Goal: Task Accomplishment & Management: Manage account settings

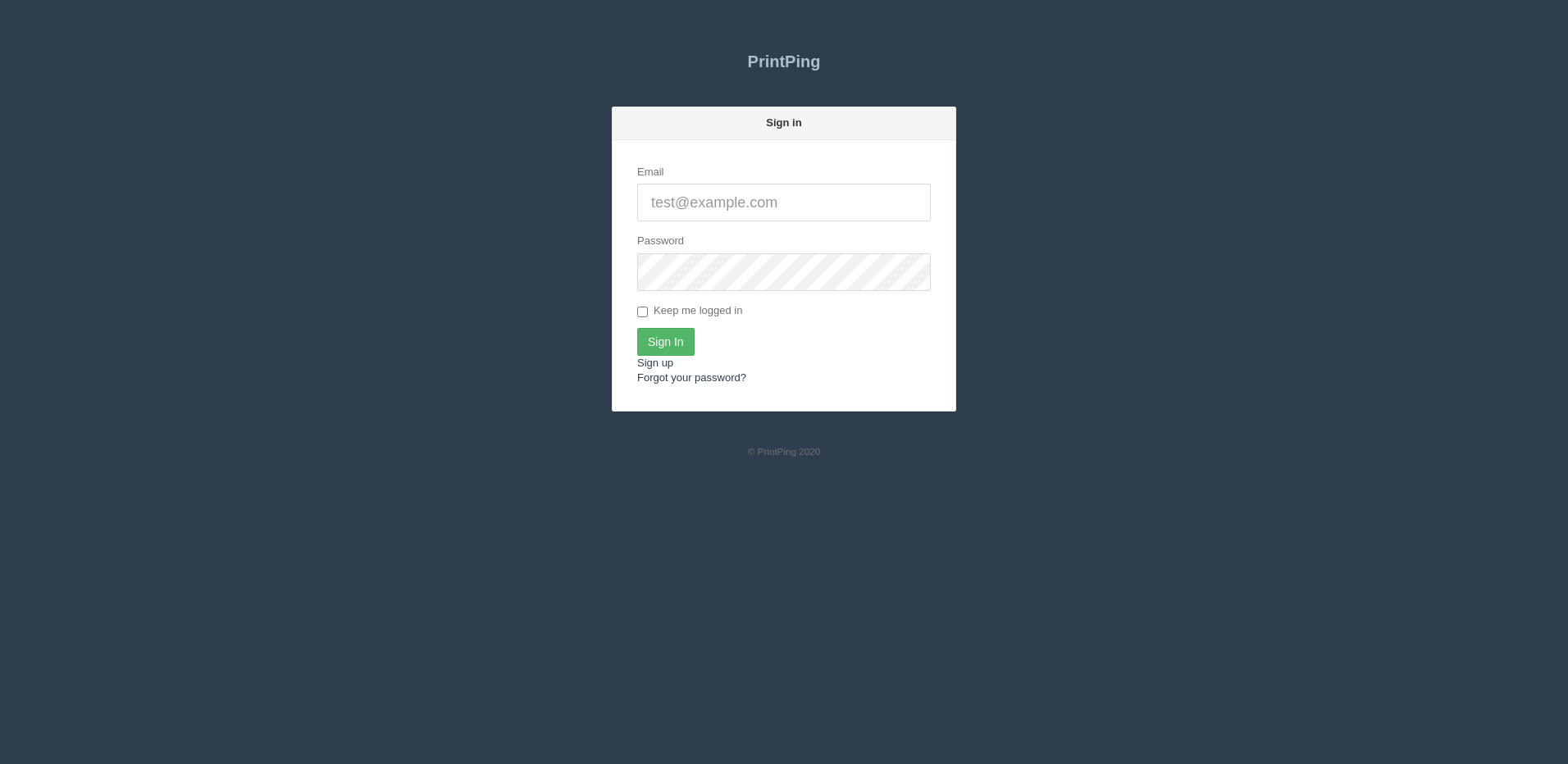
type input "[PERSON_NAME][EMAIL_ADDRESS][DOMAIN_NAME]"
click at [685, 335] on input "Sign In" at bounding box center [666, 341] width 57 height 28
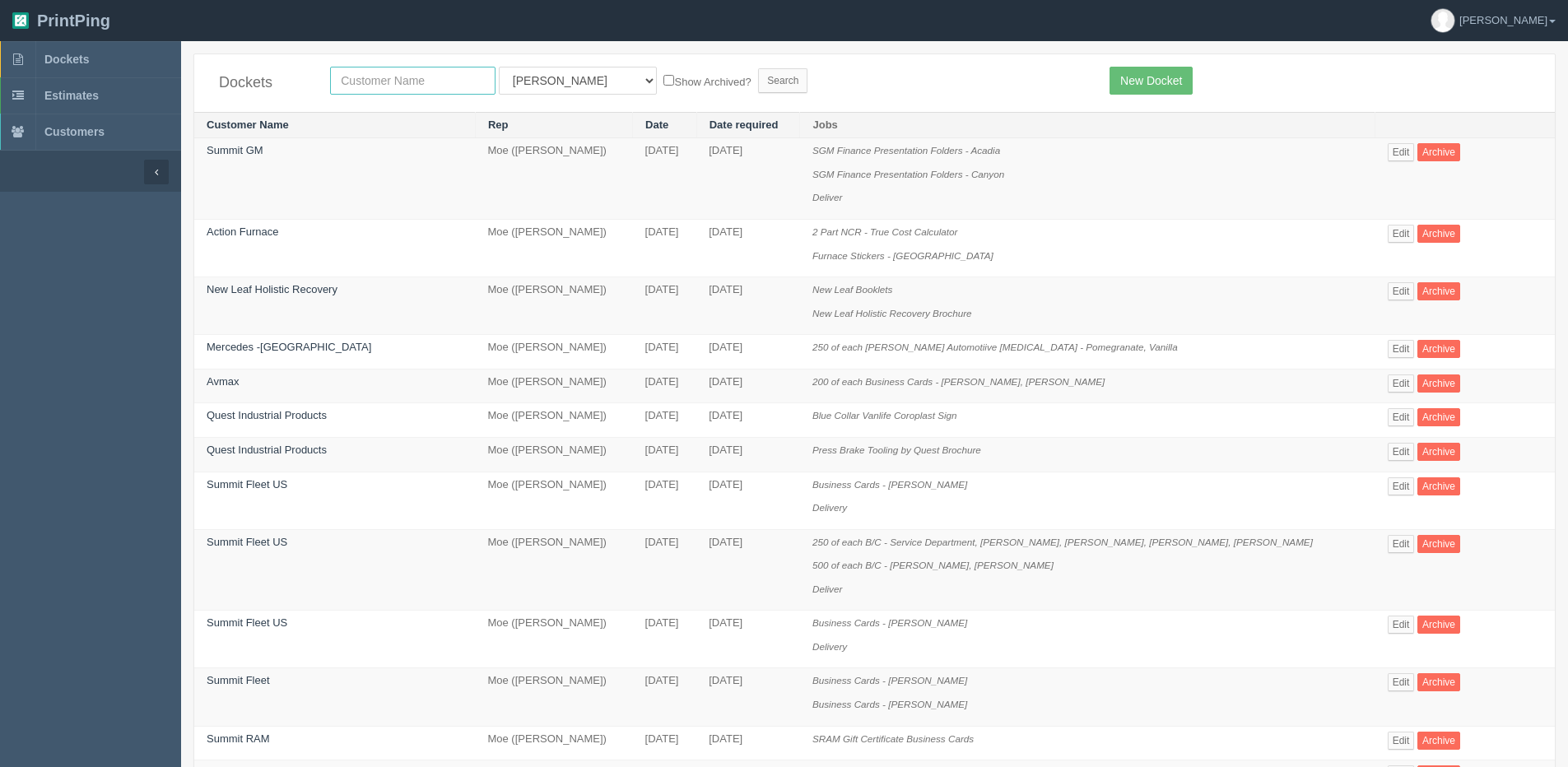
click at [405, 86] on input "text" at bounding box center [413, 80] width 165 height 28
type input "craft beer"
click at [758, 68] on input "Search" at bounding box center [782, 81] width 49 height 25
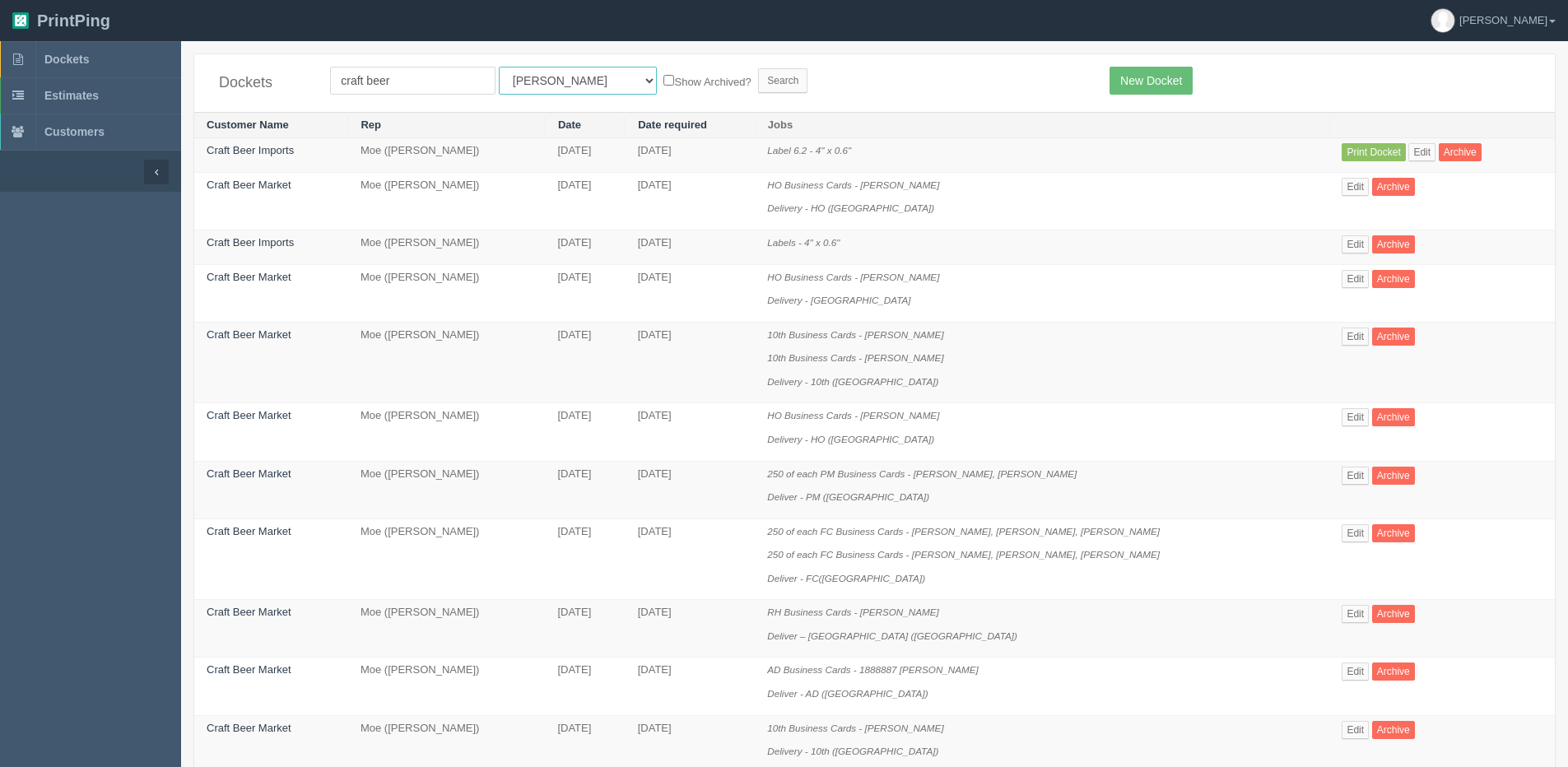
click at [540, 87] on select "All Users Ali Ali Test 1 Aly Amy Ankit Arif Brandon Dan France Greg Jim Mark Ma…" at bounding box center [578, 80] width 158 height 28
select select "1"
click at [499, 66] on select "All Users Ali Ali Test 1 Aly Amy Ankit Arif Brandon Dan France Greg Jim Mark Ma…" at bounding box center [578, 80] width 158 height 28
click at [664, 77] on label "Show Archived?" at bounding box center [707, 81] width 87 height 19
click at [664, 77] on input "Show Archived?" at bounding box center [669, 81] width 11 height 11
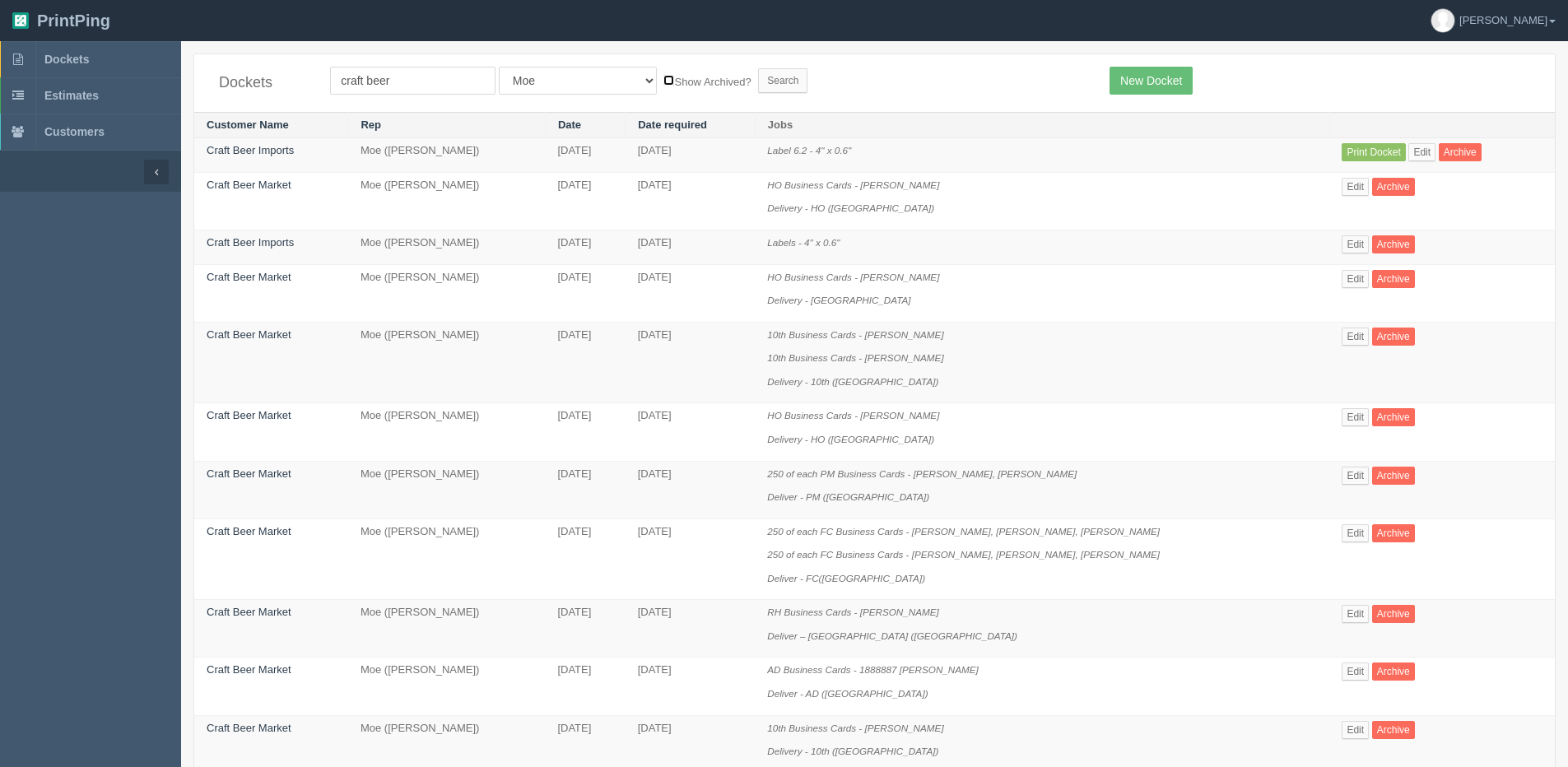
checkbox input "true"
click at [758, 78] on input "Search" at bounding box center [782, 81] width 49 height 25
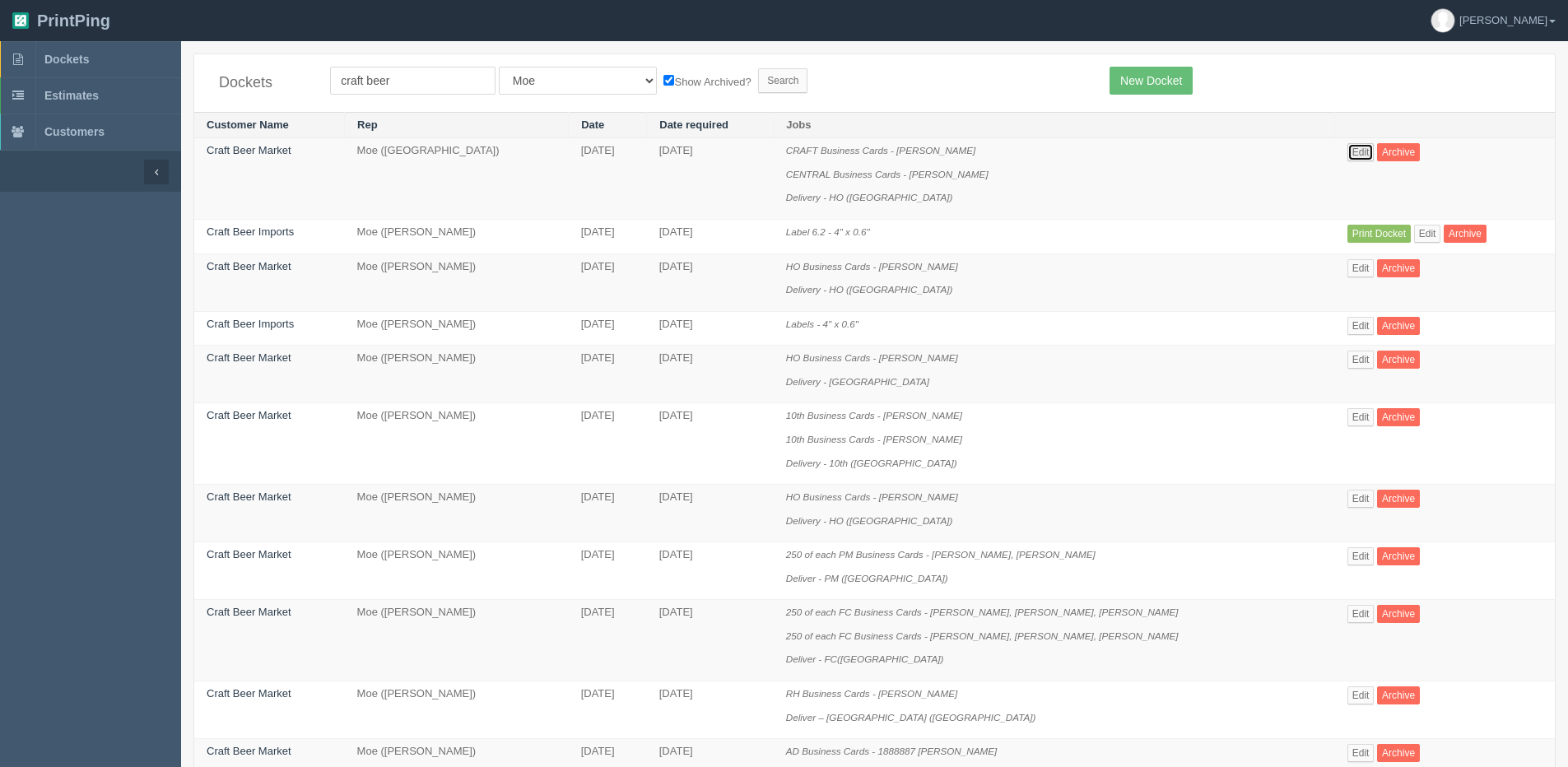
click at [1356, 152] on link "Edit" at bounding box center [1361, 153] width 27 height 18
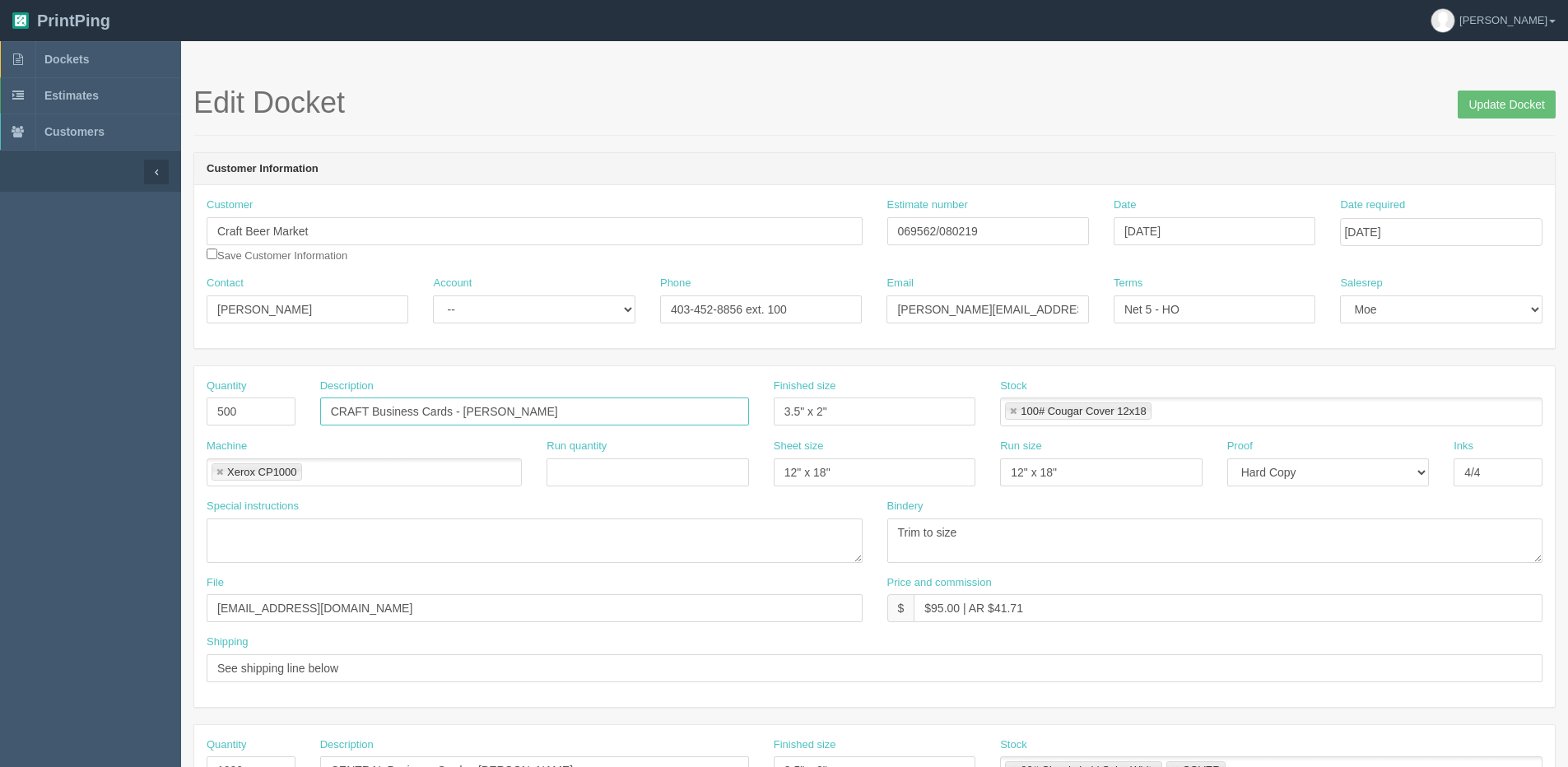
drag, startPoint x: 566, startPoint y: 419, endPoint x: 126, endPoint y: 442, distance: 440.6
click at [126, 442] on section "Dockets Estimates Customers" at bounding box center [784, 768] width 1568 height 1454
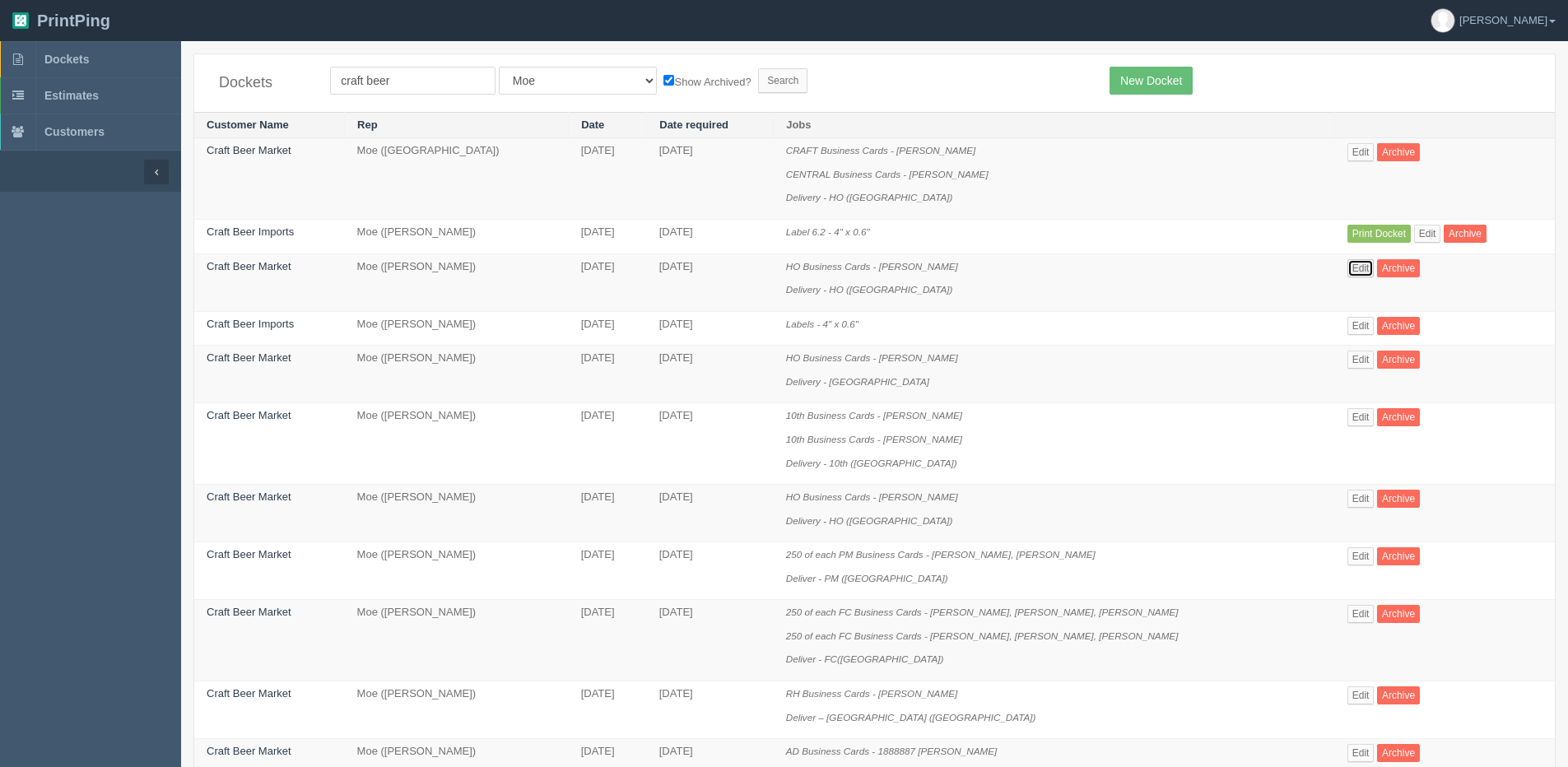
click at [1366, 269] on link "Edit" at bounding box center [1361, 268] width 27 height 18
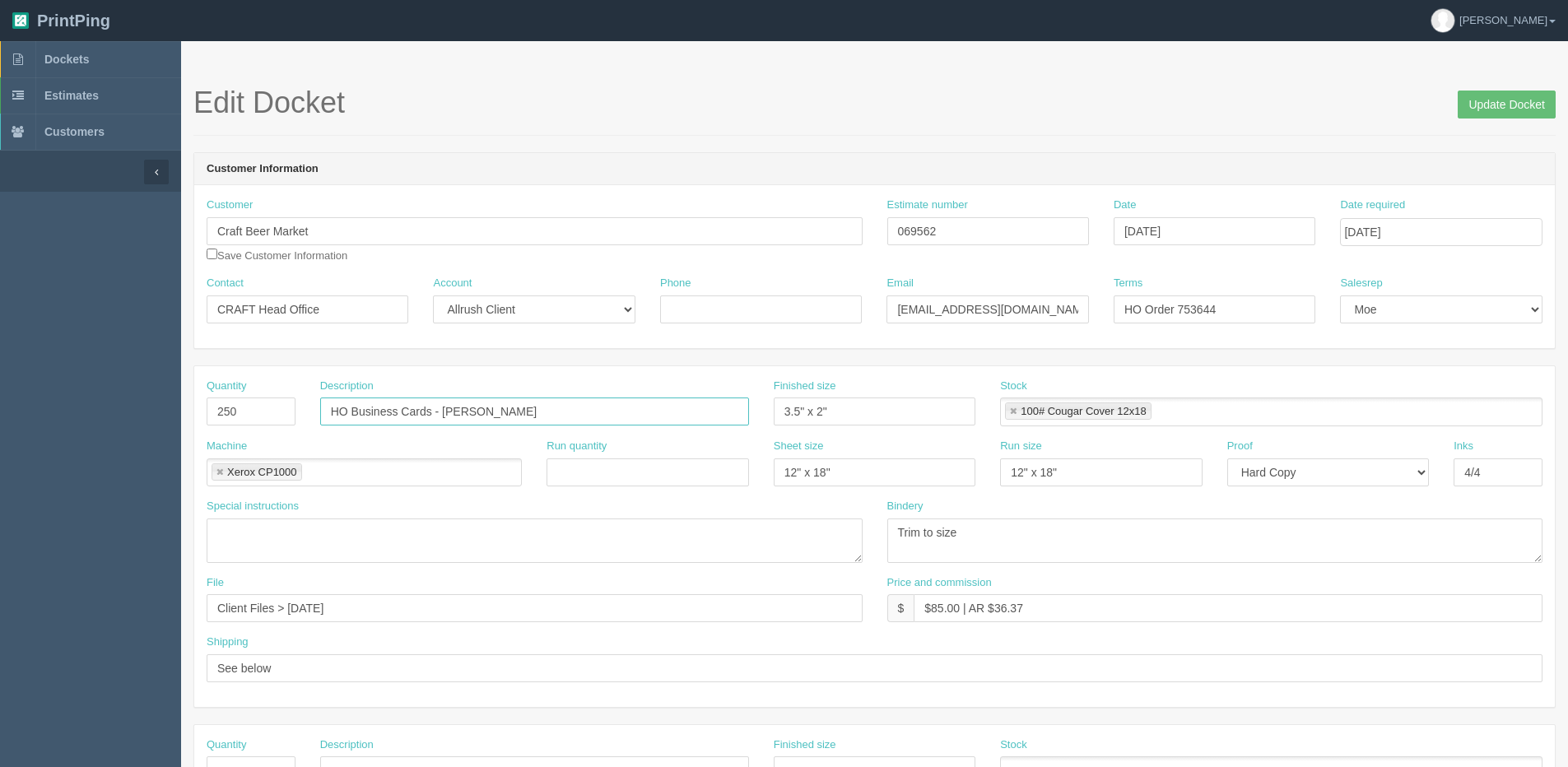
drag, startPoint x: 614, startPoint y: 415, endPoint x: 1, endPoint y: 415, distance: 613.0
click at [1, 415] on section "Dockets Estimates Customers" at bounding box center [784, 768] width 1568 height 1454
paste input "CRAFT Business Cards - [PERSON_NAME]"
type input "CRAFT Business Cards - [PERSON_NAME]"
click at [1495, 108] on input "Update Docket" at bounding box center [1506, 104] width 98 height 28
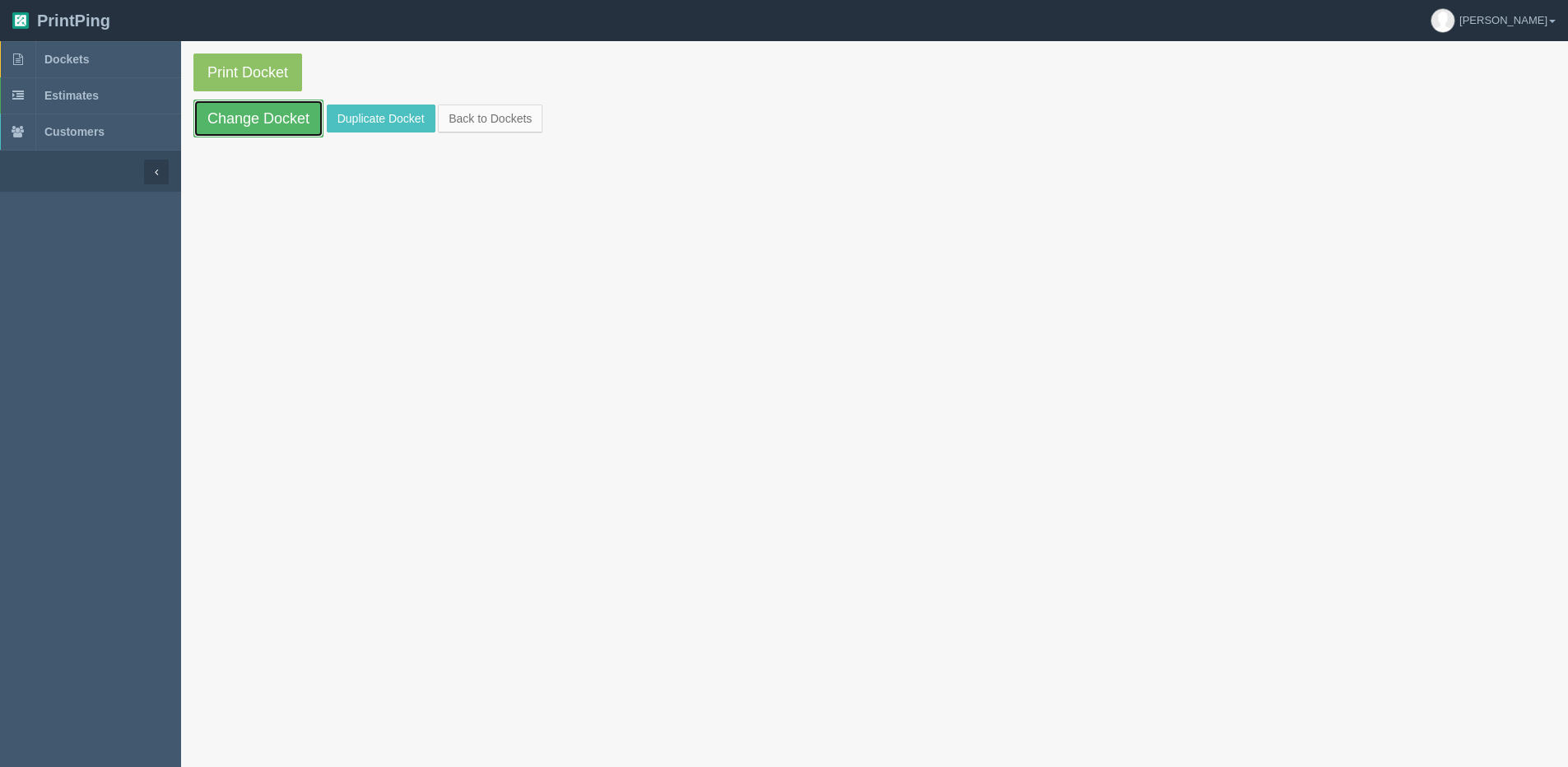
click at [266, 120] on link "Change Docket" at bounding box center [258, 118] width 130 height 38
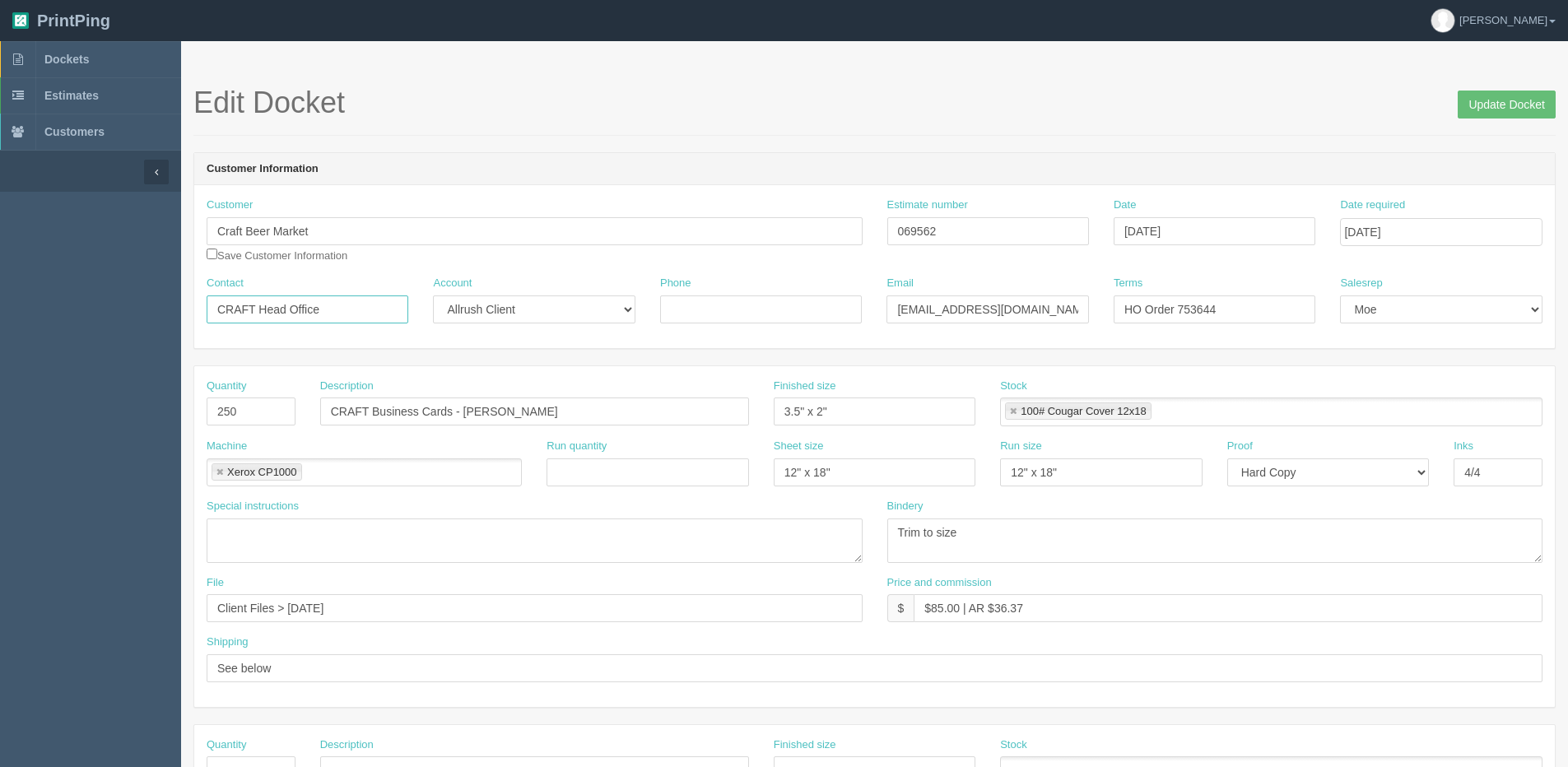
drag, startPoint x: 331, startPoint y: 315, endPoint x: -300, endPoint y: 309, distance: 631.0
click at [0, 309] on html "PrintPing [PERSON_NAME] Edit account ( [PERSON_NAME][EMAIL_ADDRESS][DOMAIN_NAME…" at bounding box center [784, 747] width 1568 height 1495
type input "[PERSON_NAME]"
drag, startPoint x: 1076, startPoint y: 308, endPoint x: 529, endPoint y: 296, distance: 547.1
click at [529, 296] on div "Contact Selena Brown Account -- Existing Client Allrush Client Rep Client Phone…" at bounding box center [875, 305] width 1361 height 60
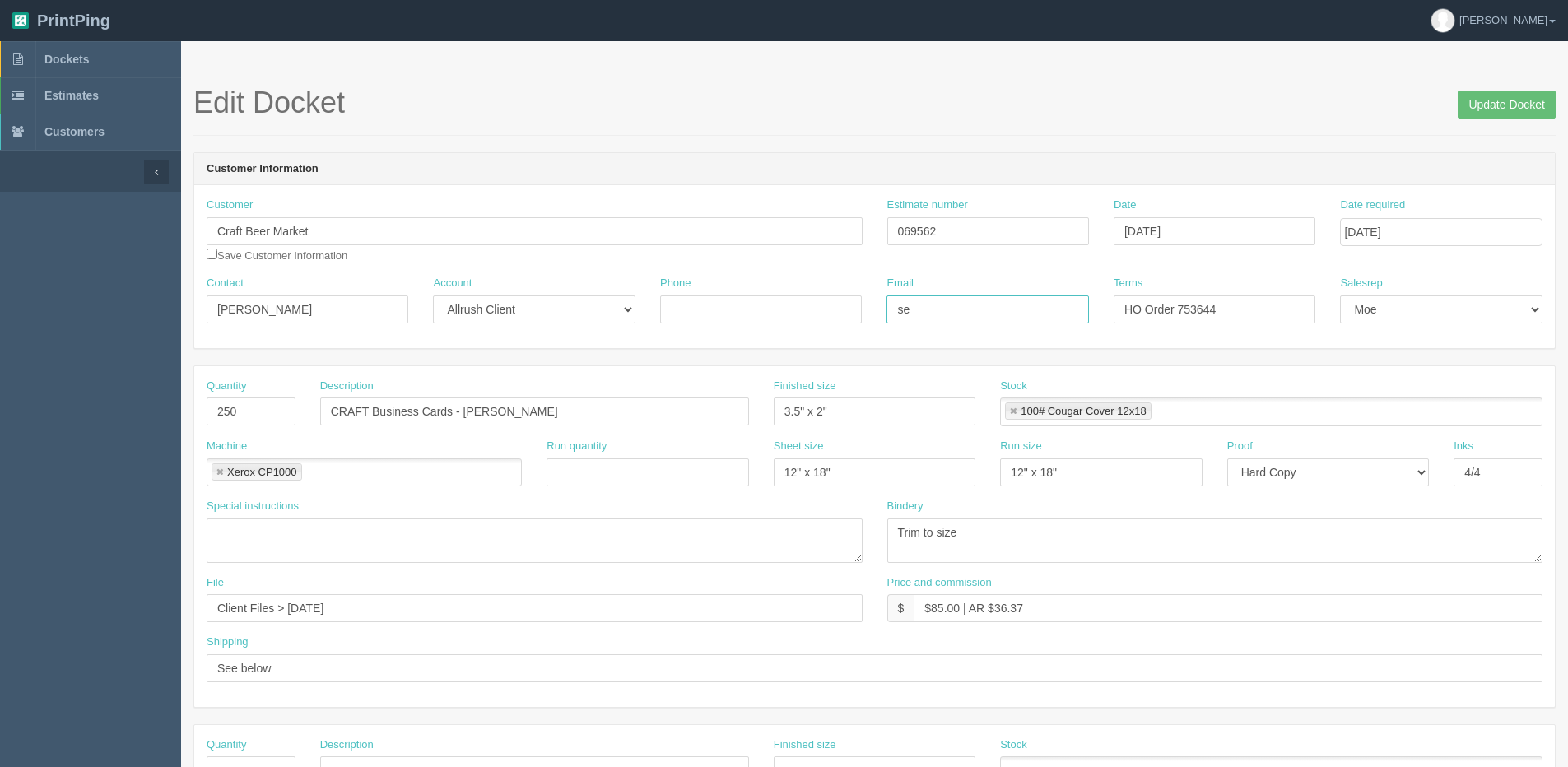
type input "selena.brown@craftbeermarket.ca"
type input "4038159369"
drag, startPoint x: 1086, startPoint y: 319, endPoint x: 430, endPoint y: 384, distance: 659.2
click at [430, 384] on form "Edit Docket Update Docket Customer Information Customer Craft Beer Market Save …" at bounding box center [875, 778] width 1363 height 1384
type input "Due on receipt"
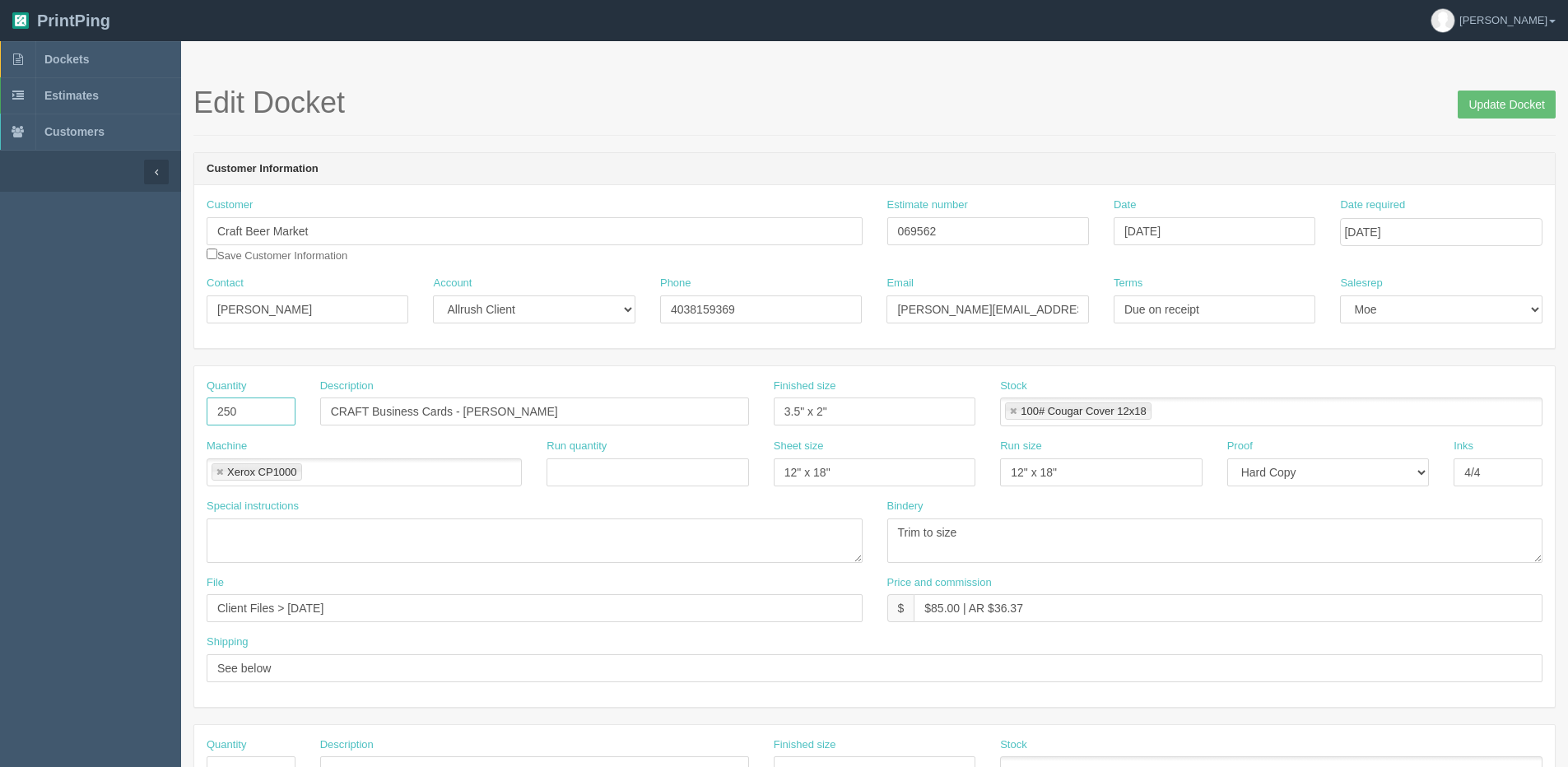
drag, startPoint x: 65, startPoint y: 412, endPoint x: -252, endPoint y: 426, distance: 317.3
click at [0, 426] on html "PrintPing Dan Edit account ( dan@allrush.ca ) Logout Dockets Estimates Customers" at bounding box center [784, 747] width 1568 height 1495
type input "500"
click at [1287, 467] on select "-- Email Hard Copy" at bounding box center [1328, 472] width 202 height 28
select select "Email"
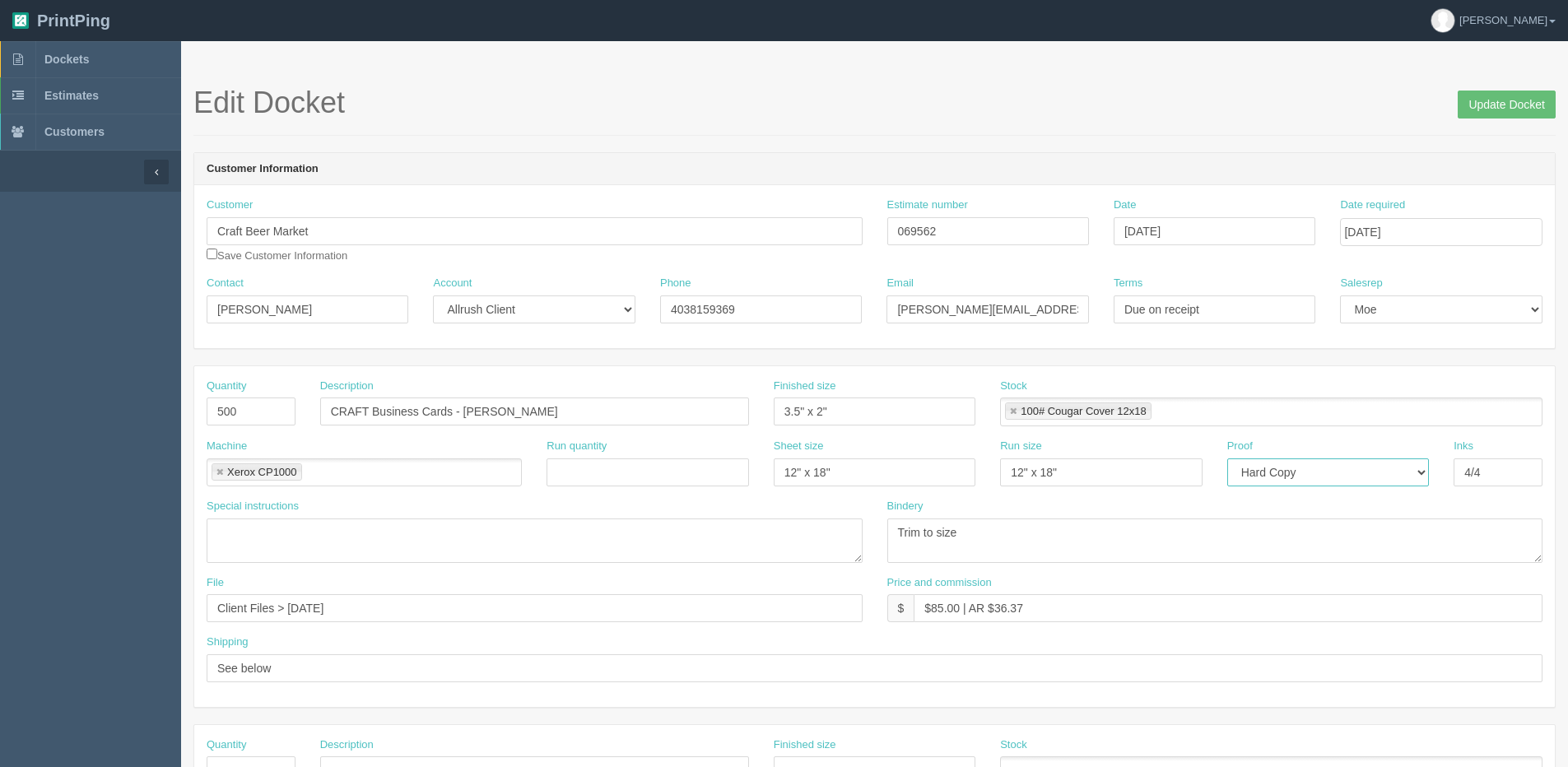
click at [1227, 458] on select "-- Email Hard Copy" at bounding box center [1328, 472] width 202 height 28
drag, startPoint x: 931, startPoint y: 613, endPoint x: 1344, endPoint y: 614, distance: 413.0
click at [1344, 613] on input "$85.00 | AR $36.37" at bounding box center [1228, 608] width 629 height 28
click at [1024, 606] on input "$N/C" at bounding box center [1228, 608] width 629 height 28
drag, startPoint x: 983, startPoint y: 612, endPoint x: 1180, endPoint y: 613, distance: 197.0
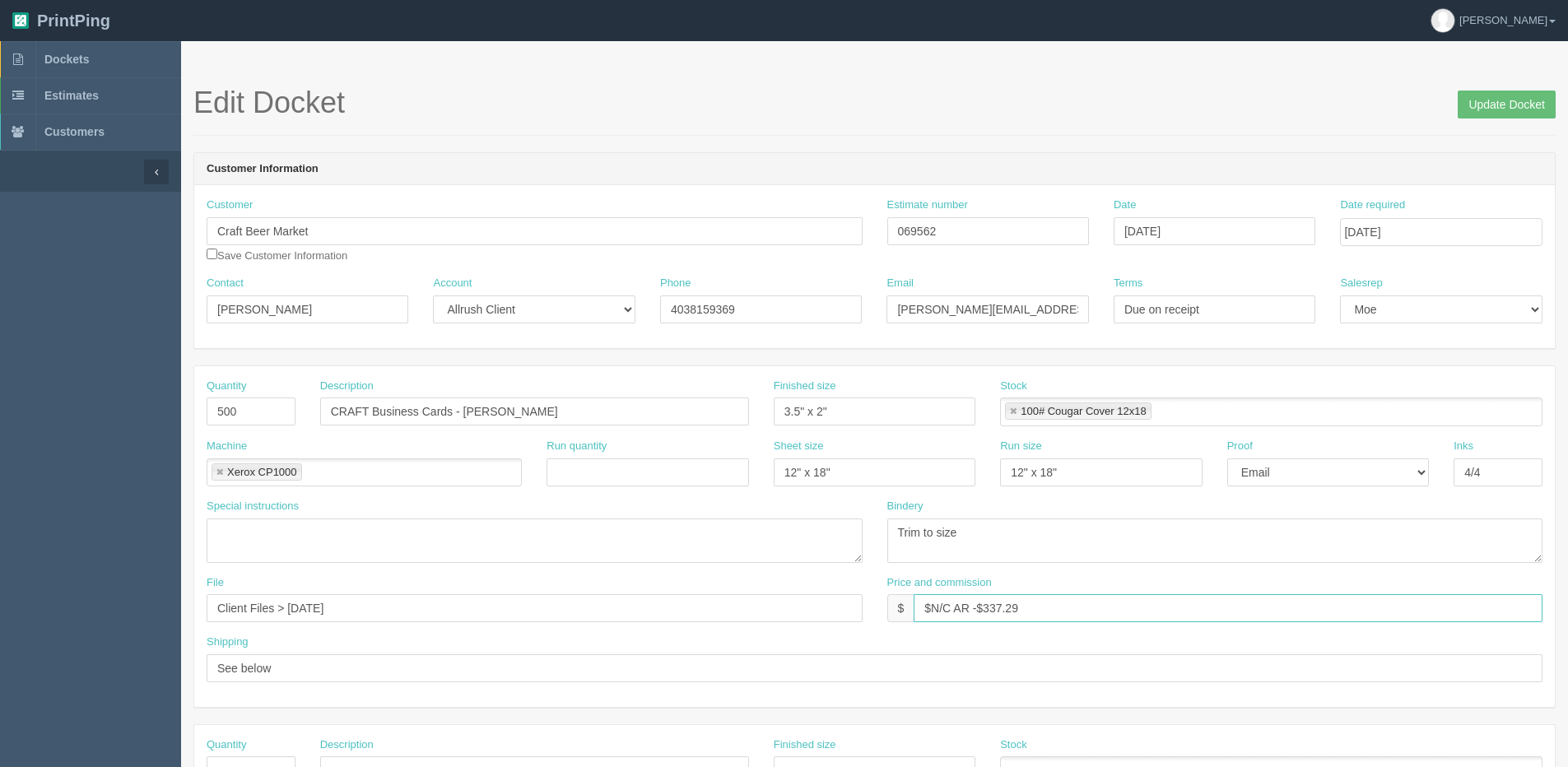
click at [1157, 613] on input "$N/C AR -$337.29" at bounding box center [1228, 608] width 629 height 28
type input "$N/C AR -$53.29"
click at [1519, 101] on input "Update Docket" at bounding box center [1506, 104] width 98 height 28
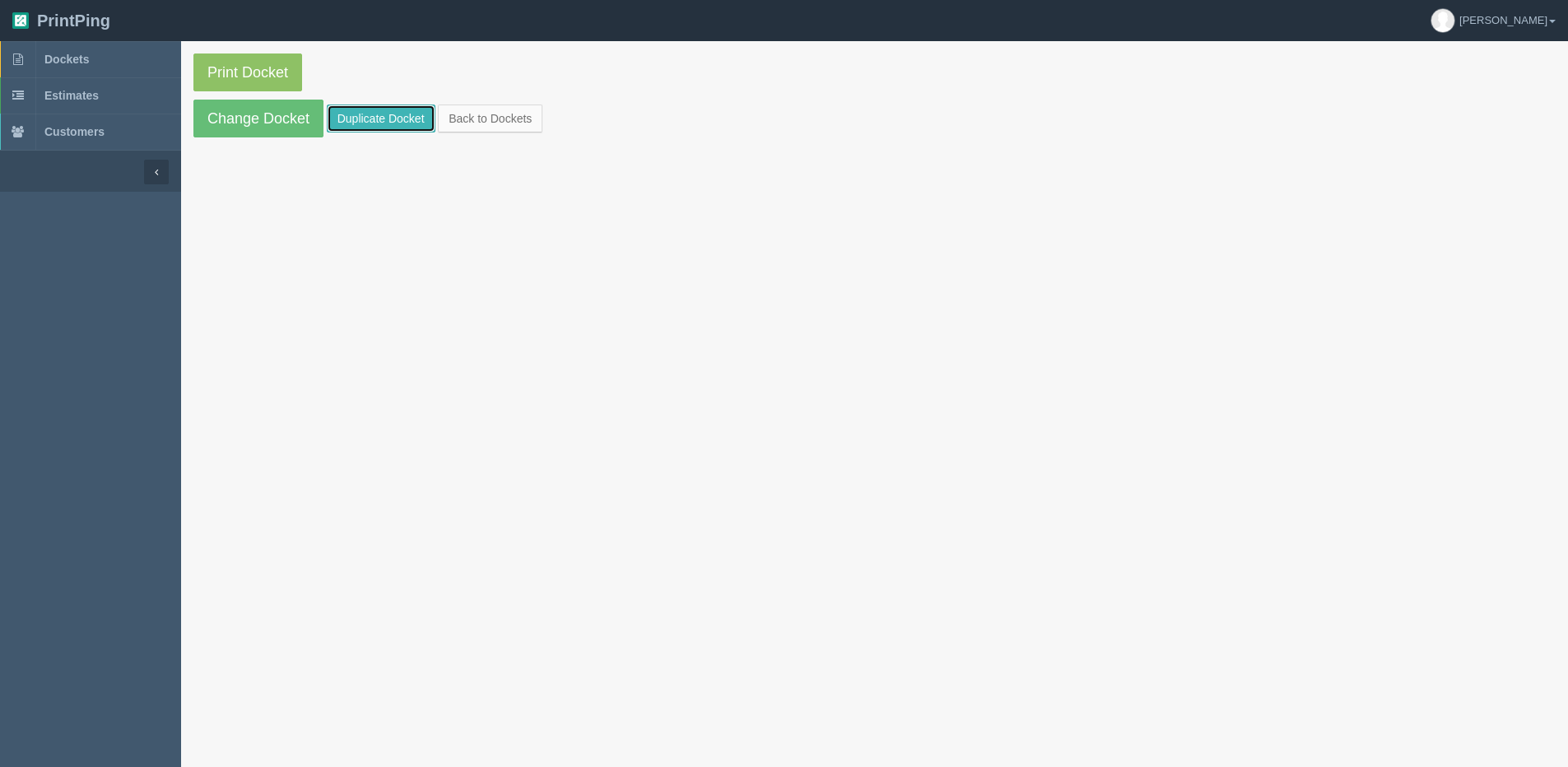
drag, startPoint x: 393, startPoint y: 115, endPoint x: 383, endPoint y: 118, distance: 10.4
click at [393, 115] on link "Duplicate Docket" at bounding box center [380, 118] width 109 height 28
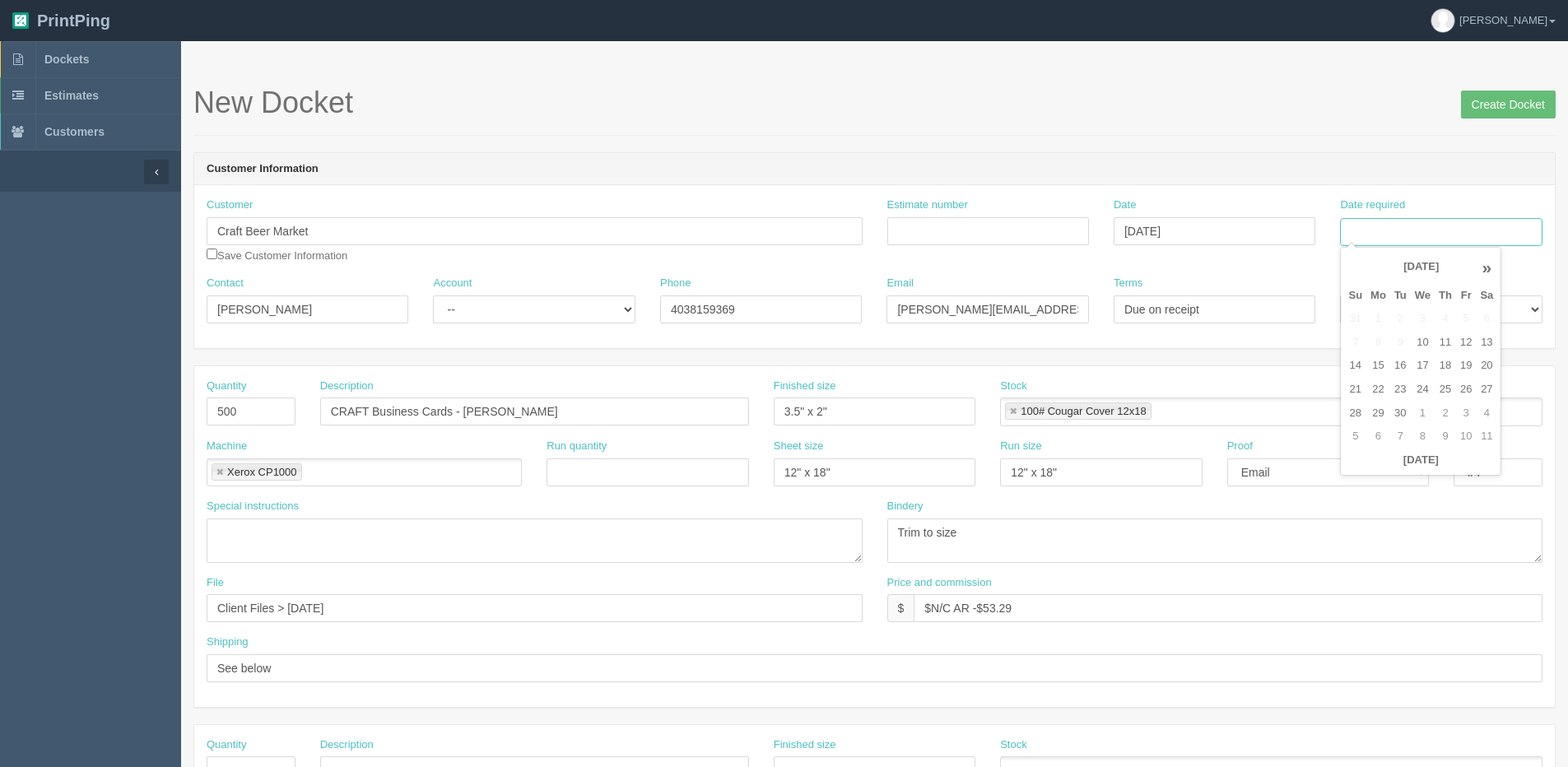
click at [1381, 239] on input "Date required" at bounding box center [1441, 231] width 202 height 28
click at [1378, 466] on th "Today" at bounding box center [1421, 460] width 153 height 24
click at [1418, 365] on td "17" at bounding box center [1423, 366] width 24 height 24
type input "[DATE]"
click at [986, 238] on input "Estimate number" at bounding box center [988, 231] width 202 height 28
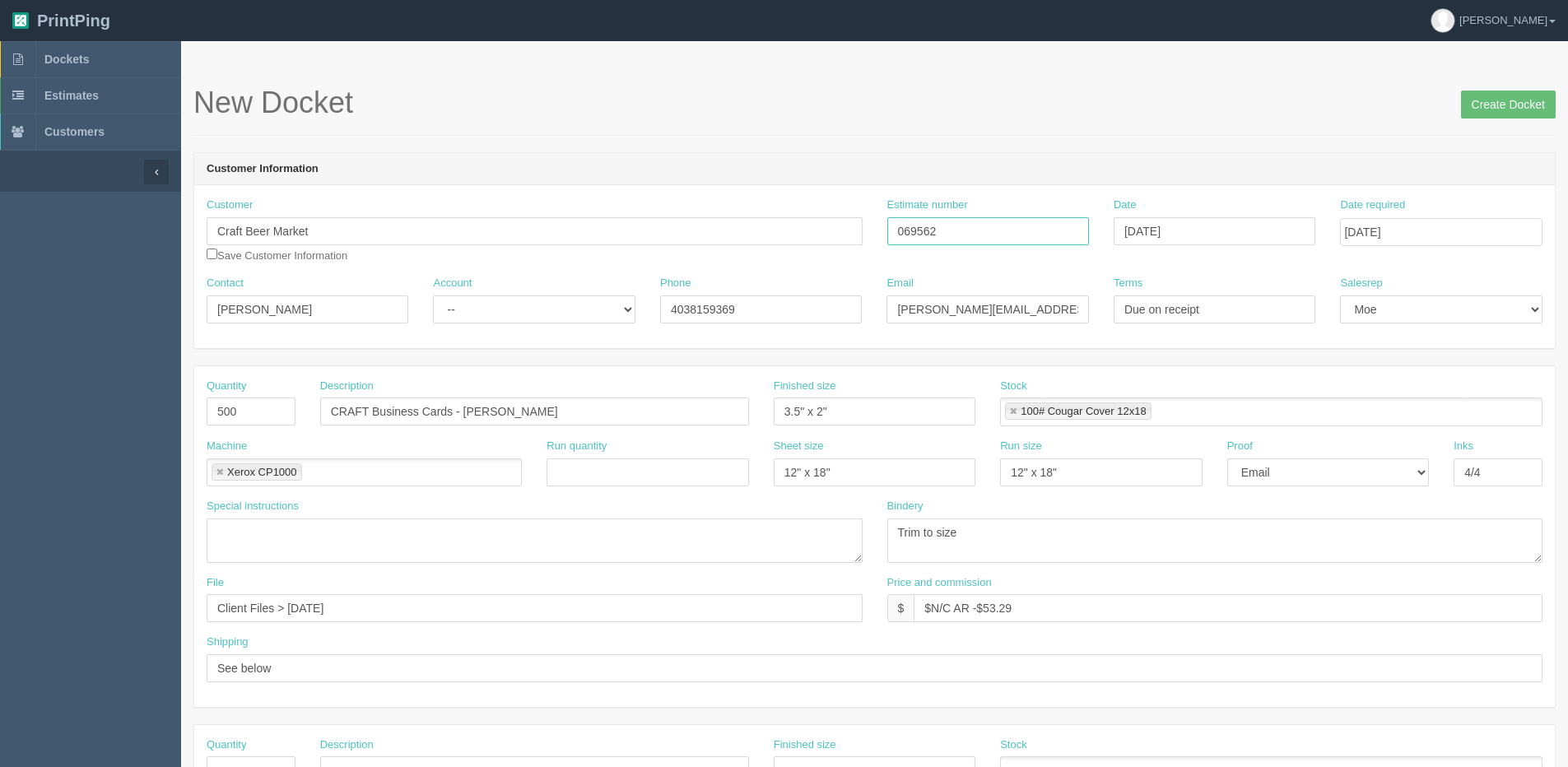
type input "069562"
click at [643, 174] on header "Customer Information" at bounding box center [875, 170] width 1361 height 33
drag, startPoint x: 501, startPoint y: 318, endPoint x: 486, endPoint y: 326, distance: 17.0
click at [501, 317] on select "-- Existing Client Allrush Client Rep Client" at bounding box center [534, 309] width 202 height 28
select select "Allrush Client"
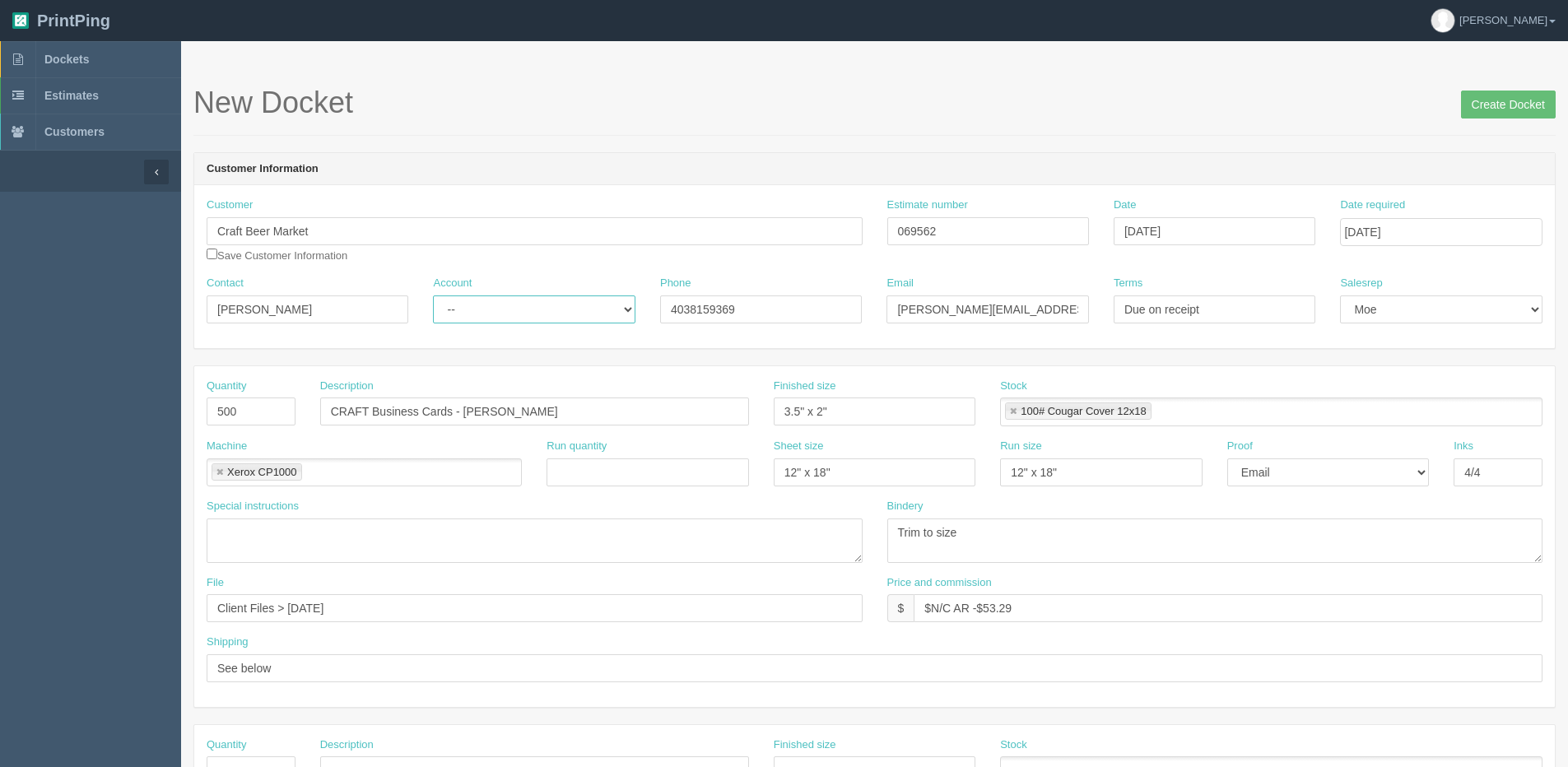
click at [433, 295] on select "-- Existing Client Allrush Client Rep Client" at bounding box center [534, 309] width 202 height 28
drag, startPoint x: 734, startPoint y: 316, endPoint x: 405, endPoint y: 337, distance: 329.7
click at [405, 337] on div "Customer Craft Beer Market Save Customer Information Estimate number 069562 Dat…" at bounding box center [875, 267] width 1361 height 163
type input "403.452.8856"
click at [1530, 103] on input "Create Docket" at bounding box center [1509, 104] width 95 height 28
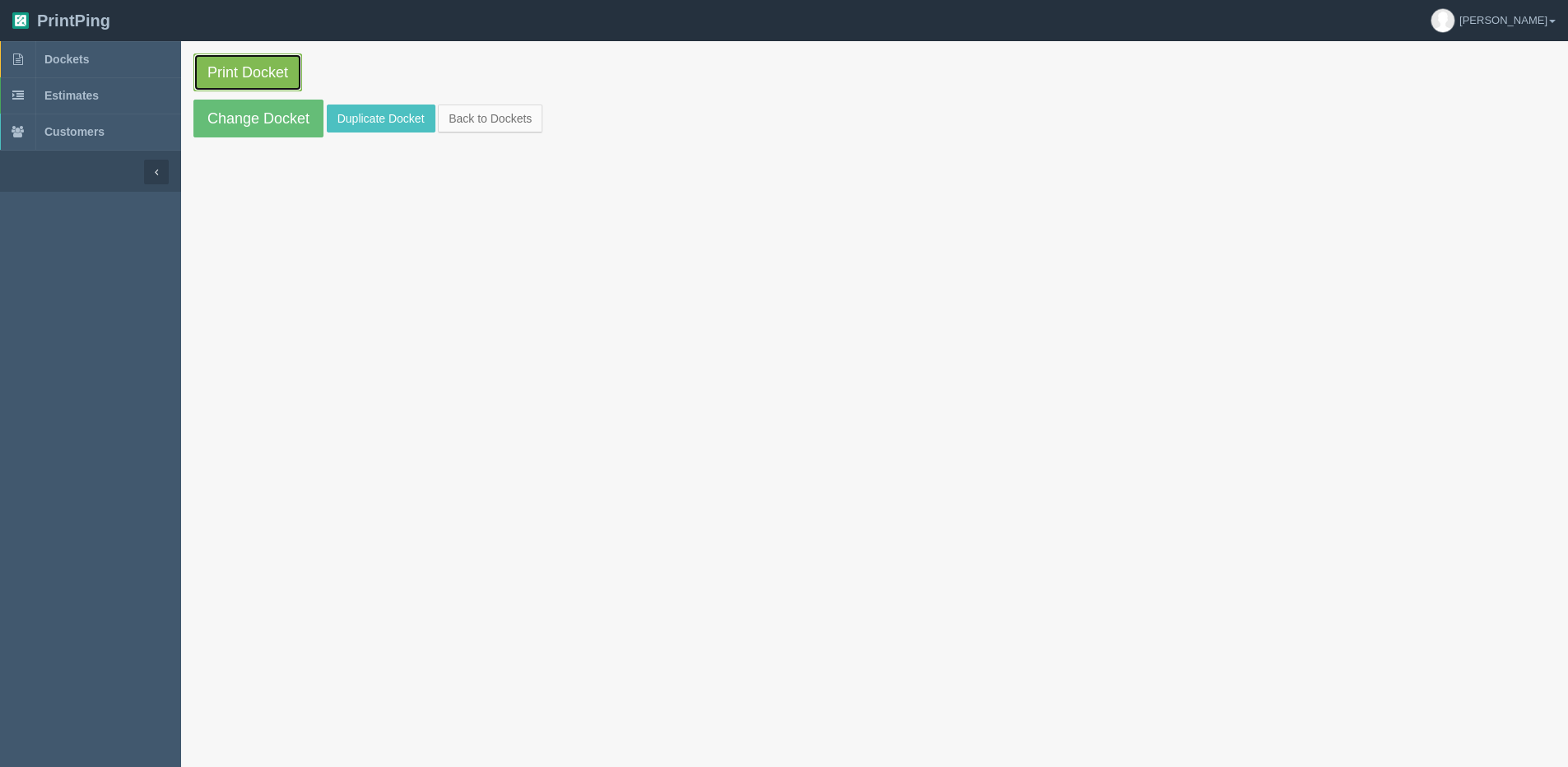
click at [235, 87] on link "Print Docket" at bounding box center [248, 73] width 109 height 38
click at [520, 116] on link "Back to Dockets" at bounding box center [490, 118] width 105 height 28
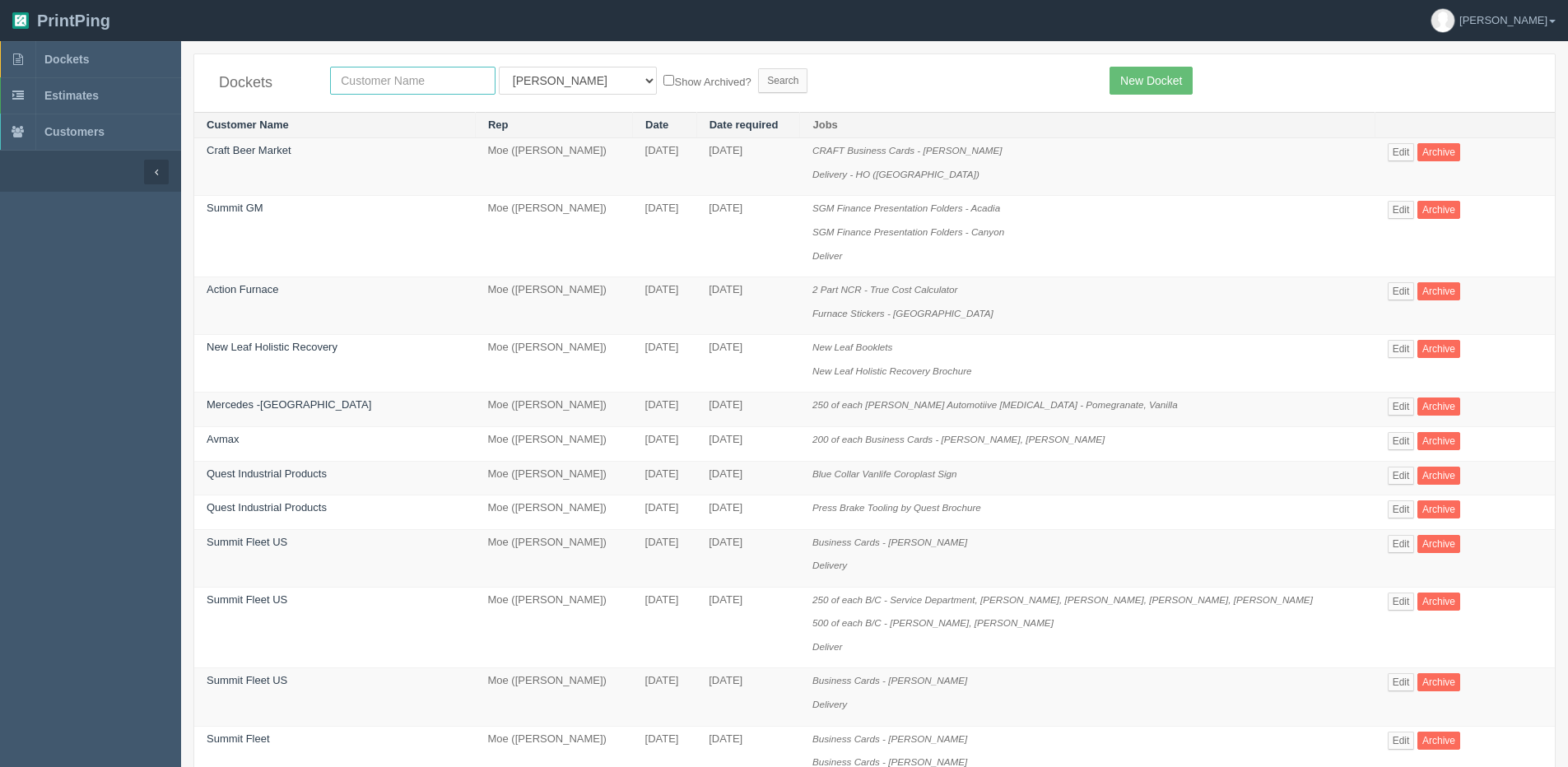
drag, startPoint x: 335, startPoint y: 81, endPoint x: 353, endPoint y: 81, distance: 18.0
click at [336, 81] on input "text" at bounding box center [413, 80] width 165 height 28
type input "downstage"
click at [758, 68] on input "Search" at bounding box center [782, 81] width 49 height 25
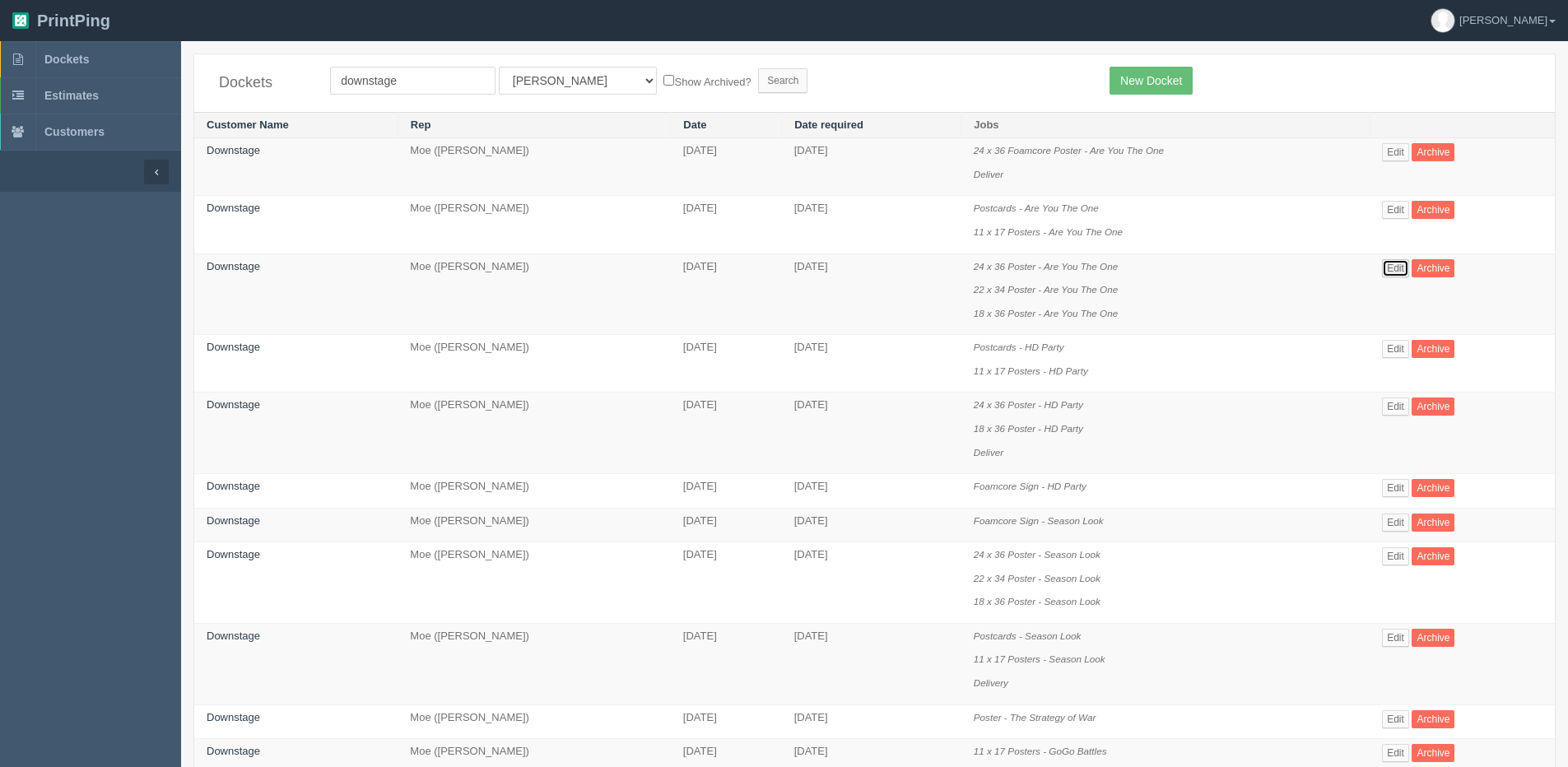
click at [1392, 266] on link "Edit" at bounding box center [1396, 268] width 27 height 18
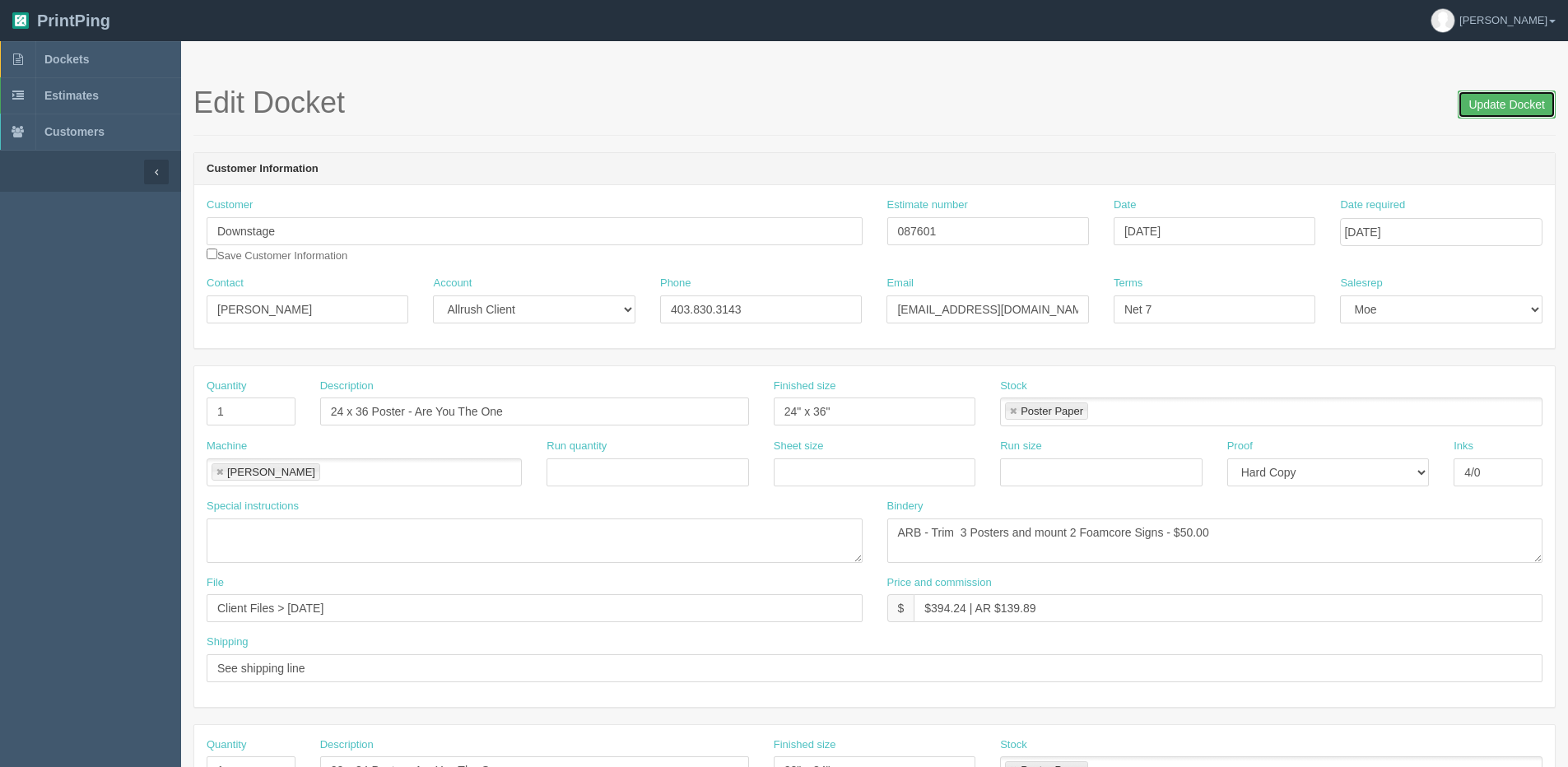
drag, startPoint x: 1483, startPoint y: 113, endPoint x: 1345, endPoint y: 71, distance: 144.2
click at [1481, 113] on input "Update Docket" at bounding box center [1506, 104] width 98 height 28
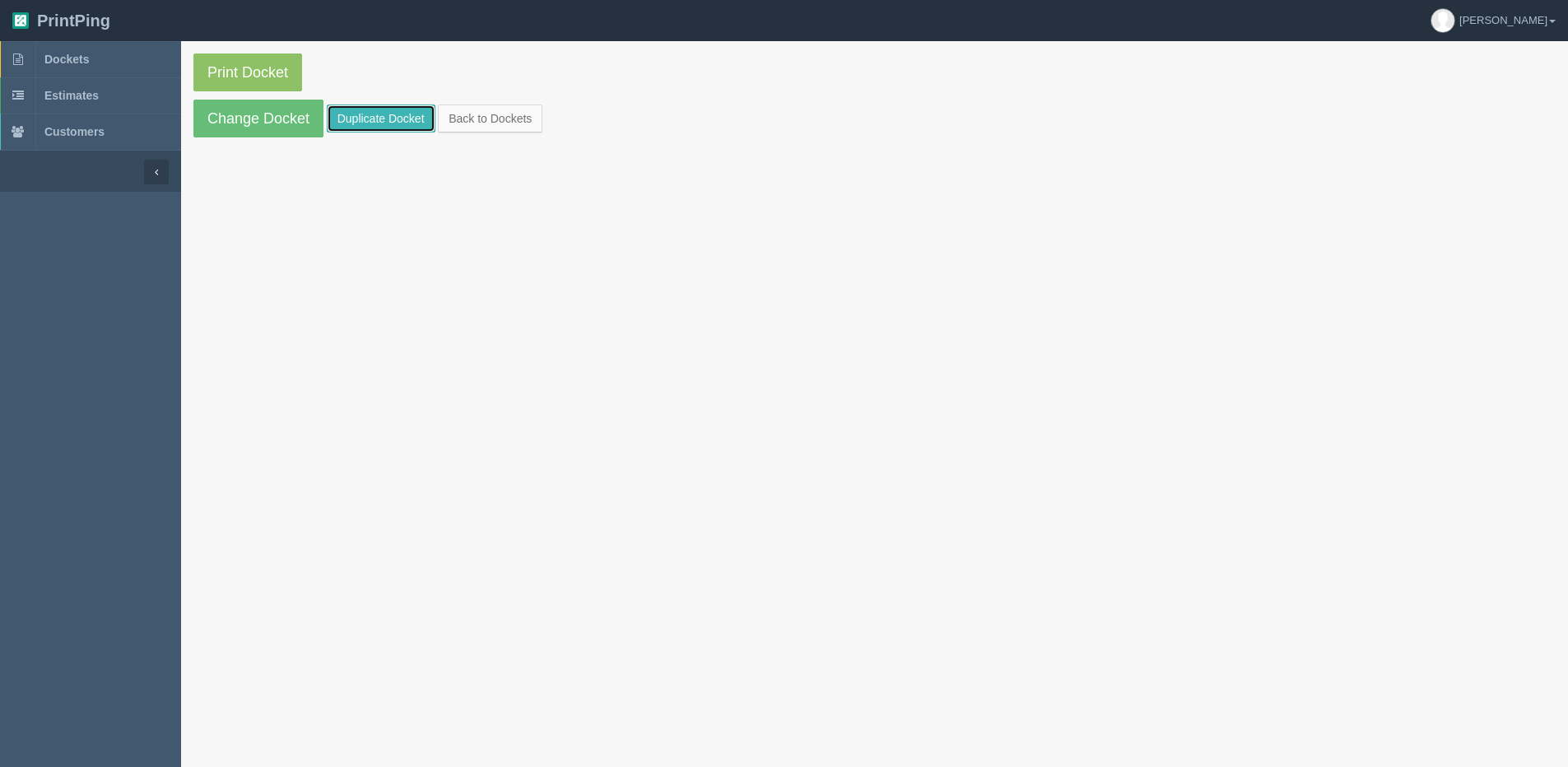
click at [366, 115] on link "Duplicate Docket" at bounding box center [380, 118] width 109 height 28
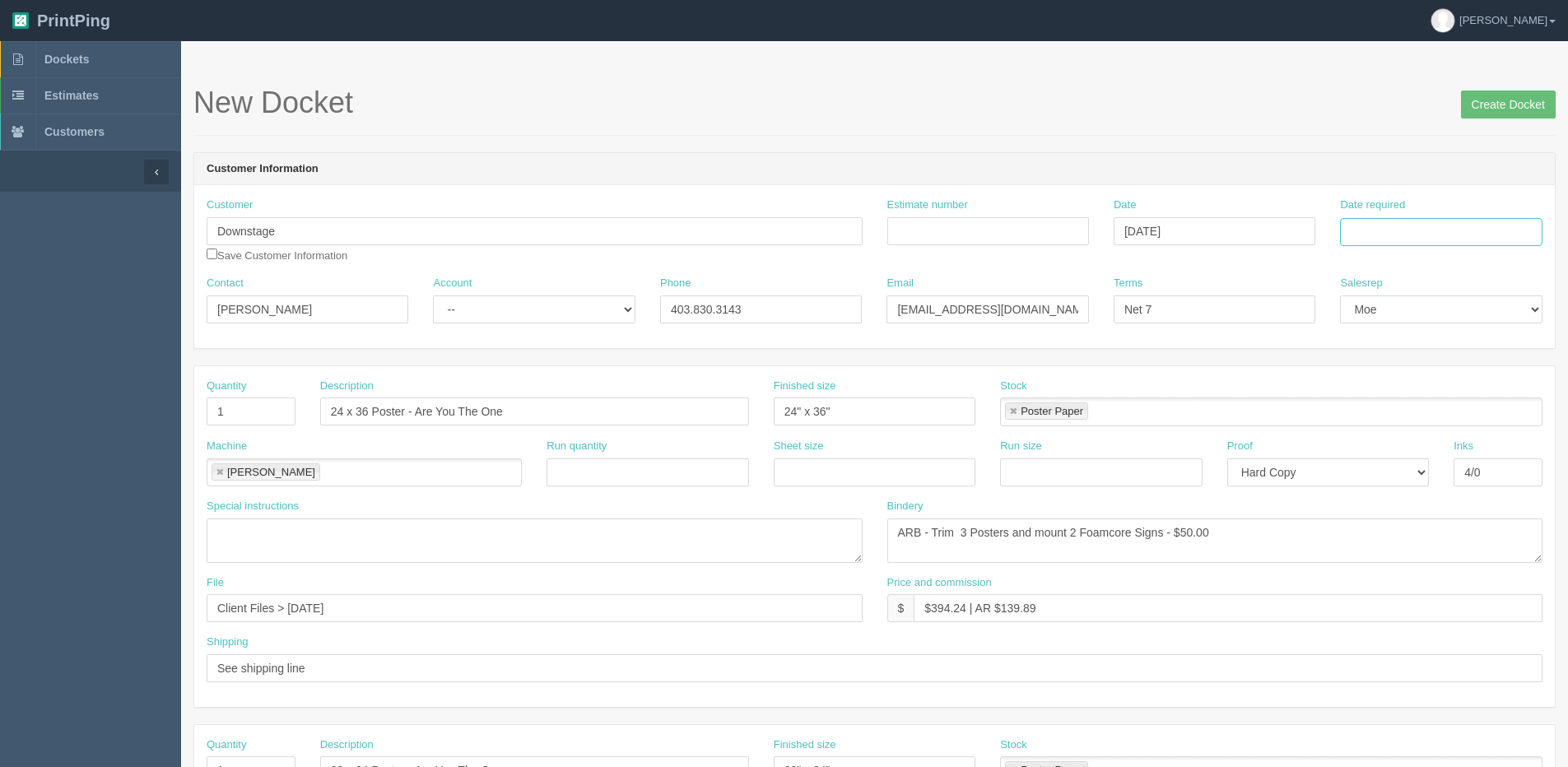
click at [1405, 228] on input "Date required" at bounding box center [1441, 231] width 202 height 28
click at [1395, 471] on th "[DATE]" at bounding box center [1421, 460] width 153 height 24
click at [1423, 366] on td "17" at bounding box center [1423, 366] width 24 height 24
type input "[DATE]"
drag, startPoint x: 1508, startPoint y: 115, endPoint x: 1442, endPoint y: 105, distance: 66.8
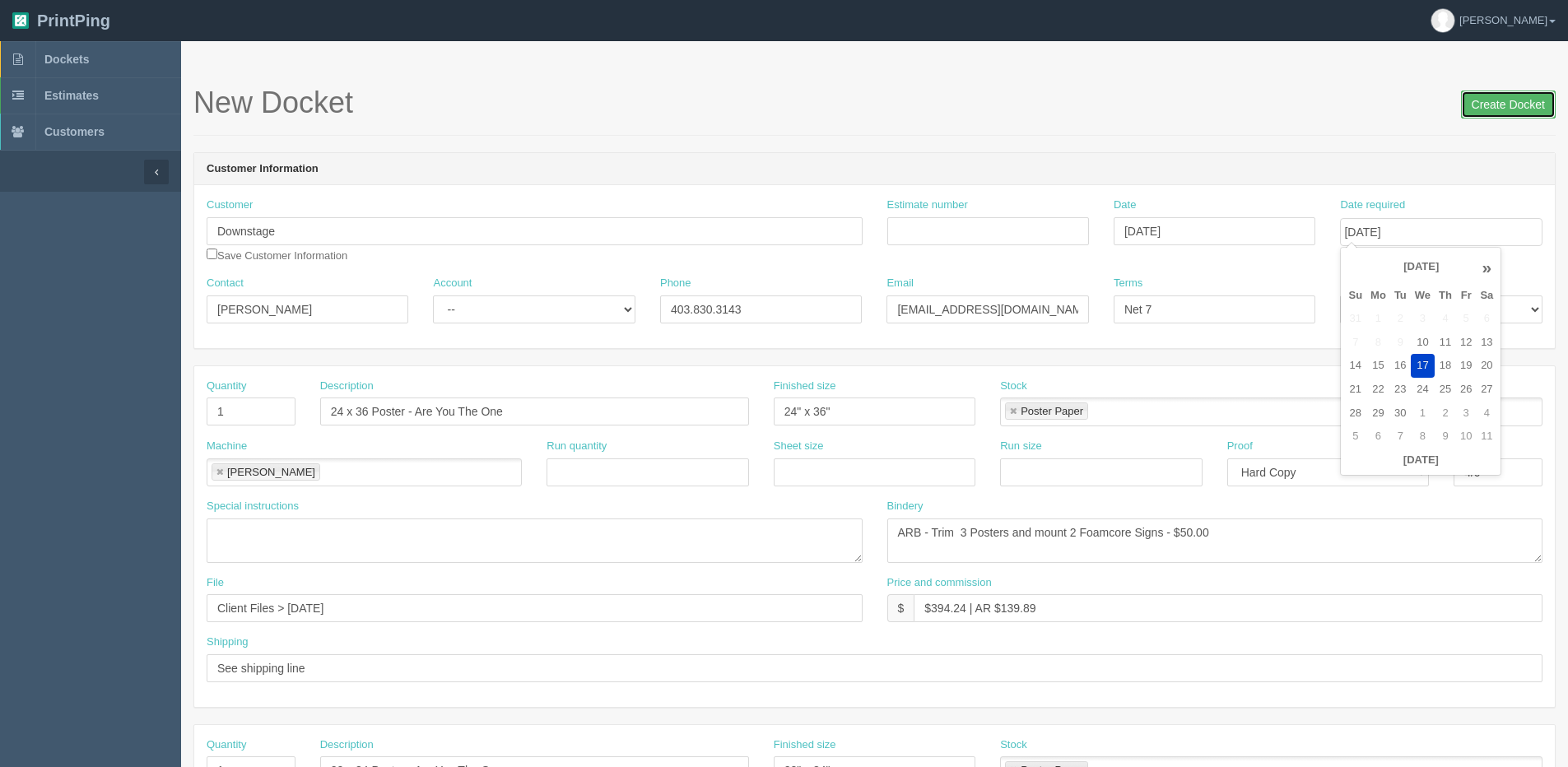
click at [1505, 114] on input "Create Docket" at bounding box center [1509, 104] width 95 height 28
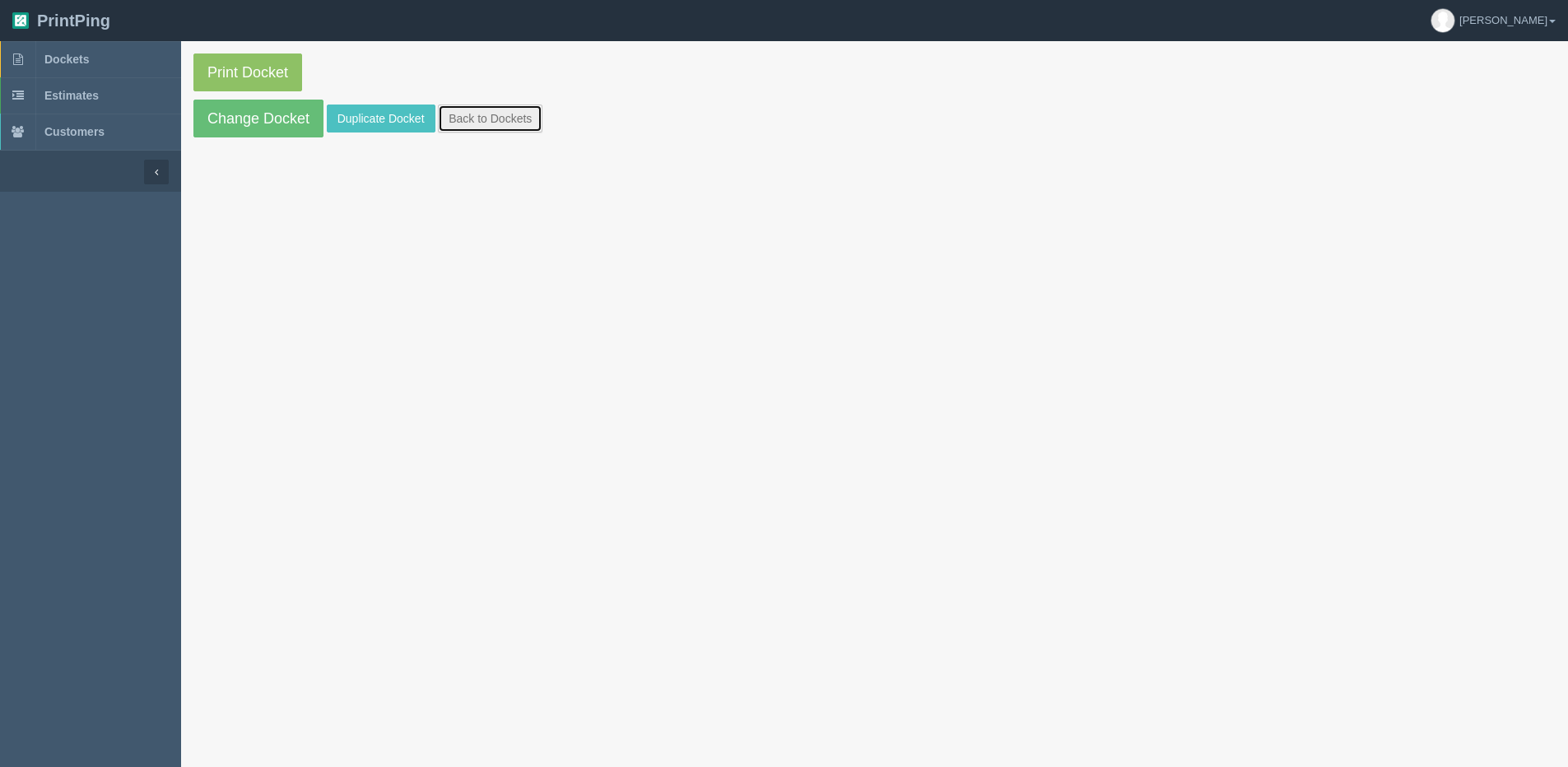
click at [480, 120] on link "Back to Dockets" at bounding box center [490, 118] width 105 height 28
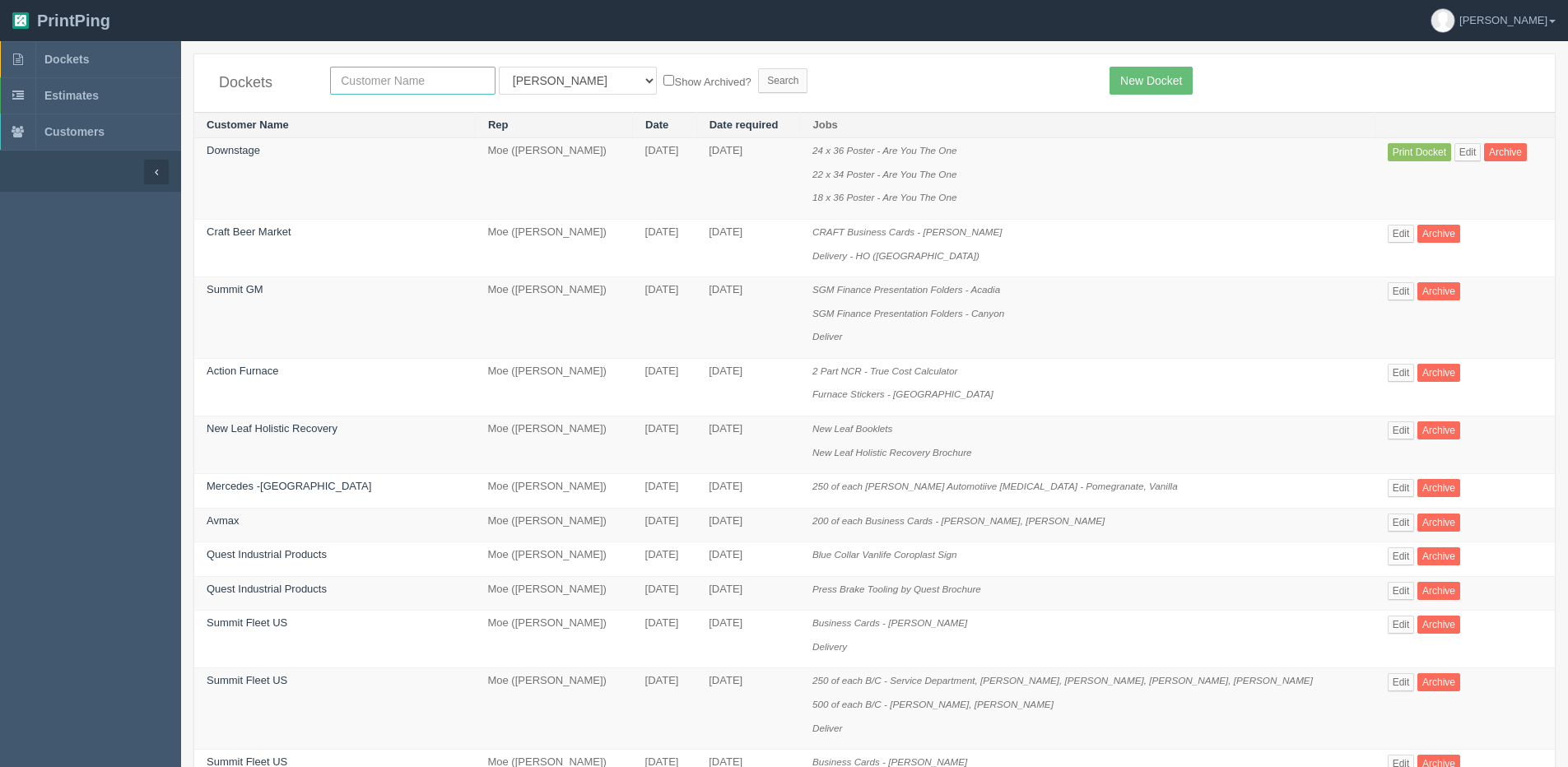
click at [344, 74] on input "text" at bounding box center [413, 80] width 165 height 28
type input "downstage"
click at [758, 68] on input "Search" at bounding box center [782, 81] width 49 height 25
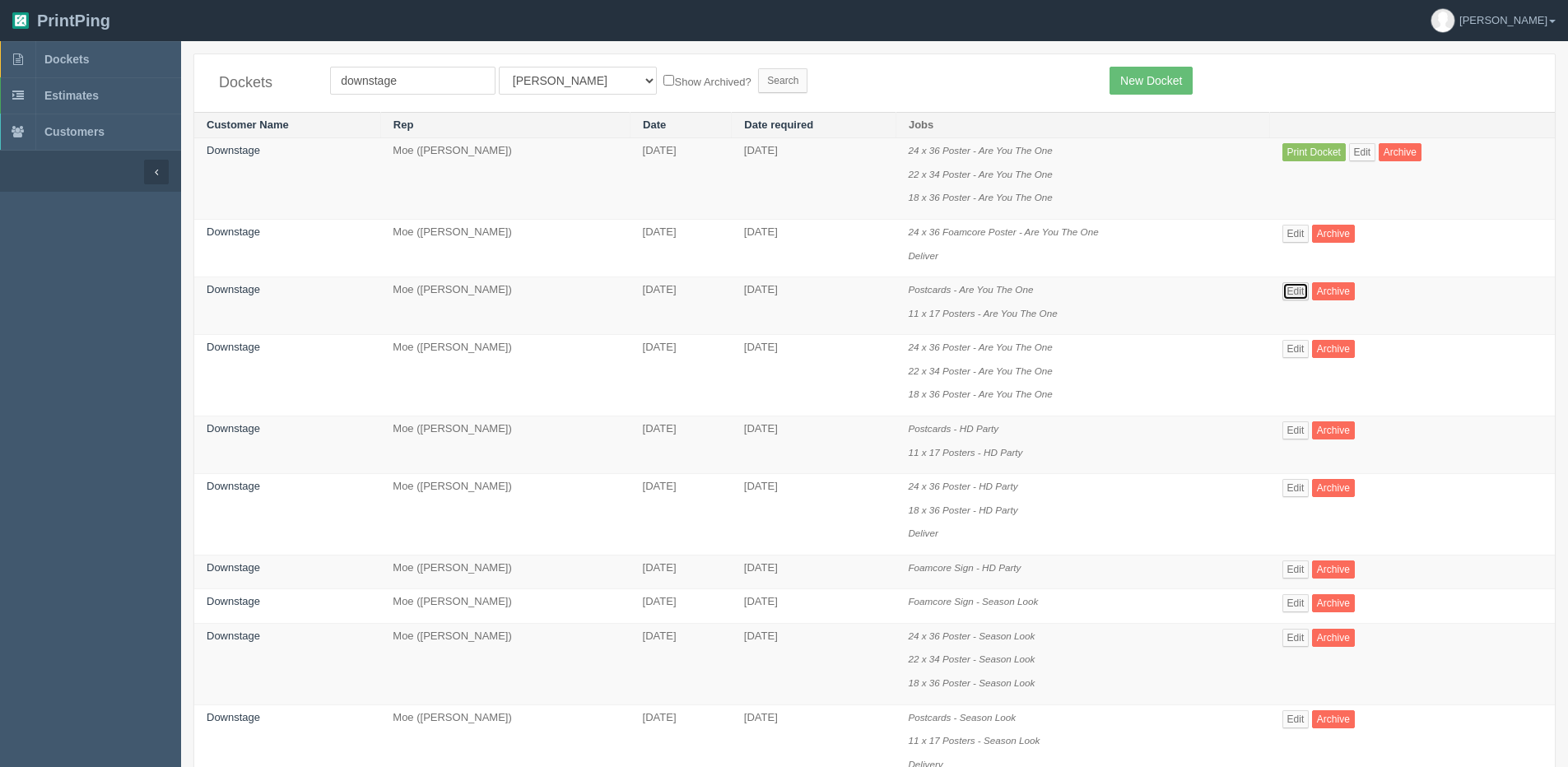
click at [1305, 289] on link "Edit" at bounding box center [1296, 292] width 27 height 18
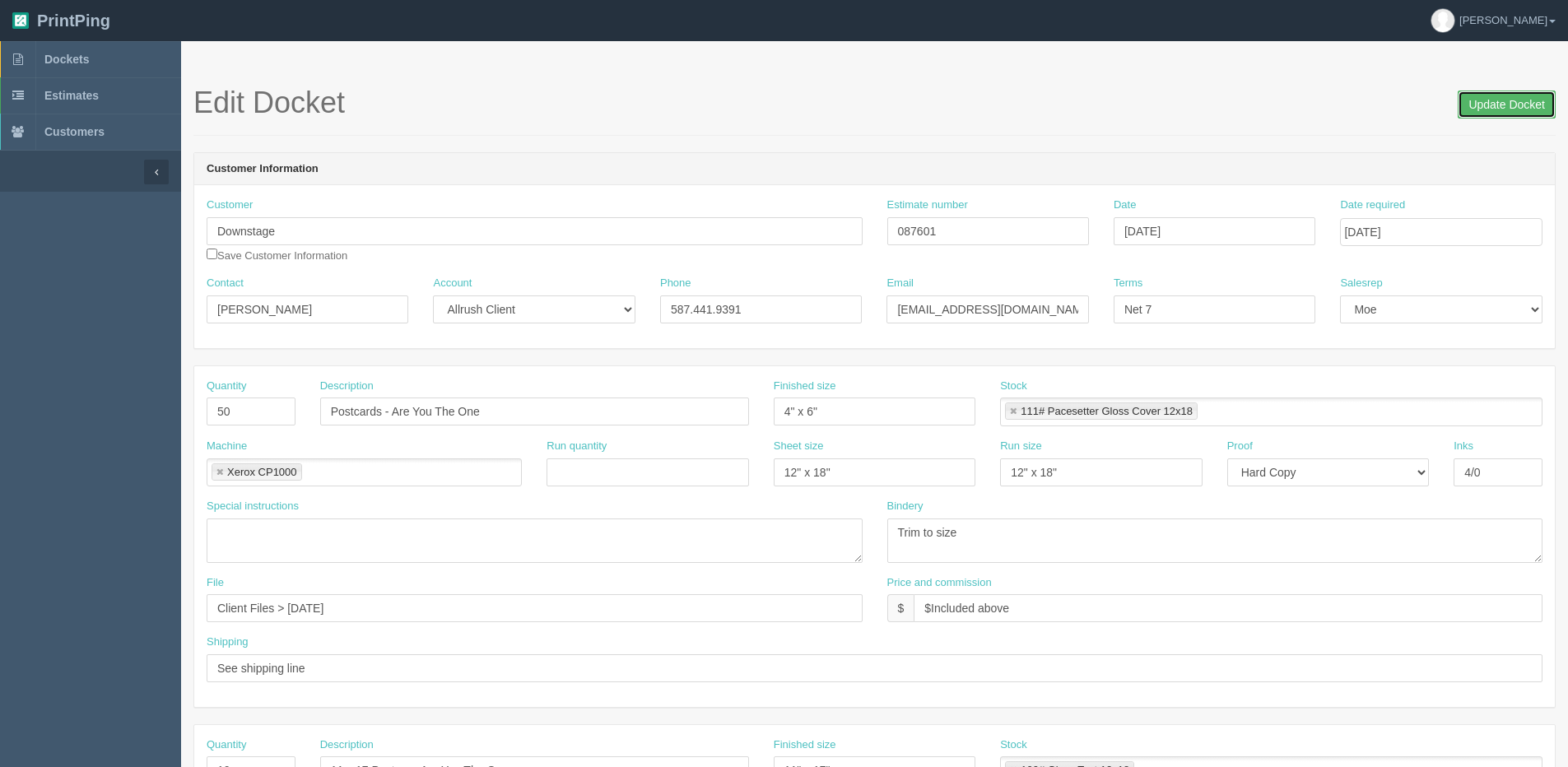
click at [1488, 92] on input "Update Docket" at bounding box center [1506, 104] width 98 height 28
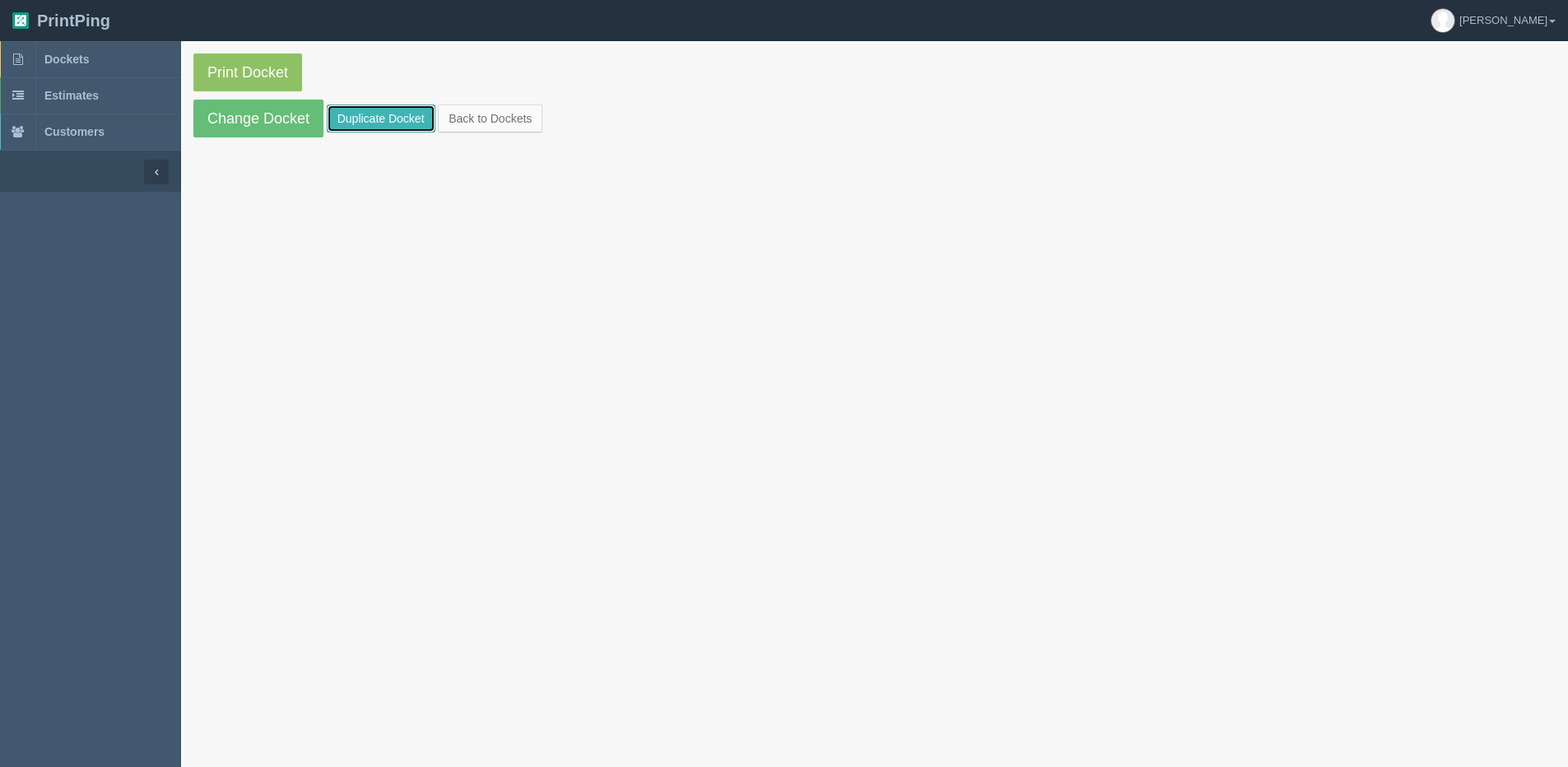
click at [396, 118] on link "Duplicate Docket" at bounding box center [380, 118] width 109 height 28
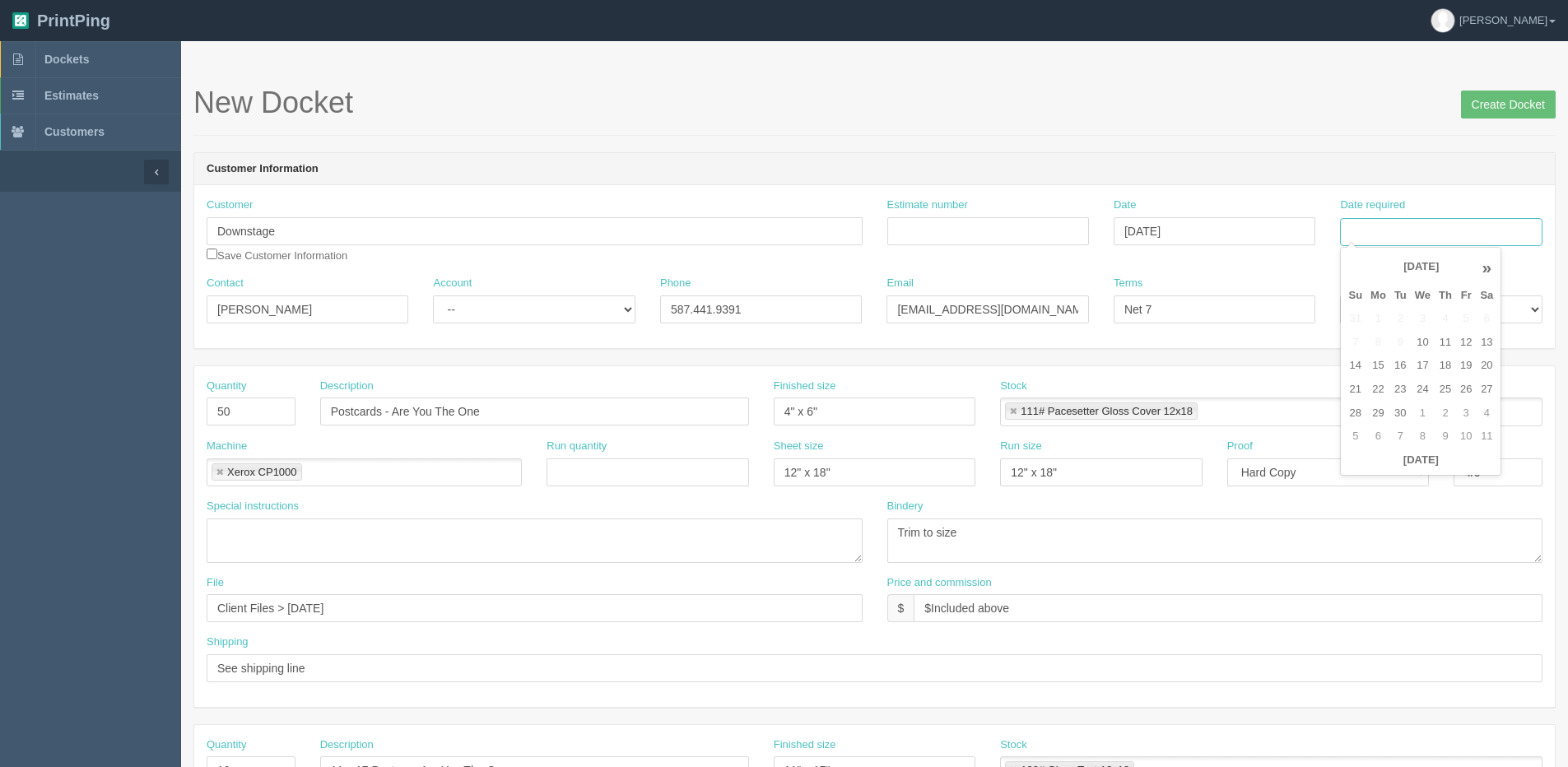
click at [1427, 223] on input "Date required" at bounding box center [1441, 231] width 202 height 28
click at [1369, 466] on th "[DATE]" at bounding box center [1421, 460] width 153 height 24
click at [1424, 370] on td "17" at bounding box center [1423, 366] width 24 height 24
type input "[DATE]"
click at [1480, 104] on input "Create Docket" at bounding box center [1509, 104] width 95 height 28
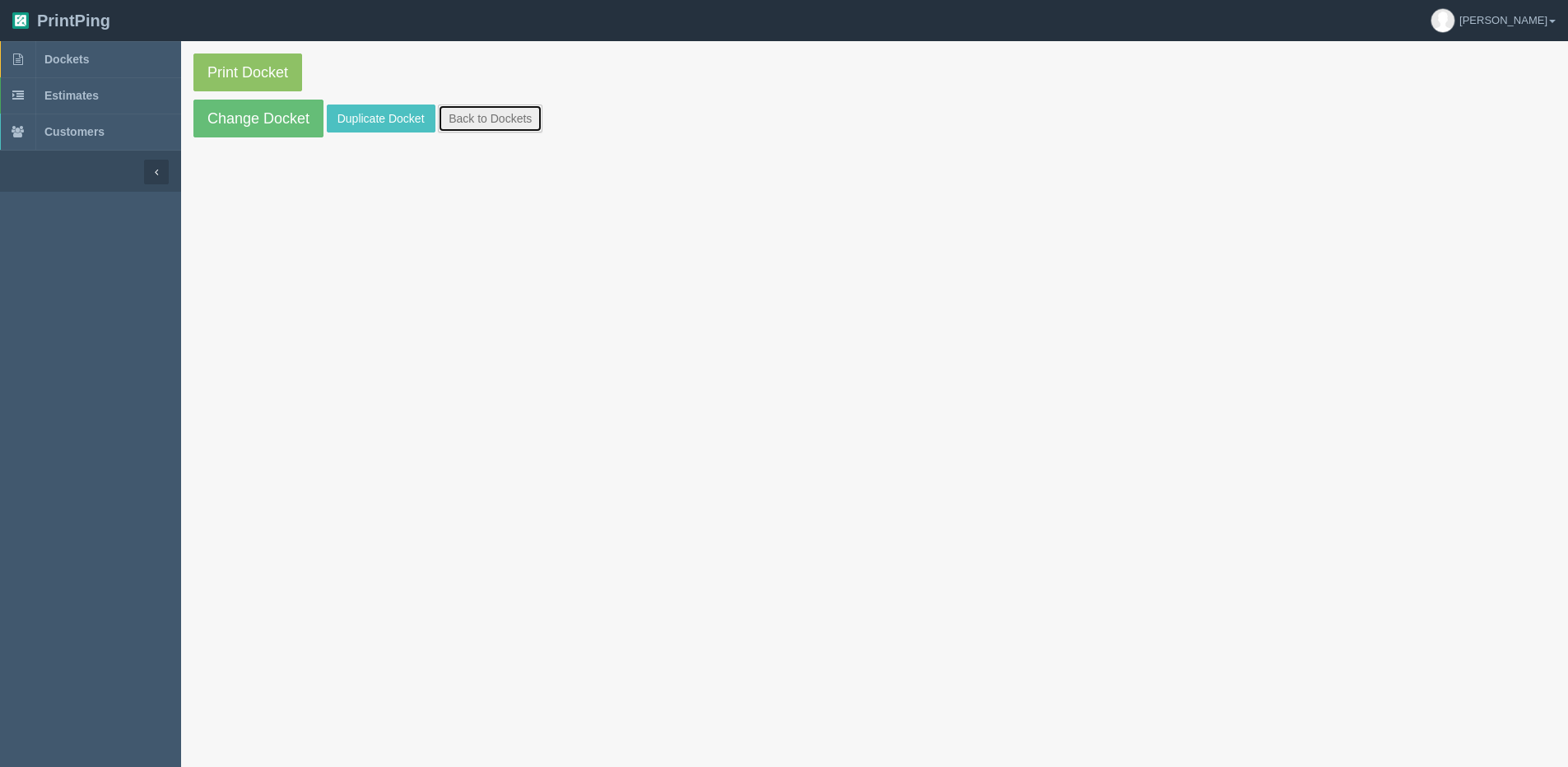
click at [473, 128] on link "Back to Dockets" at bounding box center [490, 118] width 105 height 28
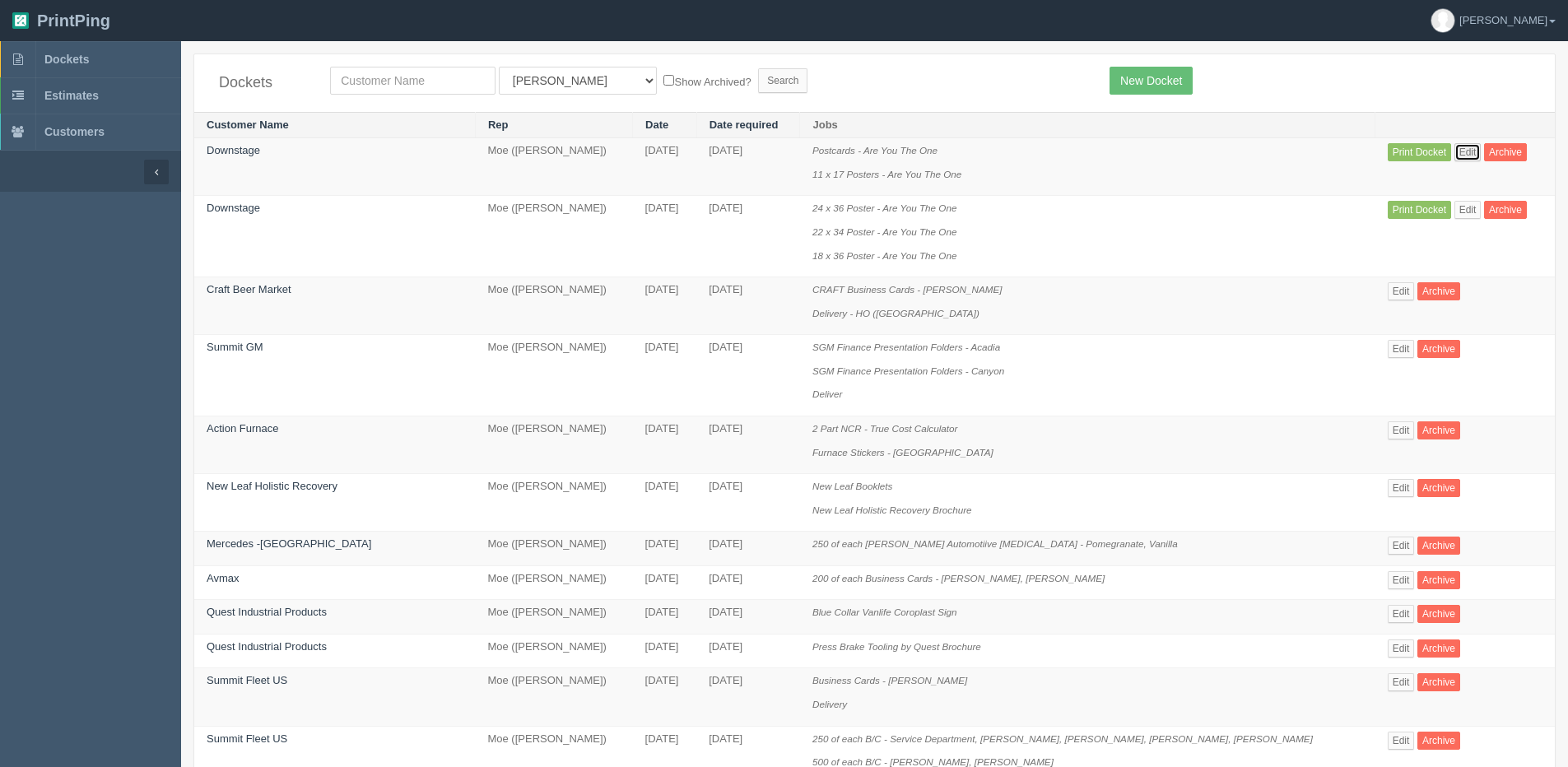
drag, startPoint x: 1459, startPoint y: 152, endPoint x: 1459, endPoint y: 161, distance: 9.0
click at [1459, 151] on link "Edit" at bounding box center [1468, 153] width 27 height 18
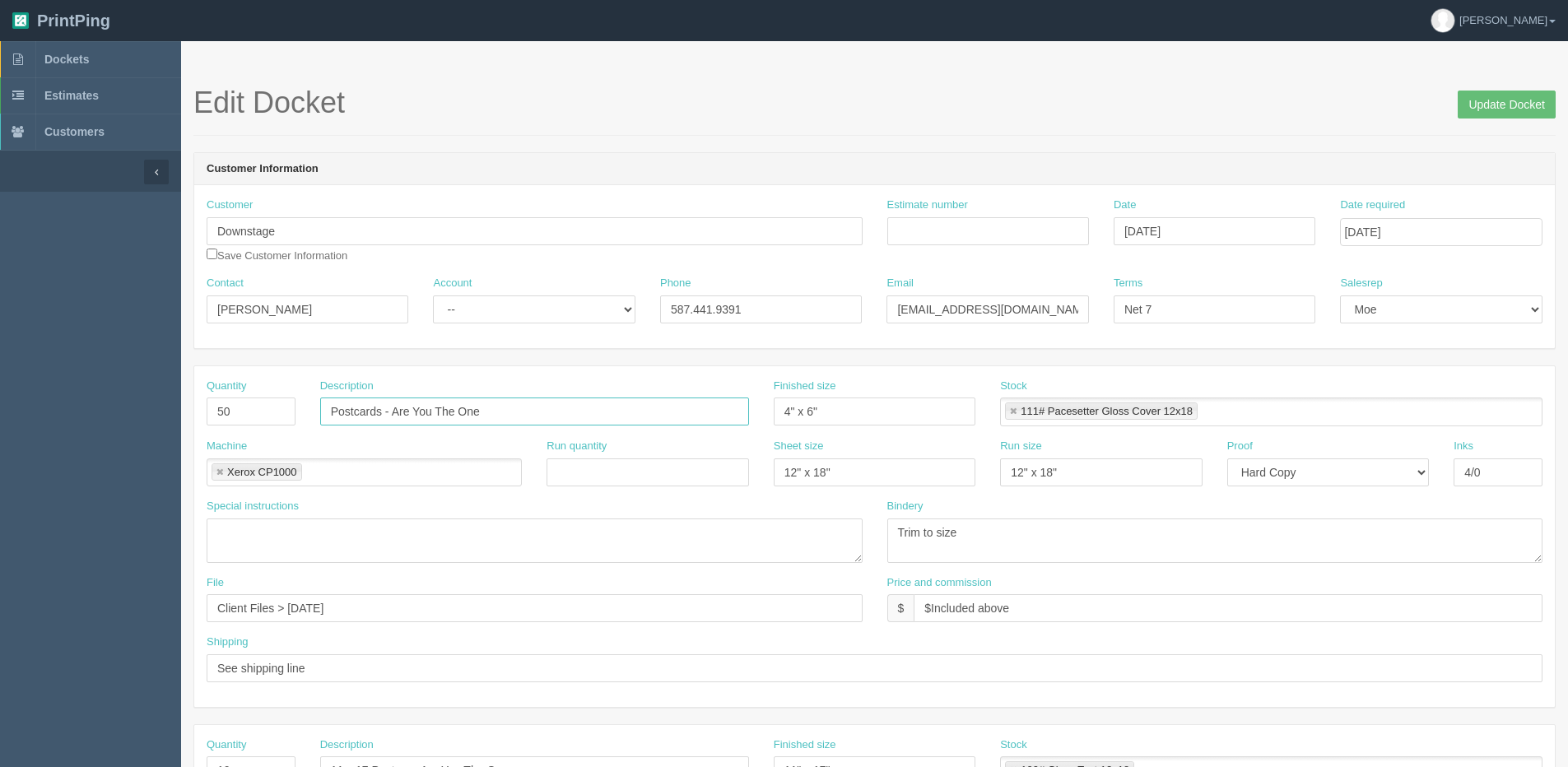
drag, startPoint x: 392, startPoint y: 414, endPoint x: 611, endPoint y: 401, distance: 219.4
click at [610, 402] on input "Postcards - Are You The One" at bounding box center [535, 411] width 429 height 28
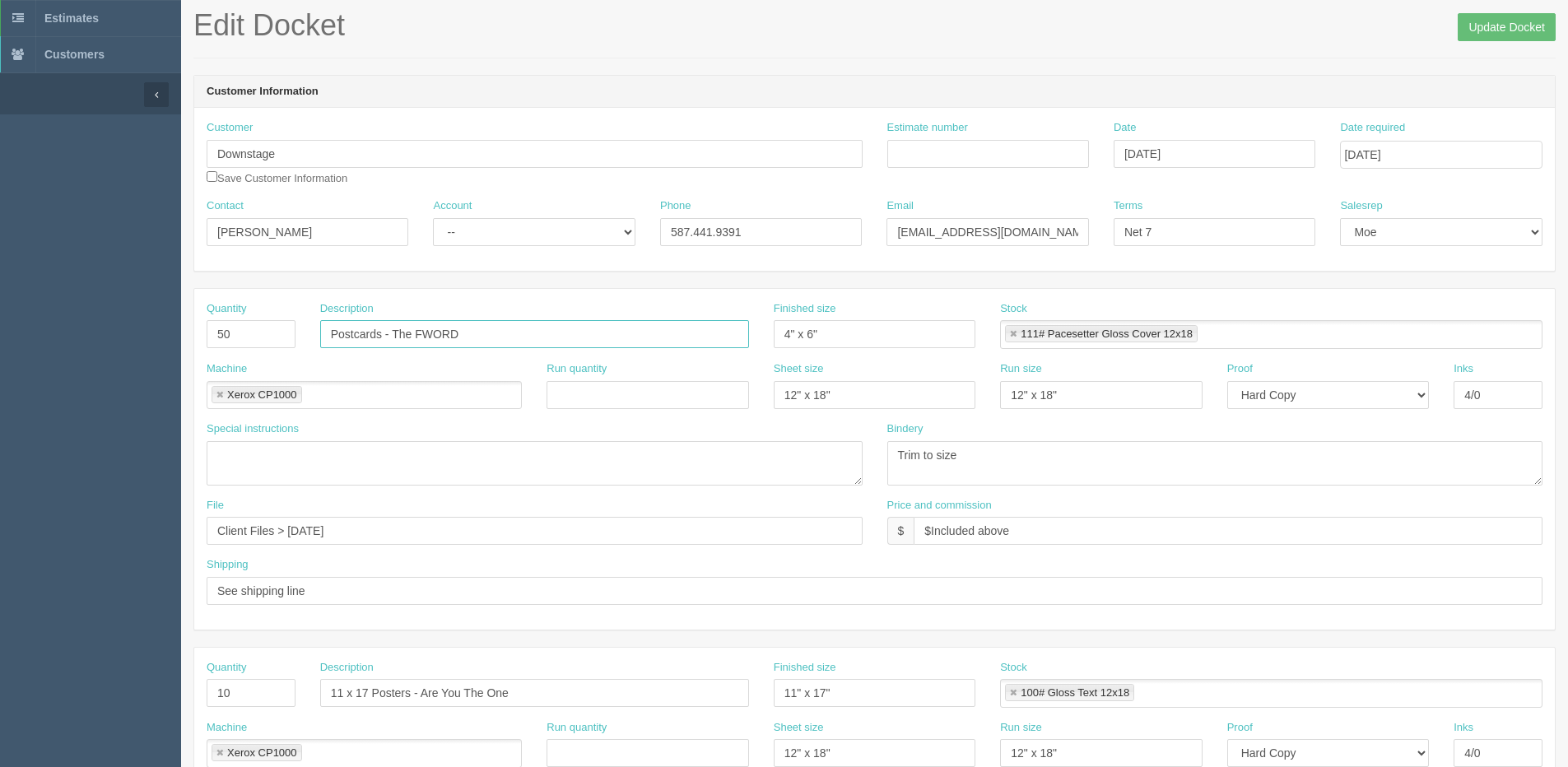
scroll to position [165, 0]
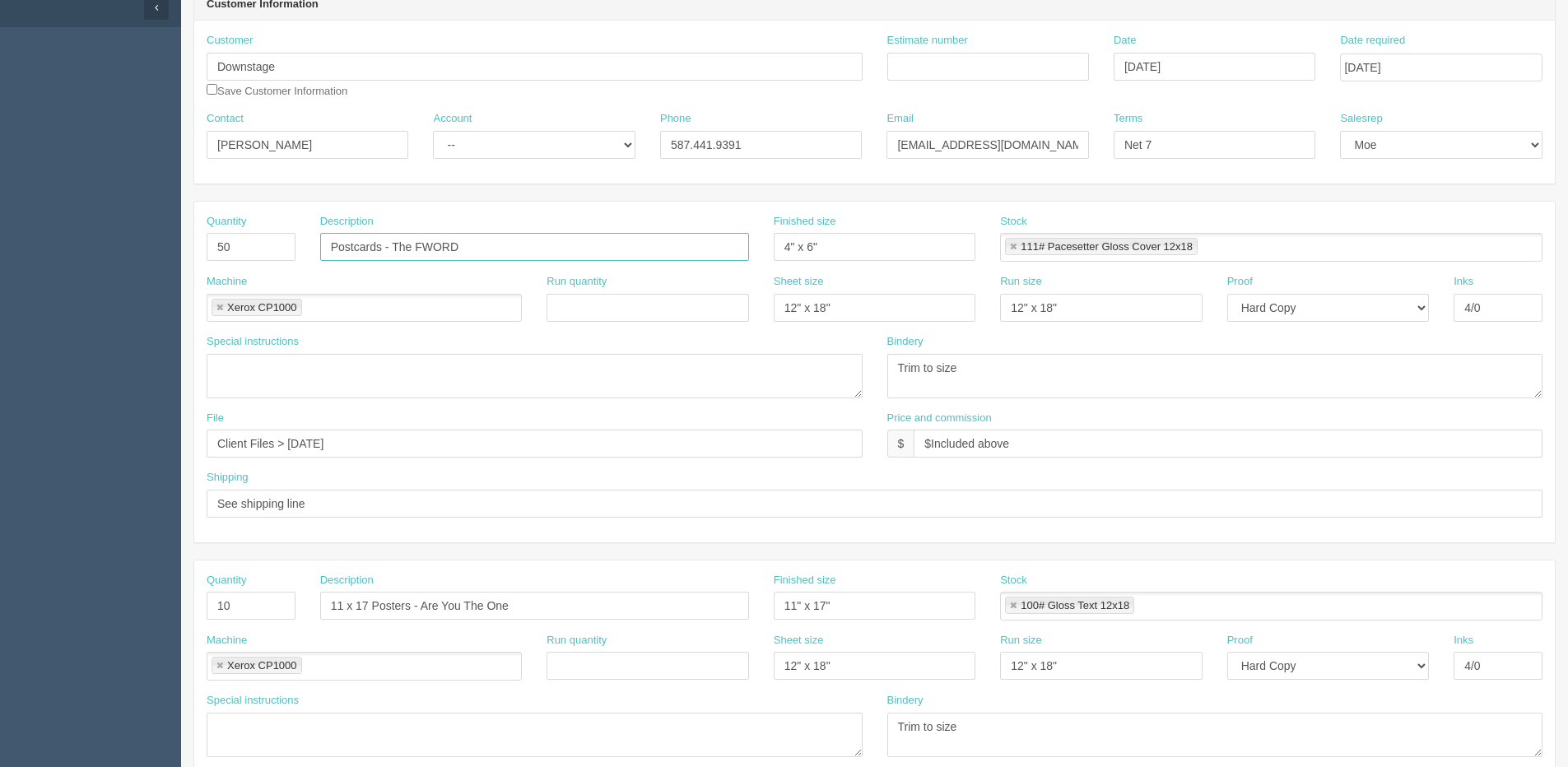
type input "Postcards - The FWORD"
drag, startPoint x: 825, startPoint y: 597, endPoint x: 692, endPoint y: 621, distance: 135.1
click at [692, 621] on div "Quantity 10 Description 11 x 17 Posters - Are You The One Finished size 11" x 1…" at bounding box center [875, 603] width 1361 height 60
click at [925, 592] on input "11" x 17"" at bounding box center [875, 606] width 202 height 28
drag, startPoint x: 905, startPoint y: 600, endPoint x: 528, endPoint y: 606, distance: 377.0
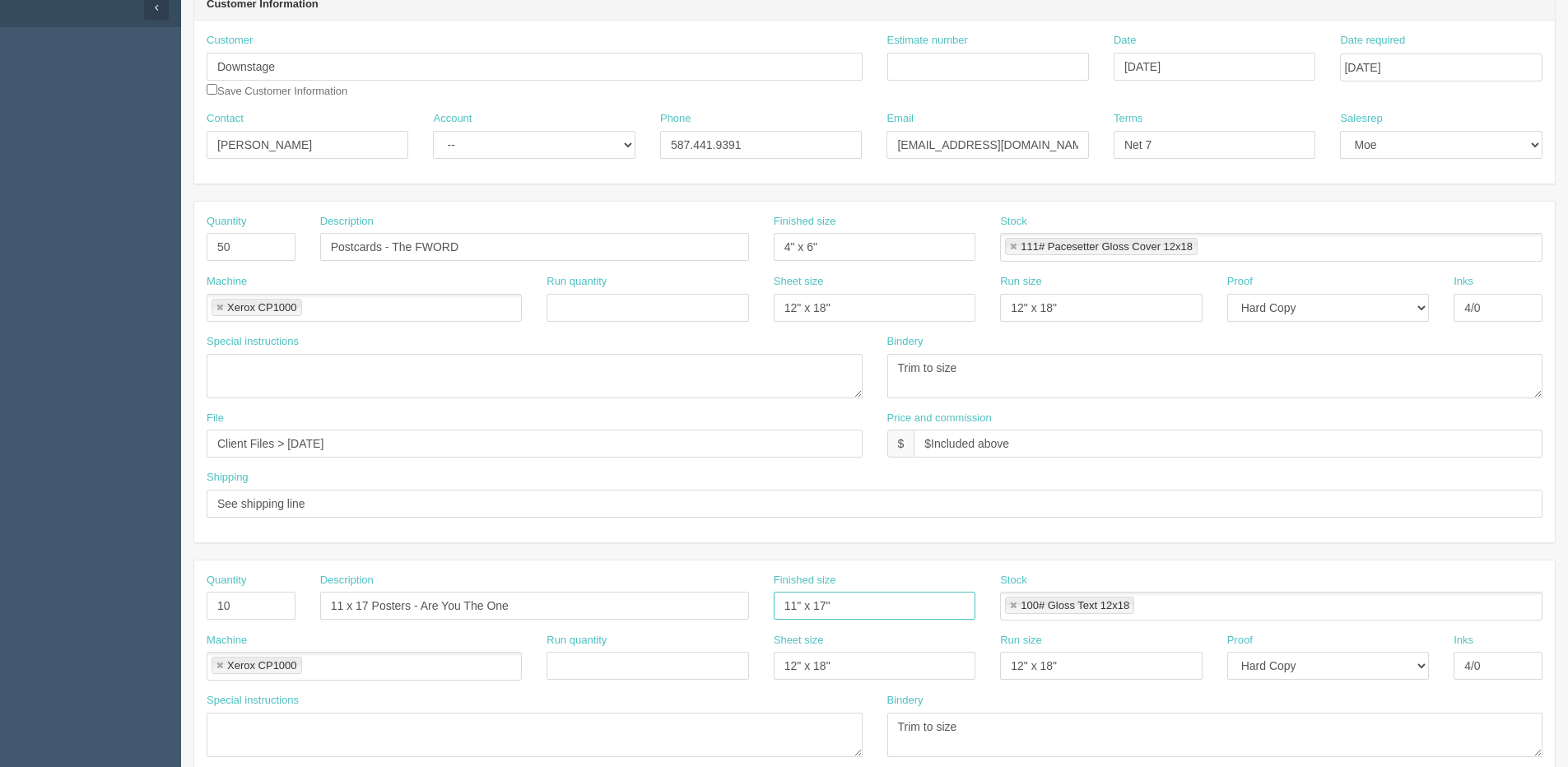
click at [528, 606] on div "Quantity 10 Description 11 x 17 Posters - Are You The One Finished size 11" x 1…" at bounding box center [875, 603] width 1361 height 60
click at [546, 241] on div "Quantity 50 Description Postcards - The FWORD Finished size 4" x 6" Stock 111# …" at bounding box center [875, 244] width 1361 height 60
paste input "11" x 17"
type input "11" x 17""
click at [1011, 246] on link at bounding box center [1013, 248] width 10 height 11
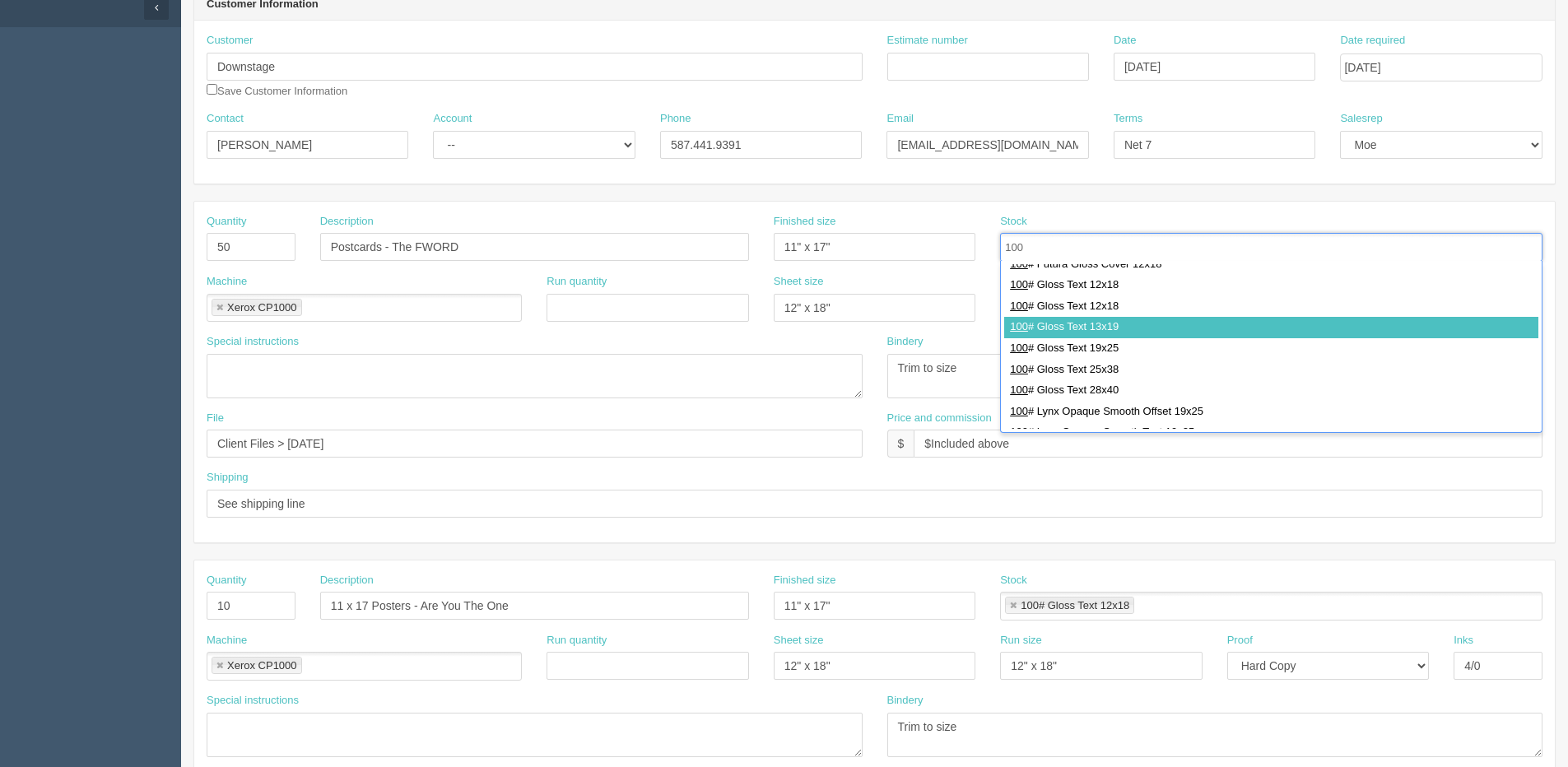
scroll to position [247, 0]
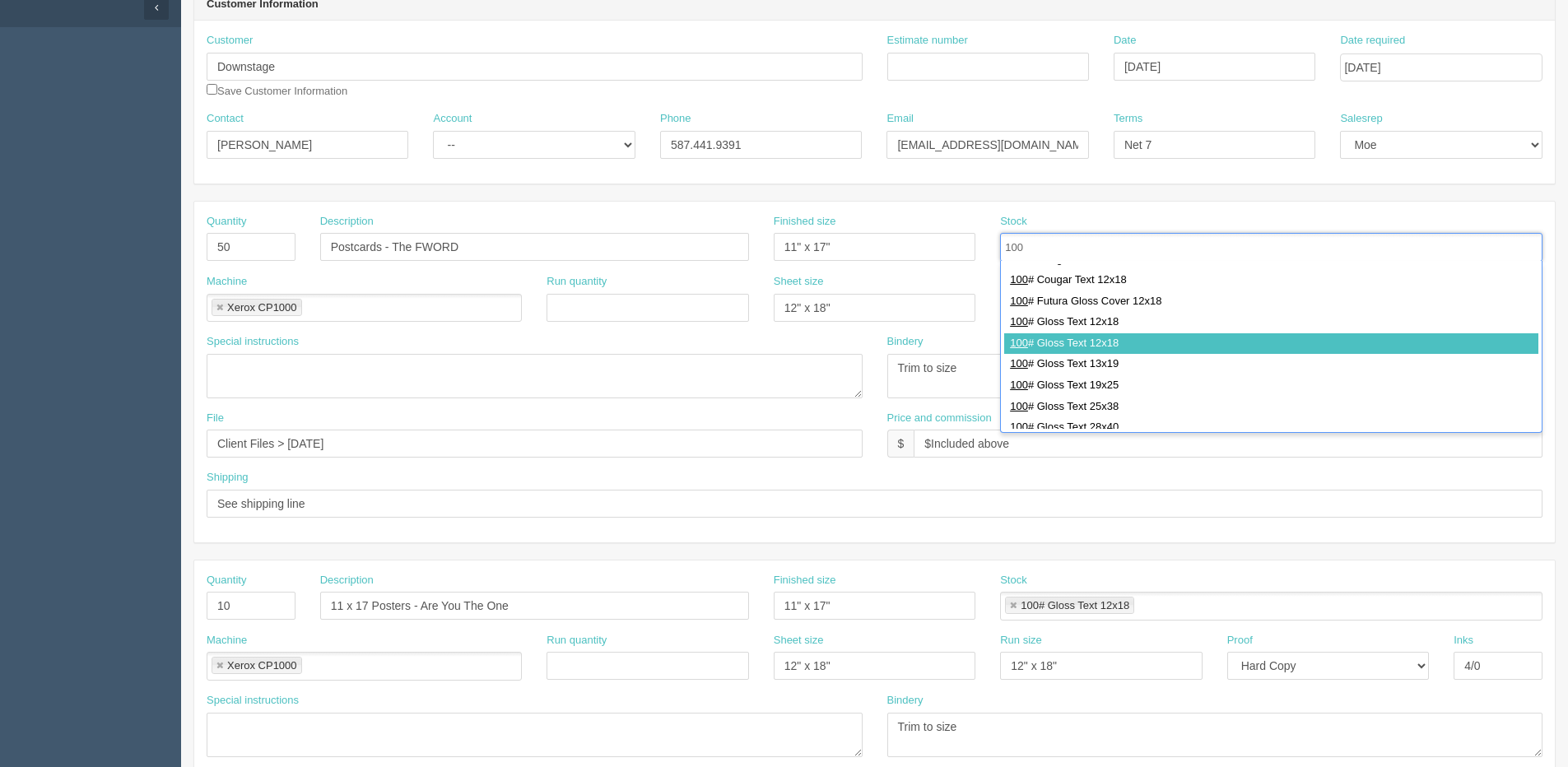
type input "100"
type input "100# Gloss Text 12x18"
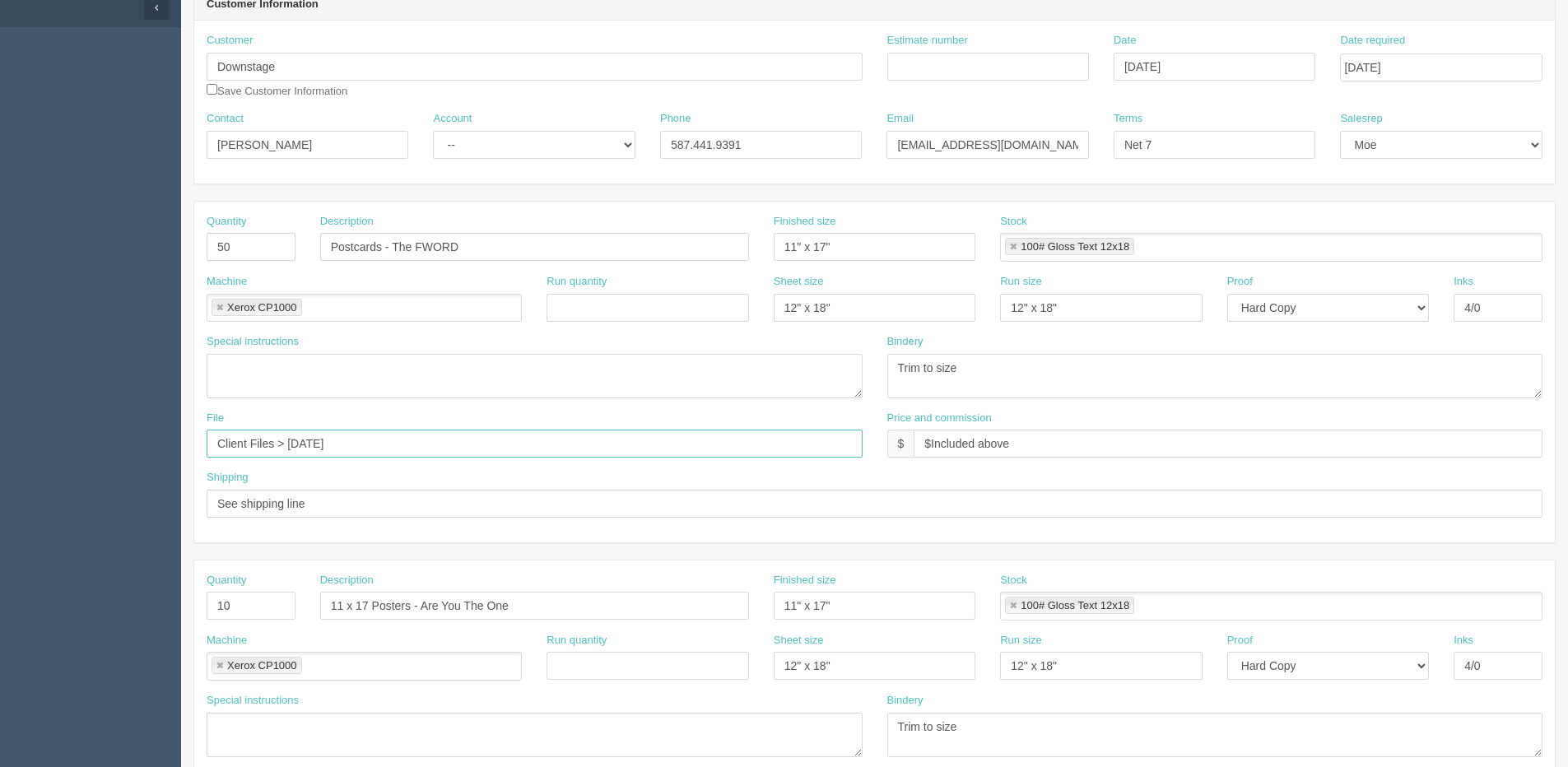
drag, startPoint x: 285, startPoint y: 449, endPoint x: 798, endPoint y: 379, distance: 517.8
click at [798, 379] on div "Quantity 50 Description Postcards - The FWORD Finished size 11" x 17" Stock 100…" at bounding box center [875, 372] width 1361 height 341
type input "Client Files > [DATE]"
drag, startPoint x: 253, startPoint y: 611, endPoint x: 96, endPoint y: 622, distance: 157.4
click at [96, 622] on section "Dockets Estimates Customers" at bounding box center [784, 603] width 1568 height 1454
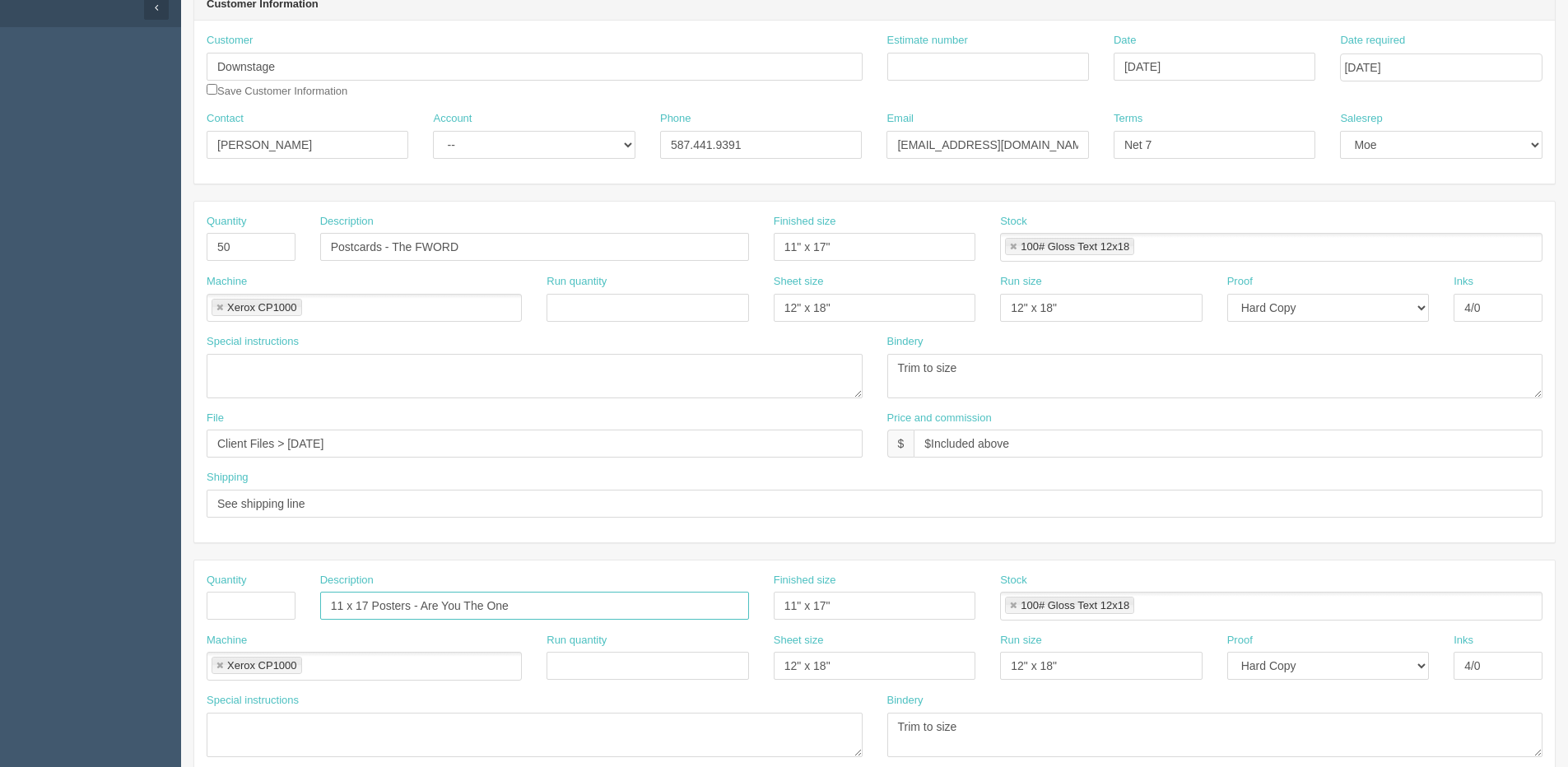
drag, startPoint x: 98, startPoint y: 655, endPoint x: -396, endPoint y: 661, distance: 494.0
click at [0, 661] on html "PrintPing Dan Edit account ( dan@allrush.ca ) Logout Dockets Estimates Customers" at bounding box center [784, 582] width 1568 height 1495
drag, startPoint x: 861, startPoint y: 606, endPoint x: 591, endPoint y: 614, distance: 270.1
click at [591, 614] on div "Quantity Description Finished size 11" x 17" Stock 100# Gloss Text 12x18 100# G…" at bounding box center [875, 603] width 1361 height 60
click at [1017, 606] on link at bounding box center [1013, 606] width 10 height 11
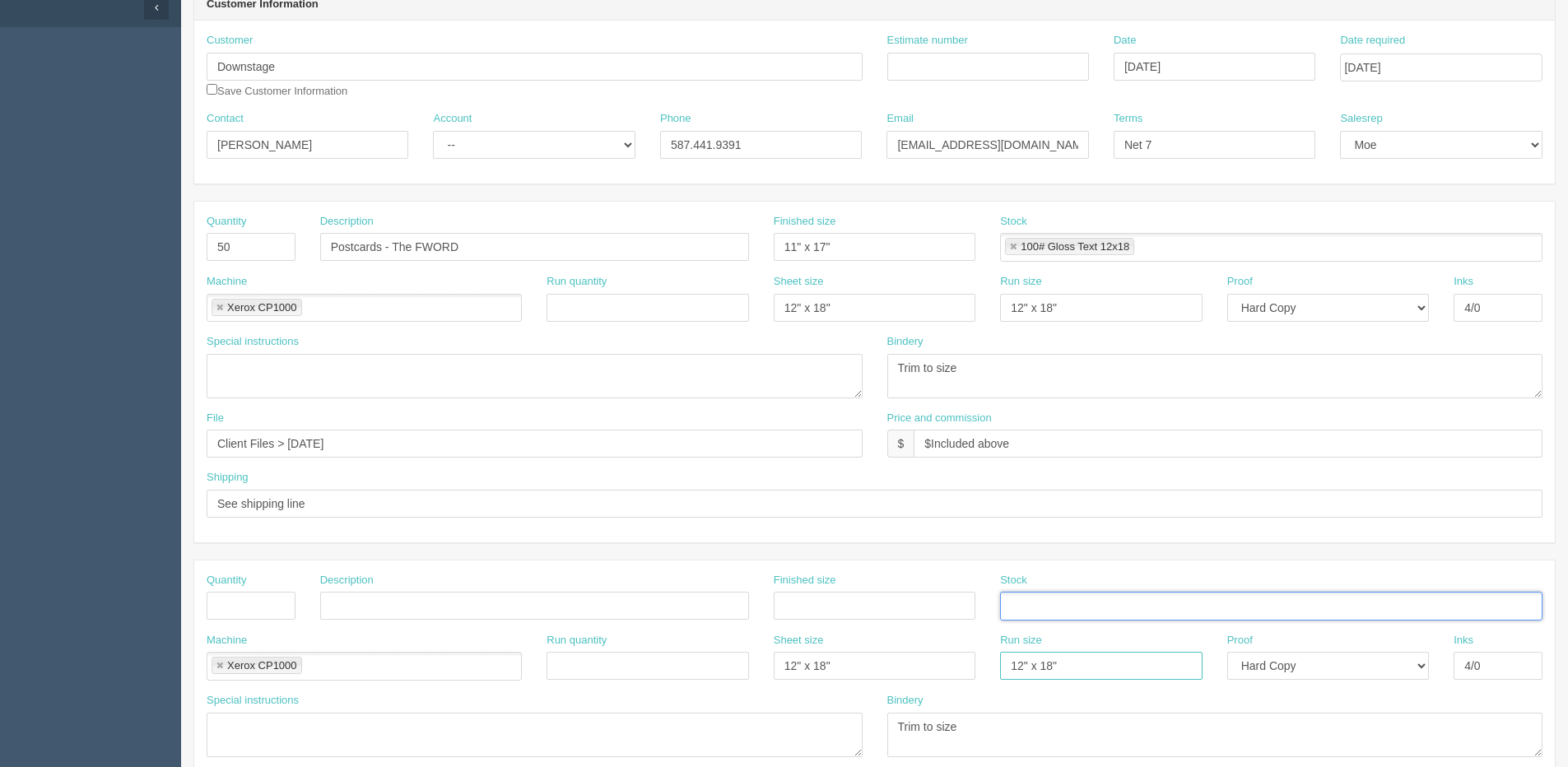
drag, startPoint x: 1076, startPoint y: 671, endPoint x: 828, endPoint y: 706, distance: 250.5
click at [828, 706] on div "Quantity Description Finished size Stock Machine Xerox CP1000 Xerox CP1000 Run …" at bounding box center [875, 731] width 1361 height 341
click at [1255, 689] on div "Proof -- Email Hard Copy" at bounding box center [1328, 663] width 226 height 60
drag, startPoint x: 1260, startPoint y: 667, endPoint x: 1260, endPoint y: 676, distance: 9.0
click at [1260, 669] on select "-- Email Hard Copy" at bounding box center [1328, 666] width 202 height 28
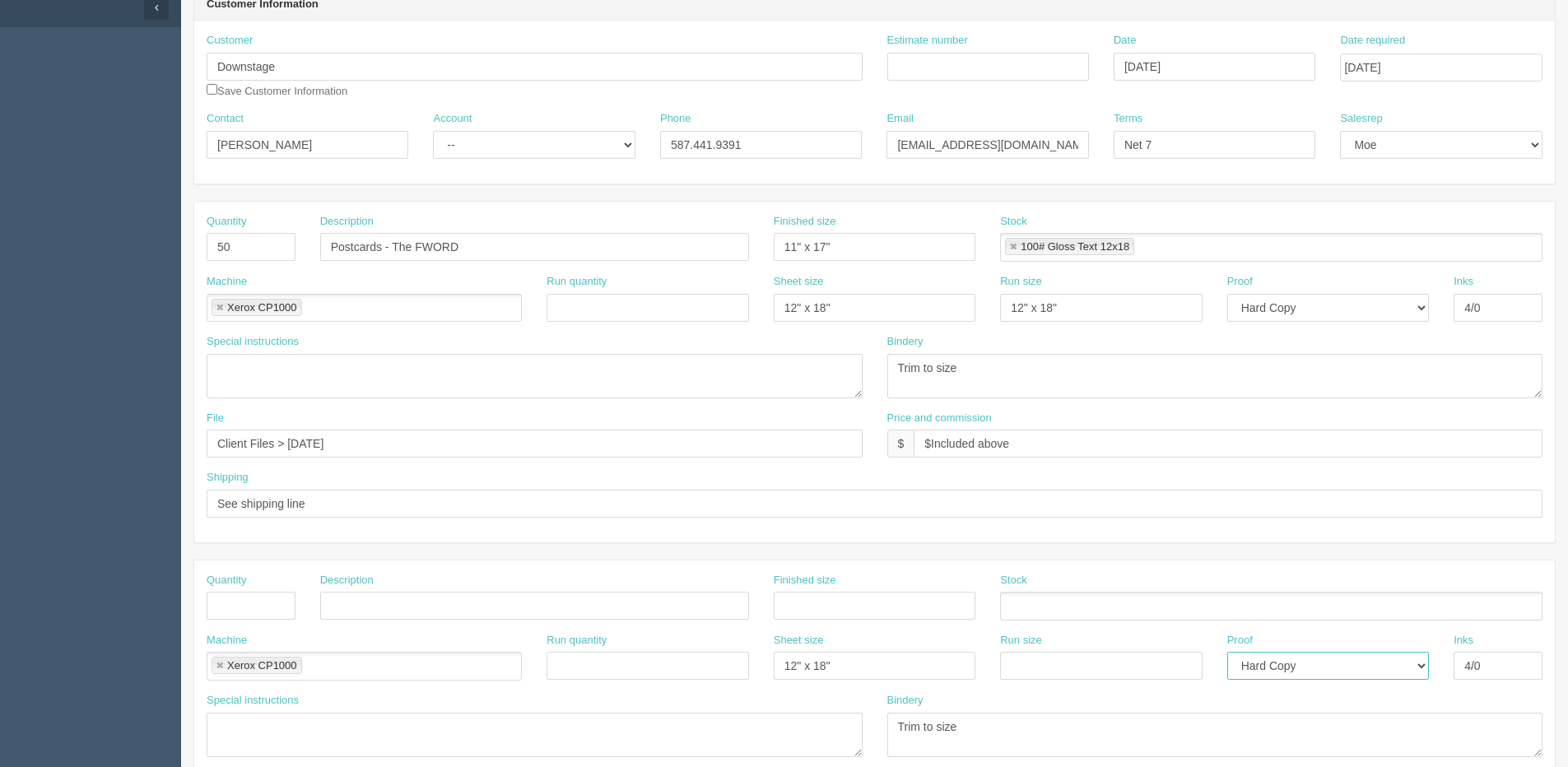
select select
click at [1227, 652] on select "-- Email Hard Copy" at bounding box center [1328, 666] width 202 height 28
click at [1378, 683] on div "Machine Xerox CP1000 Xerox CP1000 Run quantity Sheet size 12" x 18" Run size Pr…" at bounding box center [875, 663] width 1361 height 60
drag, startPoint x: 893, startPoint y: 741, endPoint x: 751, endPoint y: 748, distance: 142.2
click at [751, 748] on div "Special instructions Bindery Trim to size" at bounding box center [875, 731] width 1361 height 76
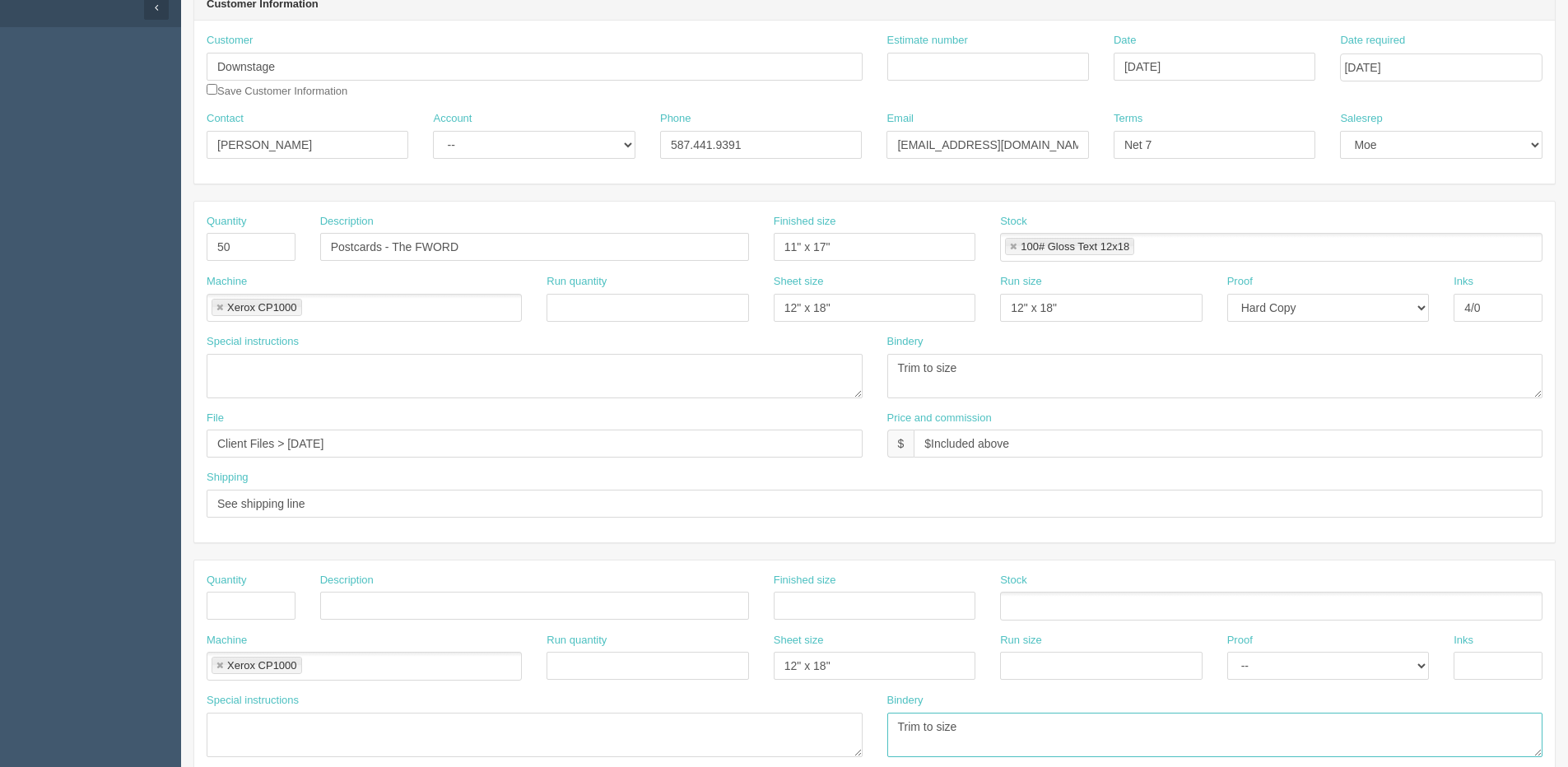
drag, startPoint x: 1025, startPoint y: 722, endPoint x: 758, endPoint y: 719, distance: 267.0
click at [759, 722] on div "Special instructions Bindery Trim to size" at bounding box center [875, 731] width 1361 height 76
drag, startPoint x: 836, startPoint y: 668, endPoint x: 571, endPoint y: 667, distance: 265.0
click at [571, 667] on div "Machine Xerox CP1000 Xerox CP1000 Run quantity Sheet size 12" x 18" Run size Pr…" at bounding box center [875, 663] width 1361 height 60
click at [217, 662] on link at bounding box center [220, 667] width 10 height 11
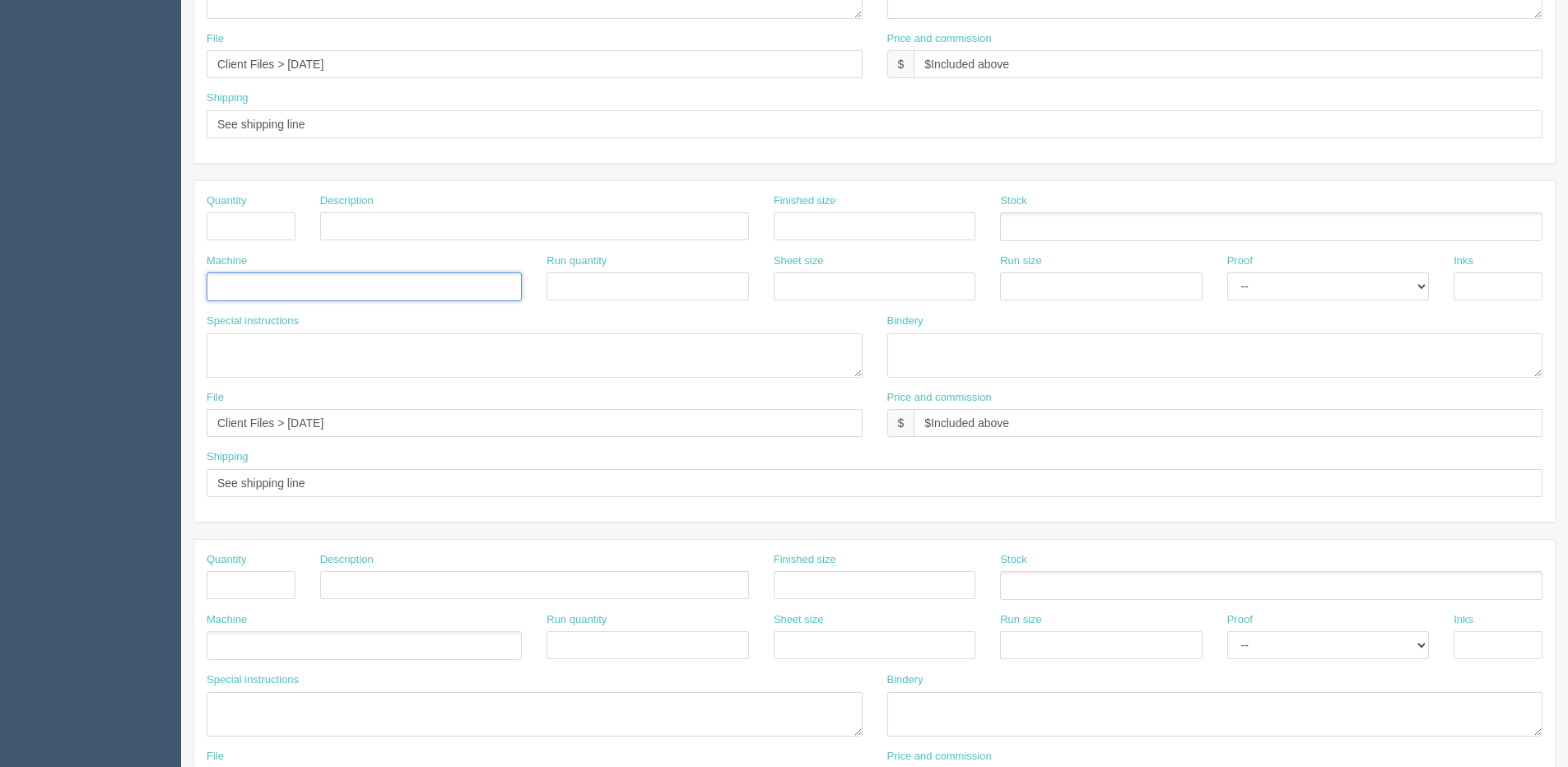
scroll to position [658, 0]
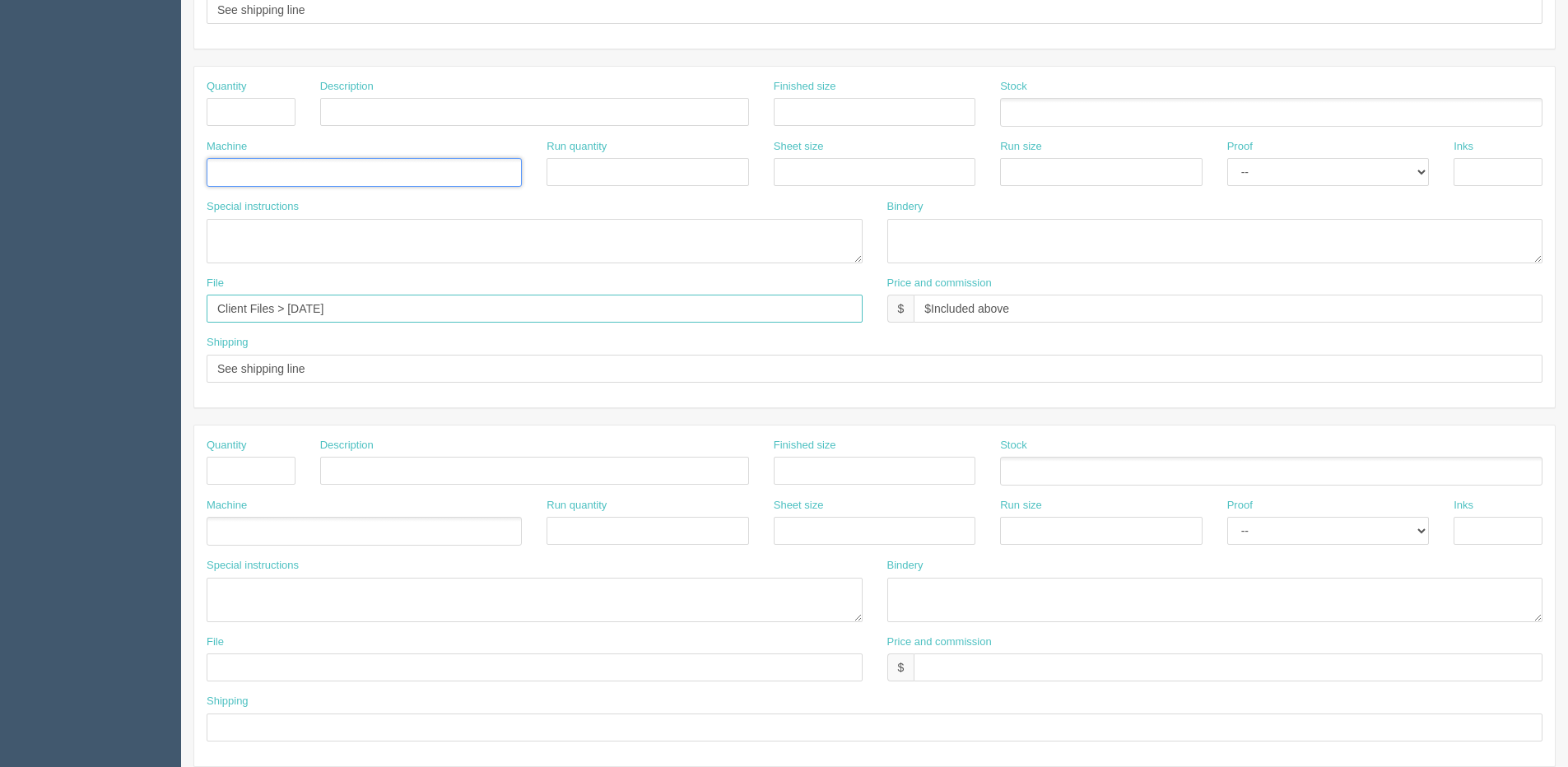
drag, startPoint x: 370, startPoint y: 308, endPoint x: 62, endPoint y: 323, distance: 308.4
click at [0, 316] on html "PrintPing Dan Edit account ( dan@allrush.ca ) Logout Dockets Estimates Customers" at bounding box center [784, 89] width 1568 height 1495
drag, startPoint x: 306, startPoint y: 376, endPoint x: 11, endPoint y: 366, distance: 295.2
click at [11, 366] on section "Dockets Estimates Customers" at bounding box center [784, 109] width 1568 height 1454
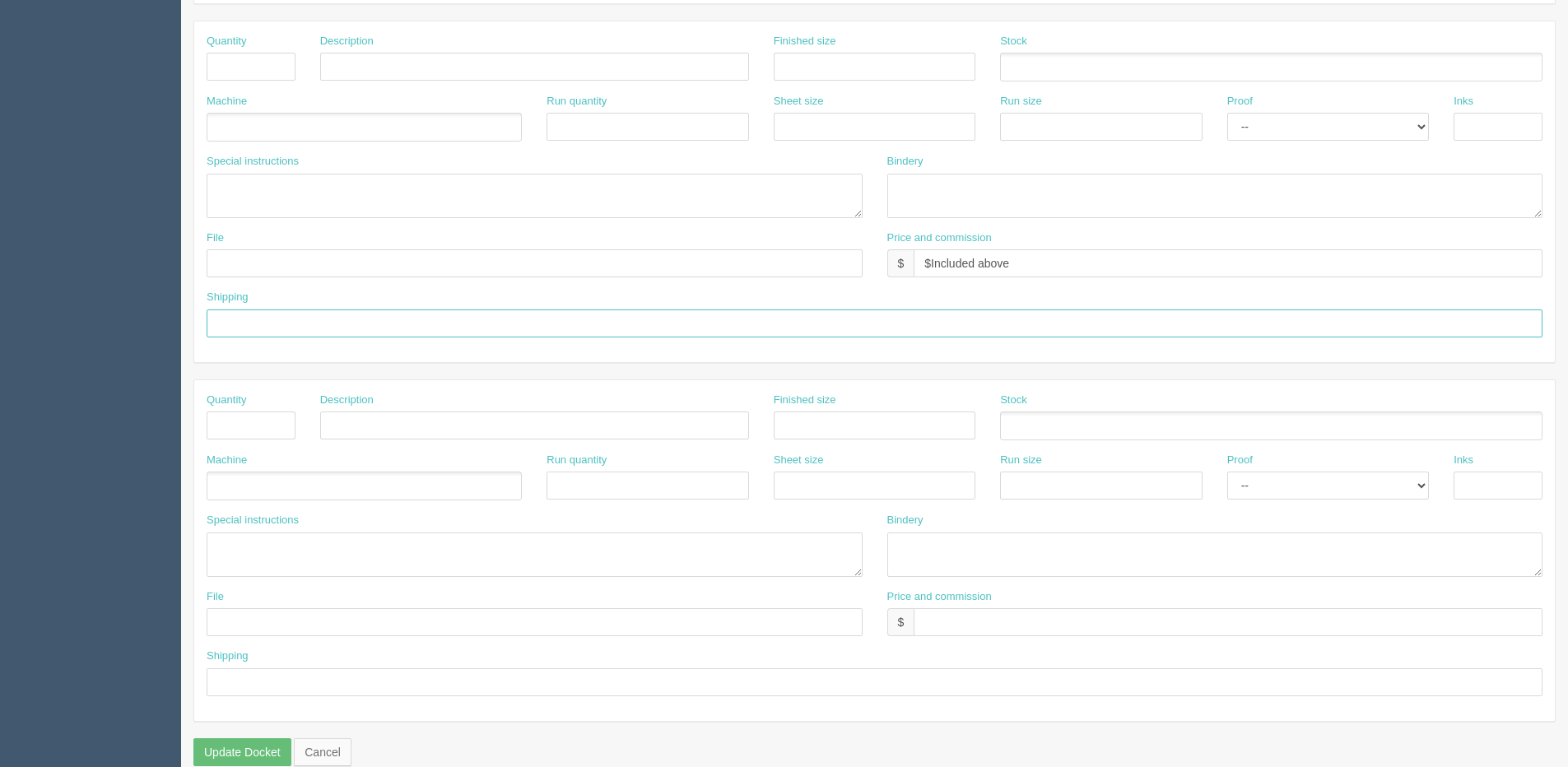
scroll to position [728, 0]
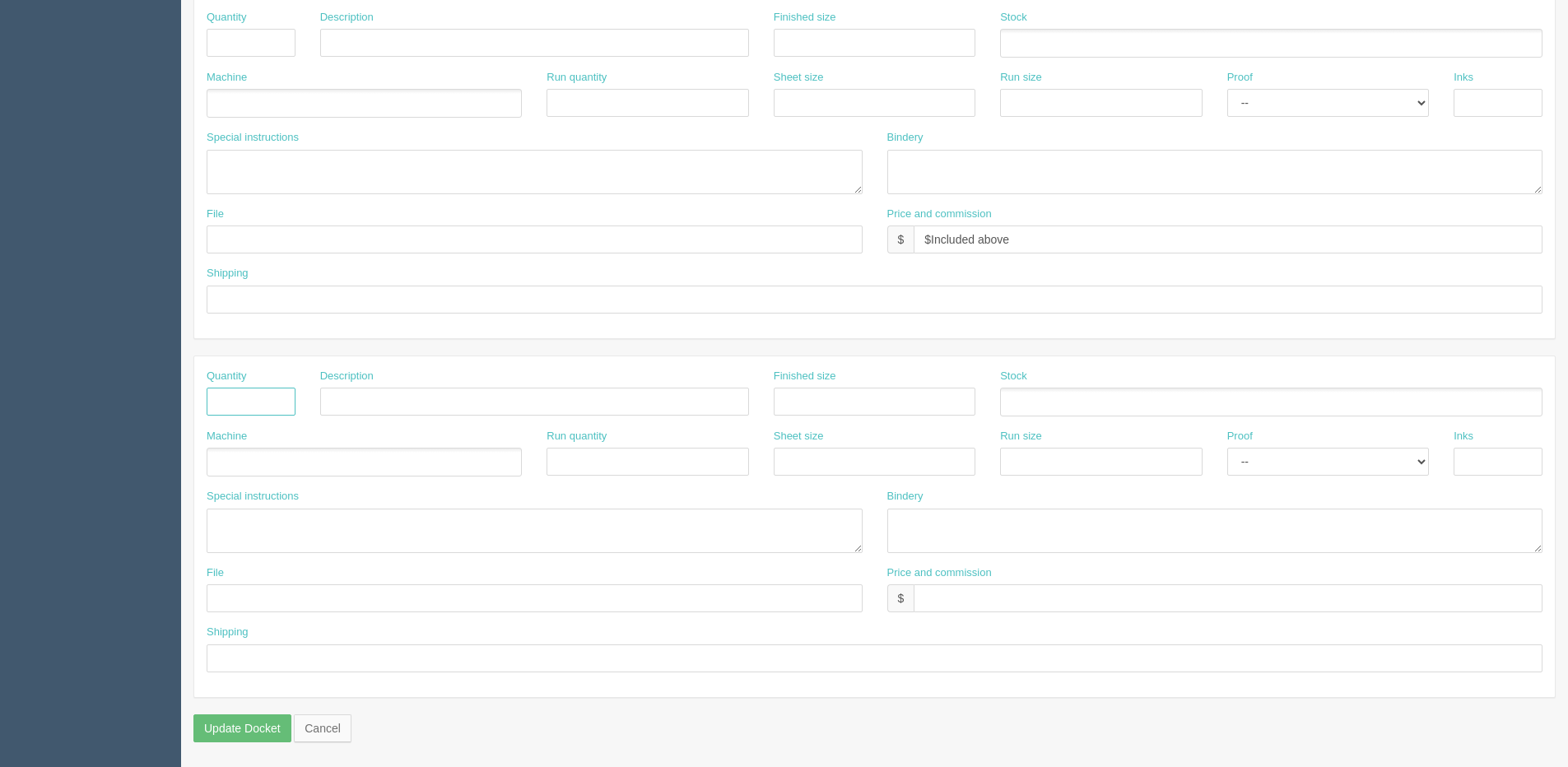
click at [250, 413] on input "text" at bounding box center [250, 401] width 89 height 28
type input "1"
drag, startPoint x: 351, startPoint y: 405, endPoint x: -57, endPoint y: 405, distance: 408.0
click at [0, 405] on html "PrintPing Dan Edit account ( dan@allrush.ca ) Logout Dockets Estimates Customers" at bounding box center [784, 20] width 1568 height 1495
type input "Deliver"
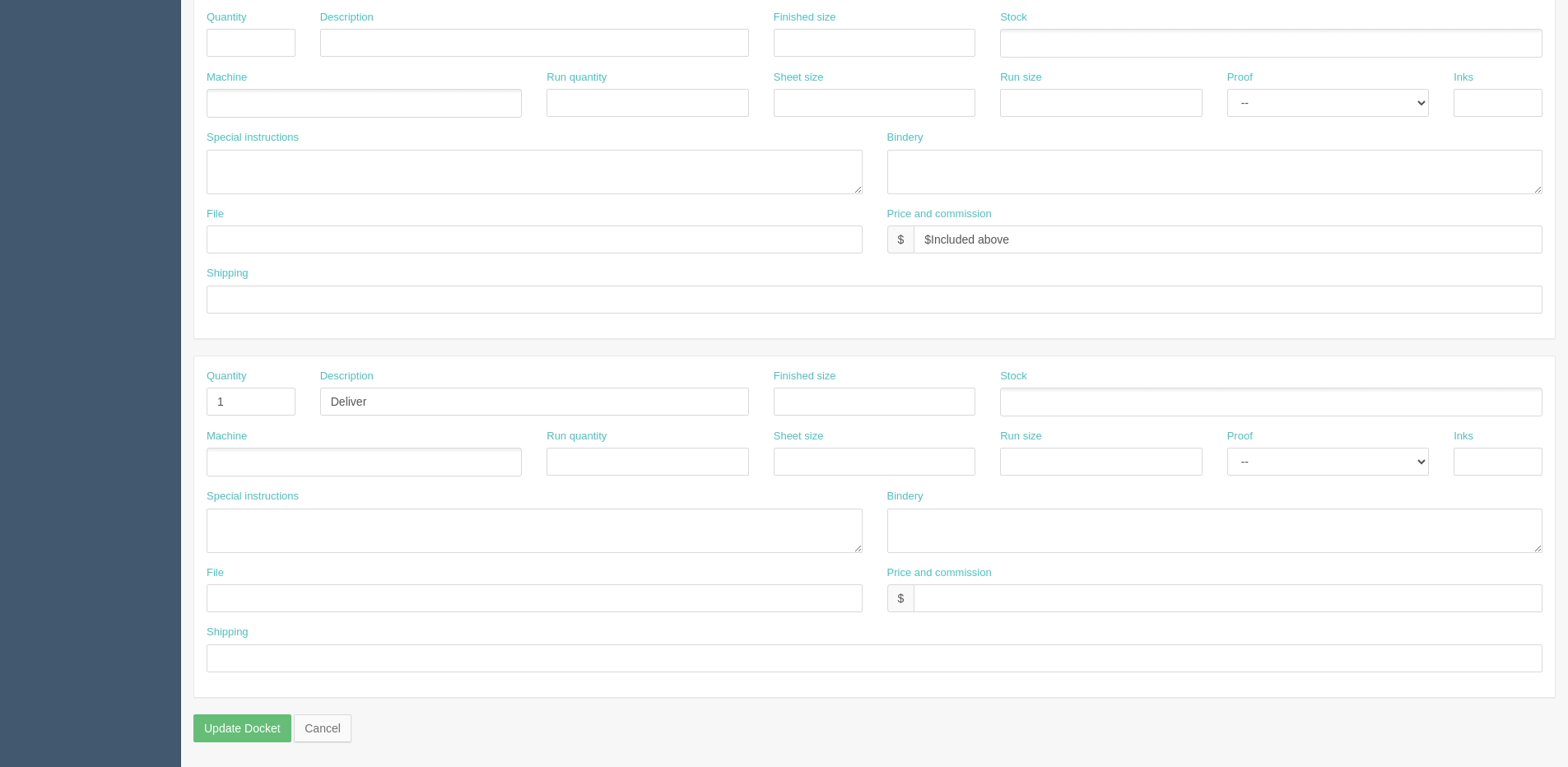
click at [285, 456] on ul at bounding box center [364, 462] width 316 height 29
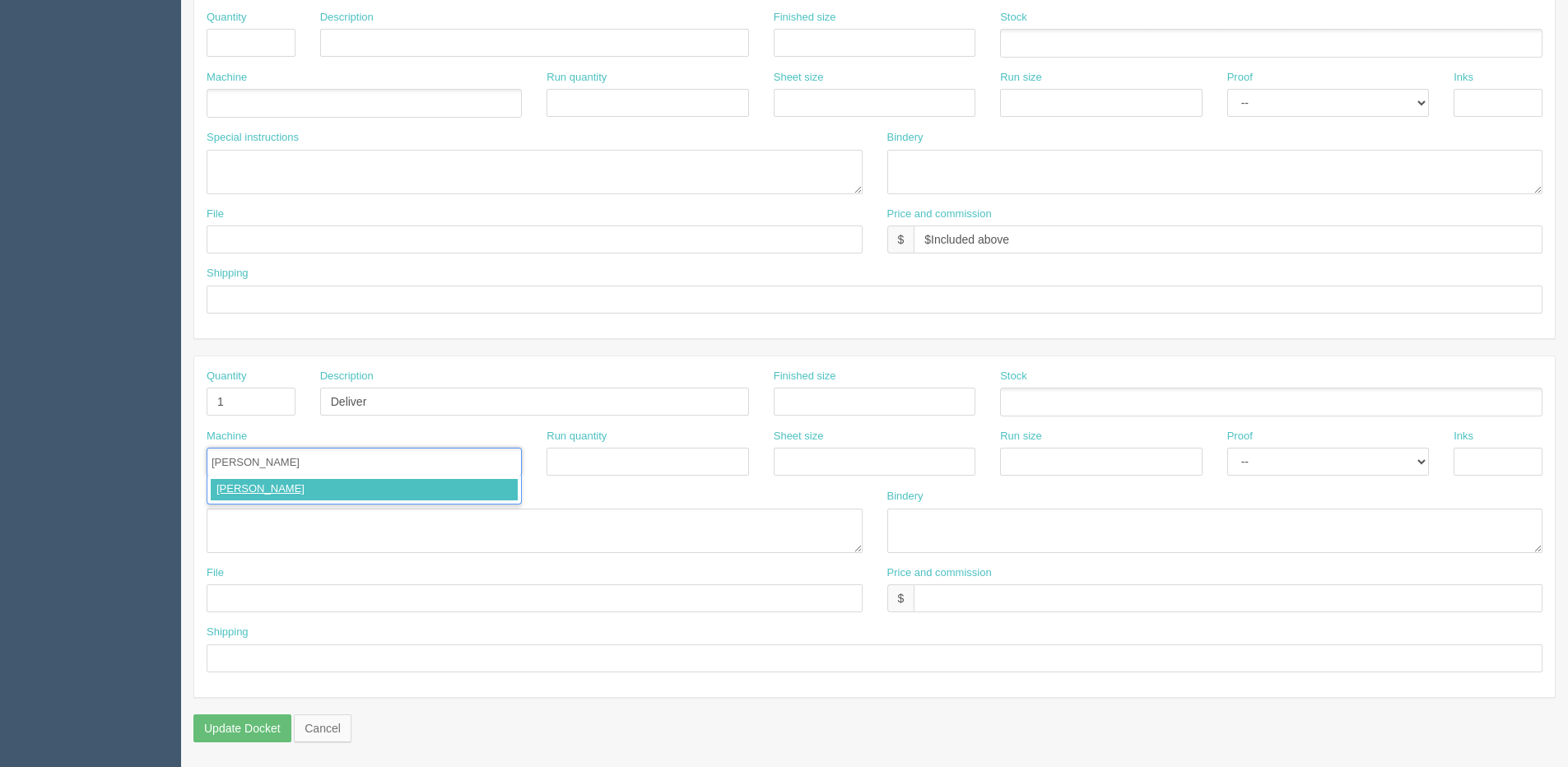
type input "Courier"
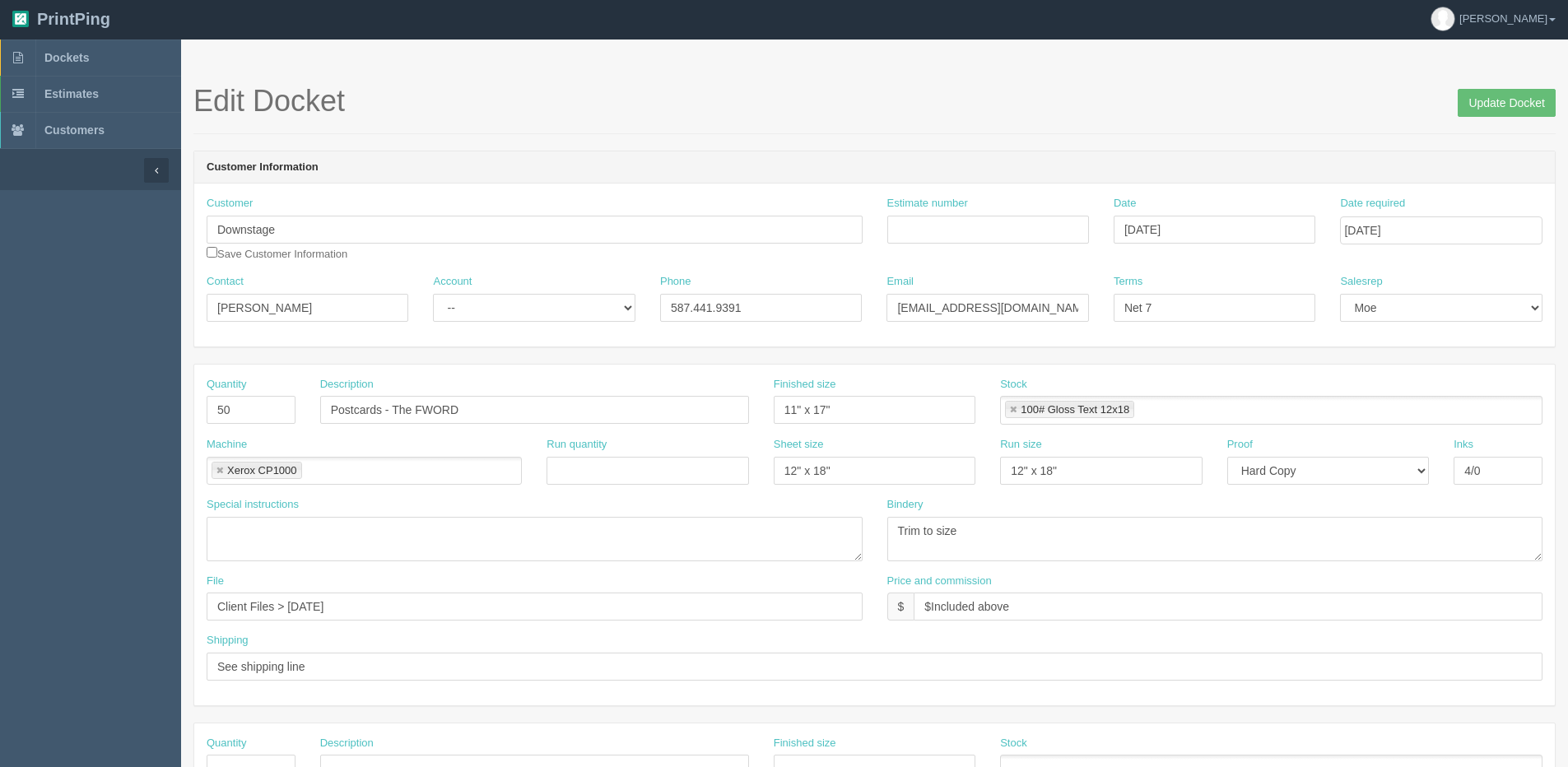
scroll to position [0, 0]
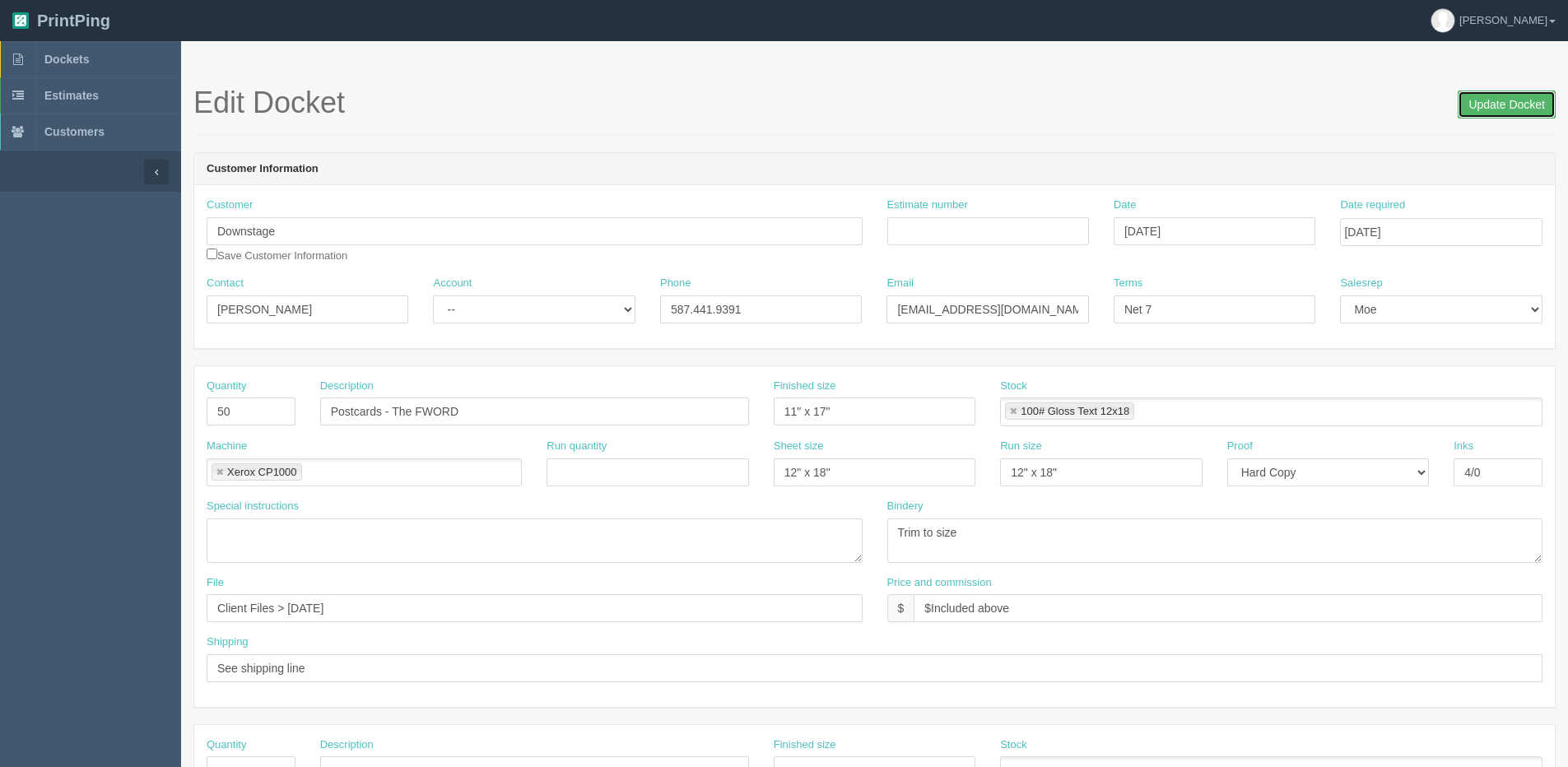
click at [1518, 97] on input "Update Docket" at bounding box center [1506, 104] width 98 height 28
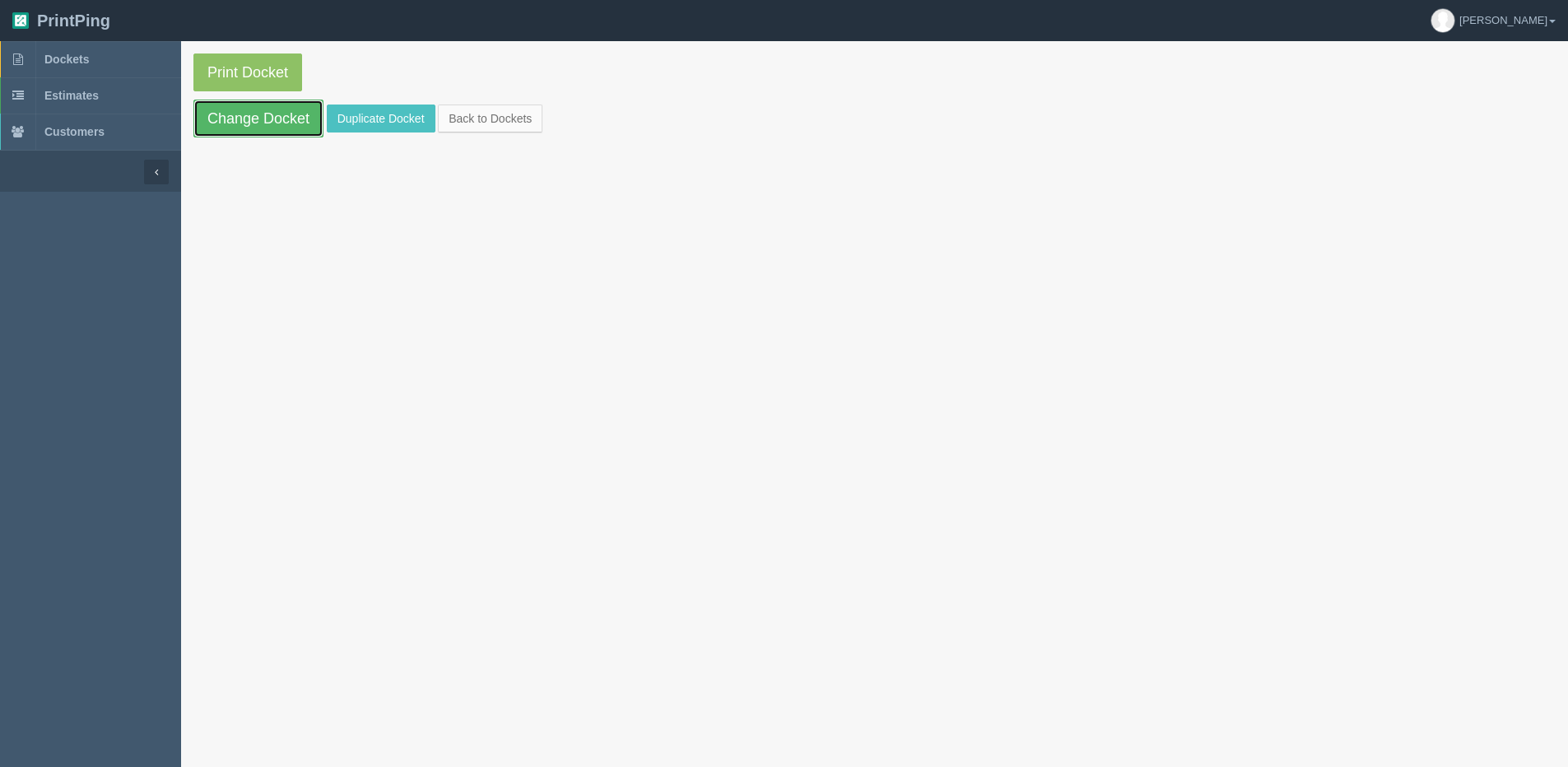
click at [272, 117] on link "Change Docket" at bounding box center [258, 118] width 130 height 38
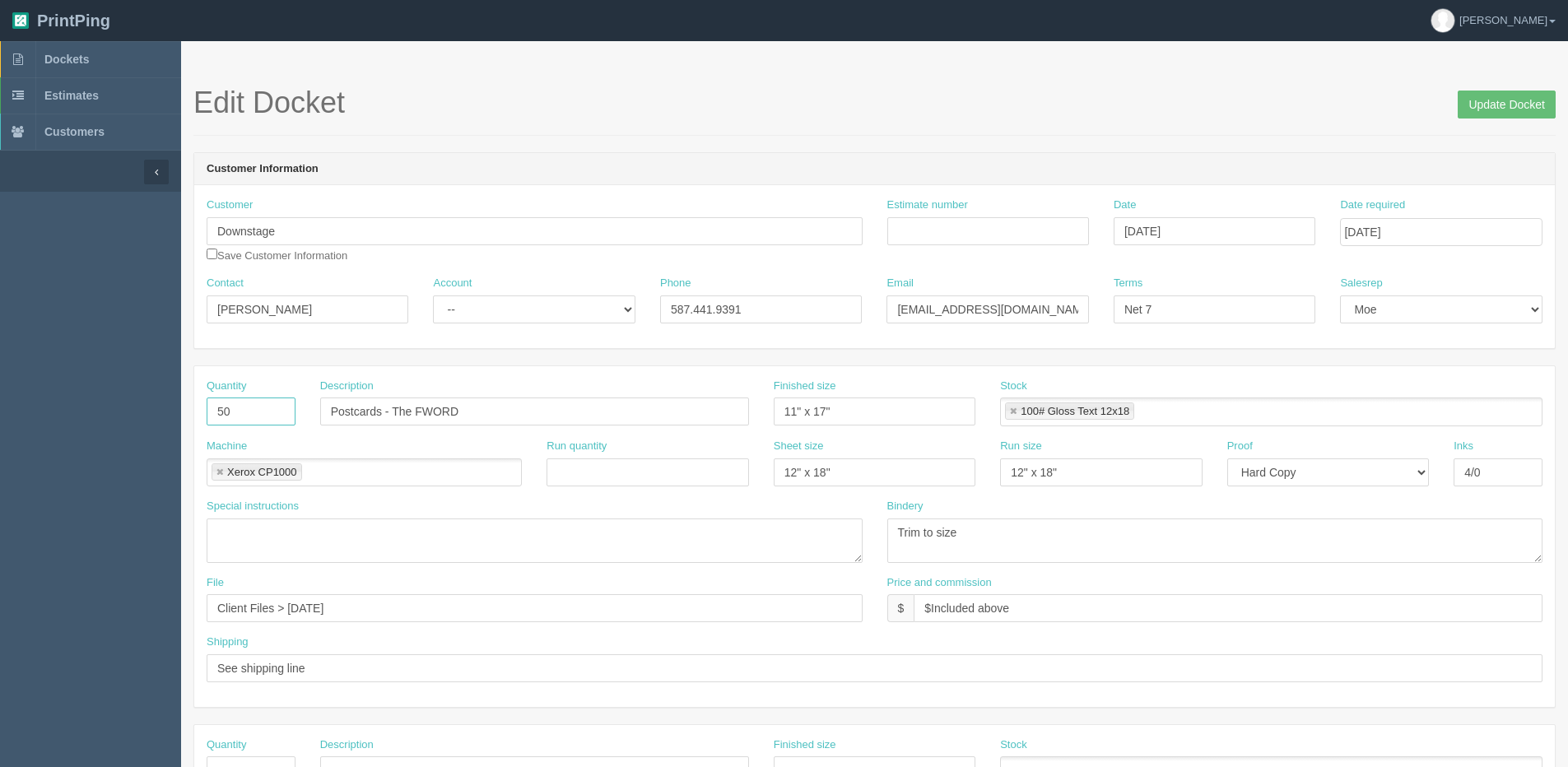
drag, startPoint x: 252, startPoint y: 418, endPoint x: 0, endPoint y: 428, distance: 252.2
click at [65, 428] on section "Dockets Estimates Customers" at bounding box center [784, 768] width 1568 height 1454
type input "10"
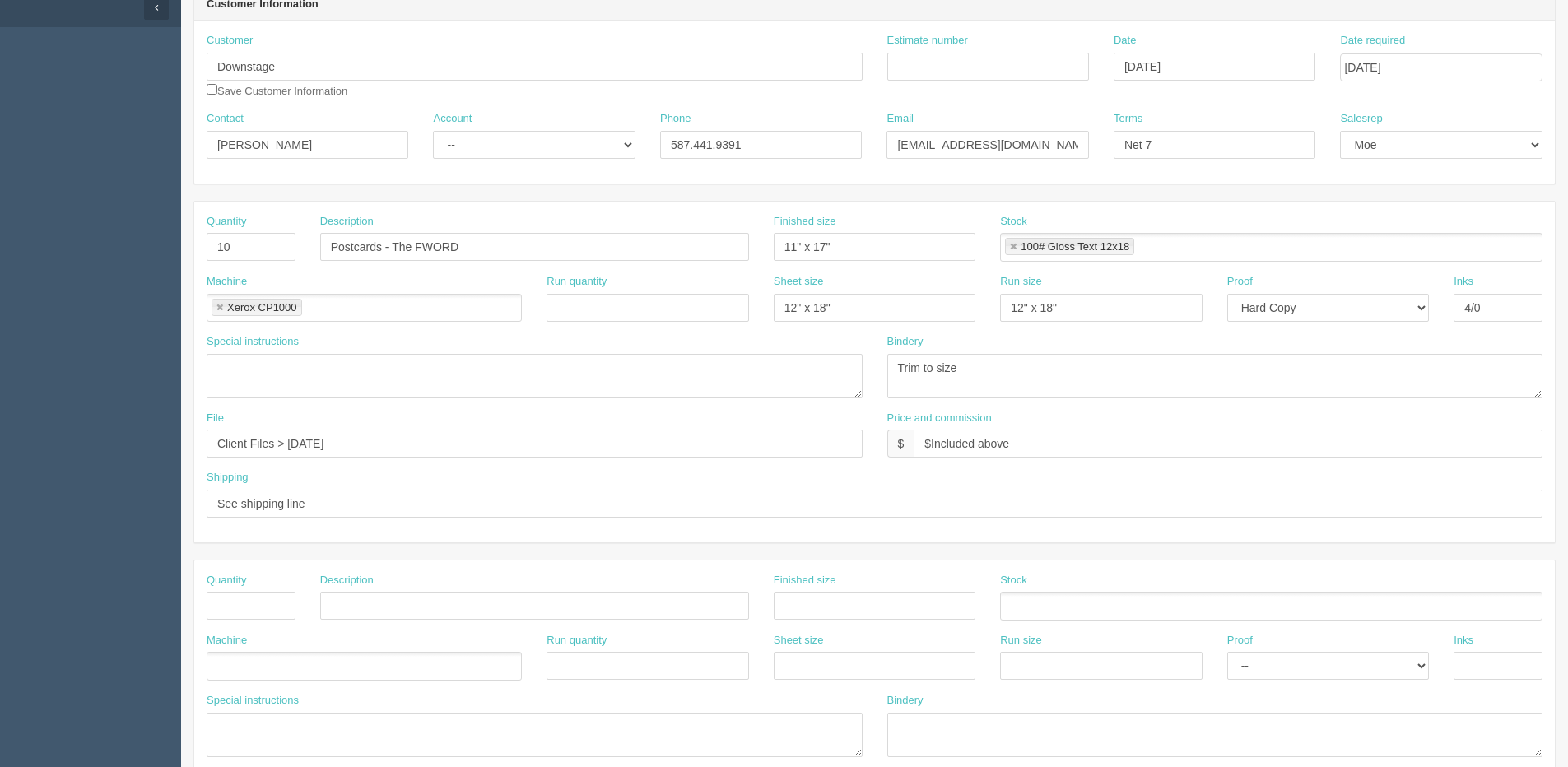
click at [393, 306] on ul "Xerox CP1000" at bounding box center [364, 309] width 316 height 29
drag, startPoint x: 383, startPoint y: 249, endPoint x: 251, endPoint y: 248, distance: 132.0
click at [414, 251] on input "Postcards - The FWORD" at bounding box center [535, 247] width 429 height 28
drag, startPoint x: 382, startPoint y: 244, endPoint x: 213, endPoint y: 258, distance: 169.6
click at [213, 258] on div "Quantity 10 Description Postcards - The FWORD Finished size 11" x 17" Stock 100…" at bounding box center [875, 244] width 1361 height 60
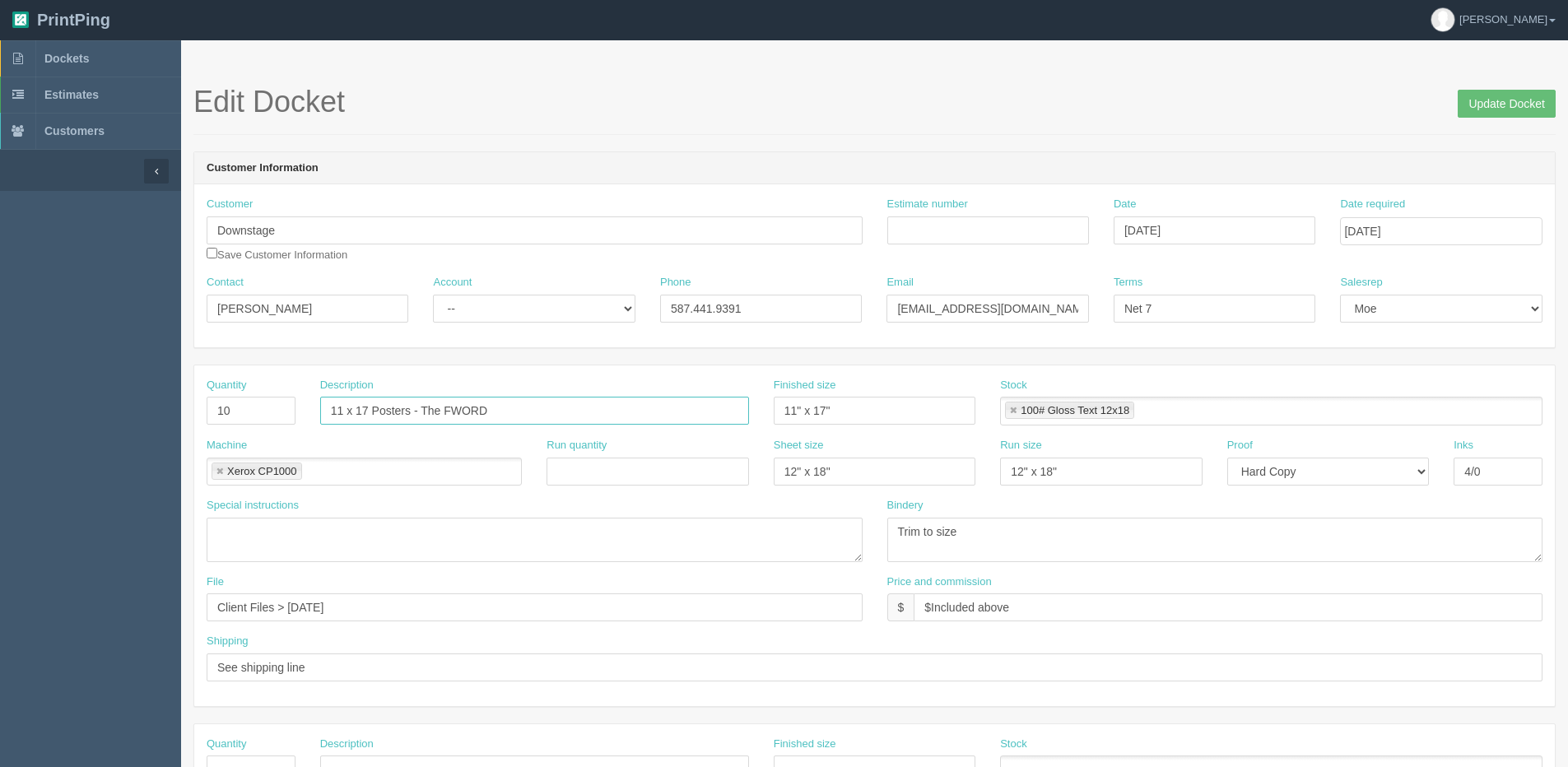
scroll to position [0, 0]
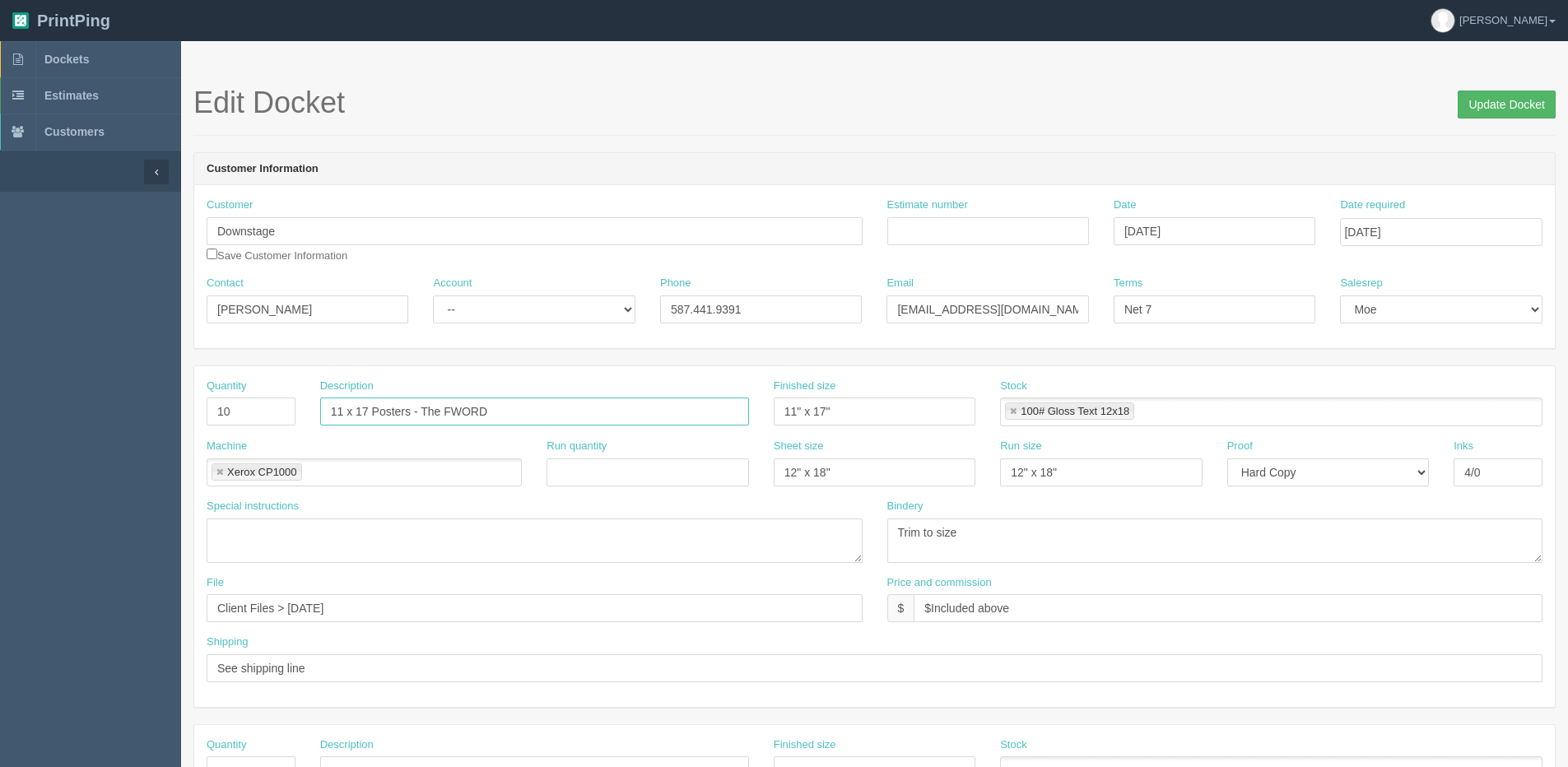
type input "11 x 17 Posters - The FWORD"
click at [1497, 103] on input "Update Docket" at bounding box center [1506, 104] width 98 height 28
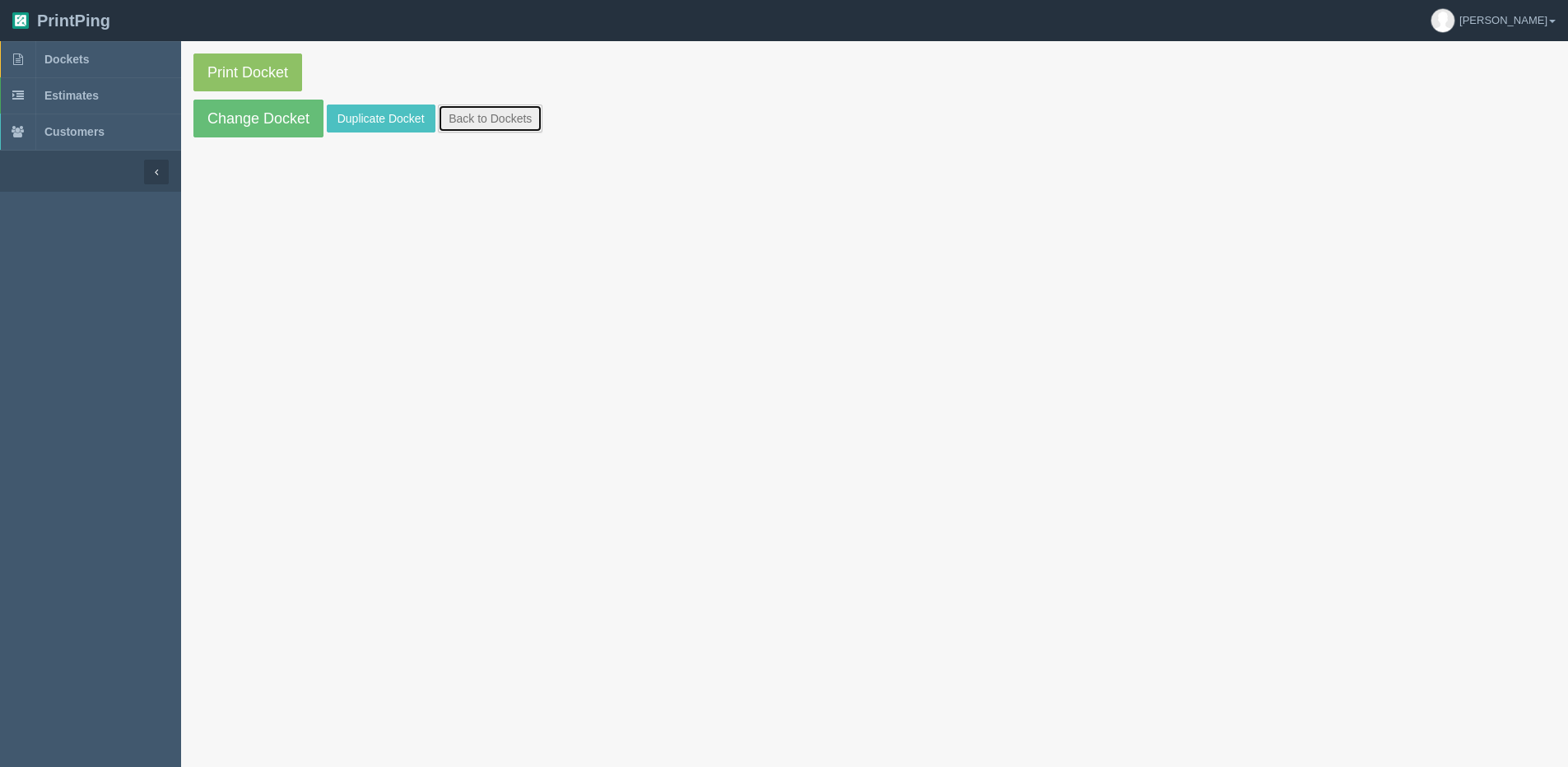
click at [483, 115] on link "Back to Dockets" at bounding box center [490, 118] width 105 height 28
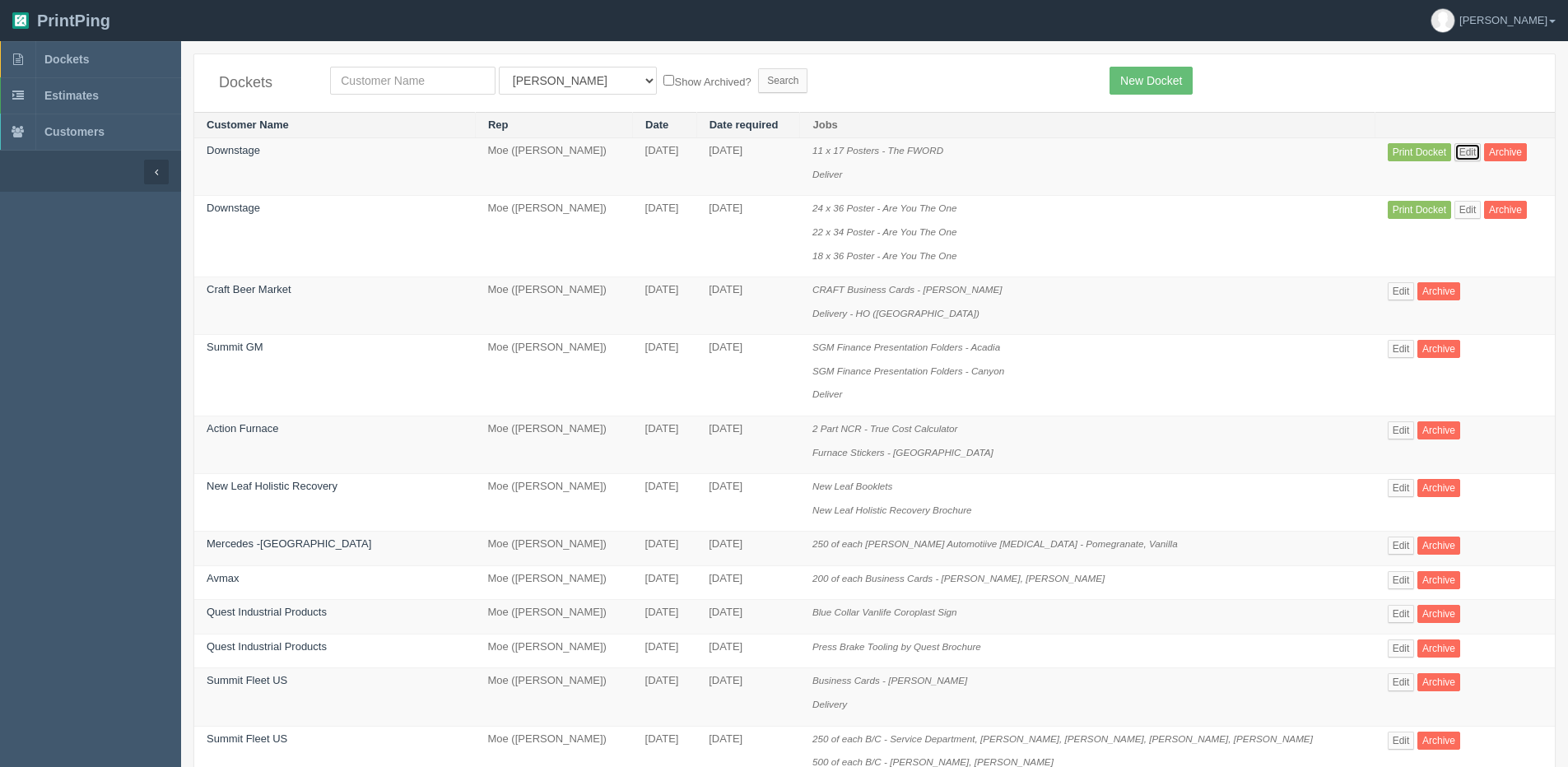
click at [1456, 153] on link "Edit" at bounding box center [1468, 153] width 27 height 18
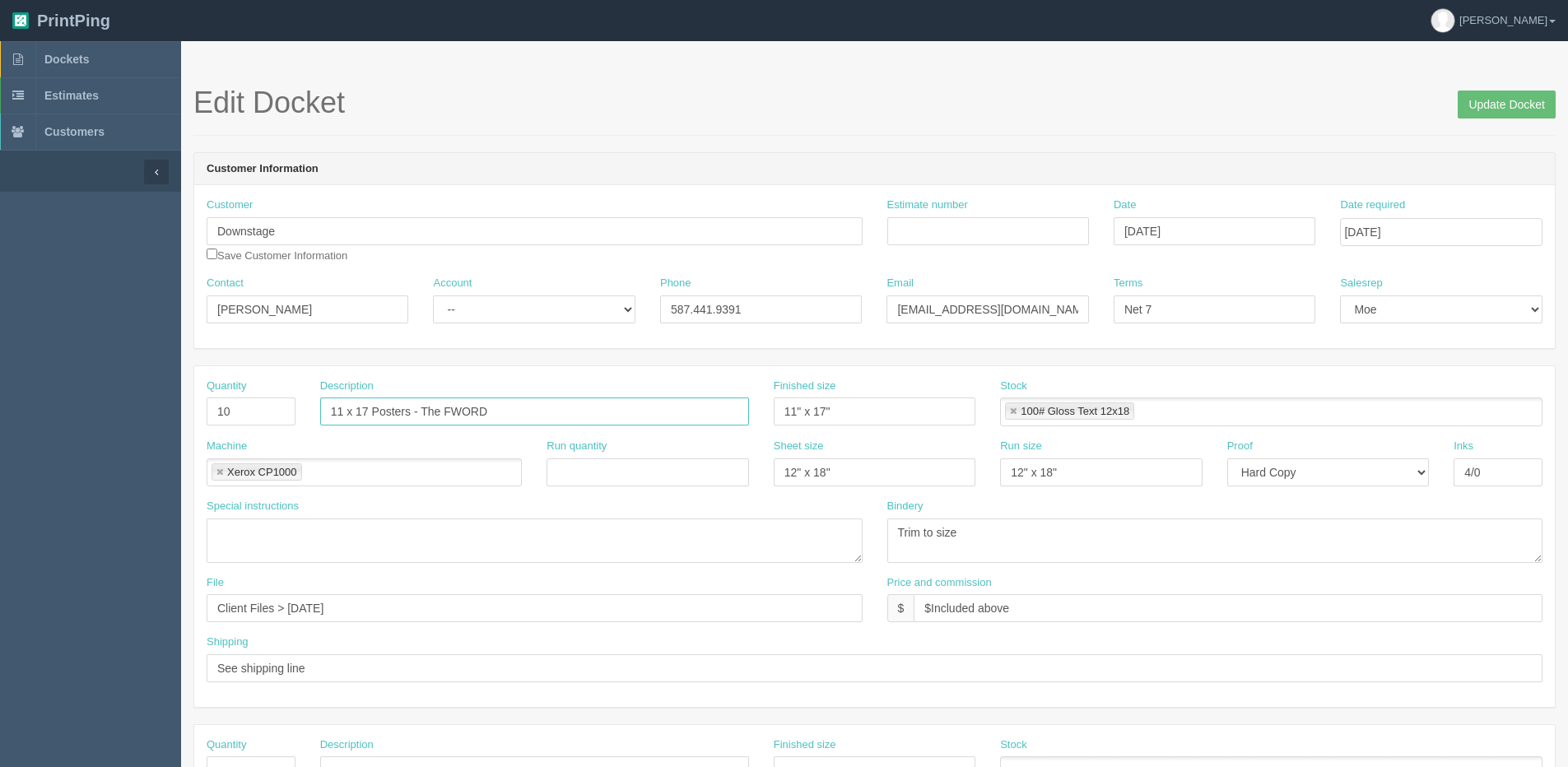
drag, startPoint x: 544, startPoint y: 419, endPoint x: 5, endPoint y: 347, distance: 543.8
click at [0, 416] on html "PrintPing Dan Edit account ( dan@allrush.ca ) Logout Dockets Estimates Customers" at bounding box center [784, 747] width 1568 height 1495
click at [61, 54] on span "Dockets" at bounding box center [67, 59] width 45 height 13
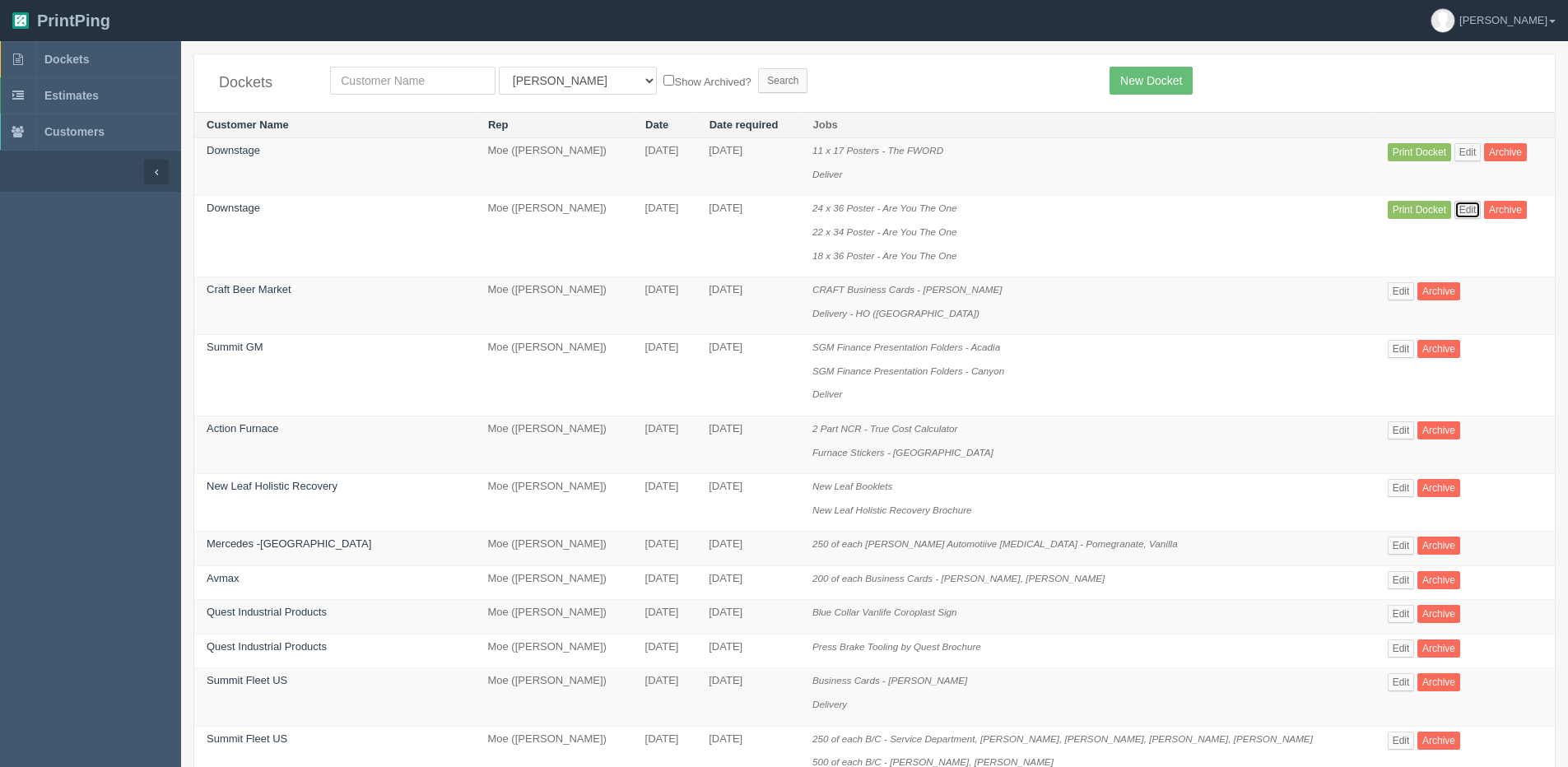
click at [1455, 213] on link "Edit" at bounding box center [1468, 210] width 27 height 18
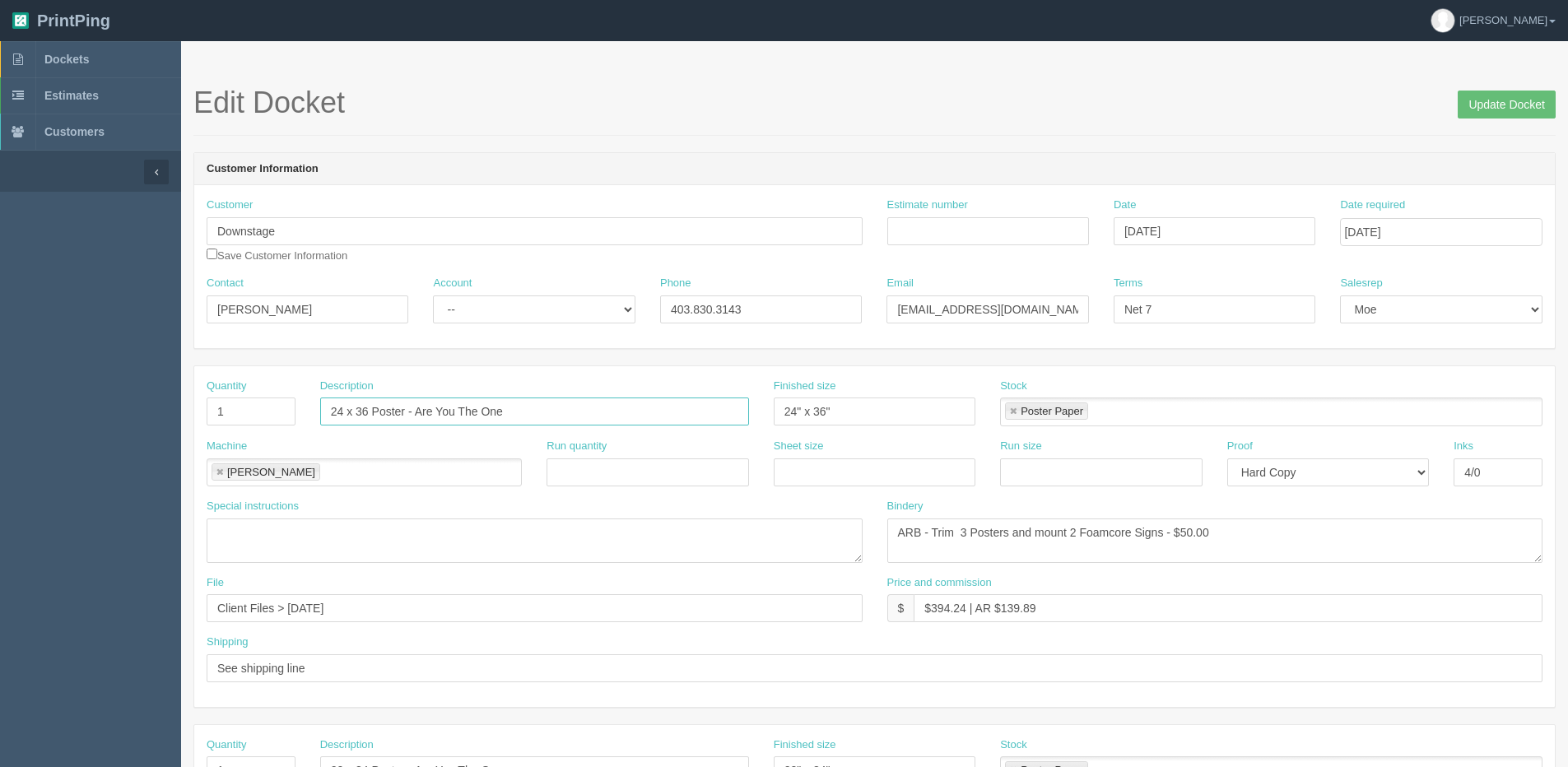
drag, startPoint x: 371, startPoint y: 412, endPoint x: 708, endPoint y: 432, distance: 337.6
click at [708, 432] on div "Description 24 x 36 Poster - Are You The One" at bounding box center [535, 408] width 454 height 60
paste input "11 x 17 Posters - The FWORD"
click at [379, 410] on input "24 x 36 11 x 17 Posters - The FWORD" at bounding box center [535, 411] width 429 height 28
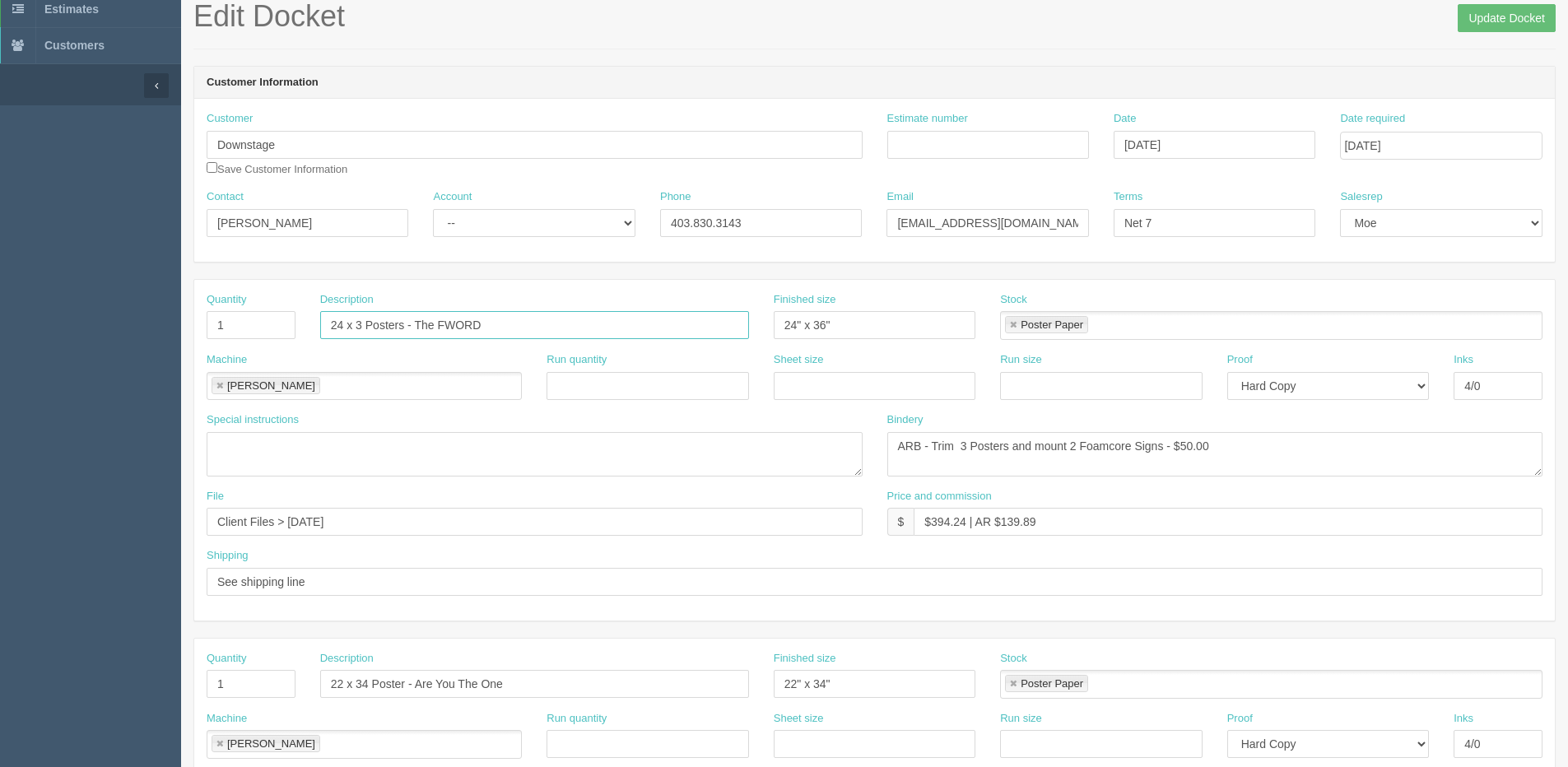
scroll to position [83, 0]
drag, startPoint x: 366, startPoint y: 327, endPoint x: 566, endPoint y: 327, distance: 200.0
click at [665, 327] on input "24 x 3 Posters - The FWORD" at bounding box center [535, 329] width 429 height 28
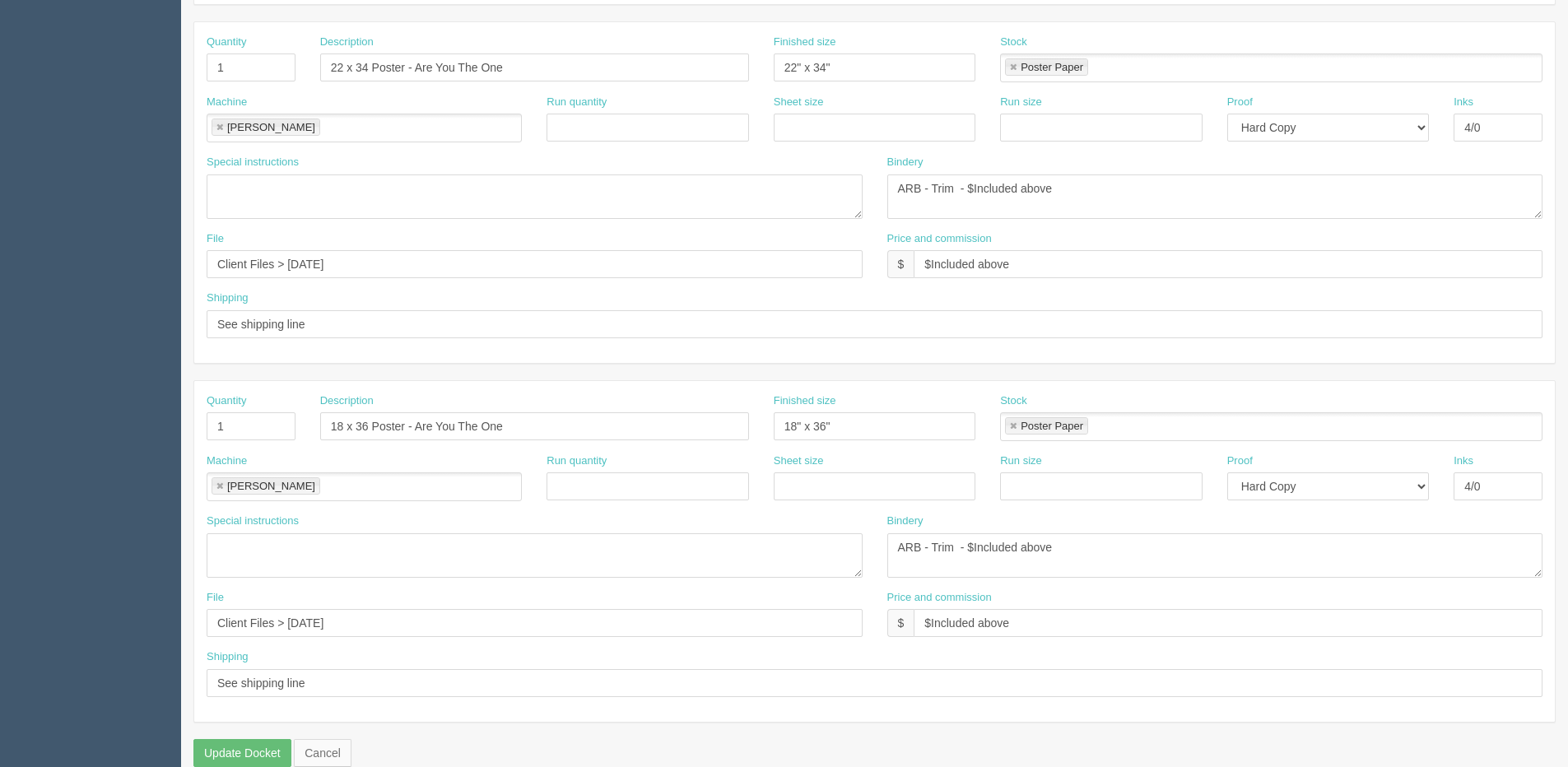
scroll to position [728, 0]
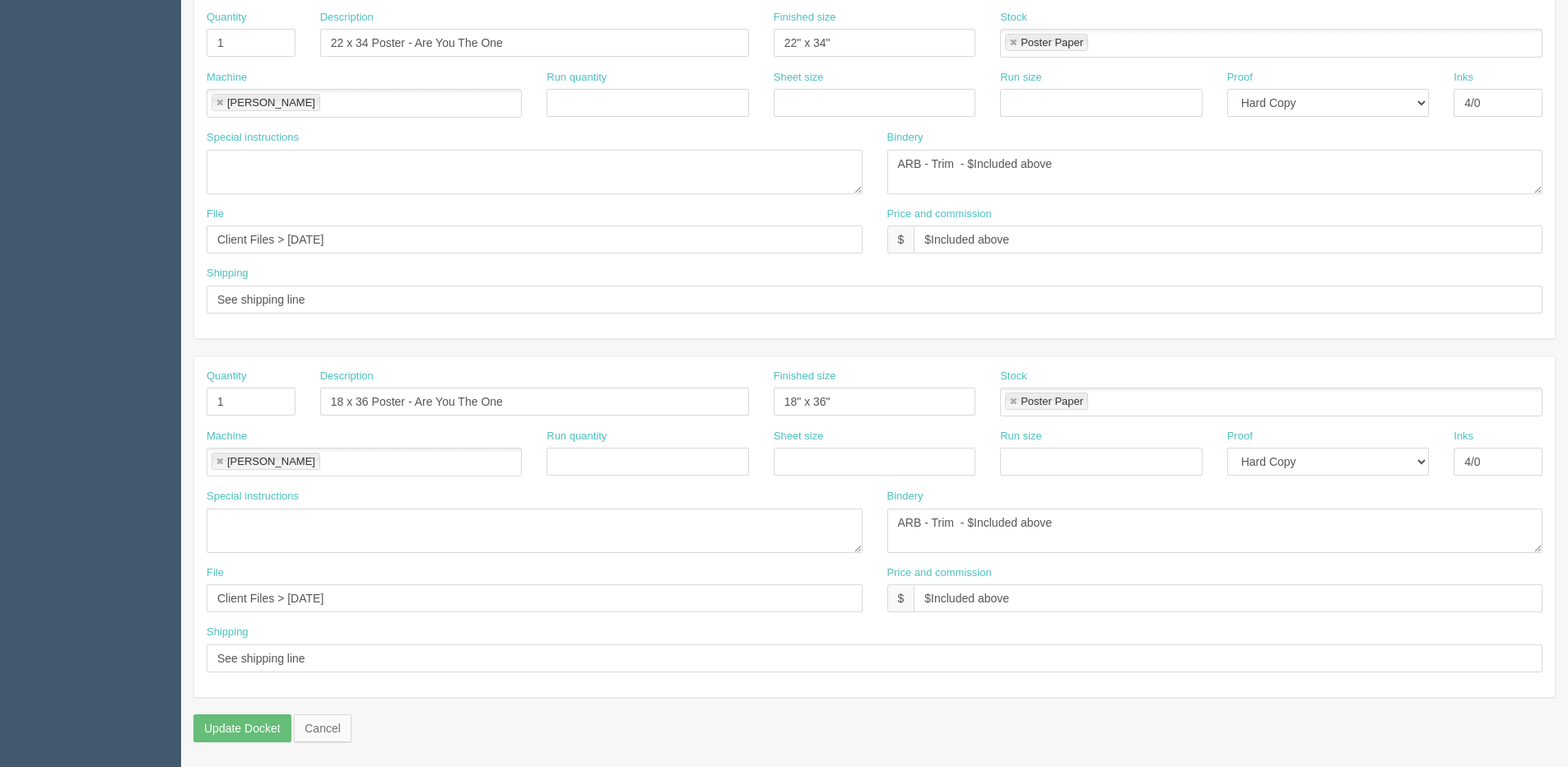
type input "24 x 3 Posters - The FWORD"
drag, startPoint x: 374, startPoint y: 400, endPoint x: 810, endPoint y: 405, distance: 436.0
click at [810, 405] on div "Quantity 1 Description 18 x 36 Poster - Are You The One Finished size 18" x 36"…" at bounding box center [875, 398] width 1361 height 60
paste input "s - The FWORD"
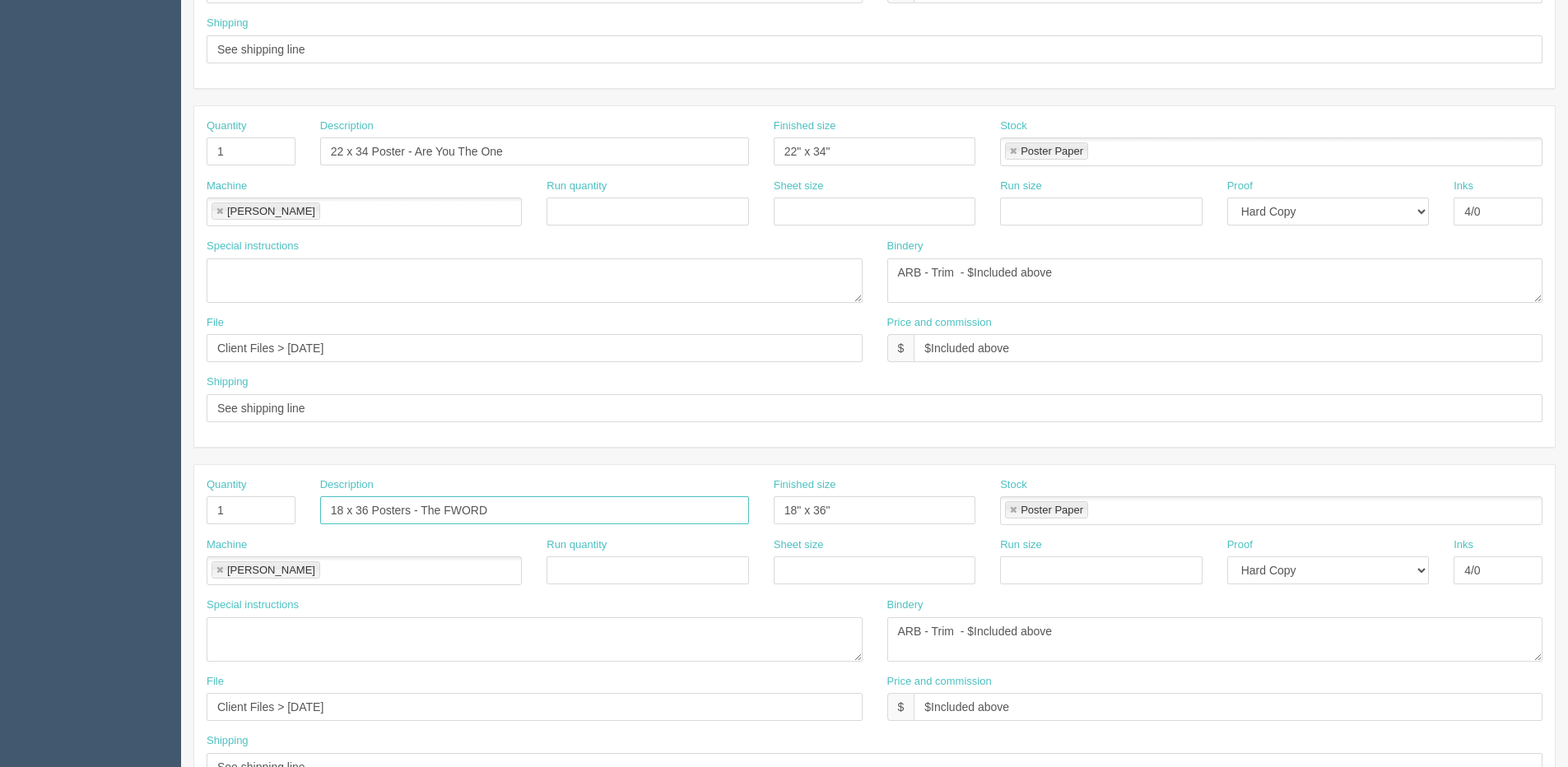
scroll to position [563, 0]
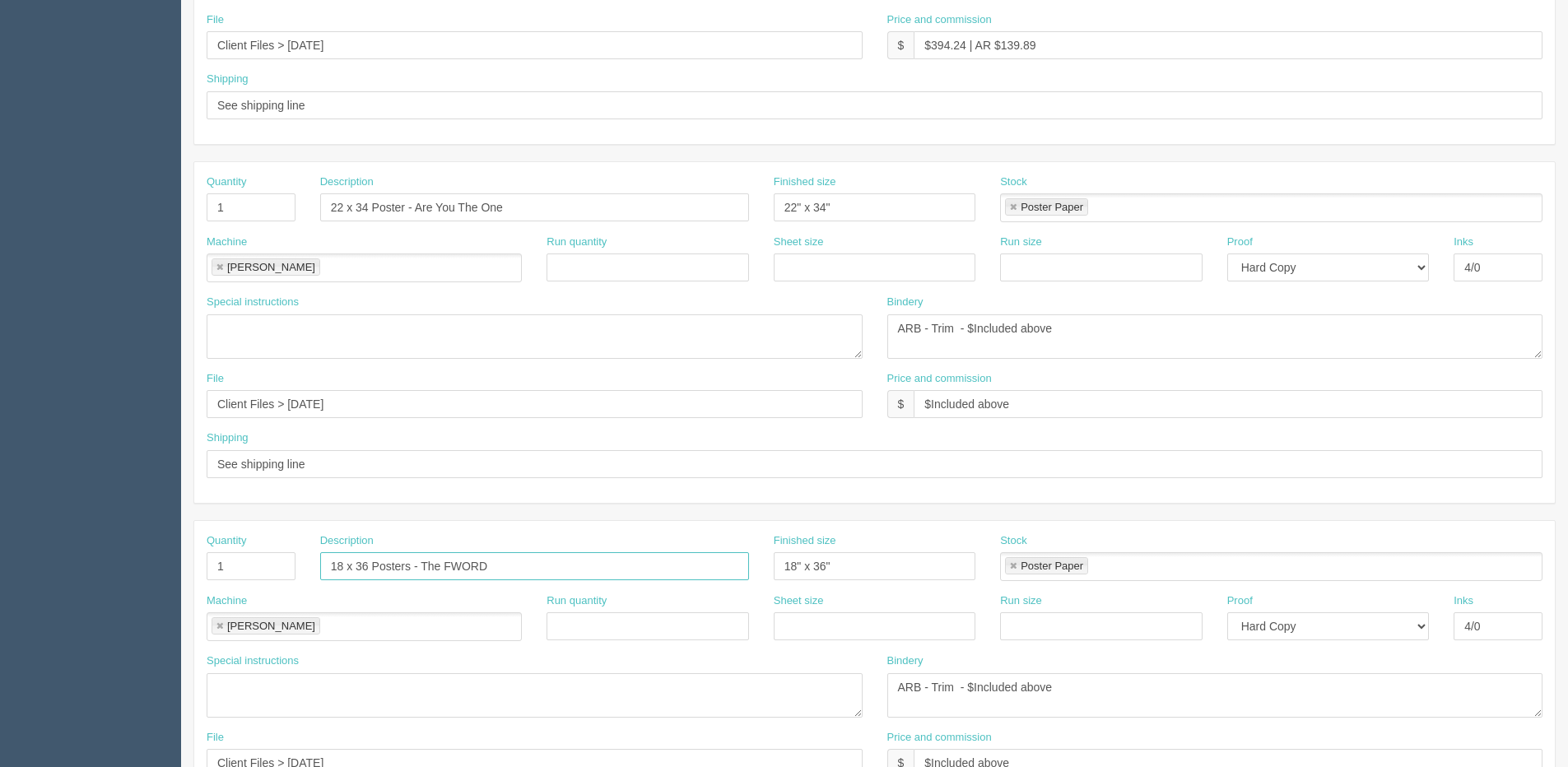
type input "18 x 36 Posters - The FWORD"
drag, startPoint x: 374, startPoint y: 205, endPoint x: 780, endPoint y: 240, distance: 407.5
click at [780, 240] on div "Quantity 1 Description 22 x 34 Poster - Are You The One Finished size 22" x 34"…" at bounding box center [875, 333] width 1361 height 341
paste input "s - The FWORD"
click at [359, 203] on input "22 x 34 Posters - The FWORD" at bounding box center [535, 207] width 429 height 28
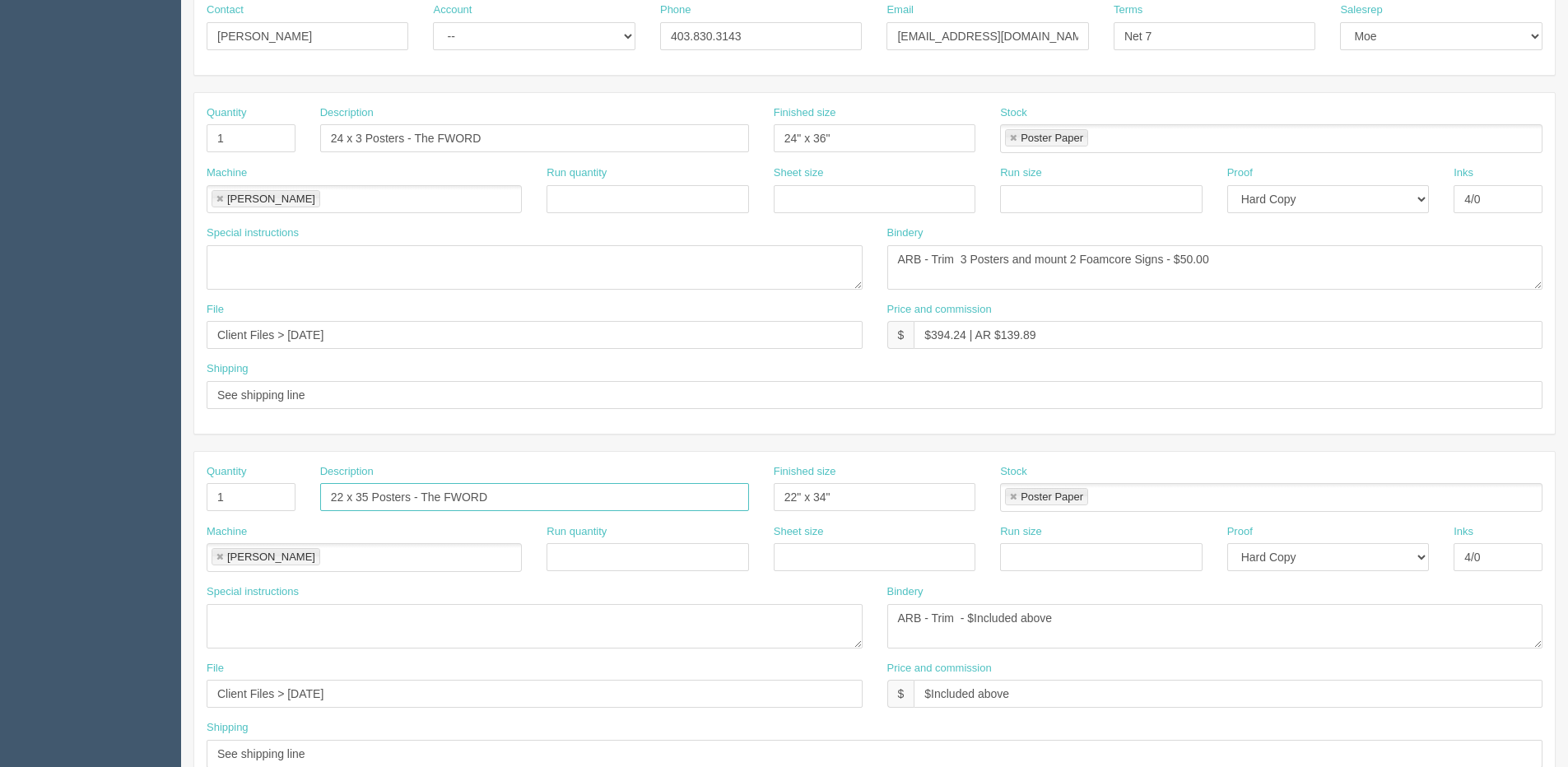
scroll to position [234, 0]
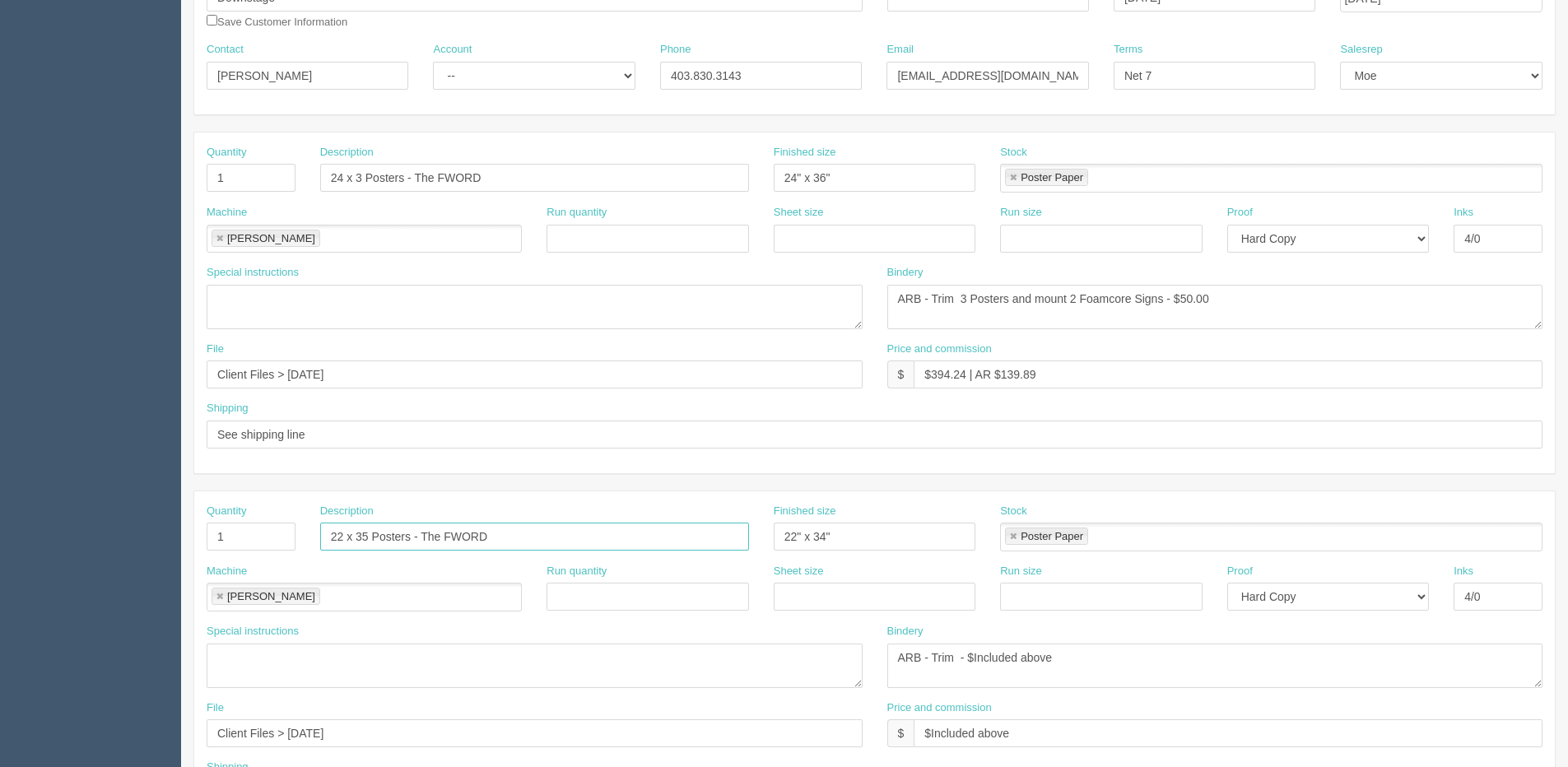
type input "22 x 35 Posters - The FWORD"
click at [360, 170] on input "24 x 3 Posters - The FWORD" at bounding box center [535, 178] width 429 height 28
click at [334, 164] on div "Description 24 x 35 Posters - The FWORD" at bounding box center [535, 169] width 429 height 48
click at [339, 175] on input "24 x 35 Posters - The FWORD" at bounding box center [535, 178] width 429 height 28
type input "22 x 35 Posters - The FWORD"
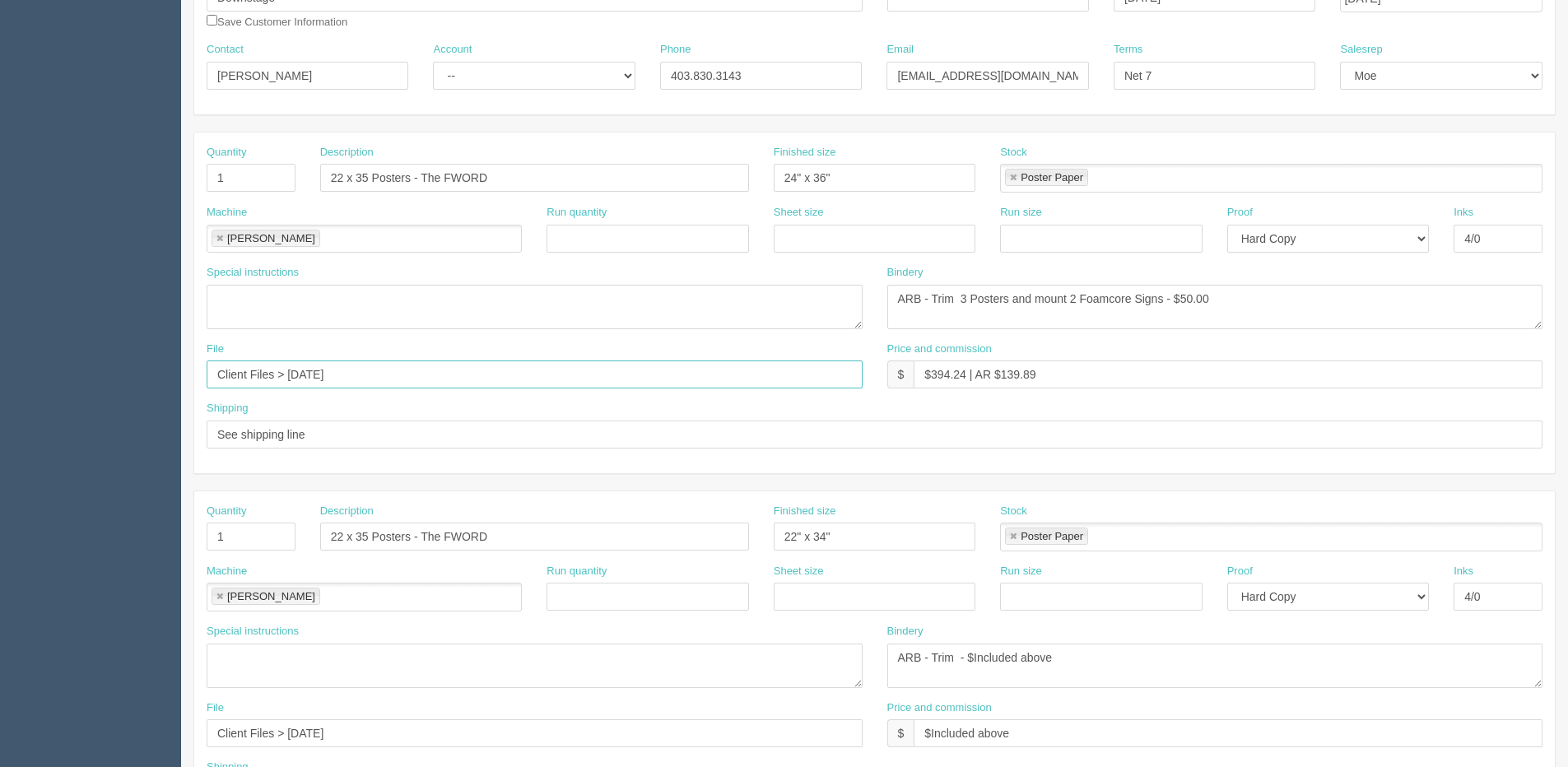
drag, startPoint x: 312, startPoint y: 373, endPoint x: 520, endPoint y: 353, distance: 209.0
click at [520, 353] on div "File Client Files > January 2025" at bounding box center [534, 365] width 656 height 48
type input "Client Files > [DATE]"
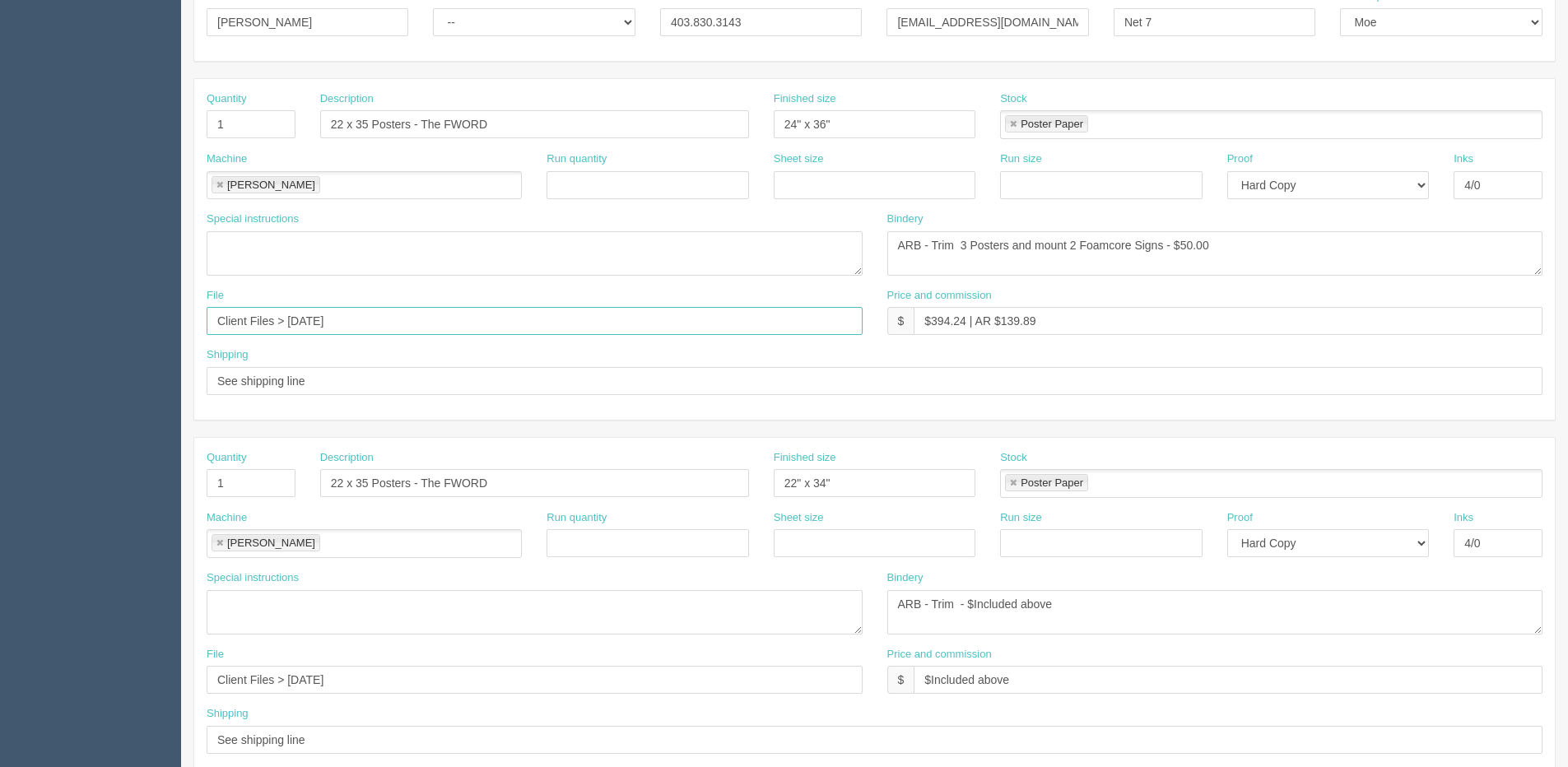
scroll to position [316, 0]
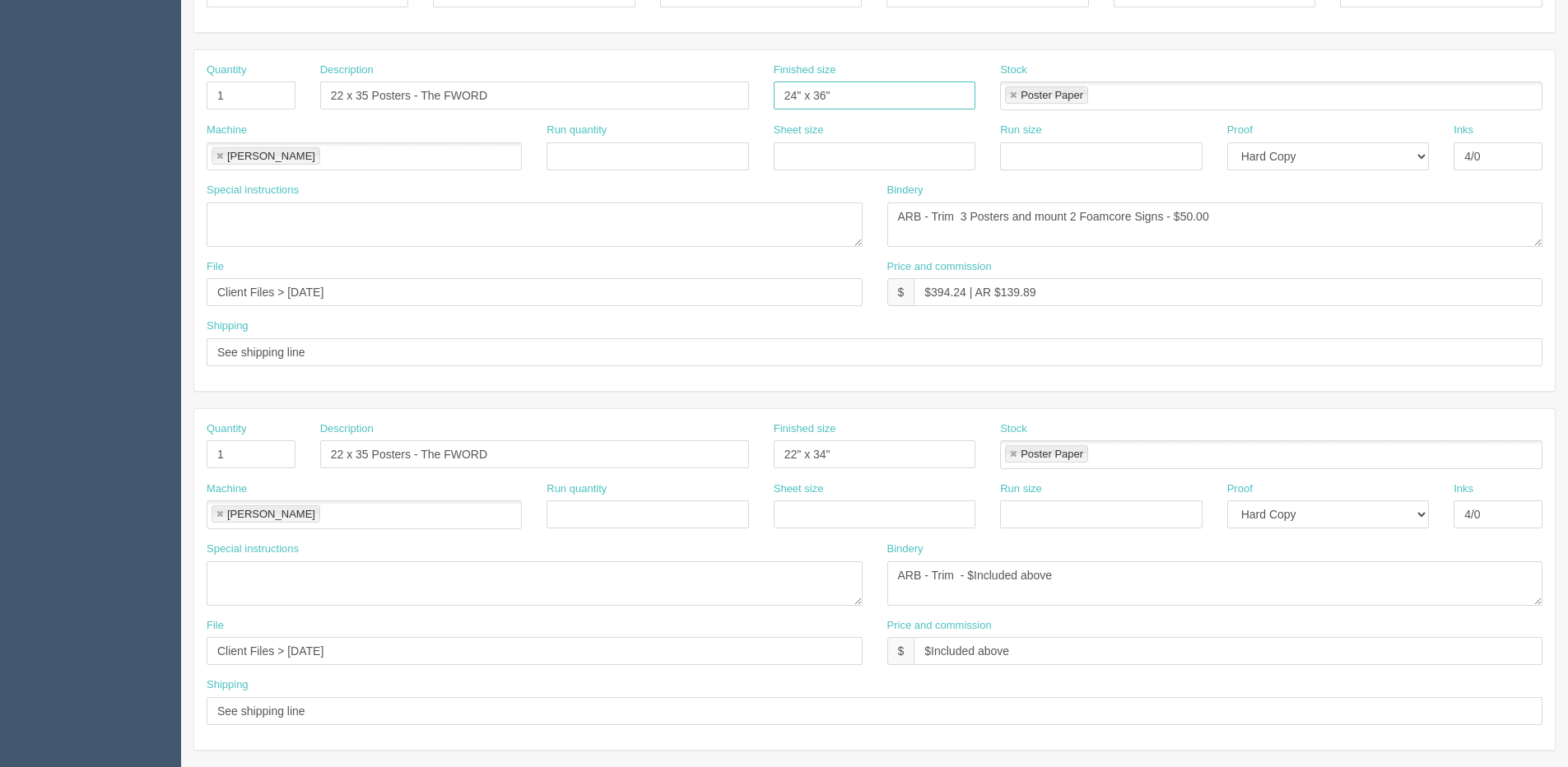
click at [791, 90] on input "24" x 36"" at bounding box center [875, 95] width 202 height 28
type input "22" x 35""
click at [337, 456] on input "22 x 35 Posters - The FWORD" at bounding box center [535, 454] width 429 height 28
type input "24 x 36 Posters - The FWORD"
drag, startPoint x: 872, startPoint y: 458, endPoint x: 166, endPoint y: 458, distance: 706.0
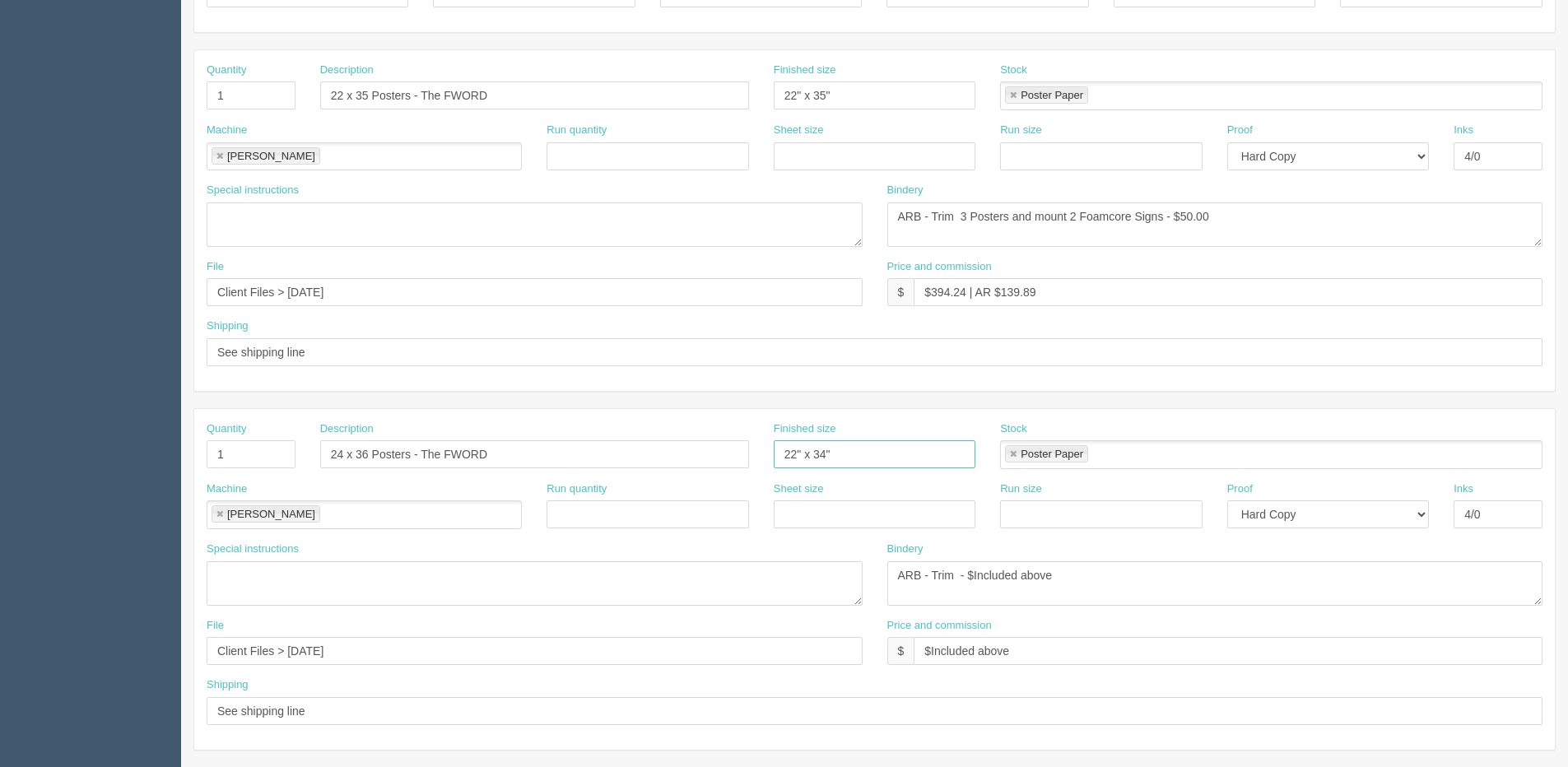
click at [231, 458] on div "Quantity 1 Description 24 x 36 Posters - The FWORD Finished size 22" x 34" Stoc…" at bounding box center [875, 451] width 1361 height 60
type input "24" x 36""
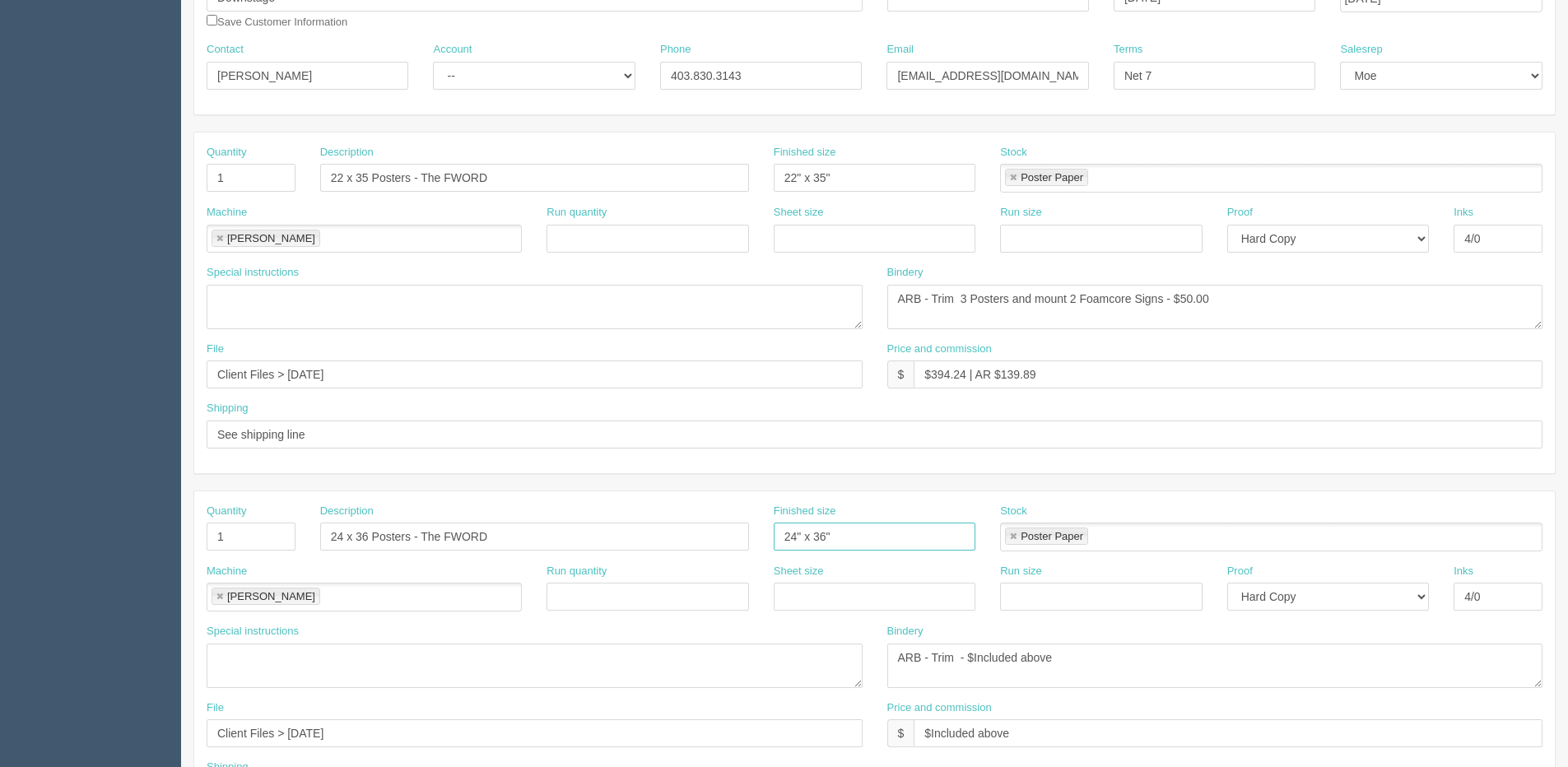
scroll to position [0, 0]
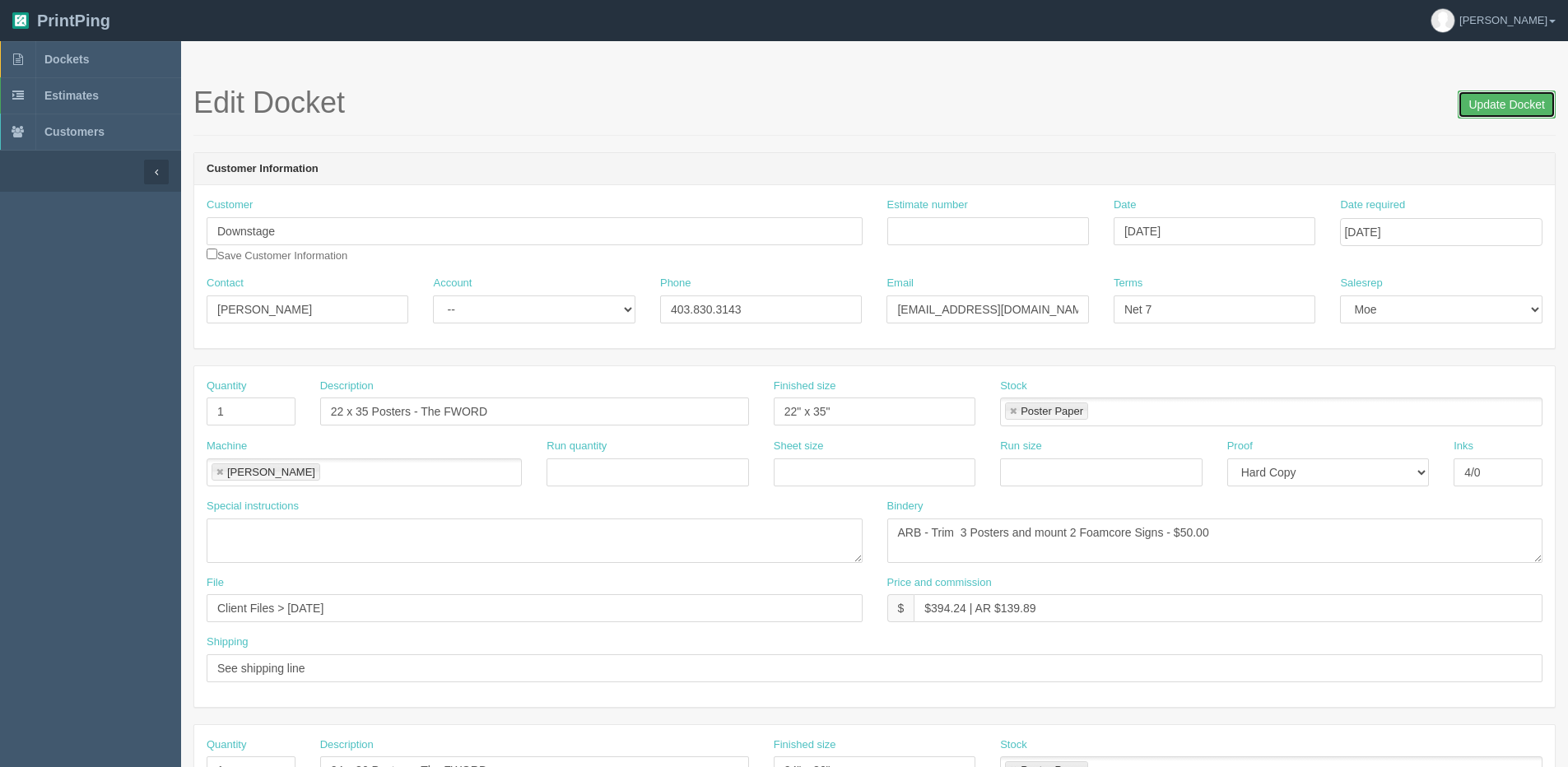
click at [1490, 105] on input "Update Docket" at bounding box center [1506, 104] width 98 height 28
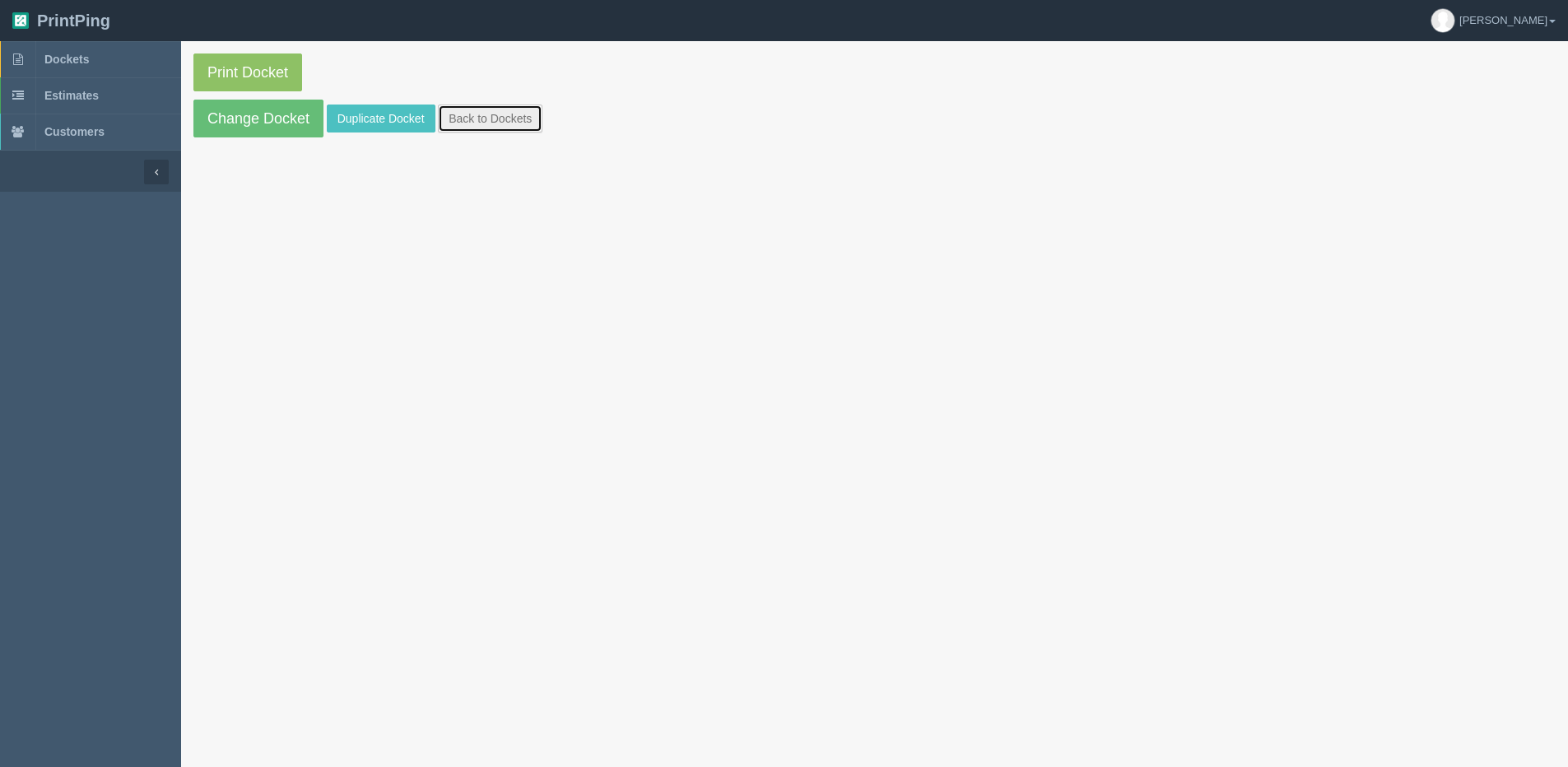
click at [503, 126] on link "Back to Dockets" at bounding box center [490, 118] width 105 height 28
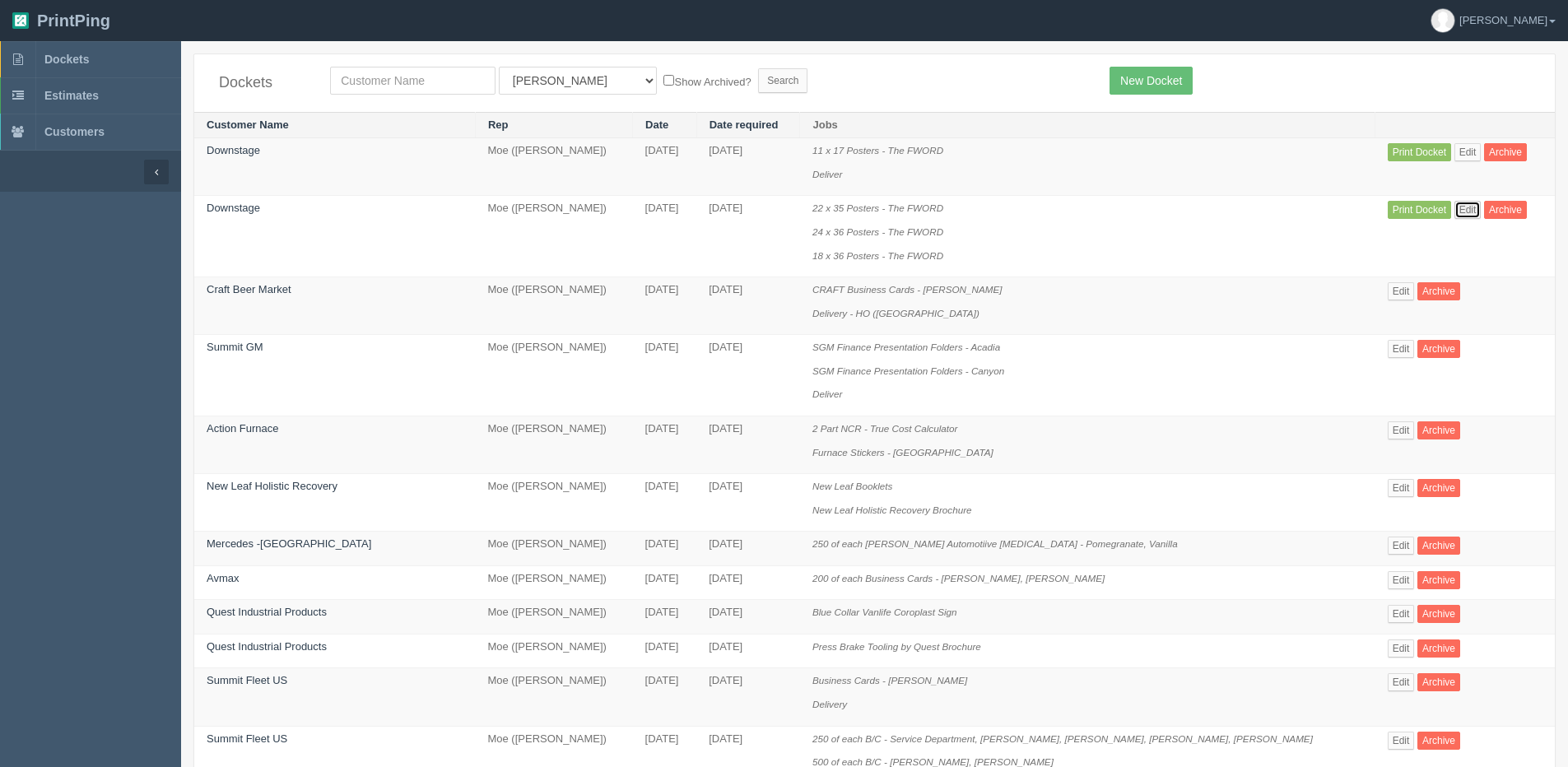
click at [1455, 214] on link "Edit" at bounding box center [1468, 210] width 27 height 18
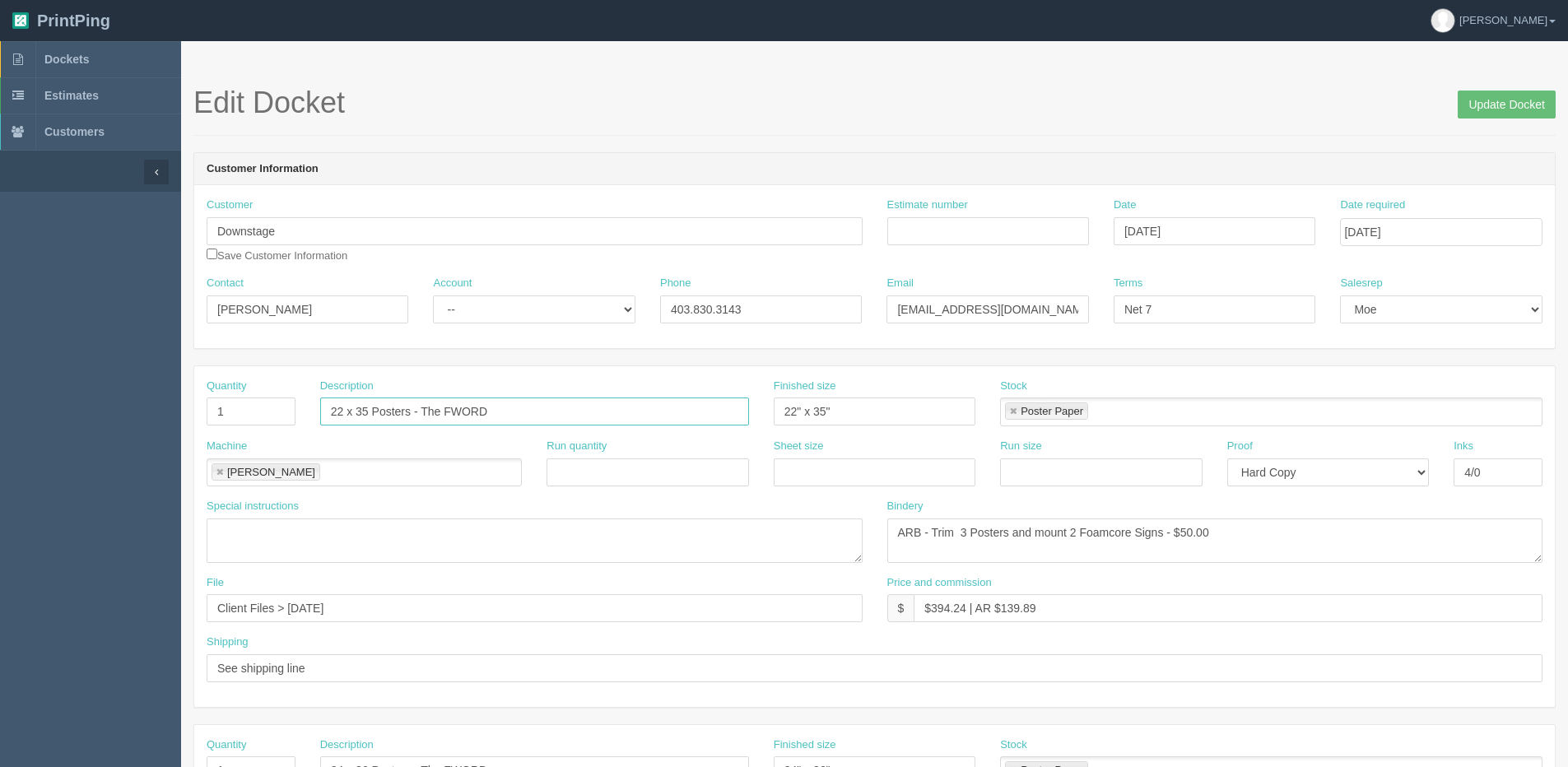
drag, startPoint x: 419, startPoint y: 413, endPoint x: 285, endPoint y: 413, distance: 134.0
click at [285, 413] on div "Quantity 1 Description 22 x 35 Posters - The FWORD Finished size 22" x 35" Stoc…" at bounding box center [875, 408] width 1361 height 60
paste input "22 x 35 Posters -"
click at [447, 414] on input "The FWORD Poster - 22 x 35 Posters -" at bounding box center [535, 411] width 429 height 28
drag, startPoint x: 501, startPoint y: 411, endPoint x: 927, endPoint y: 396, distance: 426.3
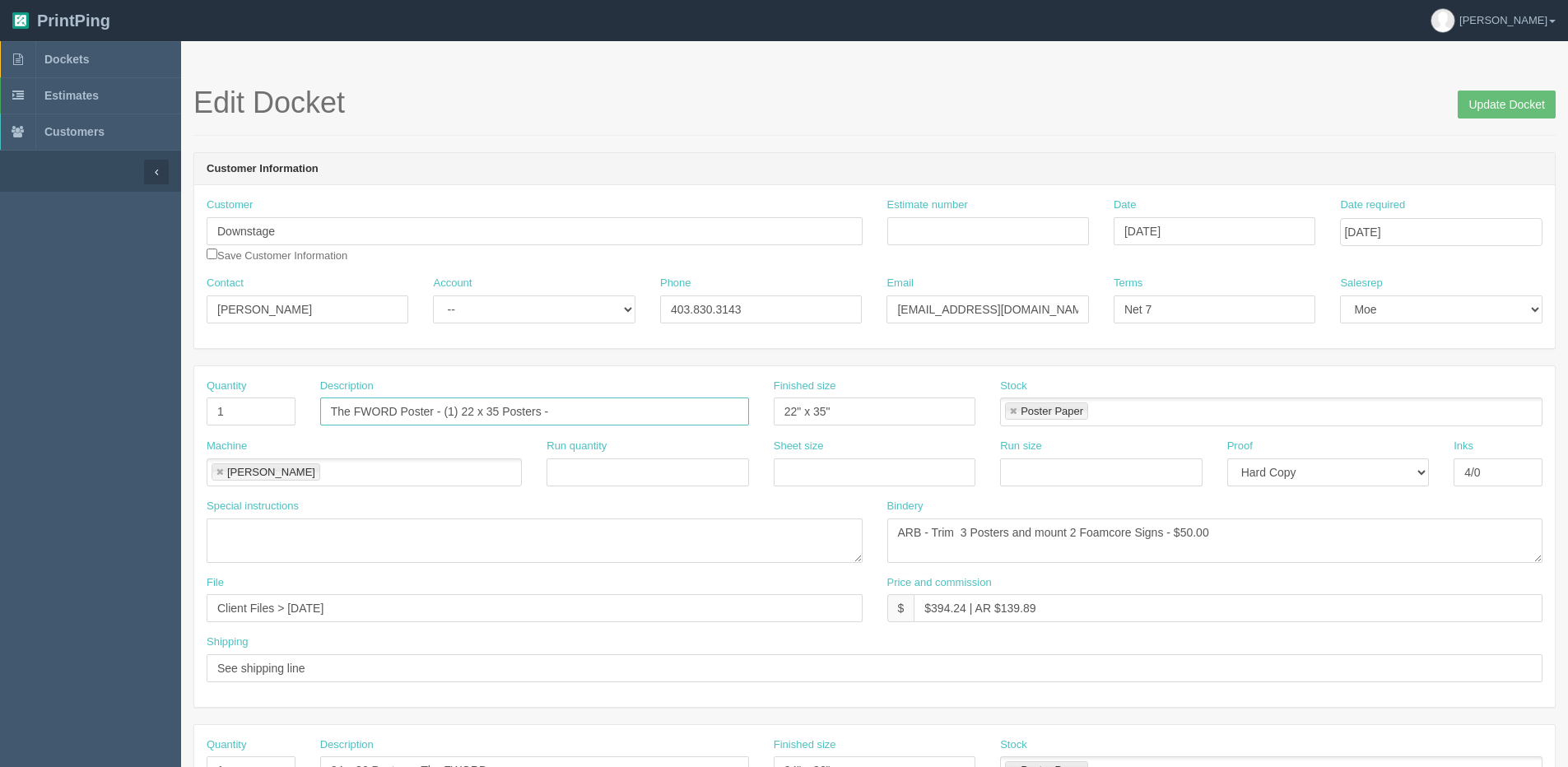
click at [925, 396] on div "Quantity 1 Description The FWORD Poster - (1) 22 x 35 Posters - Finished size 2…" at bounding box center [875, 408] width 1361 height 60
type input "The FWORD Poster - (1) 22 x 35, (1) 24 x 36"
click at [842, 413] on input "22" x 35"" at bounding box center [875, 411] width 202 height 28
type input "22" x 35" | 24" x 36"
click at [1458, 91] on input "Update Docket" at bounding box center [1506, 104] width 98 height 28
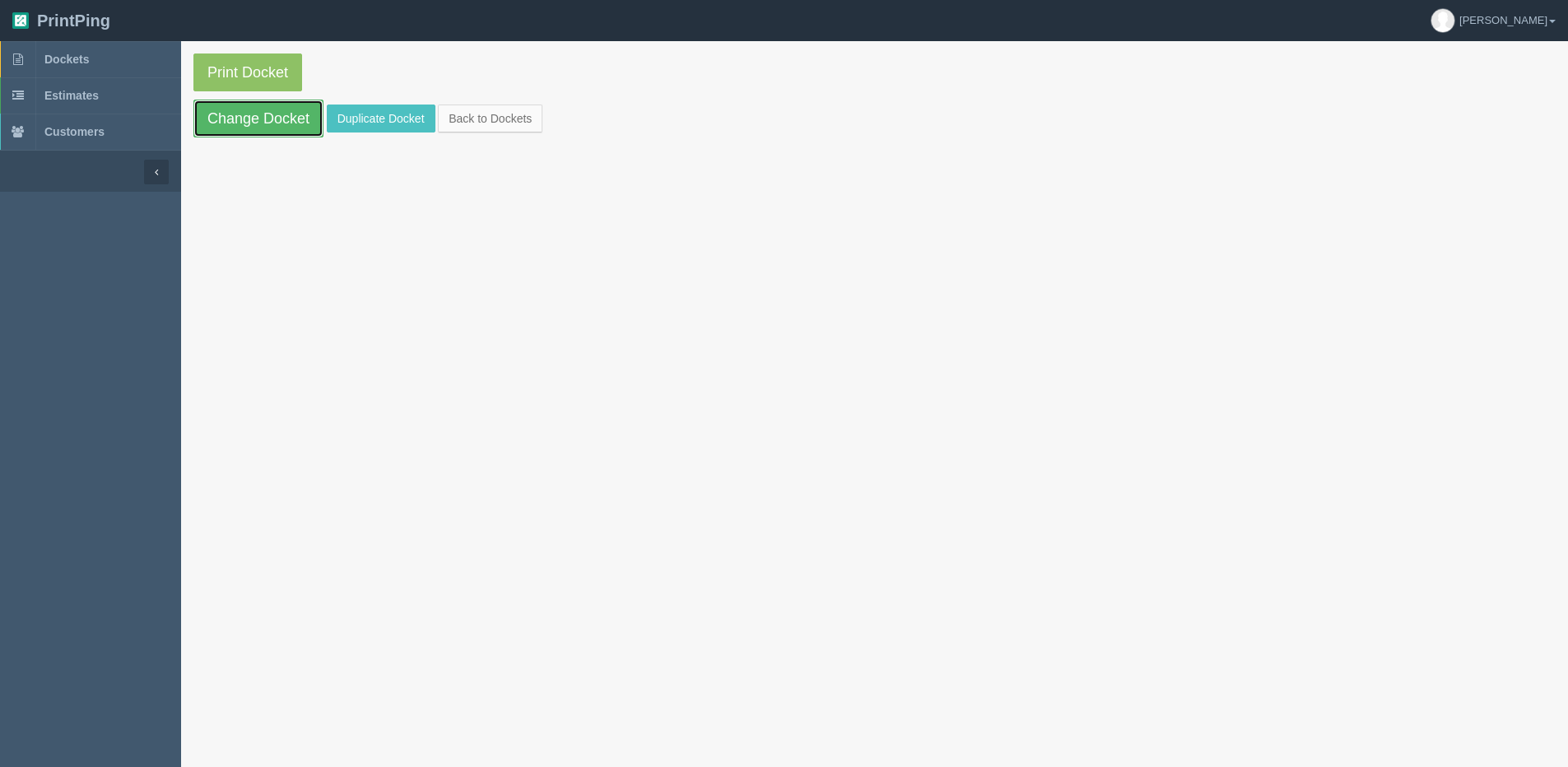
drag, startPoint x: 299, startPoint y: 116, endPoint x: 326, endPoint y: 165, distance: 55.9
click at [298, 116] on link "Change Docket" at bounding box center [258, 118] width 130 height 38
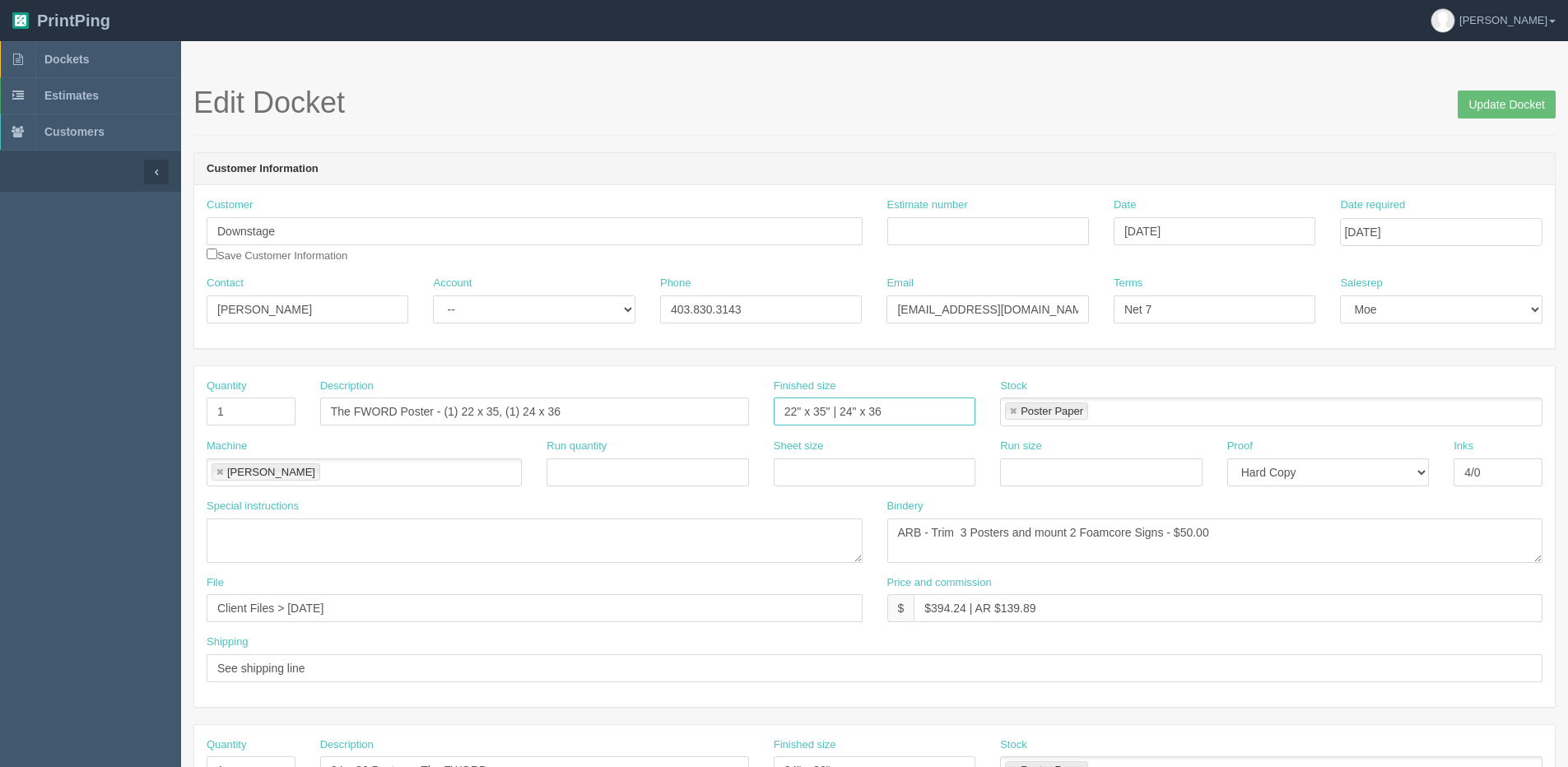
click at [895, 418] on input "22" x 35" | 24" x 36" at bounding box center [875, 411] width 202 height 28
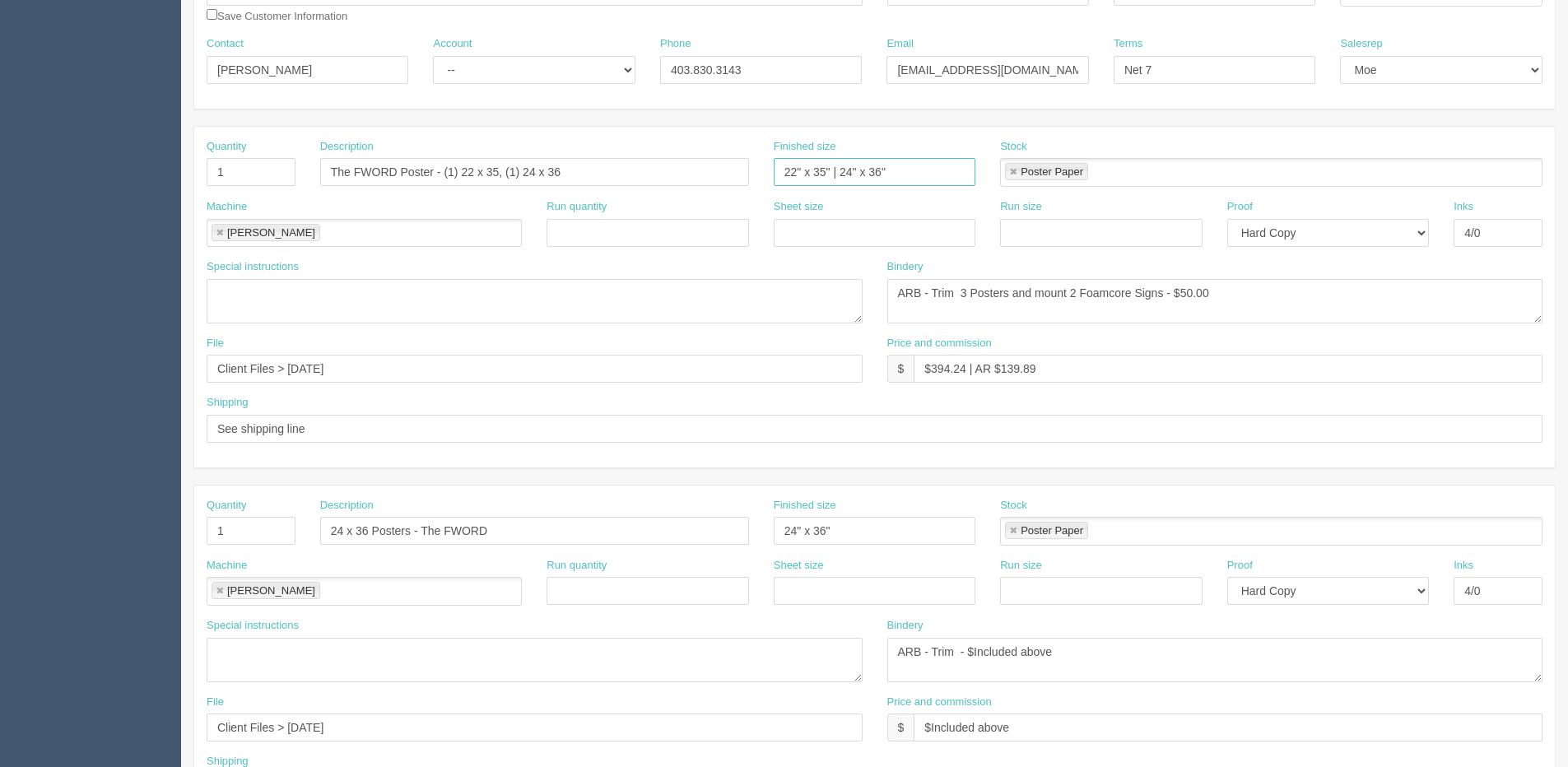
scroll to position [247, 0]
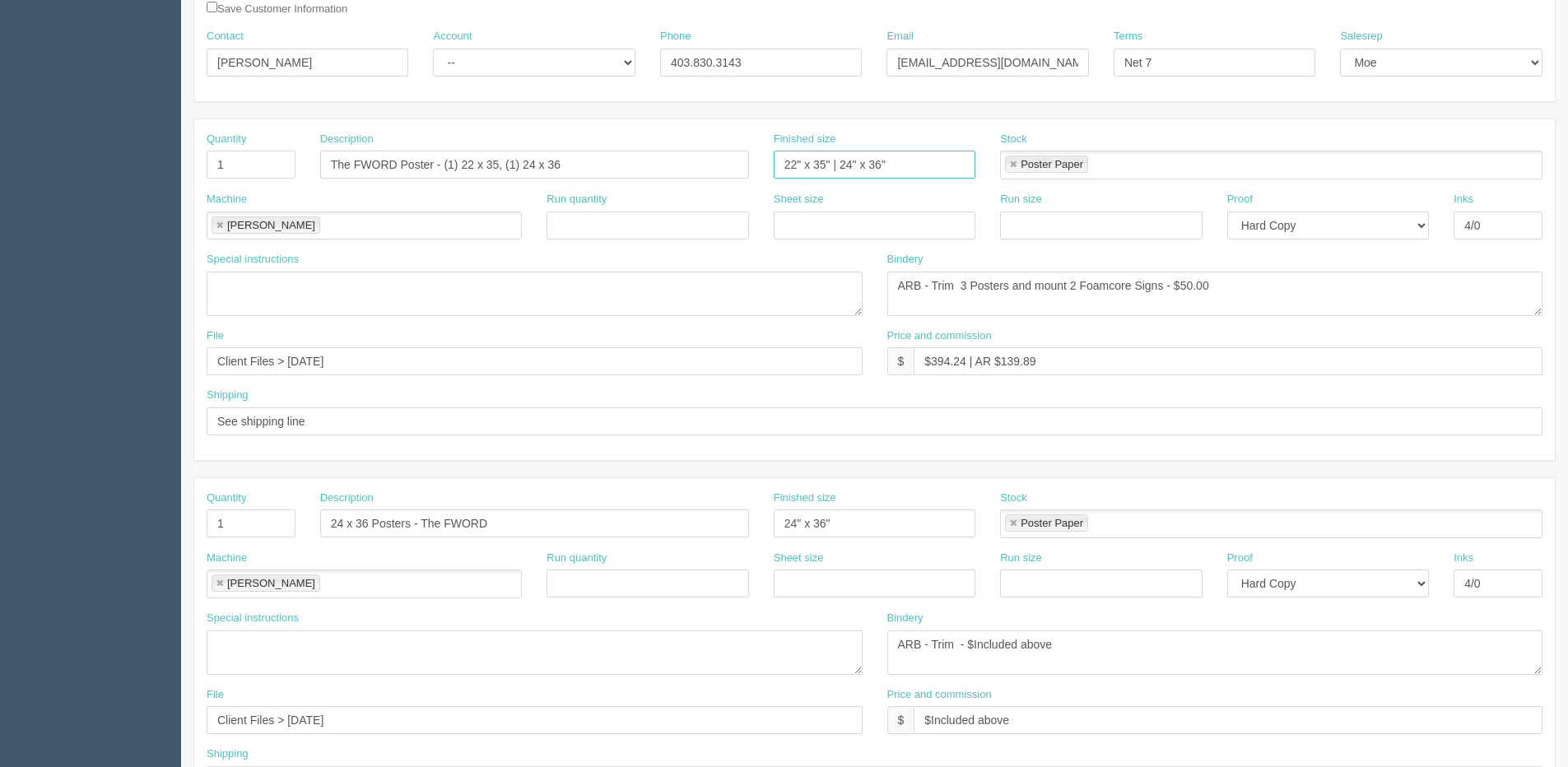
type input "22" x 35" | 24" x 36""
drag, startPoint x: 493, startPoint y: 159, endPoint x: -240, endPoint y: 153, distance: 733.0
click at [0, 153] on html "PrintPing [PERSON_NAME] Edit account ( [PERSON_NAME][EMAIL_ADDRESS][DOMAIN_NAME…" at bounding box center [784, 501] width 1568 height 1495
paste input "22 x 35 Posters -"
type input "22 x 35 Posters -"
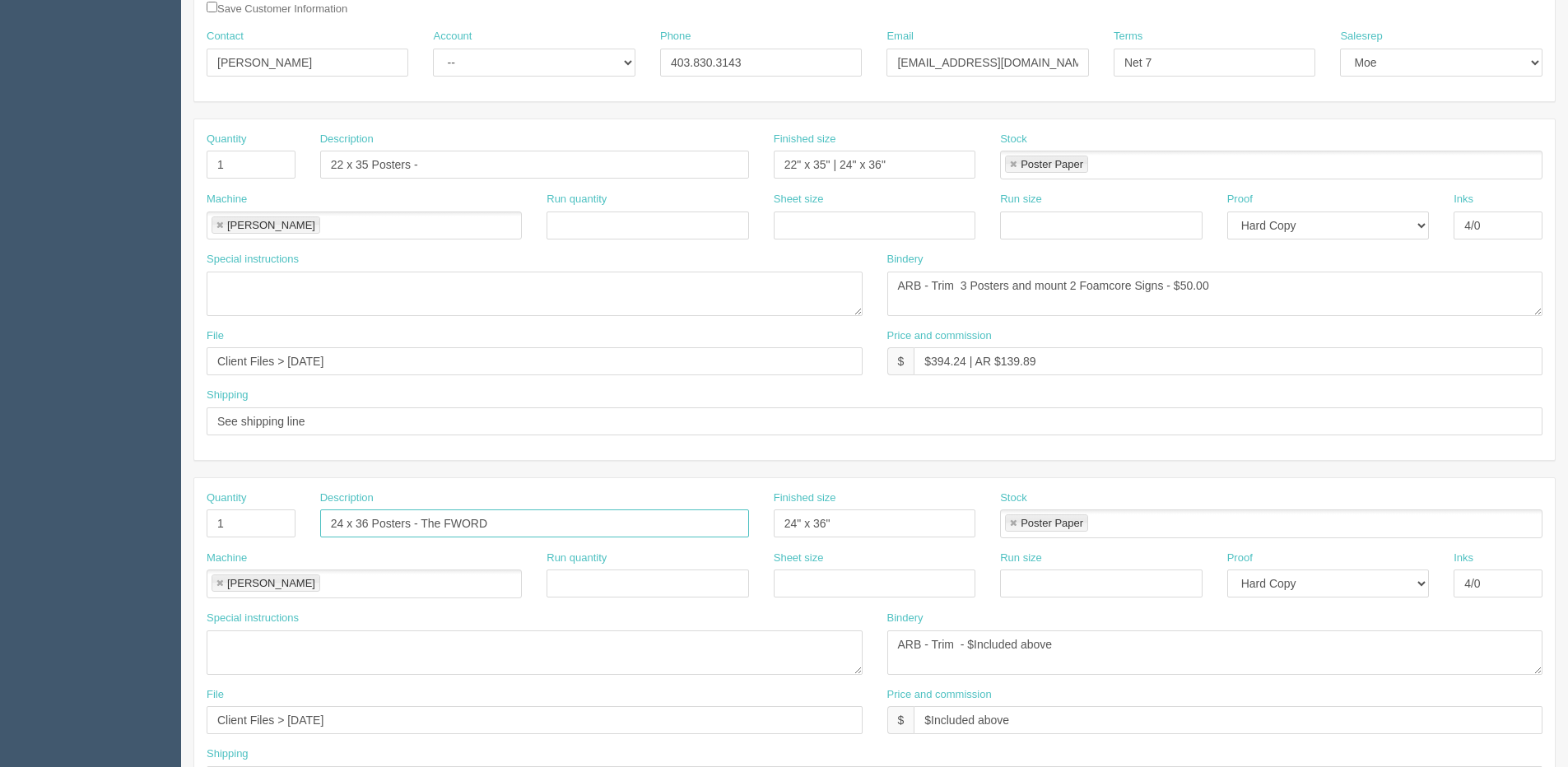
drag, startPoint x: 552, startPoint y: 533, endPoint x: -324, endPoint y: 533, distance: 876.0
click at [0, 533] on html "PrintPing [PERSON_NAME] Edit account ( [PERSON_NAME][EMAIL_ADDRESS][DOMAIN_NAME…" at bounding box center [784, 501] width 1568 height 1495
paste input "2 x 35 Posters -"
click at [376, 518] on input "22 x 35 Posters -" at bounding box center [535, 523] width 429 height 28
type input "22 x 35 Foamcore Posters -"
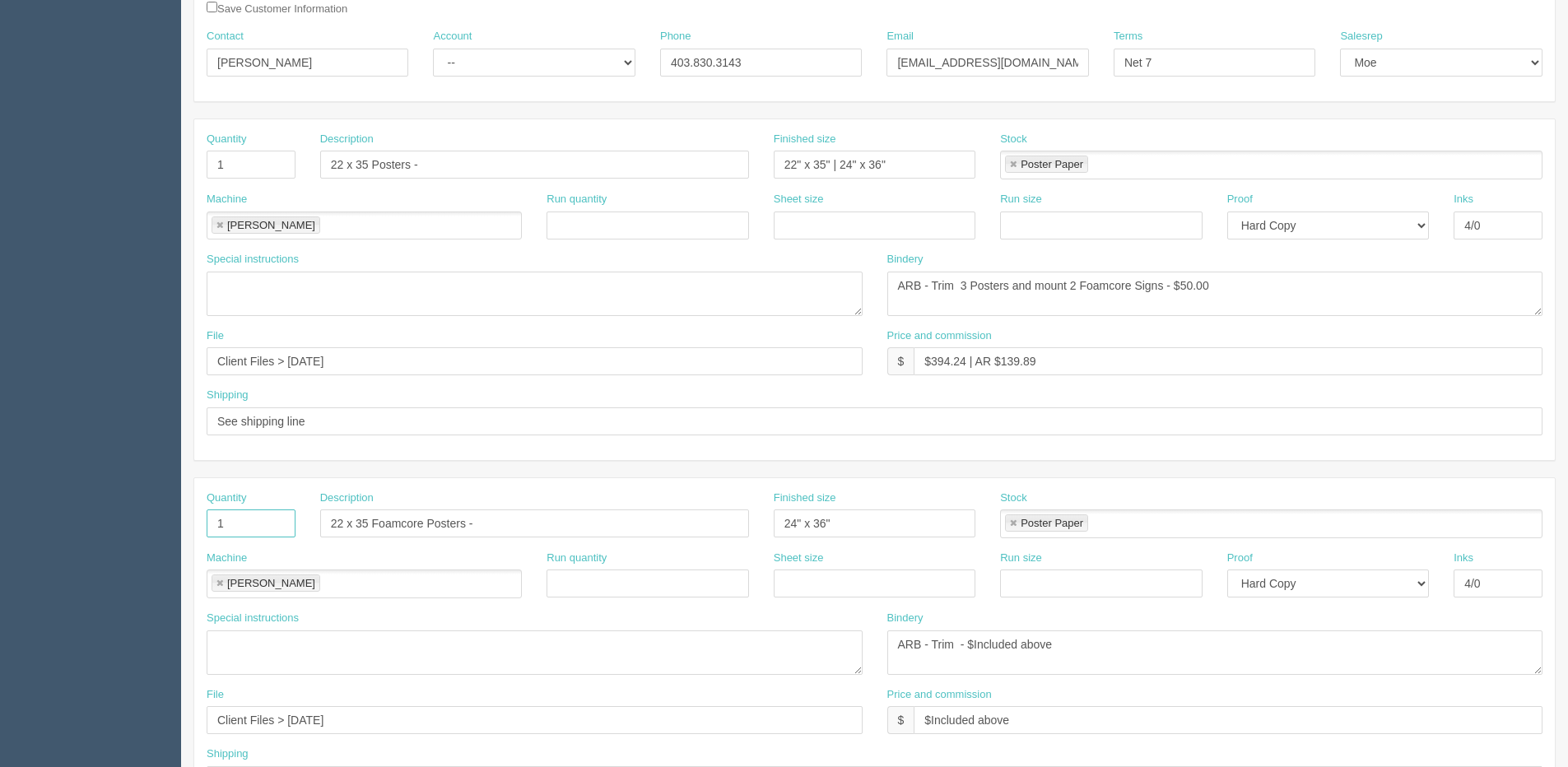
drag, startPoint x: 248, startPoint y: 527, endPoint x: -70, endPoint y: 542, distance: 318.4
click at [0, 542] on html "PrintPing Dan Edit account ( dan@allrush.ca ) Logout Dockets Estimates Customers" at bounding box center [784, 501] width 1568 height 1495
type input "2"
click at [1015, 520] on link at bounding box center [1013, 524] width 10 height 11
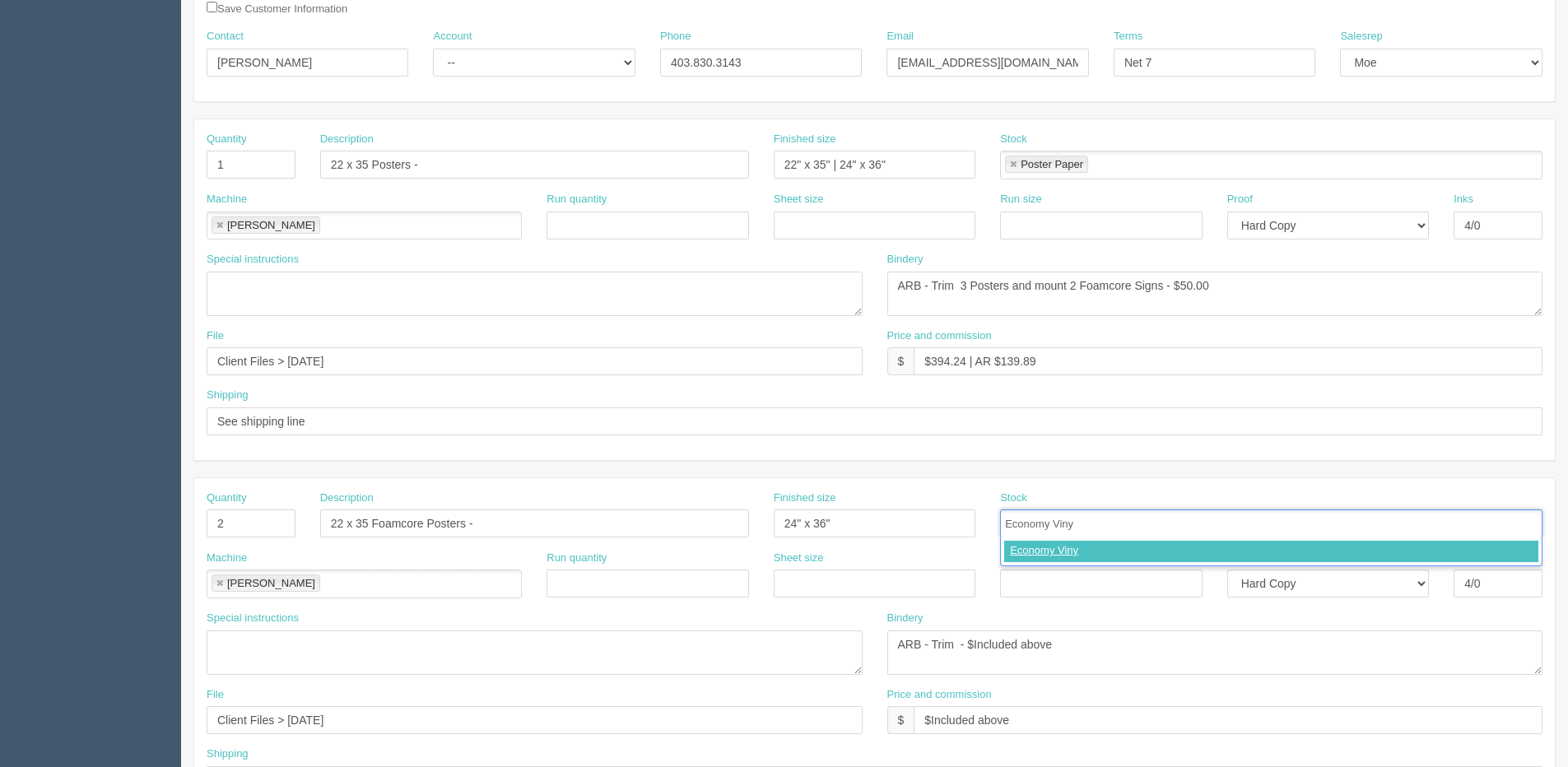
type input "Economy Vinyl"
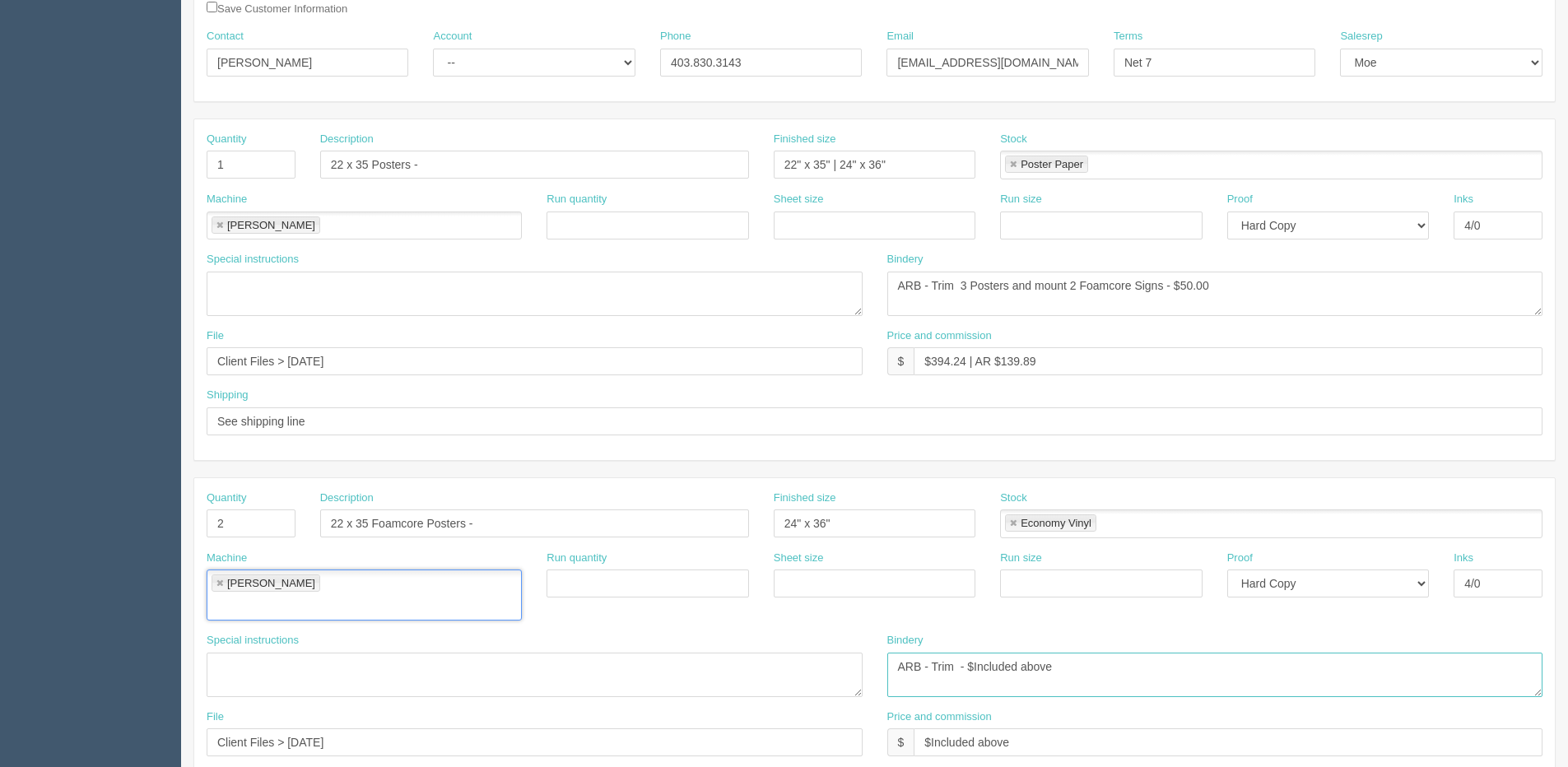
drag, startPoint x: 962, startPoint y: 646, endPoint x: 1140, endPoint y: 636, distance: 178.3
click at [1109, 653] on textarea "ARB - Trim - $Included above" at bounding box center [1215, 675] width 656 height 45
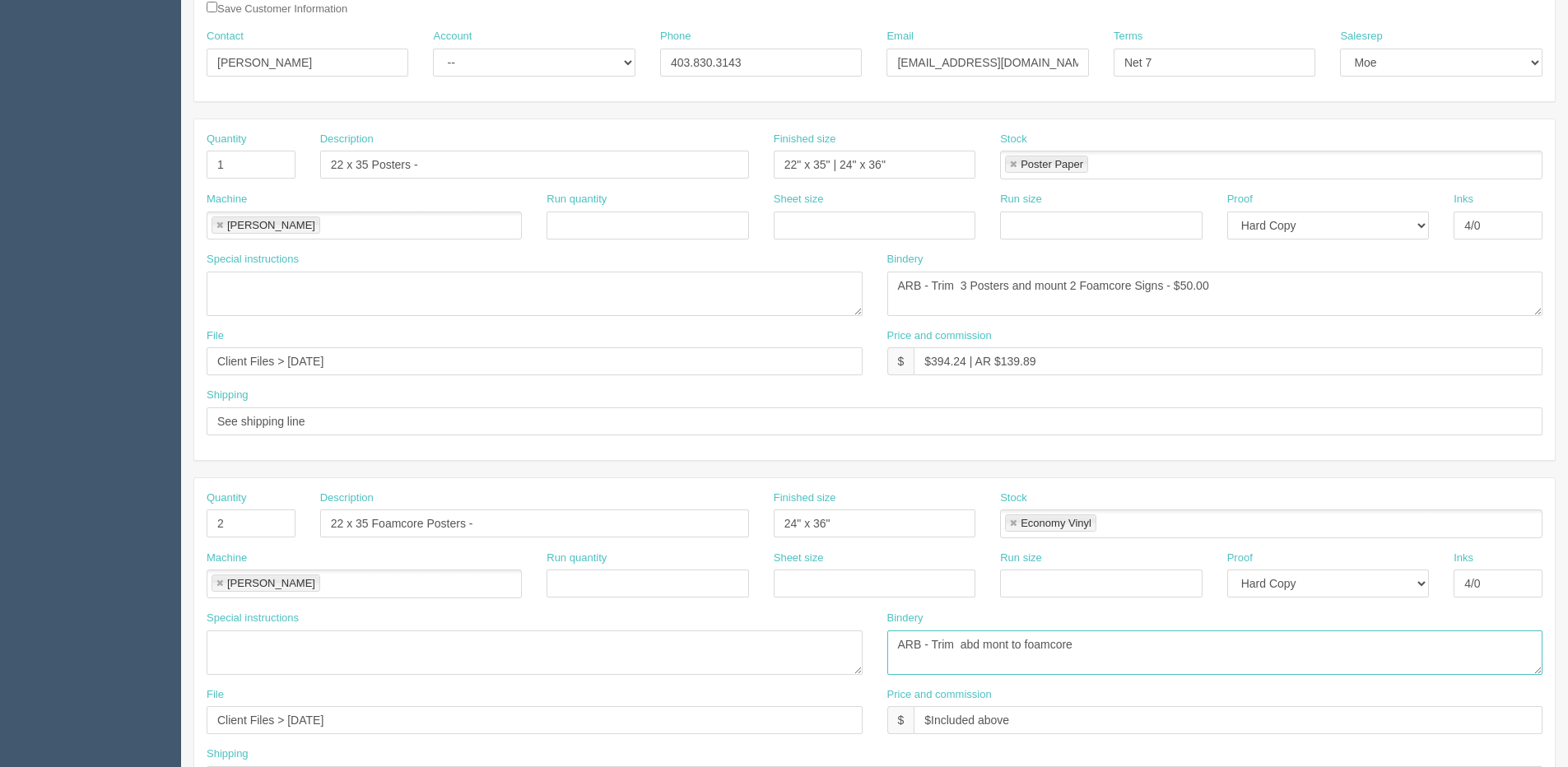
click at [968, 643] on textarea "ARB - Trim - $Included above" at bounding box center [1215, 653] width 656 height 45
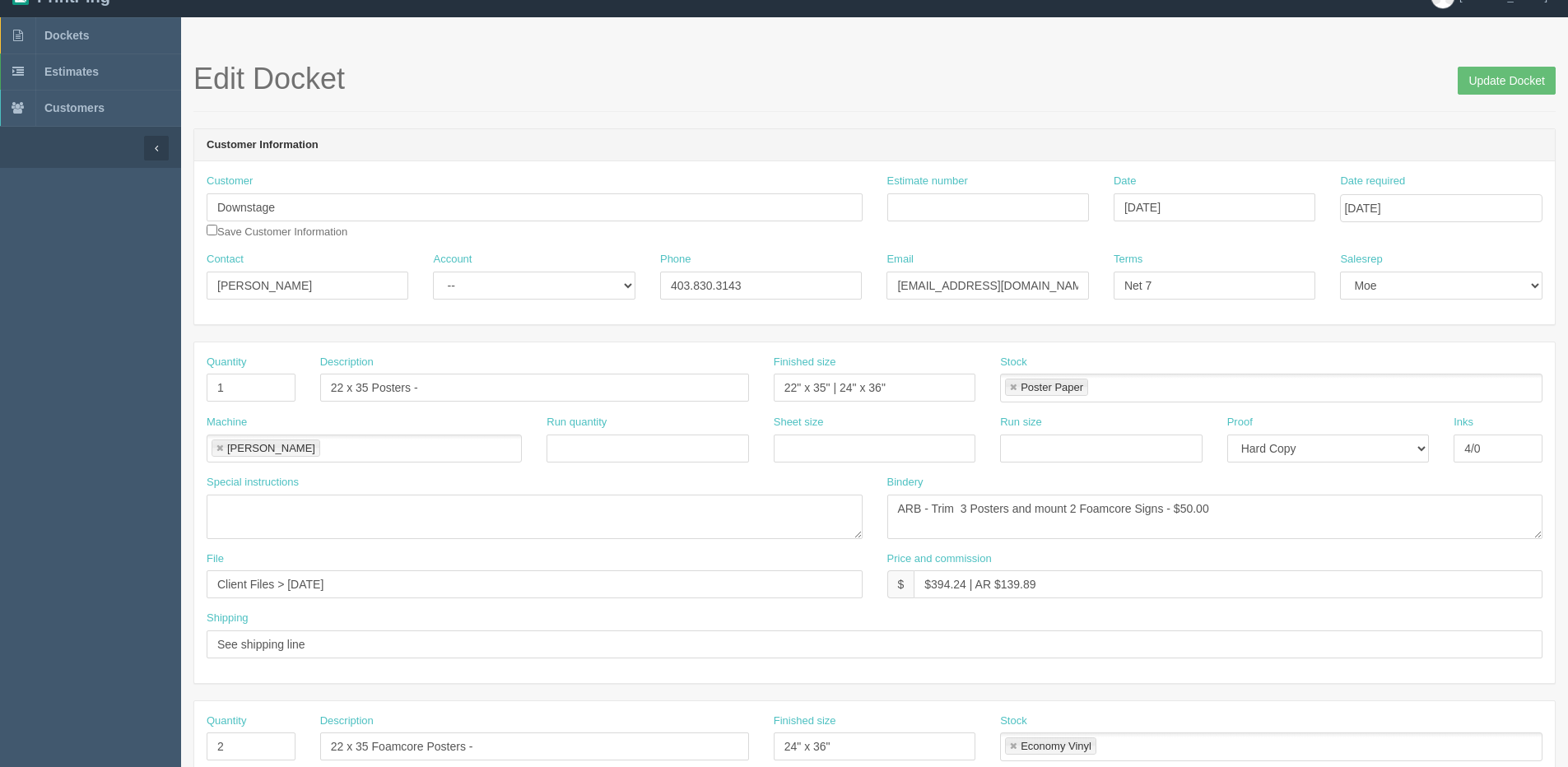
scroll to position [0, 0]
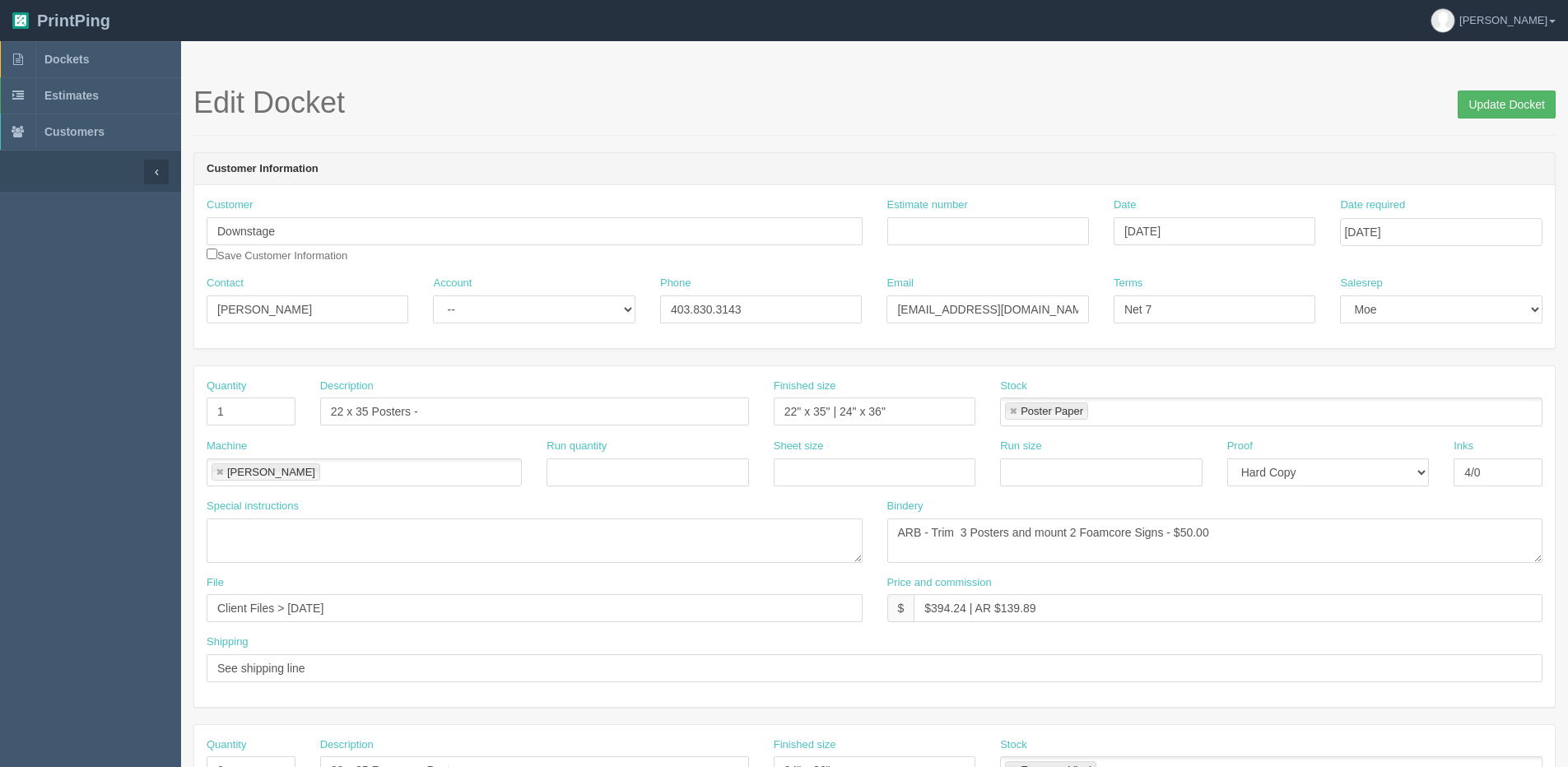
type textarea "ARB - Trim and mount to foamcore"
click at [1531, 96] on input "Update Docket" at bounding box center [1506, 104] width 98 height 28
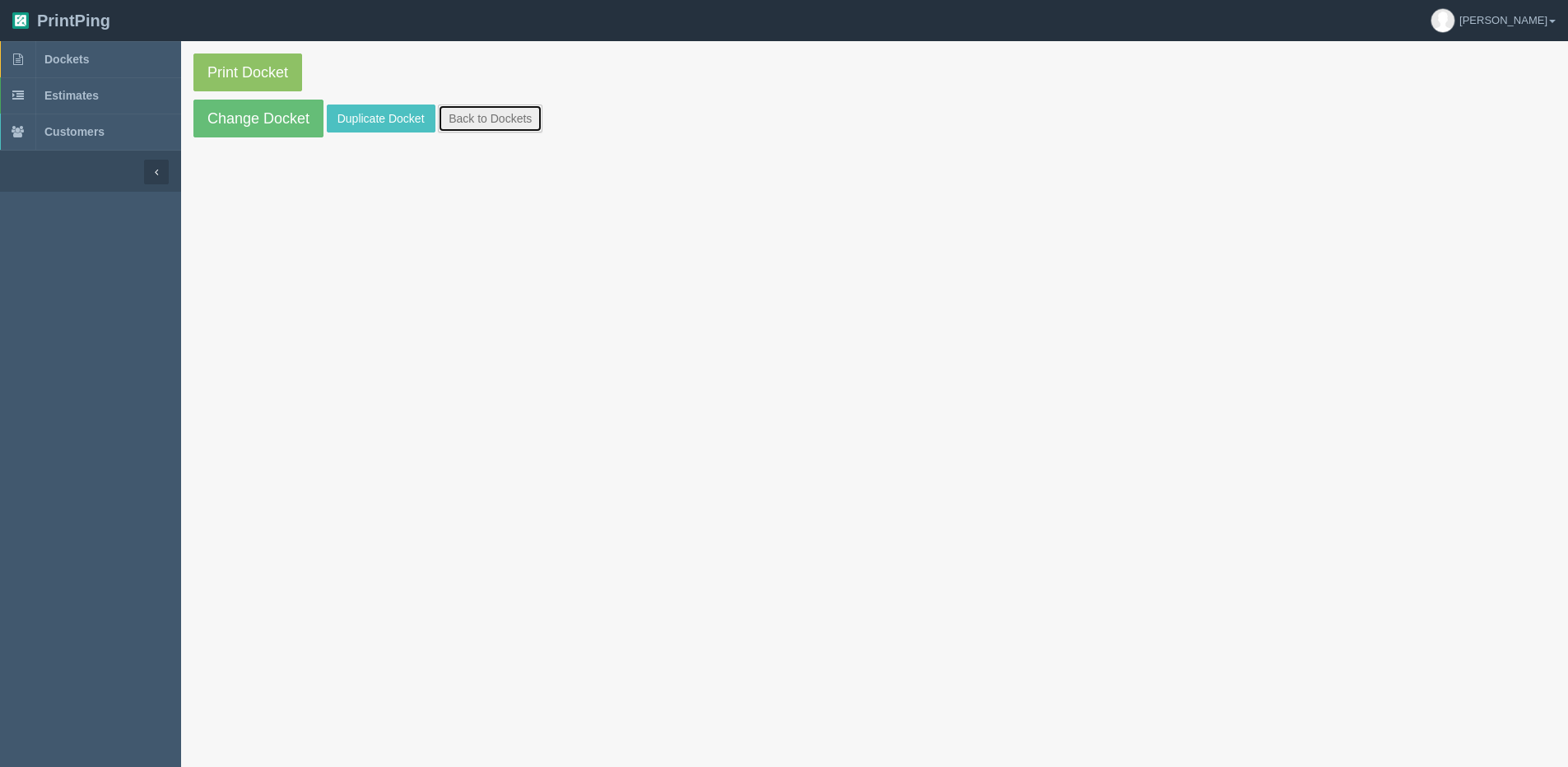
click at [510, 123] on link "Back to Dockets" at bounding box center [490, 118] width 105 height 28
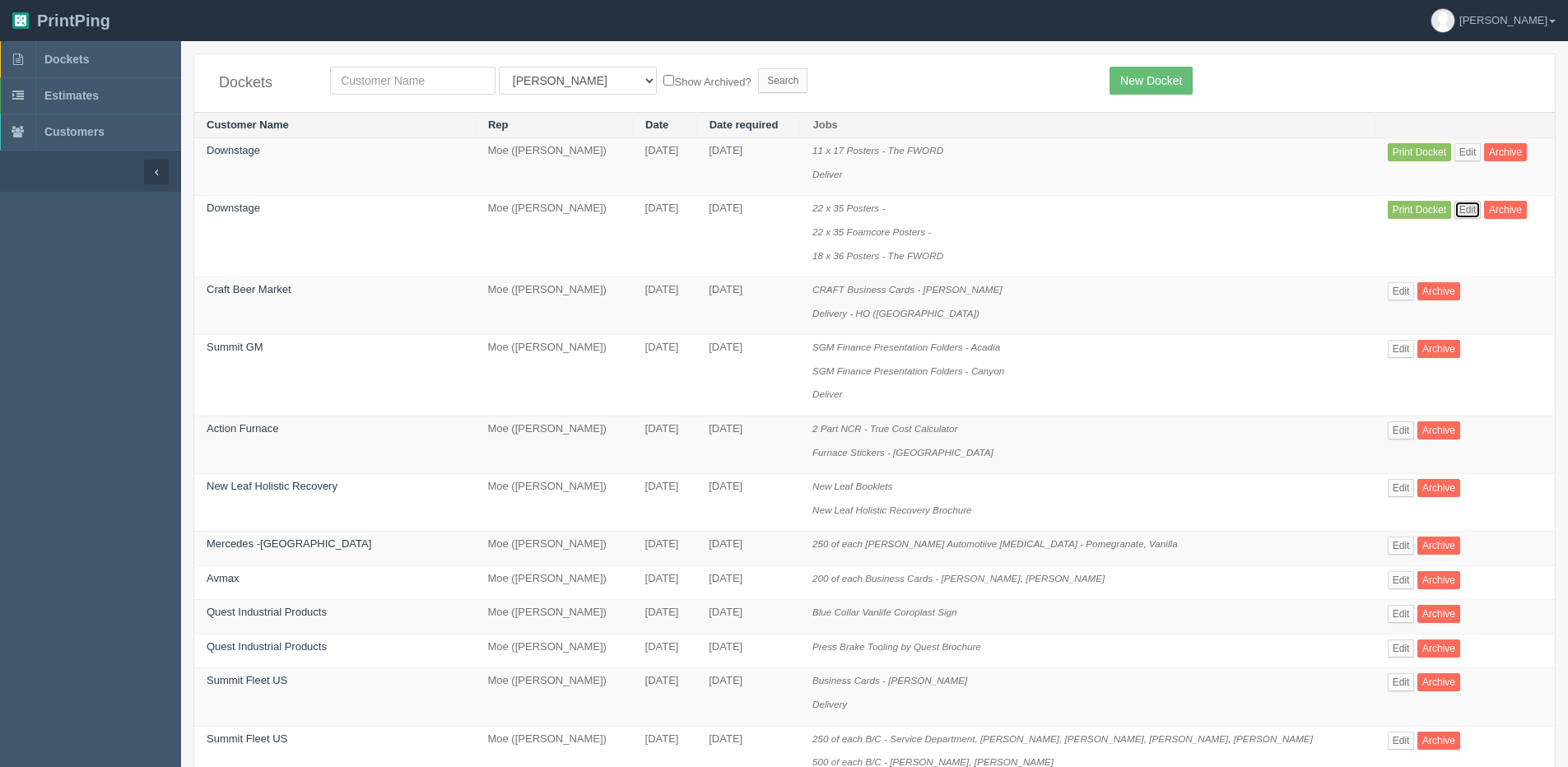
click at [1468, 207] on link "Edit" at bounding box center [1468, 210] width 27 height 18
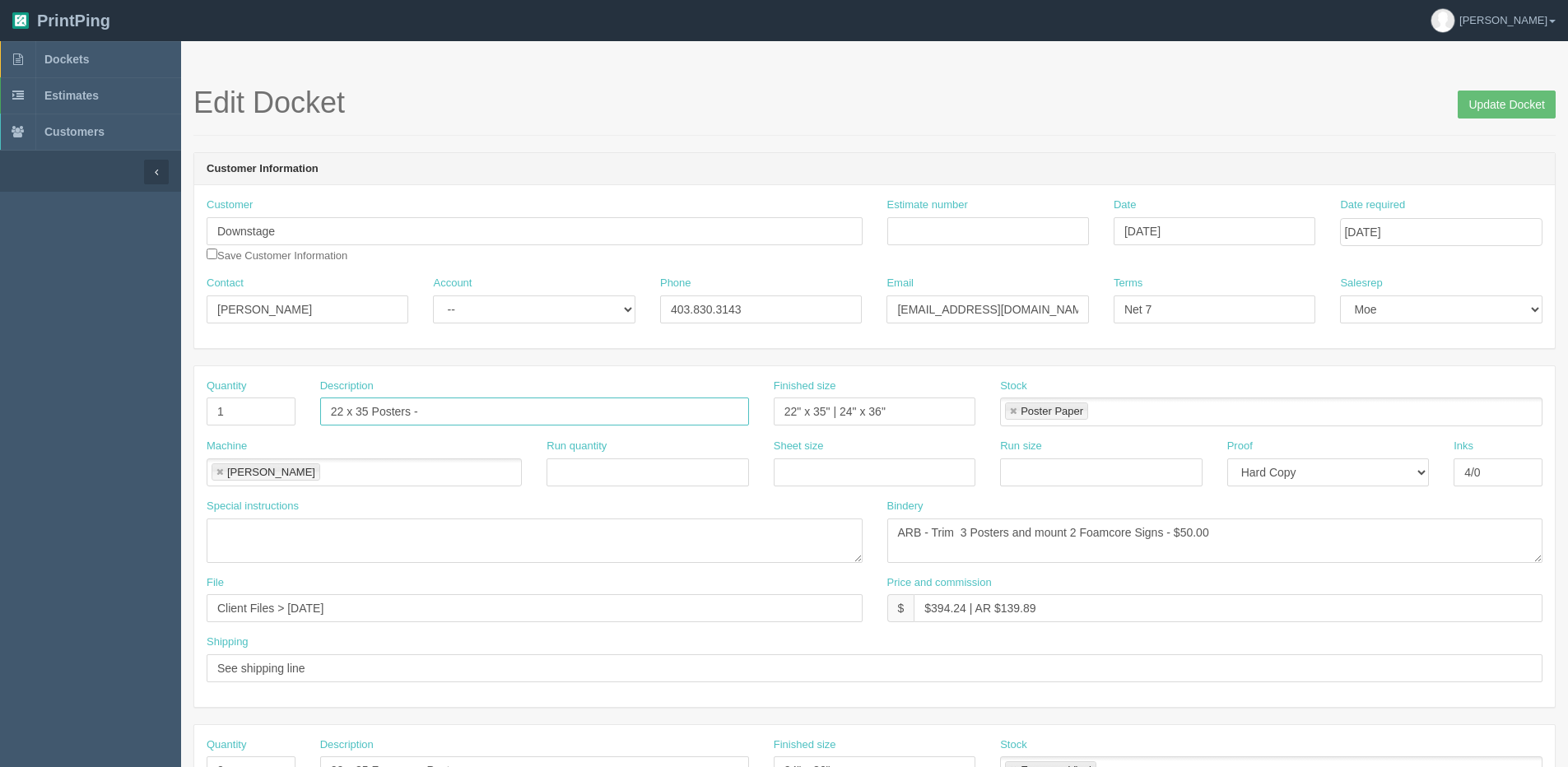
drag, startPoint x: 454, startPoint y: 414, endPoint x: 228, endPoint y: 366, distance: 231.0
click at [0, 412] on html "PrintPing Dan Edit account ( dan@allrush.ca ) Logout Dockets Estimates Customers" at bounding box center [784, 747] width 1568 height 1495
paste input "text"
type input "2"
drag, startPoint x: 366, startPoint y: 405, endPoint x: 276, endPoint y: 413, distance: 90.4
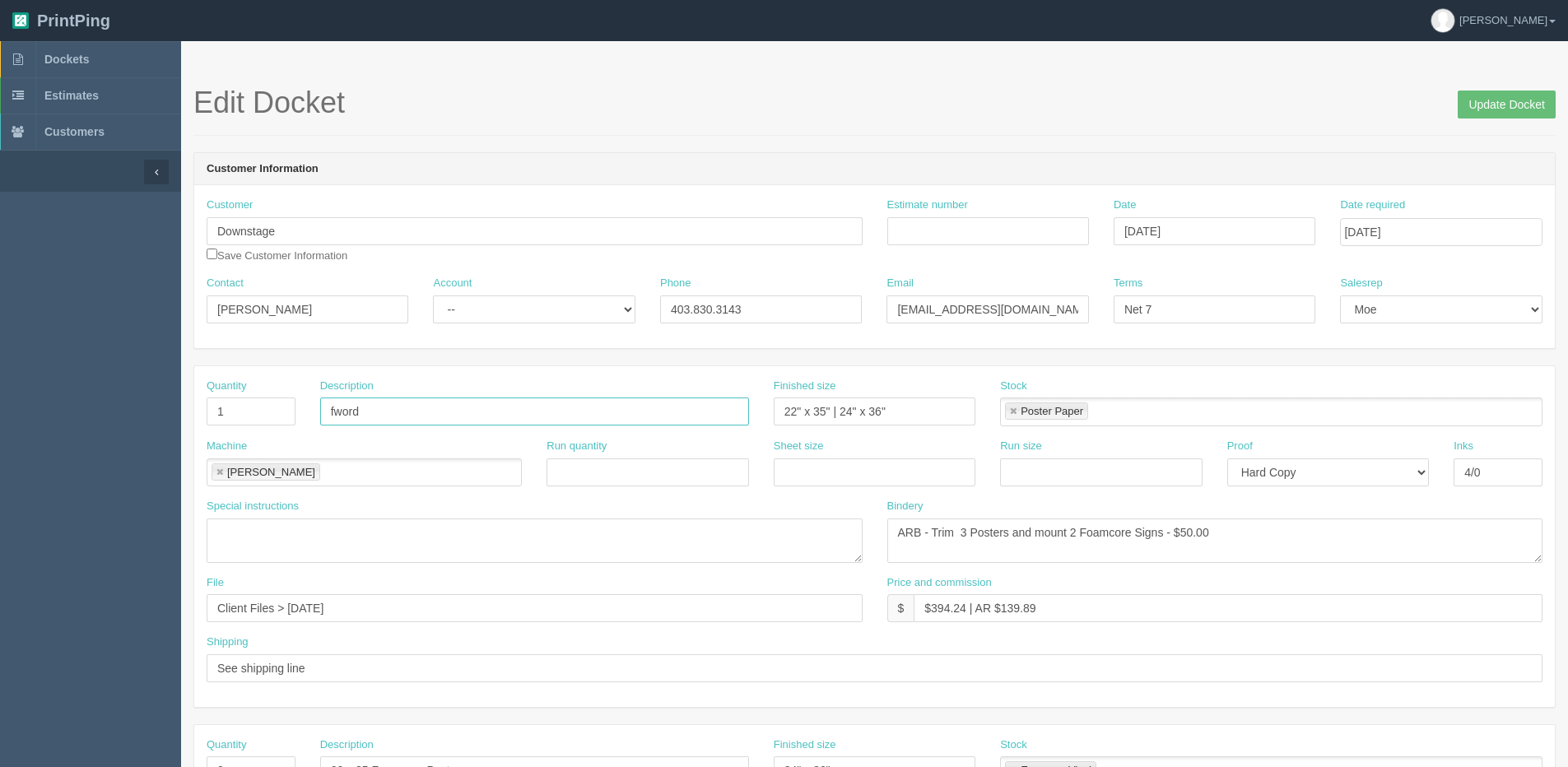
click at [276, 413] on div "Quantity 1 Description fword Finished size 22" x 35" | 24" x 36" Stock Poster P…" at bounding box center [875, 408] width 1361 height 60
type input "FWORD Posters - (1) 22 x 35, (1) 24 x 36"
drag, startPoint x: -3, startPoint y: 418, endPoint x: -92, endPoint y: 415, distance: 89.1
click at [0, 415] on html "PrintPing Dan Edit account ( dan@allrush.ca ) Logout Dockets Estimates Customers" at bounding box center [784, 747] width 1568 height 1495
type input "2"
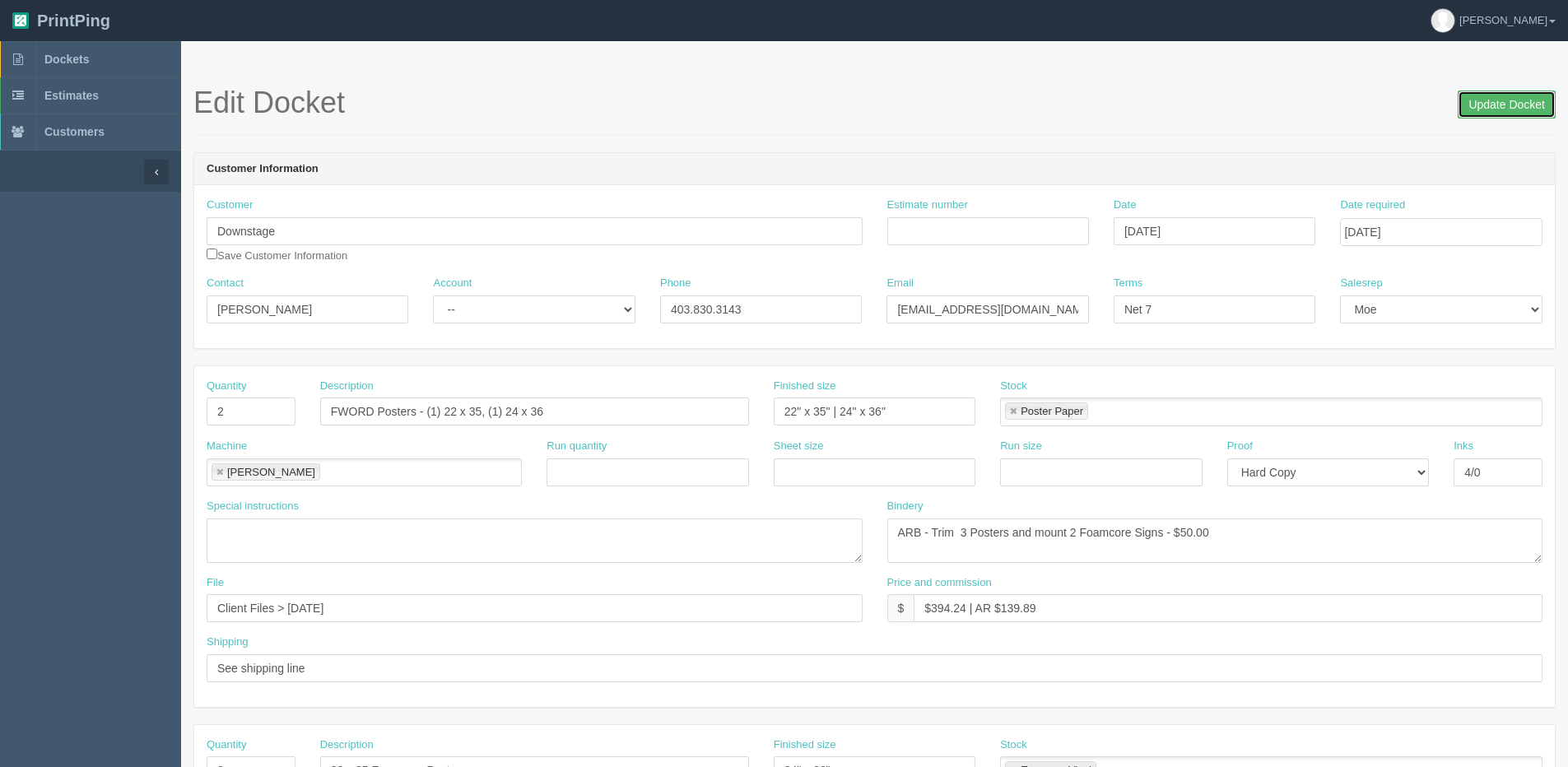
drag, startPoint x: 1512, startPoint y: 95, endPoint x: 1503, endPoint y: 100, distance: 10.3
click at [1512, 96] on input "Update Docket" at bounding box center [1506, 104] width 98 height 28
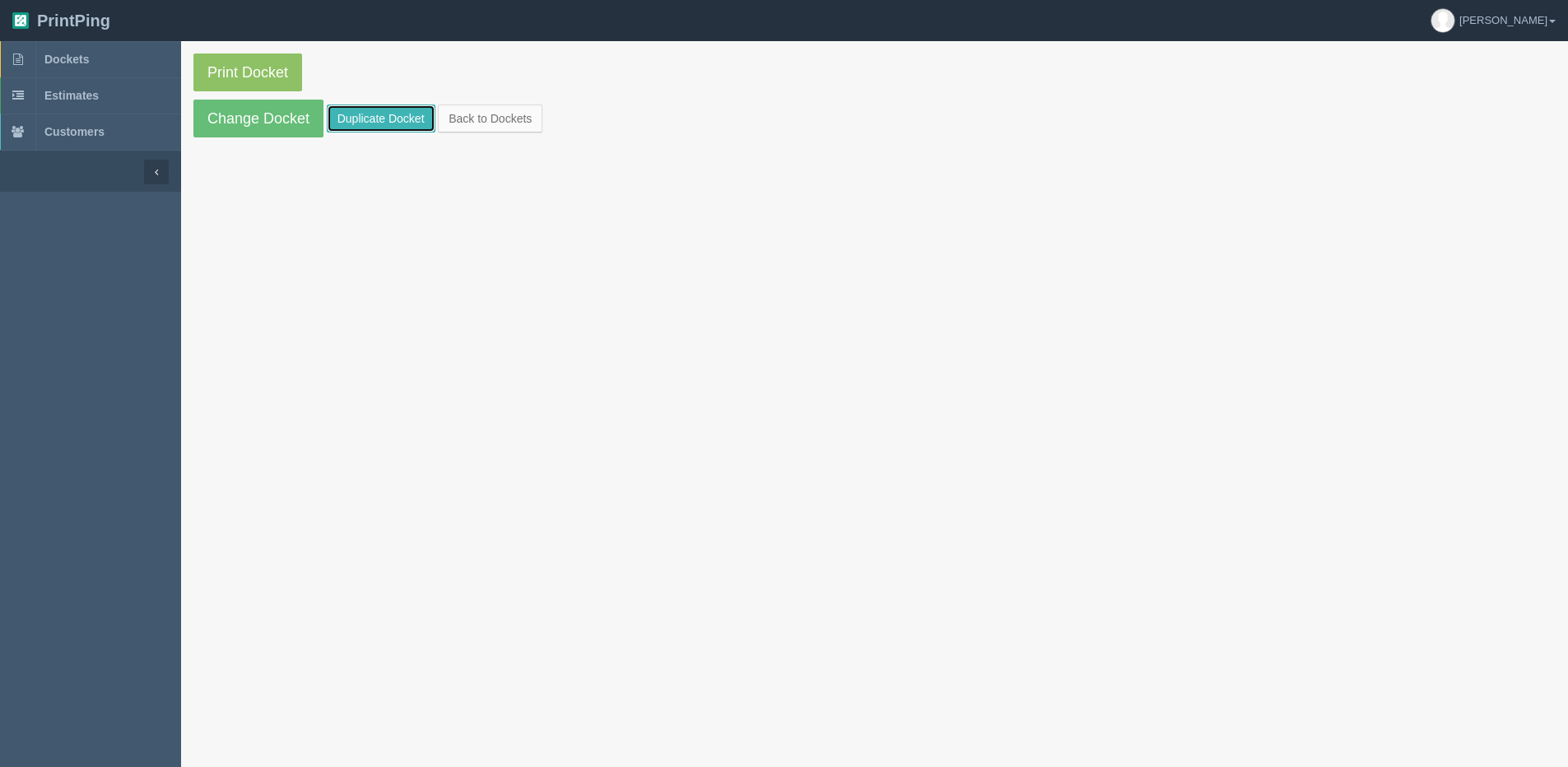
click at [389, 126] on link "Duplicate Docket" at bounding box center [380, 118] width 109 height 28
click at [284, 109] on link "Change Docket" at bounding box center [258, 118] width 130 height 38
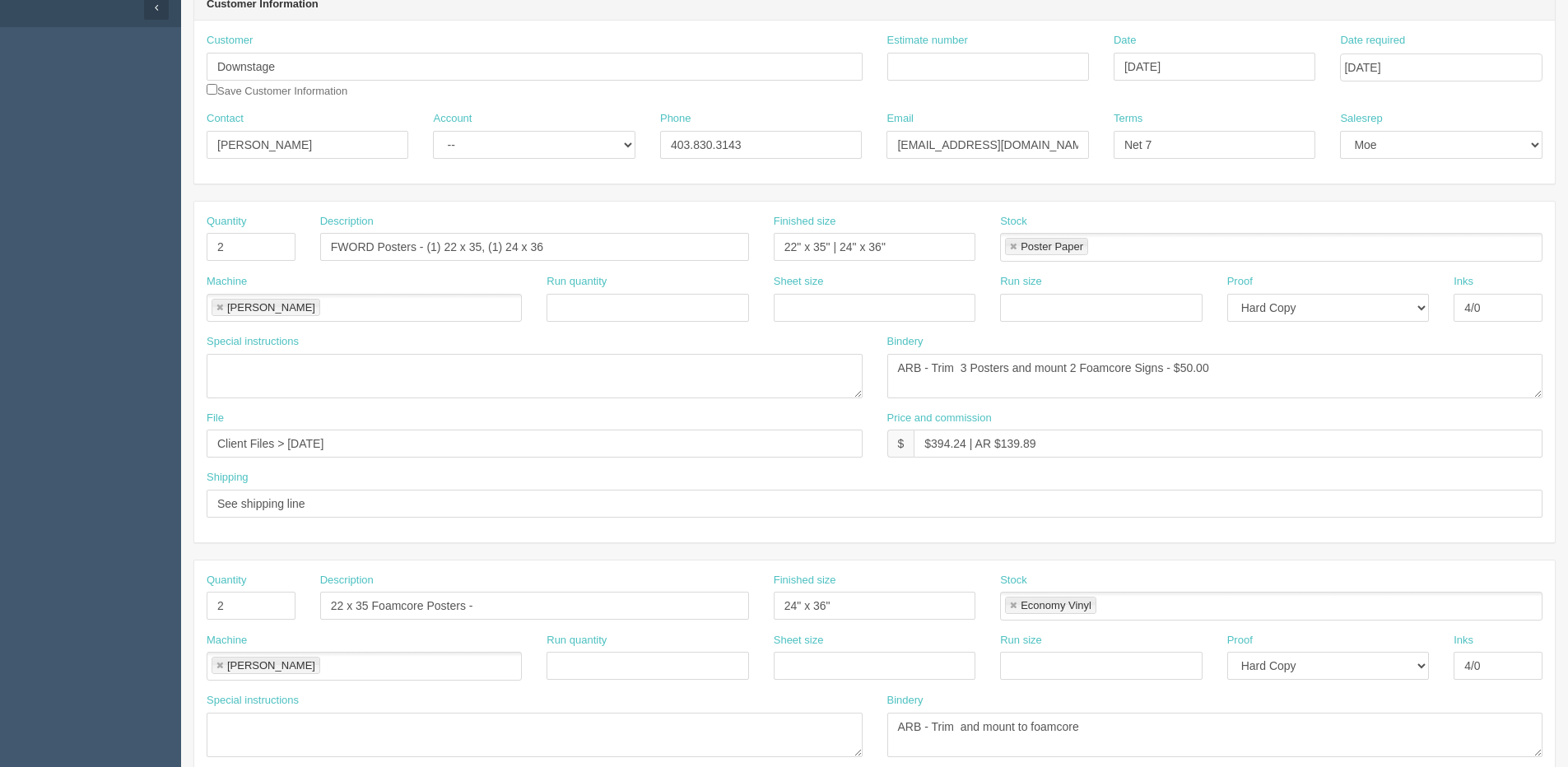
scroll to position [247, 0]
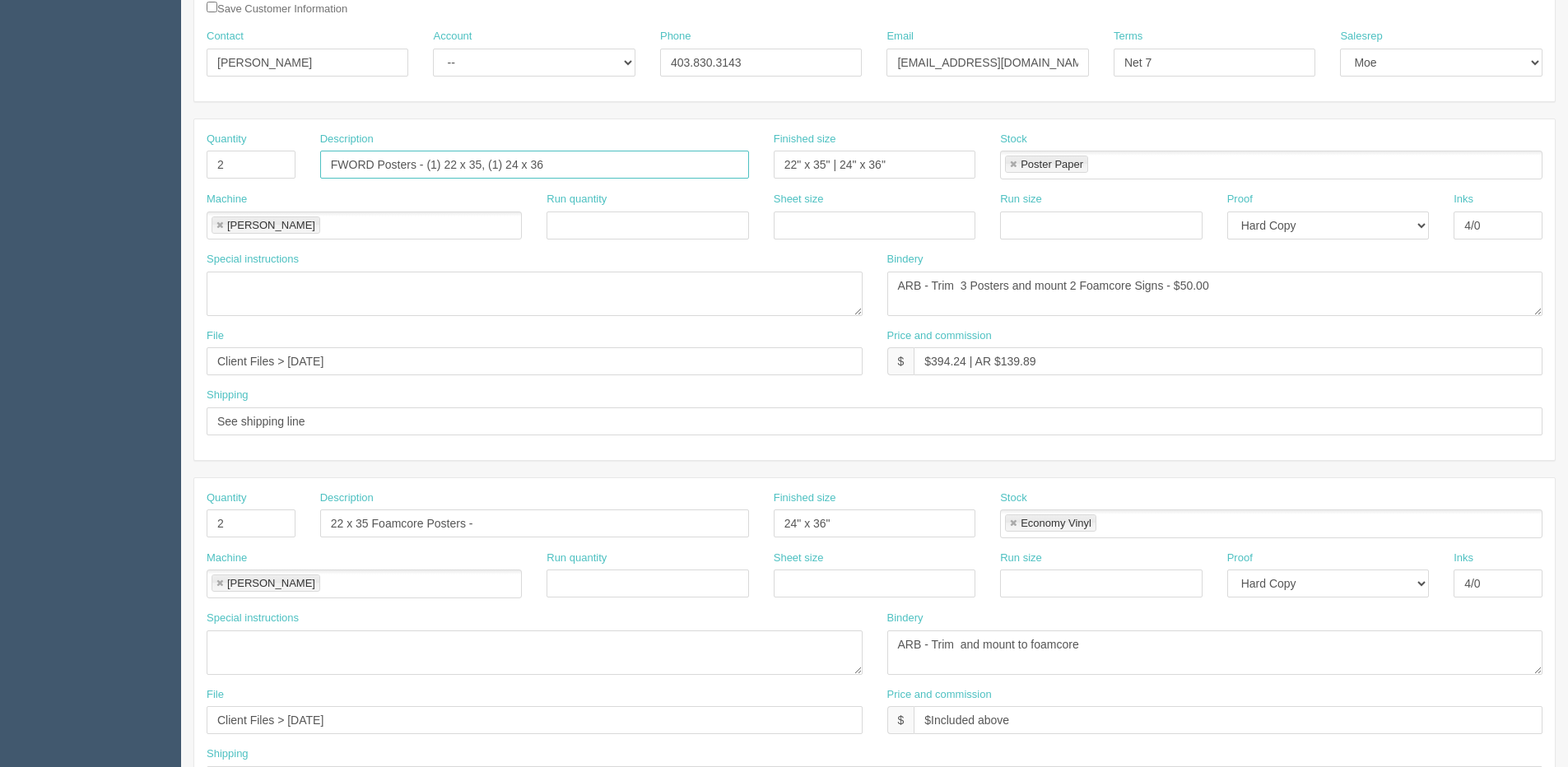
drag, startPoint x: 577, startPoint y: 171, endPoint x: 202, endPoint y: 171, distance: 375.0
click at [202, 171] on div "Quantity 2 Description FWORD Posters - (1) 22 x 35, (1) 24 x 36 Finished size 2…" at bounding box center [875, 161] width 1361 height 60
drag, startPoint x: 264, startPoint y: 552, endPoint x: 56, endPoint y: 506, distance: 213.0
click at [0, 562] on html "PrintPing Dan Edit account ( dan@allrush.ca ) Logout Dockets Estimates Customers" at bounding box center [784, 501] width 1568 height 1495
paste input "FWORD Posters - (1) 22 x 35, (1) 24 x 36"
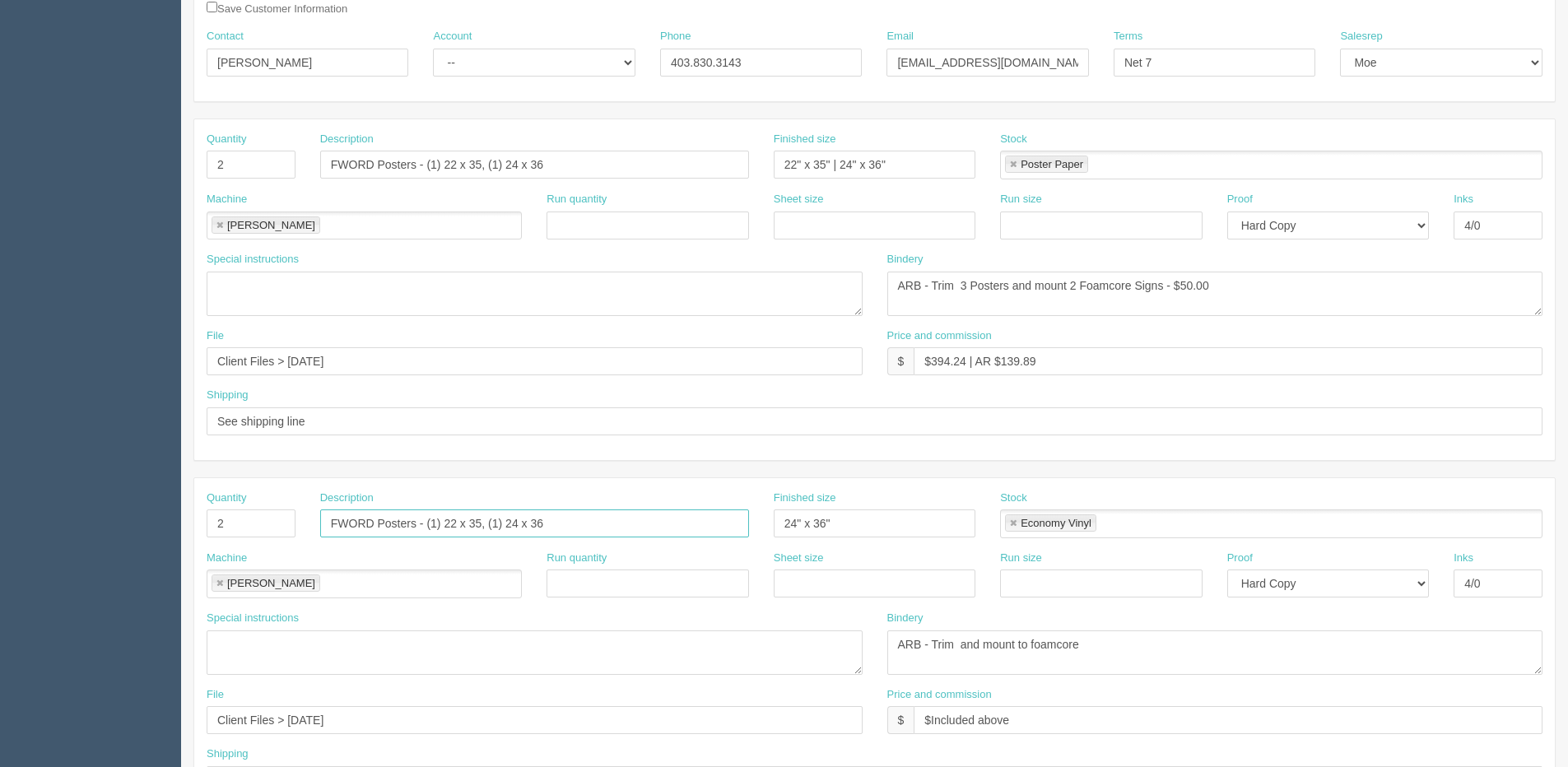
drag, startPoint x: 426, startPoint y: 523, endPoint x: 465, endPoint y: 494, distance: 48.6
click at [427, 518] on input "FWORD Posters - (1) 22 x 35, (1) 24 x 36" at bounding box center [535, 523] width 429 height 28
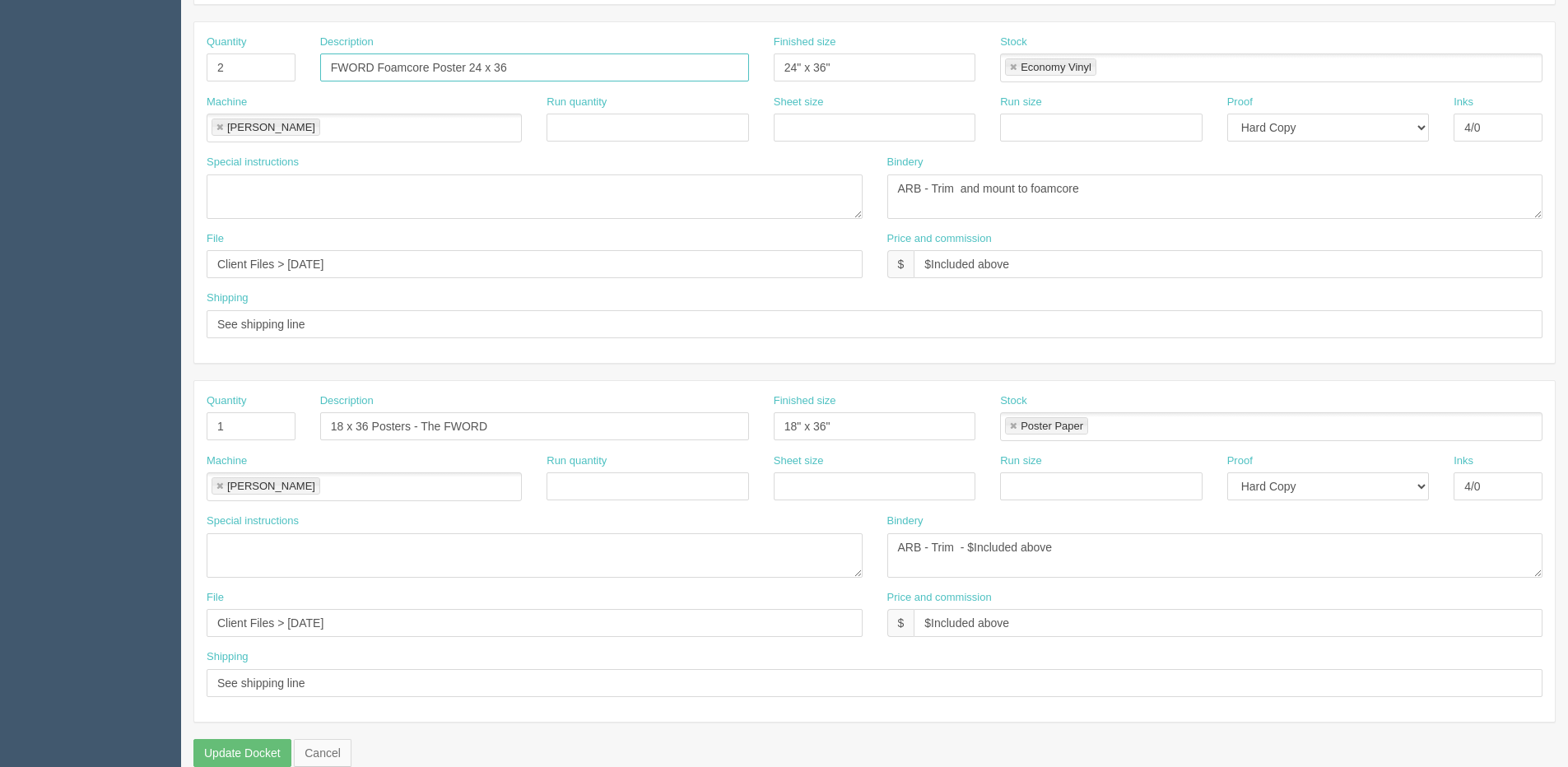
scroll to position [728, 0]
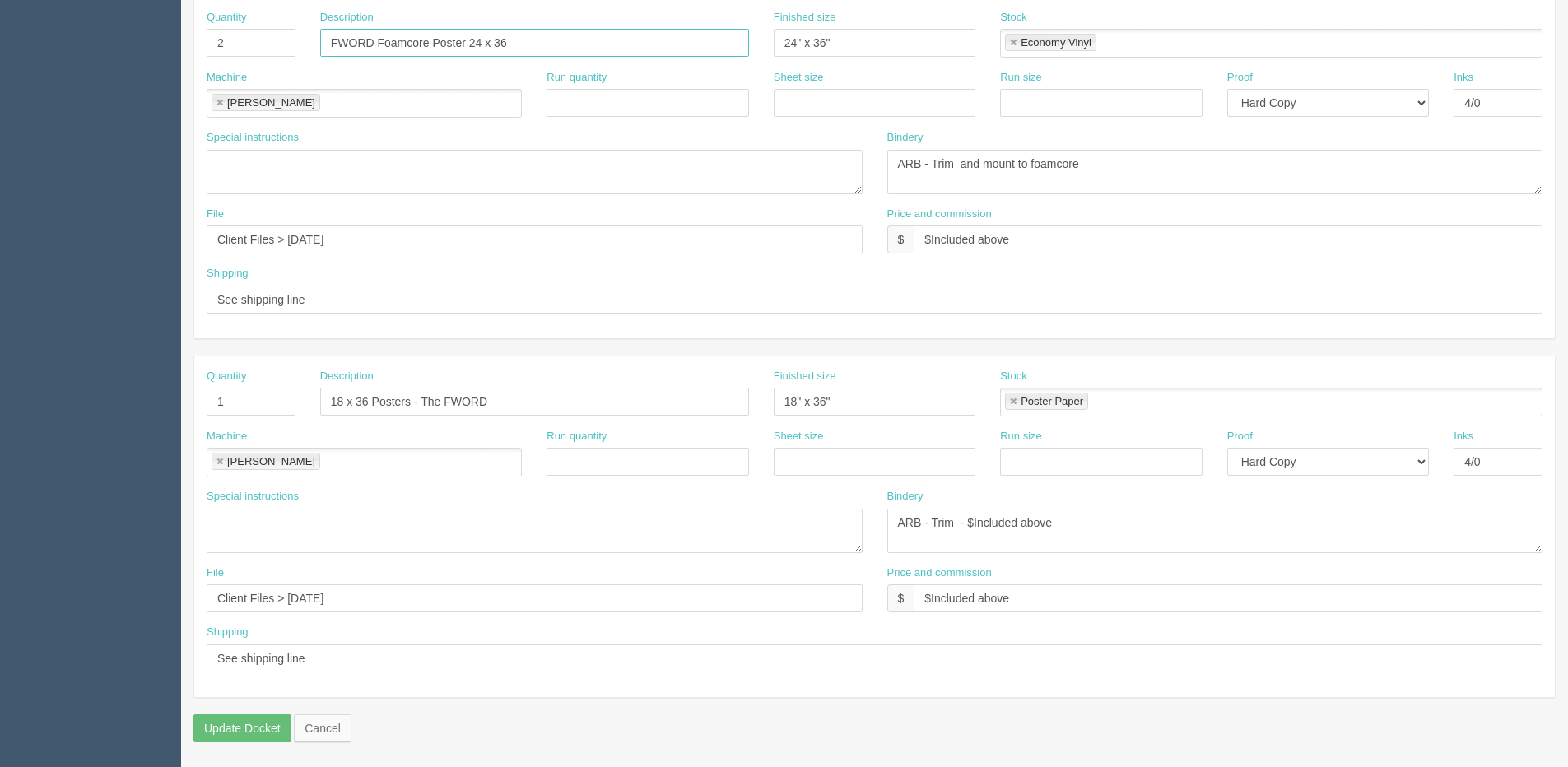
type input "FWORD Foamcore Poster 24 x 36"
drag, startPoint x: 386, startPoint y: 396, endPoint x: 13, endPoint y: 400, distance: 373.0
click at [0, 396] on html "PrintPing Dan Edit account ( dan@allrush.ca ) Logout Dockets Estimates Customers" at bounding box center [784, 20] width 1568 height 1495
paste input "FWORD Posters - (1) 22 x 35, (1) 24 x 36"
drag, startPoint x: 421, startPoint y: 400, endPoint x: 871, endPoint y: 400, distance: 450.0
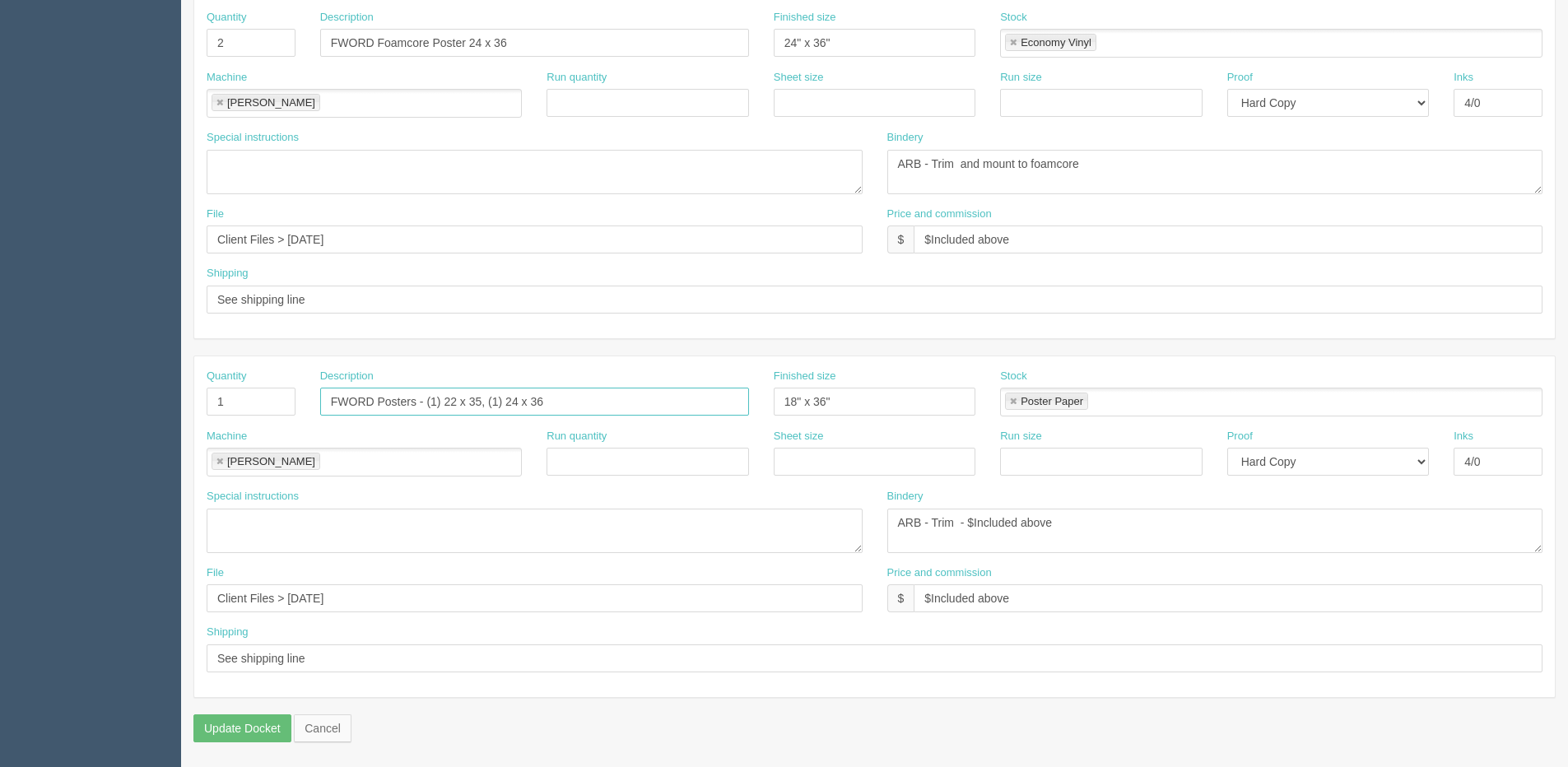
click at [871, 400] on div "Quantity 1 Description FWORD Posters - (1) 22 x 35, (1) 24 x 36 Finished size 1…" at bounding box center [875, 398] width 1361 height 60
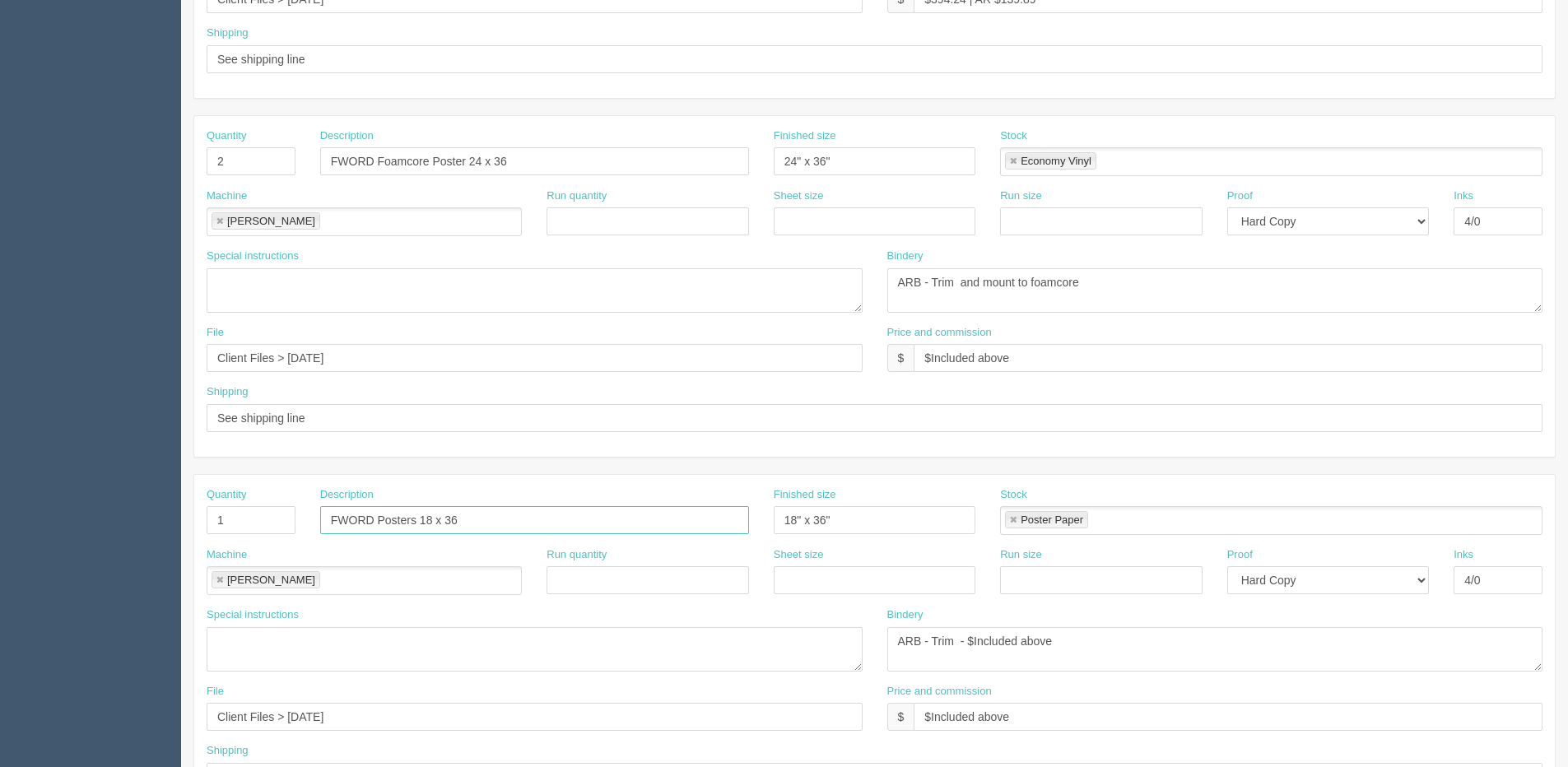
scroll to position [398, 0]
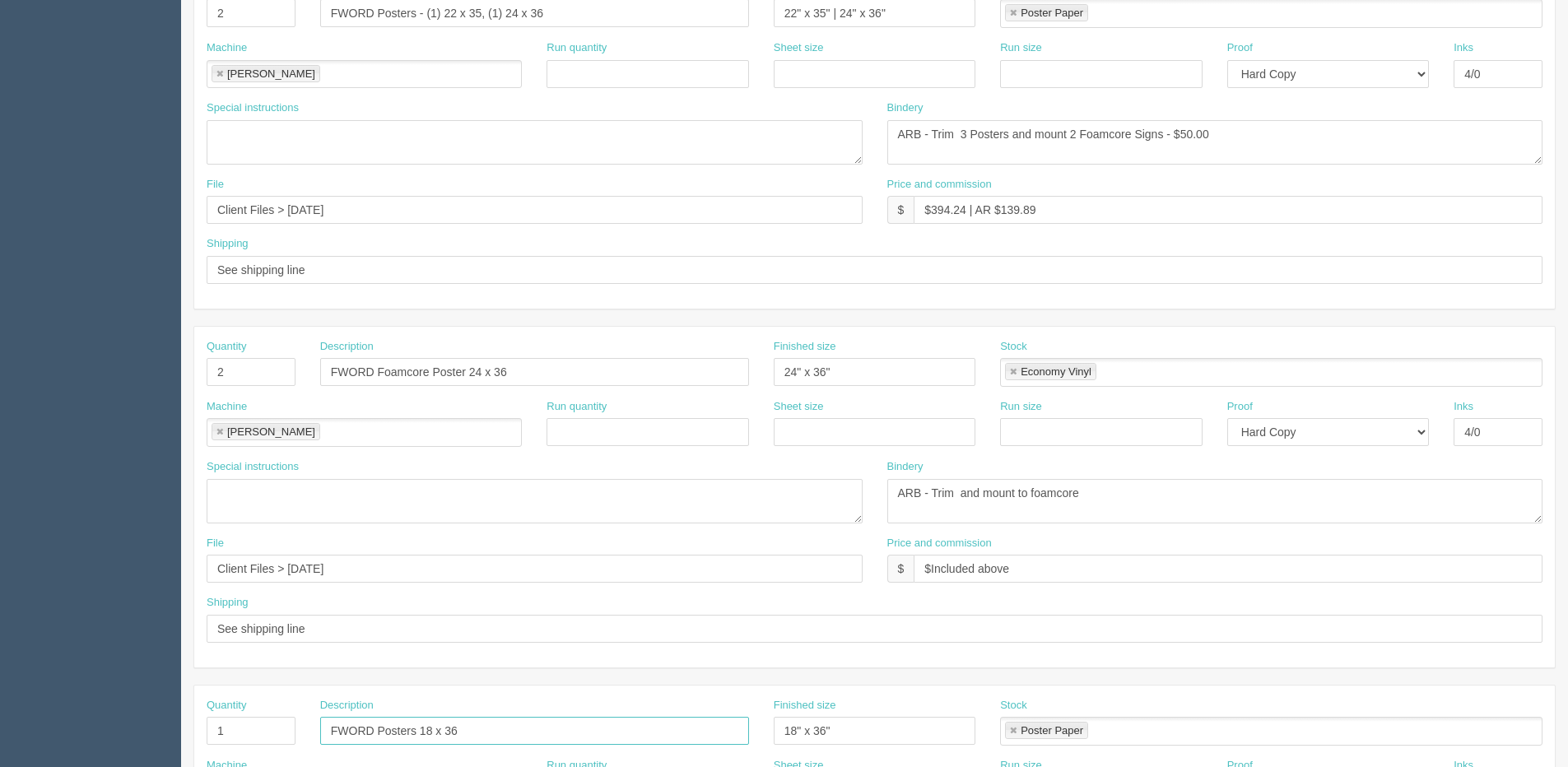
type input "FWORD Posters 18 x 36"
drag, startPoint x: -287, startPoint y: 214, endPoint x: -338, endPoint y: 209, distance: 51.2
click at [0, 209] on html "PrintPing Dan Edit account ( dan@allrush.ca ) Logout Dockets Estimates Customers" at bounding box center [784, 349] width 1568 height 1495
drag, startPoint x: 205, startPoint y: 582, endPoint x: -53, endPoint y: 594, distance: 258.3
click at [0, 594] on html "PrintPing Dan Edit account ( dan@allrush.ca ) Logout Dockets Estimates Customers" at bounding box center [784, 349] width 1568 height 1495
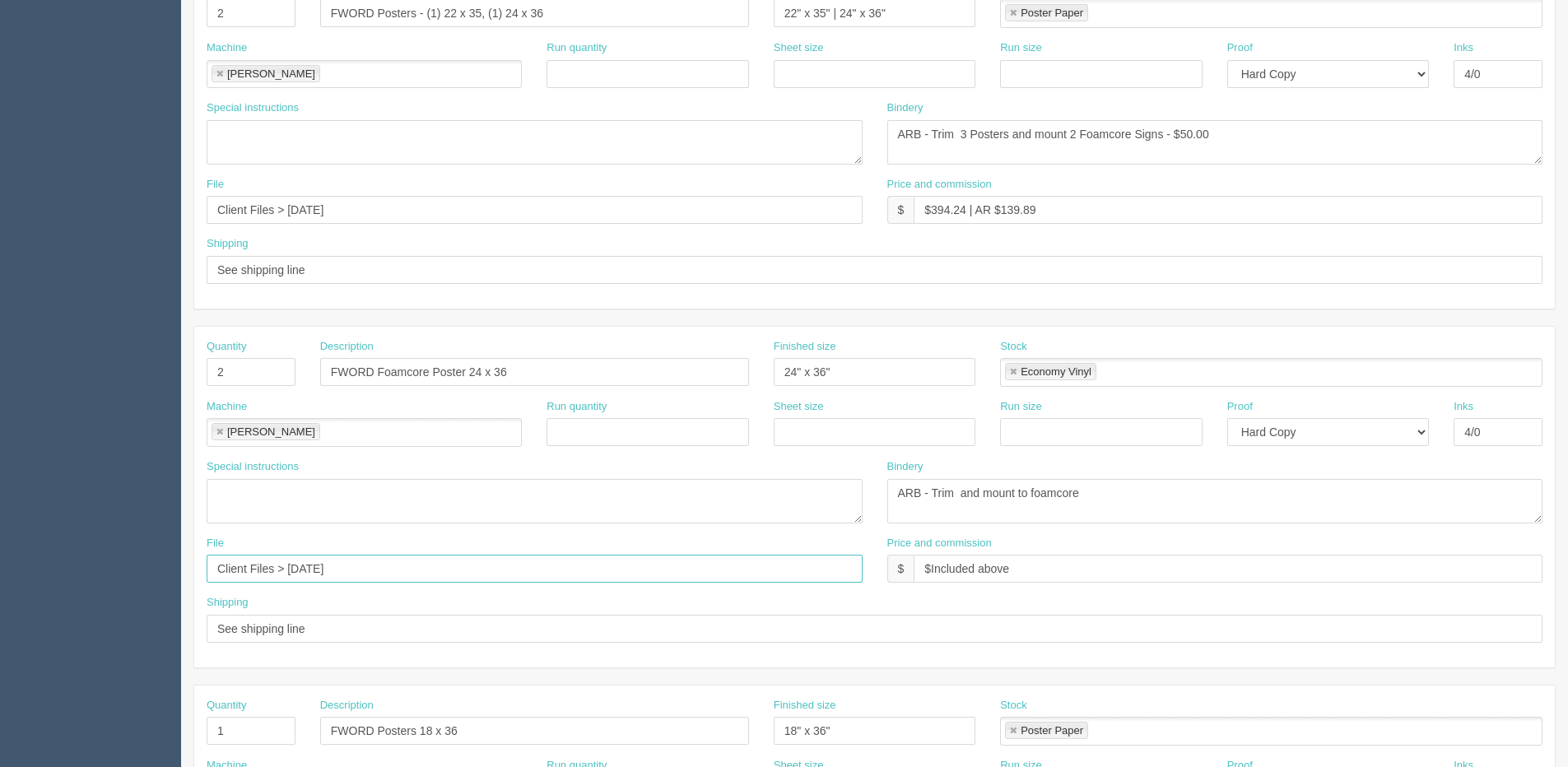
drag, startPoint x: 383, startPoint y: 556, endPoint x: 372, endPoint y: 569, distance: 17.0
click at [375, 562] on input "Client Files > January 2025" at bounding box center [534, 569] width 656 height 28
drag, startPoint x: 372, startPoint y: 569, endPoint x: 38, endPoint y: 577, distance: 334.1
click at [39, 577] on section "Dockets Estimates Customers" at bounding box center [784, 370] width 1568 height 1454
paste input "Sept"
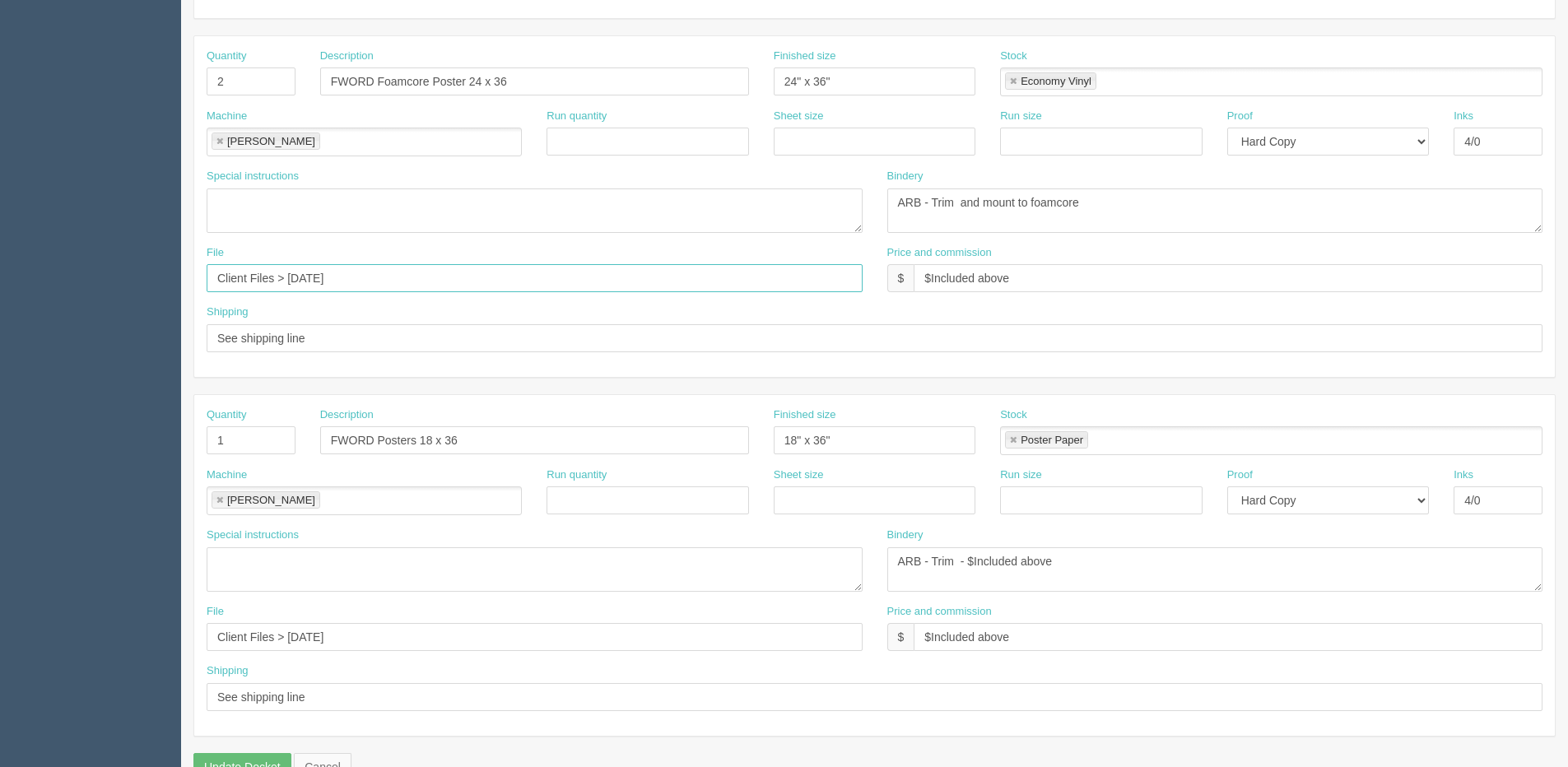
scroll to position [728, 0]
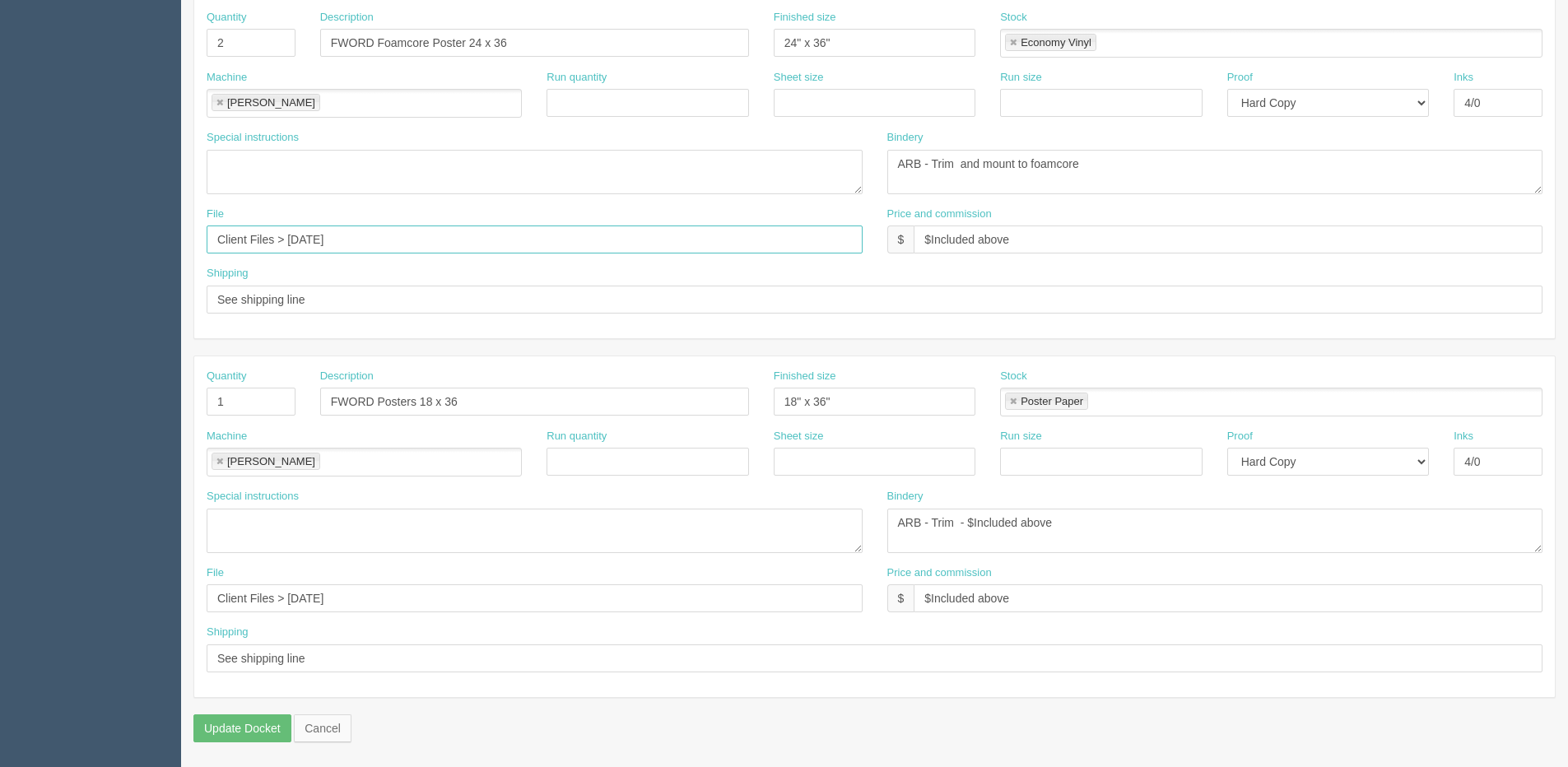
type input "Client Files > Sept 2025"
drag, startPoint x: 370, startPoint y: 604, endPoint x: 44, endPoint y: 613, distance: 326.1
click at [0, 621] on html "PrintPing Dan Edit account ( dan@allrush.ca ) Logout Dockets Estimates Customers" at bounding box center [784, 20] width 1568 height 1495
paste input "Sept"
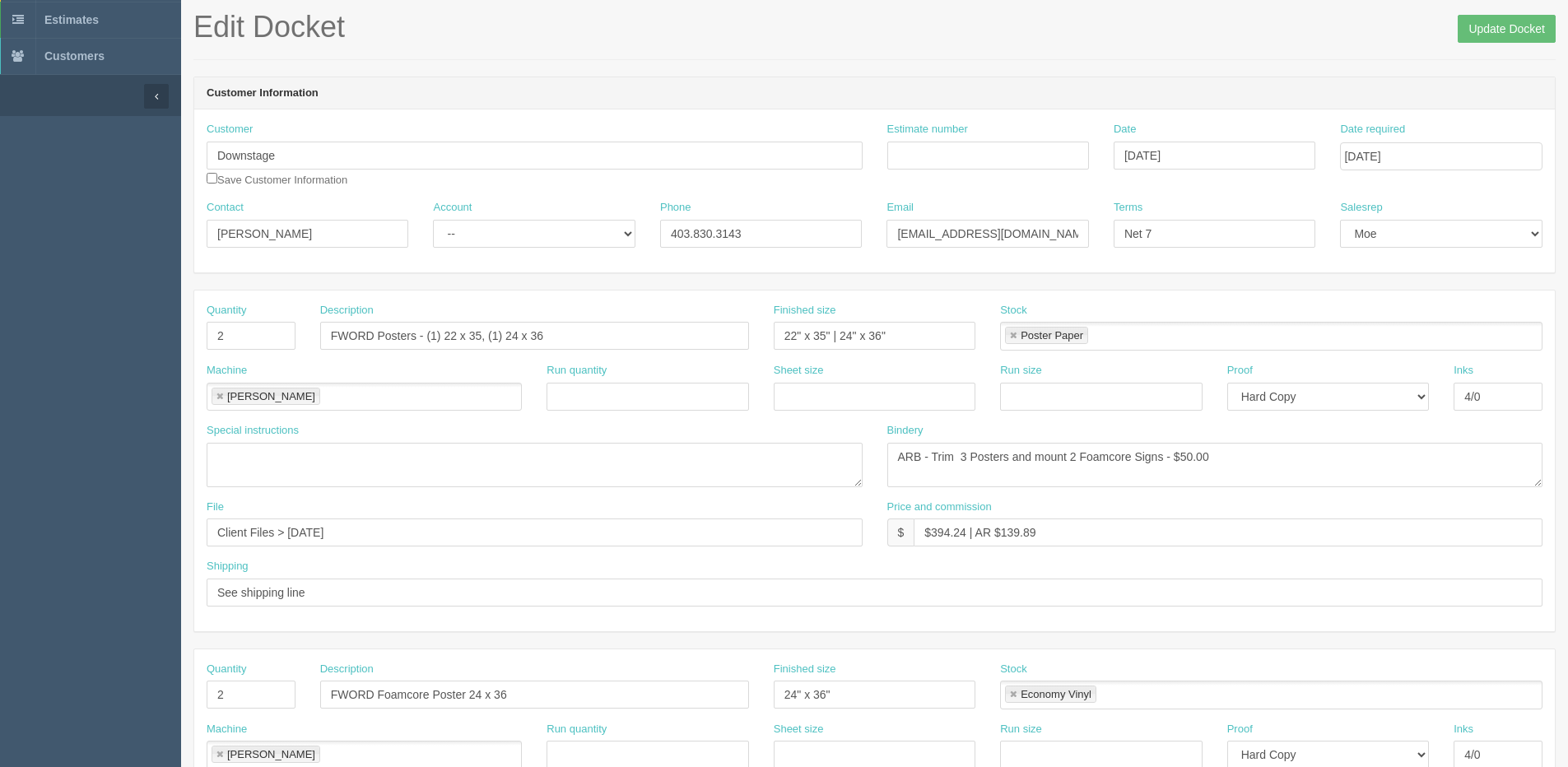
scroll to position [0, 0]
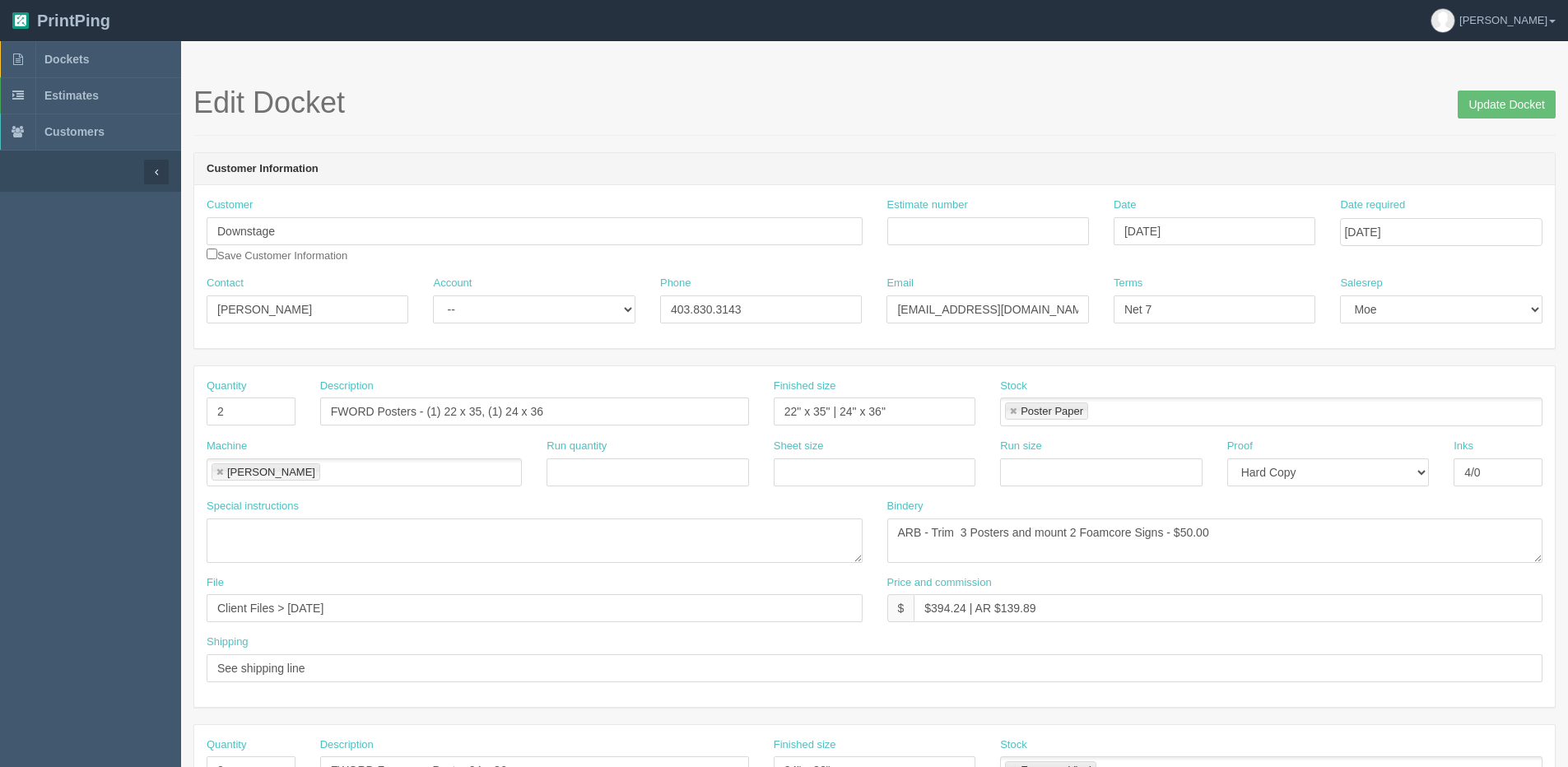
type input "Client Files > Sept 2025"
click at [957, 239] on input "Estimate number" at bounding box center [988, 231] width 202 height 28
type input "092459"
drag, startPoint x: 1499, startPoint y: 115, endPoint x: 1483, endPoint y: 114, distance: 16.0
click at [1498, 115] on input "Update Docket" at bounding box center [1506, 104] width 98 height 28
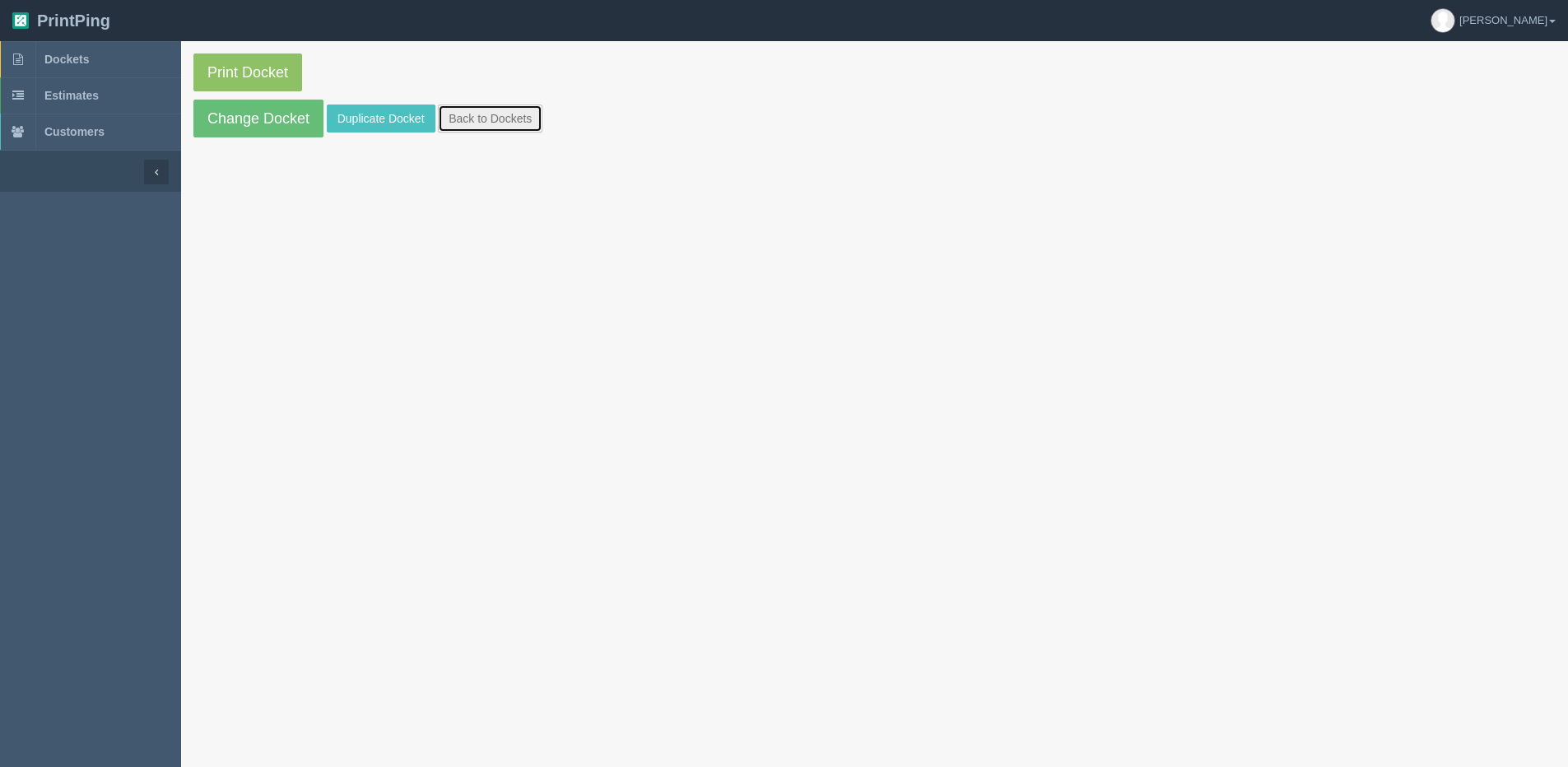
click at [457, 120] on link "Back to Dockets" at bounding box center [490, 118] width 105 height 28
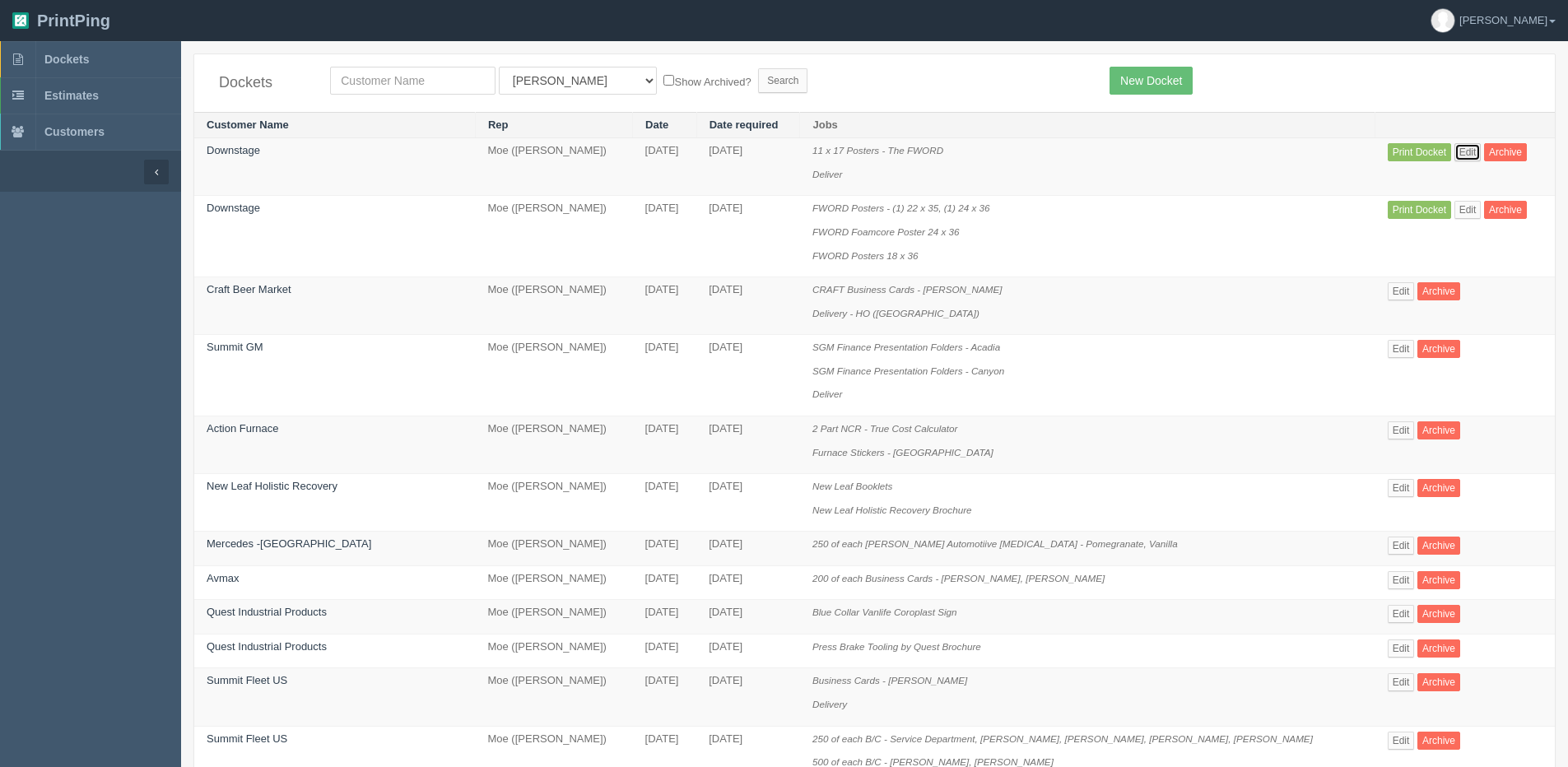
click at [1468, 151] on link "Edit" at bounding box center [1468, 153] width 27 height 18
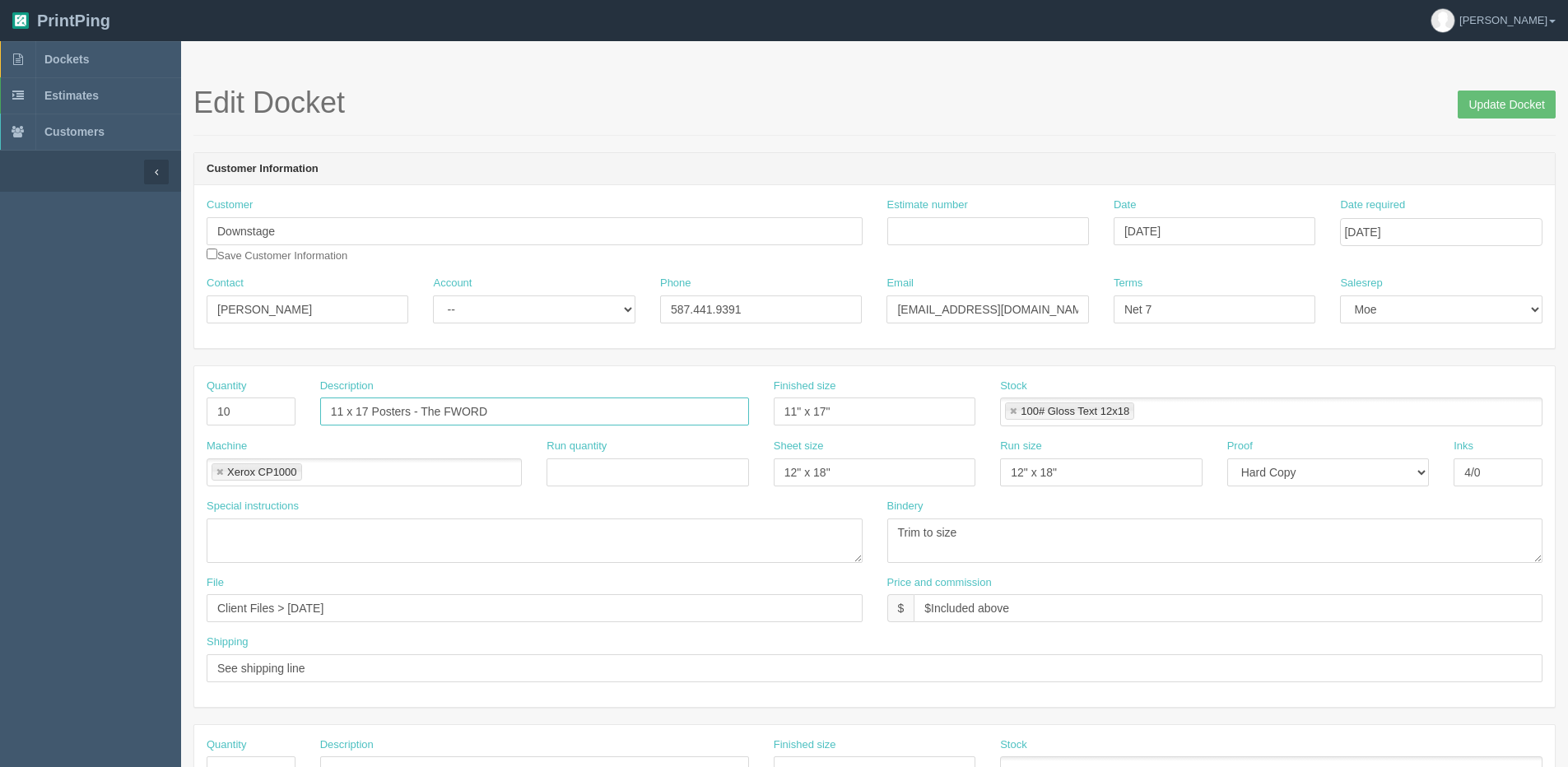
drag, startPoint x: 513, startPoint y: 421, endPoint x: -127, endPoint y: 450, distance: 640.7
click at [0, 450] on html "PrintPing [PERSON_NAME] Edit account ( [PERSON_NAME][EMAIL_ADDRESS][DOMAIN_NAME…" at bounding box center [784, 747] width 1568 height 1495
paste input "Client Files > [DATE]"
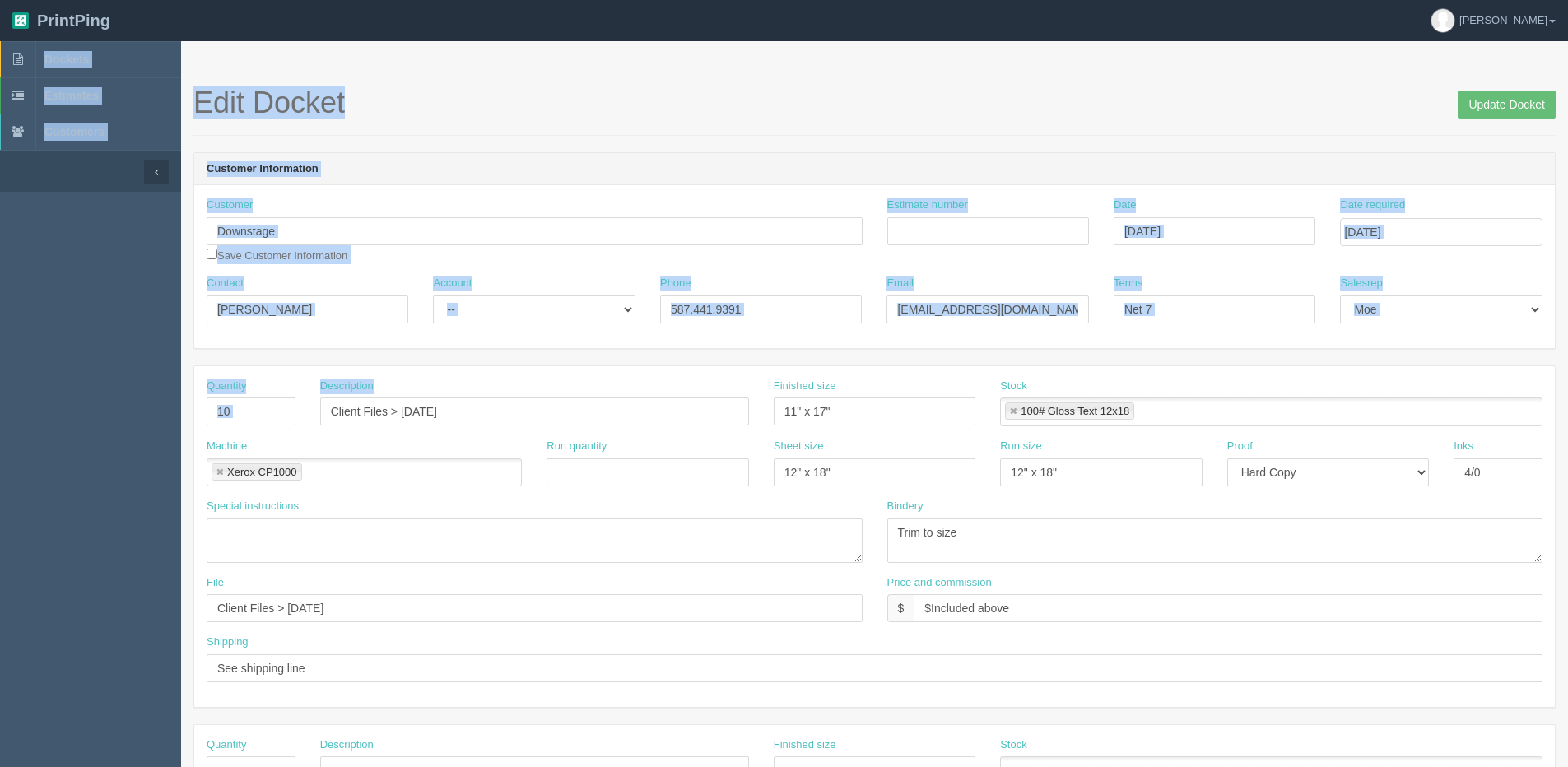
drag, startPoint x: 500, startPoint y: 426, endPoint x: -35, endPoint y: 437, distance: 535.1
click at [0, 437] on html "PrintPing [PERSON_NAME] Edit account ( [PERSON_NAME][EMAIL_ADDRESS][DOMAIN_NAME…" at bounding box center [784, 747] width 1568 height 1495
click at [543, 396] on div "Description Client Files > [DATE]" at bounding box center [535, 402] width 429 height 48
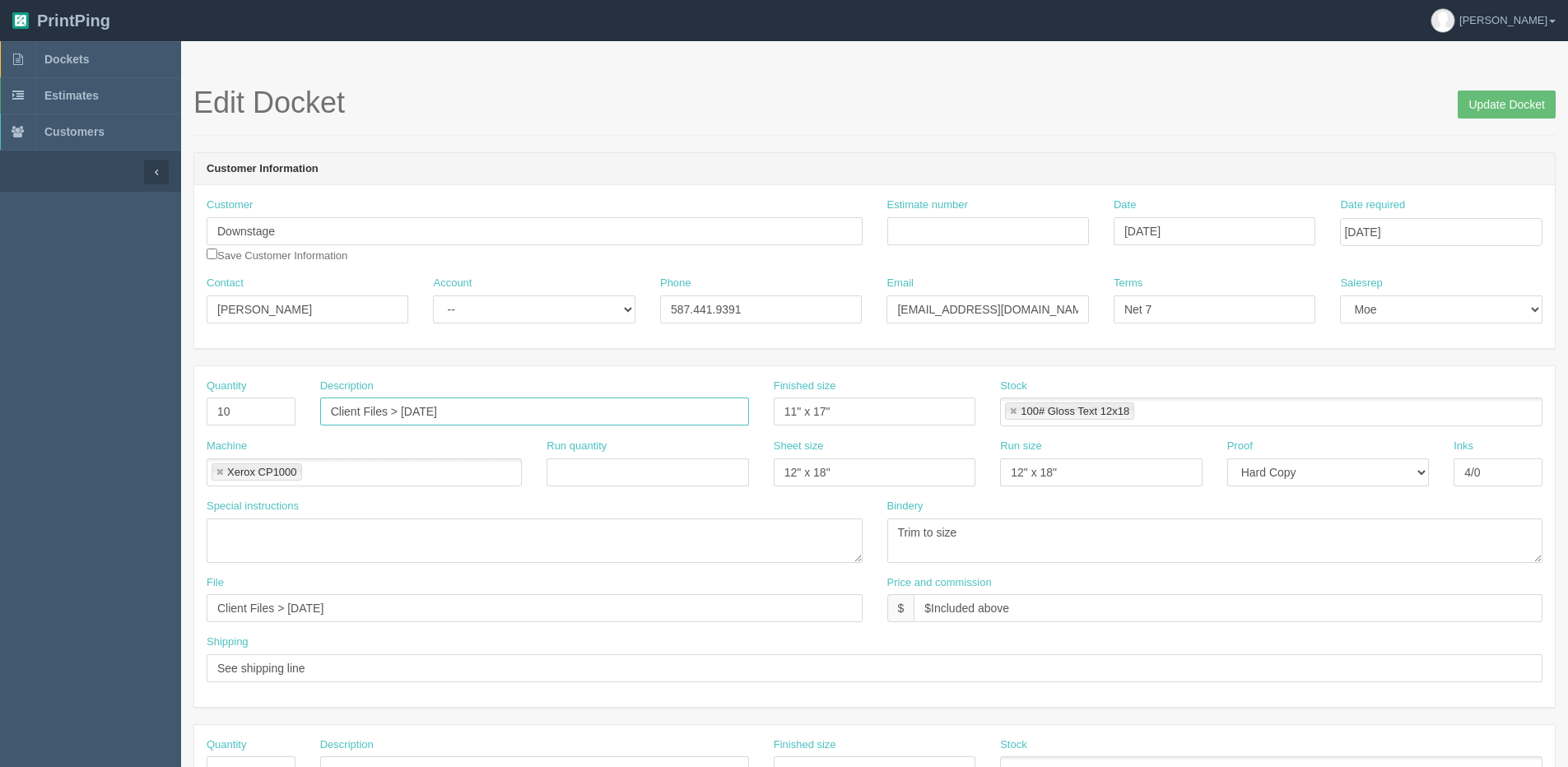
drag, startPoint x: 488, startPoint y: 417, endPoint x: 200, endPoint y: 427, distance: 288.2
click at [200, 427] on div "Quantity 10 Description Client Files > [DATE] Finished size 11" x 17" Stock 100…" at bounding box center [875, 408] width 1361 height 60
drag, startPoint x: 421, startPoint y: 416, endPoint x: 815, endPoint y: 408, distance: 394.1
click at [815, 408] on div "Quantity 10 Description FWORD Posters - (1) 22 x 35, (1) 24 x 36 Finished size …" at bounding box center [875, 408] width 1361 height 60
type input "FWORD Posters 11 x 17"
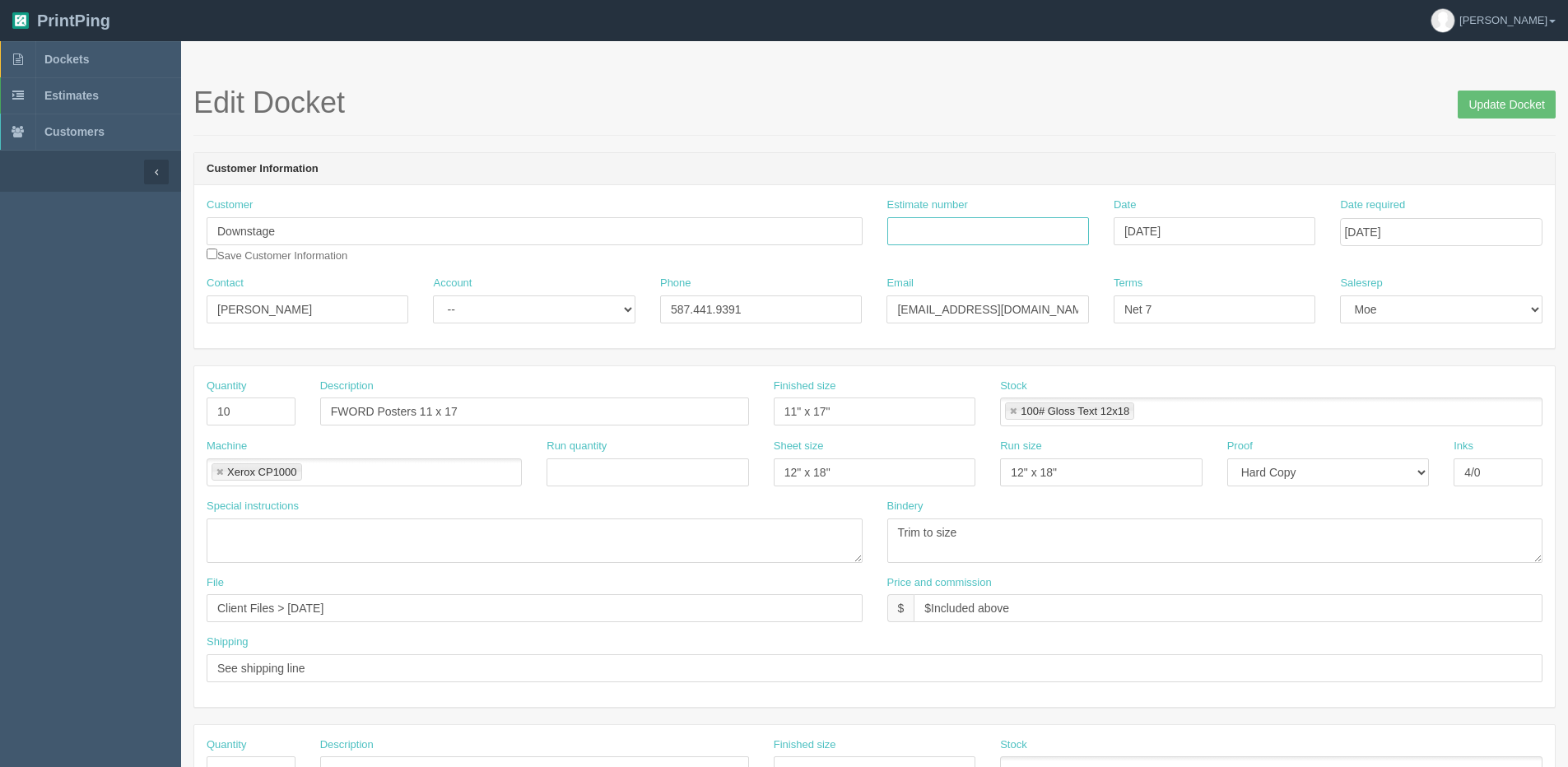
click at [1044, 234] on input "Estimate number" at bounding box center [988, 231] width 202 height 28
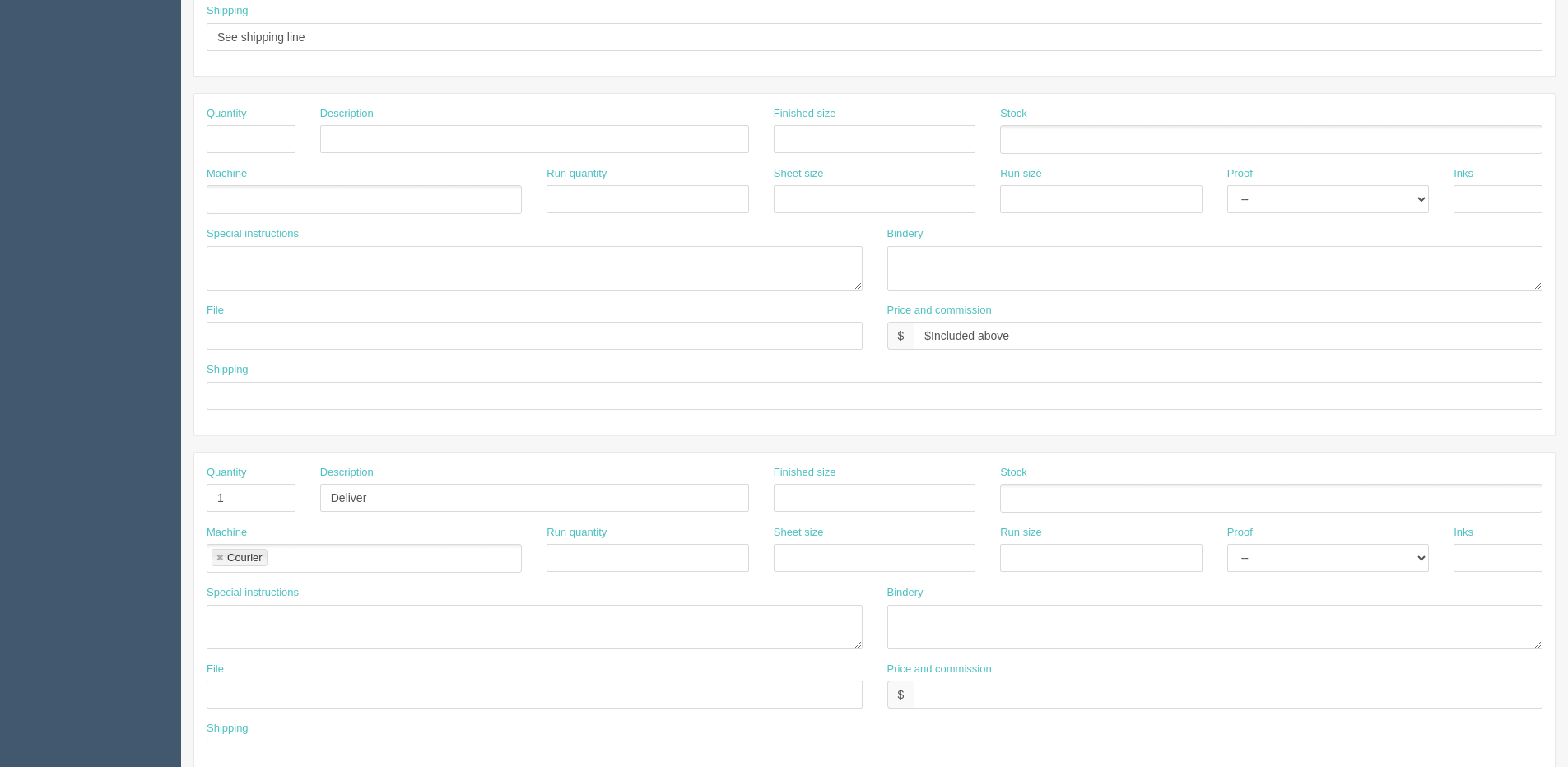
scroll to position [658, 0]
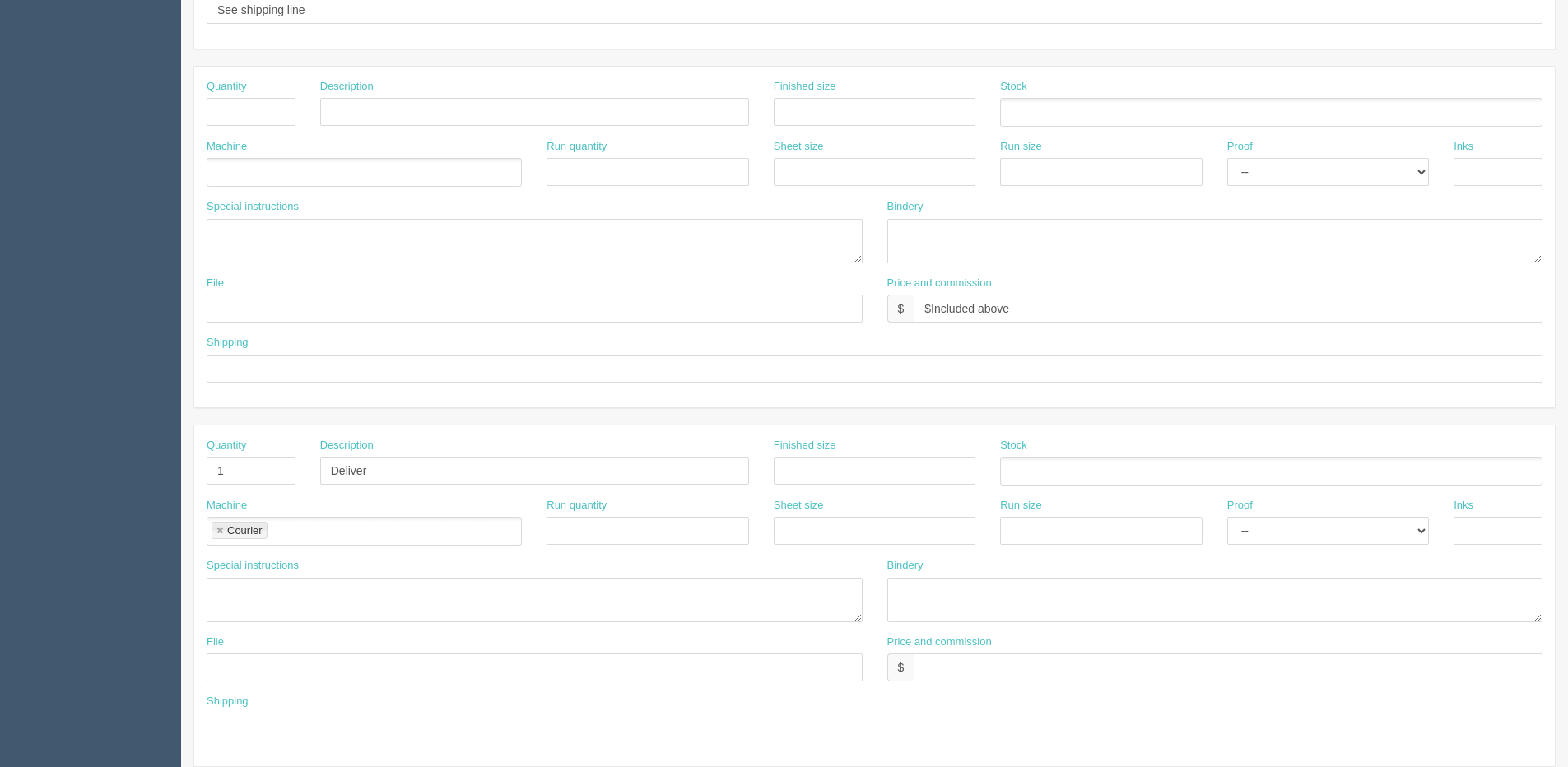
type input "092459"
drag, startPoint x: 1010, startPoint y: 318, endPoint x: 279, endPoint y: 320, distance: 731.0
click at [281, 320] on div "File Price and commission $ $Included above" at bounding box center [875, 305] width 1361 height 60
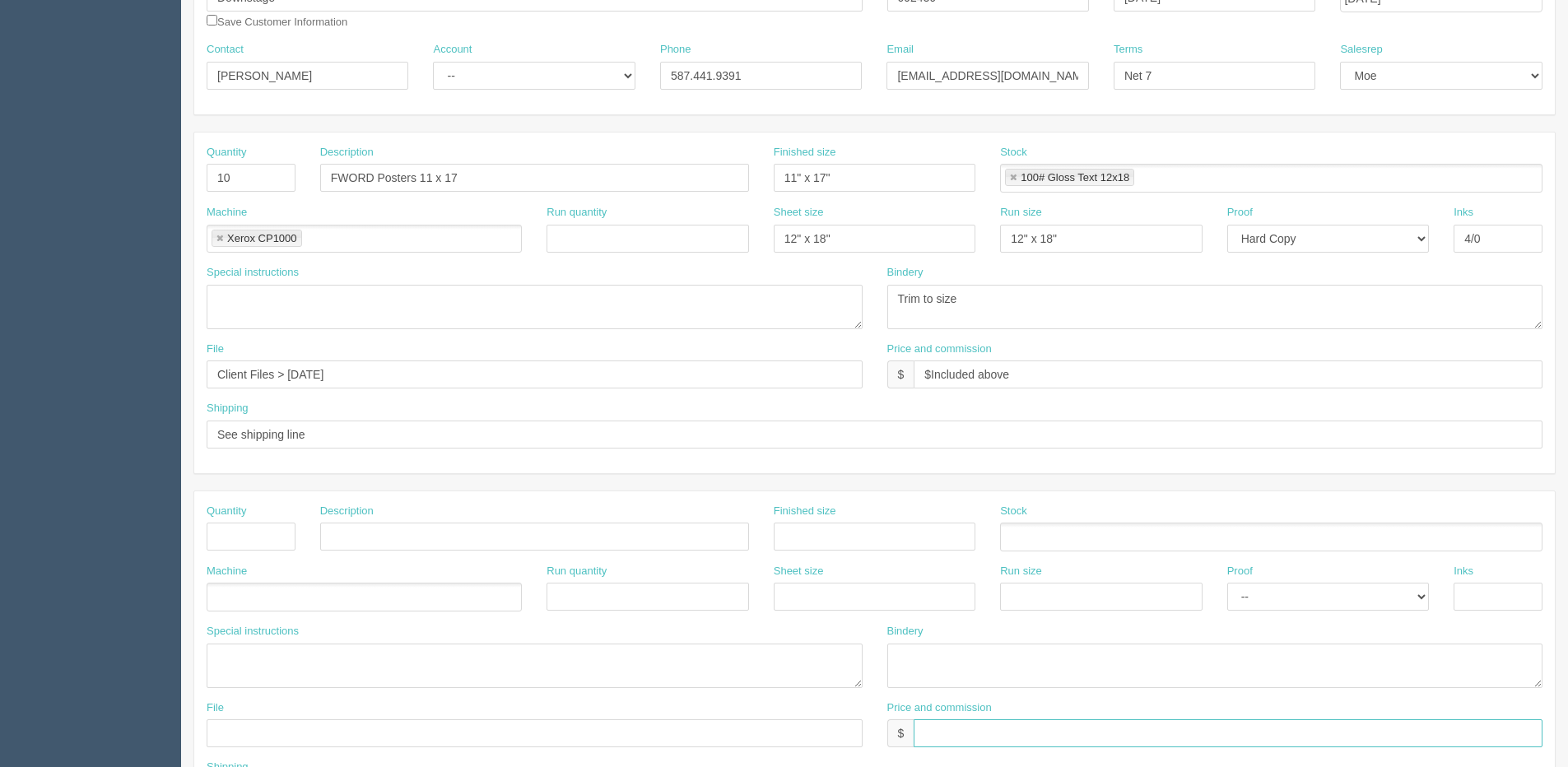
scroll to position [0, 0]
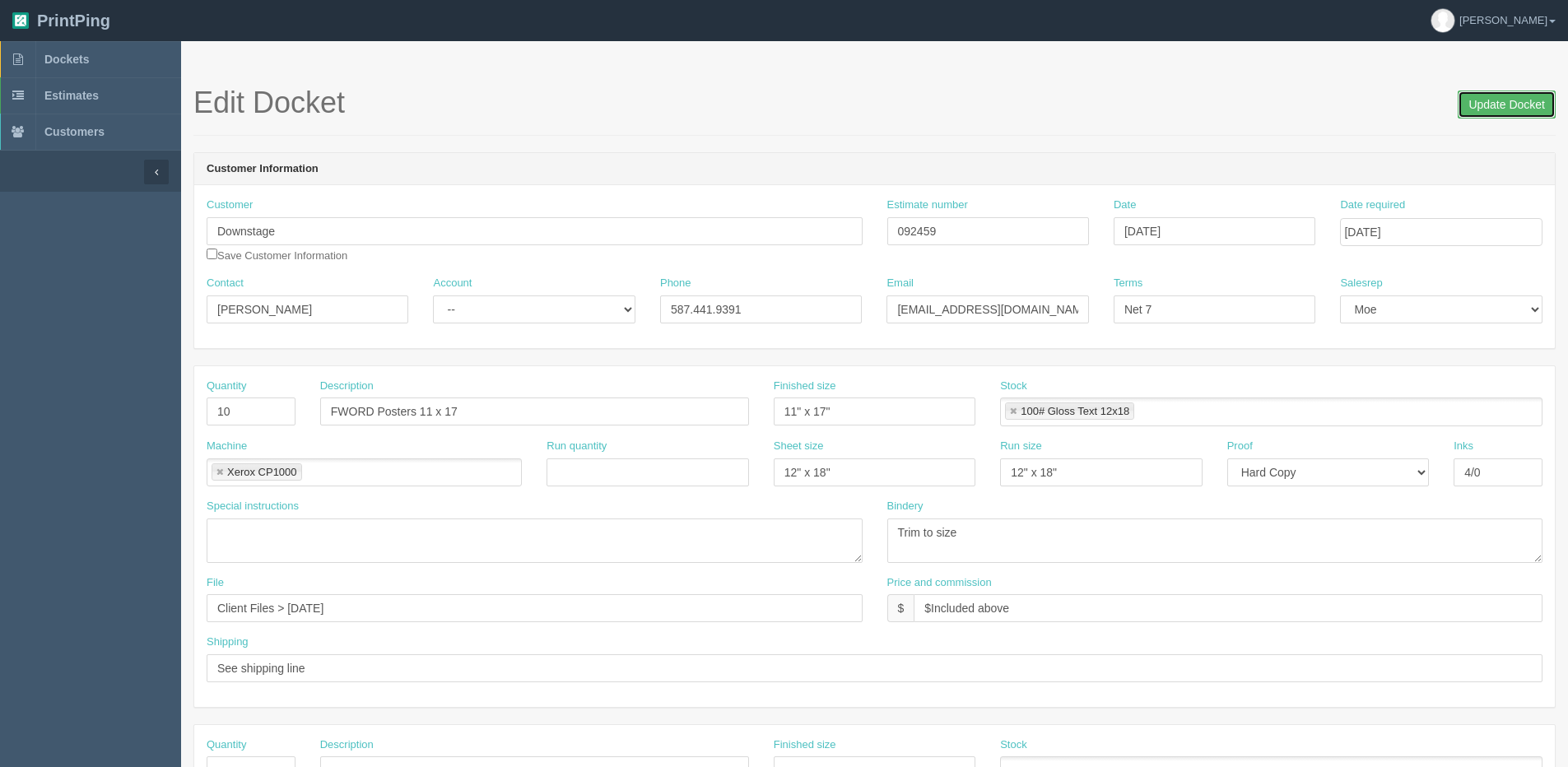
click at [1516, 113] on input "Update Docket" at bounding box center [1506, 104] width 98 height 28
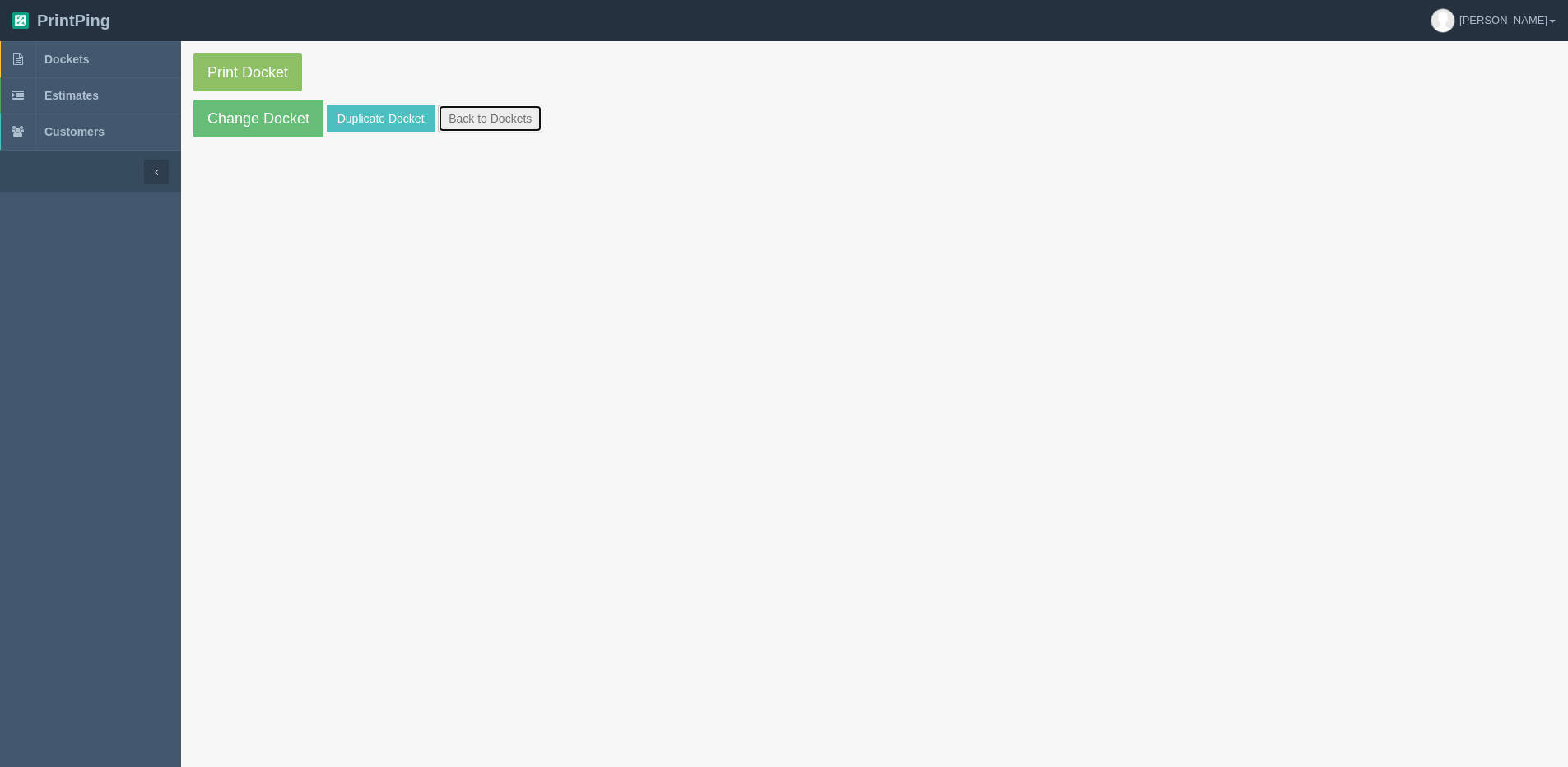
click at [469, 109] on link "Back to Dockets" at bounding box center [490, 118] width 105 height 28
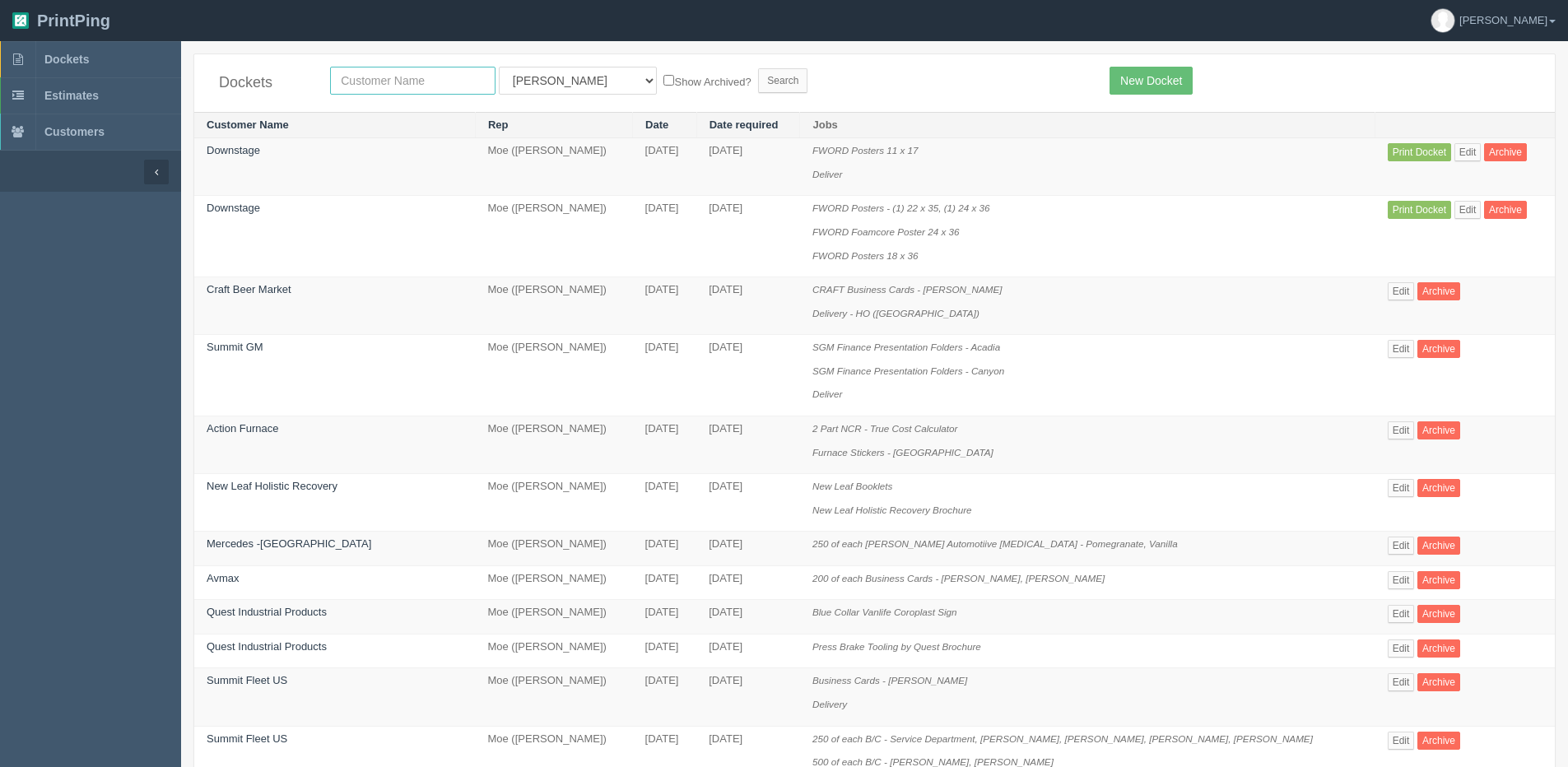
click at [399, 70] on input "text" at bounding box center [413, 80] width 165 height 28
type input "doewnstage"
click at [758, 68] on input "Search" at bounding box center [782, 81] width 49 height 25
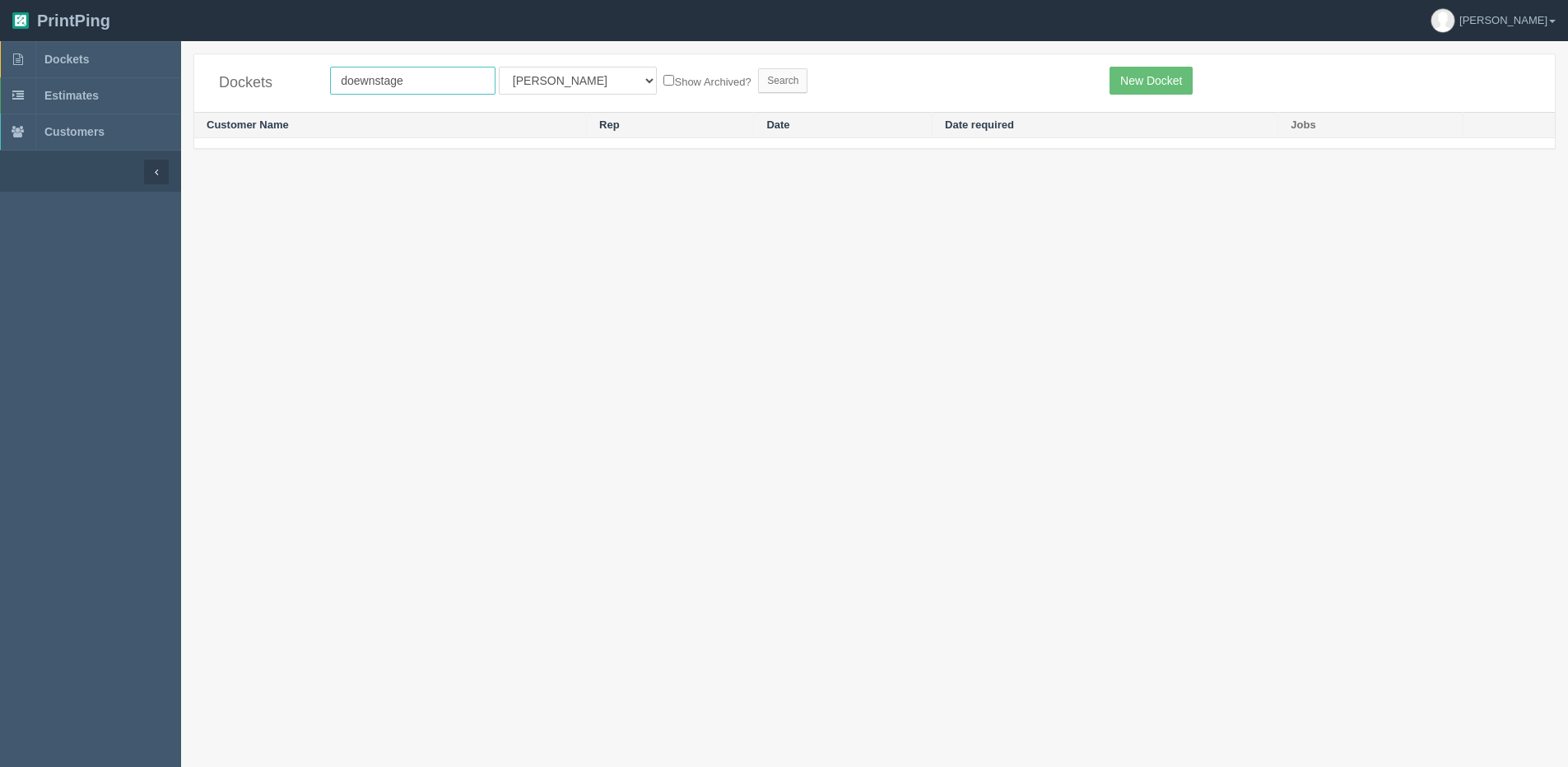
click at [363, 69] on input "doewnstage" at bounding box center [413, 80] width 165 height 28
type input "downstage"
click at [758, 68] on input "Search" at bounding box center [782, 81] width 49 height 25
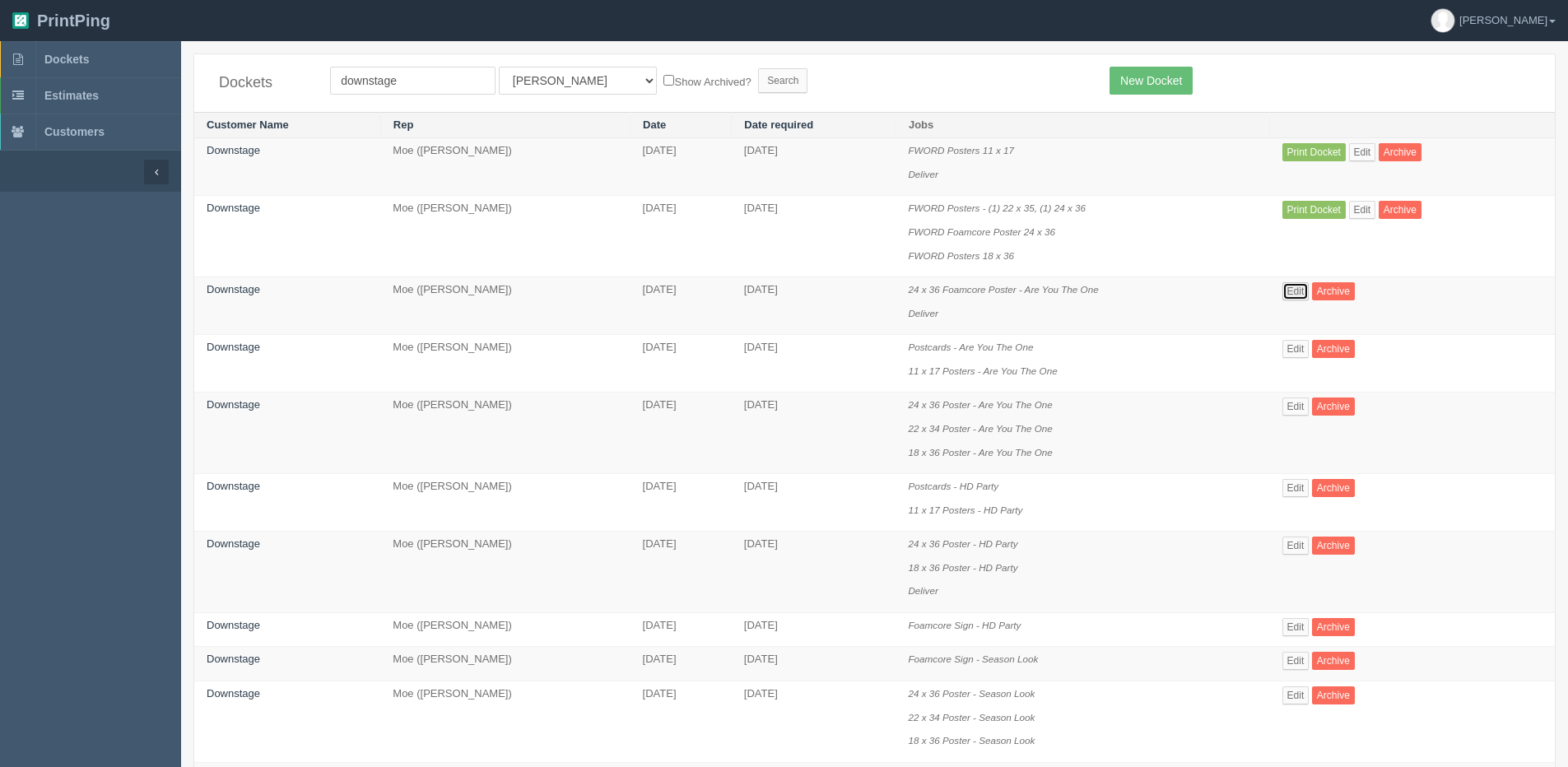
click at [1302, 294] on link "Edit" at bounding box center [1296, 292] width 27 height 18
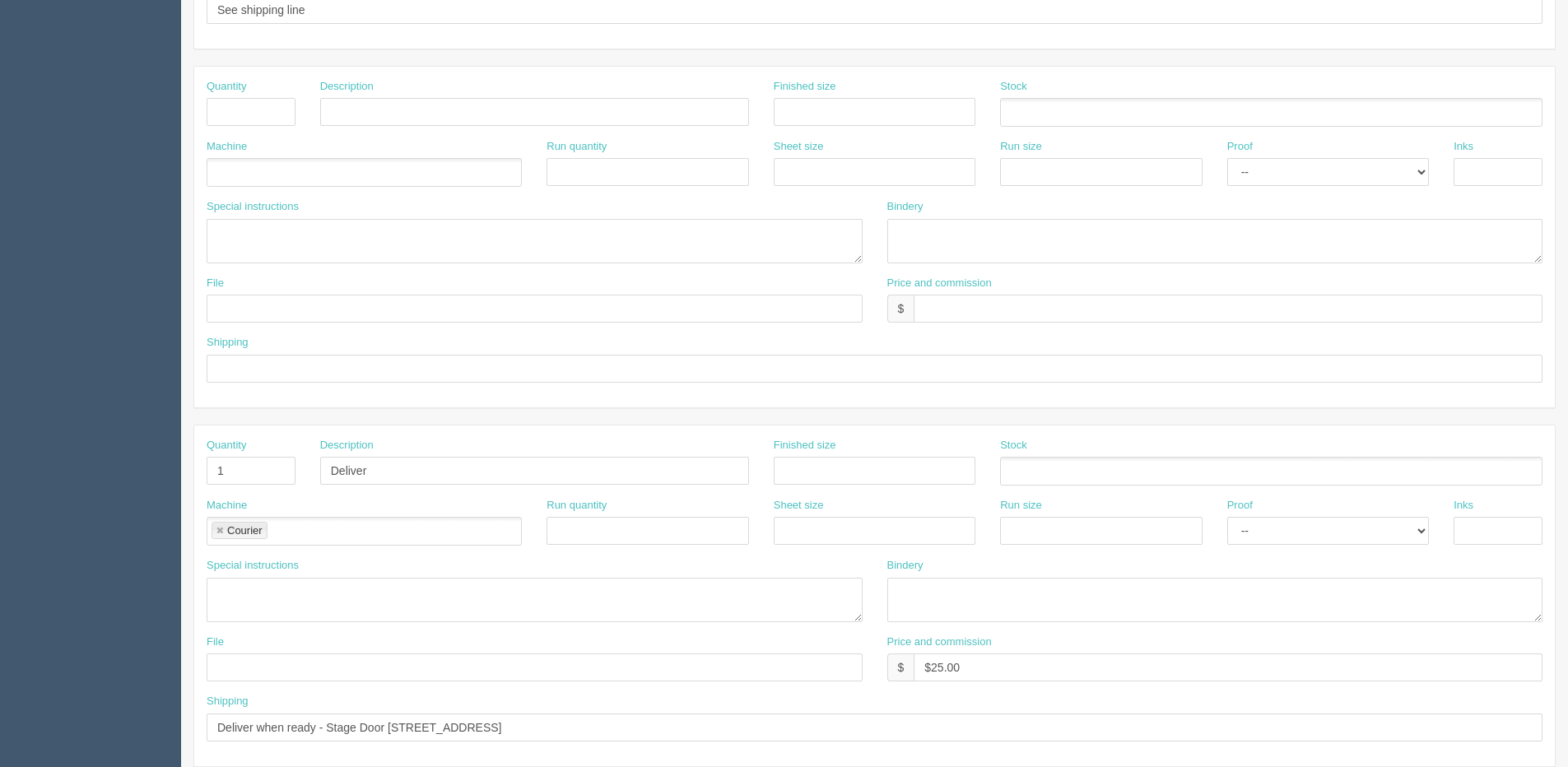
scroll to position [728, 0]
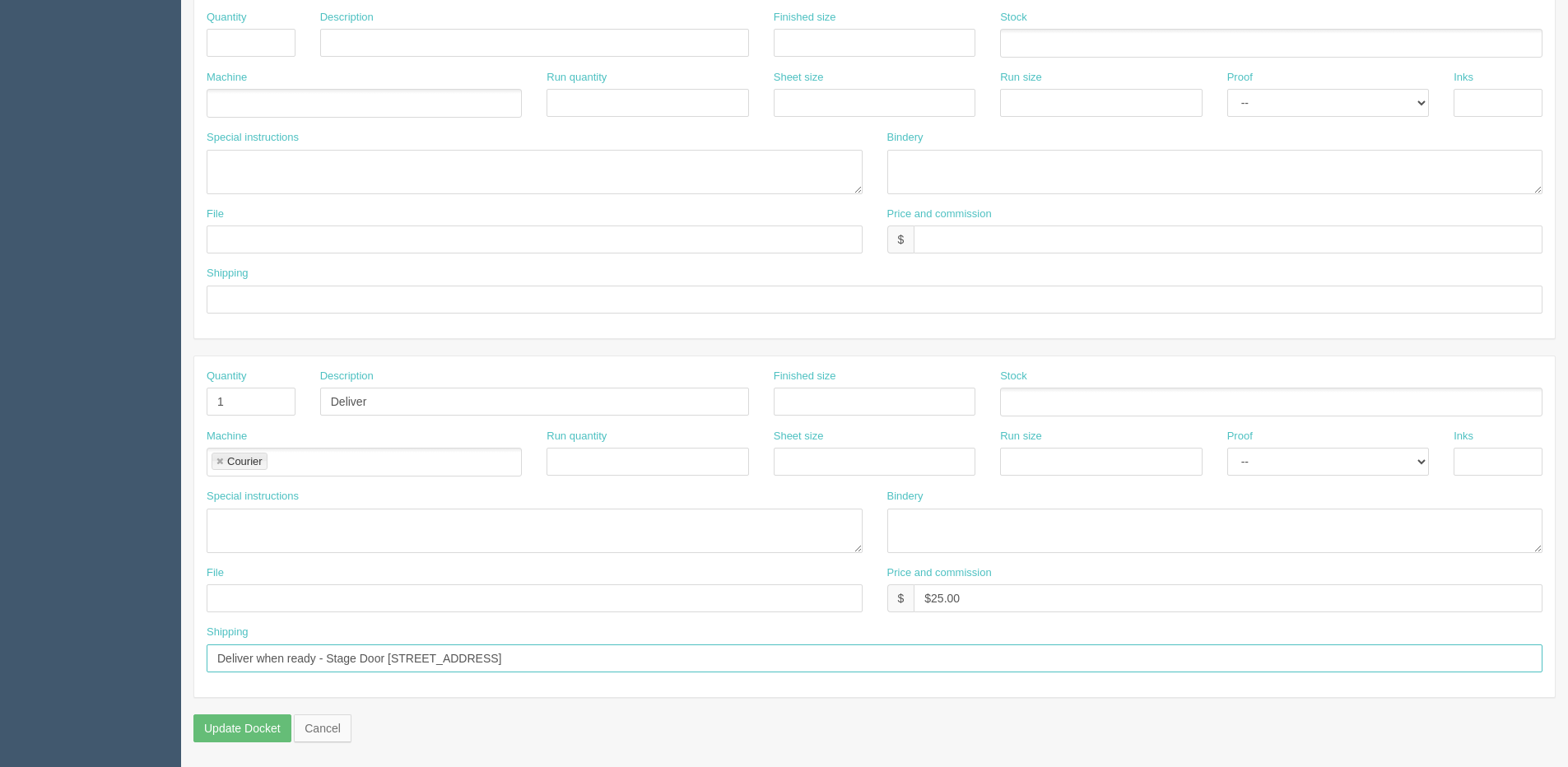
drag, startPoint x: 581, startPoint y: 667, endPoint x: -75, endPoint y: 667, distance: 656.0
click at [0, 667] on html "PrintPing [PERSON_NAME] Edit account ( [PERSON_NAME][EMAIL_ADDRESS][DOMAIN_NAME…" at bounding box center [784, 20] width 1568 height 1495
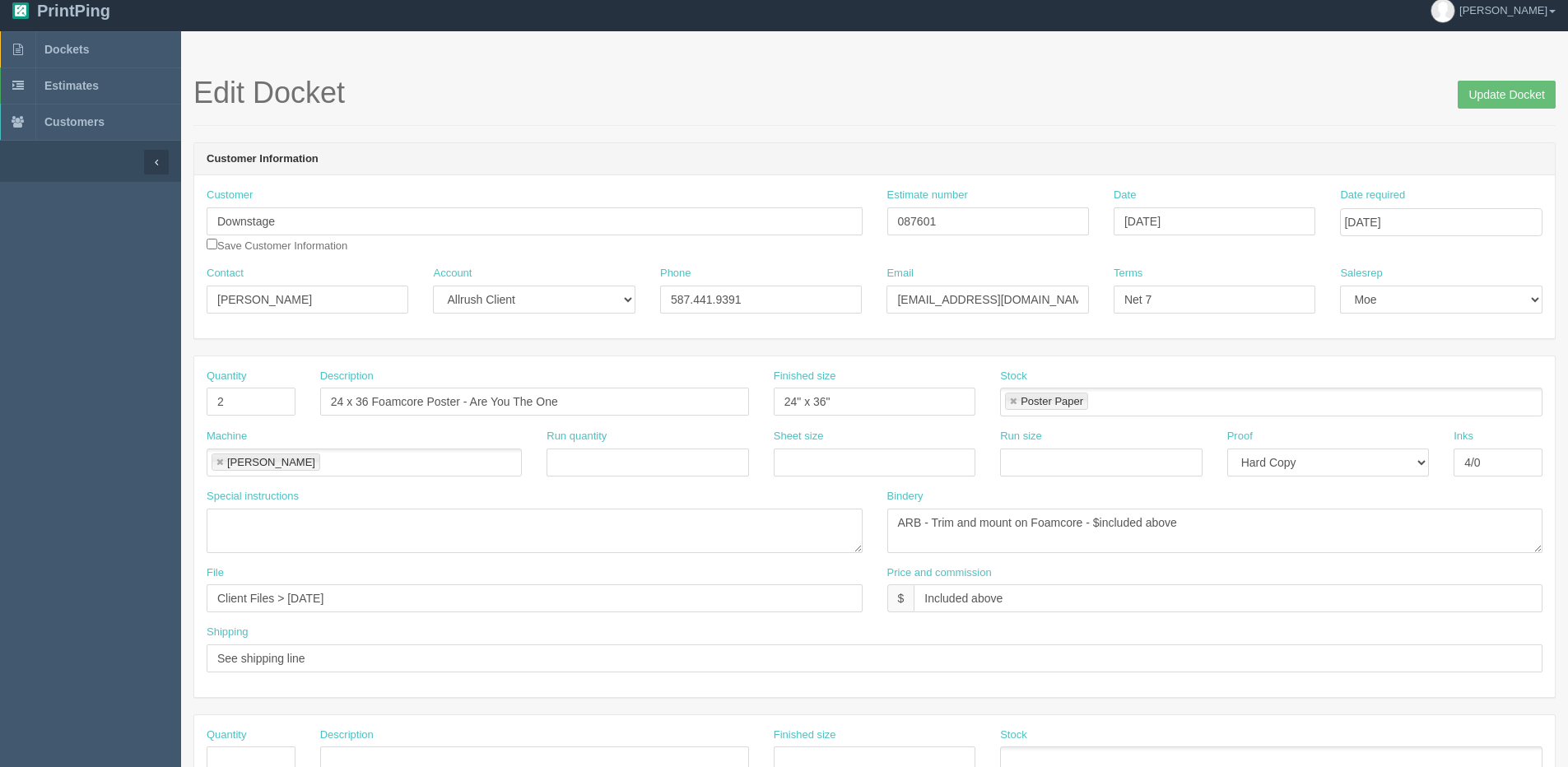
scroll to position [0, 0]
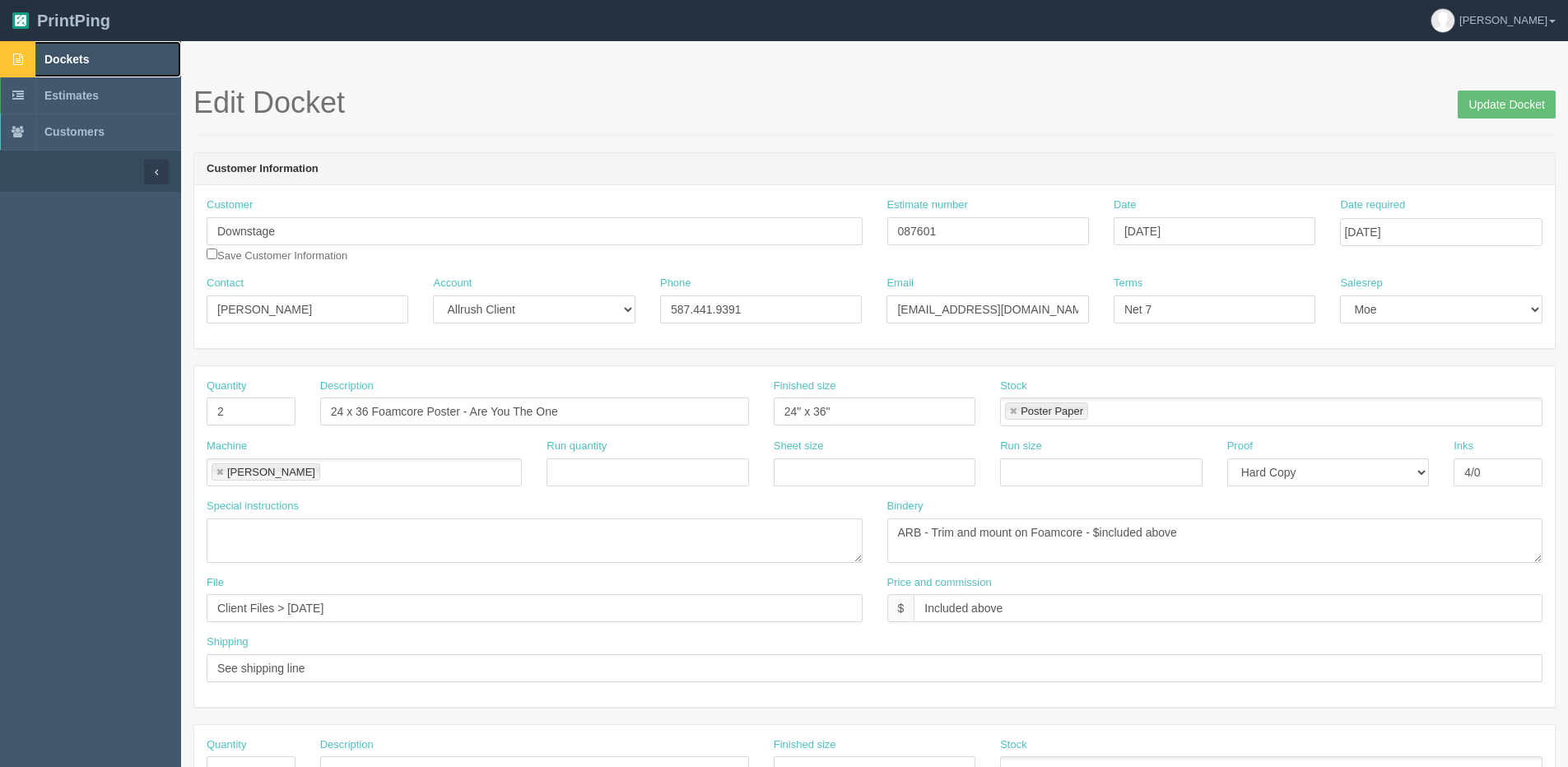
click at [68, 58] on span "Dockets" at bounding box center [67, 59] width 45 height 13
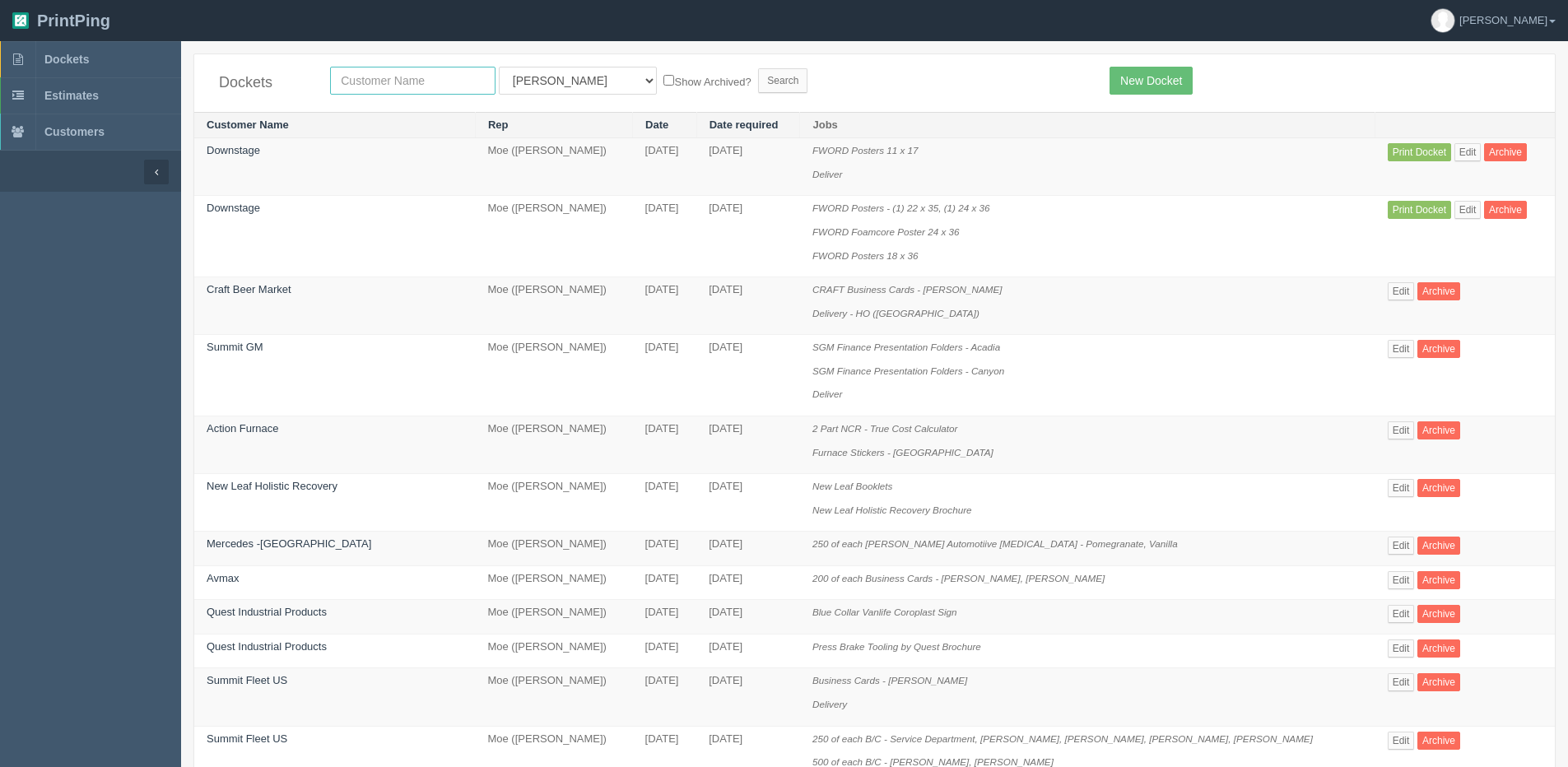
click at [405, 92] on input "text" at bounding box center [413, 80] width 165 height 28
type input "downstage"
drag, startPoint x: 527, startPoint y: 74, endPoint x: 523, endPoint y: 97, distance: 23.3
click at [528, 75] on select "All Users [PERSON_NAME] Test 1 [PERSON_NAME] [PERSON_NAME] [PERSON_NAME] France…" at bounding box center [578, 80] width 158 height 28
select select "1"
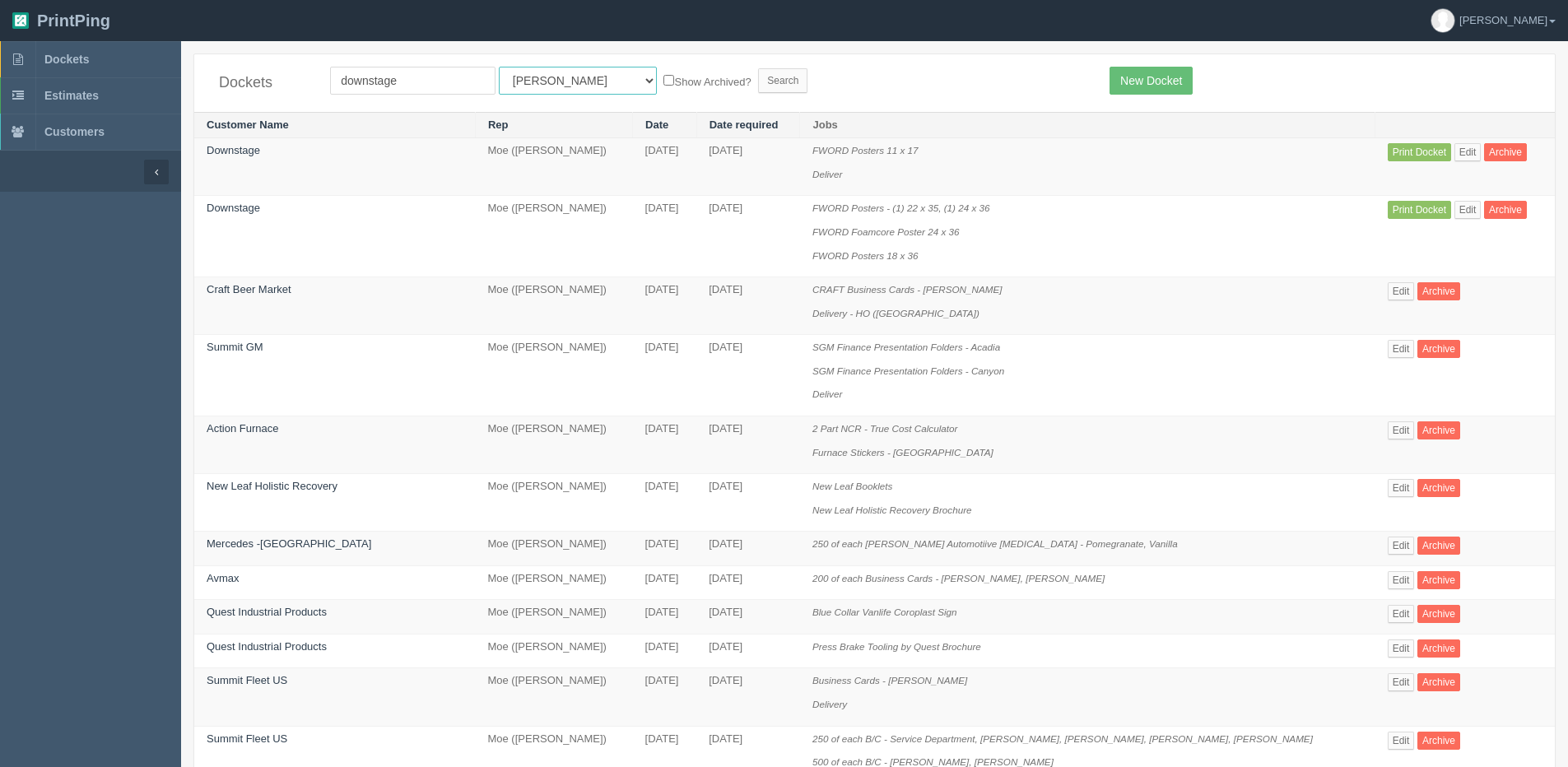
click at [499, 66] on select "All Users [PERSON_NAME] Test 1 [PERSON_NAME] [PERSON_NAME] [PERSON_NAME] France…" at bounding box center [578, 80] width 158 height 28
drag, startPoint x: 646, startPoint y: 58, endPoint x: 645, endPoint y: 78, distance: 20.0
click at [644, 66] on div "Dockets downstage All Users [PERSON_NAME] Test 1 [PERSON_NAME] [PERSON_NAME] [P…" at bounding box center [875, 83] width 1361 height 57
click at [664, 78] on label "Show Archived?" at bounding box center [707, 81] width 87 height 19
click at [664, 78] on input "Show Archived?" at bounding box center [669, 81] width 11 height 11
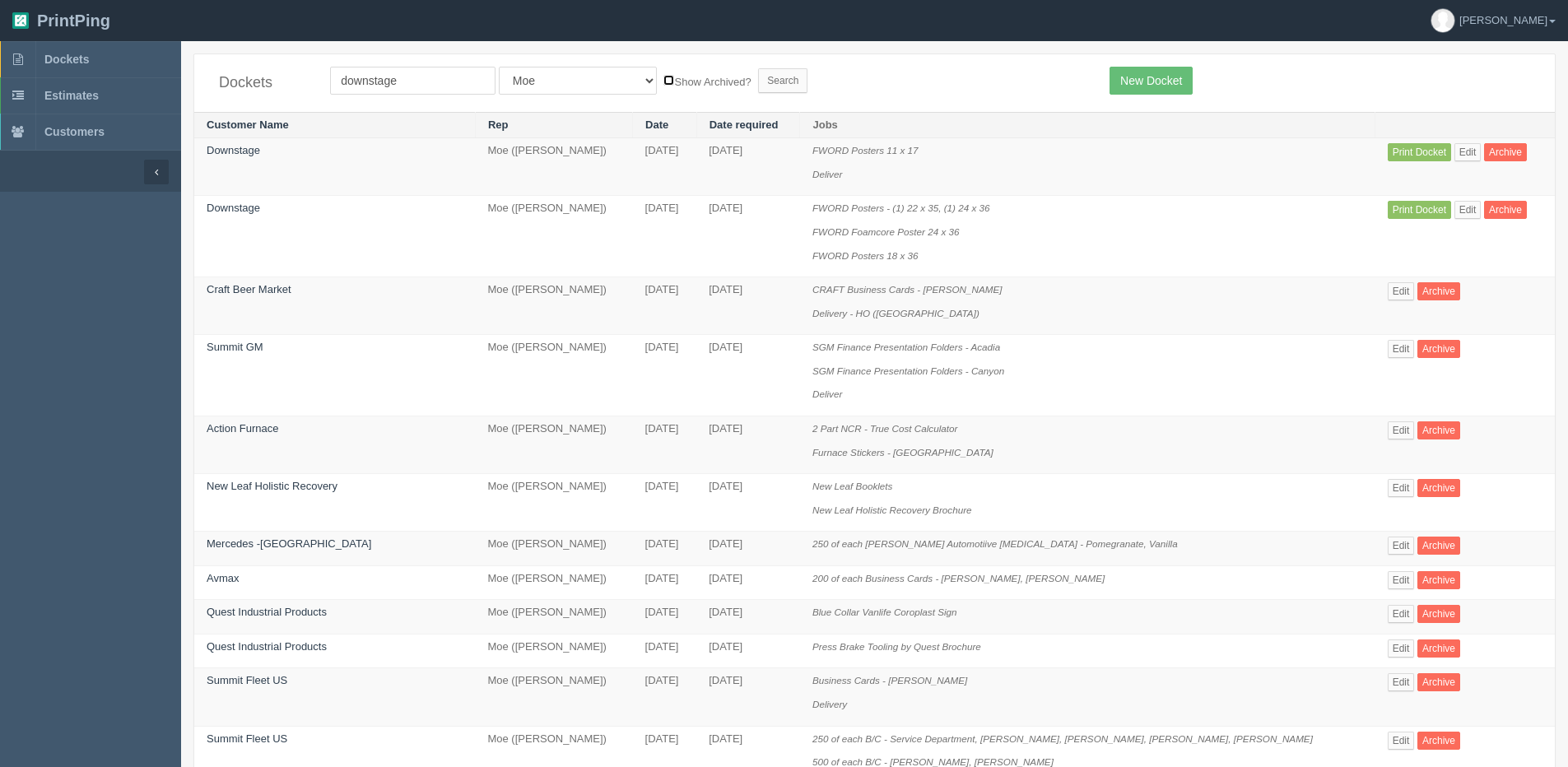
checkbox input "true"
click at [758, 79] on input "Search" at bounding box center [782, 81] width 49 height 25
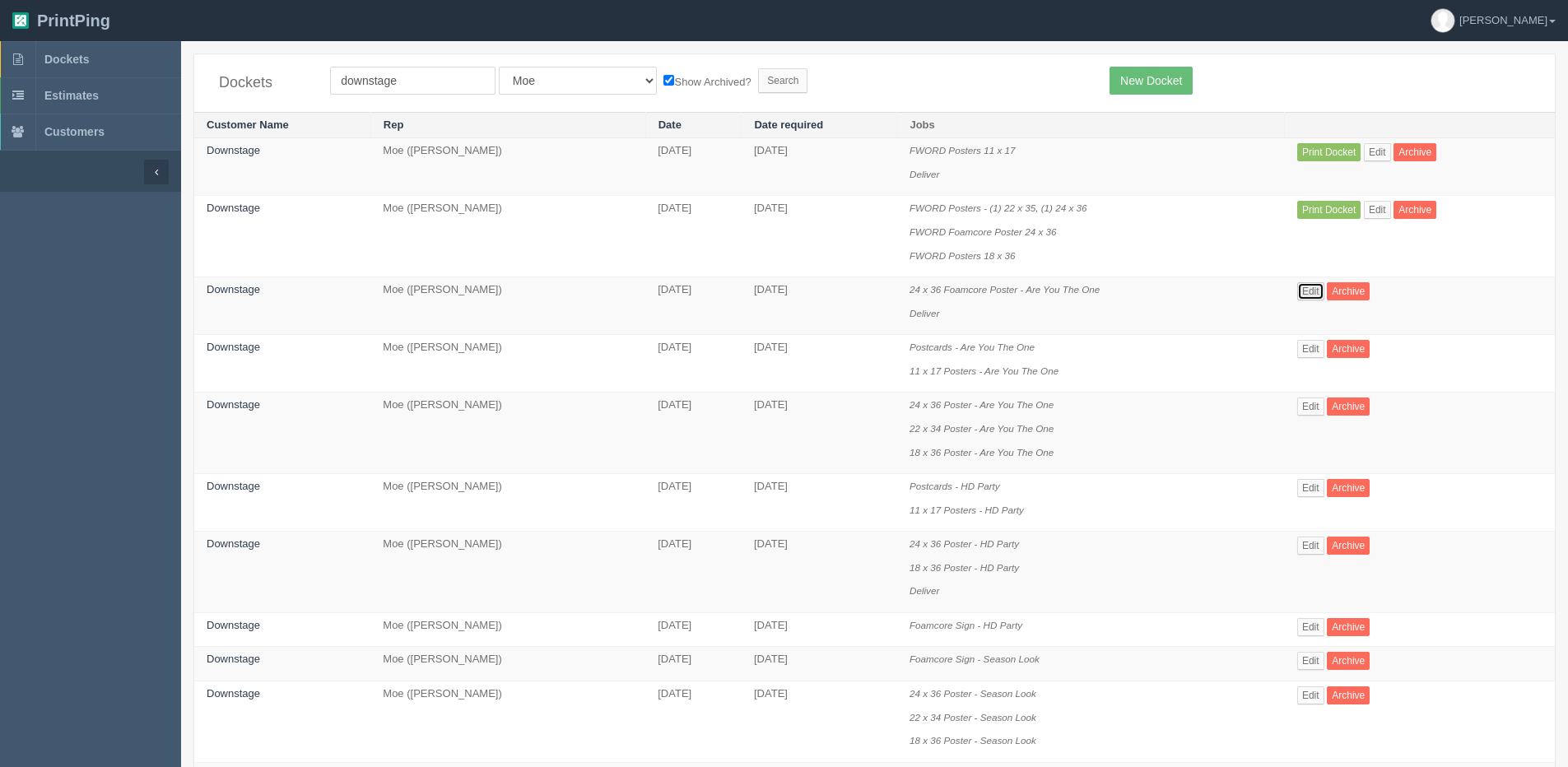
click at [1307, 283] on link "Edit" at bounding box center [1311, 292] width 27 height 18
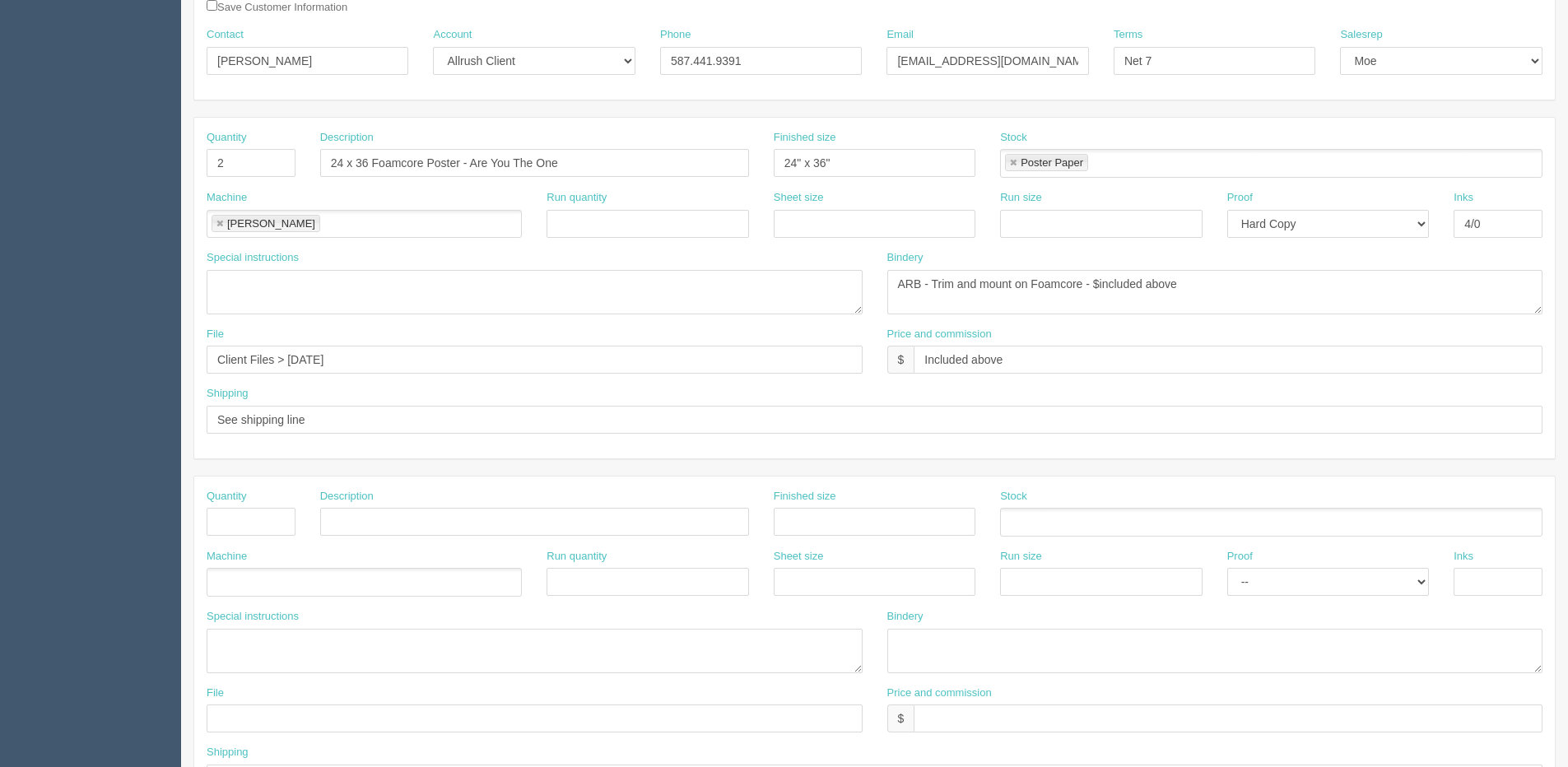
scroll to position [165, 0]
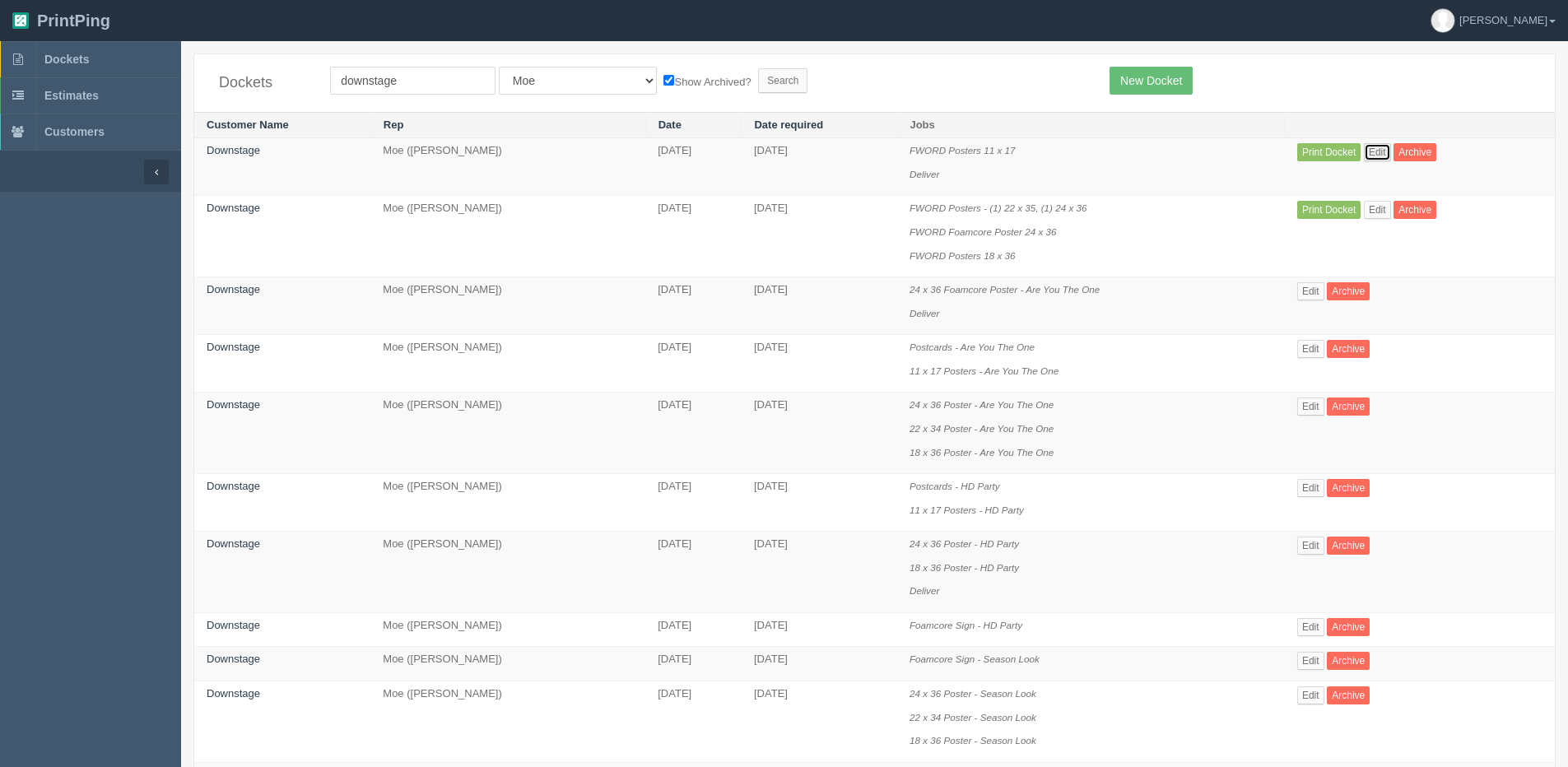
click at [1382, 150] on link "Edit" at bounding box center [1378, 153] width 27 height 18
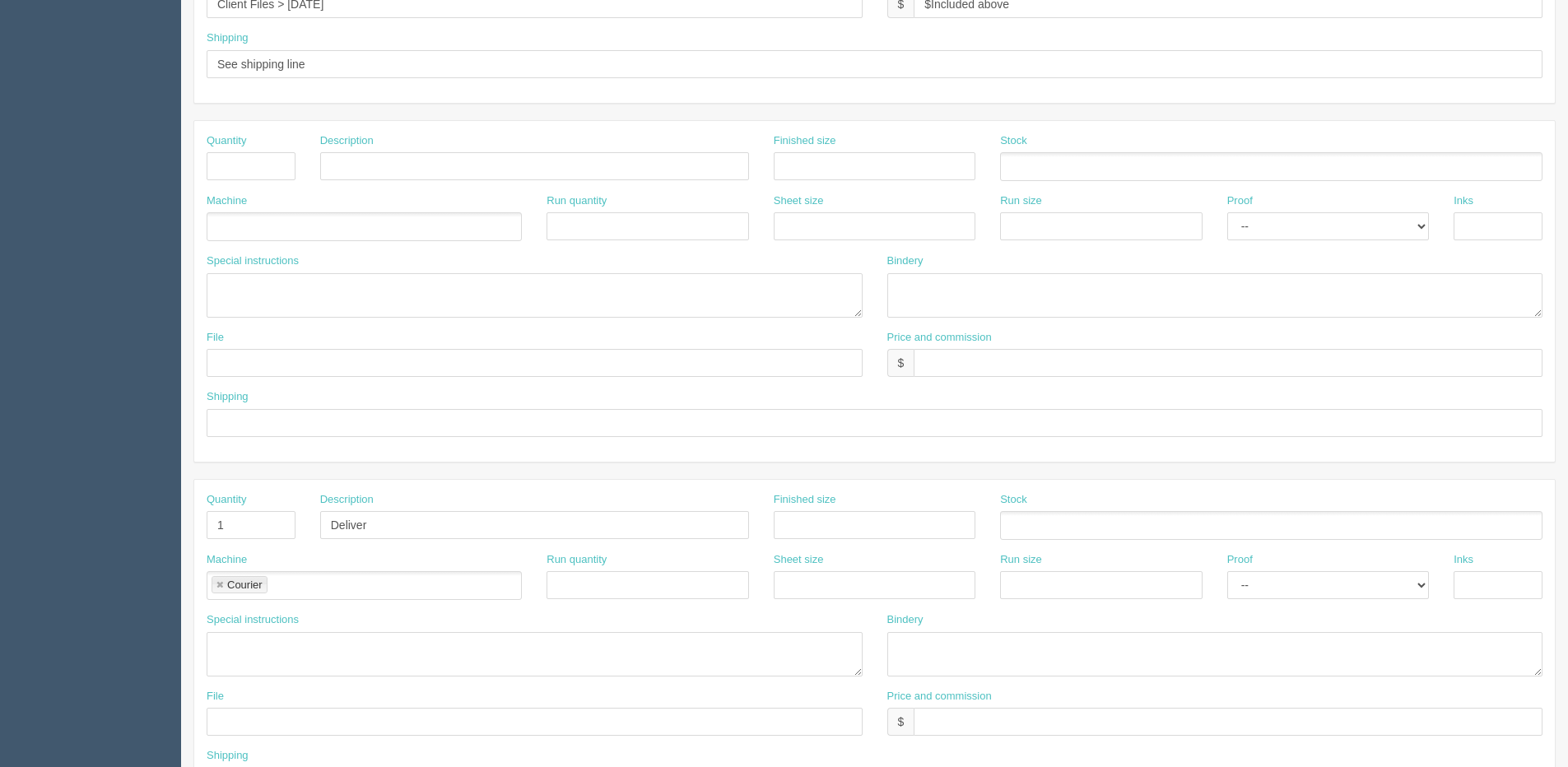
scroll to position [728, 0]
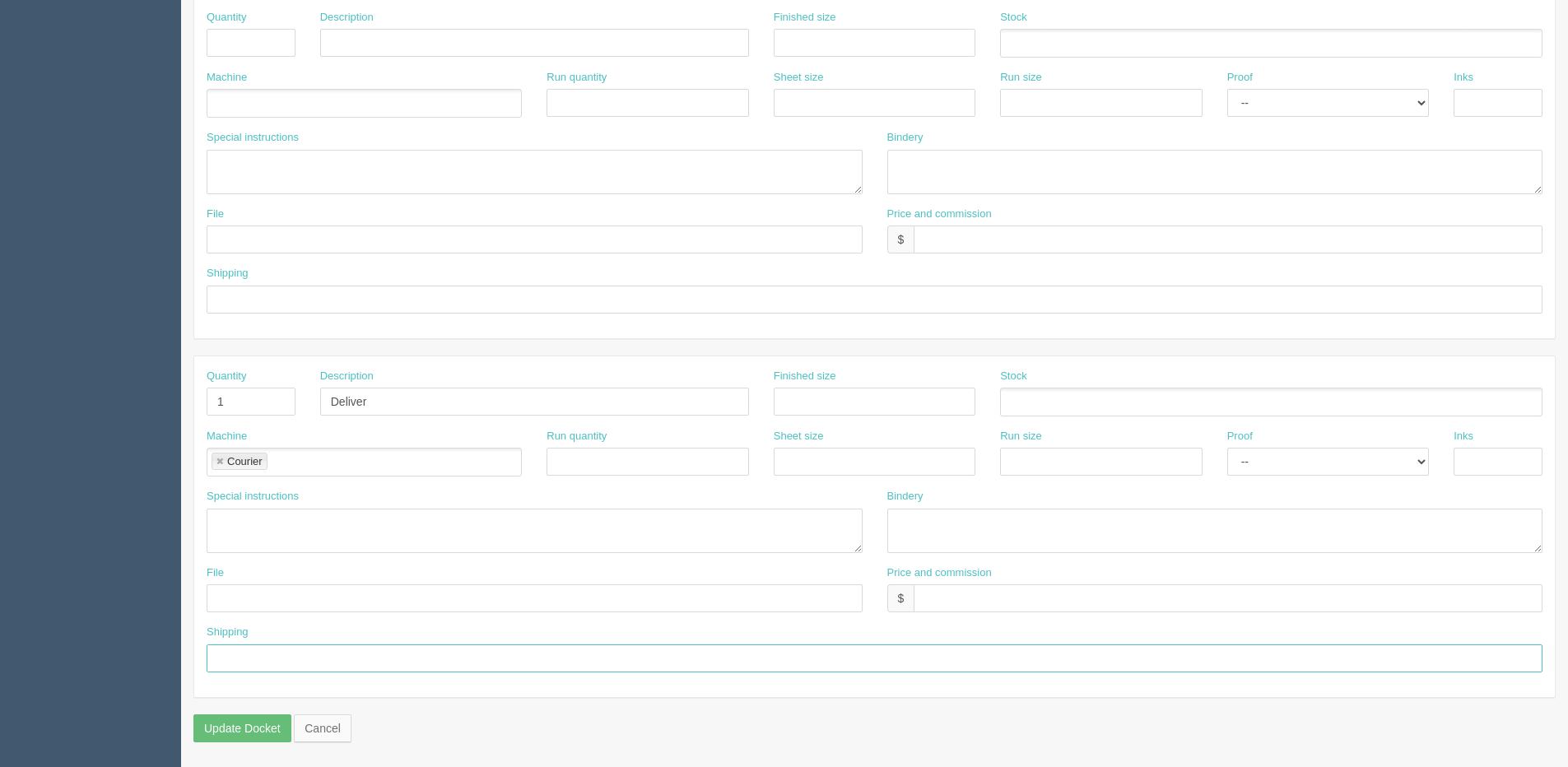
click at [316, 648] on input "text" at bounding box center [875, 658] width 1337 height 28
paste input "Deliver when ready - Stage Door [STREET_ADDRESS]"
type input "Deliver when ready - Stage Door [STREET_ADDRESS]"
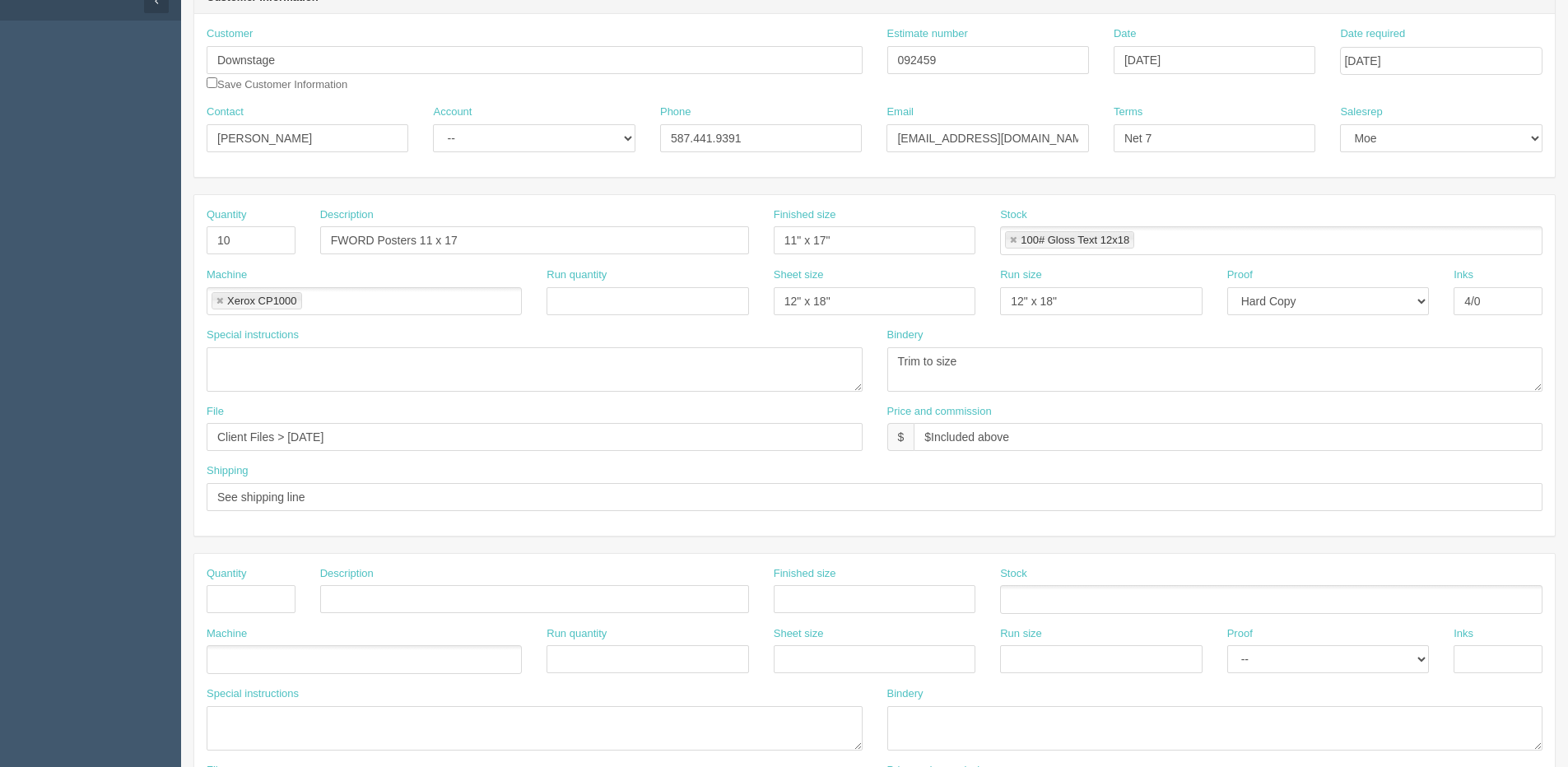
scroll to position [0, 0]
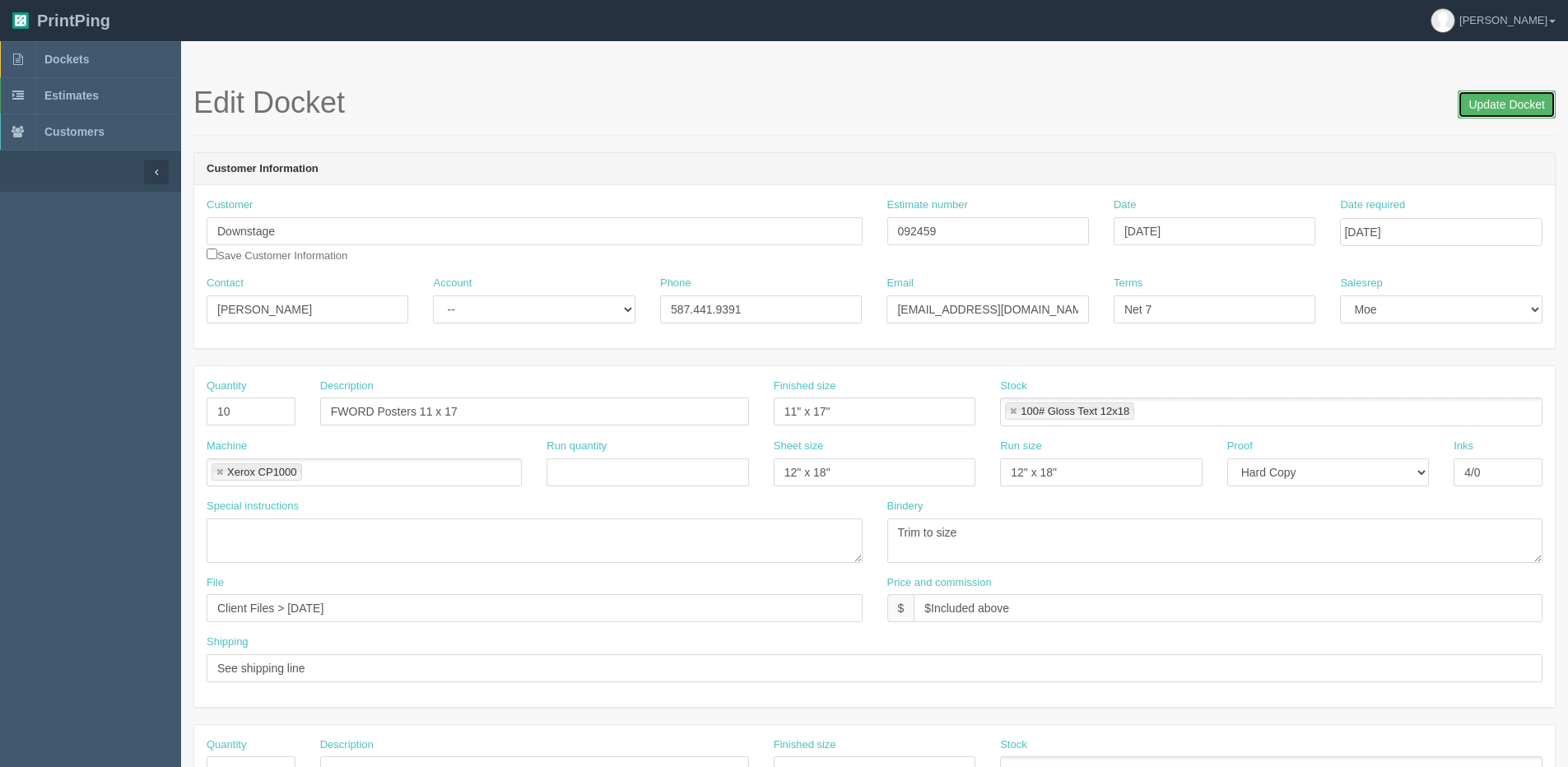
click at [1485, 105] on input "Update Docket" at bounding box center [1506, 104] width 98 height 28
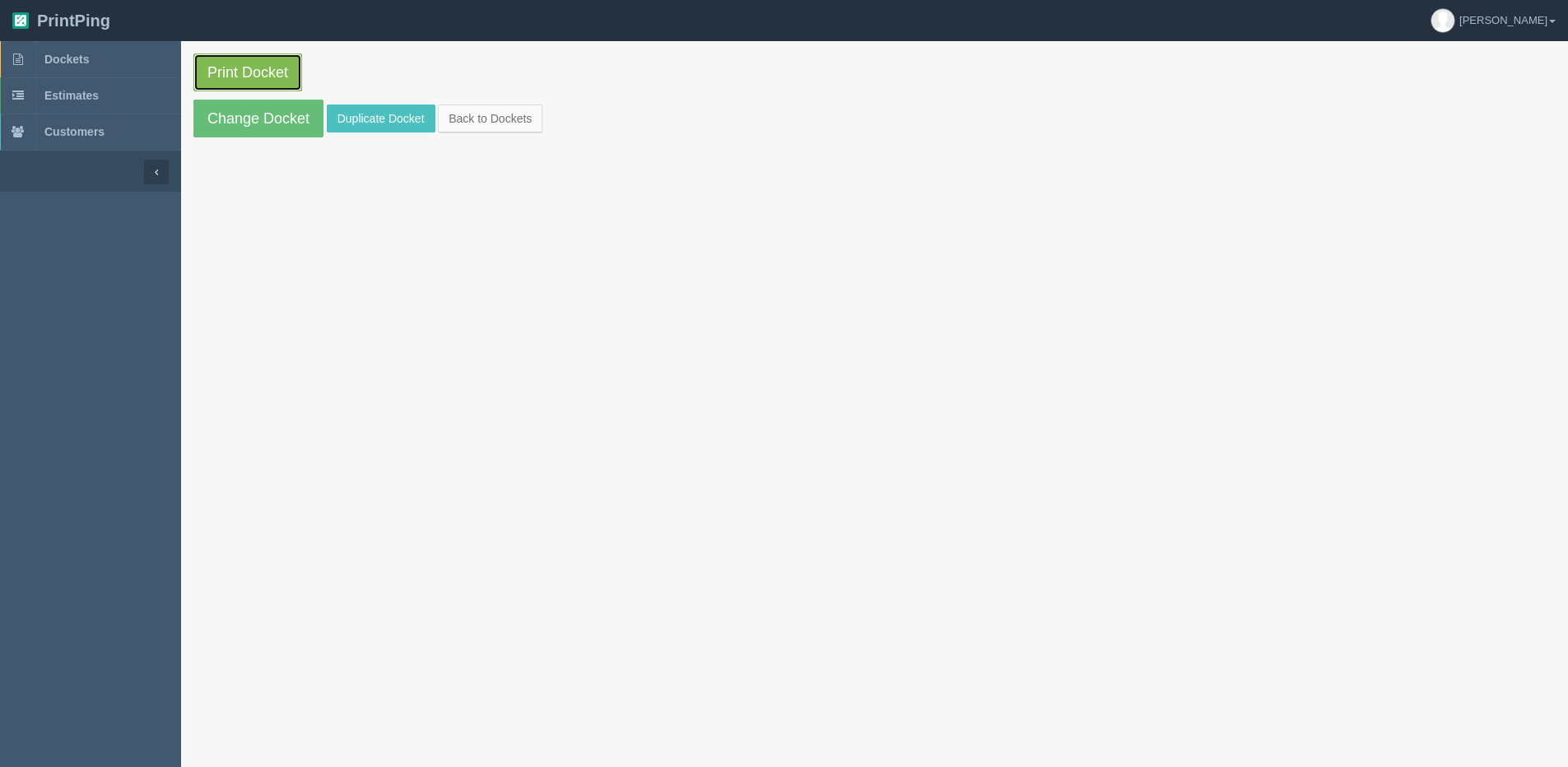
click at [225, 77] on link "Print Docket" at bounding box center [248, 73] width 109 height 38
click at [498, 117] on link "Back to Dockets" at bounding box center [490, 118] width 105 height 28
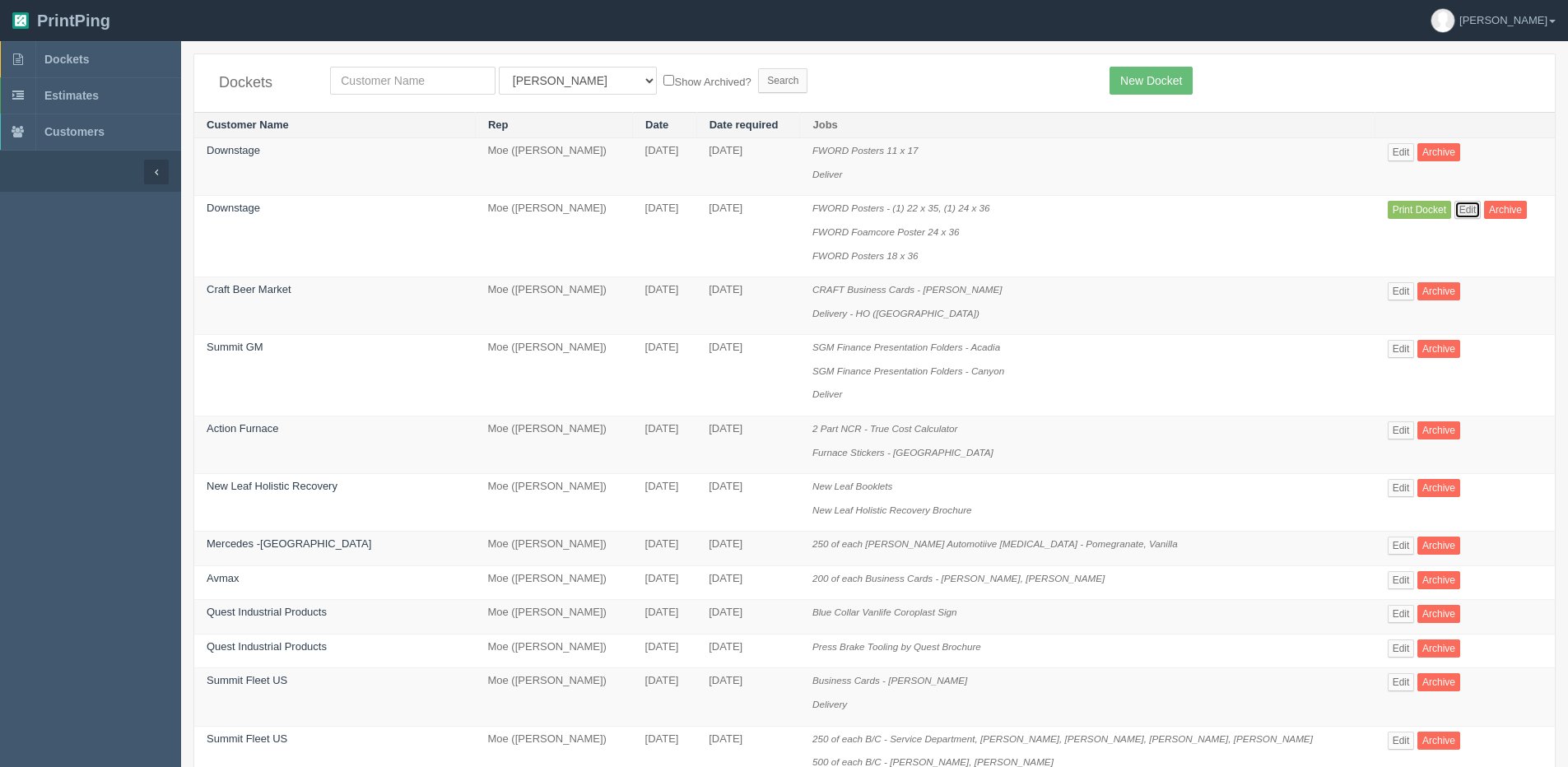
click at [1455, 211] on link "Edit" at bounding box center [1468, 210] width 27 height 18
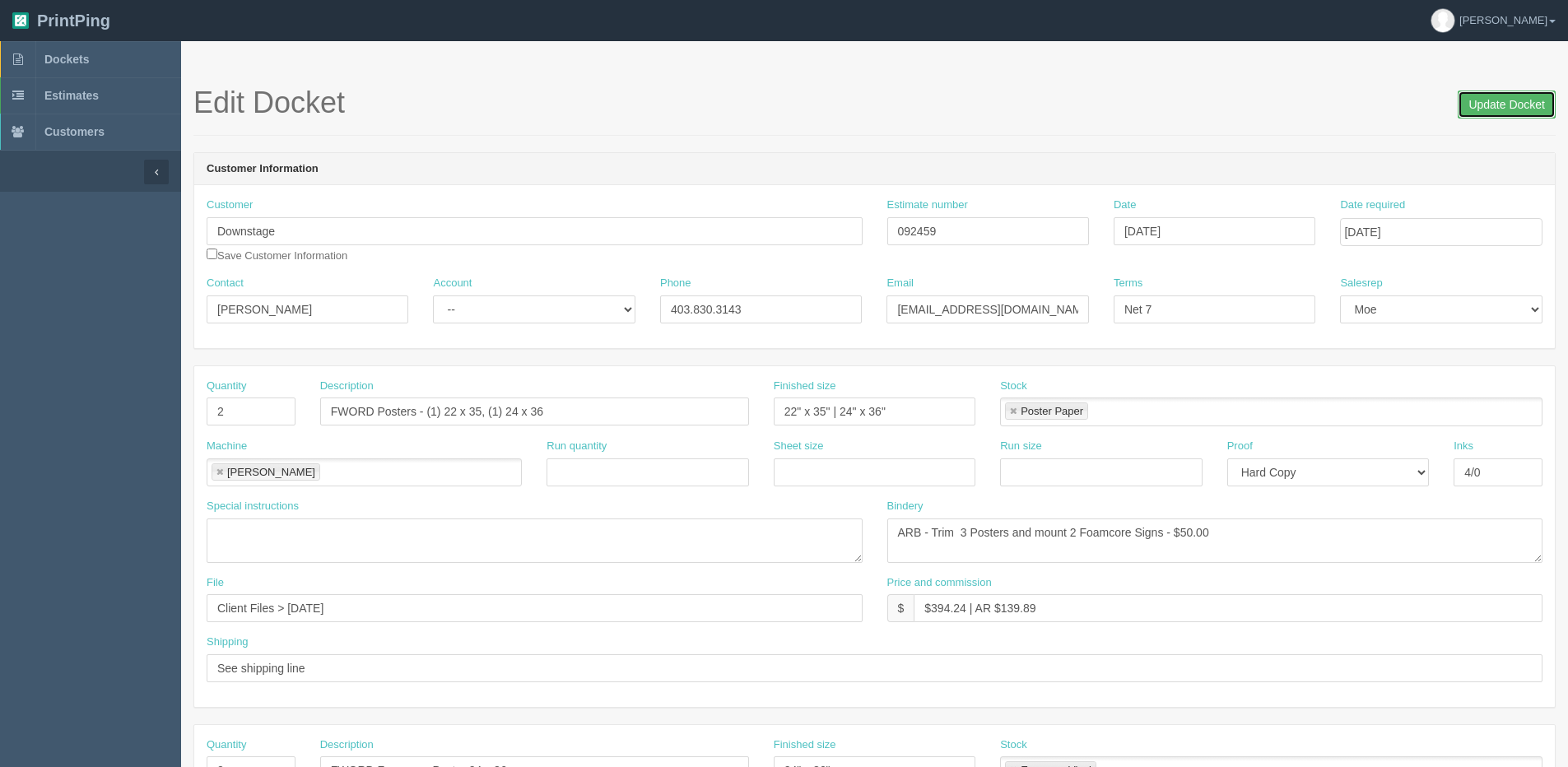
click at [1511, 111] on input "Update Docket" at bounding box center [1506, 104] width 98 height 28
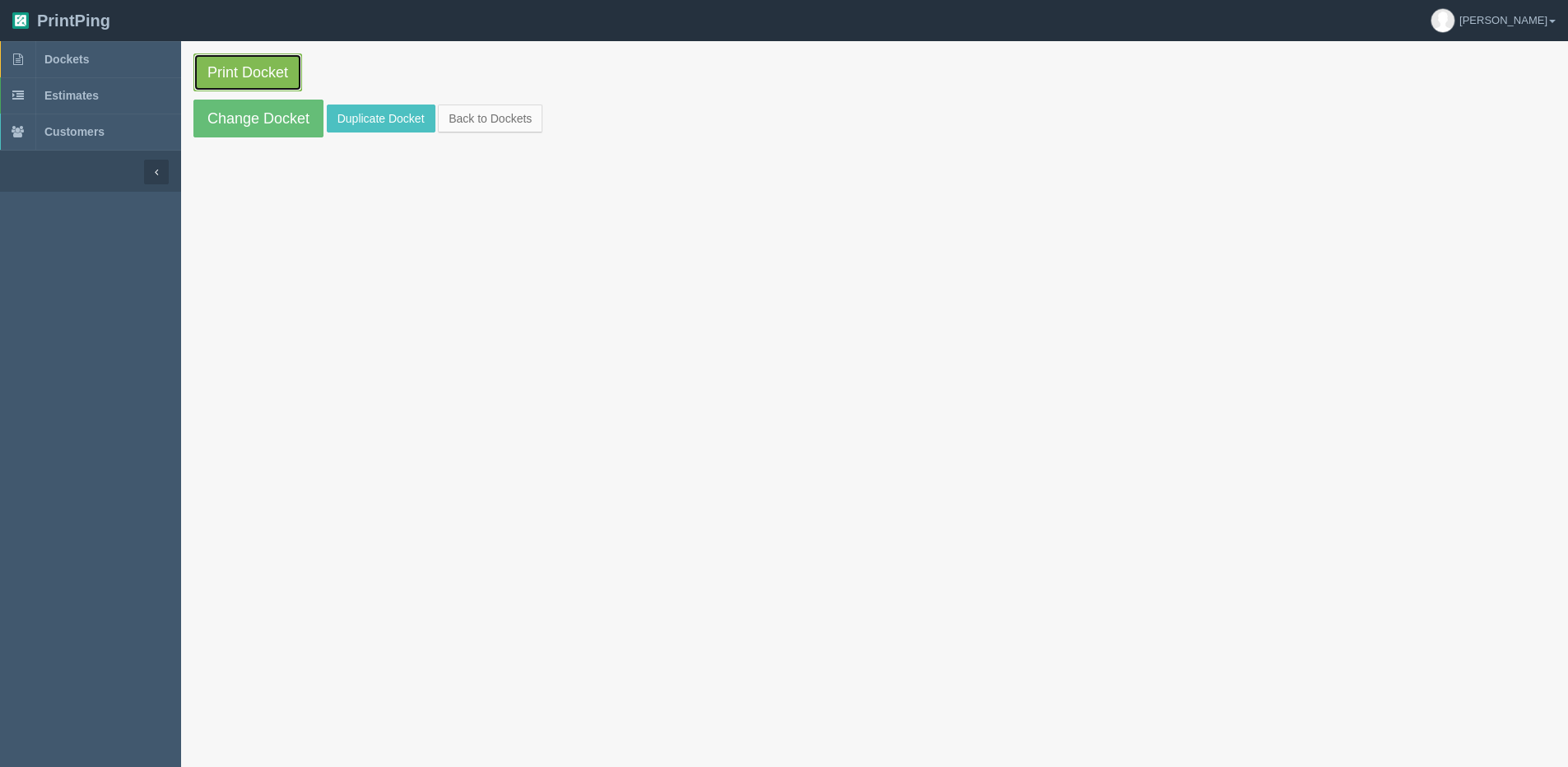
click at [269, 66] on link "Print Docket" at bounding box center [248, 73] width 109 height 38
click at [256, 118] on link "Change Docket" at bounding box center [258, 118] width 130 height 38
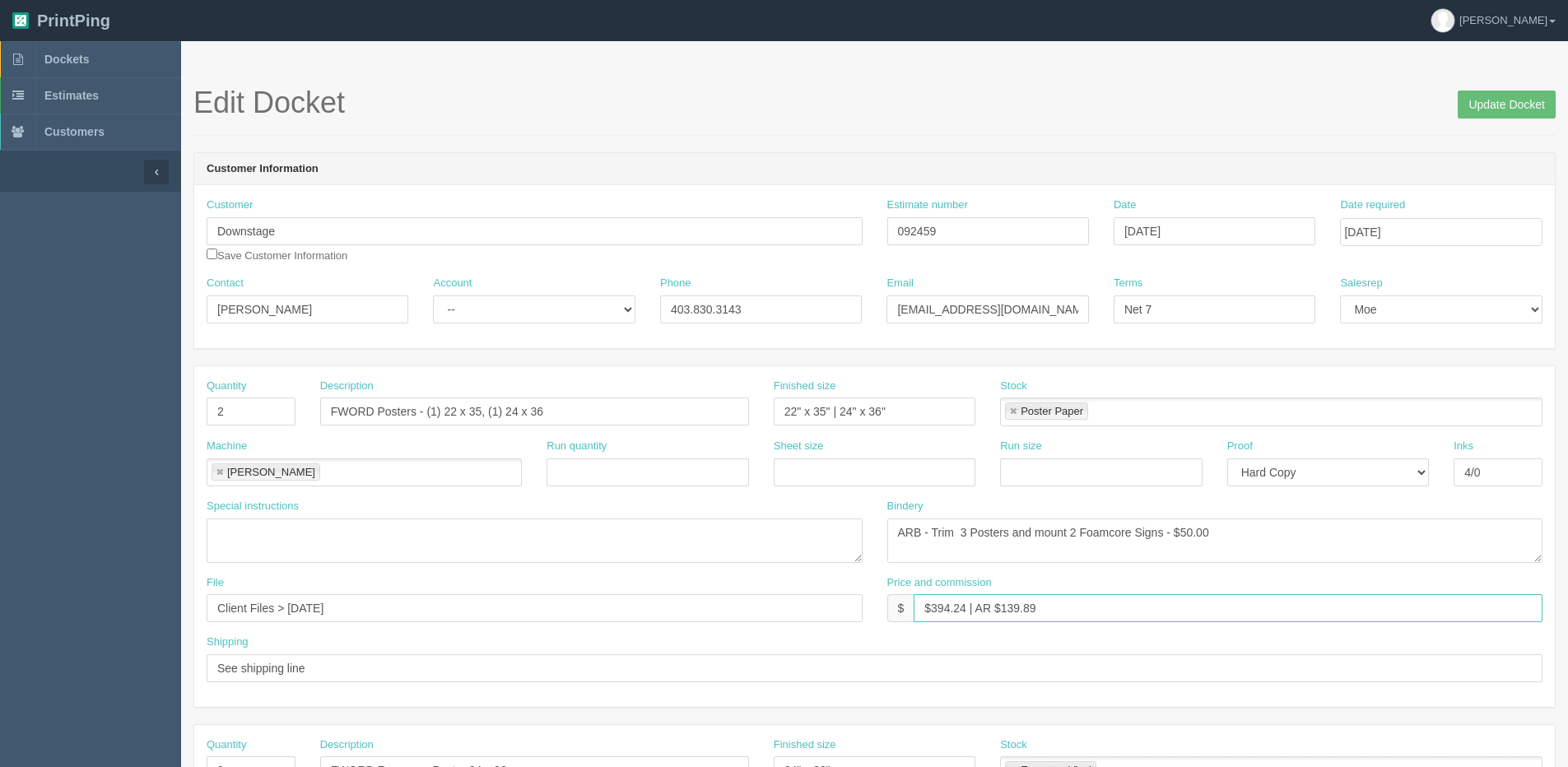
drag, startPoint x: 930, startPoint y: 602, endPoint x: 967, endPoint y: 602, distance: 37.0
click at [967, 602] on input "$394.24 | AR $139.89" at bounding box center [1228, 608] width 629 height 28
drag, startPoint x: 999, startPoint y: 613, endPoint x: 1129, endPoint y: 596, distance: 131.1
click at [1129, 596] on input "$327.61 | AR $139.89" at bounding box center [1228, 608] width 629 height 28
type input "$327.61 | AR $120.36"
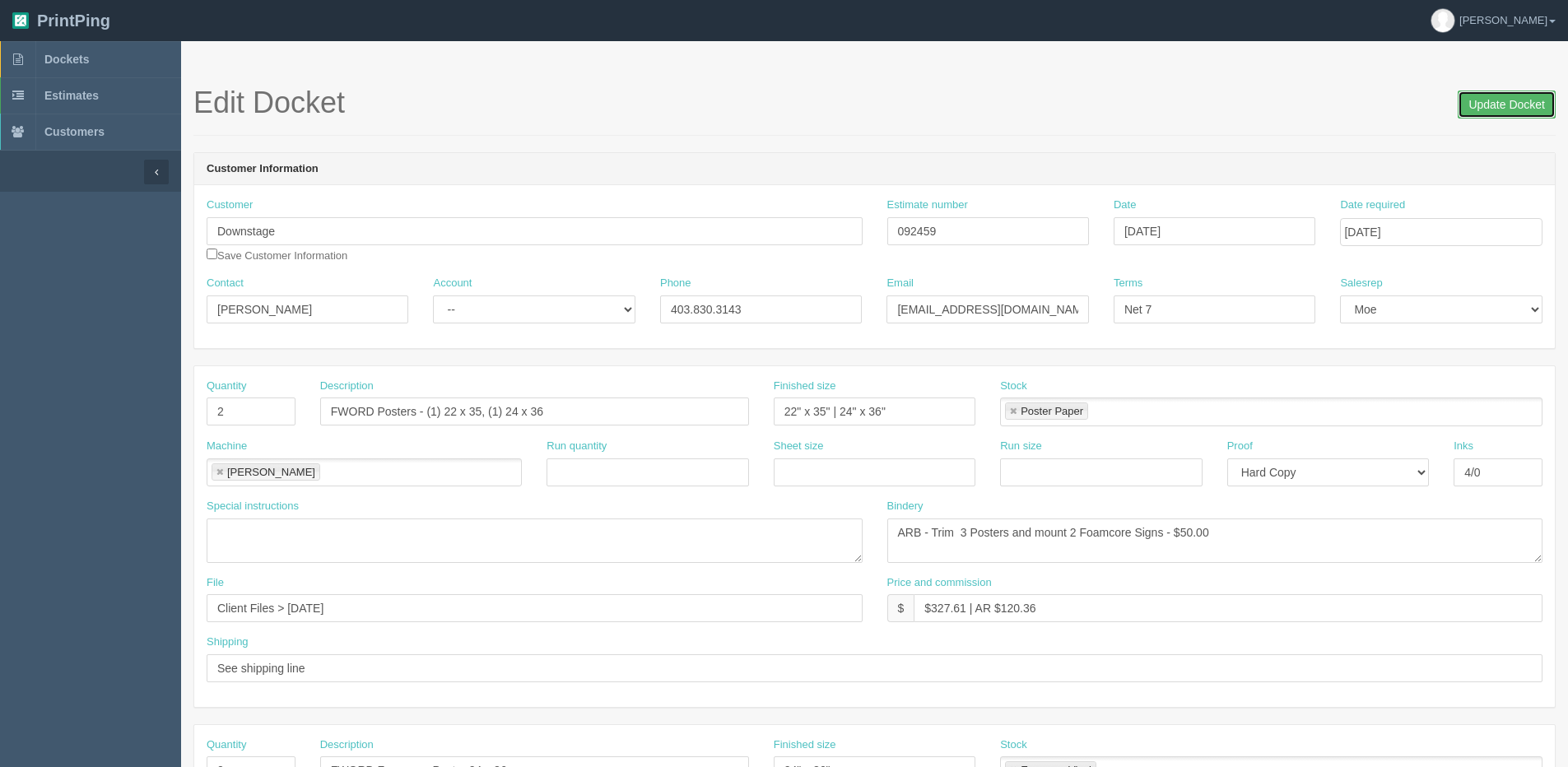
click at [1506, 101] on input "Update Docket" at bounding box center [1506, 104] width 98 height 28
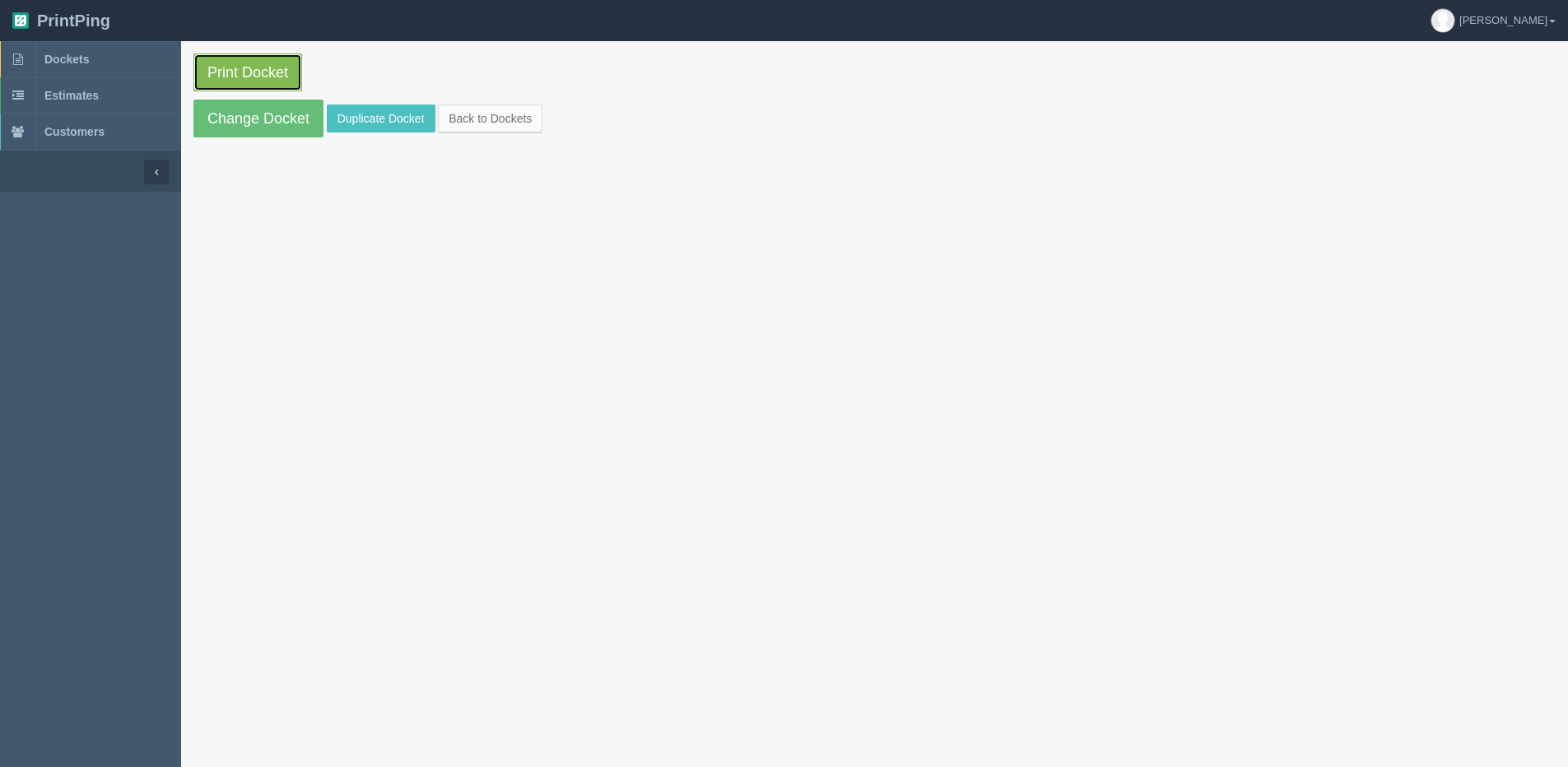
click at [245, 84] on link "Print Docket" at bounding box center [248, 73] width 109 height 38
click at [473, 115] on link "Back to Dockets" at bounding box center [490, 118] width 105 height 28
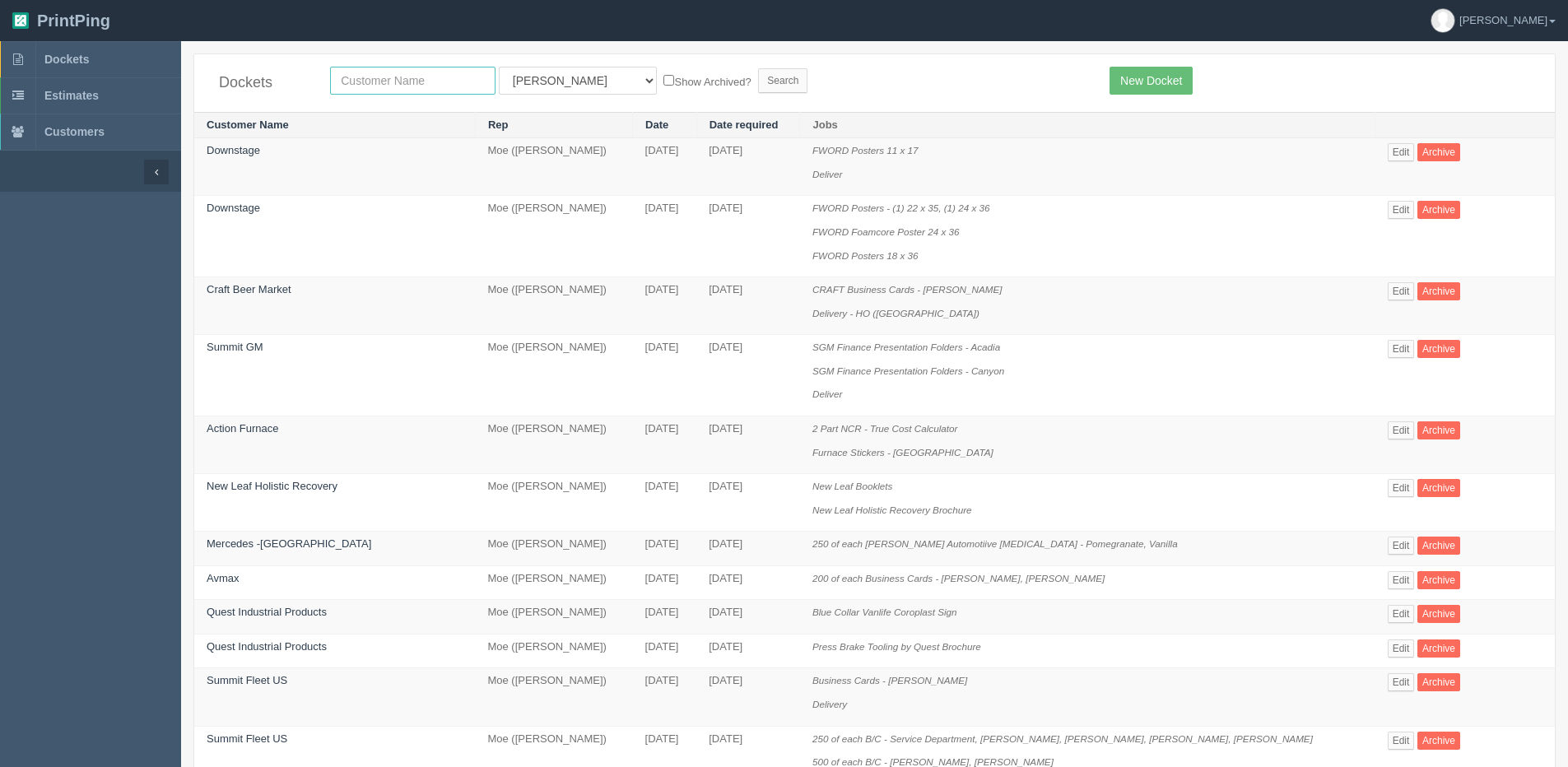
click at [418, 92] on input "text" at bounding box center [413, 80] width 165 height 28
type input "peak"
click at [758, 68] on input "Search" at bounding box center [782, 81] width 49 height 25
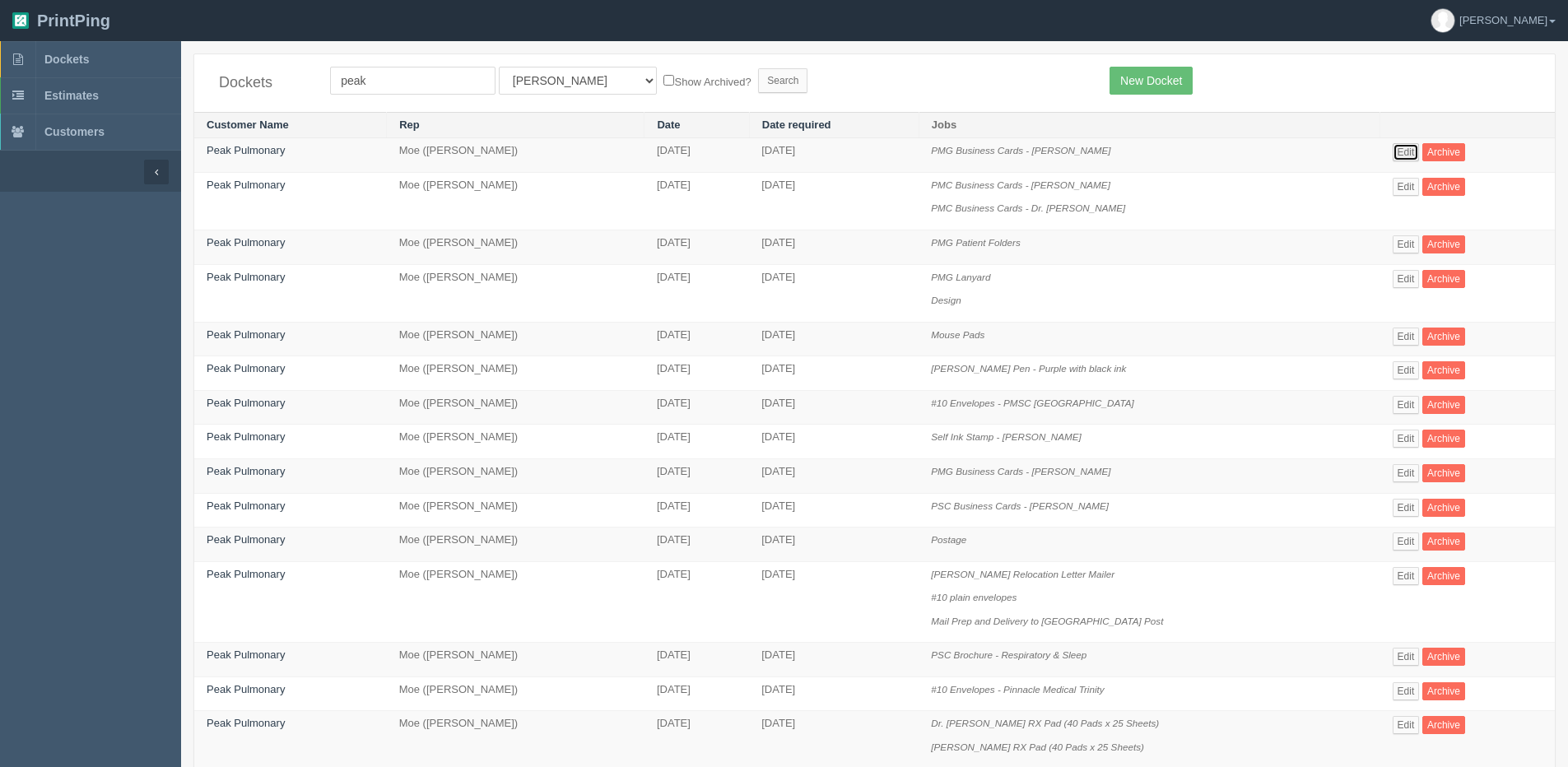
click at [1408, 150] on link "Edit" at bounding box center [1407, 153] width 27 height 18
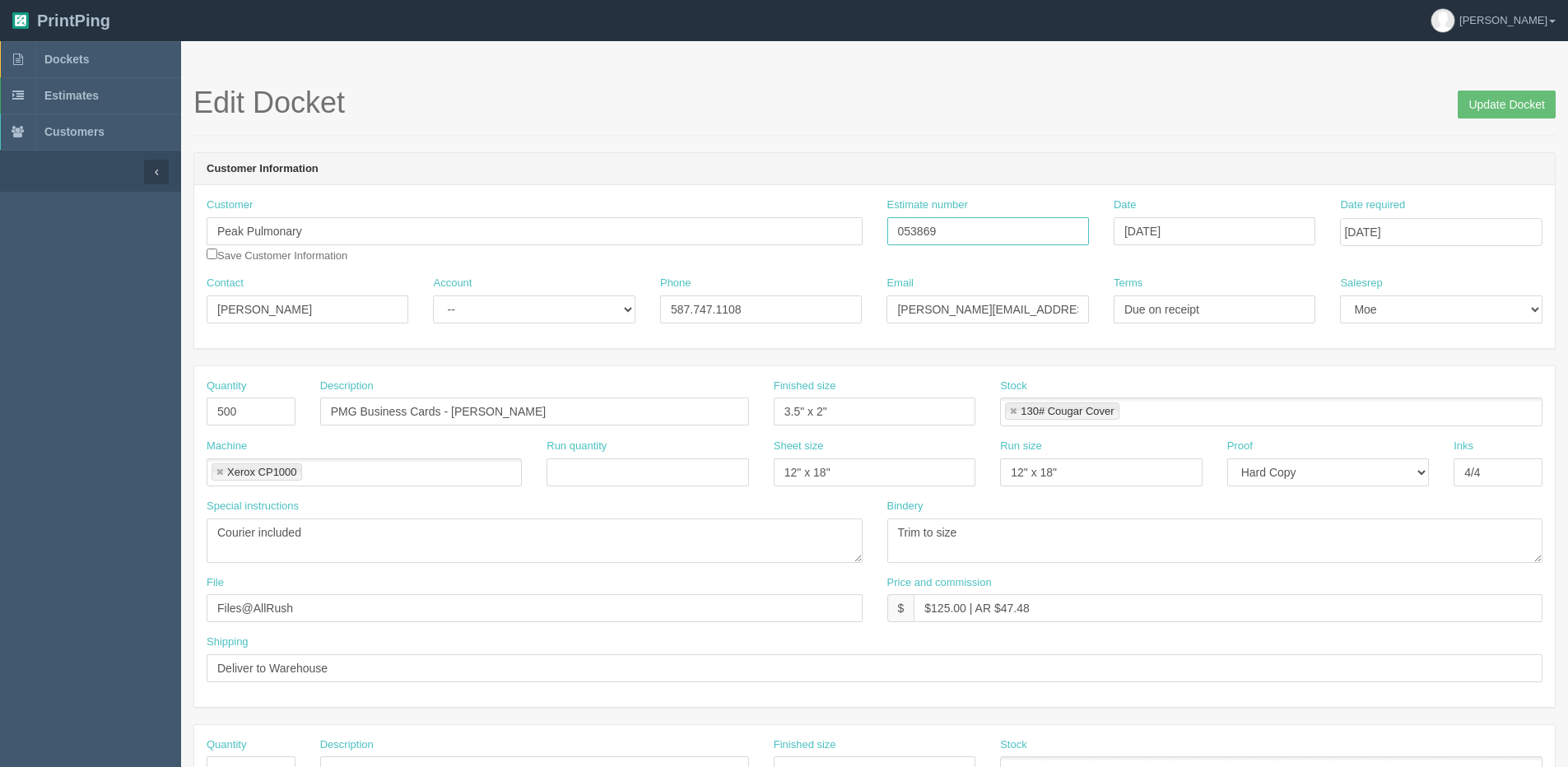
drag, startPoint x: 952, startPoint y: 229, endPoint x: 824, endPoint y: 229, distance: 128.0
click at [824, 229] on div "Customer Peak Pulmonary Save Customer Information Estimate number 053869 Date […" at bounding box center [875, 236] width 1361 height 78
click at [1501, 102] on input "Update Docket" at bounding box center [1506, 104] width 98 height 28
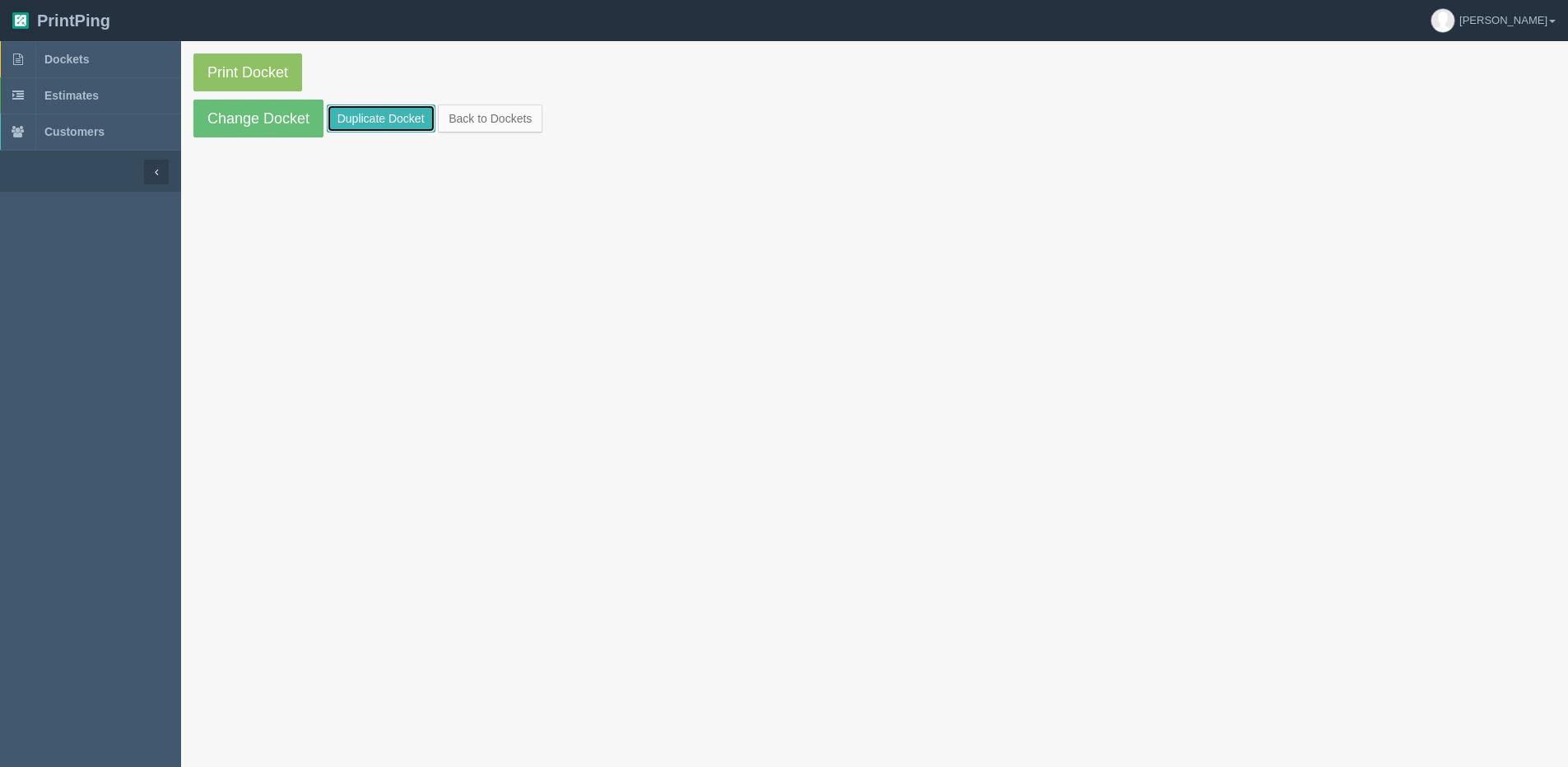
drag, startPoint x: 343, startPoint y: 113, endPoint x: 355, endPoint y: 108, distance: 13.0
click at [344, 113] on link "Duplicate Docket" at bounding box center [380, 118] width 109 height 28
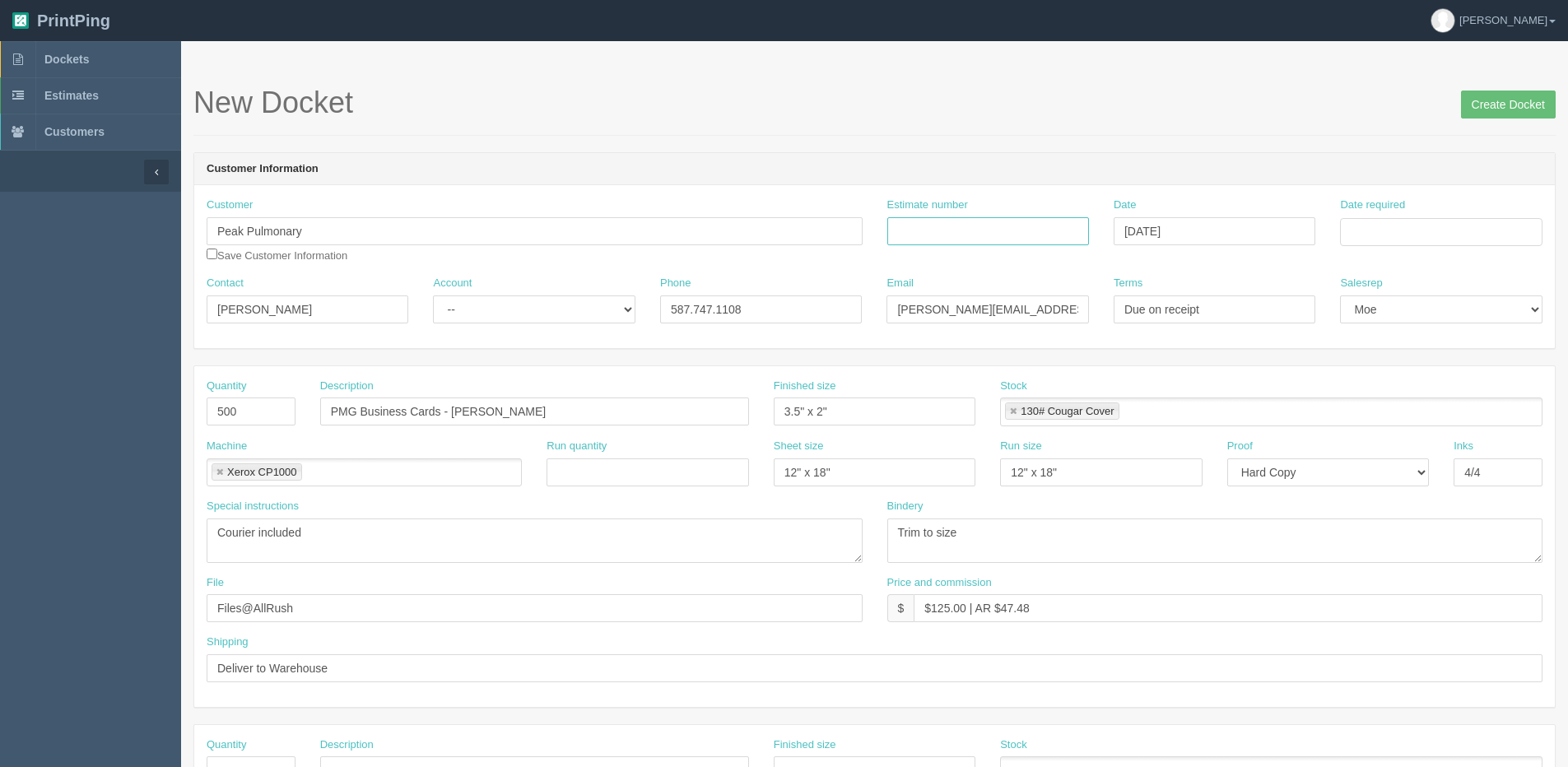
click at [971, 242] on input "Estimate number" at bounding box center [988, 231] width 202 height 28
paste input "053869"
type input "053869"
click at [1461, 233] on input "Date required" at bounding box center [1441, 231] width 202 height 28
click at [1391, 472] on th "Today" at bounding box center [1421, 460] width 153 height 24
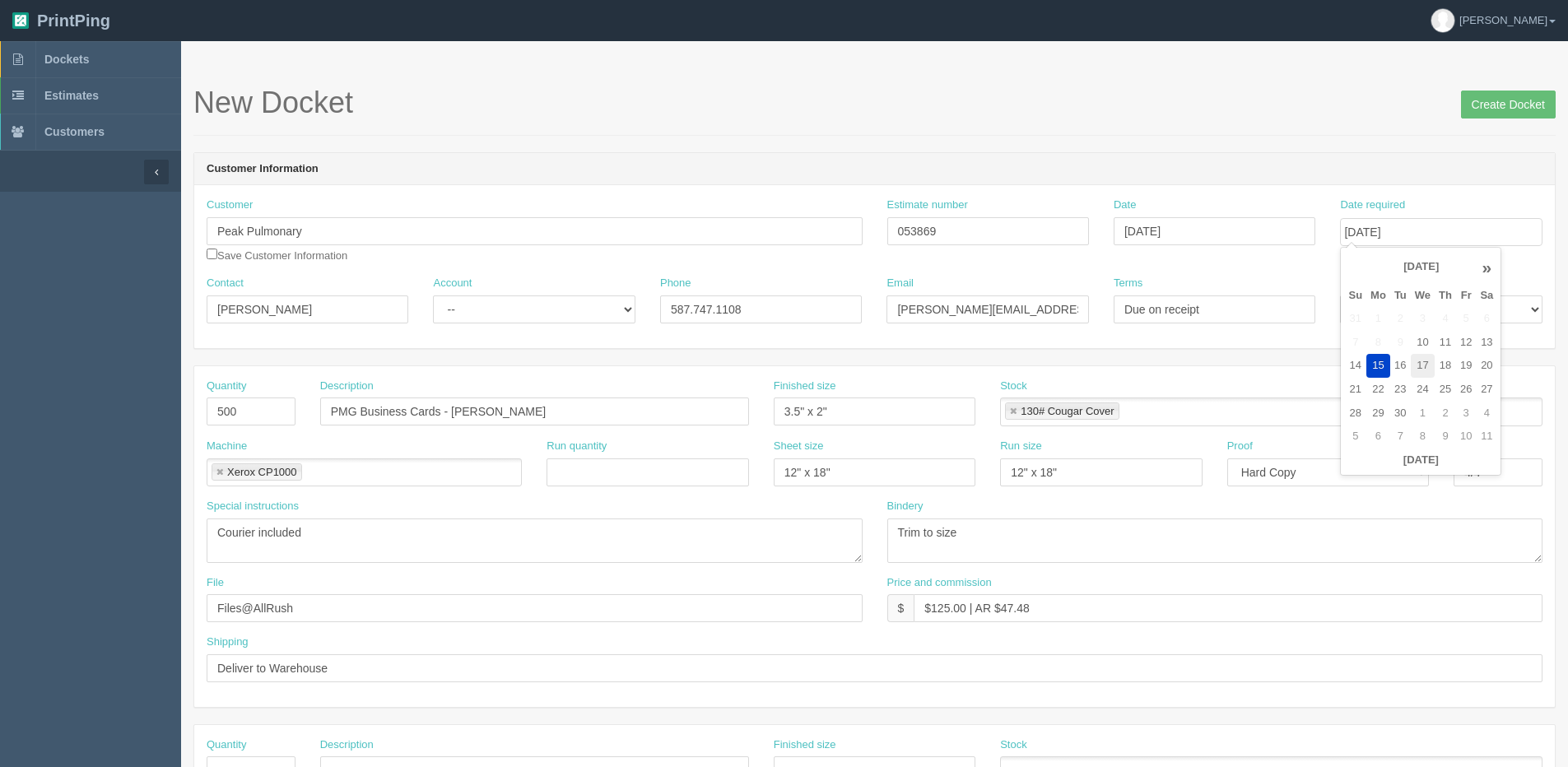
click at [1431, 366] on td "17" at bounding box center [1423, 366] width 24 height 24
type input "[DATE]"
drag, startPoint x: 475, startPoint y: 408, endPoint x: 1037, endPoint y: 343, distance: 565.7
click at [927, 352] on form "New Docket Create Docket Customer Information Customer Peak Pulmonary Save Cust…" at bounding box center [875, 778] width 1363 height 1384
type input "PMG Business Cards - [PERSON_NAME]"
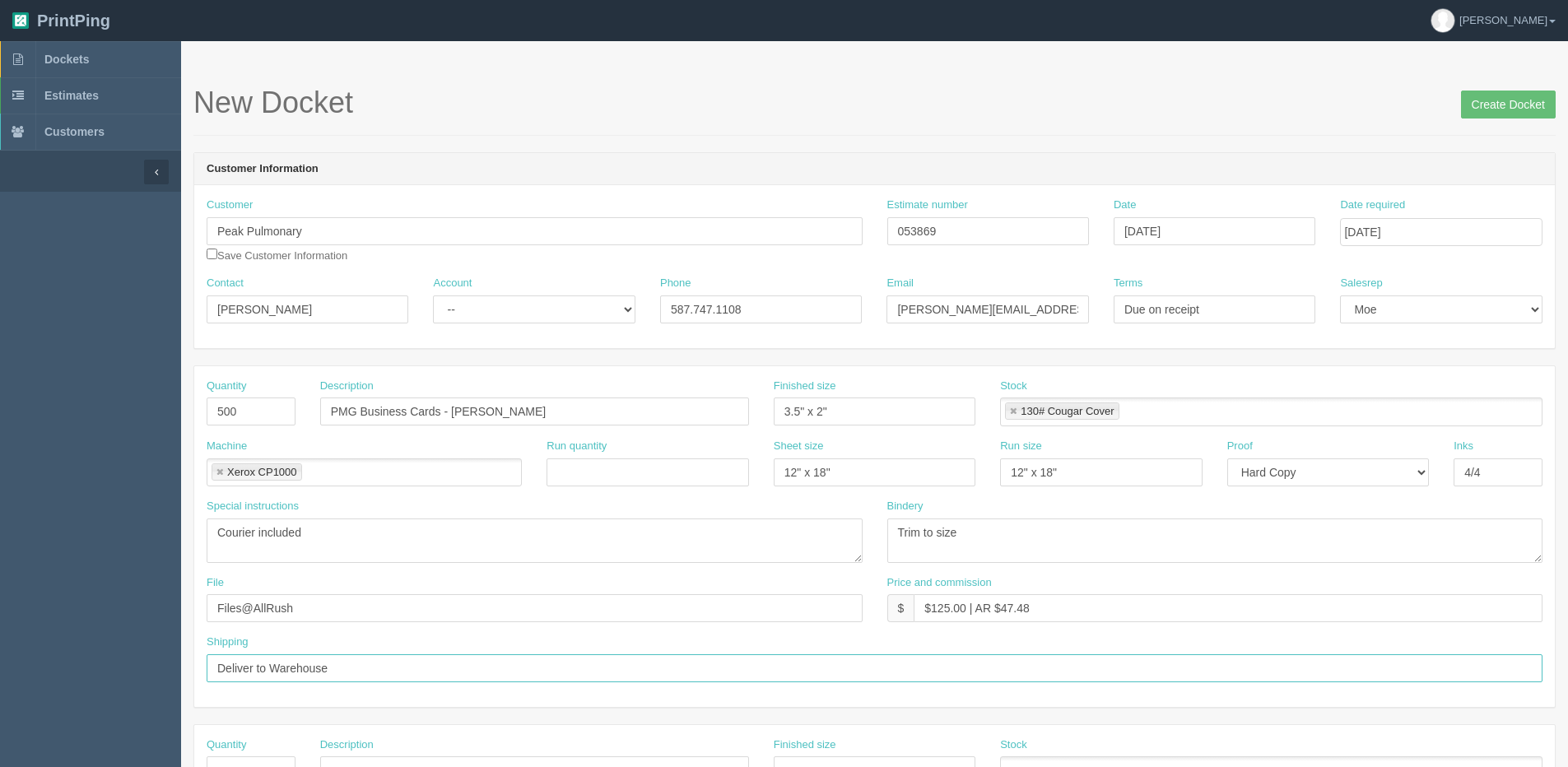
drag, startPoint x: 281, startPoint y: 666, endPoint x: 501, endPoint y: 656, distance: 220.2
click at [501, 656] on input "Deliver to Warehouse" at bounding box center [875, 668] width 1337 height 28
paste input "49 Richard Way SW Calgary, Alberta T3E 7M8"
click at [291, 671] on input "Deliver: Peak 49 Richard Way SW Calgary, Alberta T3E 7M8" at bounding box center [875, 668] width 1337 height 28
type input "Deliver: Peak - 49 Richard Way SW Calgary, Alberta T3E 7M8"
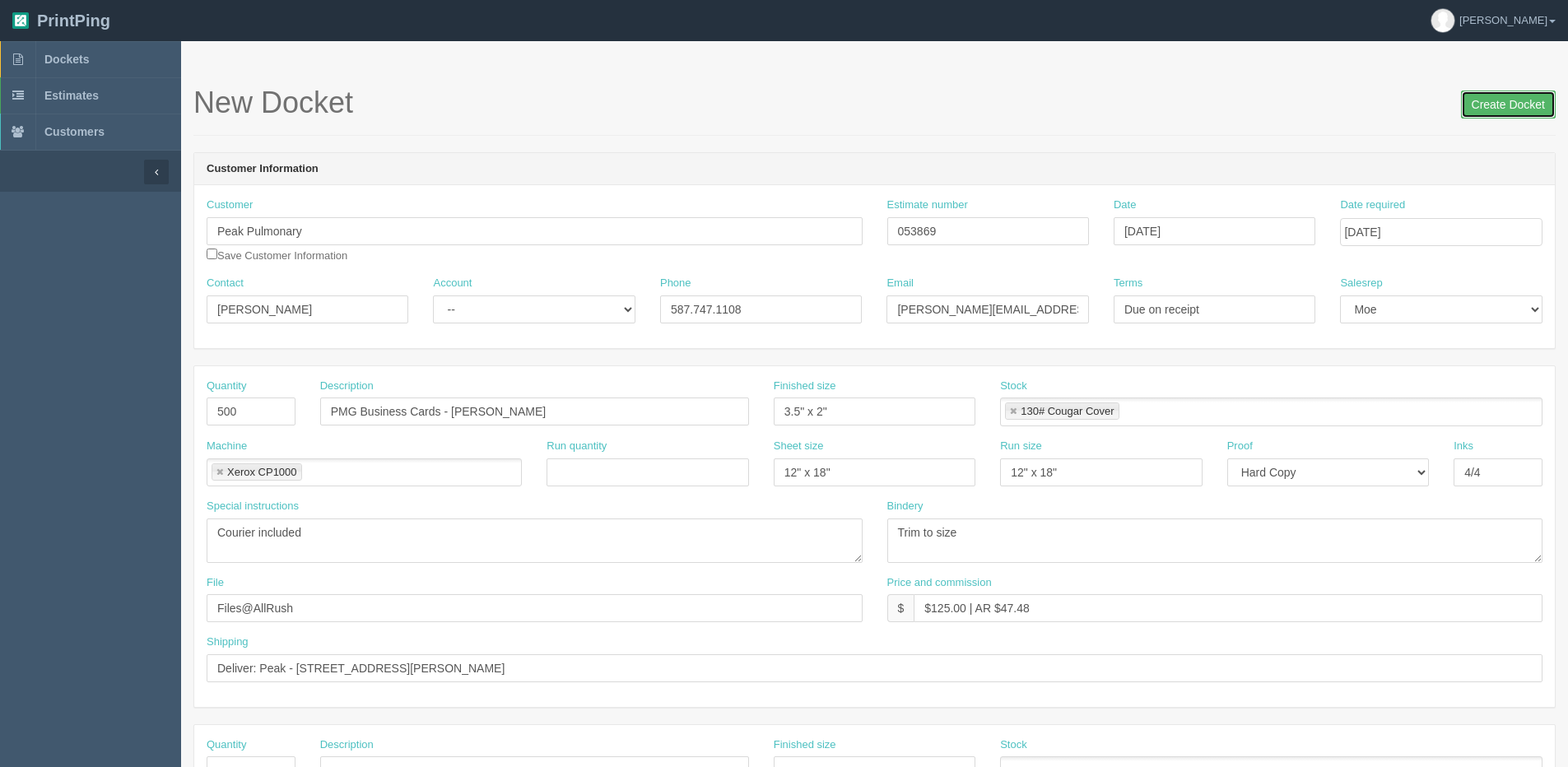
click at [1475, 109] on input "Create Docket" at bounding box center [1509, 104] width 95 height 28
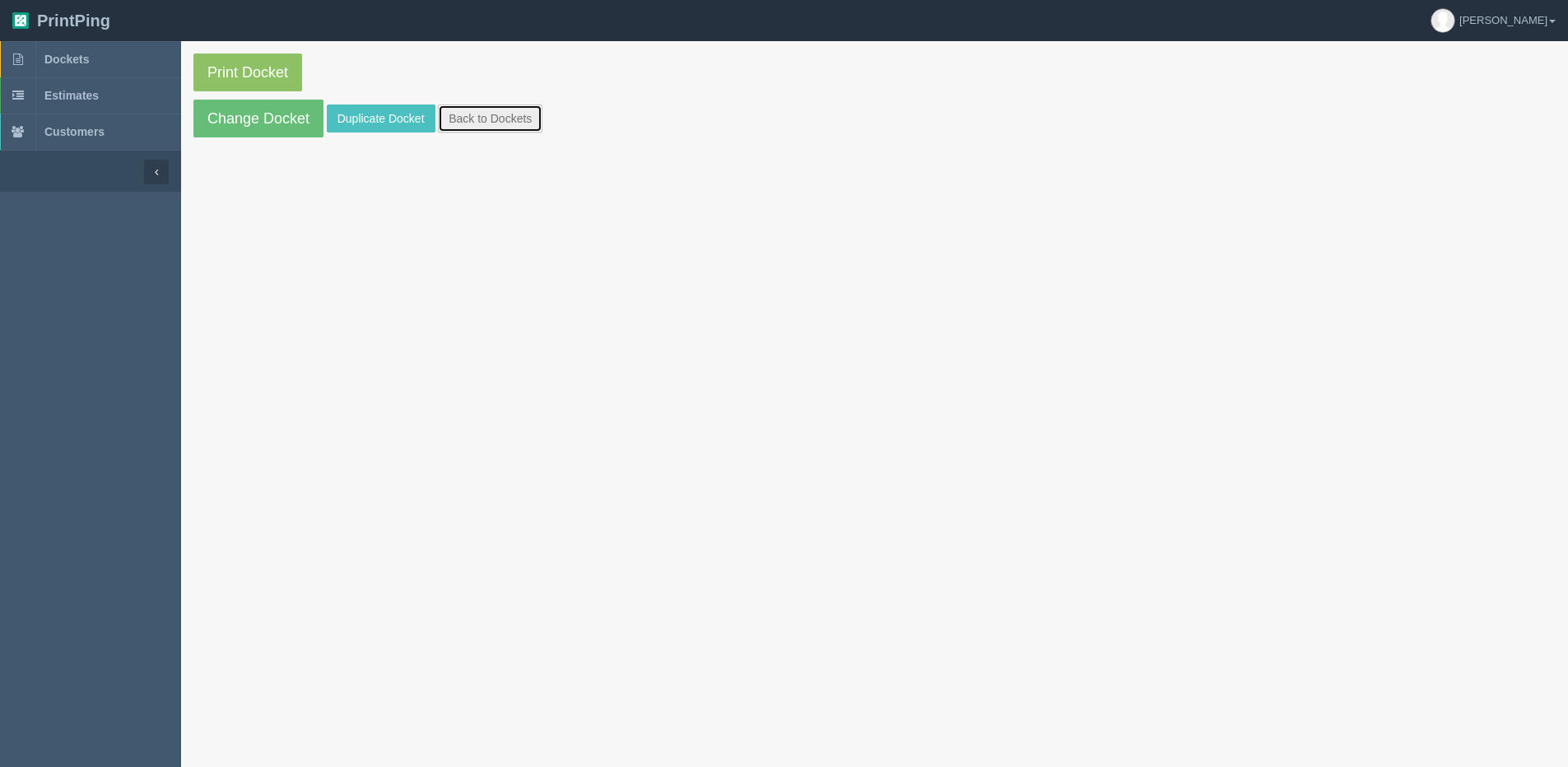
drag, startPoint x: 461, startPoint y: 112, endPoint x: 407, endPoint y: 87, distance: 59.5
click at [461, 112] on link "Back to Dockets" at bounding box center [490, 118] width 105 height 28
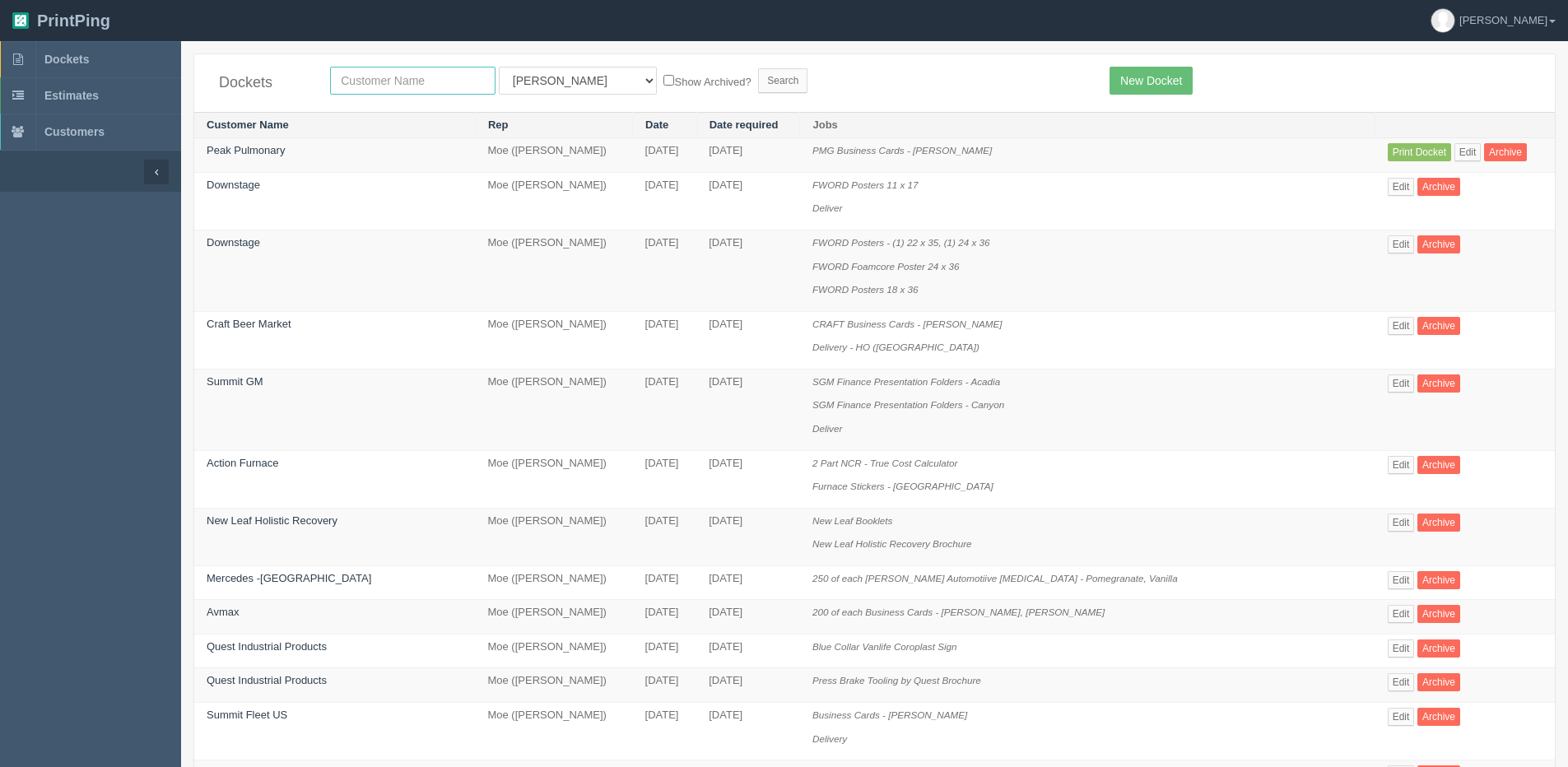
click at [405, 71] on input "text" at bounding box center [413, 80] width 165 height 28
type input "peak"
click at [758, 68] on input "Search" at bounding box center [782, 81] width 49 height 25
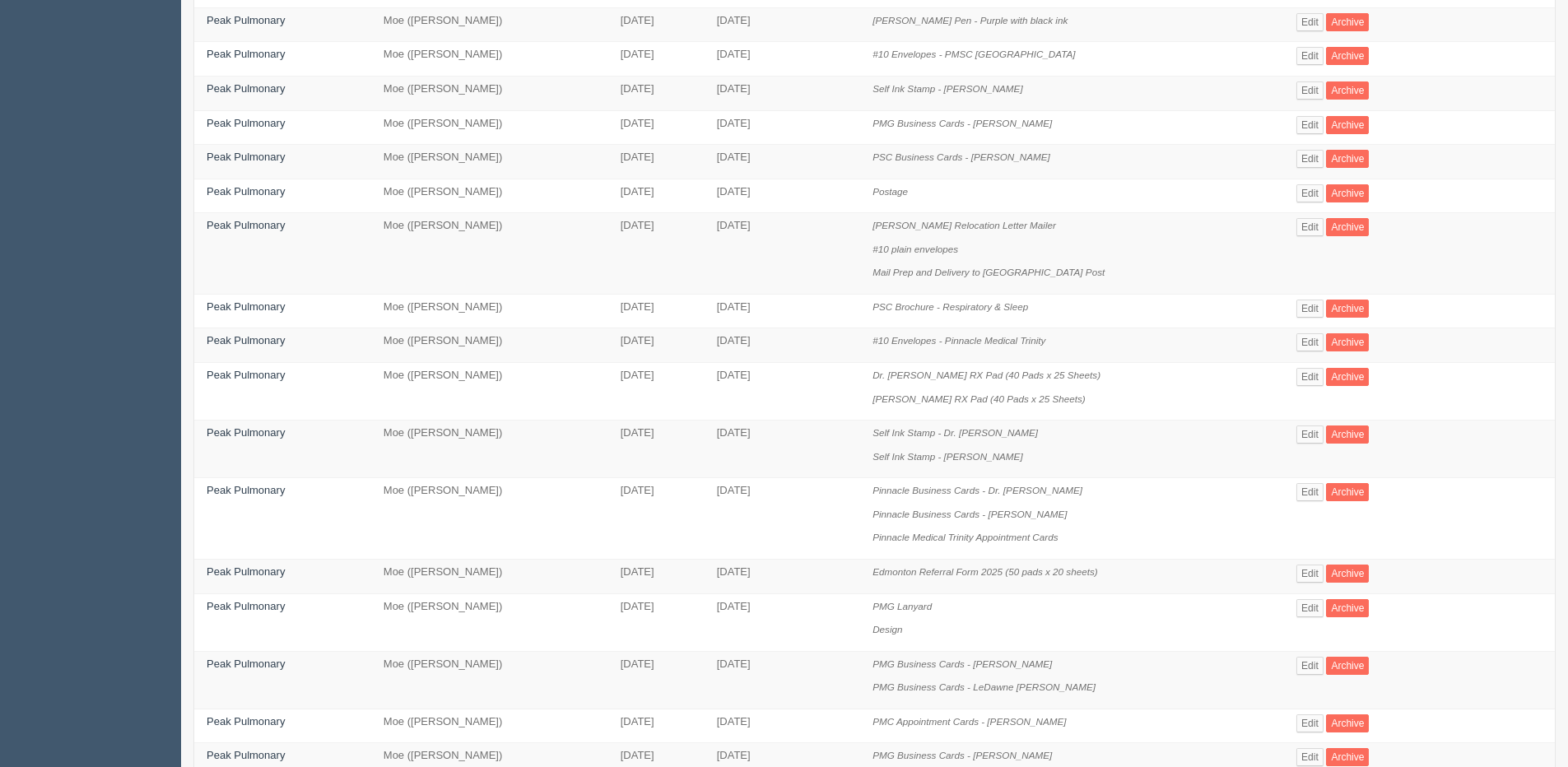
scroll to position [412, 0]
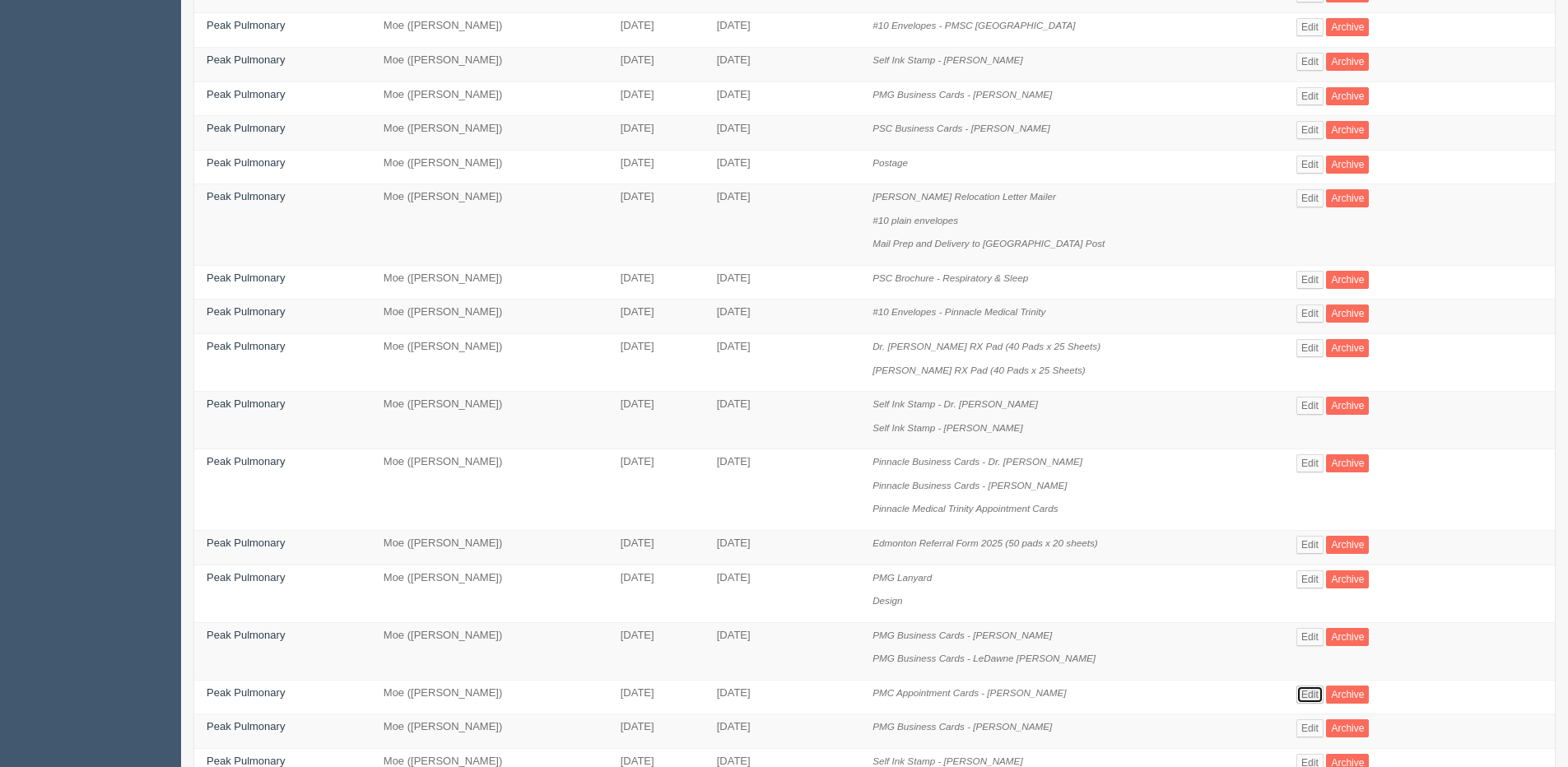
click at [1307, 696] on link "Edit" at bounding box center [1311, 695] width 27 height 18
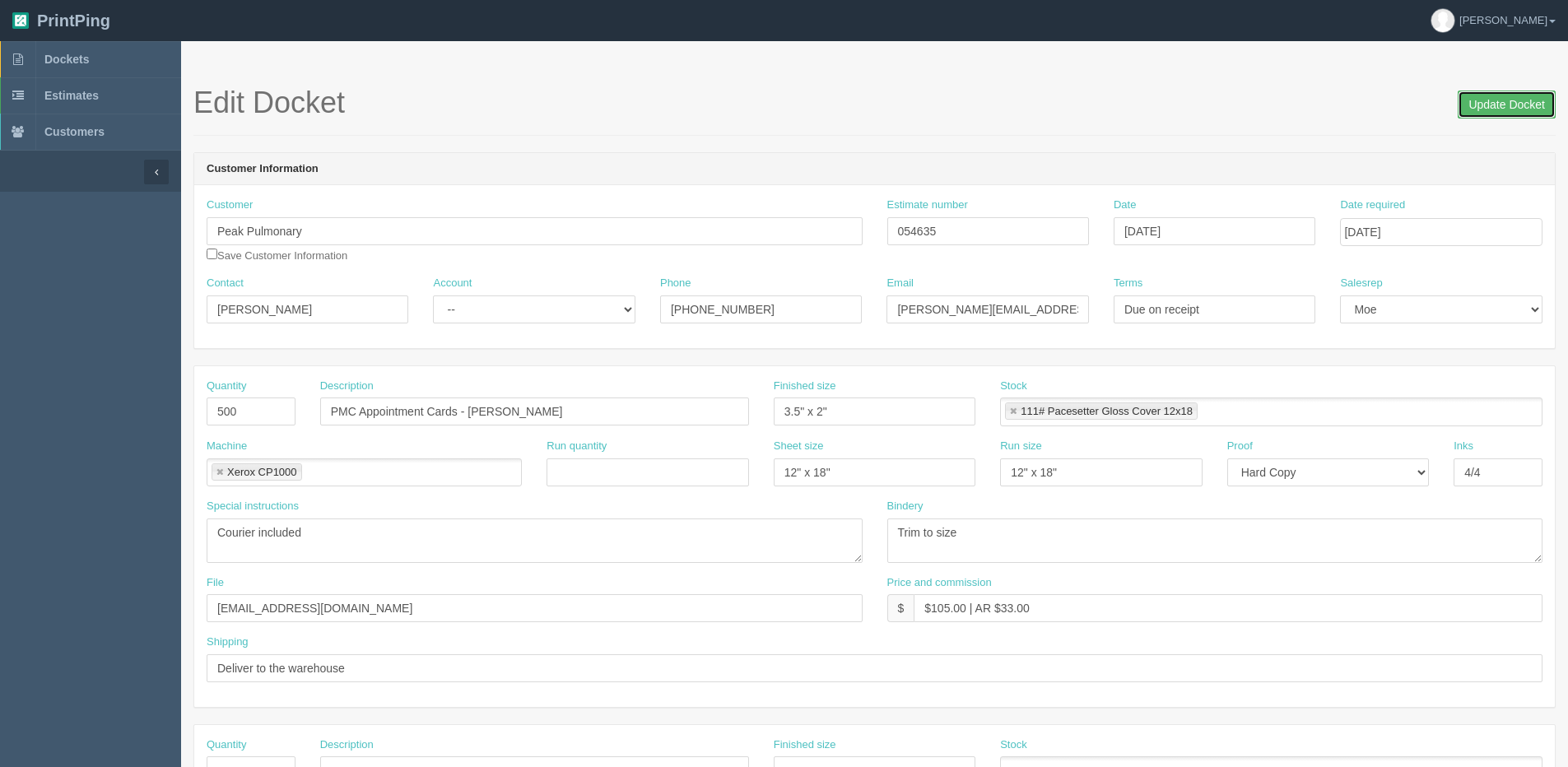
drag, startPoint x: 1502, startPoint y: 100, endPoint x: 1390, endPoint y: 100, distance: 112.0
click at [1495, 100] on input "Update Docket" at bounding box center [1506, 104] width 98 height 28
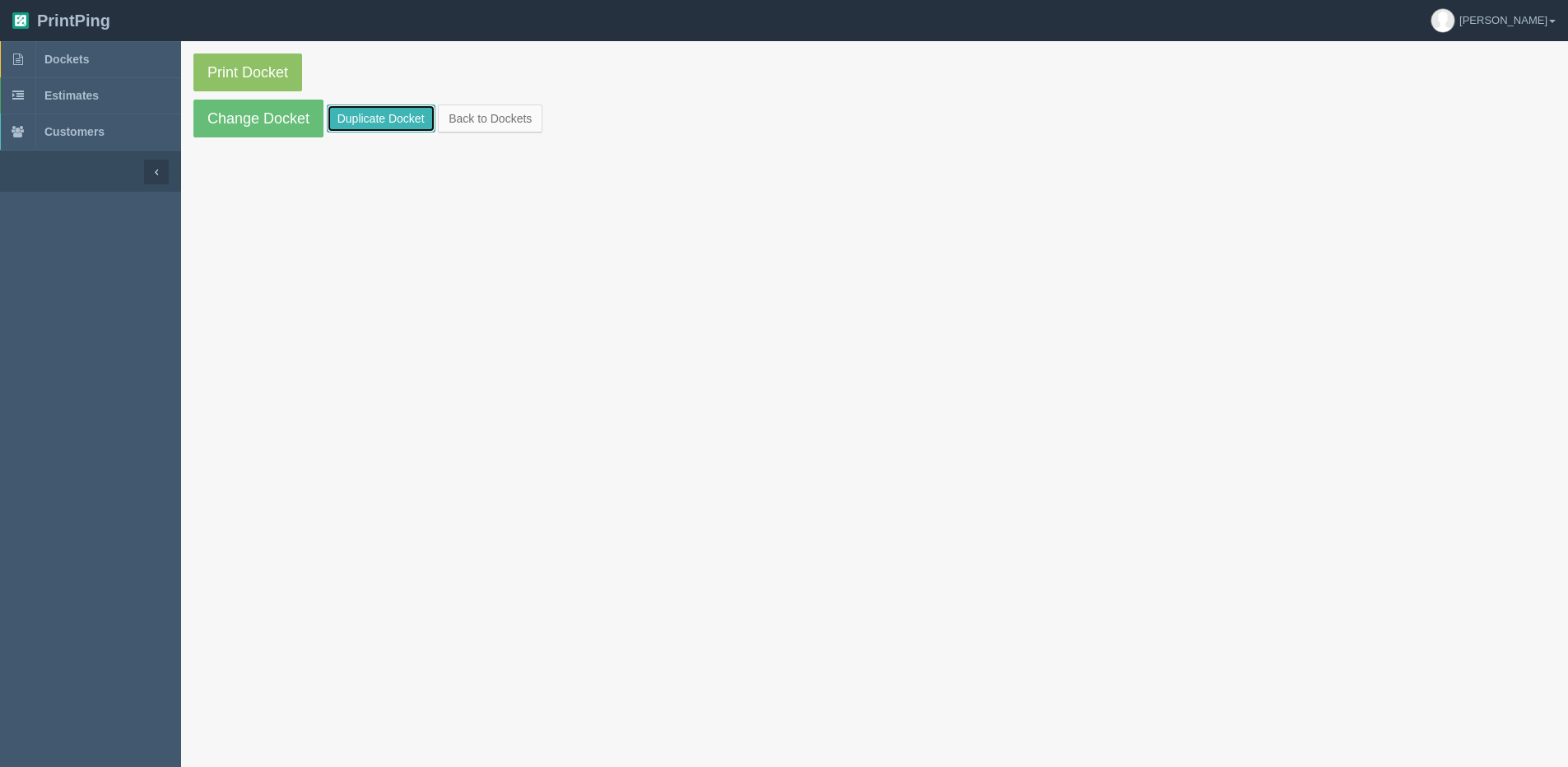
click at [397, 114] on link "Duplicate Docket" at bounding box center [380, 118] width 109 height 28
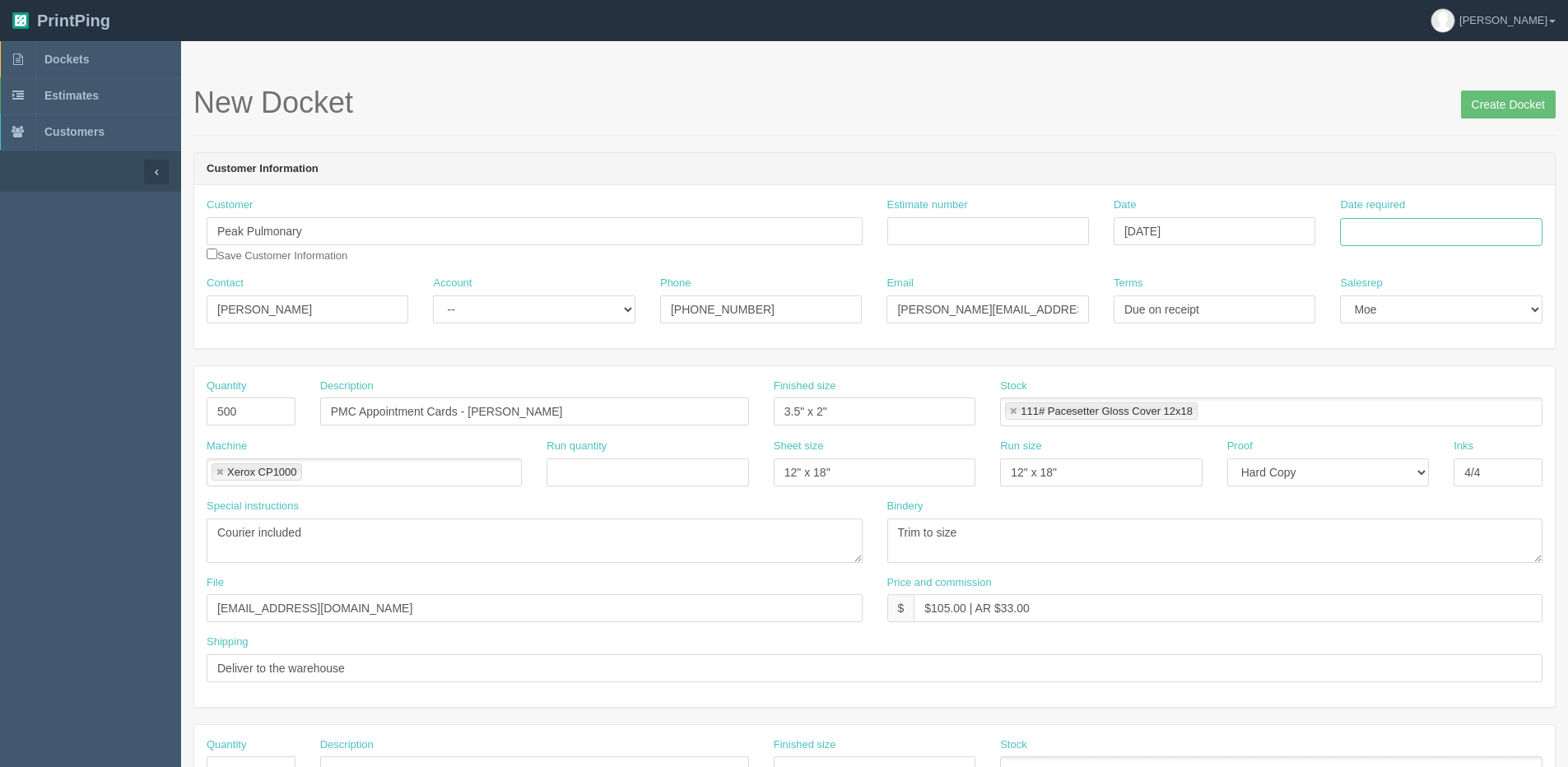
click at [1420, 225] on input "Date required" at bounding box center [1441, 231] width 202 height 28
click at [1416, 470] on th "[DATE]" at bounding box center [1421, 460] width 153 height 24
click at [1425, 366] on td "17" at bounding box center [1423, 366] width 24 height 24
type input "[DATE]"
click at [336, 230] on input "Peak Pulmonary" at bounding box center [534, 231] width 656 height 28
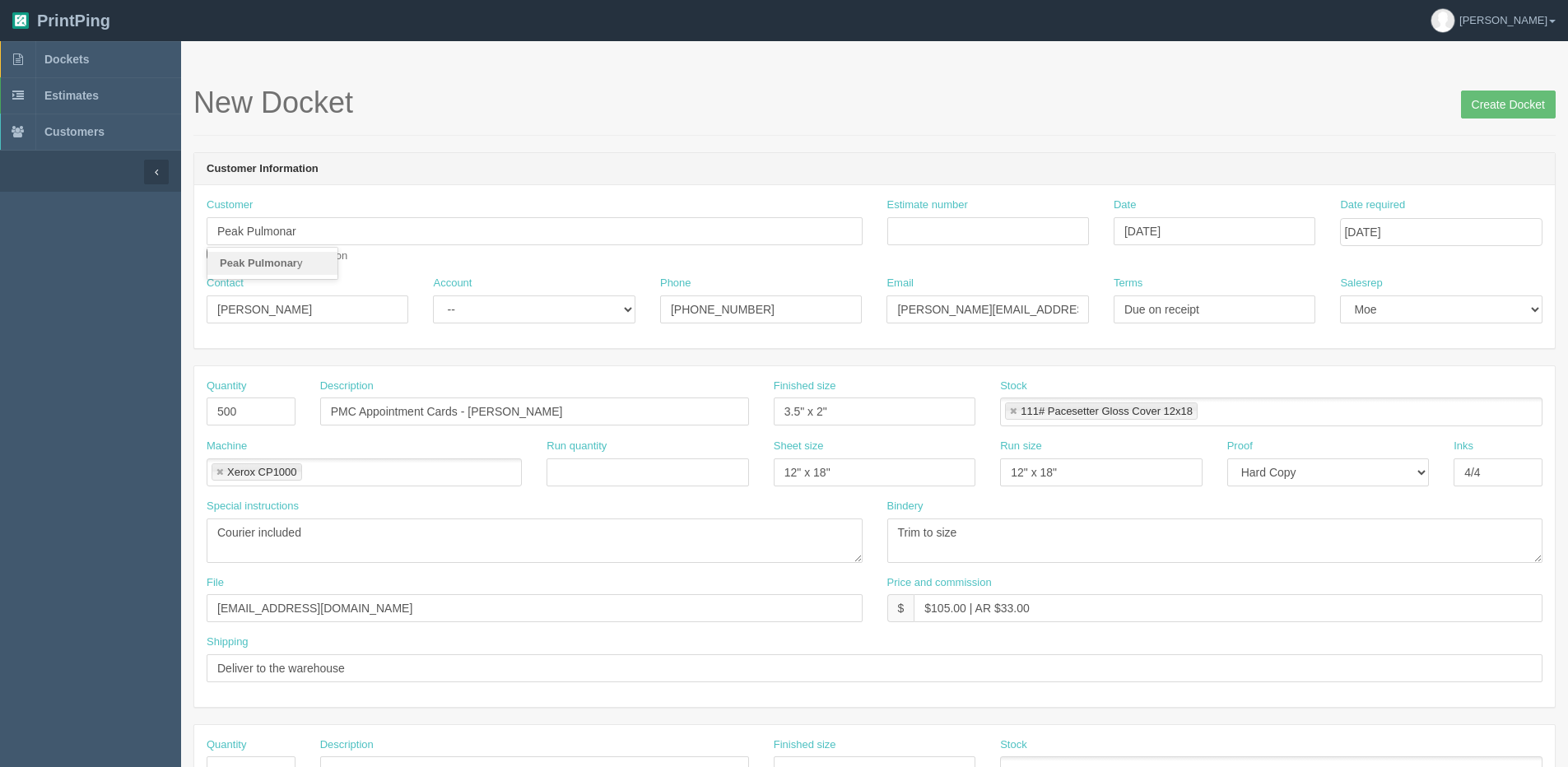
click at [303, 262] on link "Peak Pulmonar y" at bounding box center [272, 264] width 130 height 24
type input "Peak Pulmonary"
type input "[PERSON_NAME]"
type input "587.747.1108"
type input "[PERSON_NAME][EMAIL_ADDRESS][PERSON_NAME][DOMAIN_NAME]"
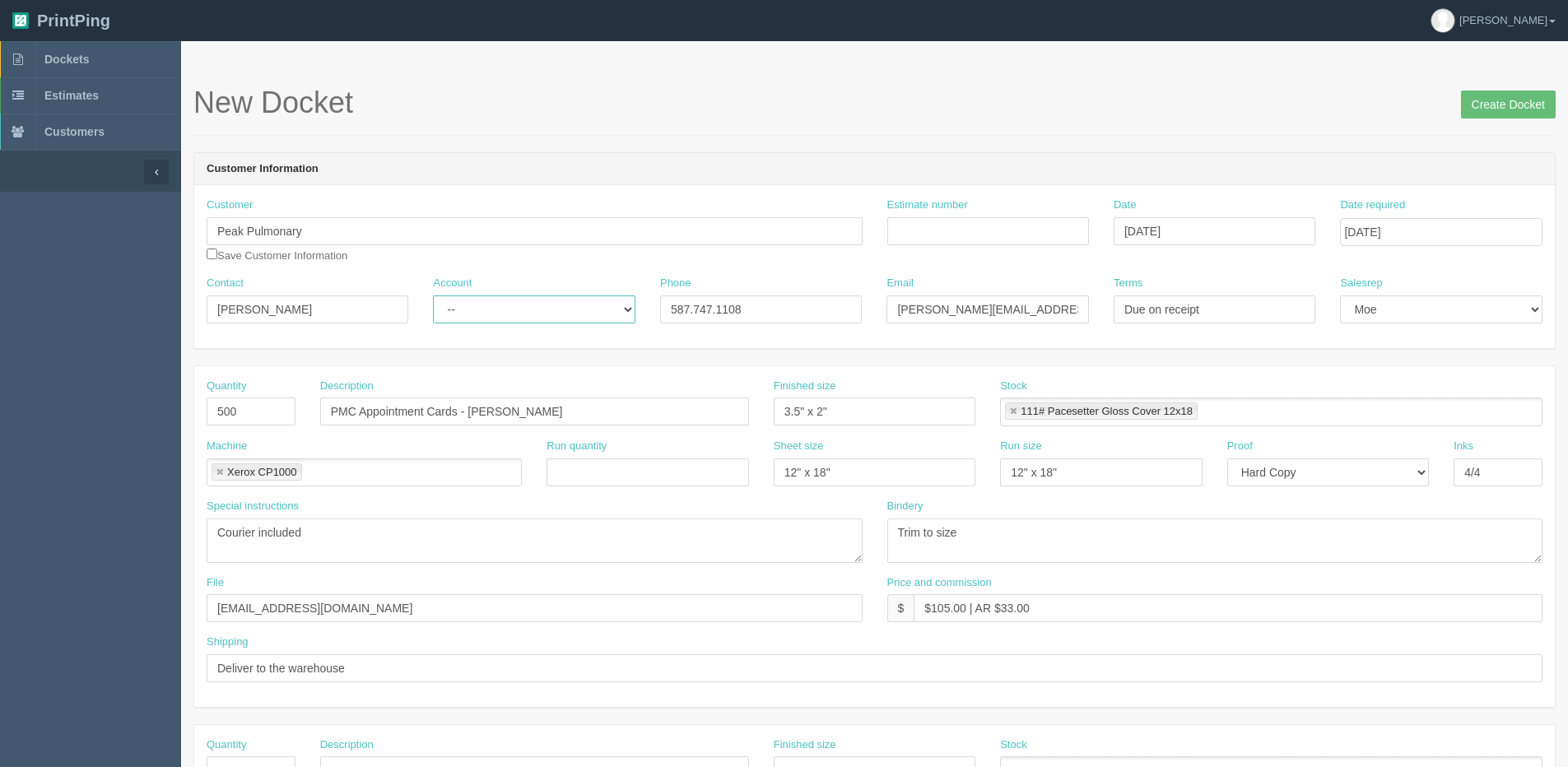
click at [566, 312] on select "-- Existing Client Allrush Client Rep Client" at bounding box center [534, 309] width 202 height 28
select select "Allrush Client"
click at [433, 295] on select "-- Existing Client Allrush Client Rep Client" at bounding box center [534, 309] width 202 height 28
drag, startPoint x: 609, startPoint y: 375, endPoint x: 797, endPoint y: 345, distance: 190.4
click at [754, 351] on form "New Docket Create Docket Customer Information Customer Peak [GEOGRAPHIC_DATA] P…" at bounding box center [875, 778] width 1363 height 1384
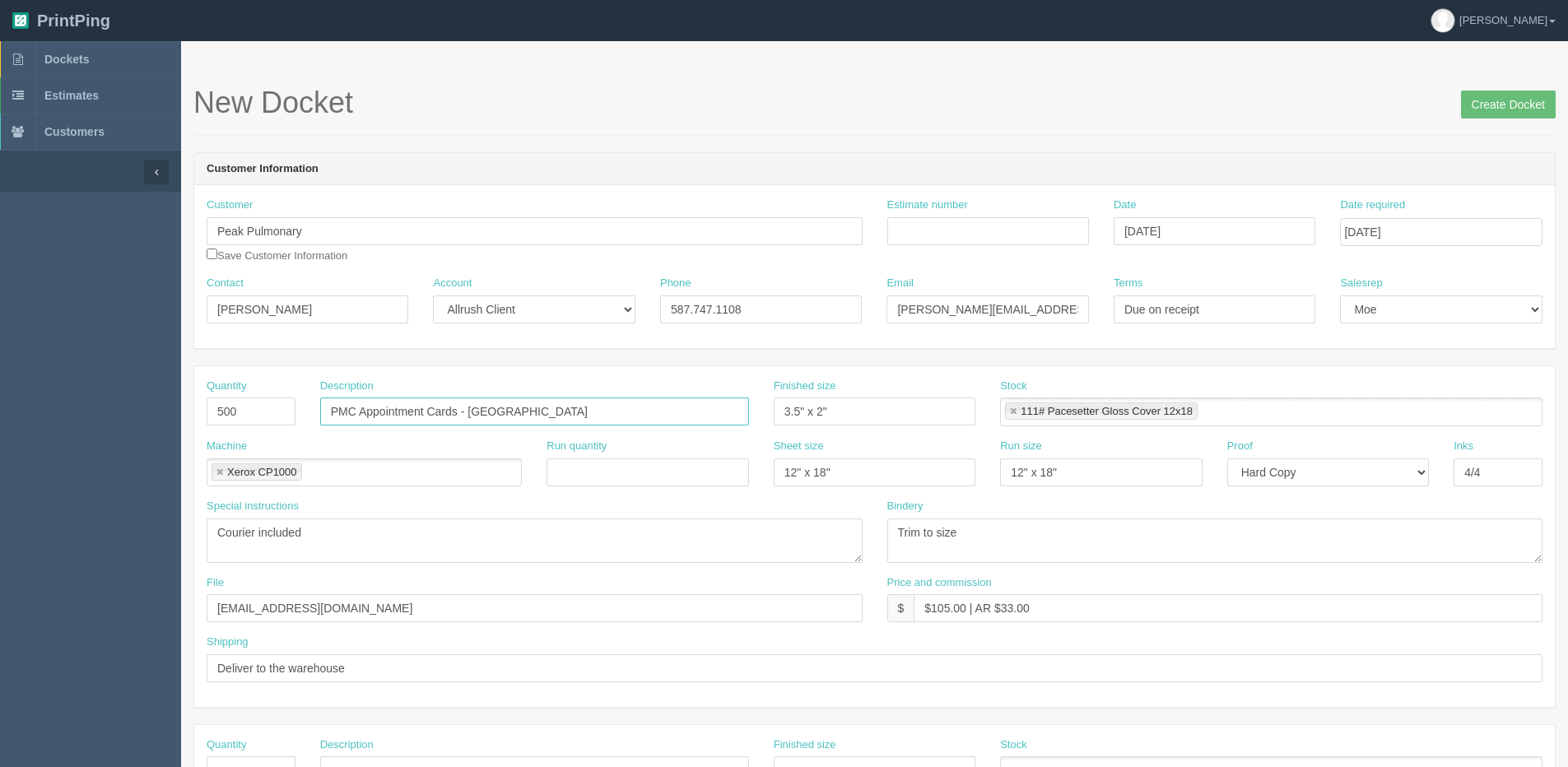
type input "PMC Appointment Cards - [GEOGRAPHIC_DATA]"
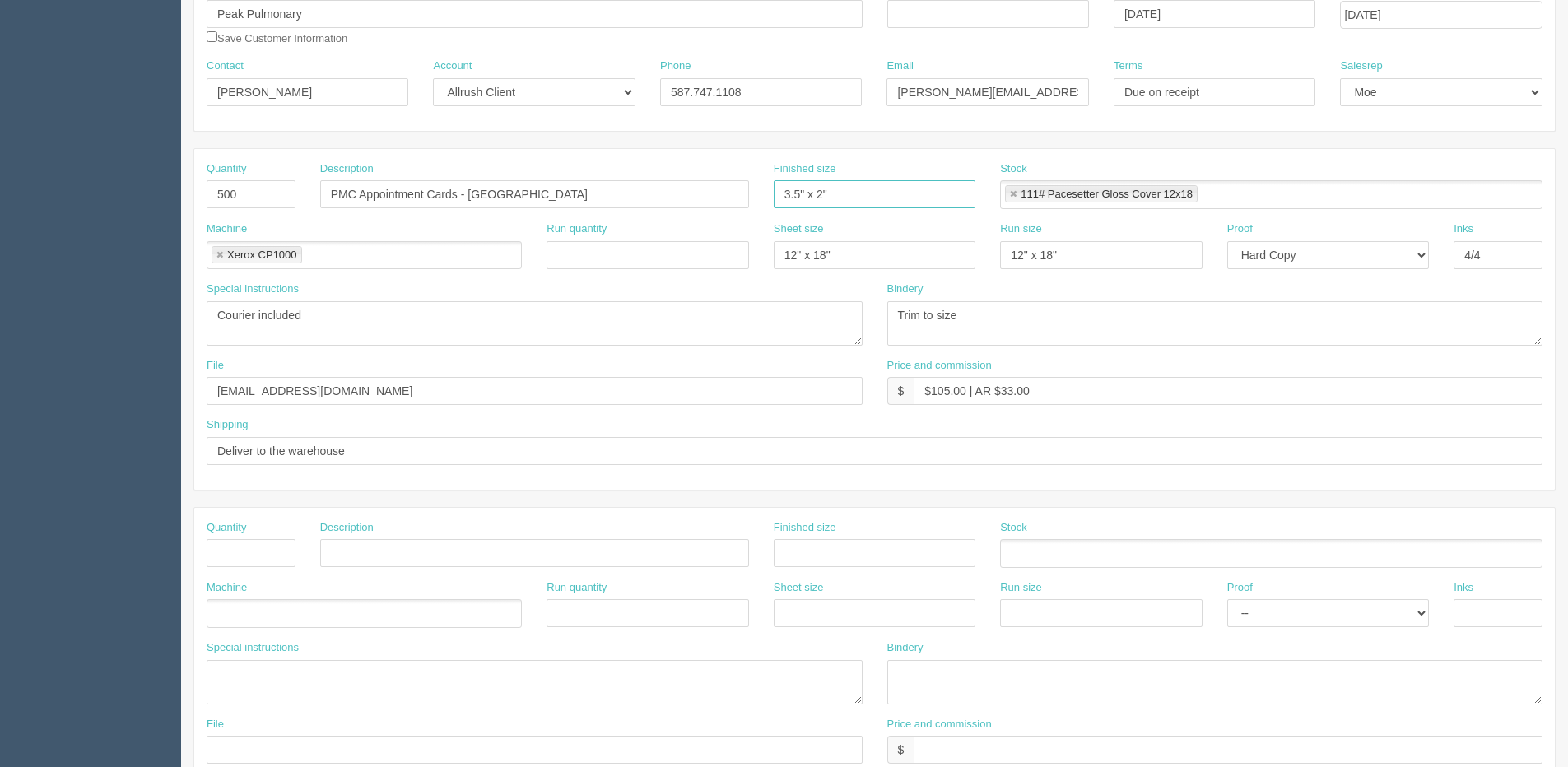
scroll to position [247, 0]
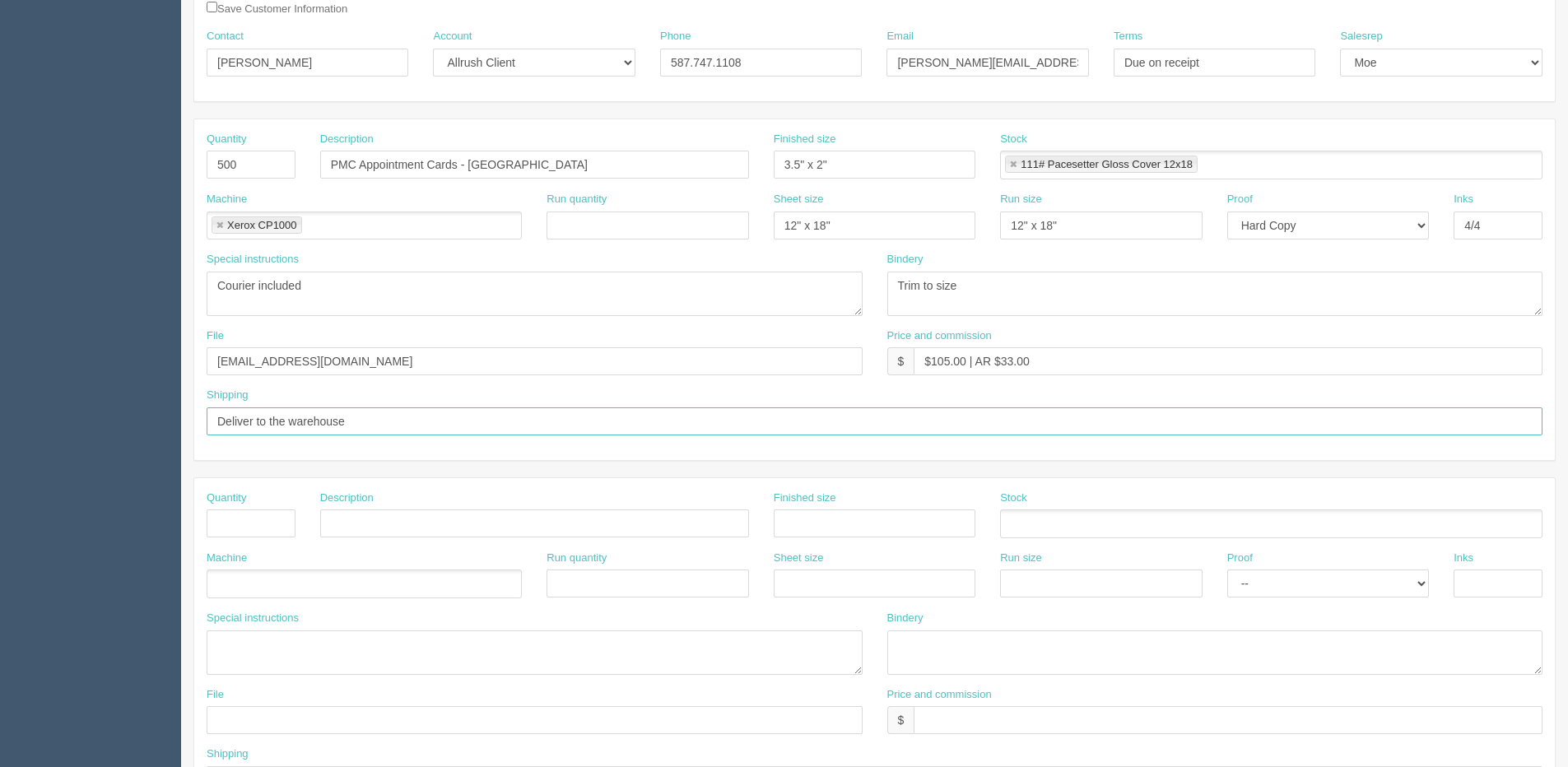
drag, startPoint x: 255, startPoint y: 423, endPoint x: 318, endPoint y: 422, distance: 63.0
click at [256, 422] on input "Deliver to the warehouse" at bounding box center [875, 421] width 1337 height 28
paste input "Pinnacle Medical - Montgomery #125, 4611 Bowness Road NW Calgary, Alberta T3B 0…"
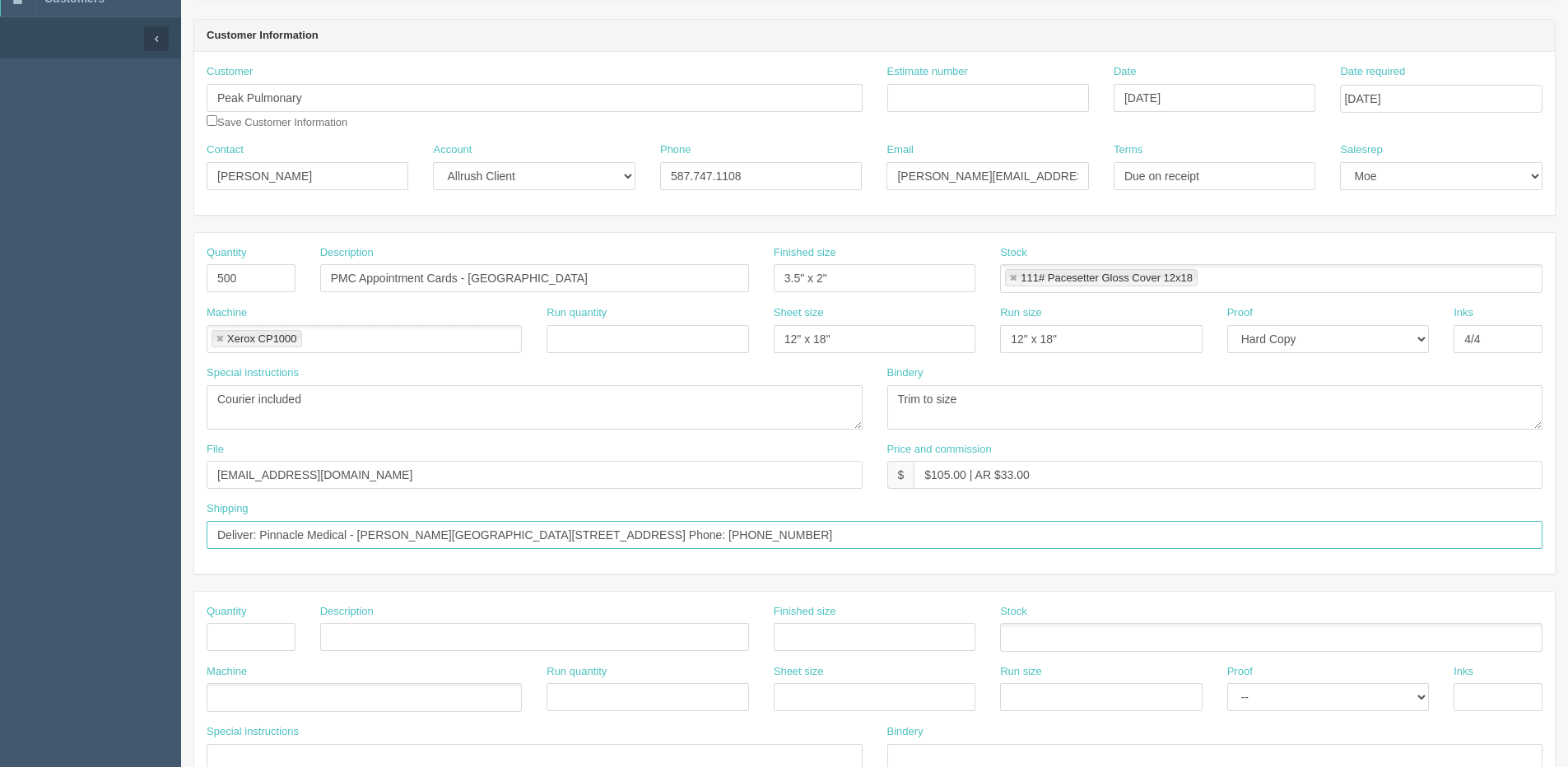
scroll to position [0, 0]
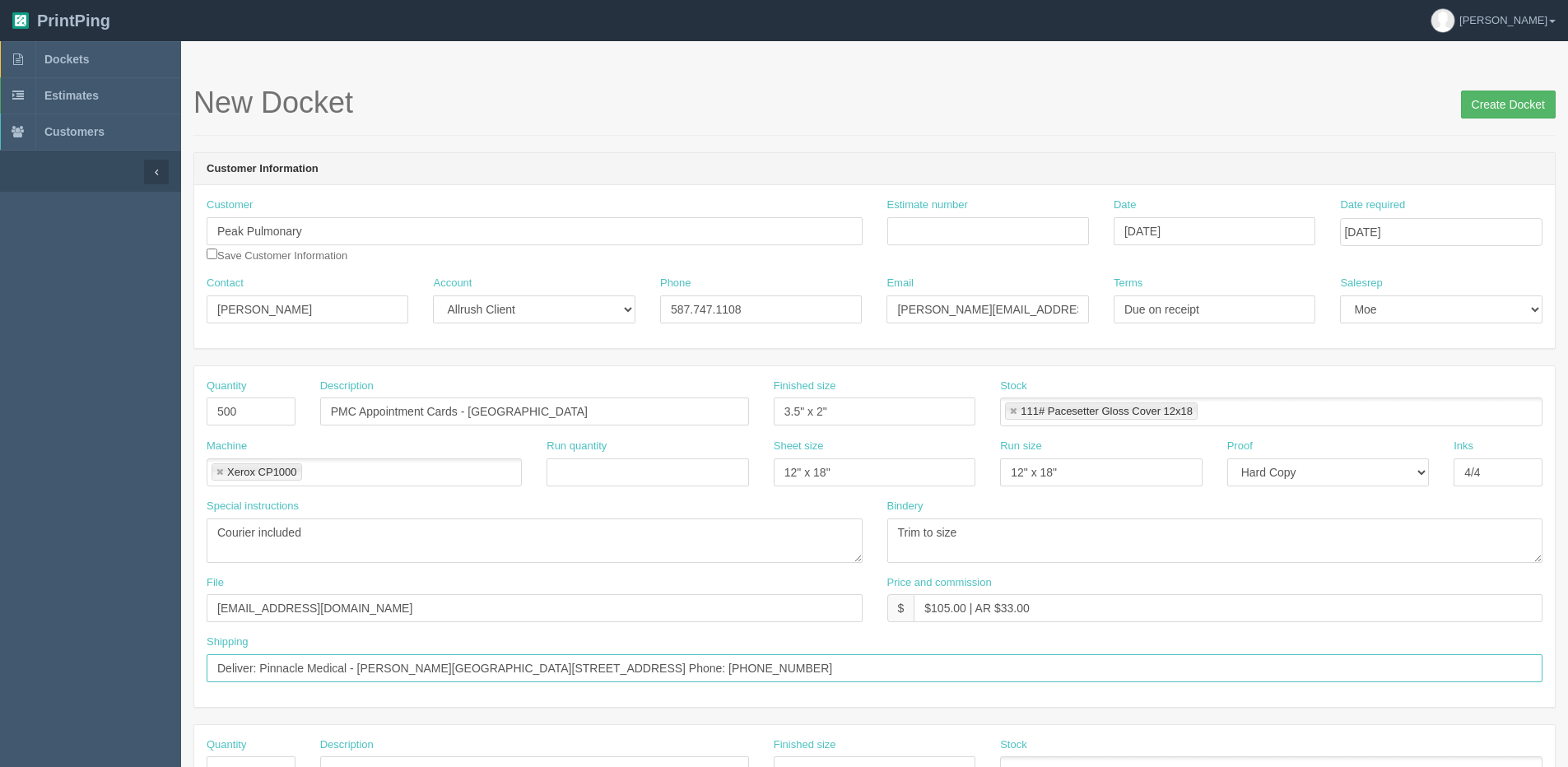
type input "Deliver: Pinnacle Medical - Montgomery #125, 4611 Bowness Road NW Calgary, Albe…"
click at [1525, 107] on input "Create Docket" at bounding box center [1509, 104] width 95 height 28
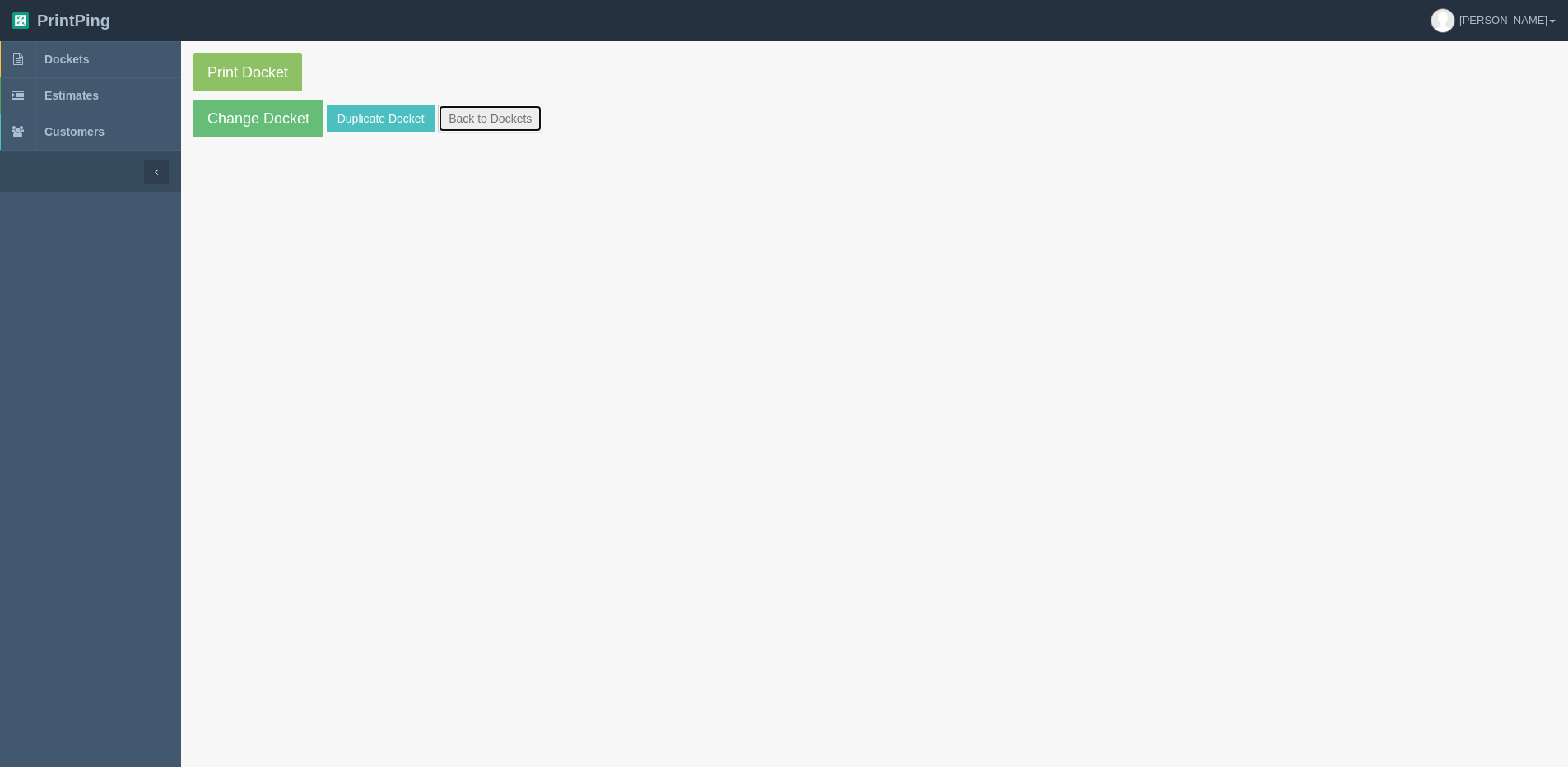
click at [501, 115] on link "Back to Dockets" at bounding box center [490, 118] width 105 height 28
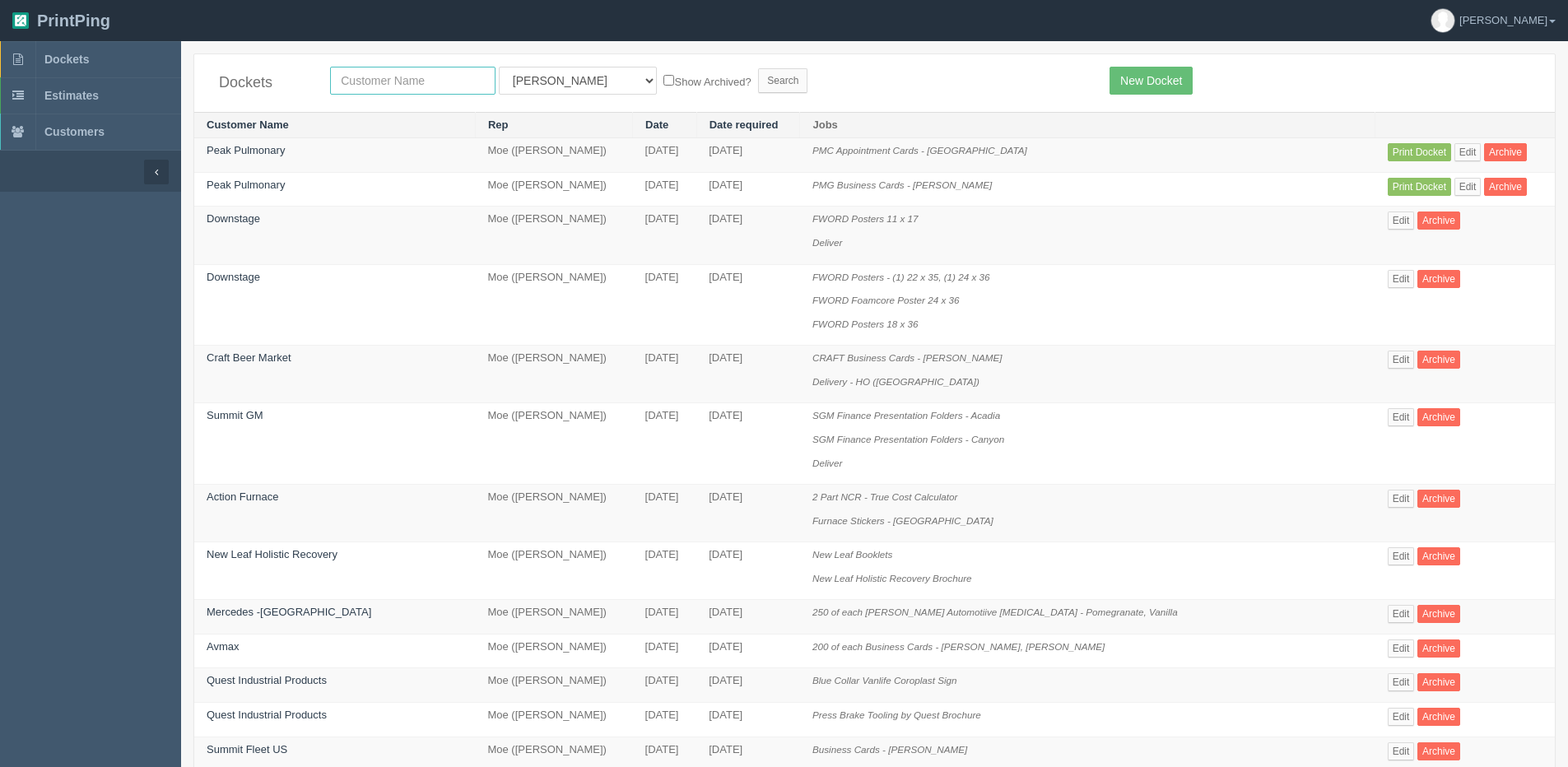
drag, startPoint x: 457, startPoint y: 106, endPoint x: 398, endPoint y: 72, distance: 68.1
click at [398, 72] on input "text" at bounding box center [413, 80] width 165 height 28
type input "peak"
click at [758, 68] on input "Search" at bounding box center [782, 81] width 49 height 25
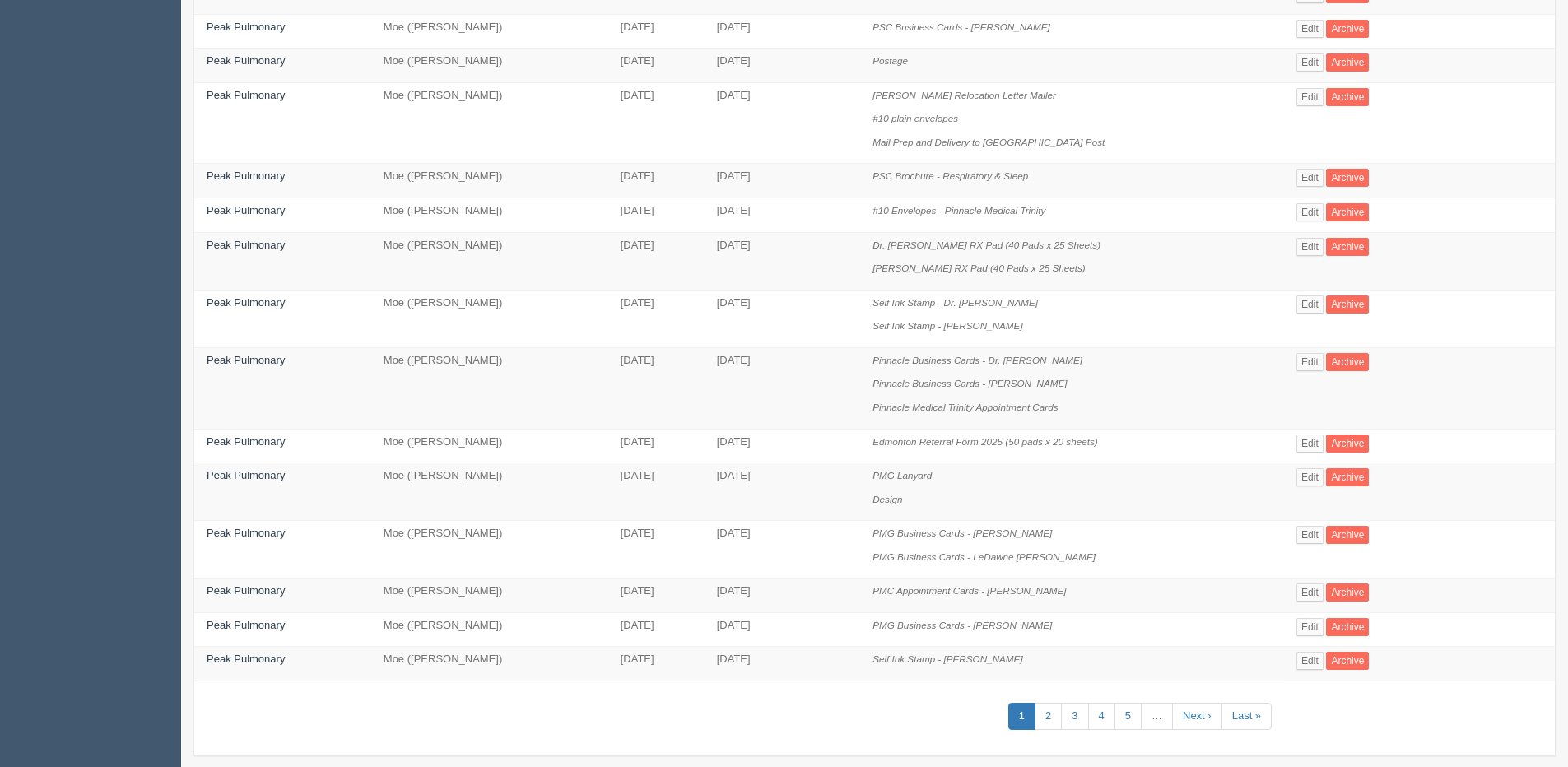
scroll to position [566, 0]
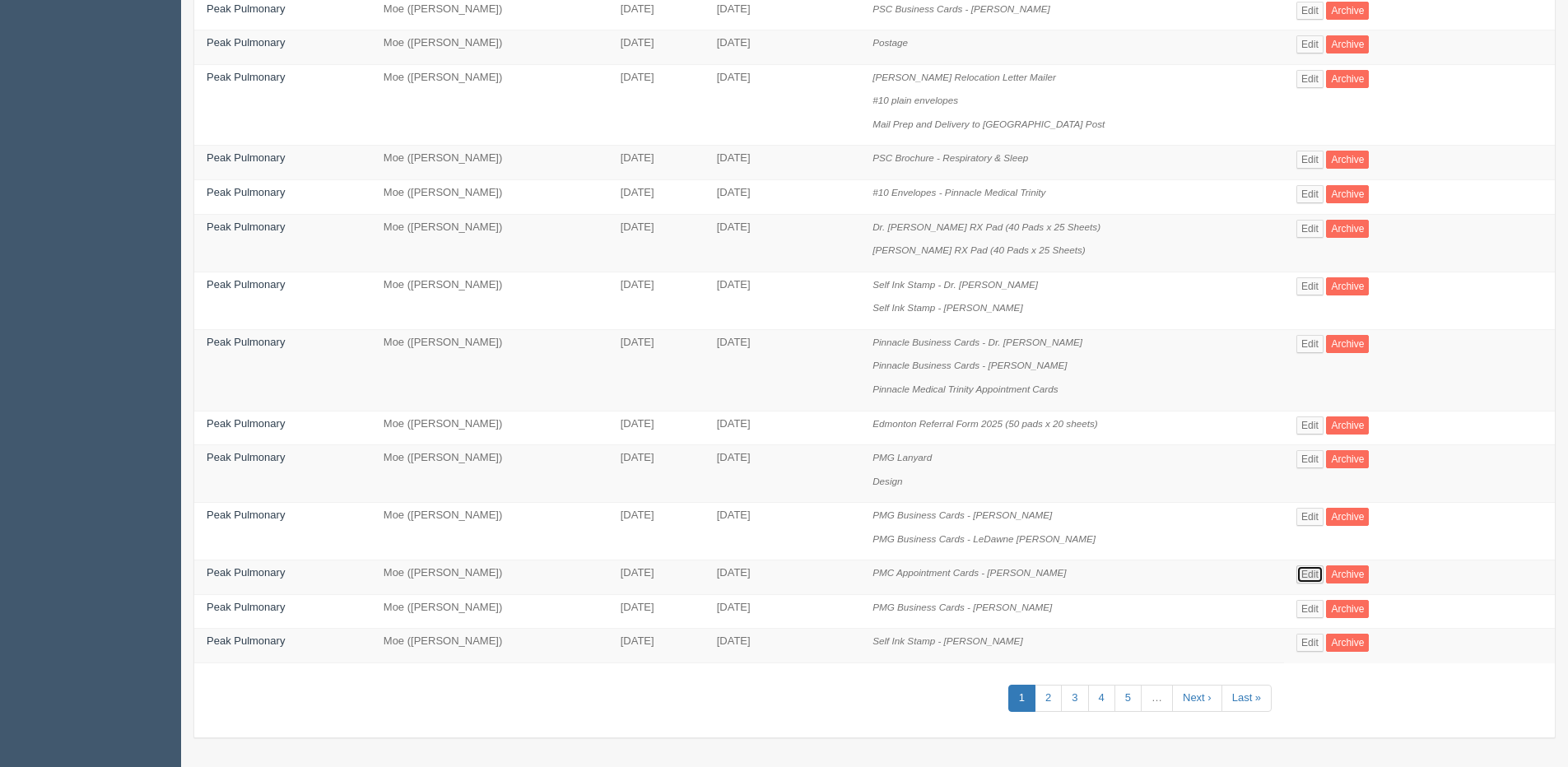
click at [1316, 566] on link "Edit" at bounding box center [1311, 575] width 27 height 18
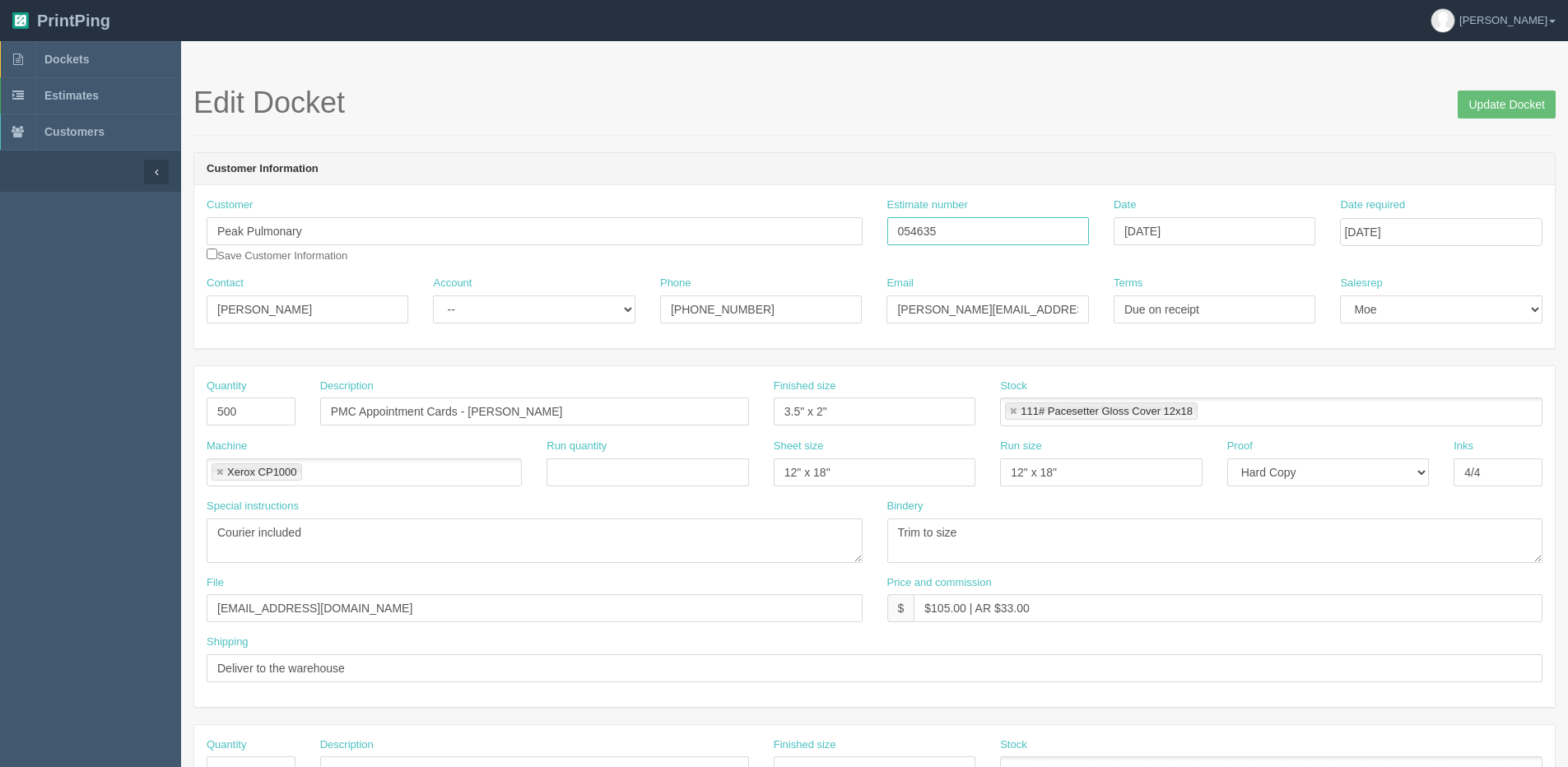
drag, startPoint x: 980, startPoint y: 223, endPoint x: 873, endPoint y: 223, distance: 107.0
click at [838, 228] on div "Customer Peak Pulmonary Save Customer Information Estimate number 054635 Date J…" at bounding box center [875, 236] width 1361 height 78
drag, startPoint x: 52, startPoint y: 49, endPoint x: 105, endPoint y: 43, distance: 53.3
click at [52, 49] on link "Dockets" at bounding box center [91, 59] width 181 height 36
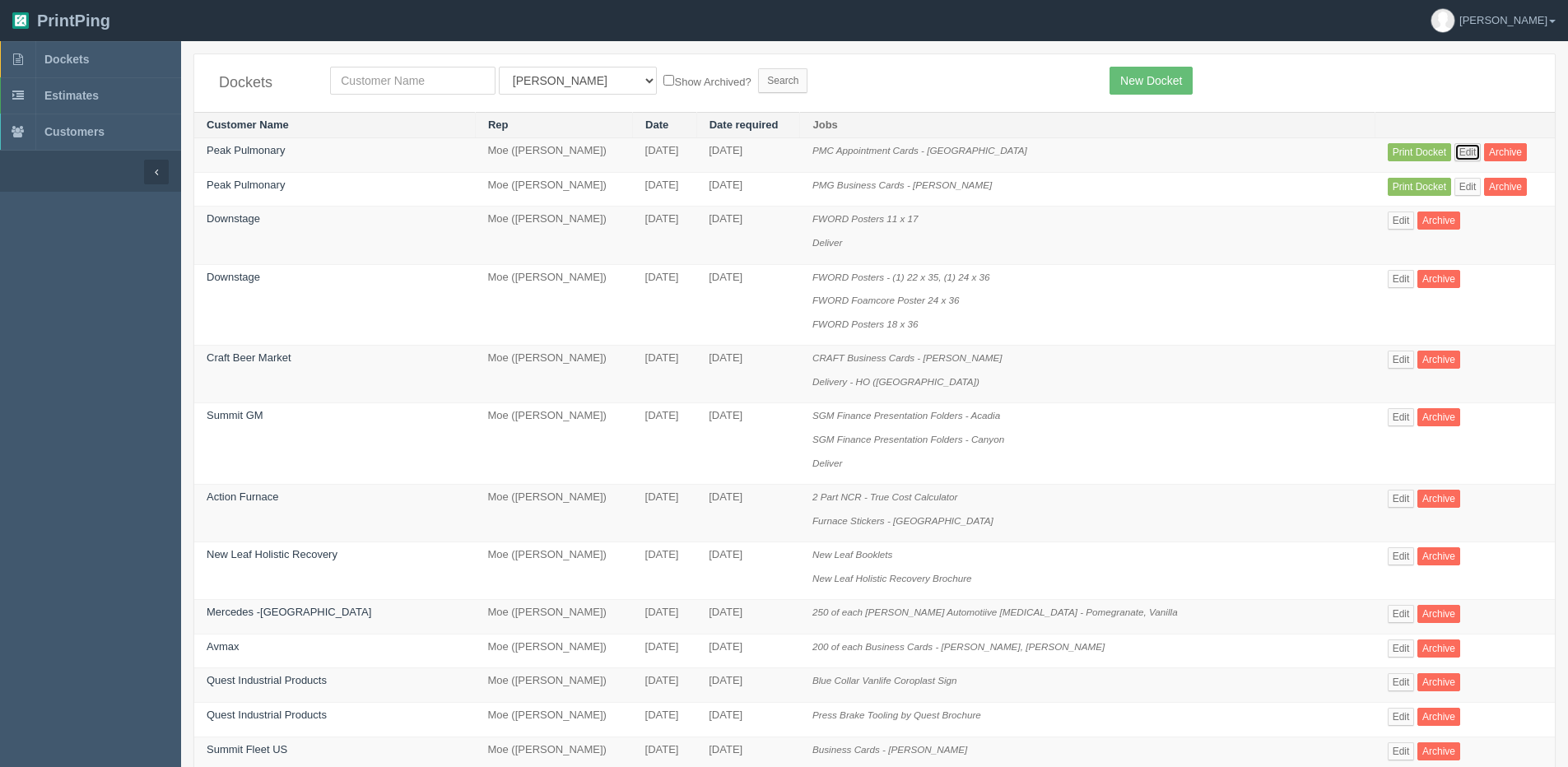
click at [1460, 152] on link "Edit" at bounding box center [1468, 153] width 27 height 18
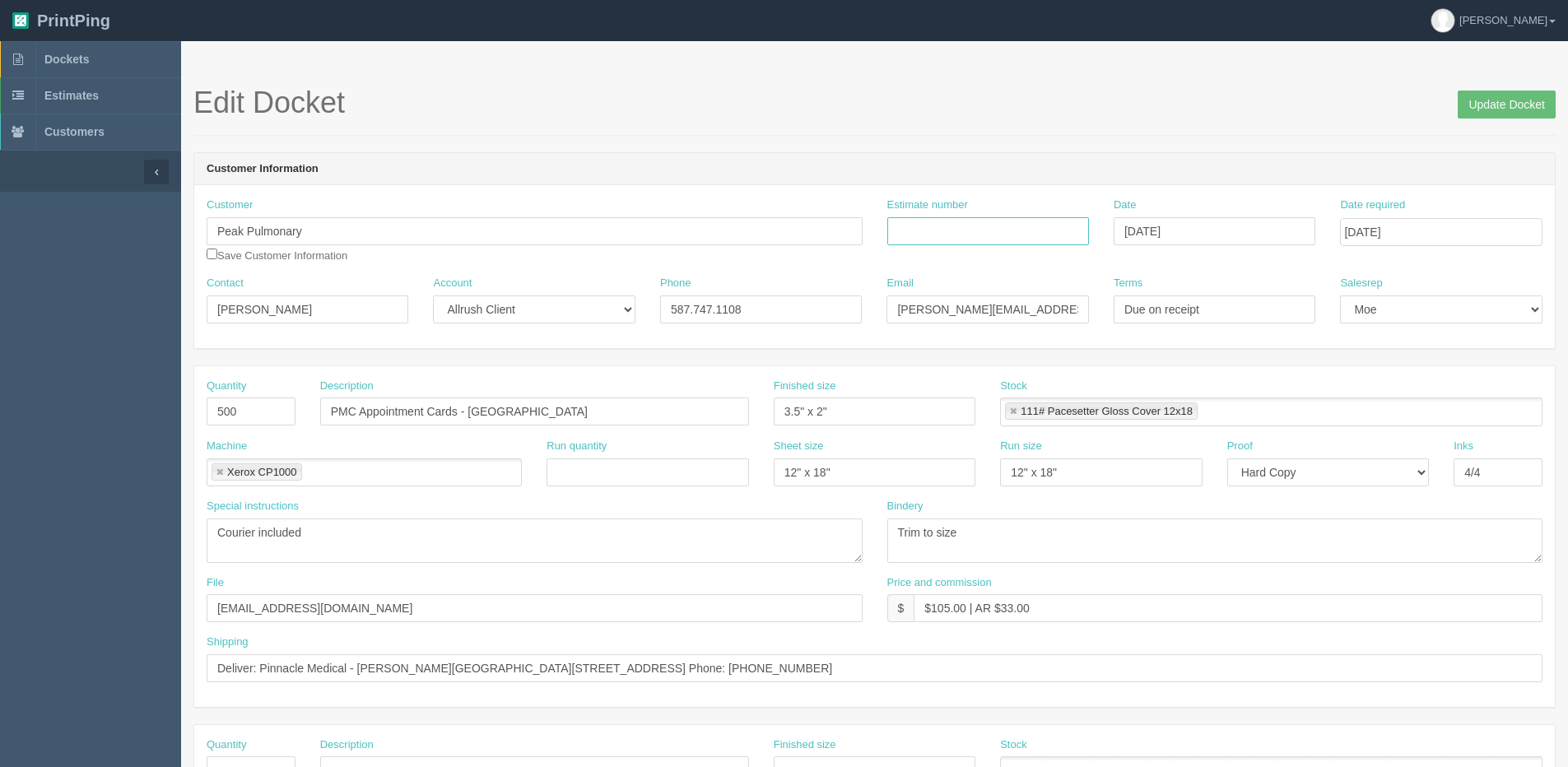
click at [950, 226] on input "Estimate number" at bounding box center [988, 231] width 202 height 28
paste input "054635"
type input "054635"
click at [1511, 84] on section "Edit Docket Update Docket Customer Information Customer Peak Pulmonary Save Cus…" at bounding box center [875, 768] width 1388 height 1454
click at [1504, 100] on input "Update Docket" at bounding box center [1506, 104] width 98 height 28
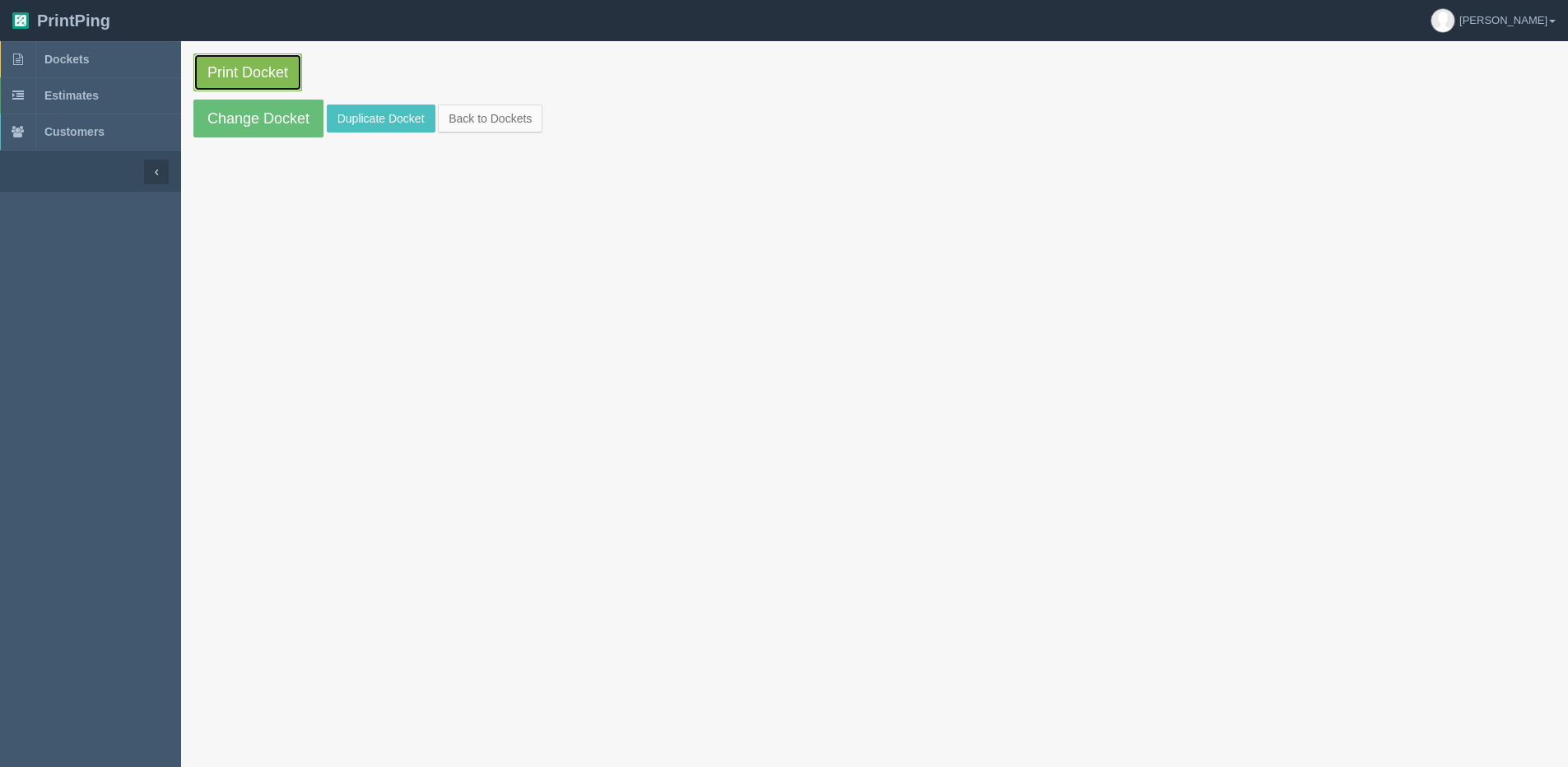
click at [261, 68] on link "Print Docket" at bounding box center [248, 73] width 109 height 38
drag, startPoint x: 477, startPoint y: 118, endPoint x: 454, endPoint y: 145, distance: 35.5
click at [477, 118] on link "Back to Dockets" at bounding box center [490, 118] width 105 height 28
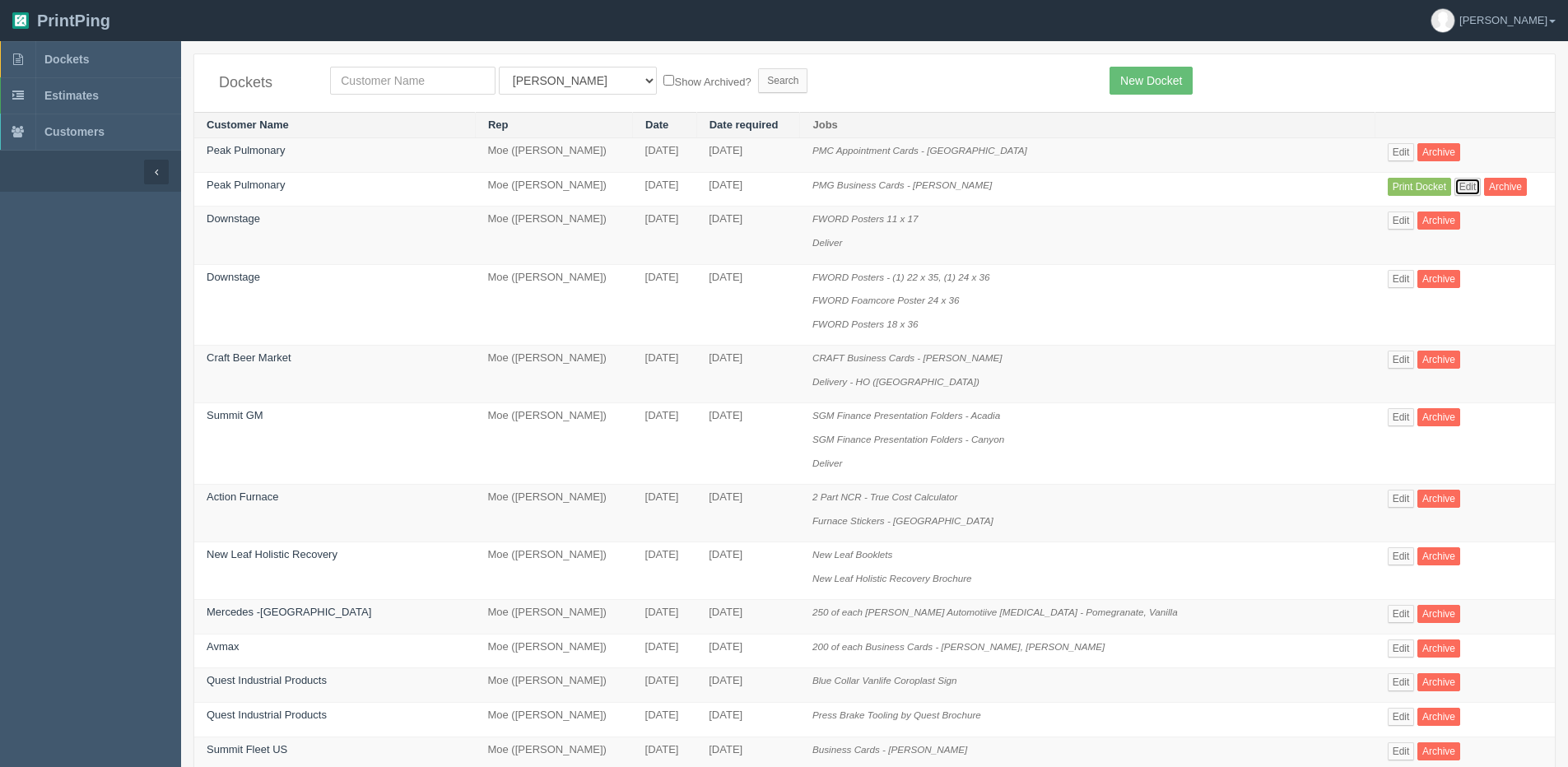
click at [1460, 182] on link "Edit" at bounding box center [1468, 187] width 27 height 18
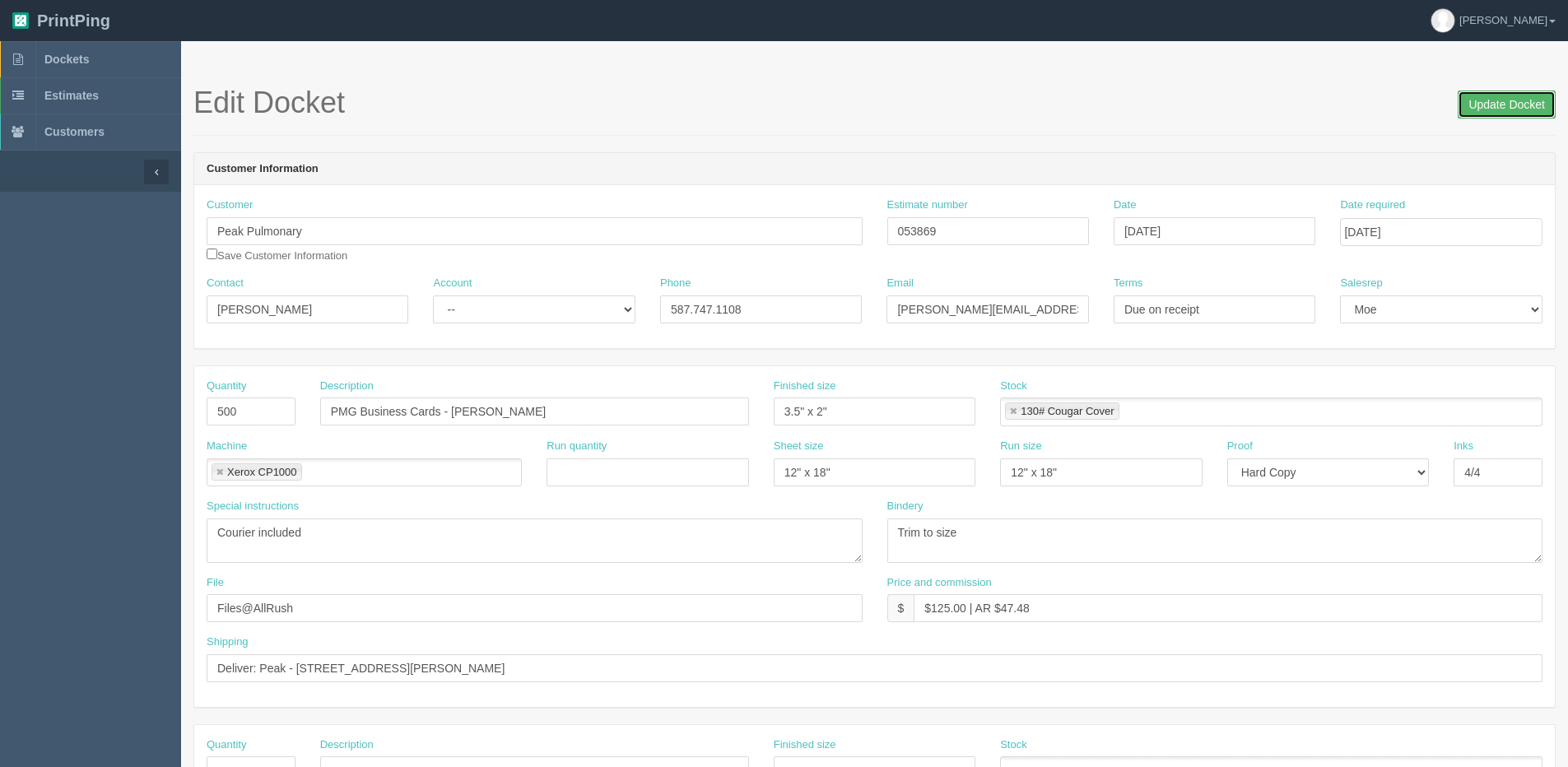
click at [1506, 103] on input "Update Docket" at bounding box center [1506, 104] width 98 height 28
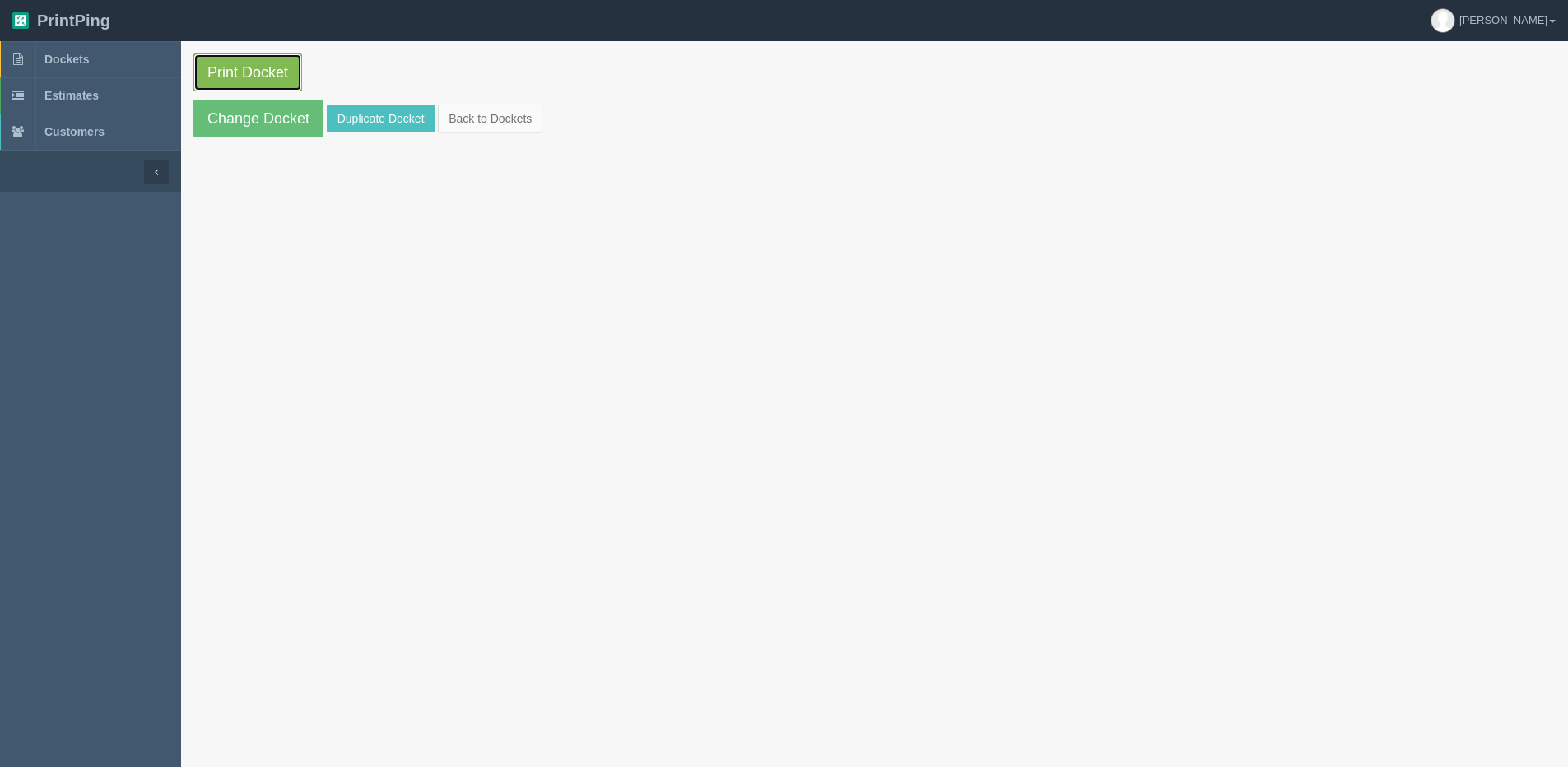
click at [257, 64] on link "Print Docket" at bounding box center [248, 73] width 109 height 38
click at [492, 122] on link "Back to Dockets" at bounding box center [490, 118] width 105 height 28
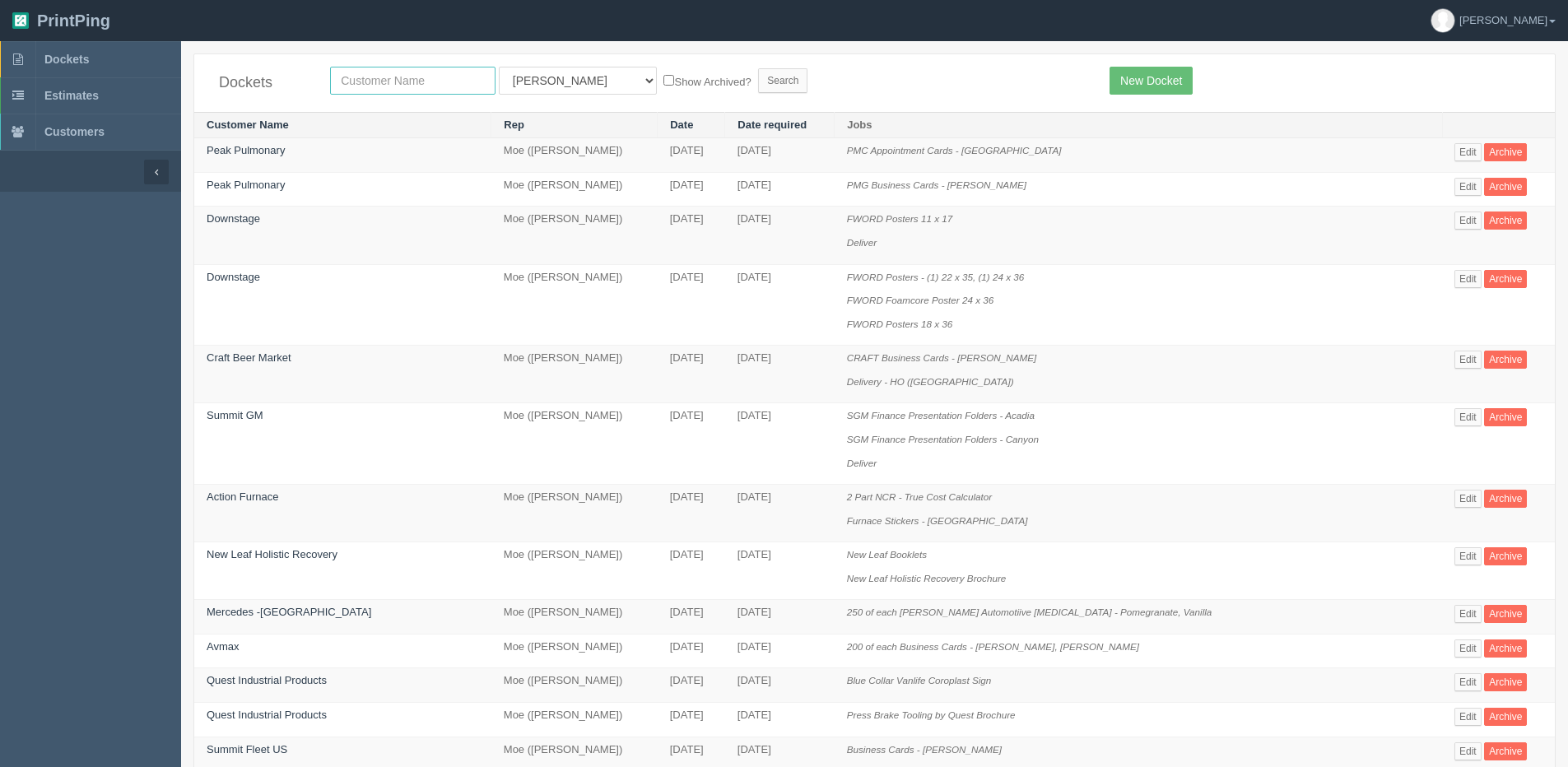
click at [410, 74] on input "text" at bounding box center [413, 80] width 165 height 28
type input "[PERSON_NAME]"
click at [758, 68] on input "Search" at bounding box center [782, 81] width 49 height 25
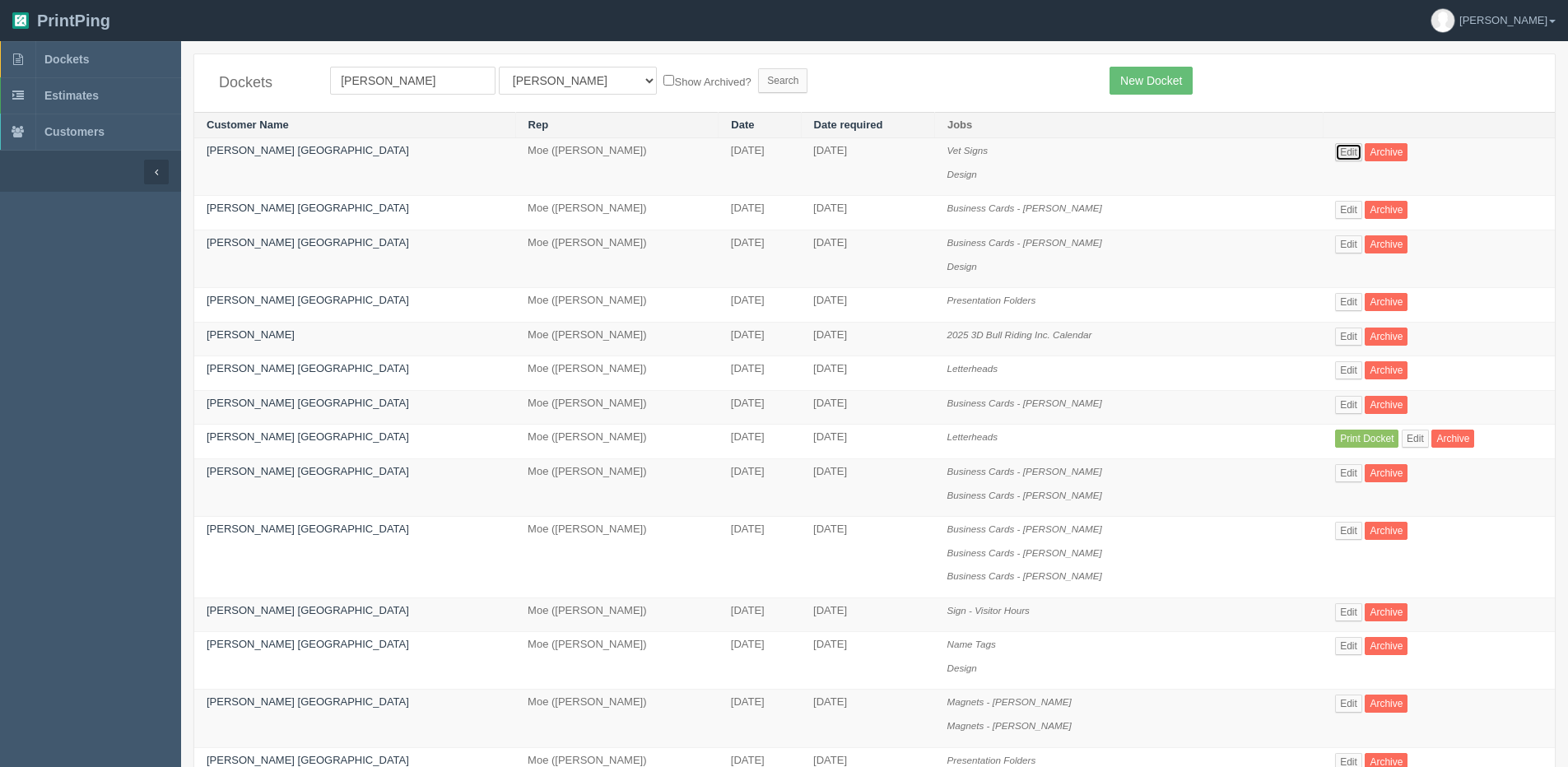
click at [1336, 154] on link "Edit" at bounding box center [1349, 153] width 27 height 18
drag, startPoint x: 370, startPoint y: 83, endPoint x: 285, endPoint y: 83, distance: 85.0
click at [287, 83] on div "Dockets moore All Users Ali Ali Test 1 Aly Amy Ankit Arif Brandon Dan France Gr…" at bounding box center [875, 83] width 1361 height 57
type input "olds"
click at [758, 68] on input "Search" at bounding box center [782, 81] width 49 height 25
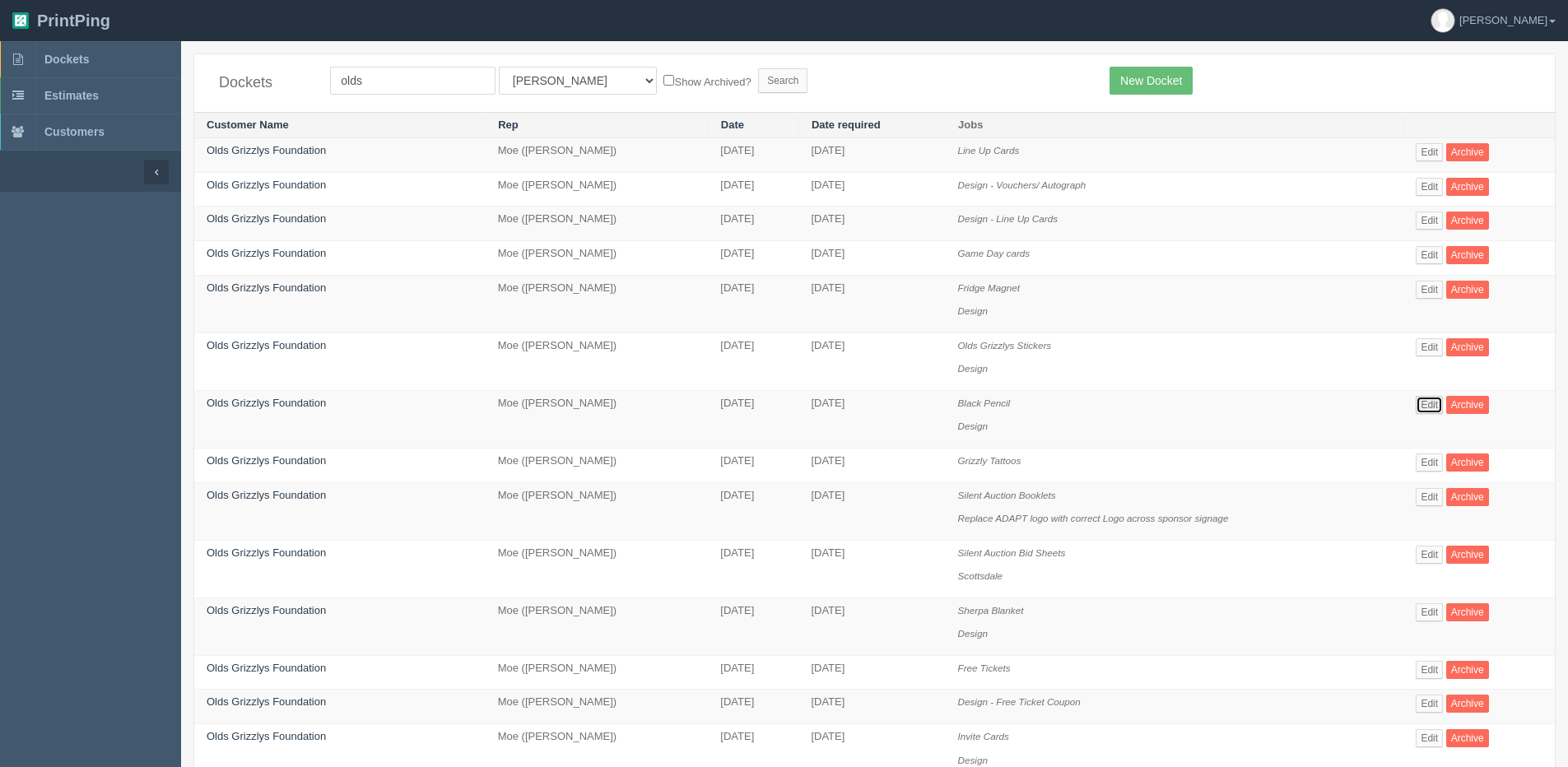
click at [1443, 407] on link "Edit" at bounding box center [1430, 405] width 27 height 18
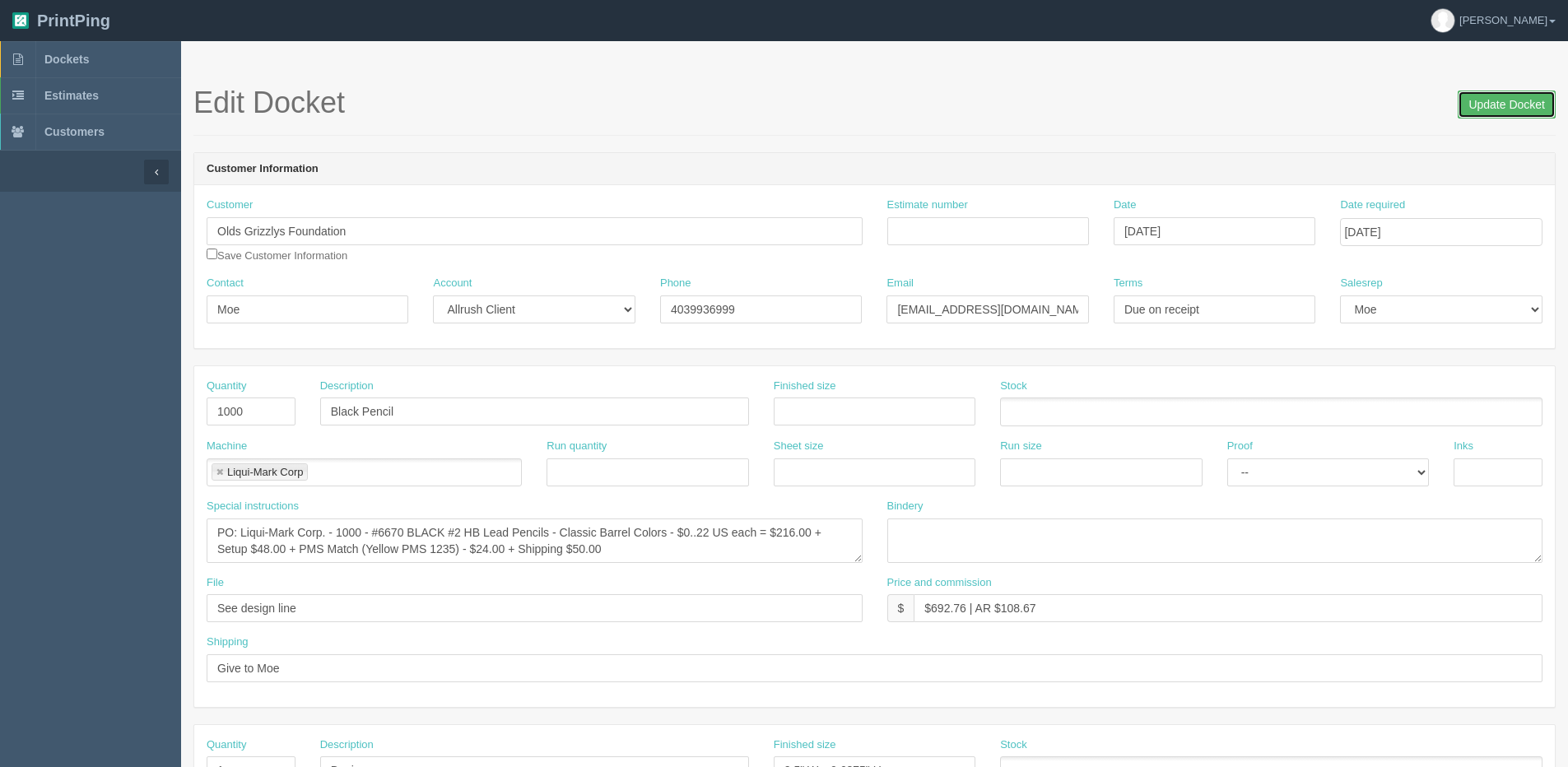
drag, startPoint x: 1539, startPoint y: 98, endPoint x: 1248, endPoint y: 49, distance: 295.1
click at [1515, 89] on span "Update Docket" at bounding box center [1506, 102] width 98 height 33
click at [1494, 96] on input "Update Docket" at bounding box center [1506, 104] width 98 height 28
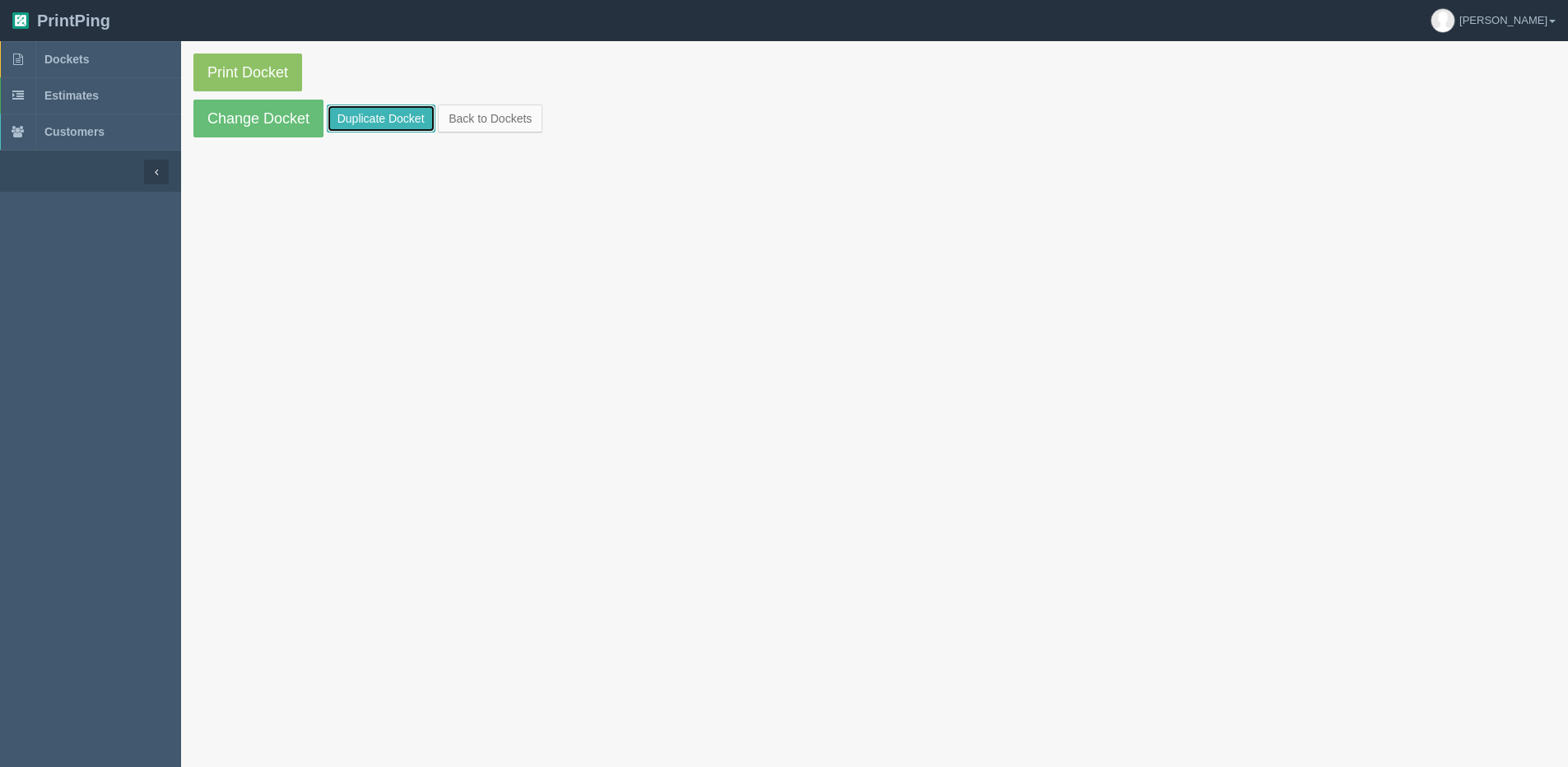
click at [365, 123] on link "Duplicate Docket" at bounding box center [380, 118] width 109 height 28
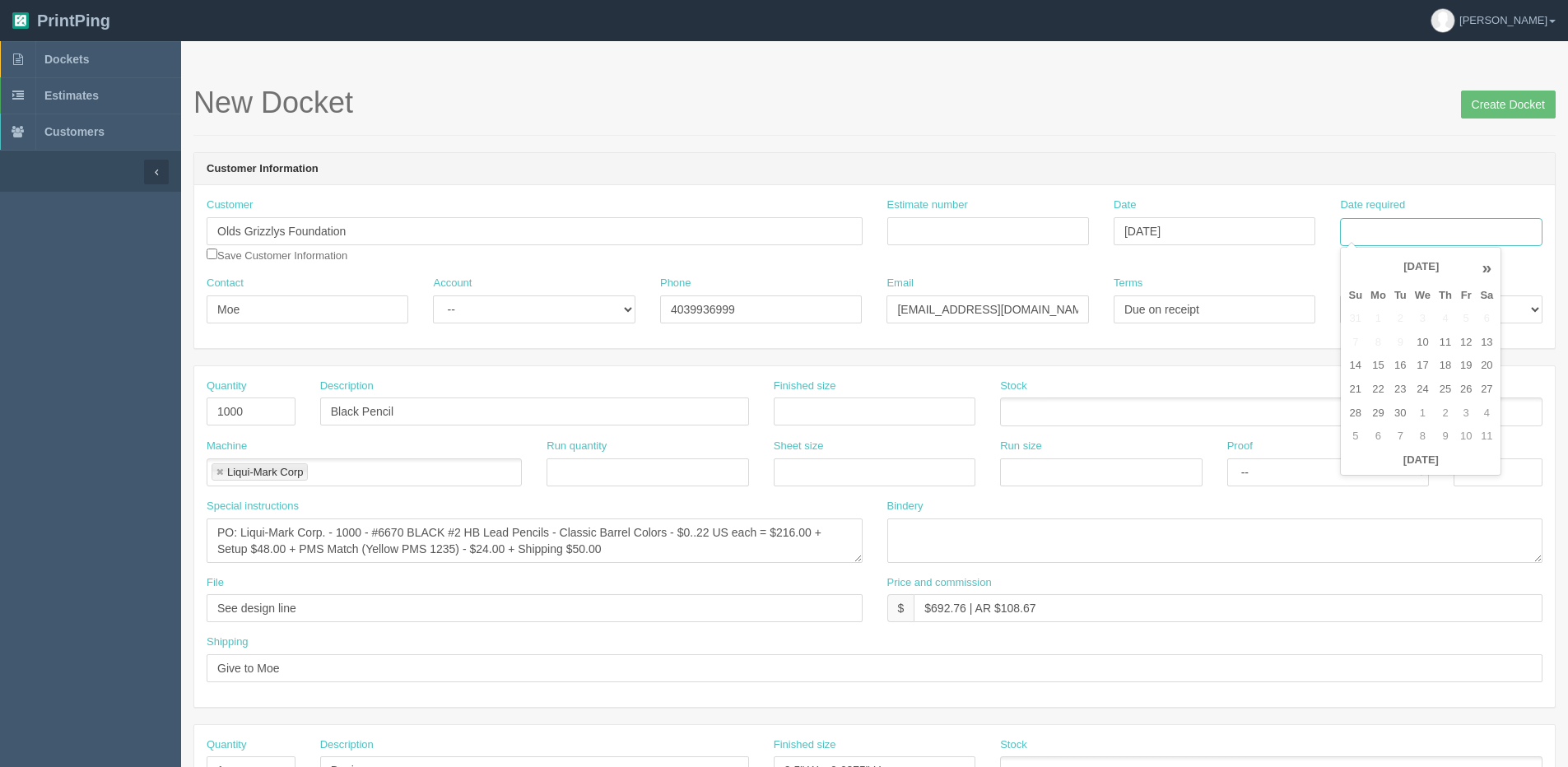
click at [1451, 231] on input "Date required" at bounding box center [1441, 231] width 202 height 28
click at [1437, 472] on th "[DATE]" at bounding box center [1421, 460] width 153 height 24
click at [1463, 360] on td "19" at bounding box center [1467, 366] width 20 height 24
type input "[DATE]"
drag, startPoint x: 281, startPoint y: 416, endPoint x: -66, endPoint y: 418, distance: 347.0
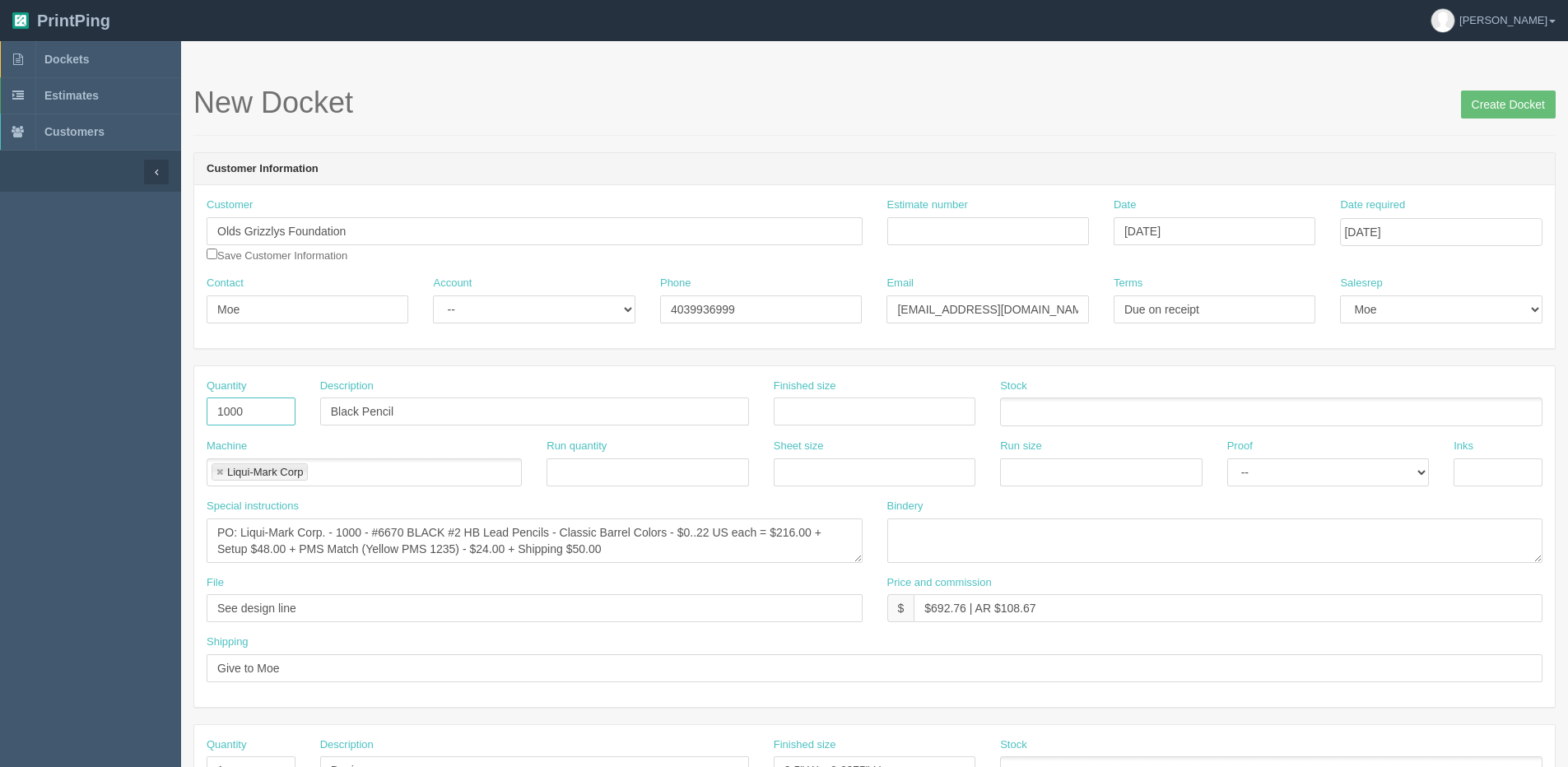
click at [0, 418] on html "PrintPing [PERSON_NAME] Edit account ( [PERSON_NAME][EMAIL_ADDRESS][DOMAIN_NAME…" at bounding box center [784, 747] width 1568 height 1495
type input "10"
click at [71, 59] on span "Dockets" at bounding box center [67, 59] width 45 height 13
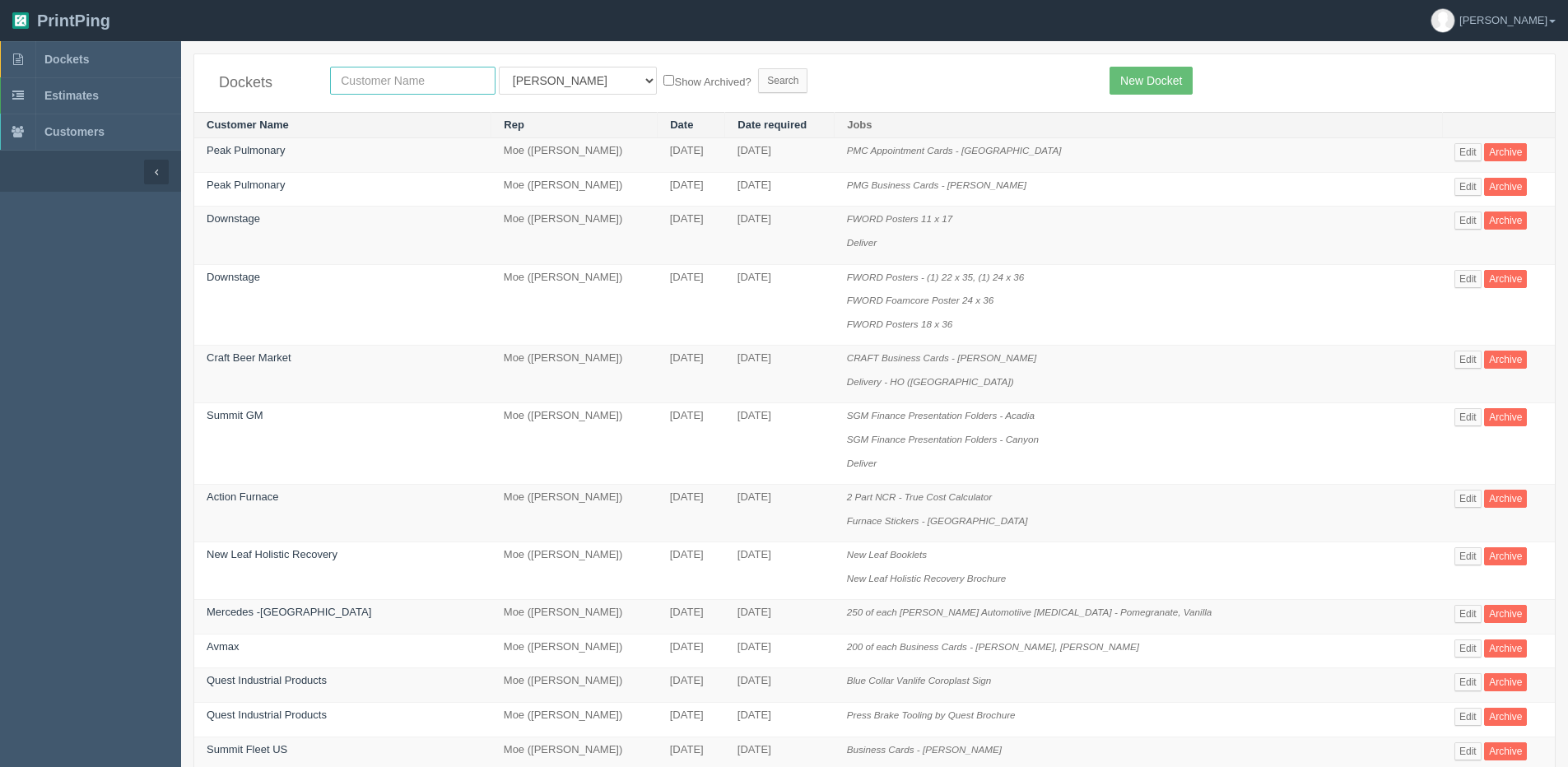
click at [451, 80] on input "text" at bounding box center [413, 80] width 165 height 28
type input "olds"
click at [758, 68] on input "Search" at bounding box center [782, 81] width 49 height 25
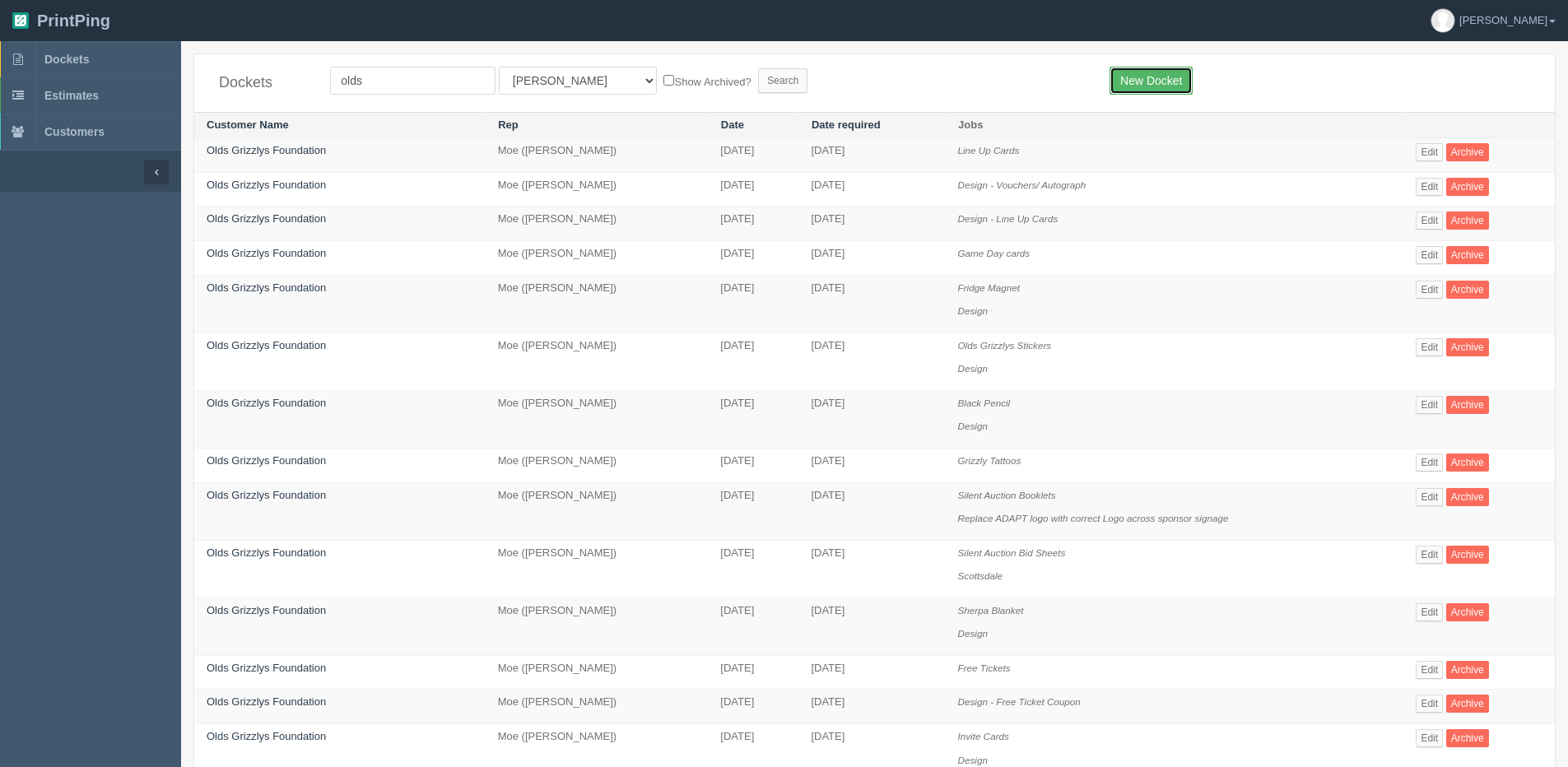
click at [1160, 87] on link "New Docket" at bounding box center [1151, 80] width 83 height 28
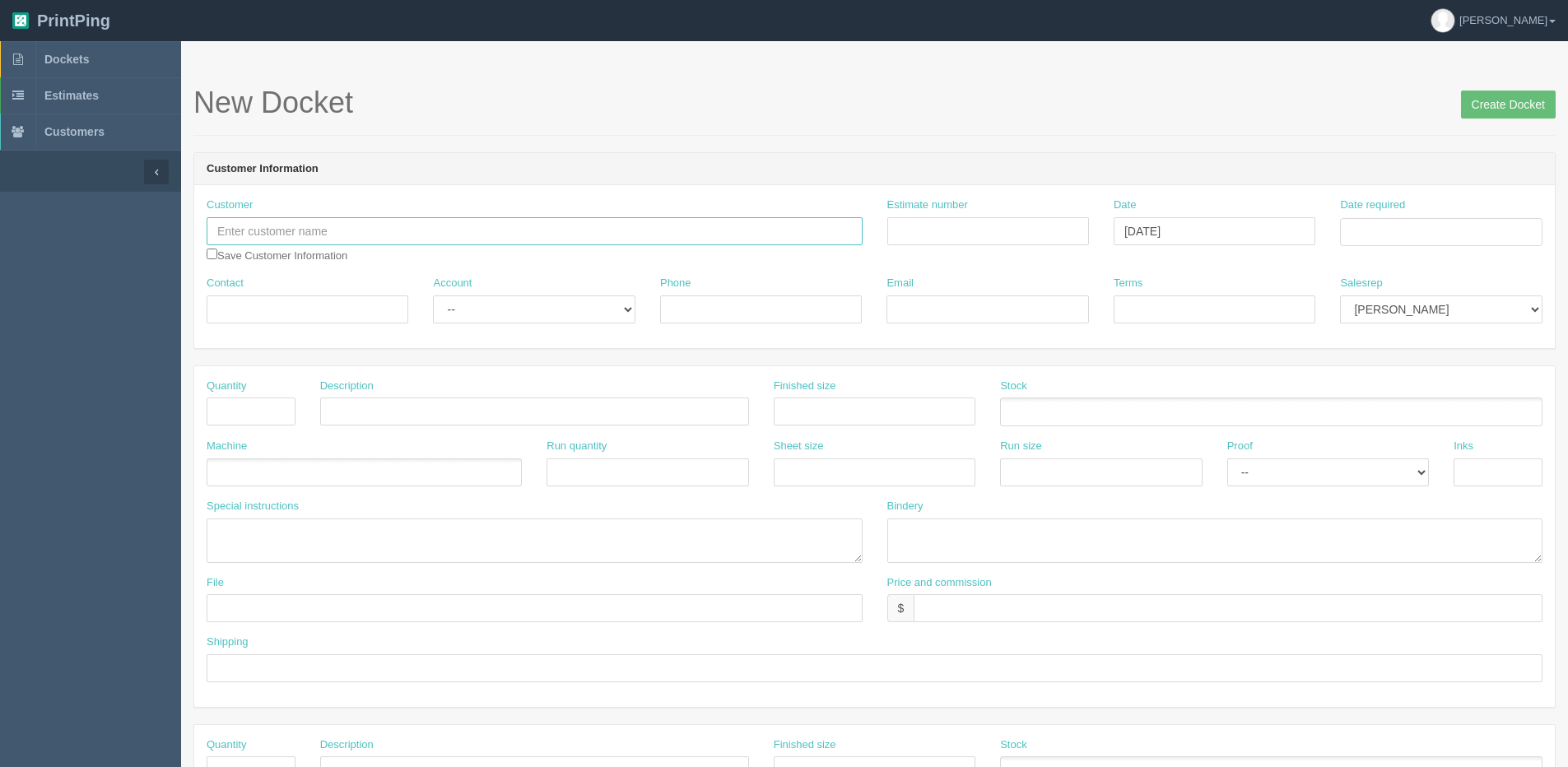
click at [264, 222] on input "text" at bounding box center [534, 231] width 656 height 28
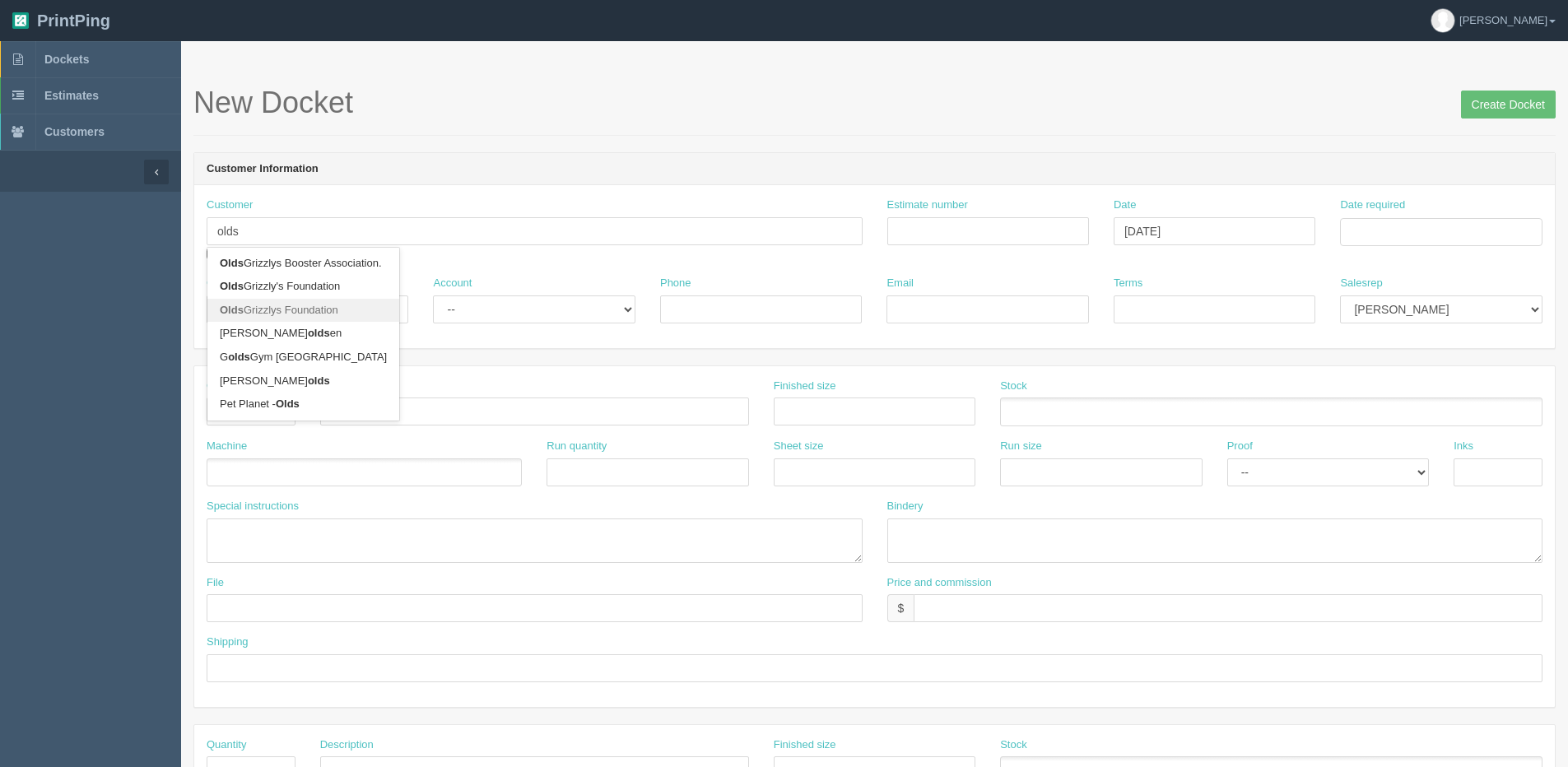
click at [274, 310] on link "Olds Grizzlys Foundation" at bounding box center [303, 310] width 192 height 24
type input "Olds Grizzlys Foundation"
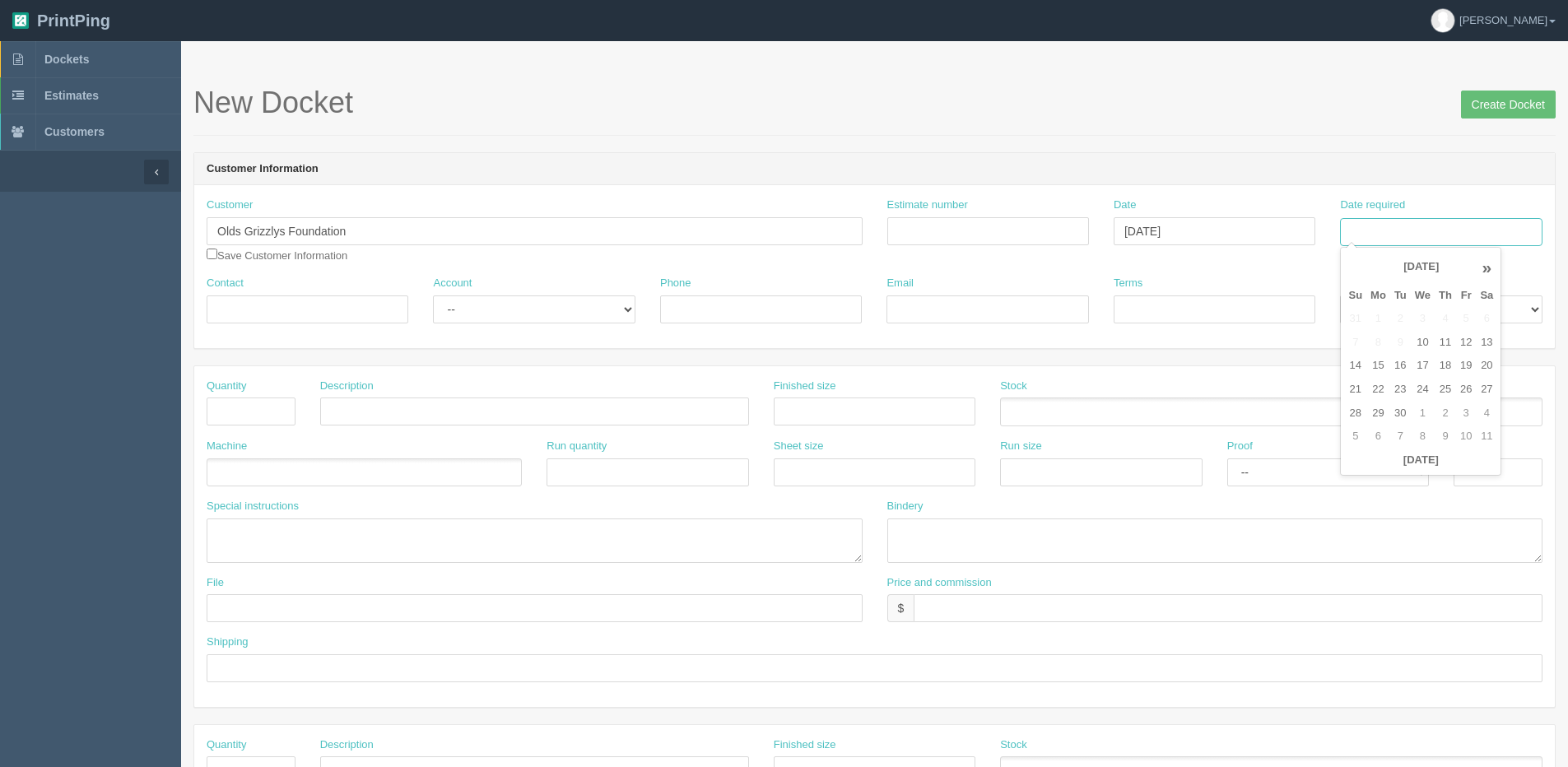
click at [1478, 225] on input "Date required" at bounding box center [1441, 231] width 202 height 28
click at [1420, 462] on th "Today" at bounding box center [1421, 460] width 153 height 24
click at [1465, 366] on td "19" at bounding box center [1467, 366] width 20 height 24
type input "[DATE]"
drag, startPoint x: 1502, startPoint y: 105, endPoint x: 1443, endPoint y: 118, distance: 60.4
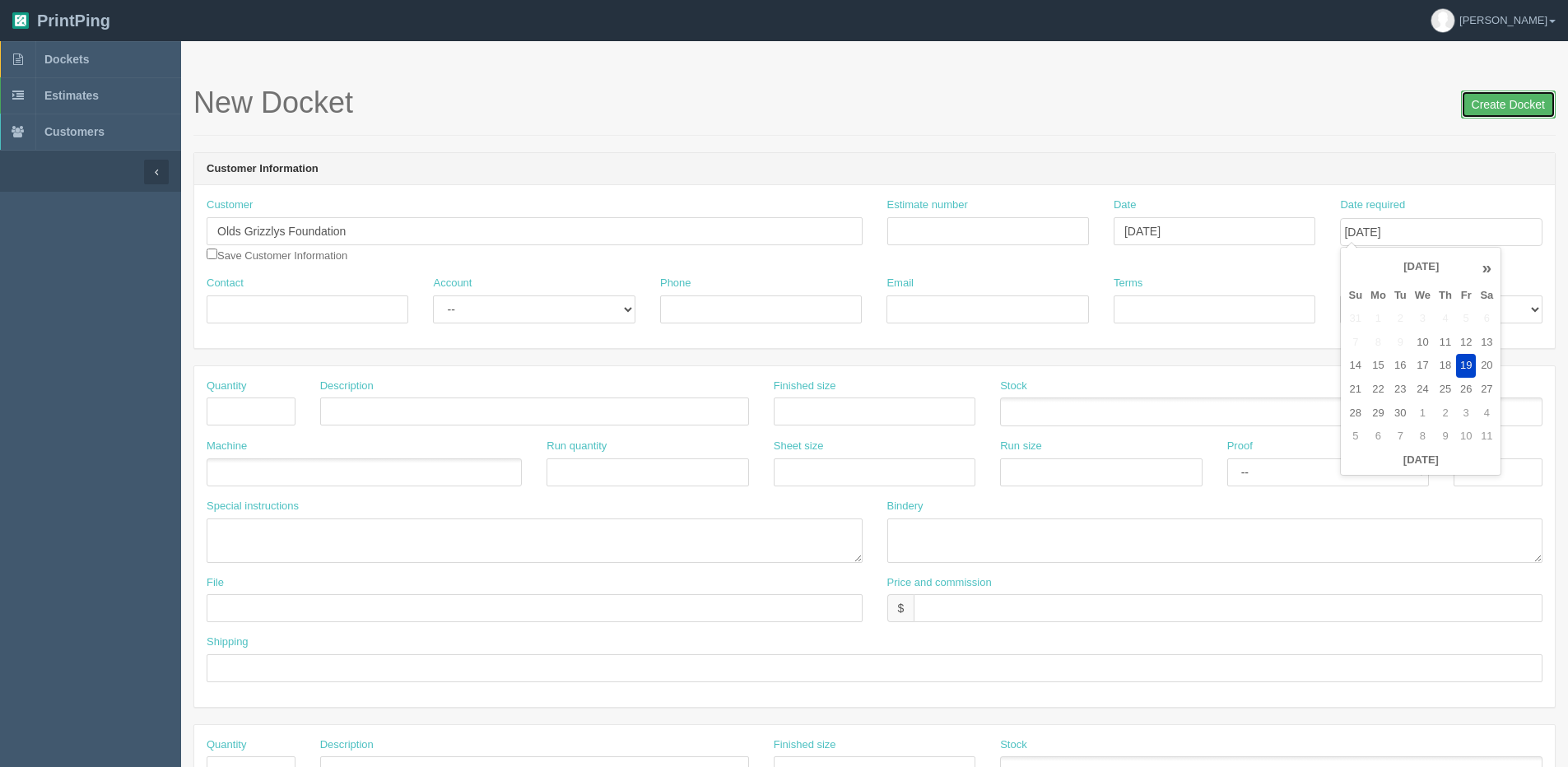
click at [1500, 104] on input "Create Docket" at bounding box center [1509, 104] width 95 height 28
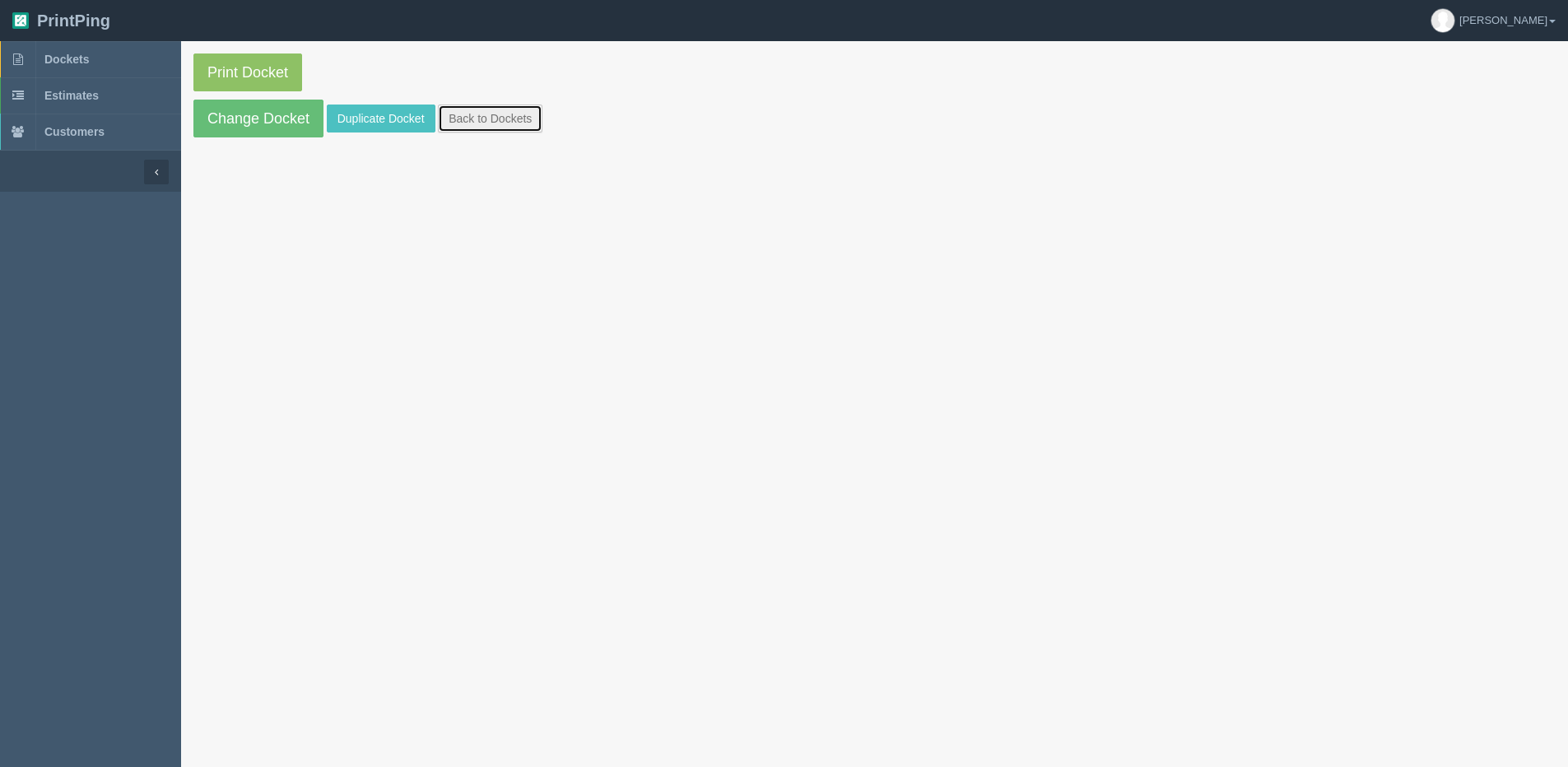
click at [506, 114] on link "Back to Dockets" at bounding box center [490, 118] width 105 height 28
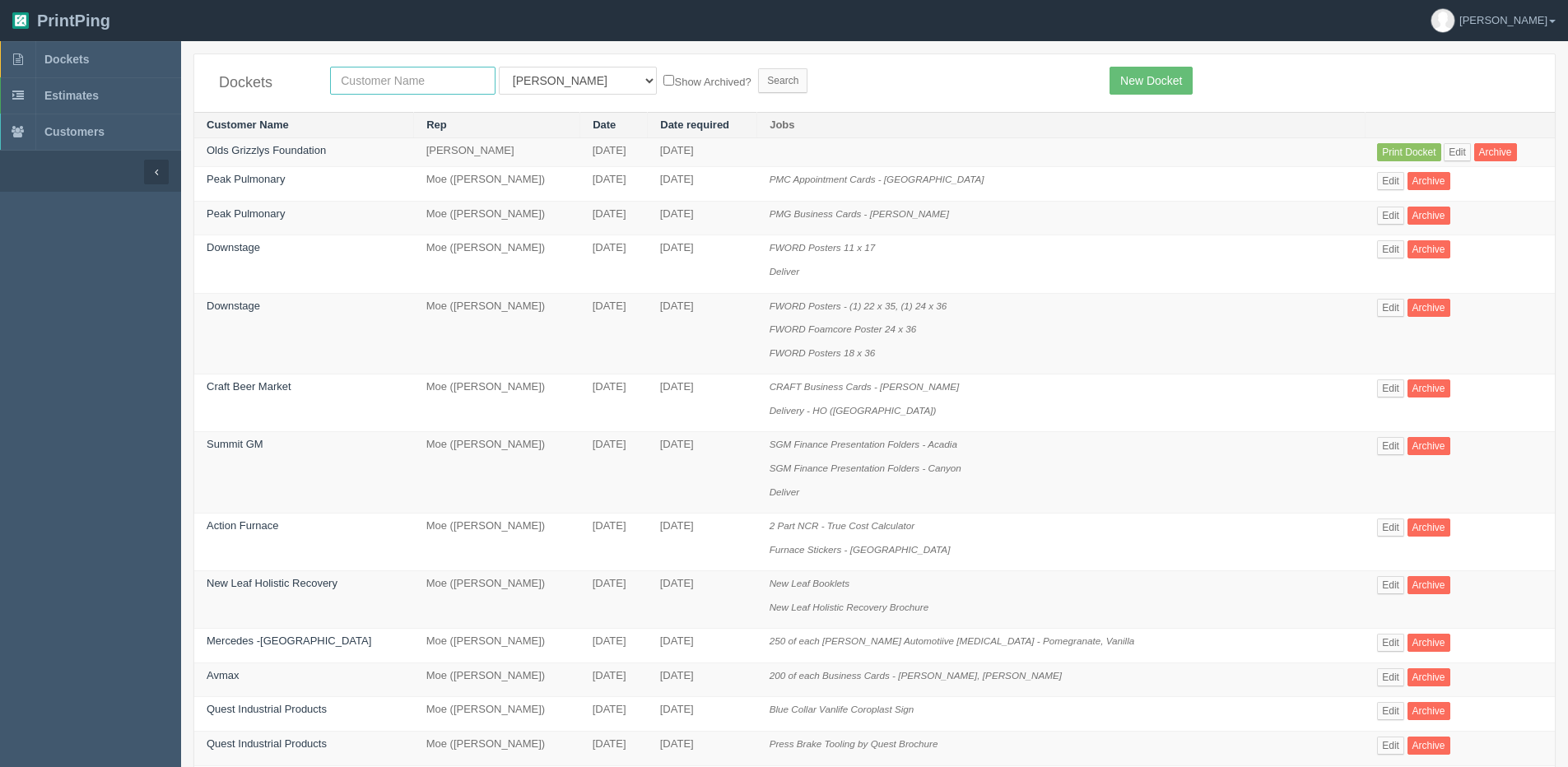
click at [380, 83] on input "text" at bounding box center [413, 80] width 165 height 28
type input "olds"
click at [758, 68] on input "Search" at bounding box center [782, 81] width 49 height 25
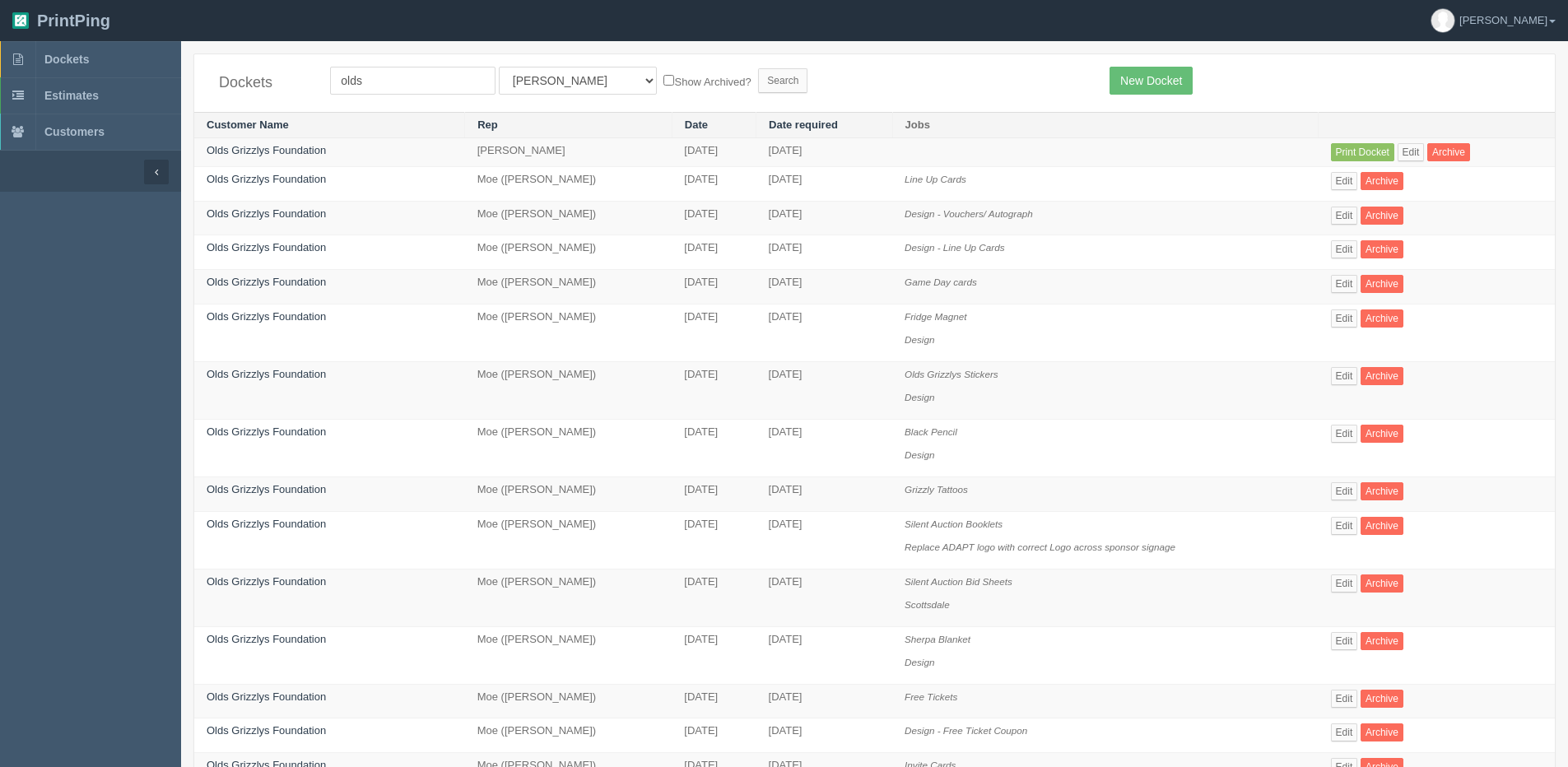
click at [664, 86] on label "Show Archived?" at bounding box center [707, 81] width 87 height 19
click at [664, 85] on input "Show Archived?" at bounding box center [669, 81] width 11 height 11
checkbox input "true"
click at [758, 80] on input "Search" at bounding box center [782, 81] width 49 height 25
click at [1347, 174] on link "Edit" at bounding box center [1345, 181] width 27 height 18
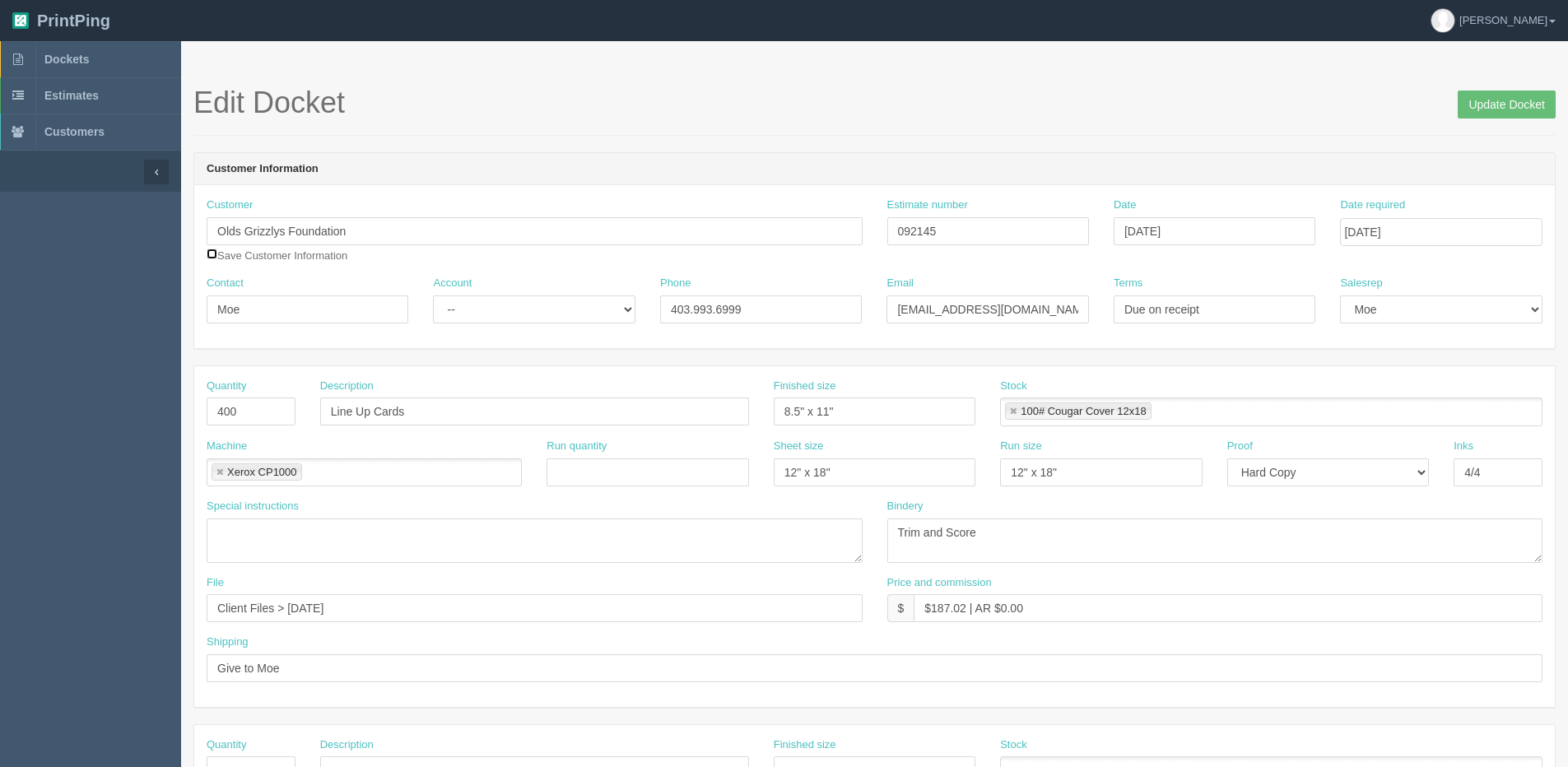
click at [211, 252] on input "checkbox" at bounding box center [212, 254] width 11 height 11
checkbox input "true"
click at [1475, 113] on input "Update Docket" at bounding box center [1506, 104] width 98 height 28
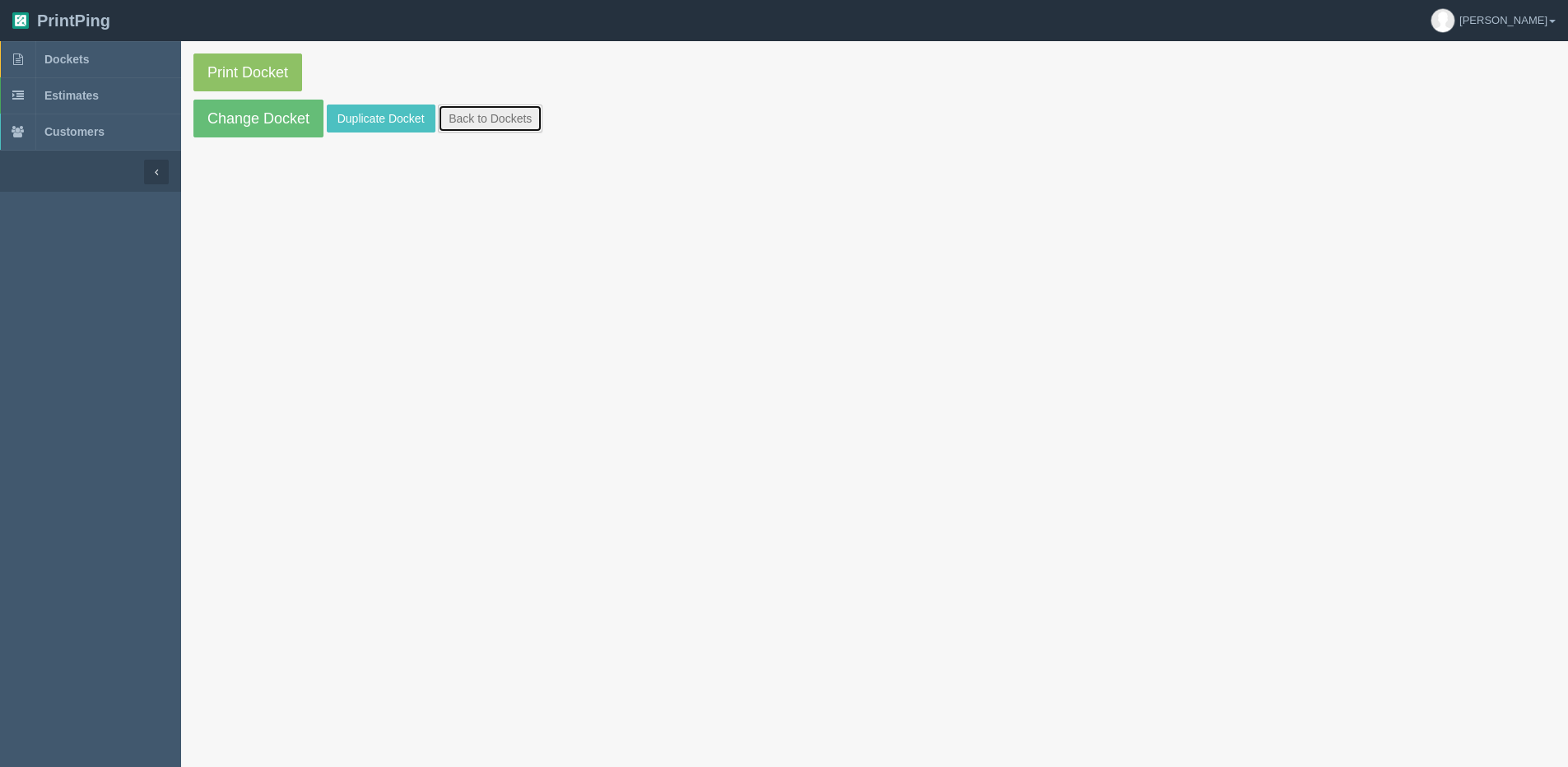
click at [463, 123] on link "Back to Dockets" at bounding box center [490, 118] width 105 height 28
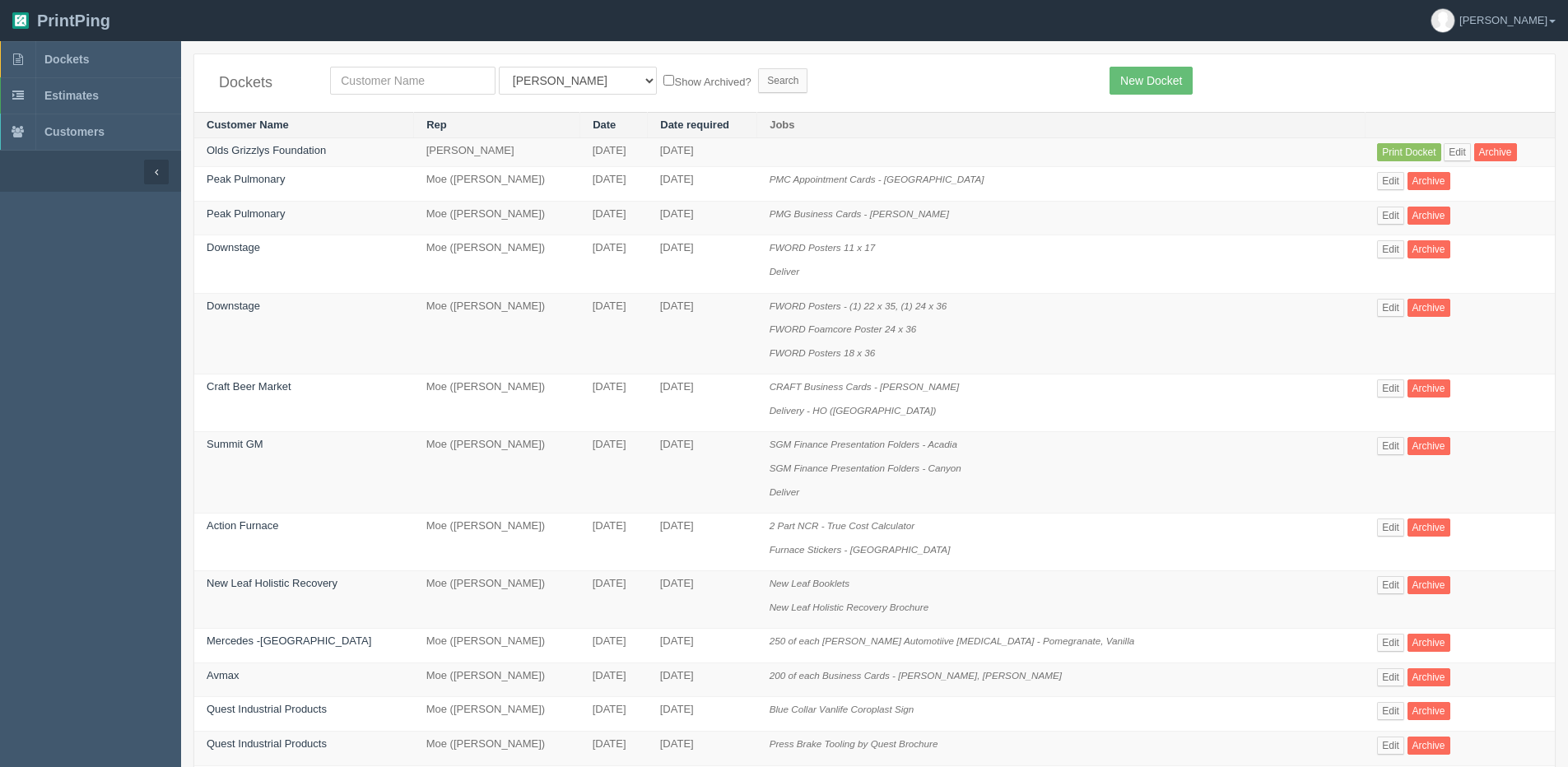
click at [1443, 143] on td "Print Docket Edit Archive" at bounding box center [1460, 153] width 190 height 29
click at [1444, 151] on link "Edit" at bounding box center [1458, 153] width 27 height 18
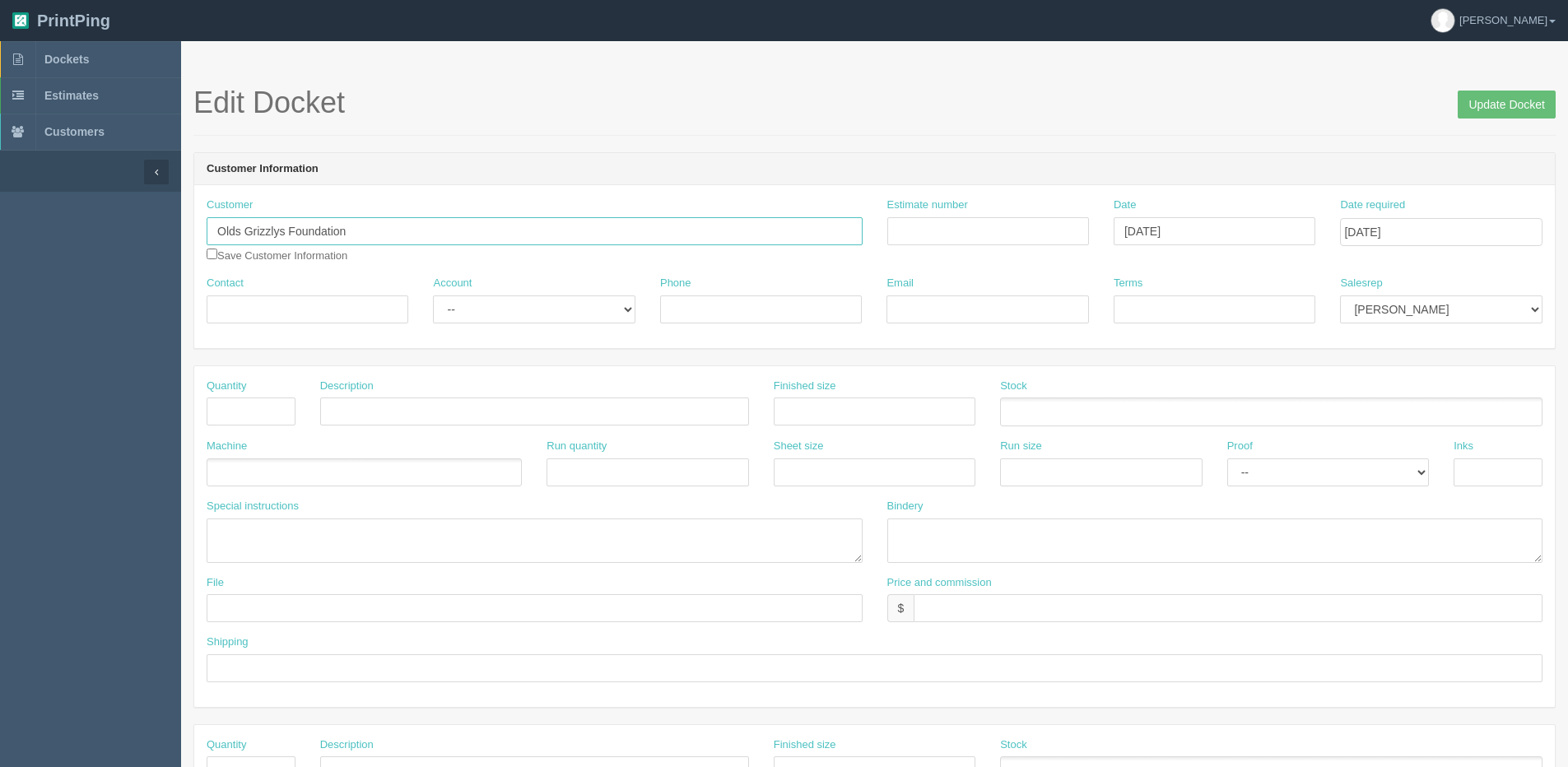
click at [438, 237] on input "Olds Grizzlys Foundation" at bounding box center [534, 231] width 656 height 28
click at [335, 253] on link "Olds Grizzlys Foundatio n" at bounding box center [283, 264] width 153 height 24
type input "Olds Grizzlys Foundation"
type input "Moe"
type input "403.993.6999"
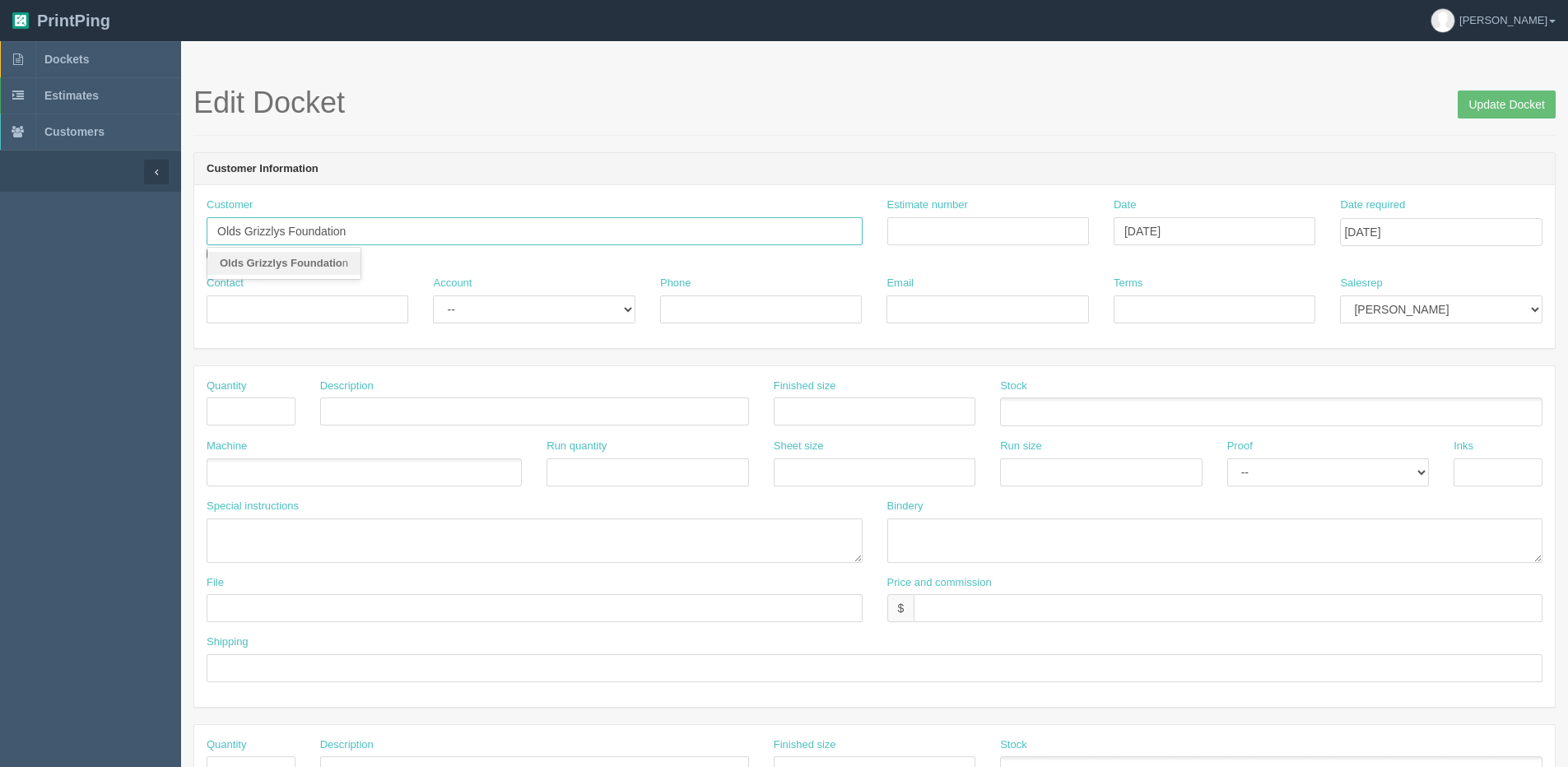
type input "[EMAIL_ADDRESS][DOMAIN_NAME]"
type input "Due on receipt"
drag, startPoint x: 486, startPoint y: 299, endPoint x: 490, endPoint y: 322, distance: 23.3
click at [490, 308] on select "-- Existing Client Allrush Client Rep Client" at bounding box center [534, 309] width 202 height 28
select select "Rep Client"
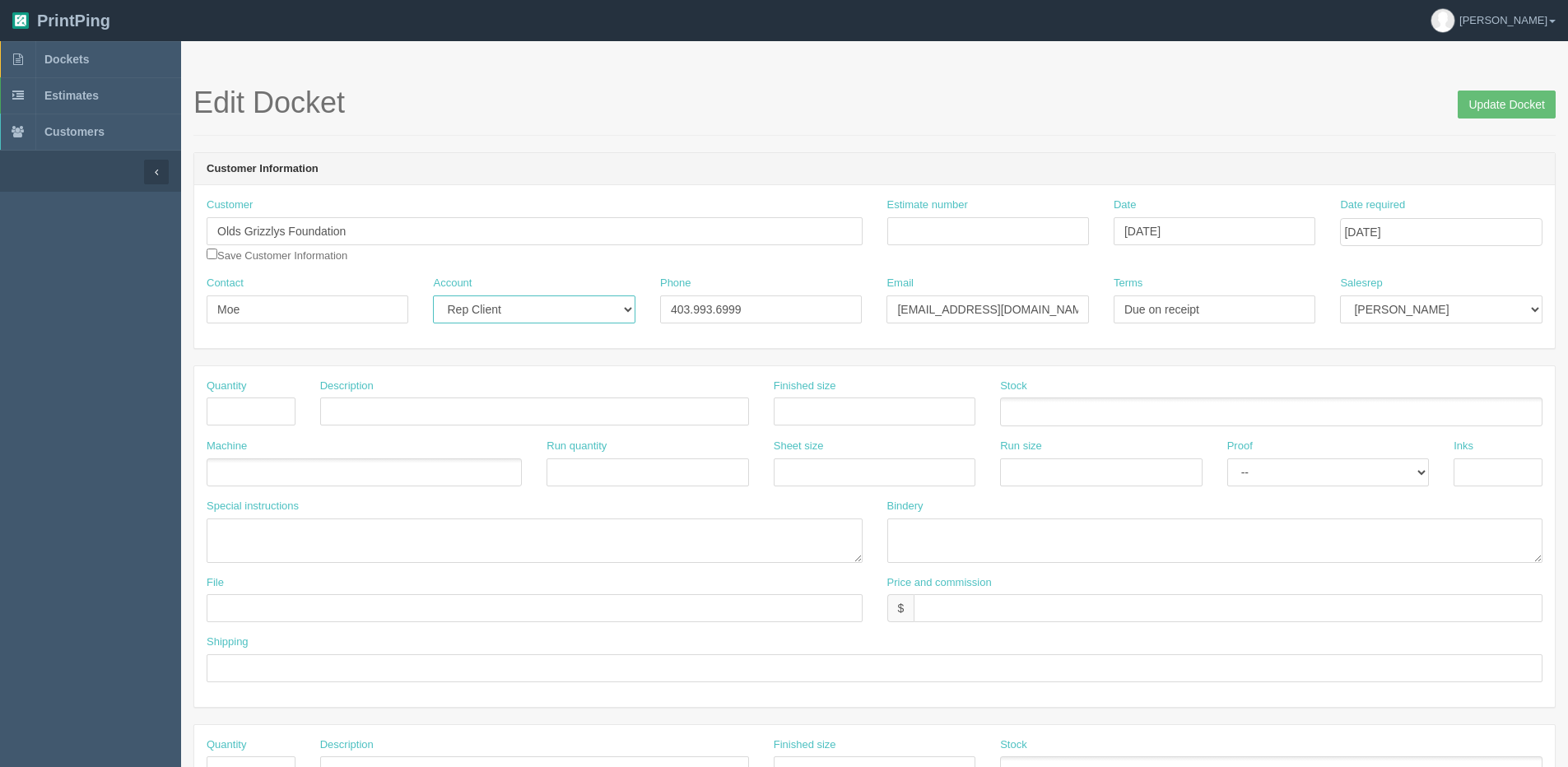
click at [433, 295] on select "-- Existing Client Allrush Client Rep Client" at bounding box center [534, 309] width 202 height 28
click at [248, 415] on input "text" at bounding box center [250, 411] width 89 height 28
type input "4"
drag, startPoint x: 225, startPoint y: 415, endPoint x: 144, endPoint y: 414, distance: 81.0
click at [148, 414] on section "Dockets Estimates Customers" at bounding box center [784, 768] width 1568 height 1454
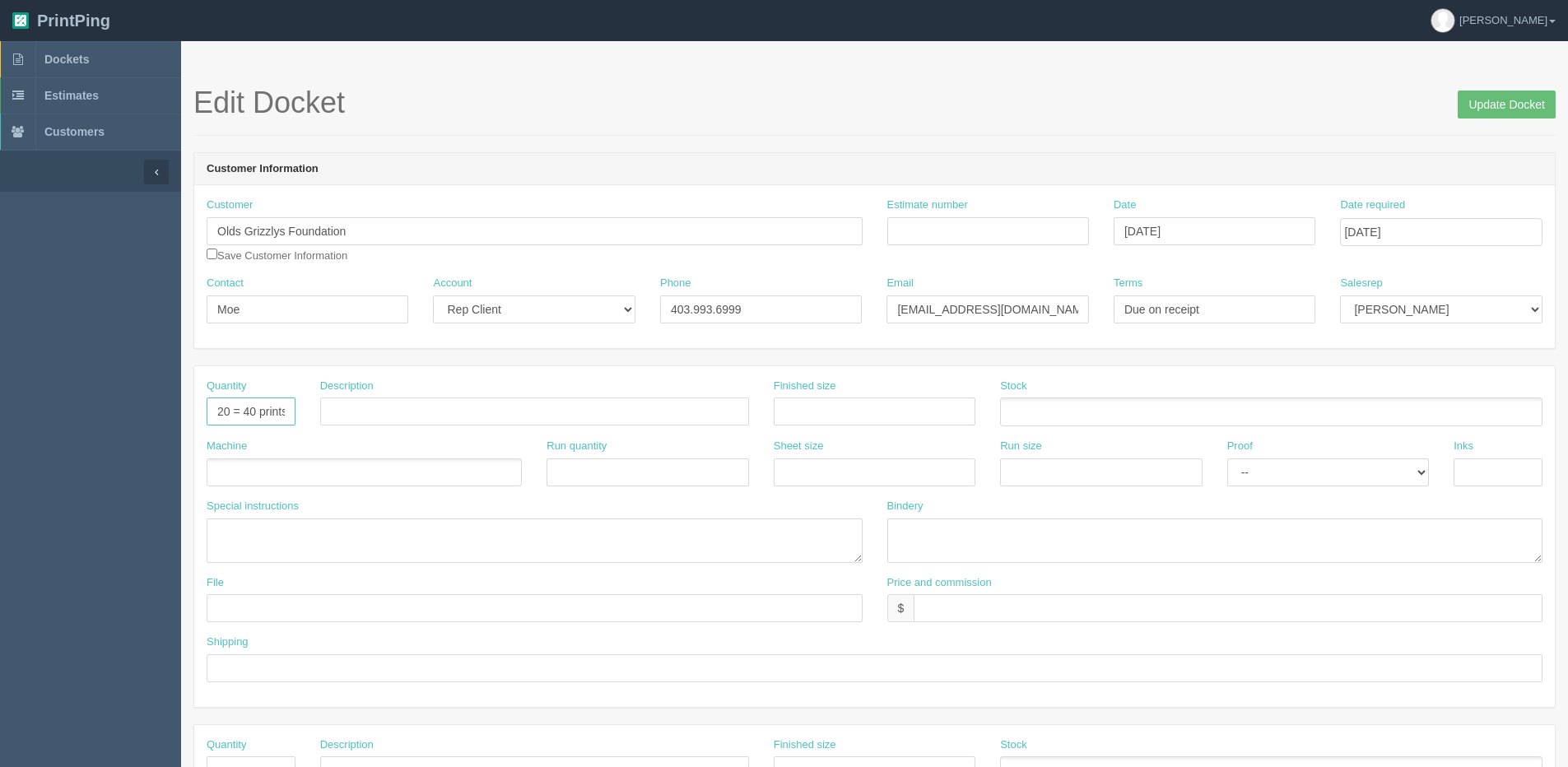
type input "20 = 40 prints"
click at [381, 419] on input "text" at bounding box center [535, 411] width 429 height 28
type input "Sandwich Boards"
type input "18 x 24"
click at [335, 461] on ul at bounding box center [364, 473] width 316 height 29
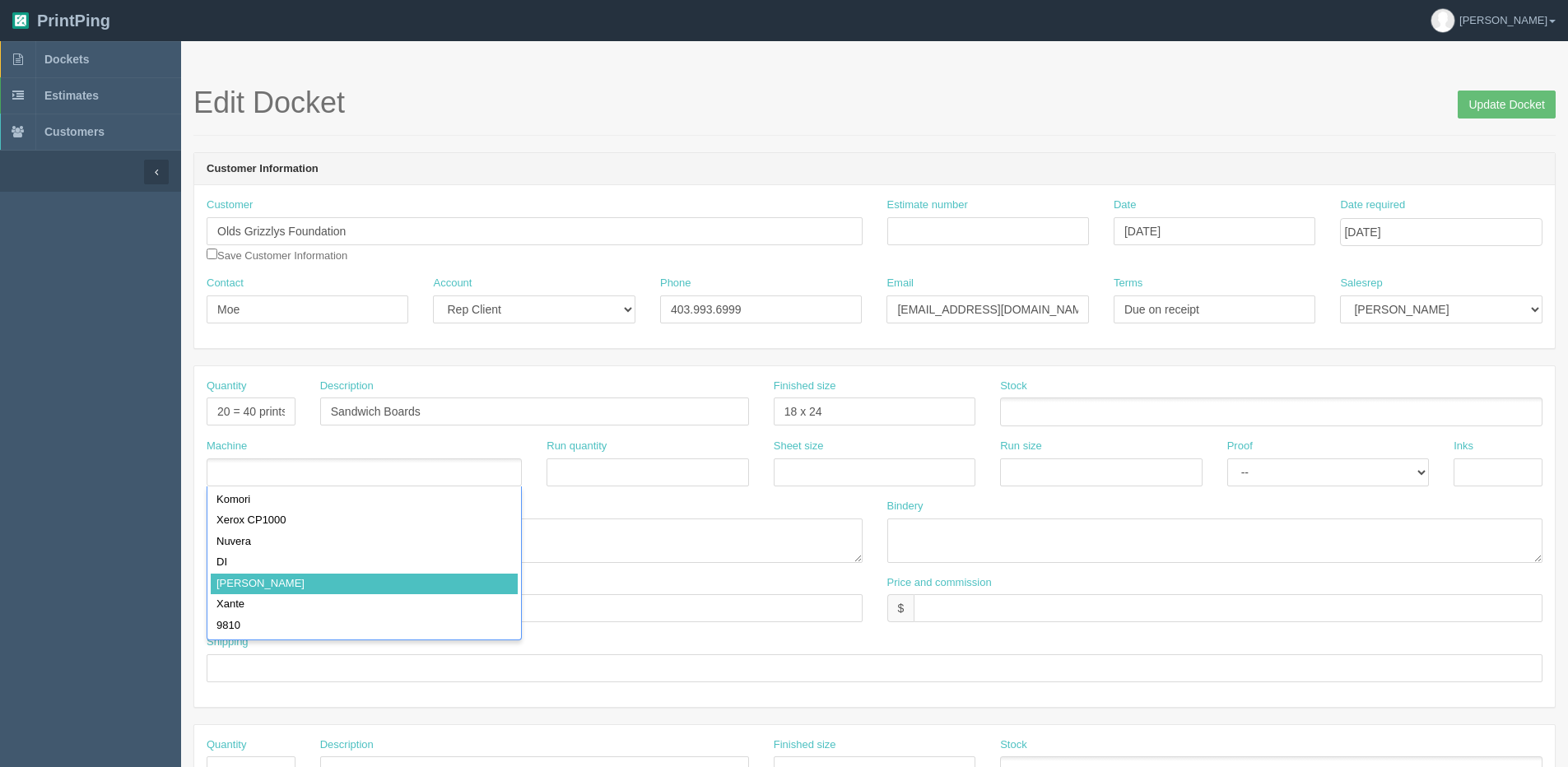
type input "[PERSON_NAME]"
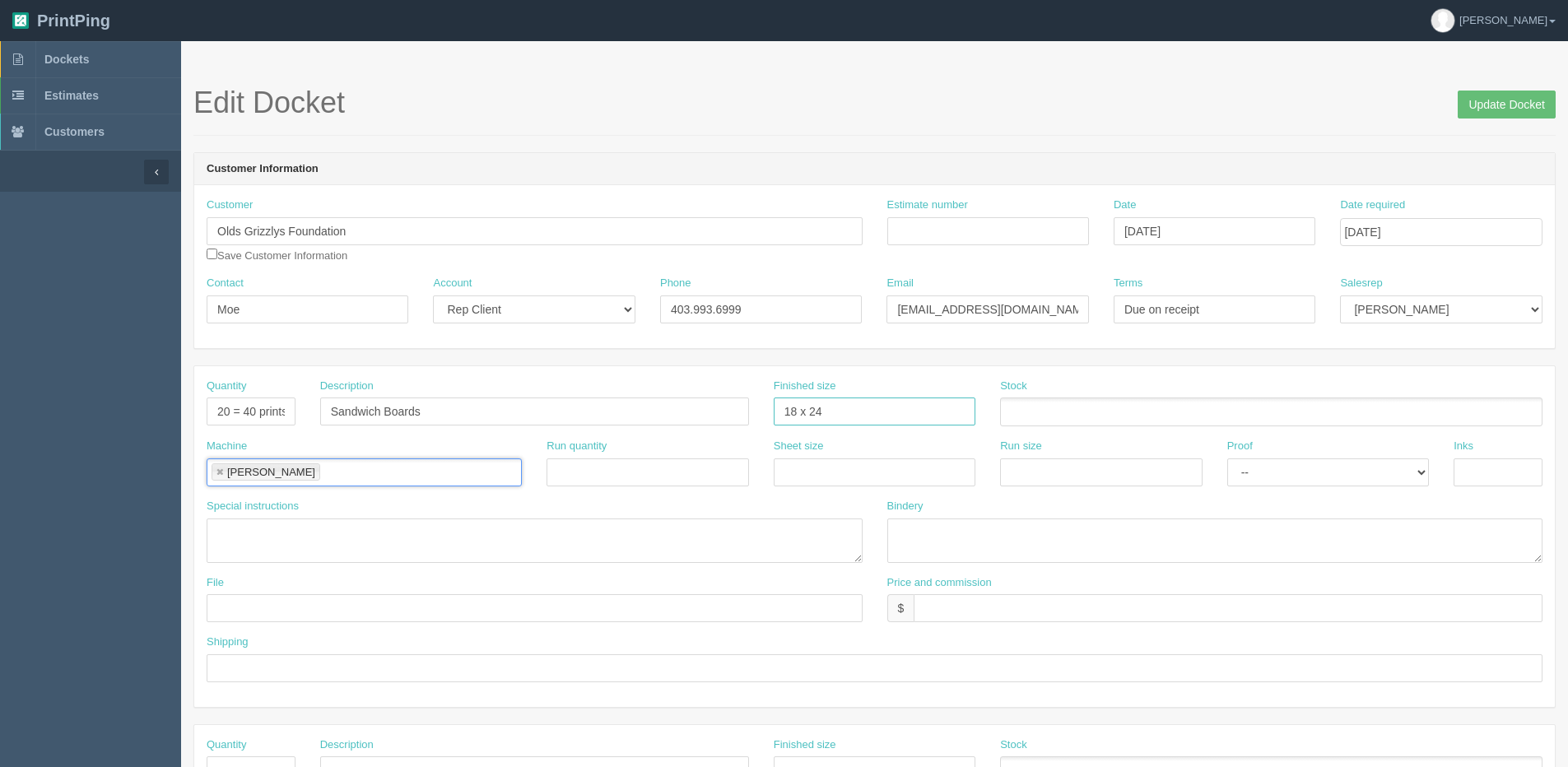
click at [797, 405] on input "18 x 24" at bounding box center [875, 411] width 202 height 28
type input "18" x 24:"
drag, startPoint x: 1414, startPoint y: 306, endPoint x: 1407, endPoint y: 326, distance: 21.2
click at [1413, 307] on select "Mark Mikayla Aly Mehmud Stacy Rebecca Matthew Viki Phil Greg Jim Sam Brandon Za…" at bounding box center [1441, 309] width 202 height 28
select select "1"
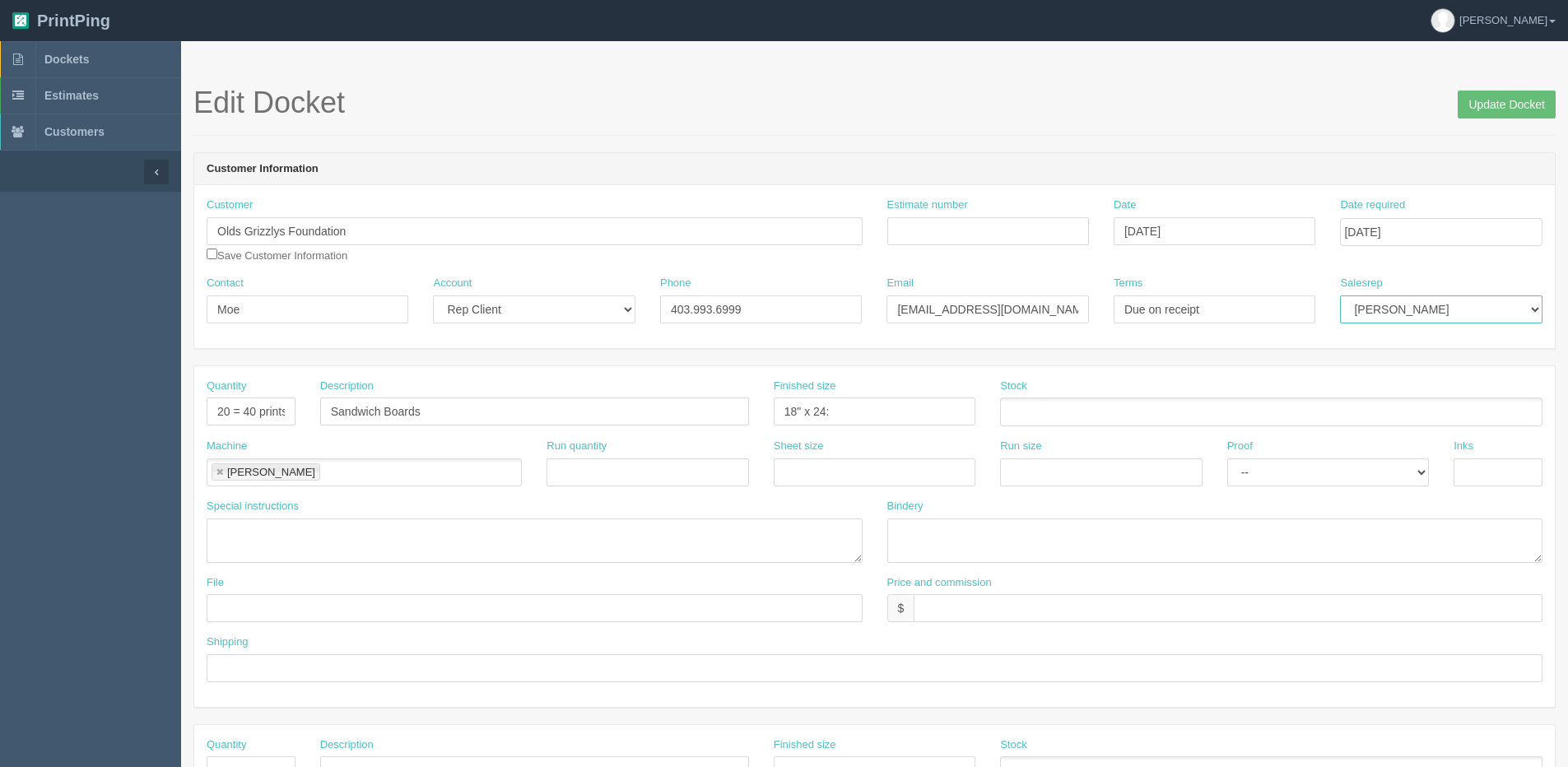
click at [1340, 295] on select "Mark Mikayla Aly Mehmud Stacy Rebecca Matthew Viki Phil Greg Jim Sam Brandon Za…" at bounding box center [1441, 309] width 202 height 28
click at [1098, 415] on ul at bounding box center [1271, 412] width 543 height 29
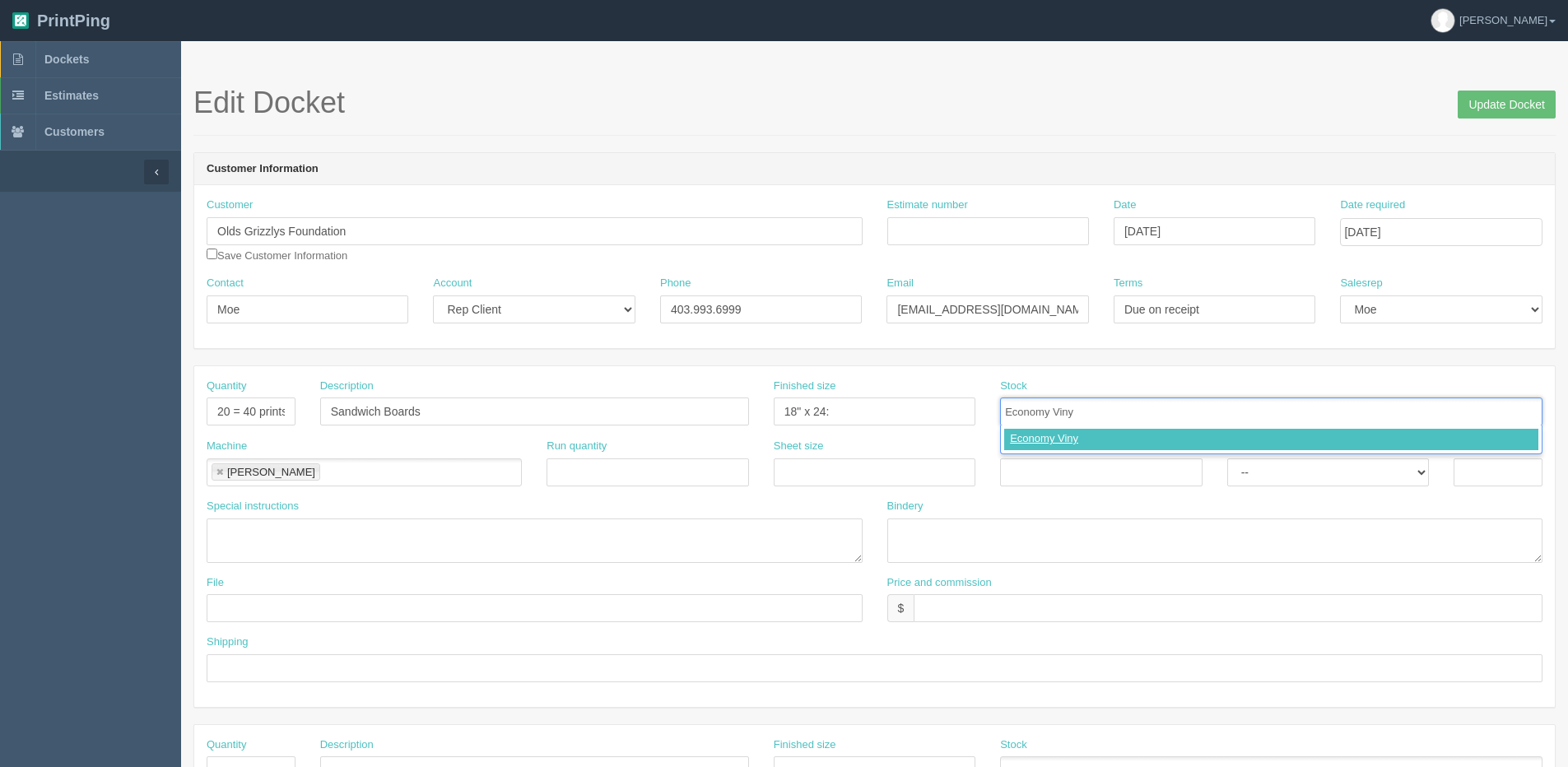
type input "Economy Vinyl"
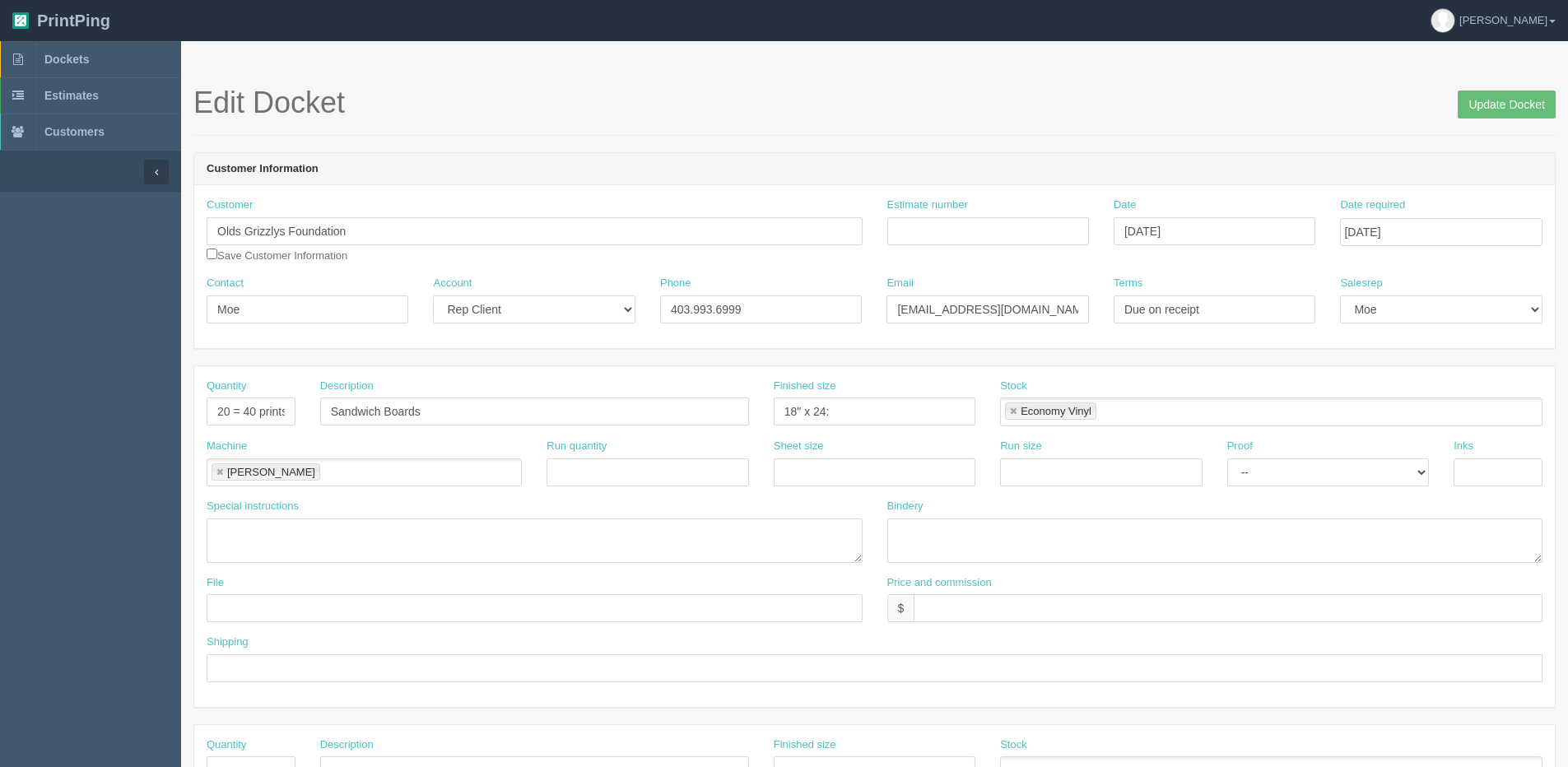
drag, startPoint x: 976, startPoint y: 205, endPoint x: 965, endPoint y: 228, distance: 25.5
click at [974, 209] on div "Estimate number" at bounding box center [988, 221] width 202 height 48
click at [960, 232] on input "Estimate number" at bounding box center [988, 231] width 202 height 28
type input "092460"
click at [222, 610] on input "text" at bounding box center [534, 608] width 656 height 28
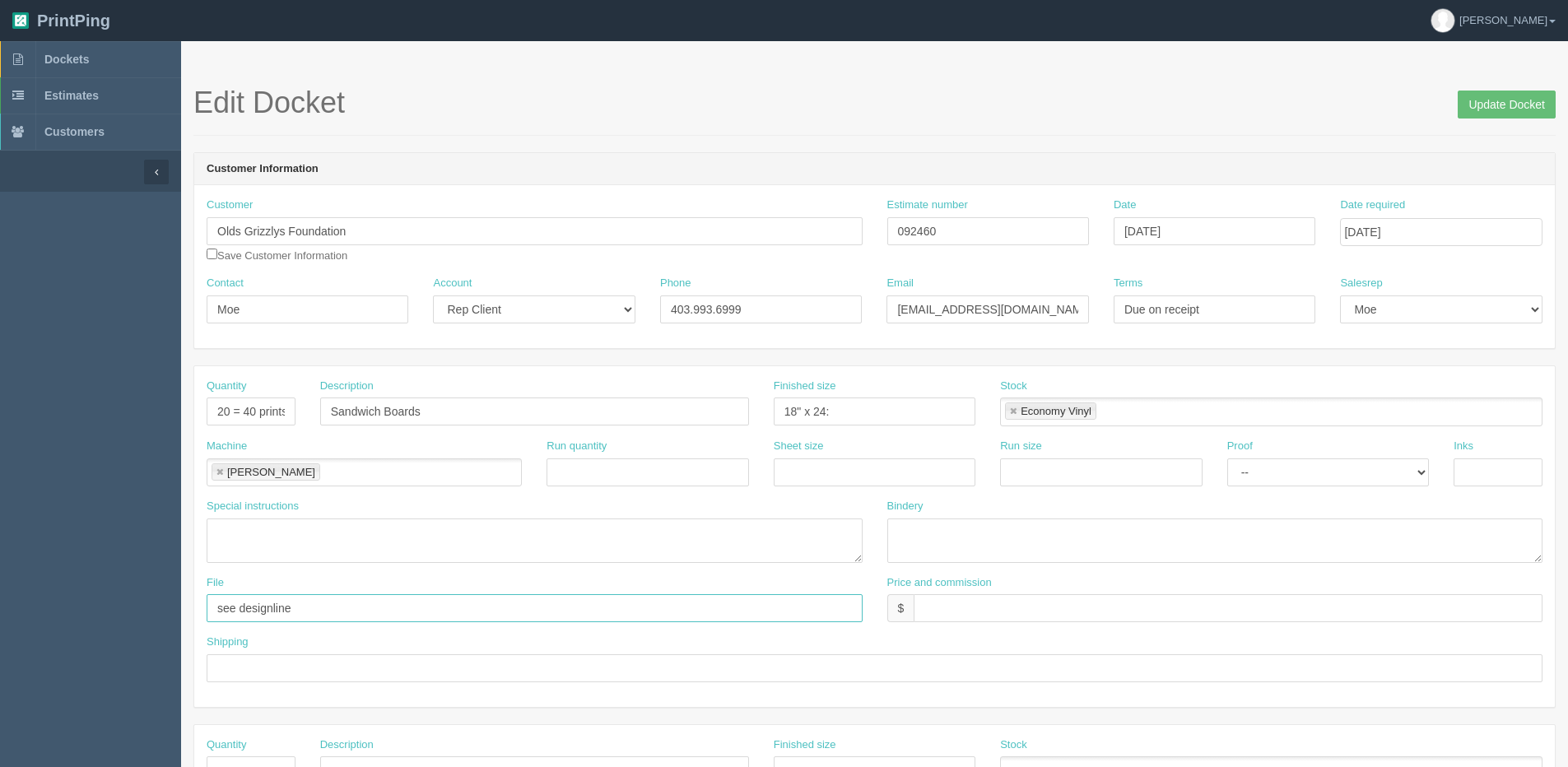
drag, startPoint x: 273, startPoint y: 608, endPoint x: 291, endPoint y: 602, distance: 19.0
click at [273, 608] on input "see designline" at bounding box center [534, 608] width 656 height 28
type input "see design line"
click at [309, 669] on input "text" at bounding box center [875, 668] width 1337 height 28
type input "See shipping line"
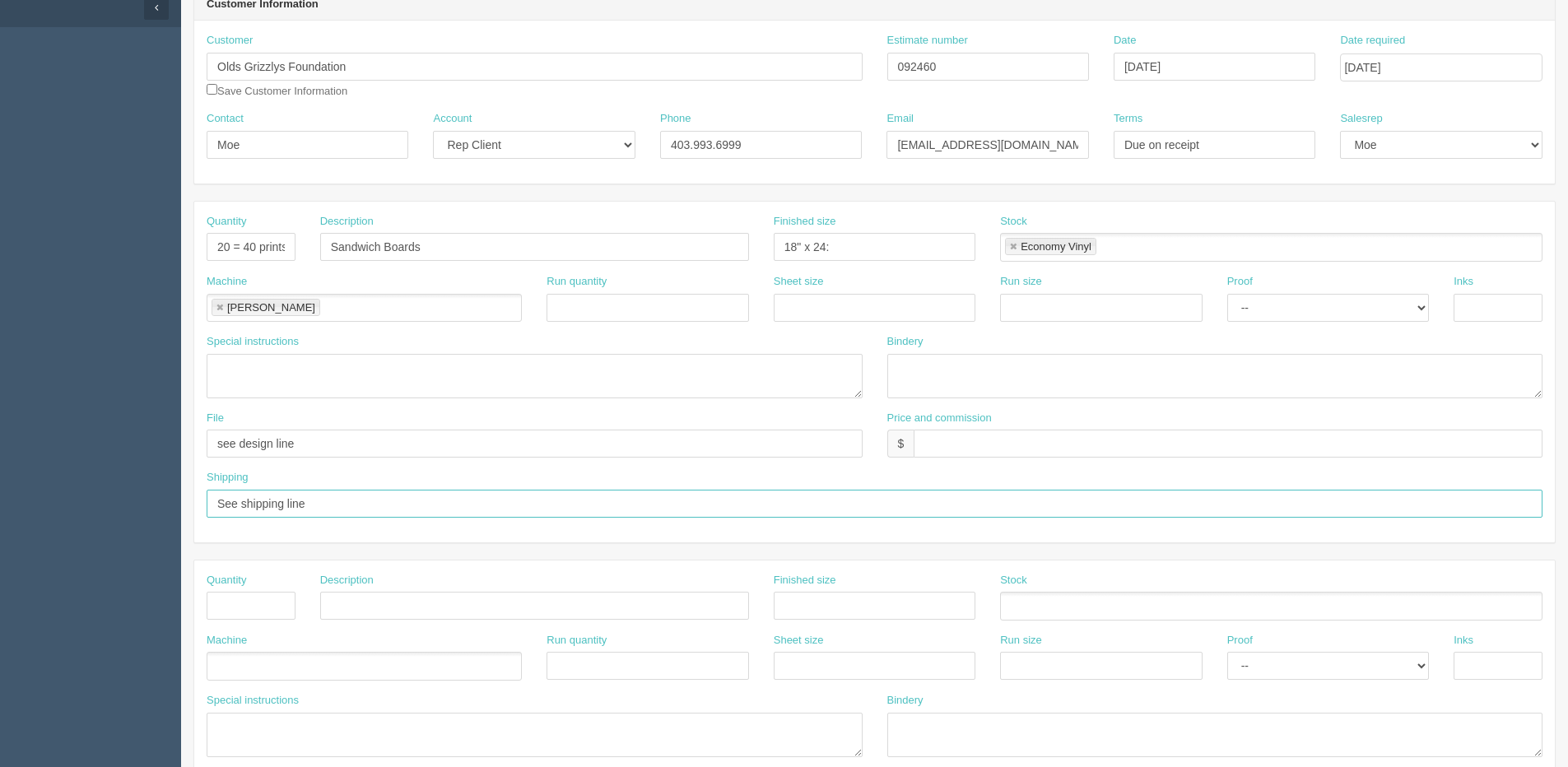
scroll to position [247, 0]
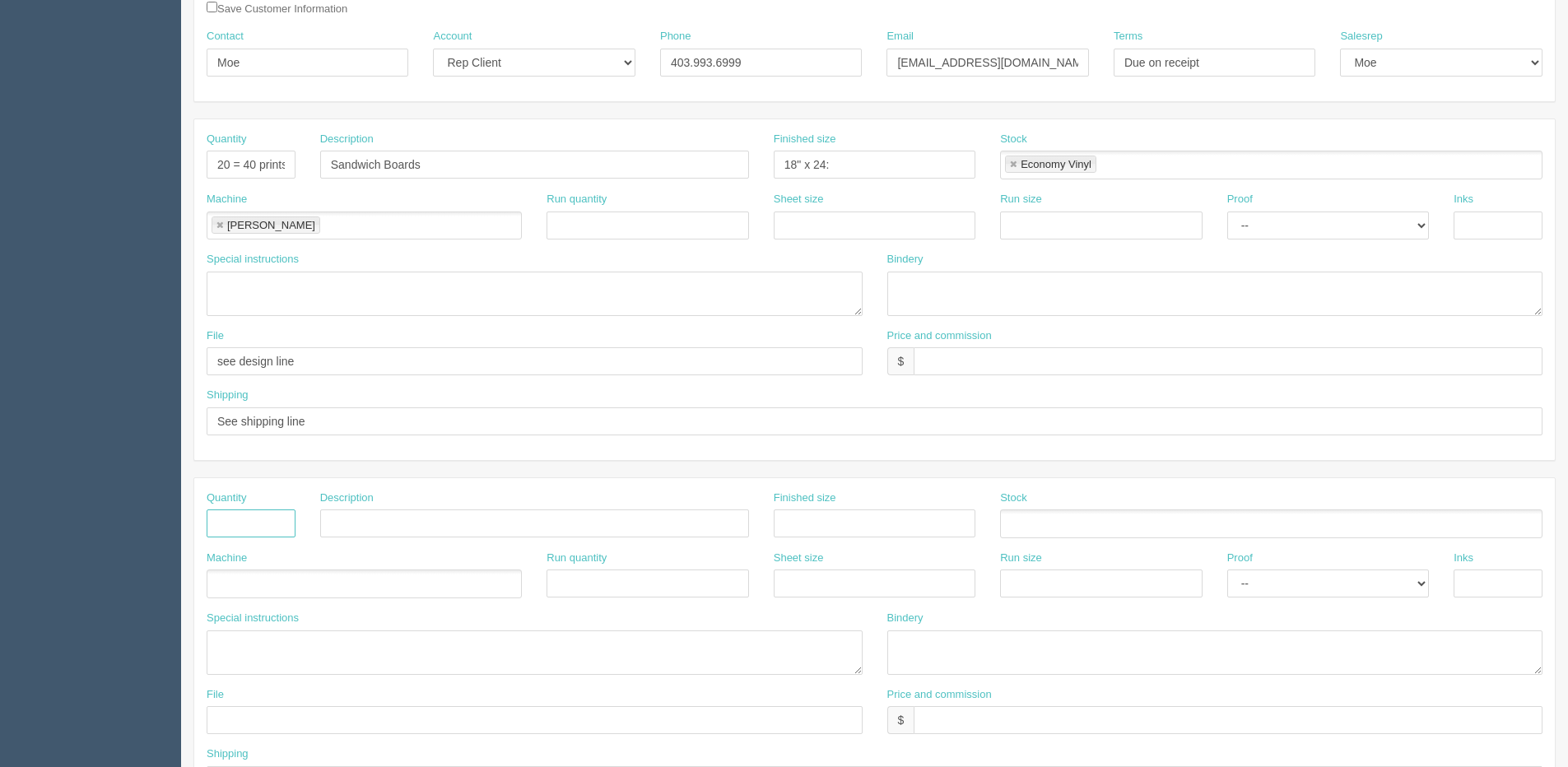
click at [240, 525] on input "text" at bounding box center [250, 523] width 89 height 28
type input "1"
type input "Design"
click at [261, 598] on ul at bounding box center [364, 584] width 316 height 29
type input "Design"
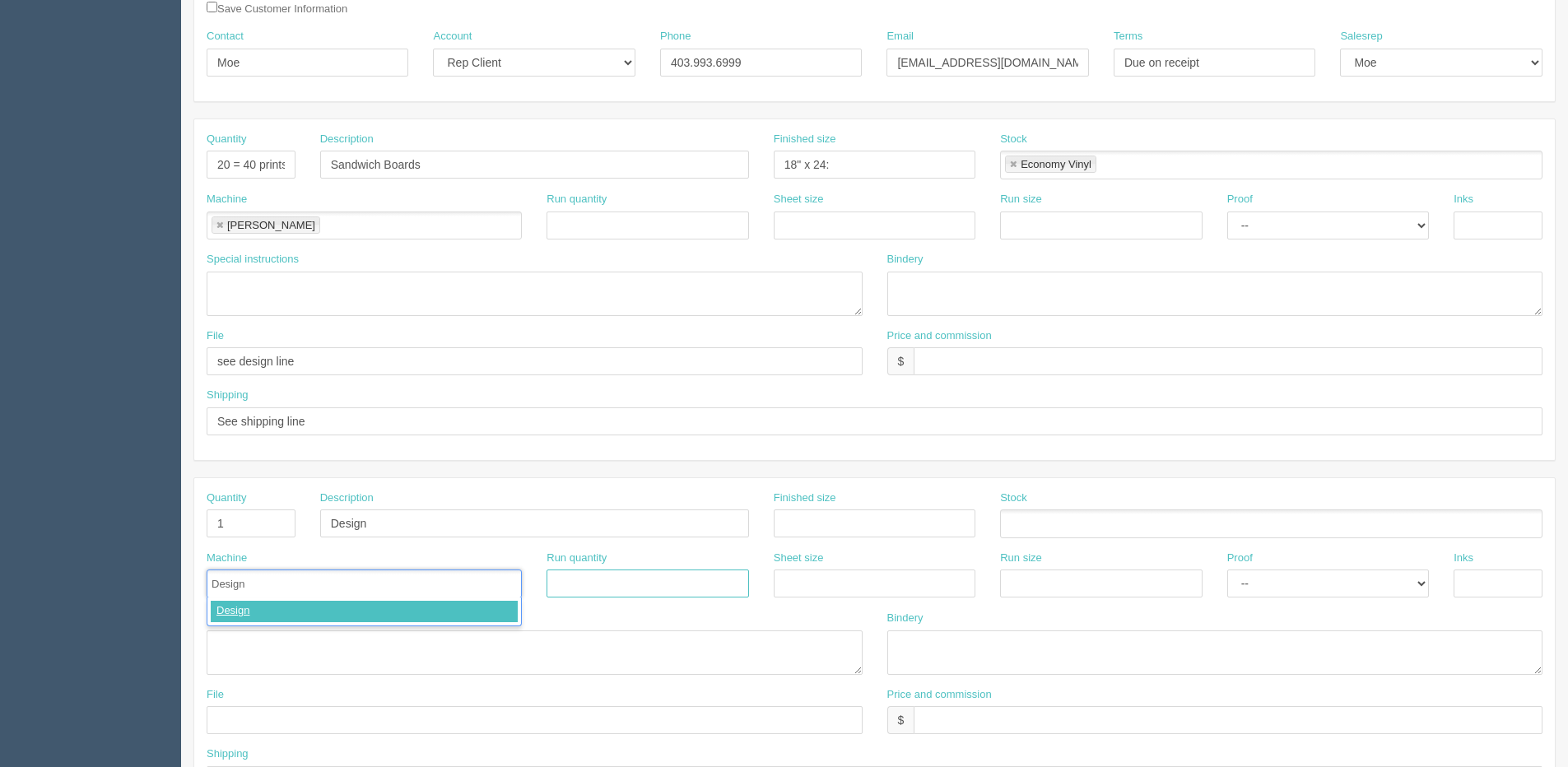
type input "Design"
click at [1353, 580] on select "-- Email Hard Copy" at bounding box center [1328, 583] width 202 height 28
select select "Email"
click at [1227, 570] on select "-- Email Hard Copy" at bounding box center [1328, 583] width 202 height 28
click at [1469, 229] on input "text" at bounding box center [1498, 225] width 89 height 28
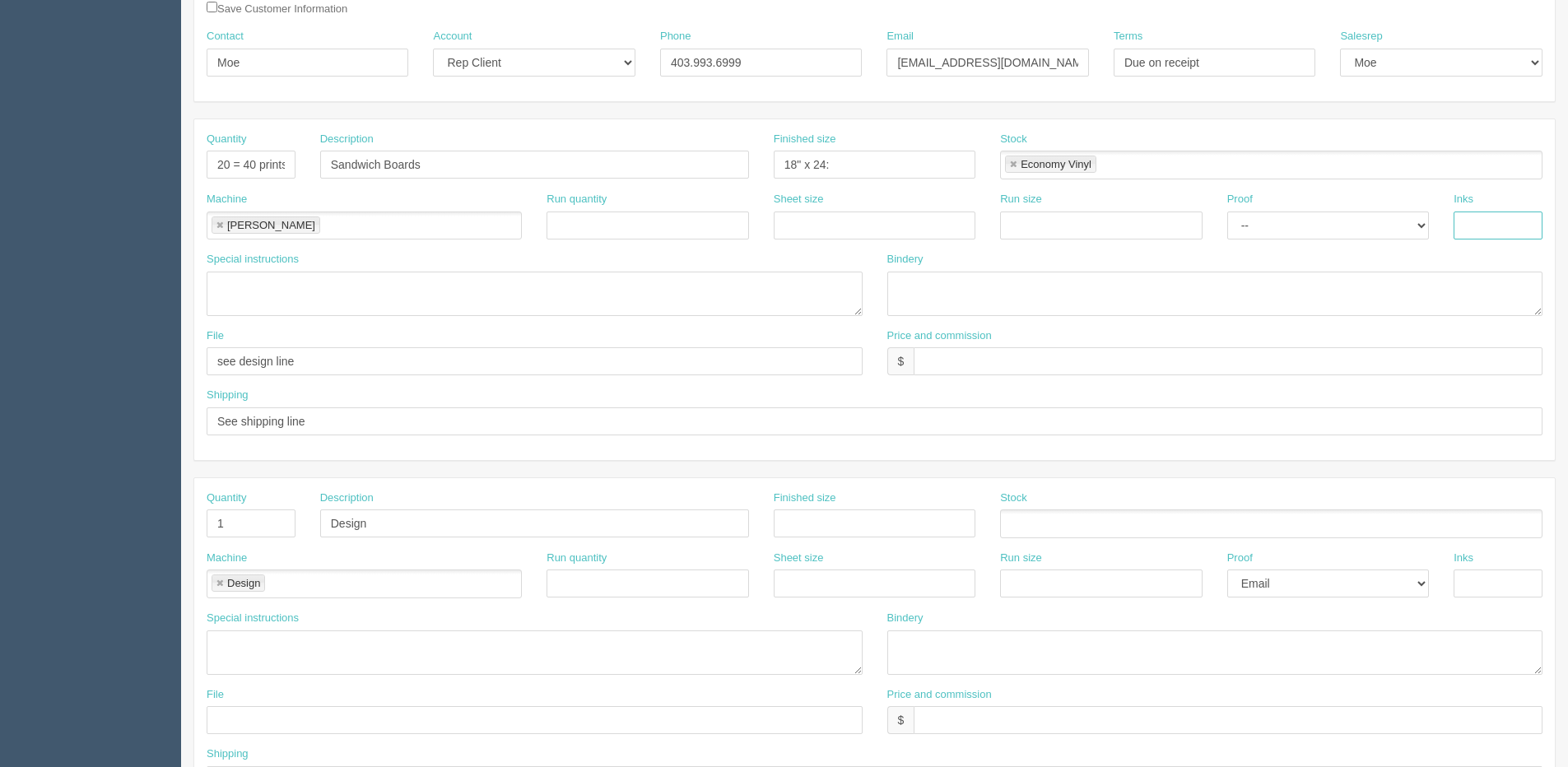
type input "4/0"
type input "$82.50 | AR $29.27"
type input "Files @ Allrush"
type input "N/C"
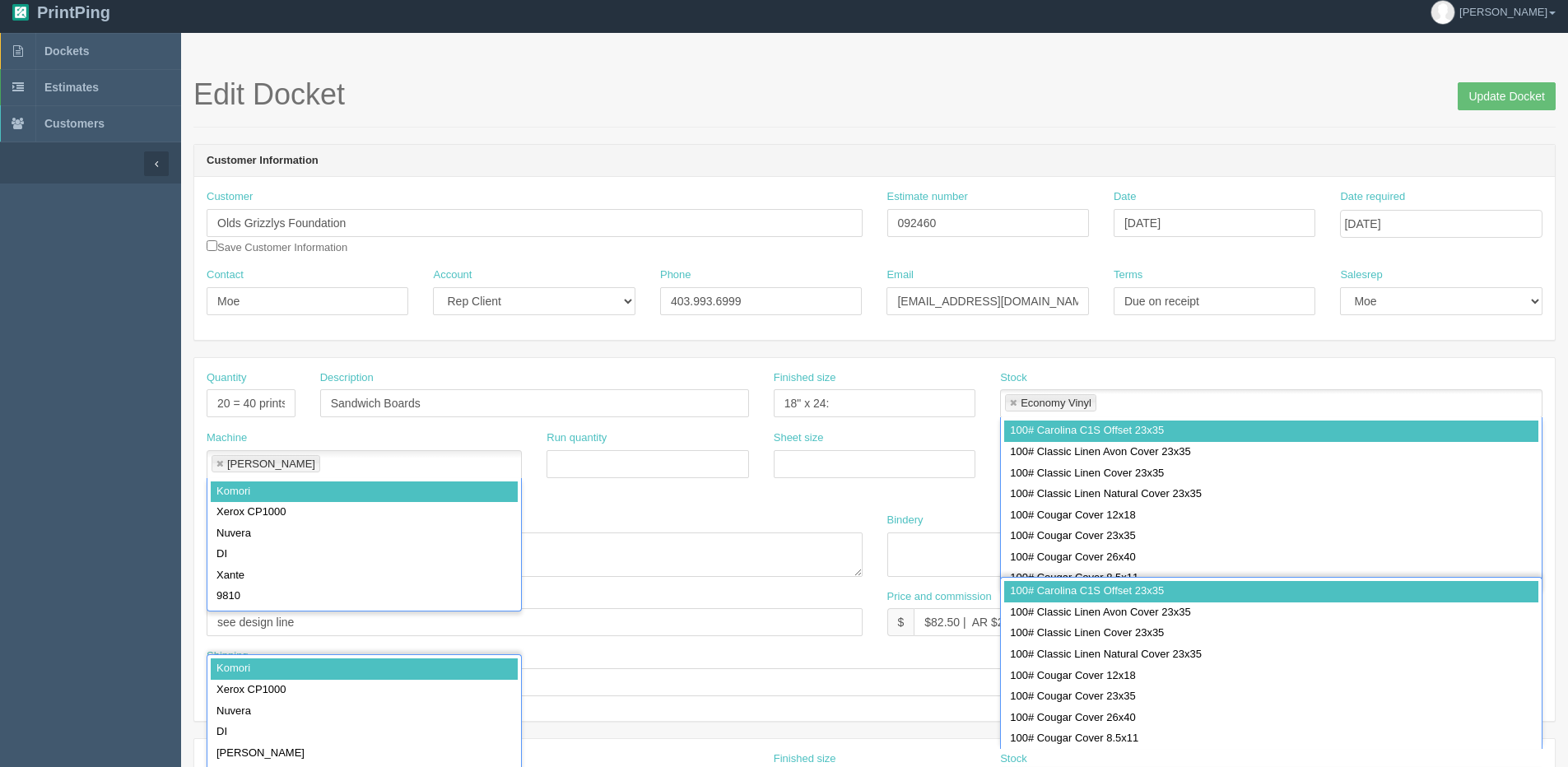
scroll to position [0, 0]
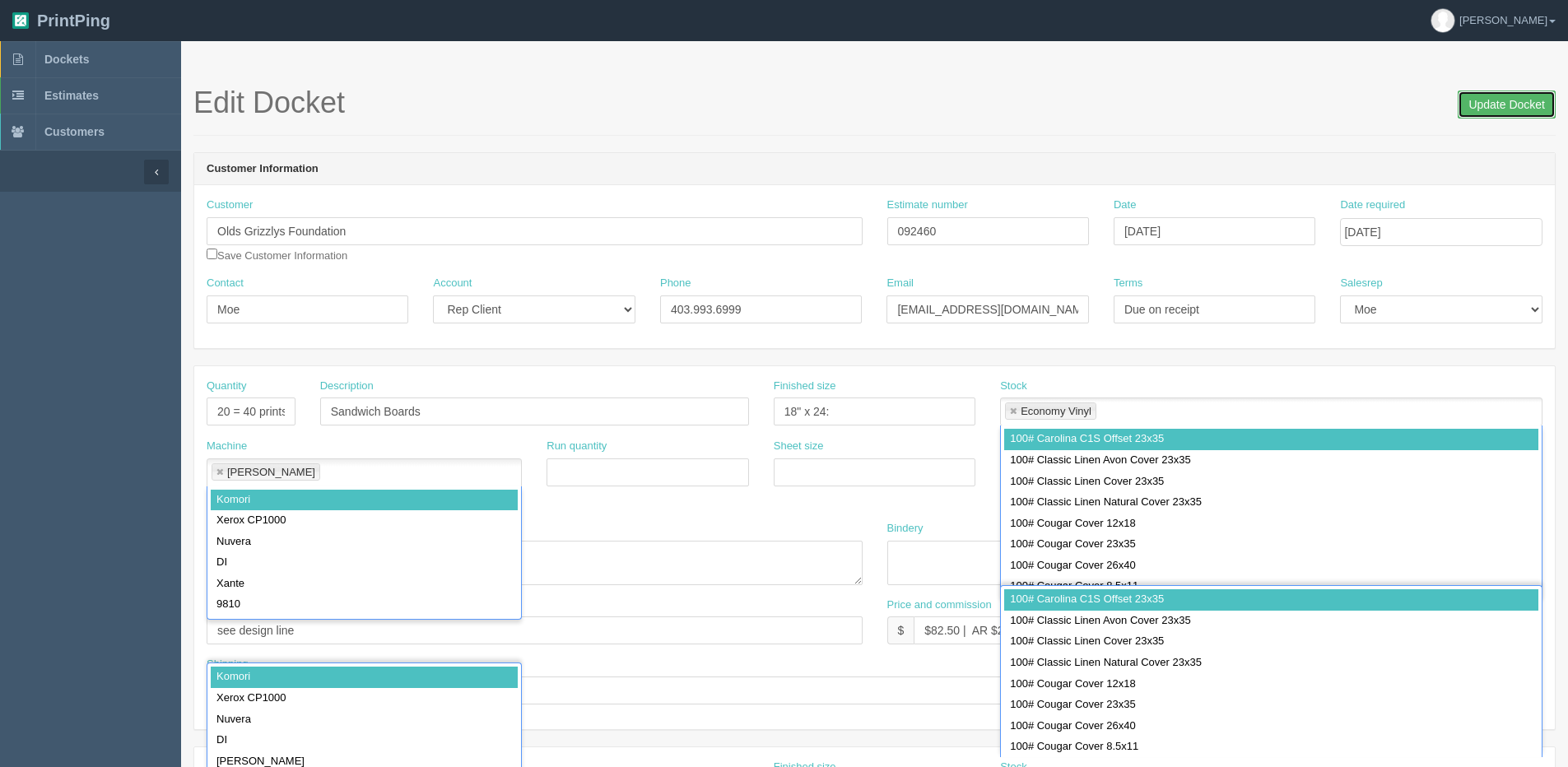
drag, startPoint x: 1510, startPoint y: 115, endPoint x: 764, endPoint y: 161, distance: 747.4
click at [1504, 115] on input "Update Docket" at bounding box center [1506, 104] width 98 height 28
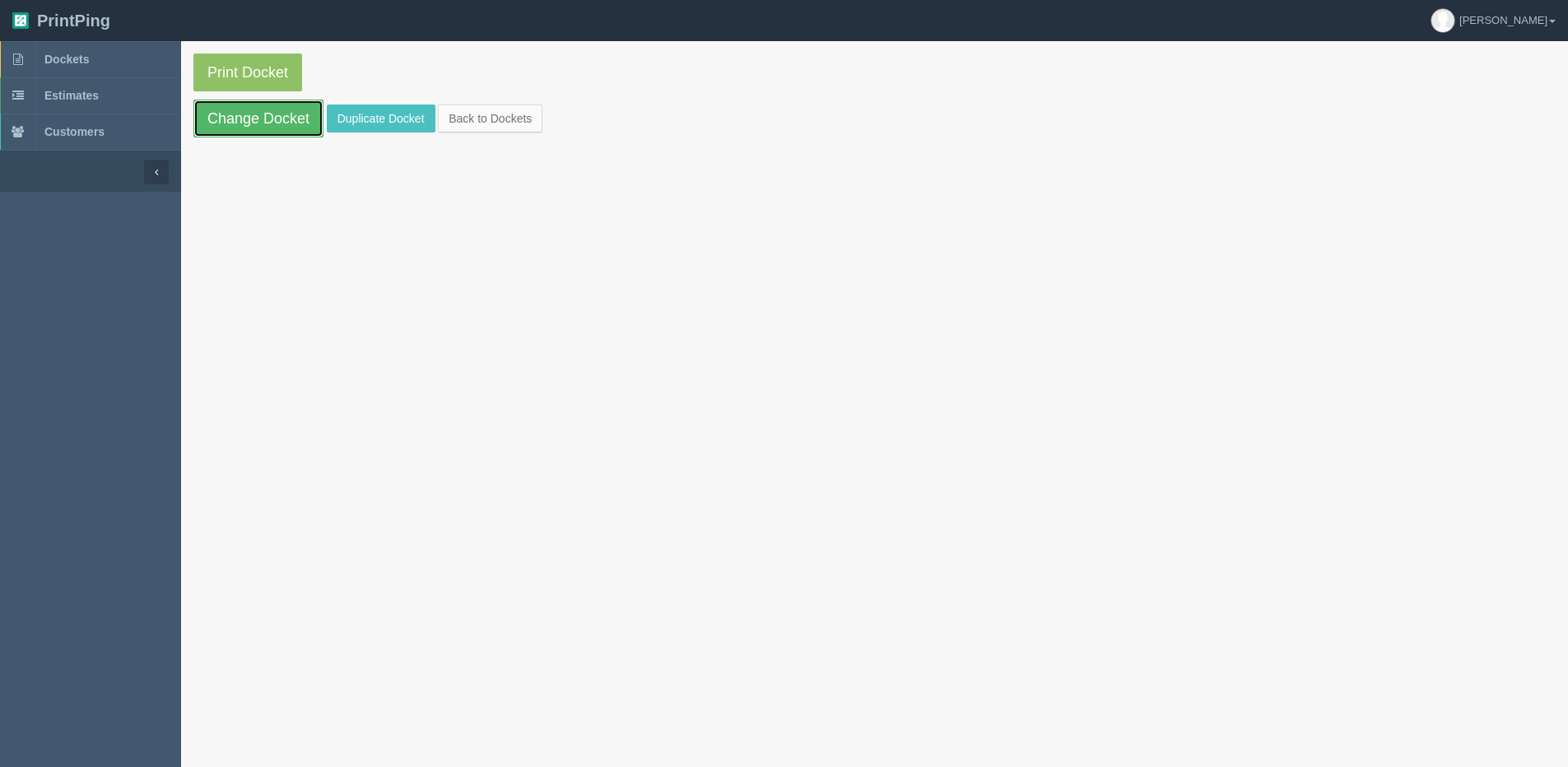
click at [265, 113] on link "Change Docket" at bounding box center [258, 118] width 130 height 38
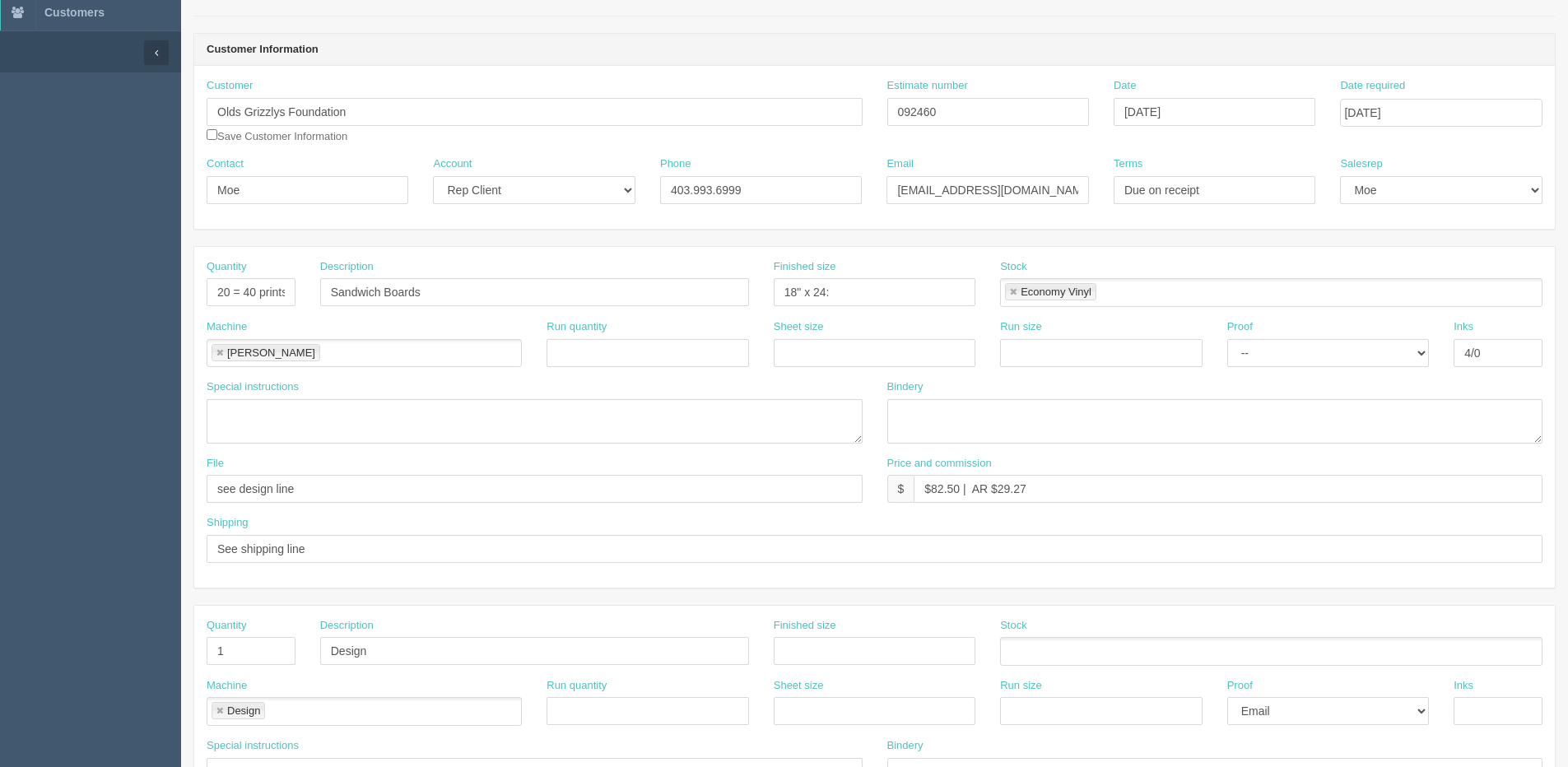
scroll to position [165, 0]
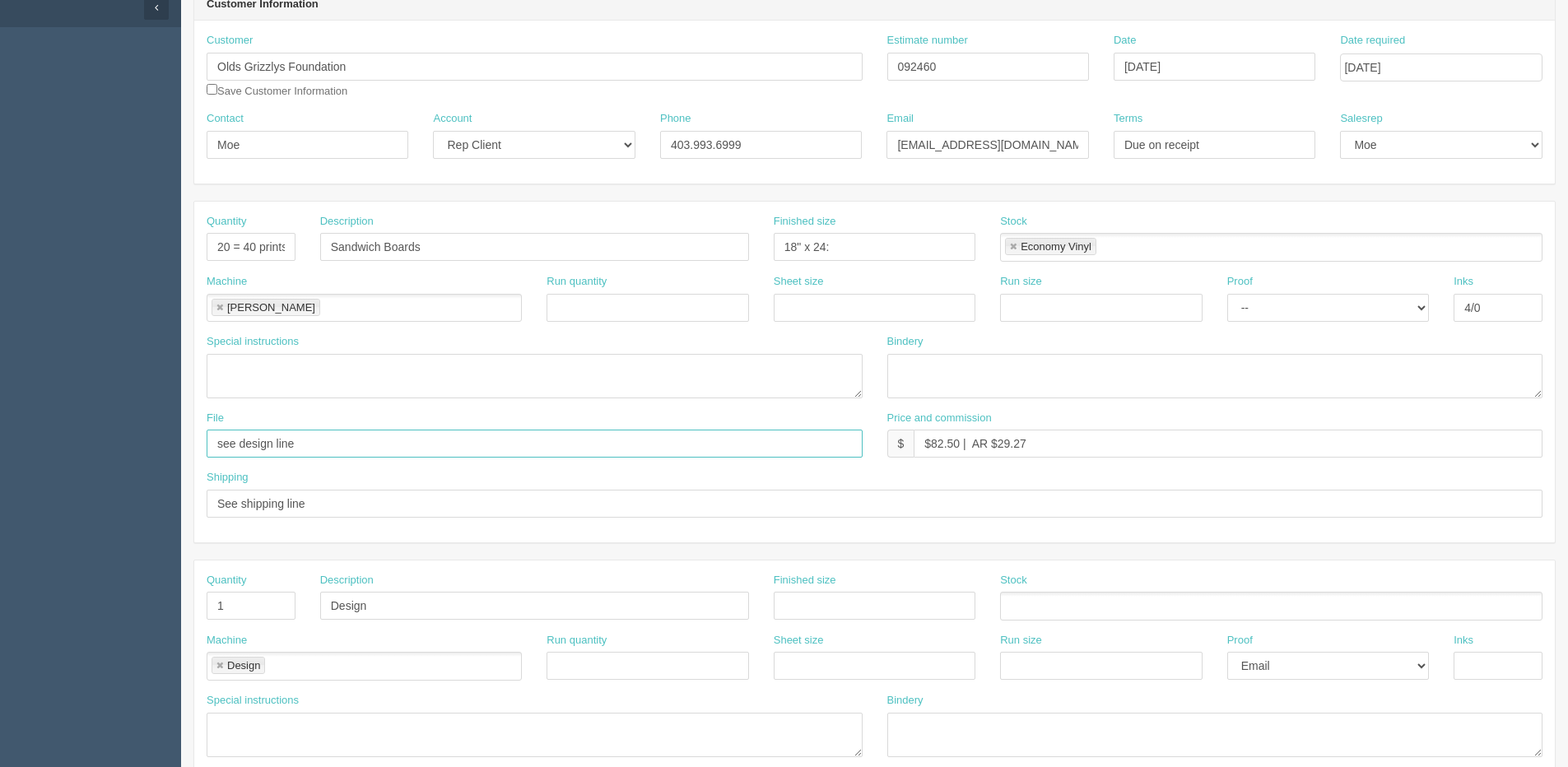
click at [746, 445] on input "see design line" at bounding box center [534, 443] width 656 height 28
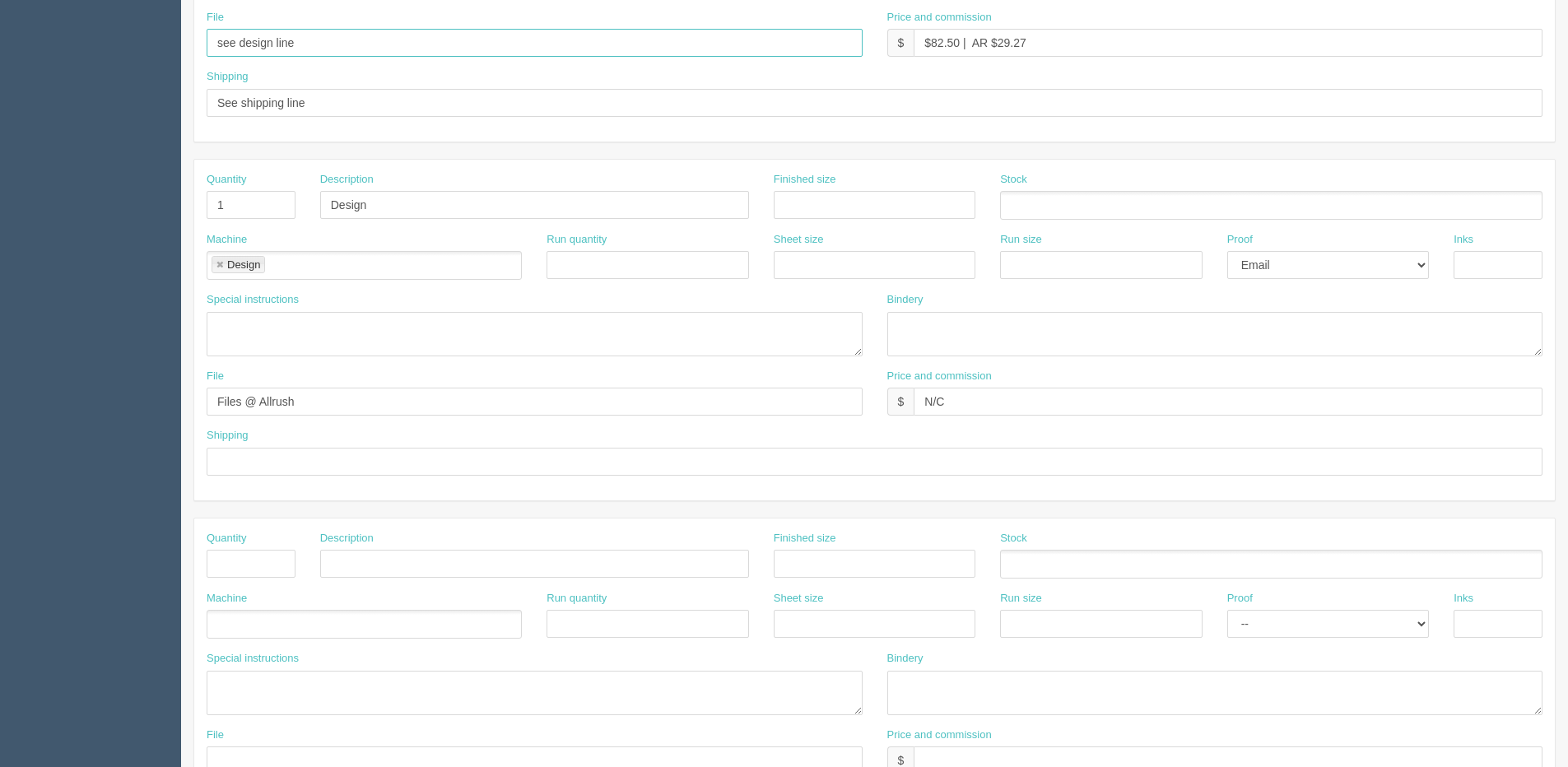
scroll to position [658, 0]
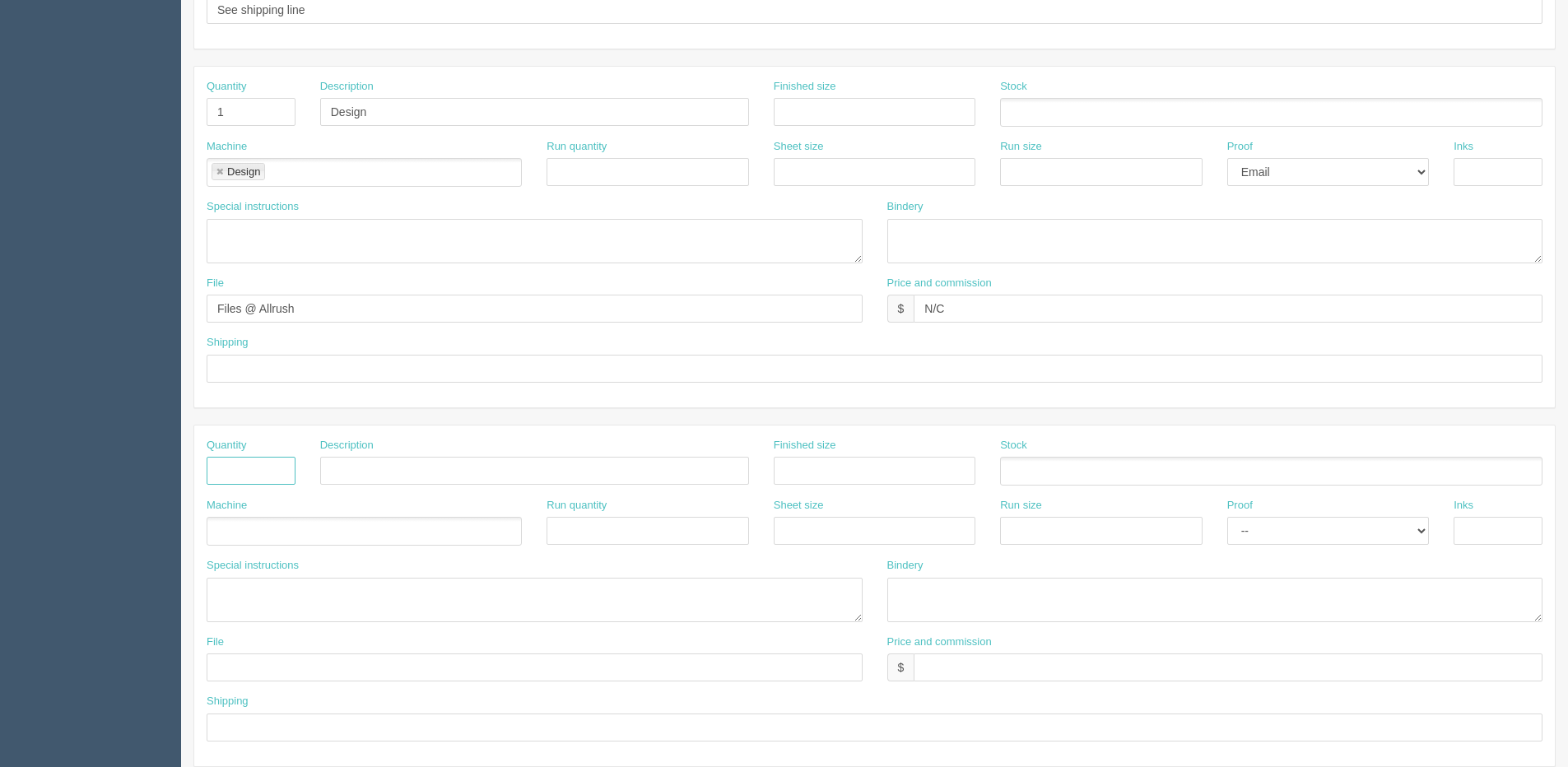
click at [243, 483] on input "text" at bounding box center [250, 470] width 89 height 28
type input "1"
type input "Deliver"
click at [255, 526] on ul at bounding box center [364, 531] width 316 height 29
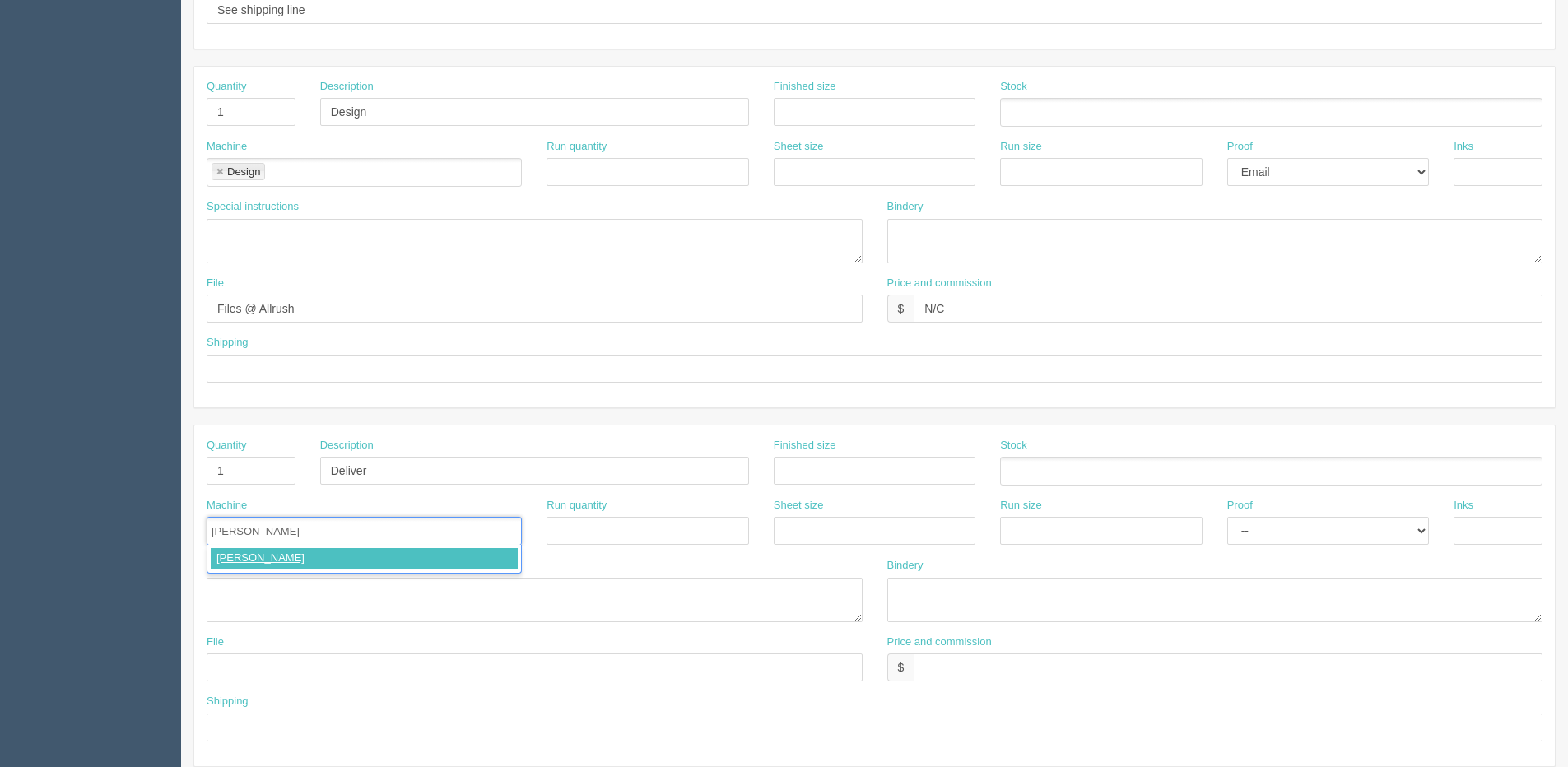
type input "Courier"
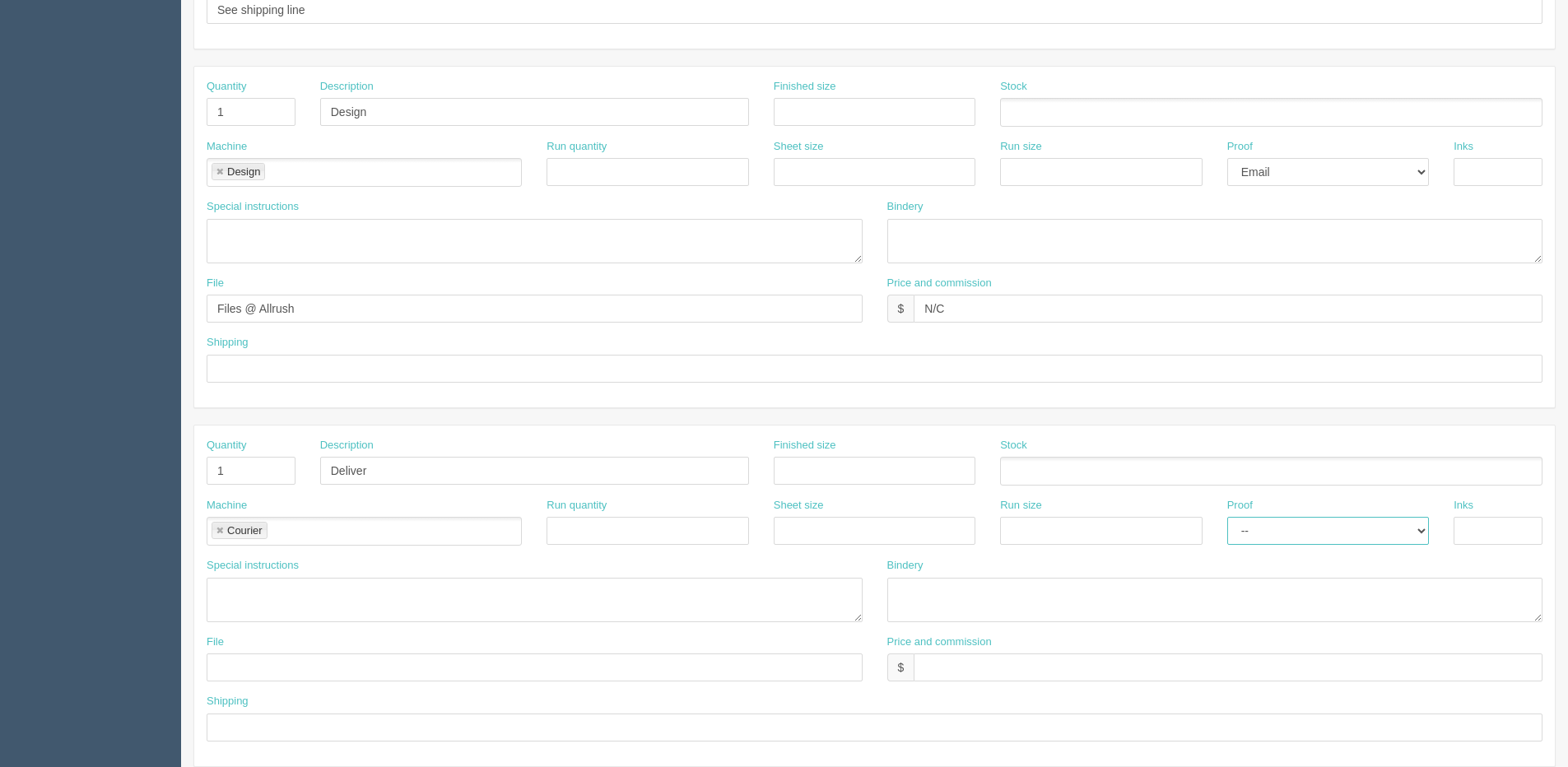
click at [1328, 536] on select "-- Email Hard Copy" at bounding box center [1328, 530] width 202 height 28
drag, startPoint x: 614, startPoint y: 594, endPoint x: 493, endPoint y: 621, distance: 124.0
click at [614, 594] on textarea at bounding box center [534, 600] width 656 height 45
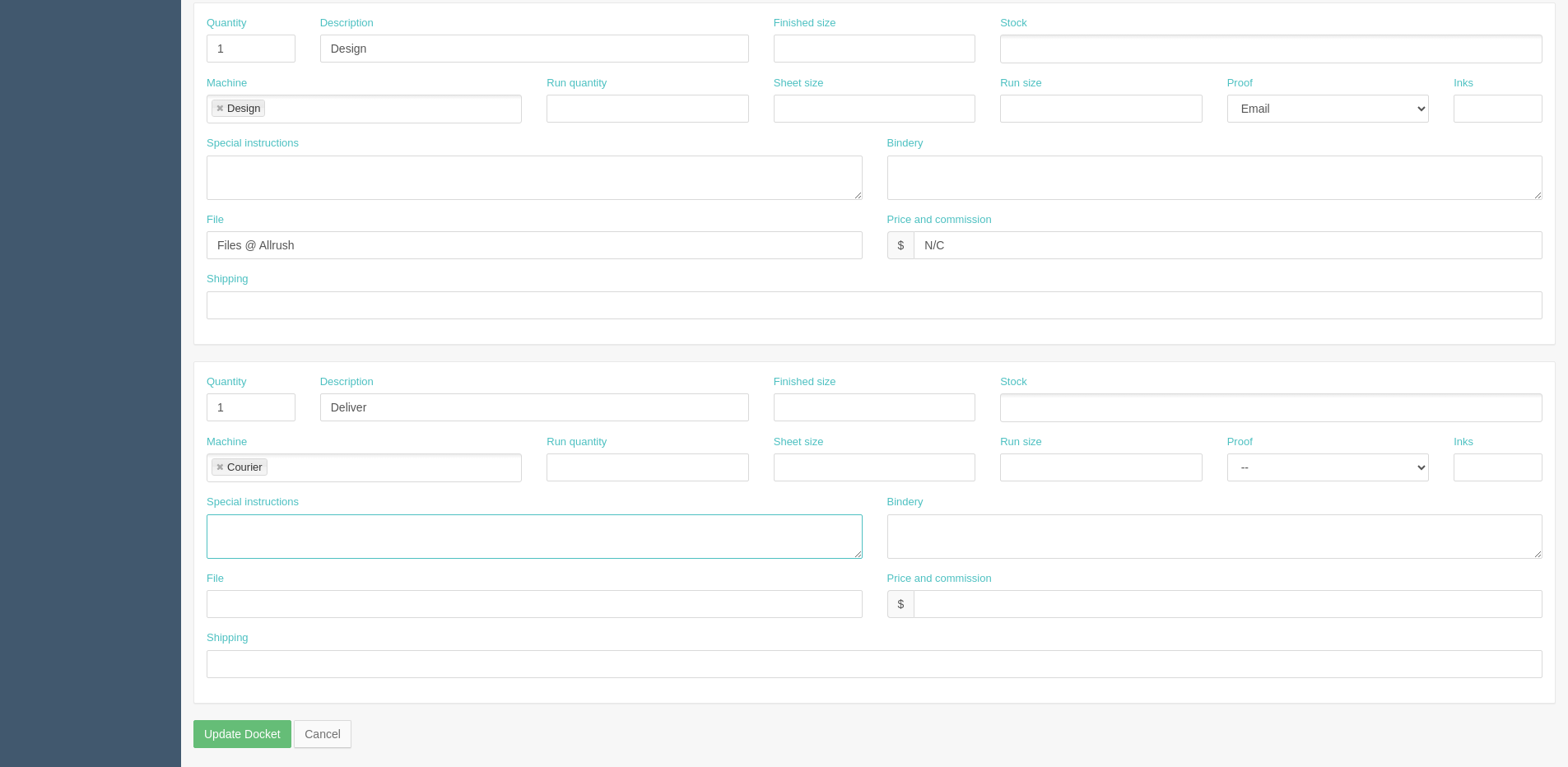
scroll to position [728, 0]
drag, startPoint x: 249, startPoint y: 659, endPoint x: 203, endPoint y: 632, distance: 53.3
click at [249, 662] on input "text" at bounding box center [875, 658] width 1337 height 28
type input "Deliver when ready to Olds"
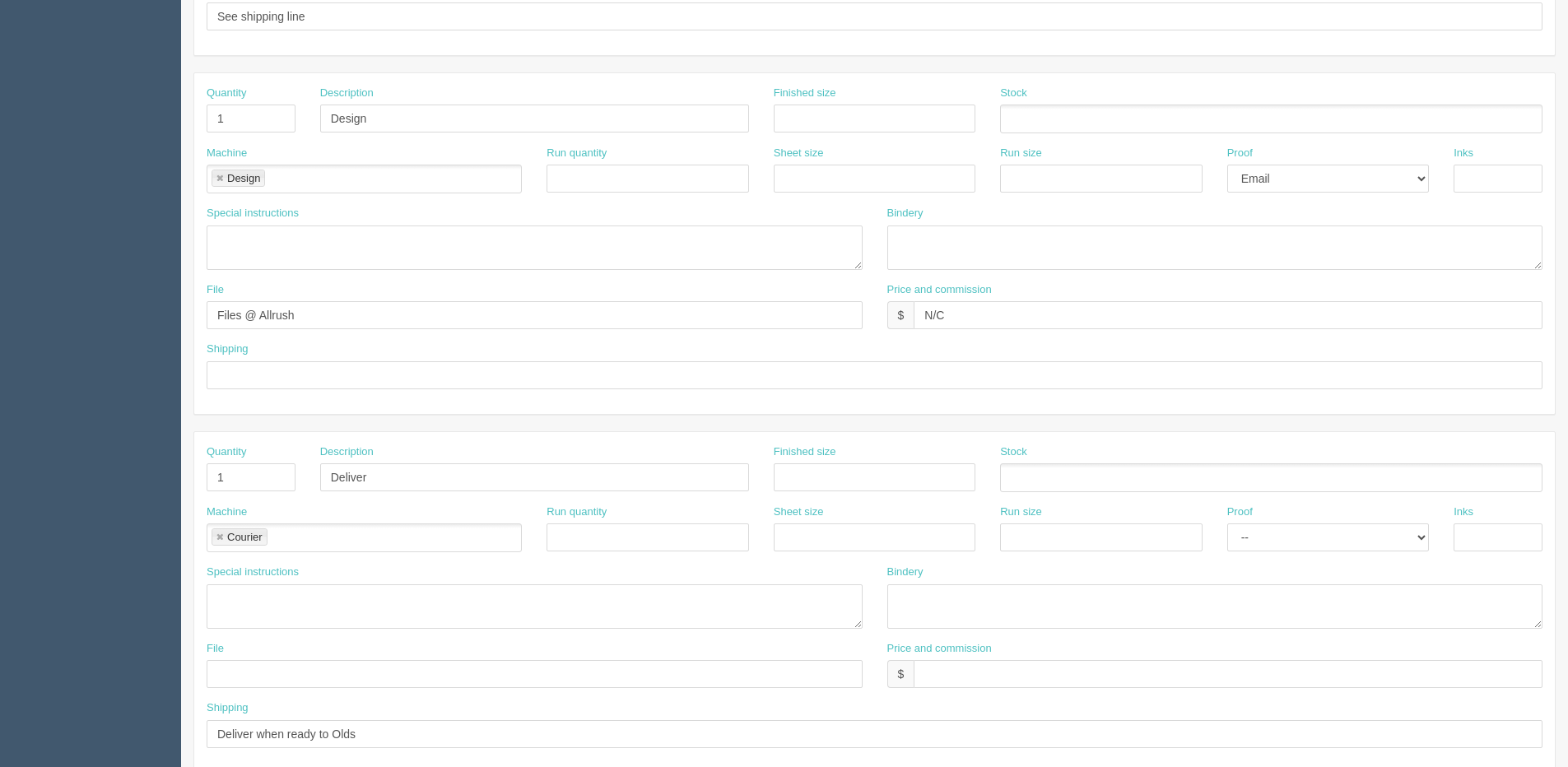
scroll to position [563, 0]
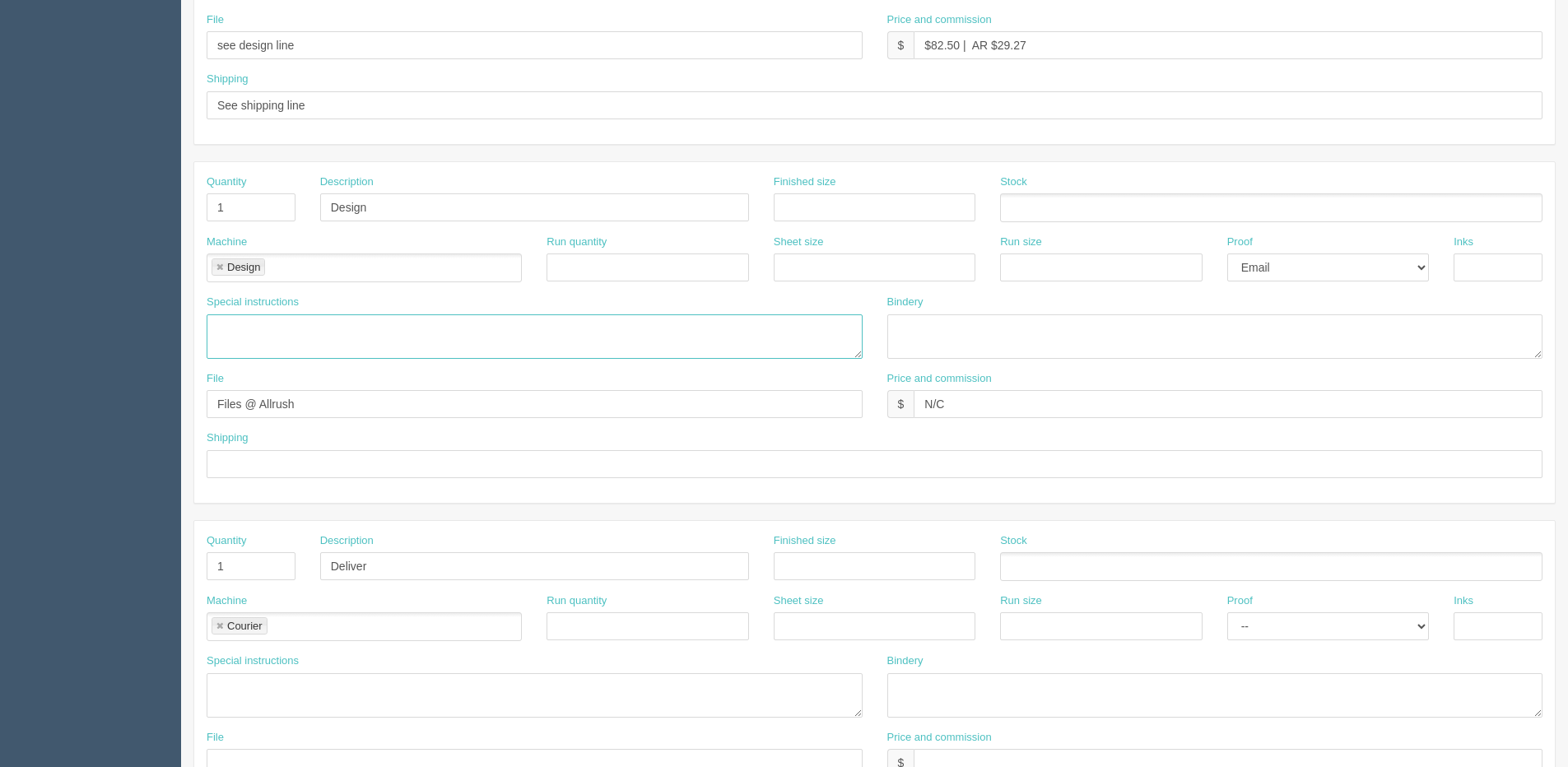
click at [292, 340] on textarea at bounding box center [534, 337] width 656 height 45
paste textarea "See moe for design"
click at [256, 326] on textarea "See moe for design" at bounding box center [534, 337] width 656 height 45
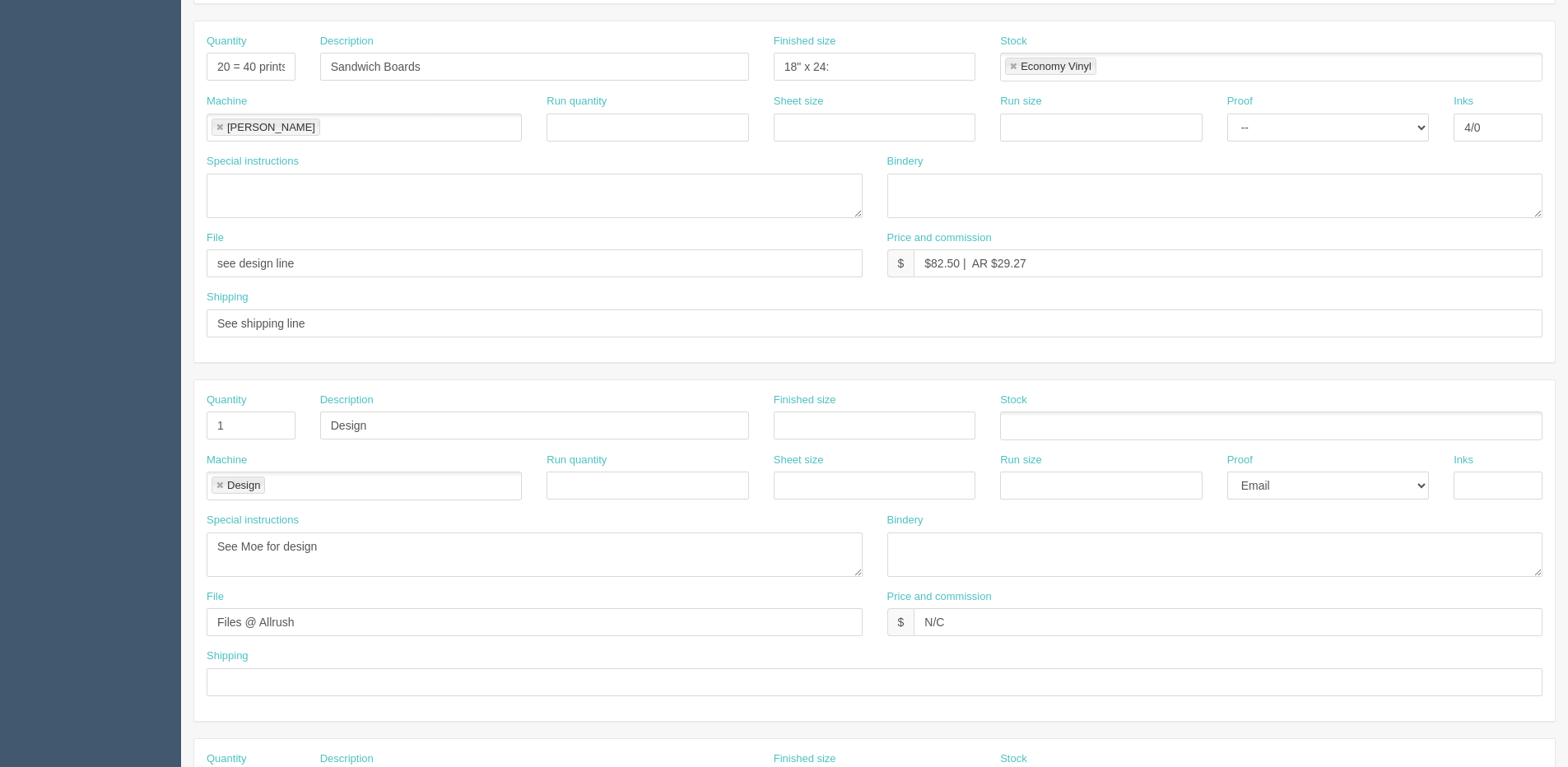
scroll to position [316, 0]
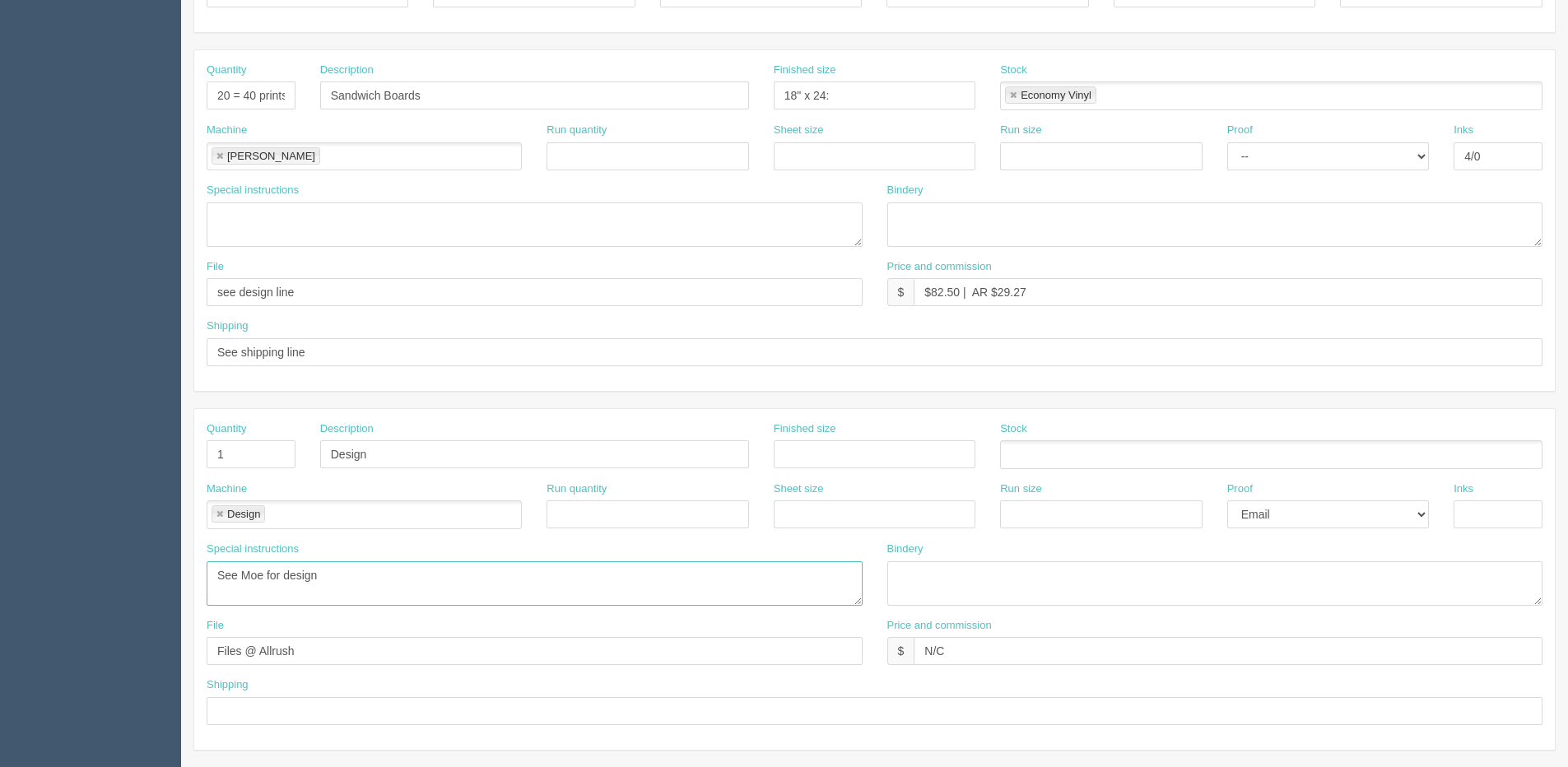
drag, startPoint x: 378, startPoint y: 588, endPoint x: 369, endPoint y: 577, distance: 14.2
click textarea "See Moe for design"
paste textarea "10 x game day sandwich boards 2 x skip the line sandwich boards 6 x Aurora golf…"
click textarea "See Moe for design 10 x game day sandwich boards 2 x skip the line sandwich boa…"
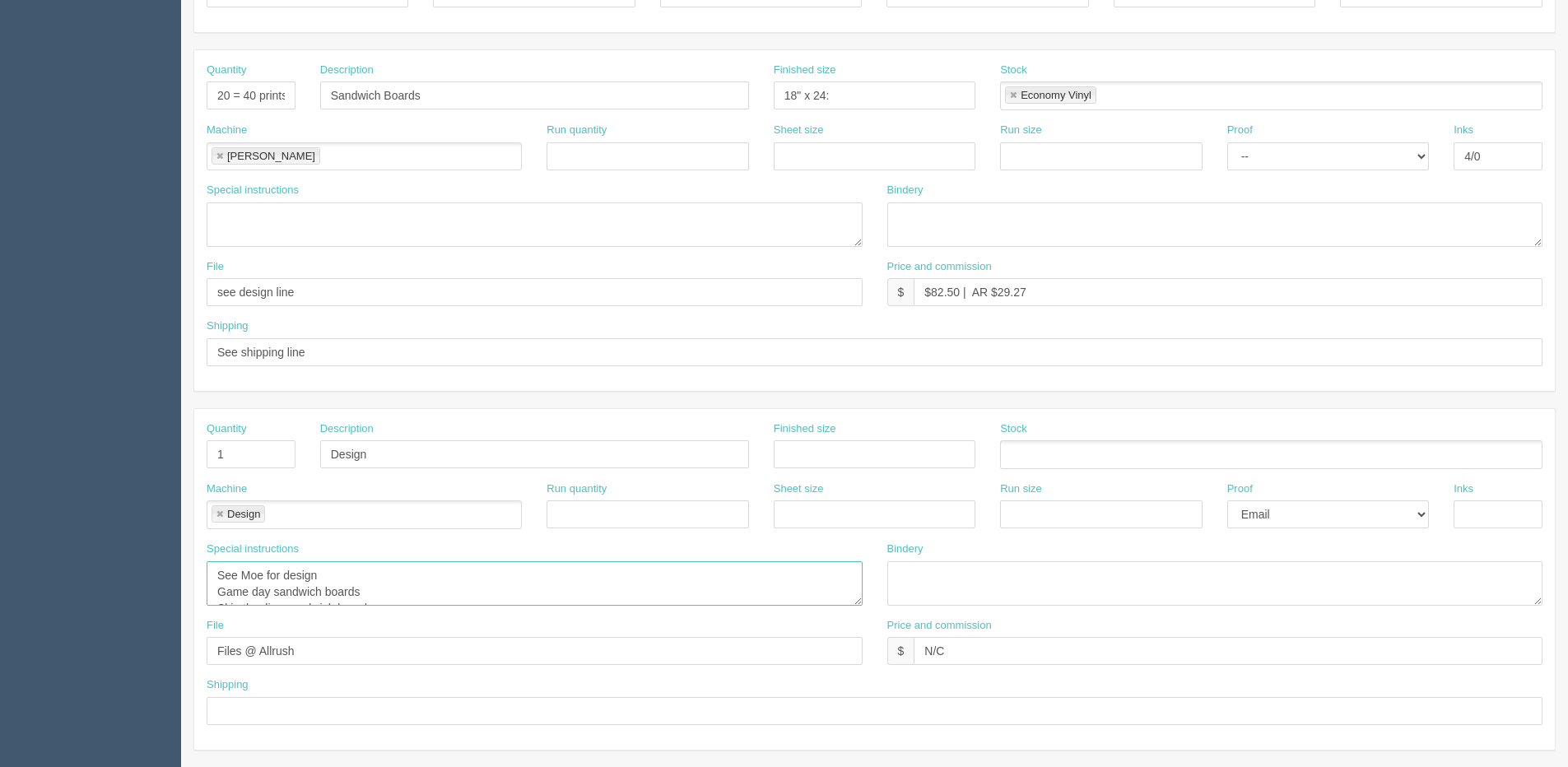
type textarea "See Moe for design Game day sandwich boards Skip the line sandwich boards Auror…"
click textarea
paste textarea "10 x game day sandwich boards 2 x skip the line sandwich boards 6 x Aurora golf…"
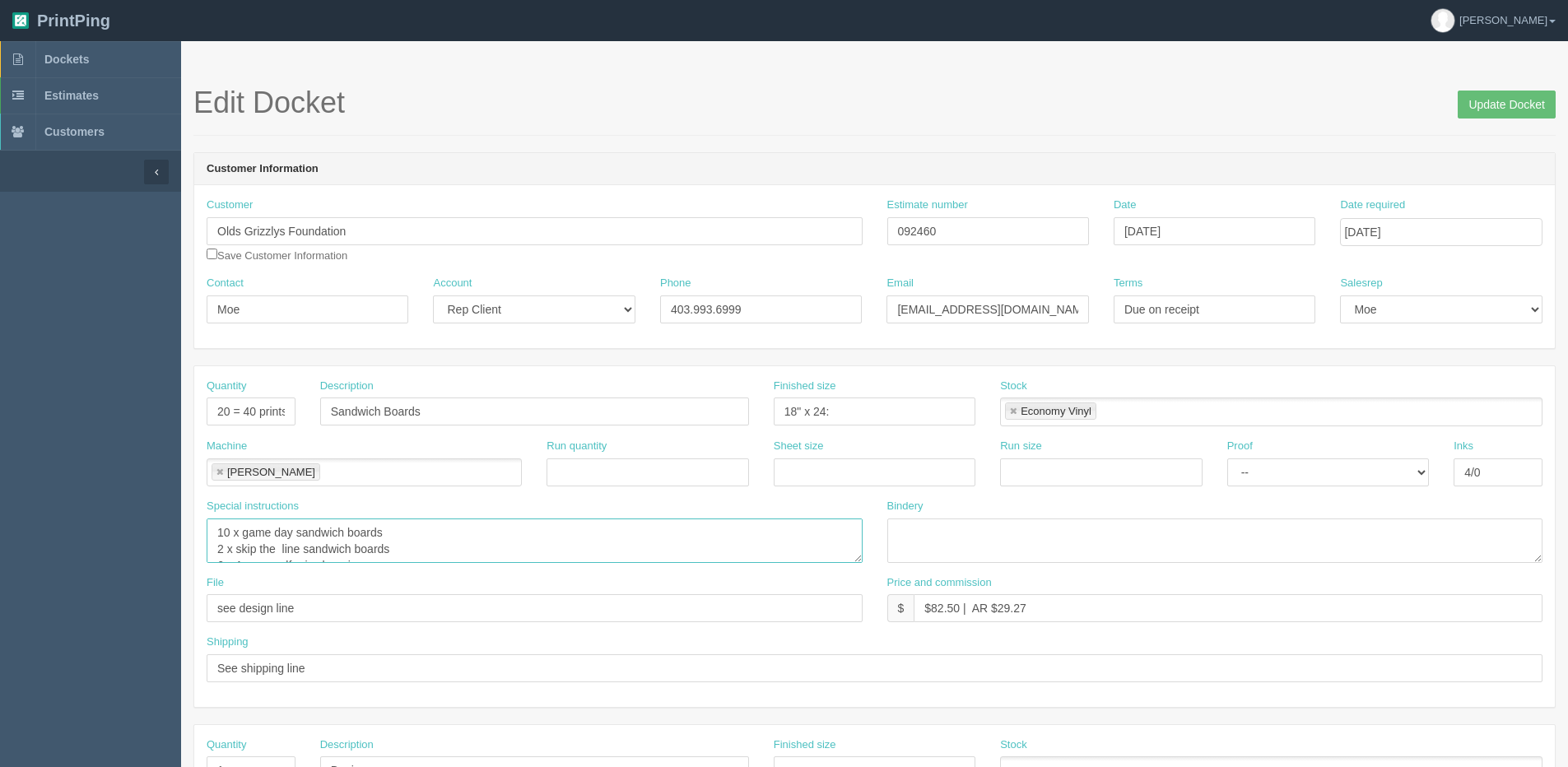
click textarea "10 x game day sandwich boards 2 x skip the line sandwich boards 6 x Aurora golf…"
click textarea "10 x game day sandwich boards | 2 x skip the line sandwich boards 6 x Aurora go…"
type textarea "10 x game day sandwich boards | 2 x skip the line sandwich boards | 6 x Aurora …"
drag, startPoint x: 1481, startPoint y: 97, endPoint x: 1447, endPoint y: 93, distance: 34.2
click input "Update Docket"
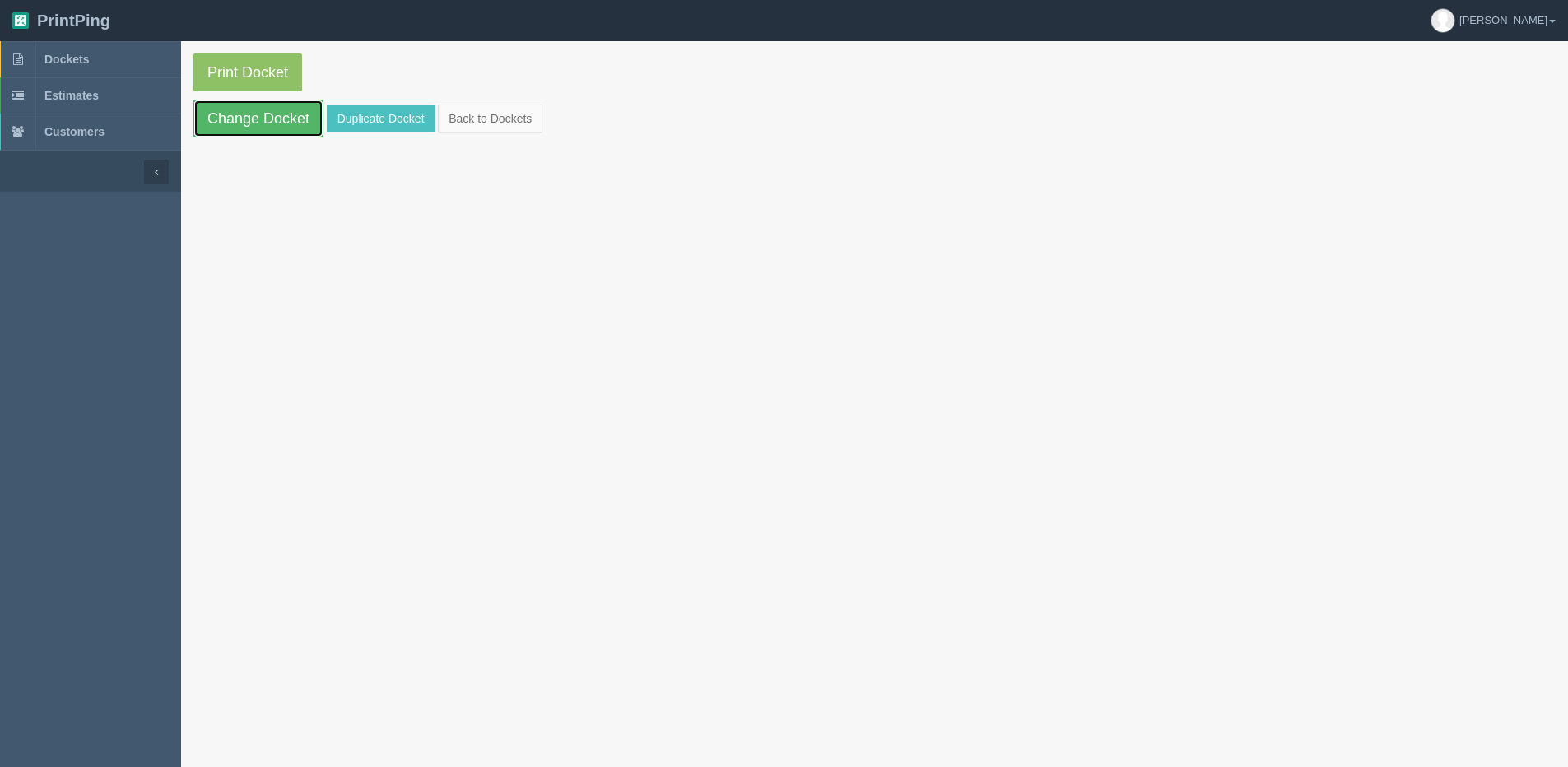
drag, startPoint x: 246, startPoint y: 123, endPoint x: 230, endPoint y: 185, distance: 64.0
click at [246, 123] on link "Change Docket" at bounding box center [258, 118] width 130 height 38
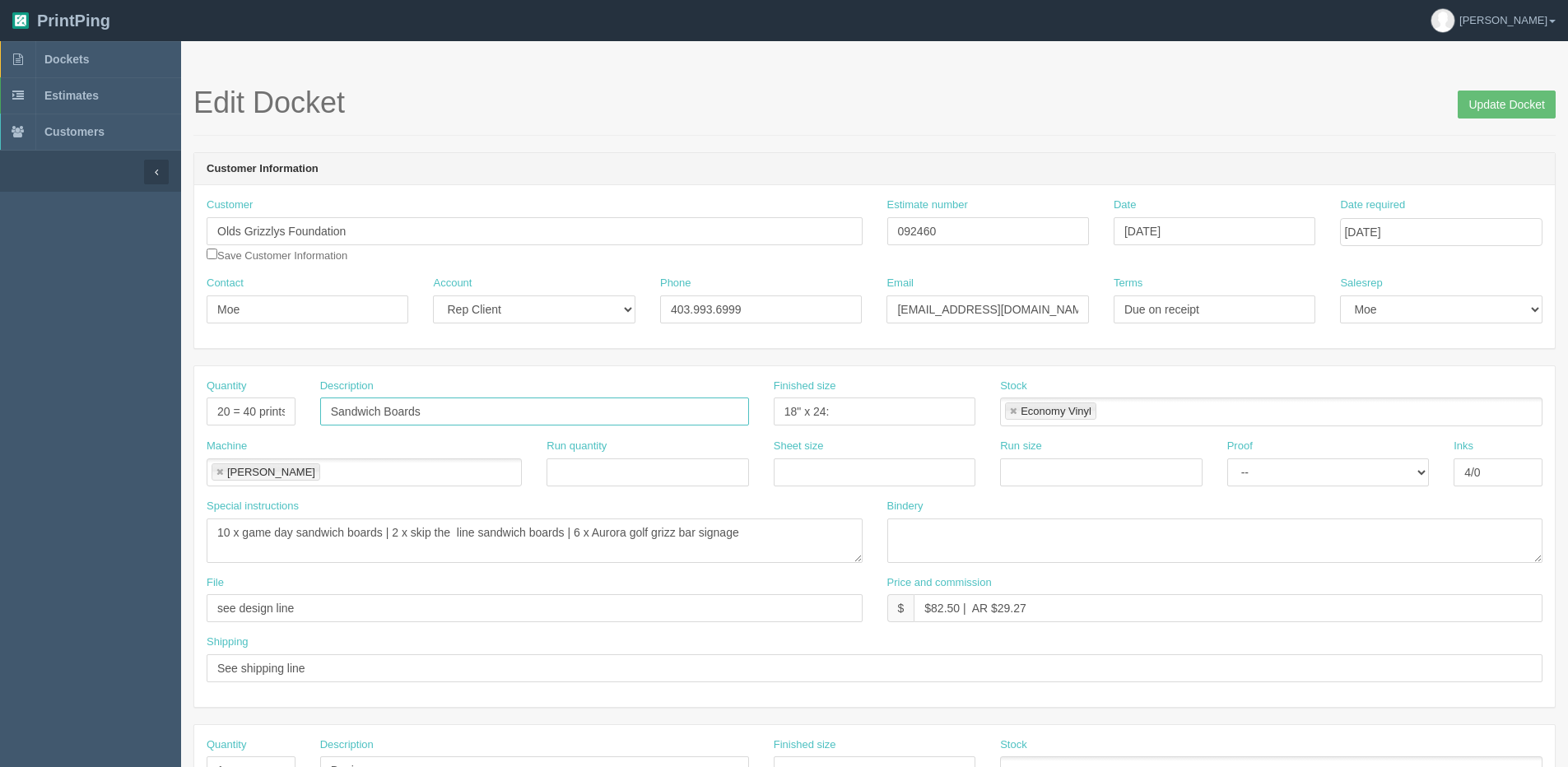
click at [456, 409] on input "Sandwich Boards" at bounding box center [535, 411] width 429 height 28
type input "Sandwich Boards - (1) Game Day, (2) Skip the Line, (6) Aurora"
drag, startPoint x: 754, startPoint y: 527, endPoint x: -318, endPoint y: 534, distance: 1072.0
click at [0, 534] on html "PrintPing [PERSON_NAME] Edit account ( [PERSON_NAME][EMAIL_ADDRESS][DOMAIN_NAME…" at bounding box center [784, 747] width 1568 height 1495
drag, startPoint x: 384, startPoint y: 533, endPoint x: 401, endPoint y: 535, distance: 17.1
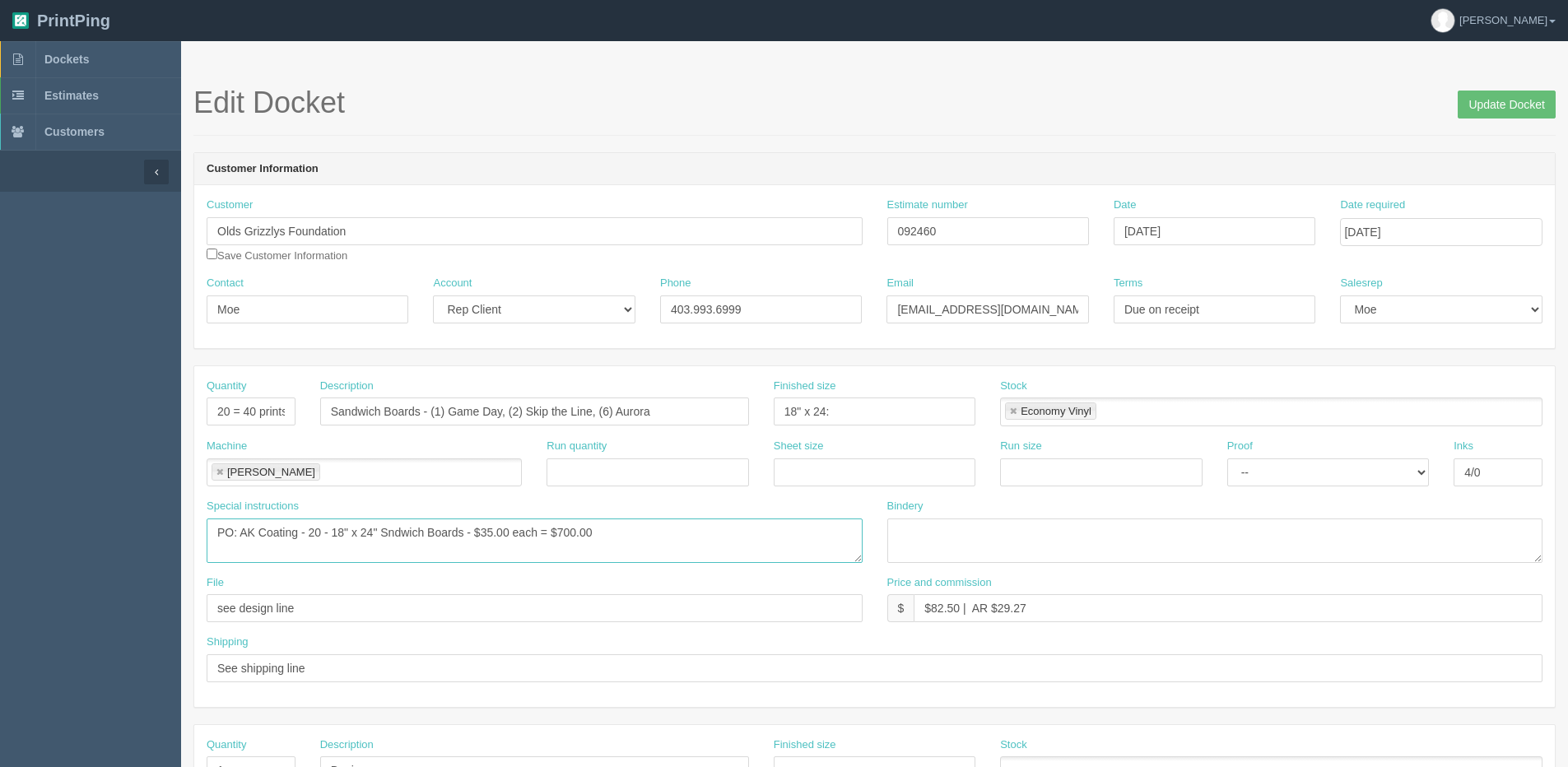
click at [388, 533] on textarea "10 x game day sandwich boards | 2 x skip the line sandwich boards | 6 x Aurora …" at bounding box center [534, 541] width 656 height 45
drag, startPoint x: 375, startPoint y: 530, endPoint x: 390, endPoint y: 523, distance: 16.6
click at [375, 529] on textarea "10 x game day sandwich boards | 2 x skip the line sandwich boards | 6 x Aurora …" at bounding box center [534, 541] width 656 height 45
click at [396, 522] on textarea "10 x game day sandwich boards | 2 x skip the line sandwich boards | 6 x Aurora …" at bounding box center [534, 541] width 656 height 45
click at [243, 559] on textarea "10 x game day sandwich boards | 2 x skip the line sandwich boards | 6 x Aurora …" at bounding box center [534, 541] width 656 height 45
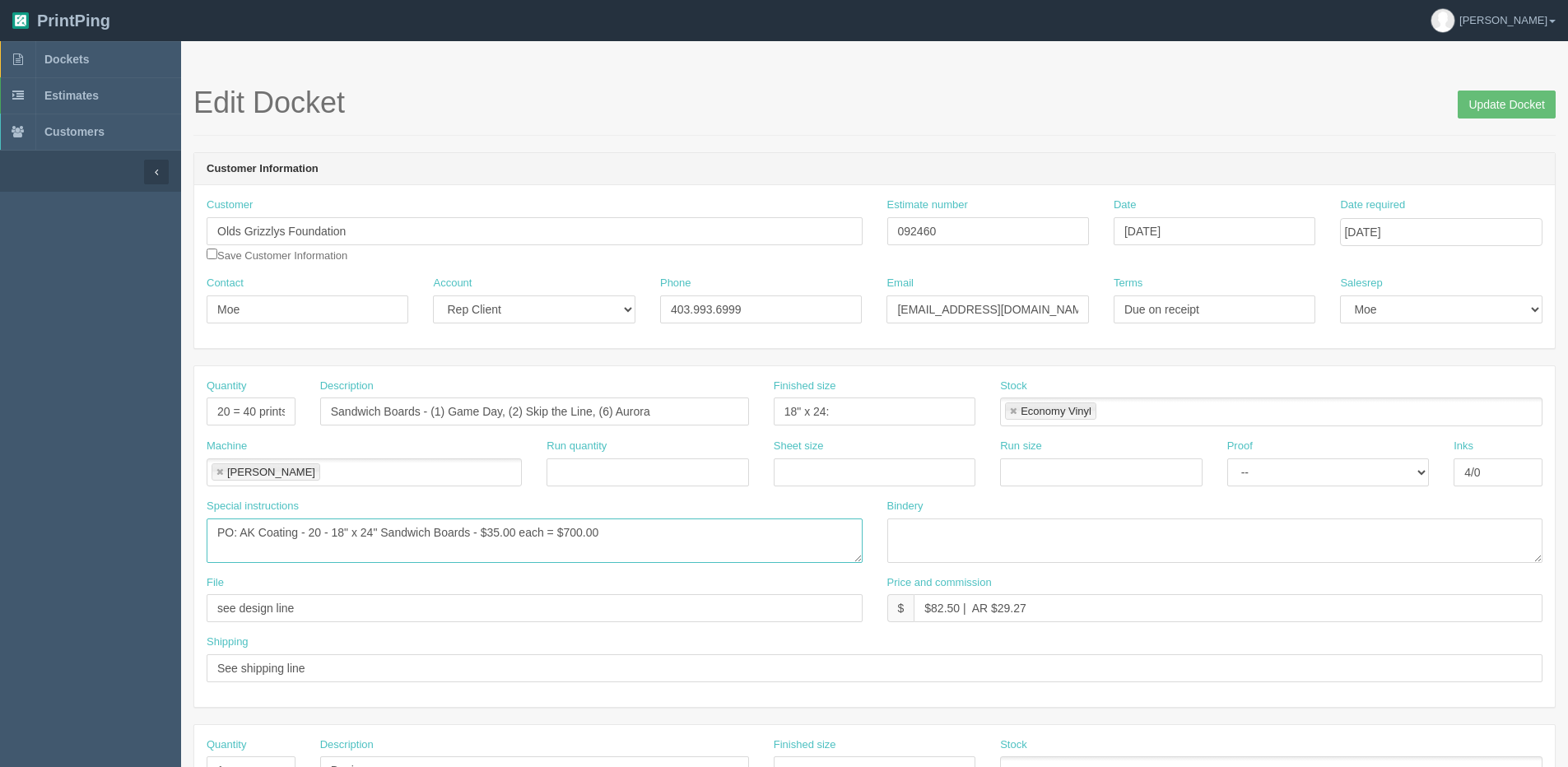
type textarea "PO: AK Coating - 20 - 18" x 24" Sandwich Boards - $35.00 each = $700.00"
drag, startPoint x: 930, startPoint y: 606, endPoint x: 963, endPoint y: 607, distance: 33.0
click at [963, 607] on input "$82.50 | AR $29.27" at bounding box center [1228, 608] width 629 height 28
drag, startPoint x: 1010, startPoint y: 610, endPoint x: 1421, endPoint y: 605, distance: 411.0
click at [1393, 605] on input "$1152.17 | AR $29.27" at bounding box center [1228, 608] width 629 height 28
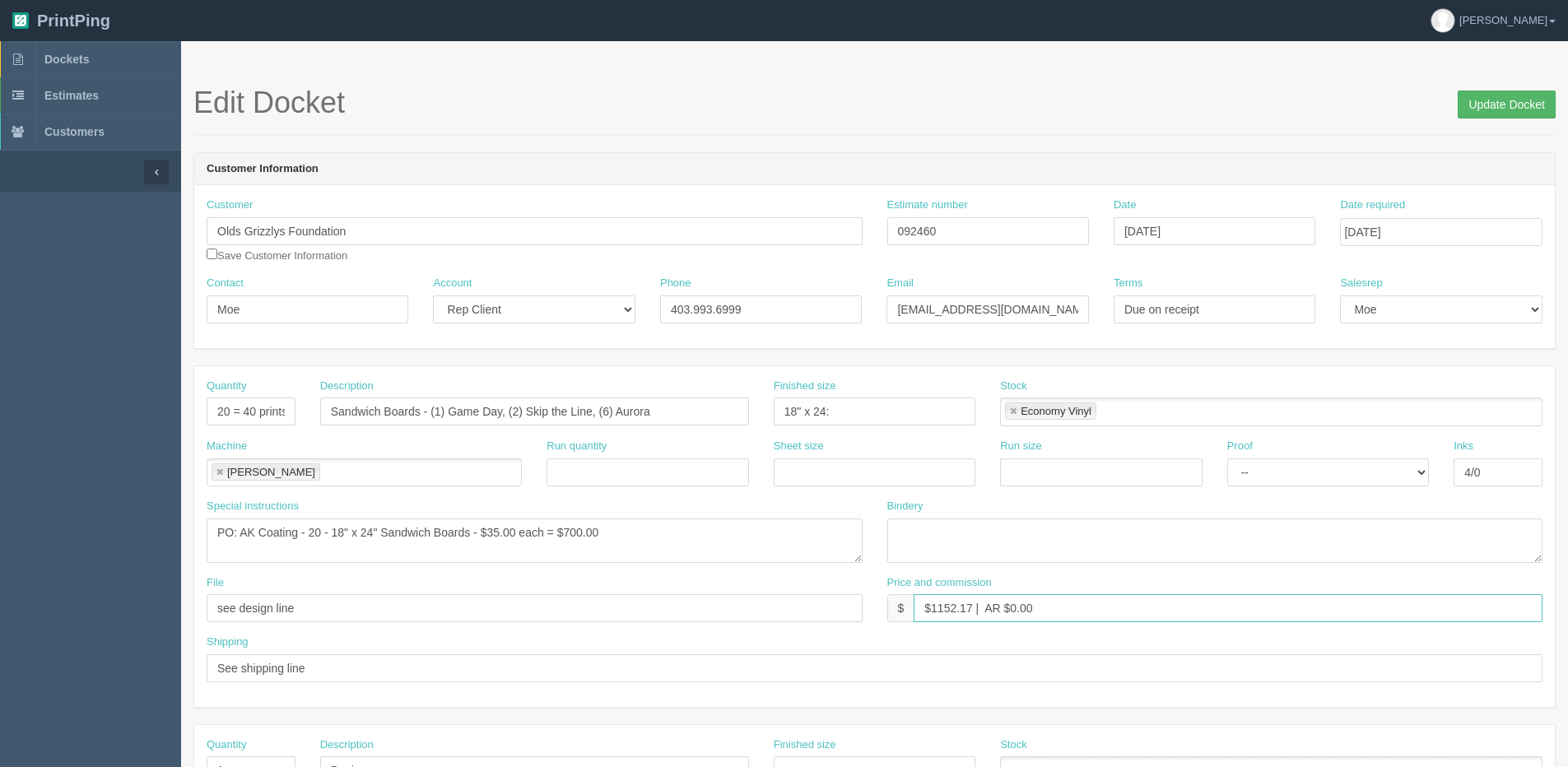
type input "$1152.17 | AR $0.00"
drag, startPoint x: 1493, startPoint y: 104, endPoint x: 1454, endPoint y: 102, distance: 39.1
click at [1492, 105] on input "Update Docket" at bounding box center [1506, 104] width 98 height 28
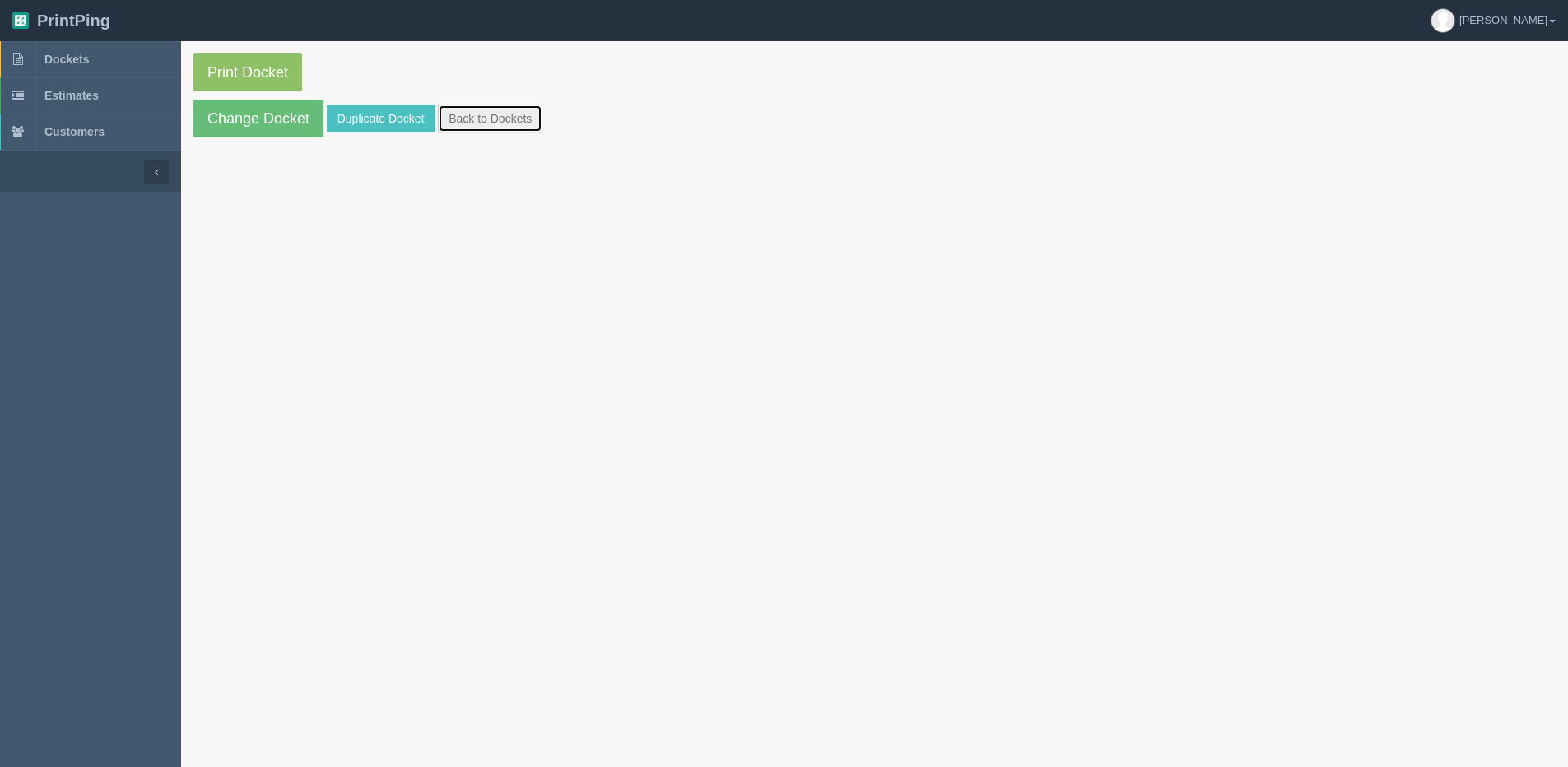
click at [478, 123] on link "Back to Dockets" at bounding box center [490, 118] width 105 height 28
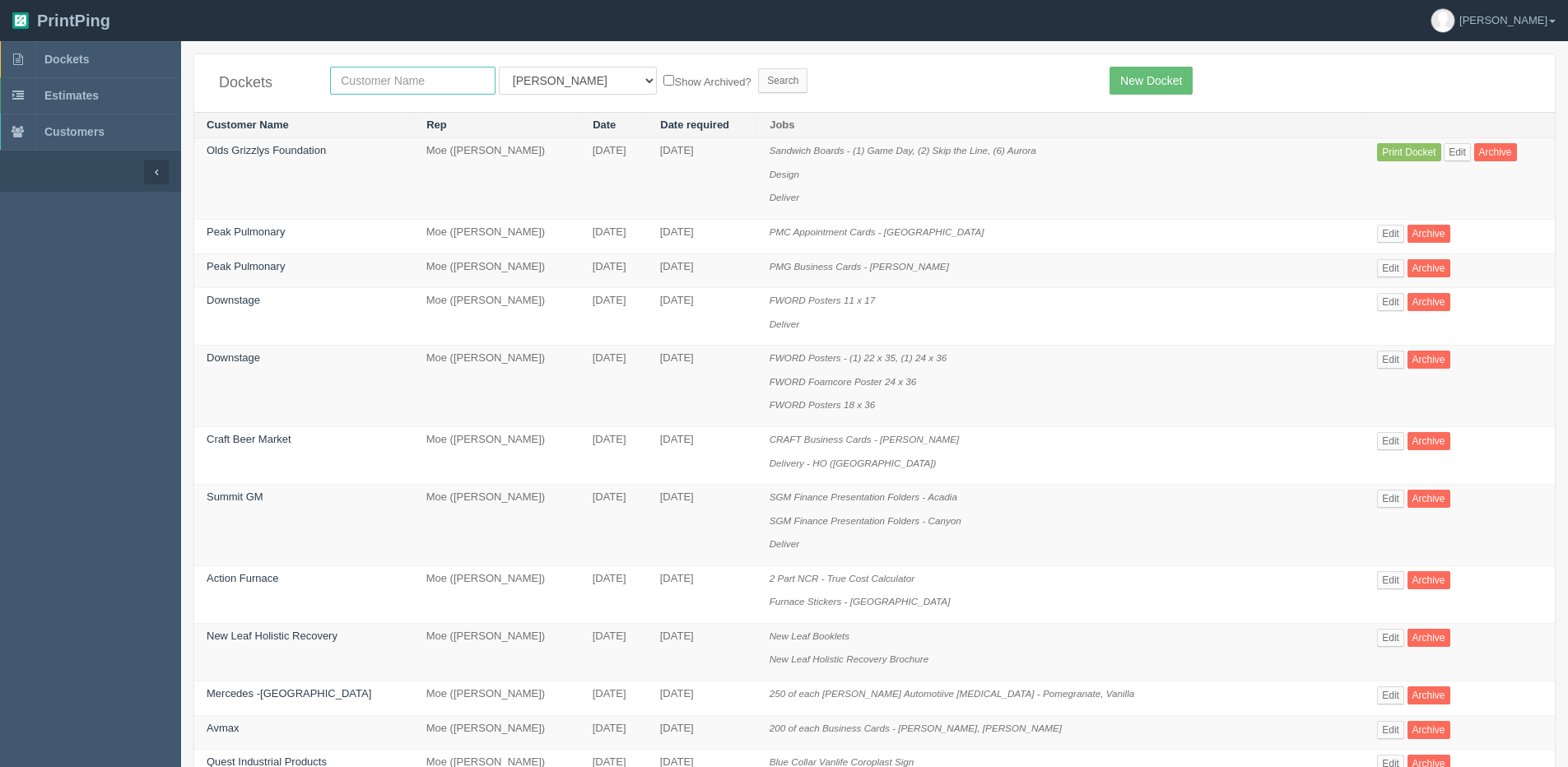
click at [363, 88] on input "text" at bounding box center [413, 80] width 165 height 28
type input "youth on"
click at [628, 74] on form "youth on All Users [PERSON_NAME] Test 1 [PERSON_NAME] [PERSON_NAME] [PERSON_NAM…" at bounding box center [708, 80] width 755 height 28
drag, startPoint x: 628, startPoint y: 74, endPoint x: 691, endPoint y: 76, distance: 63.0
click at [664, 86] on label "Show Archived?" at bounding box center [707, 81] width 87 height 19
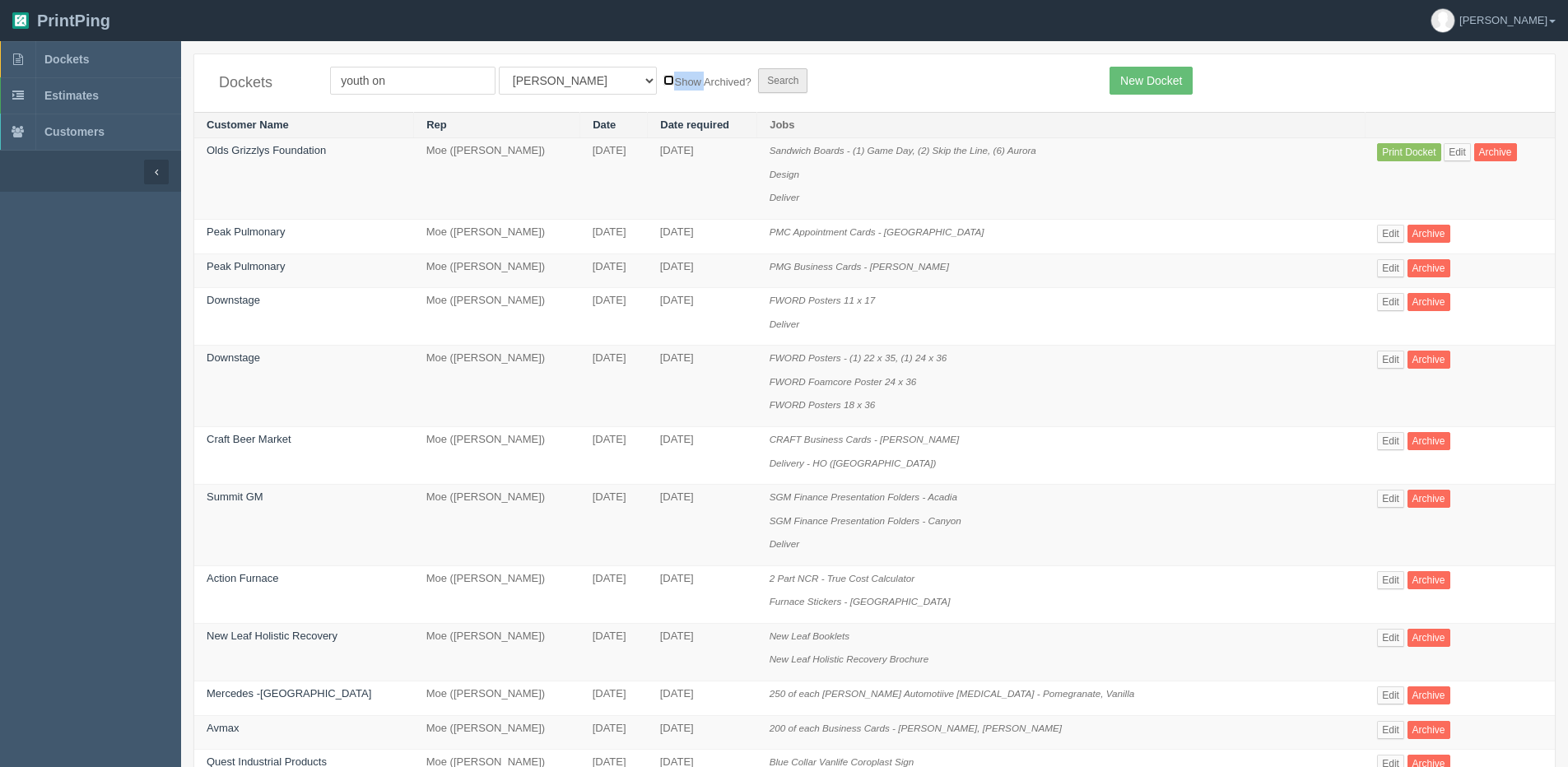
click at [664, 85] on input "Show Archived?" at bounding box center [669, 81] width 11 height 11
checkbox input "true"
click at [758, 75] on input "Search" at bounding box center [782, 81] width 49 height 25
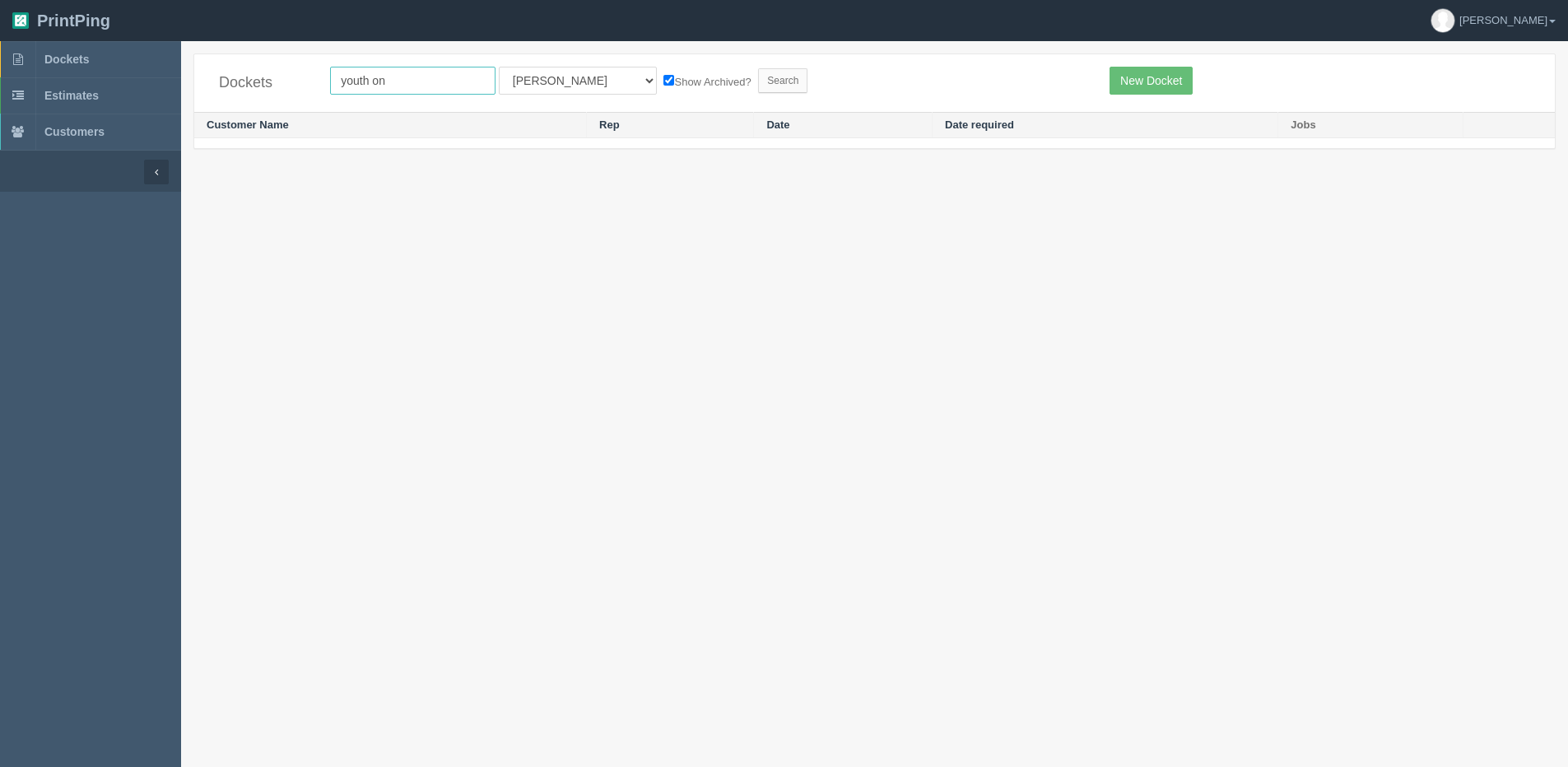
click at [414, 80] on input "youth on" at bounding box center [413, 80] width 165 height 28
type input "youth on"
drag, startPoint x: 544, startPoint y: 74, endPoint x: 543, endPoint y: 96, distance: 22.0
click at [544, 75] on select "All Users [PERSON_NAME] Test 1 [PERSON_NAME] [PERSON_NAME] [PERSON_NAME] France…" at bounding box center [578, 80] width 158 height 28
select select "1"
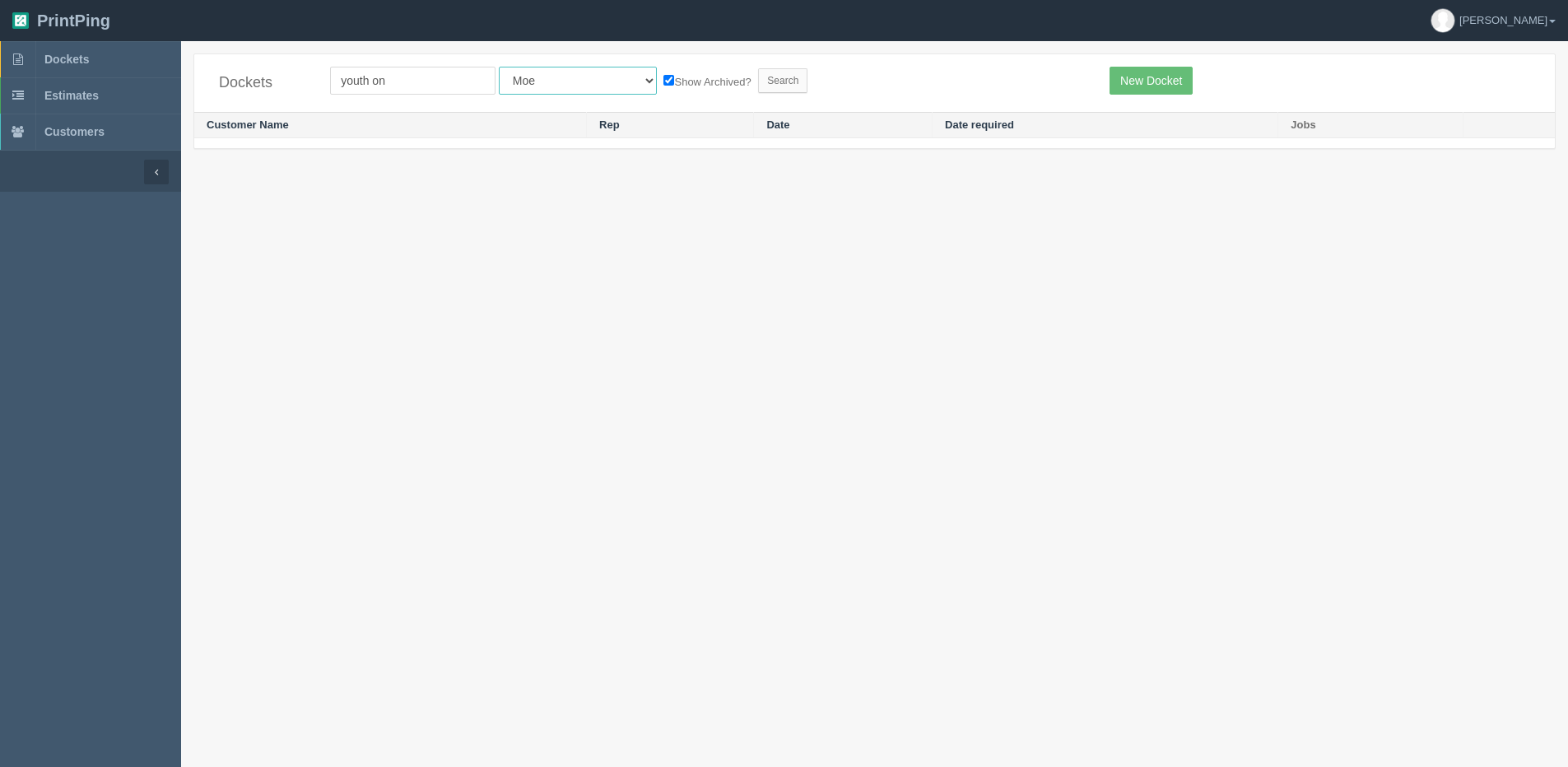
click at [499, 66] on select "All Users [PERSON_NAME] Test 1 [PERSON_NAME] [PERSON_NAME] [PERSON_NAME] France…" at bounding box center [578, 80] width 158 height 28
click at [404, 83] on input "youth on" at bounding box center [413, 80] width 165 height 28
type input "youth on route"
click at [758, 68] on input "Search" at bounding box center [782, 81] width 49 height 25
drag, startPoint x: 368, startPoint y: 85, endPoint x: 403, endPoint y: 74, distance: 36.7
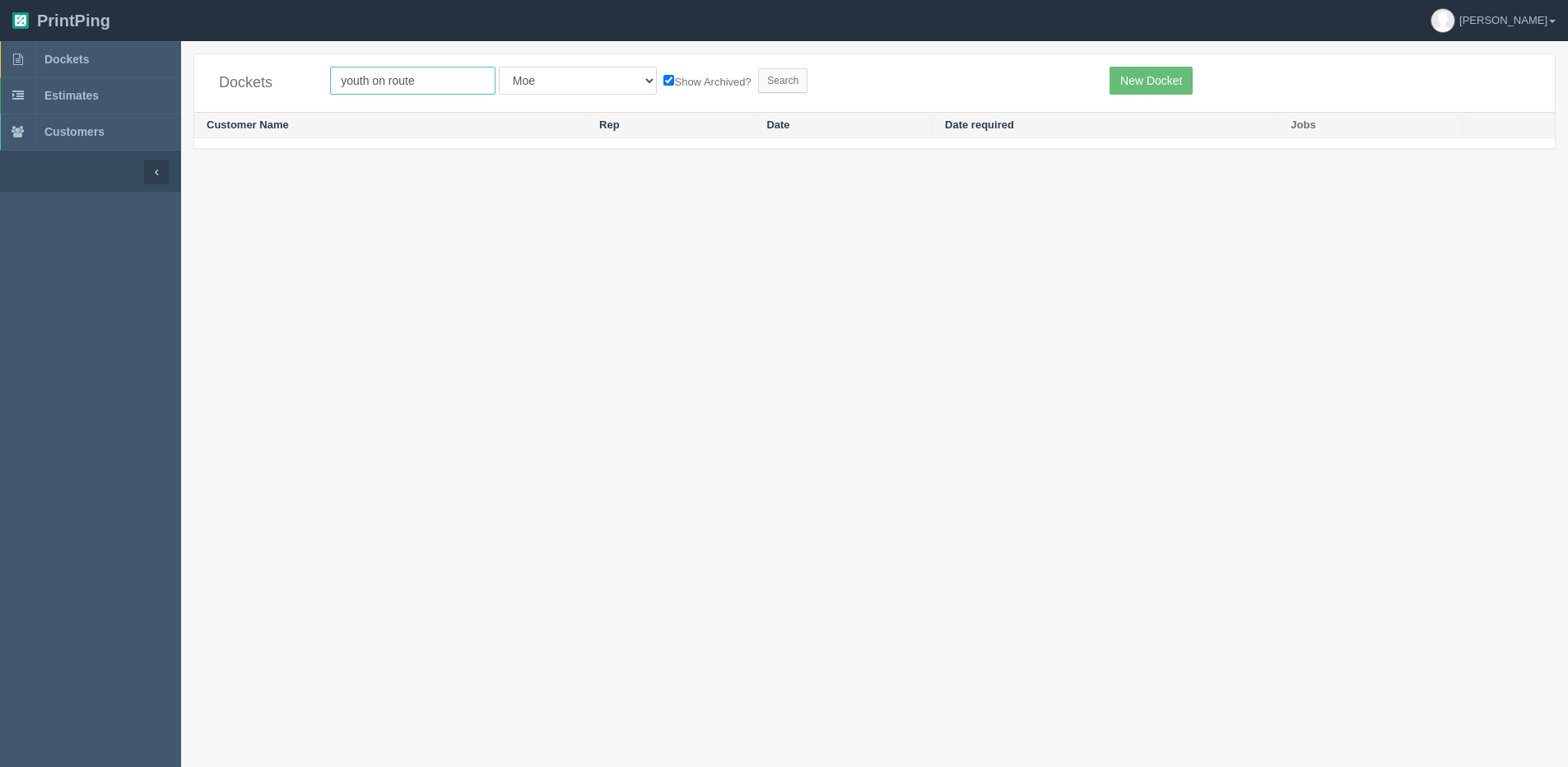
click at [373, 85] on input "youth on route" at bounding box center [413, 80] width 165 height 28
type input "youth en route"
click at [758, 68] on input "Search" at bounding box center [782, 81] width 49 height 25
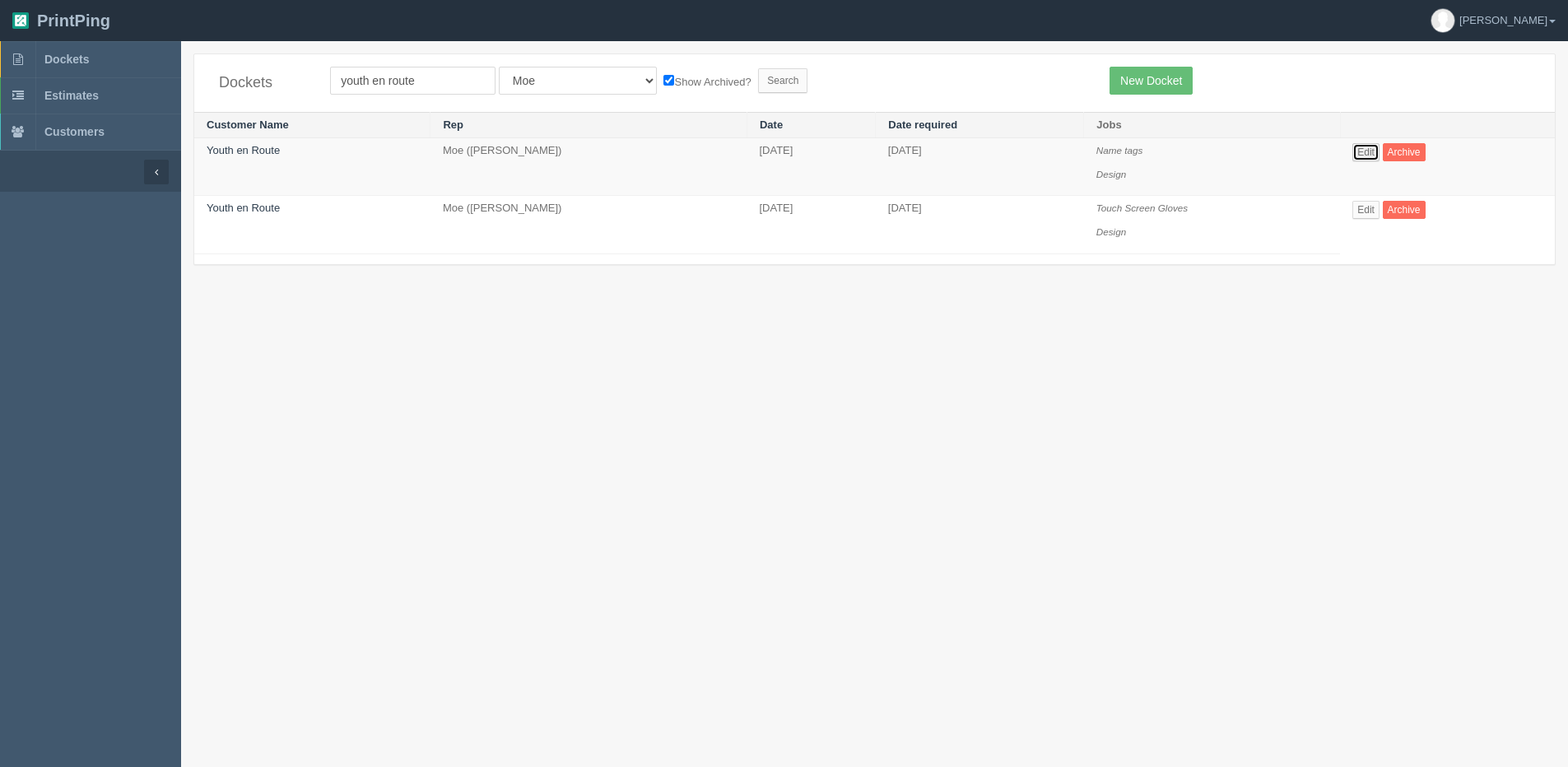
click at [1380, 149] on link "Edit" at bounding box center [1366, 153] width 27 height 18
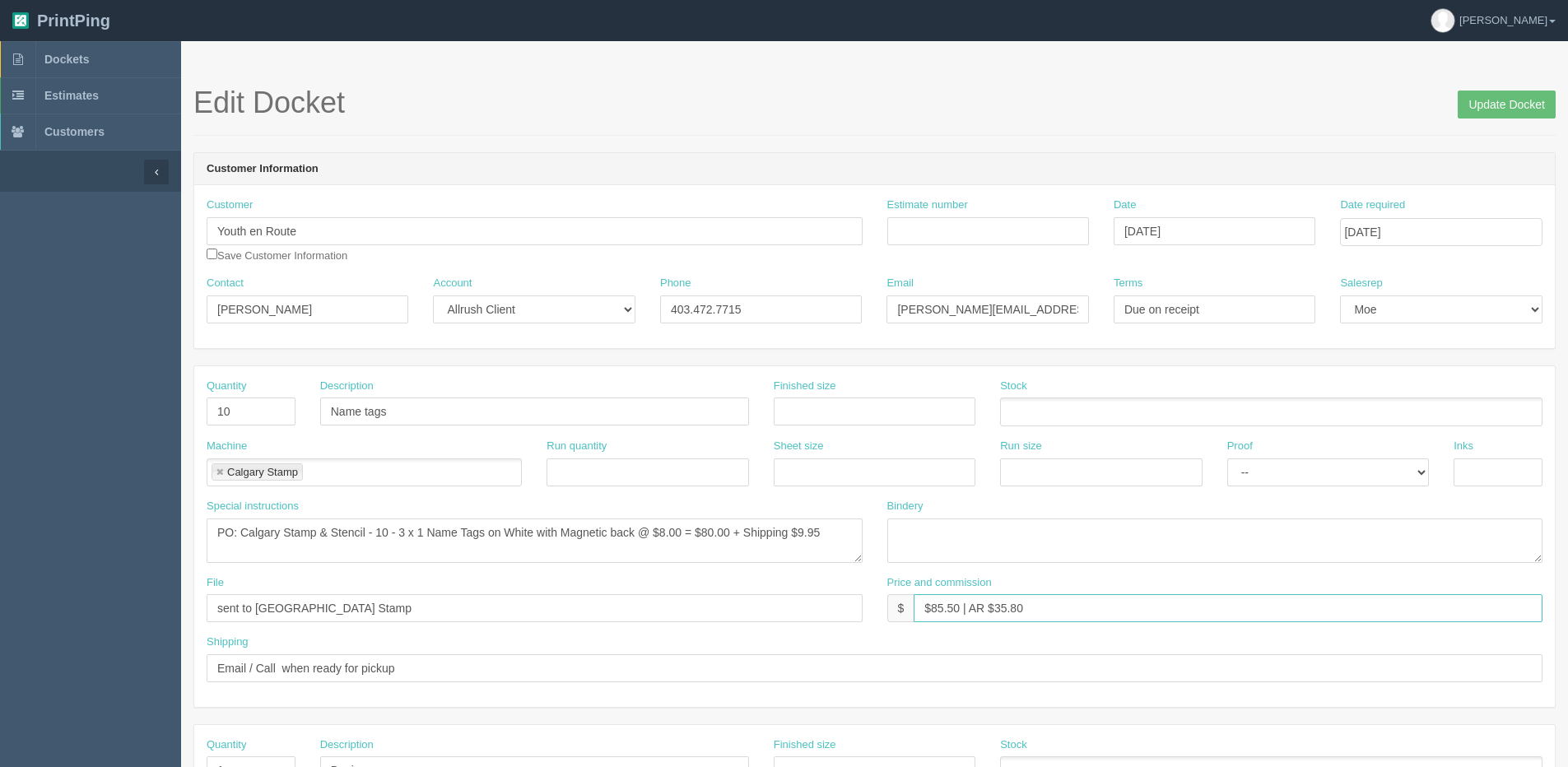
drag, startPoint x: 931, startPoint y: 606, endPoint x: 970, endPoint y: 569, distance: 53.8
click at [962, 583] on div "Price and commission $ $85.50 | AR $35.80" at bounding box center [1215, 599] width 656 height 48
type input "$132.50 | AR $35.80"
drag, startPoint x: 1511, startPoint y: 105, endPoint x: 1448, endPoint y: 104, distance: 63.0
click at [1511, 104] on input "Update Docket" at bounding box center [1506, 104] width 98 height 28
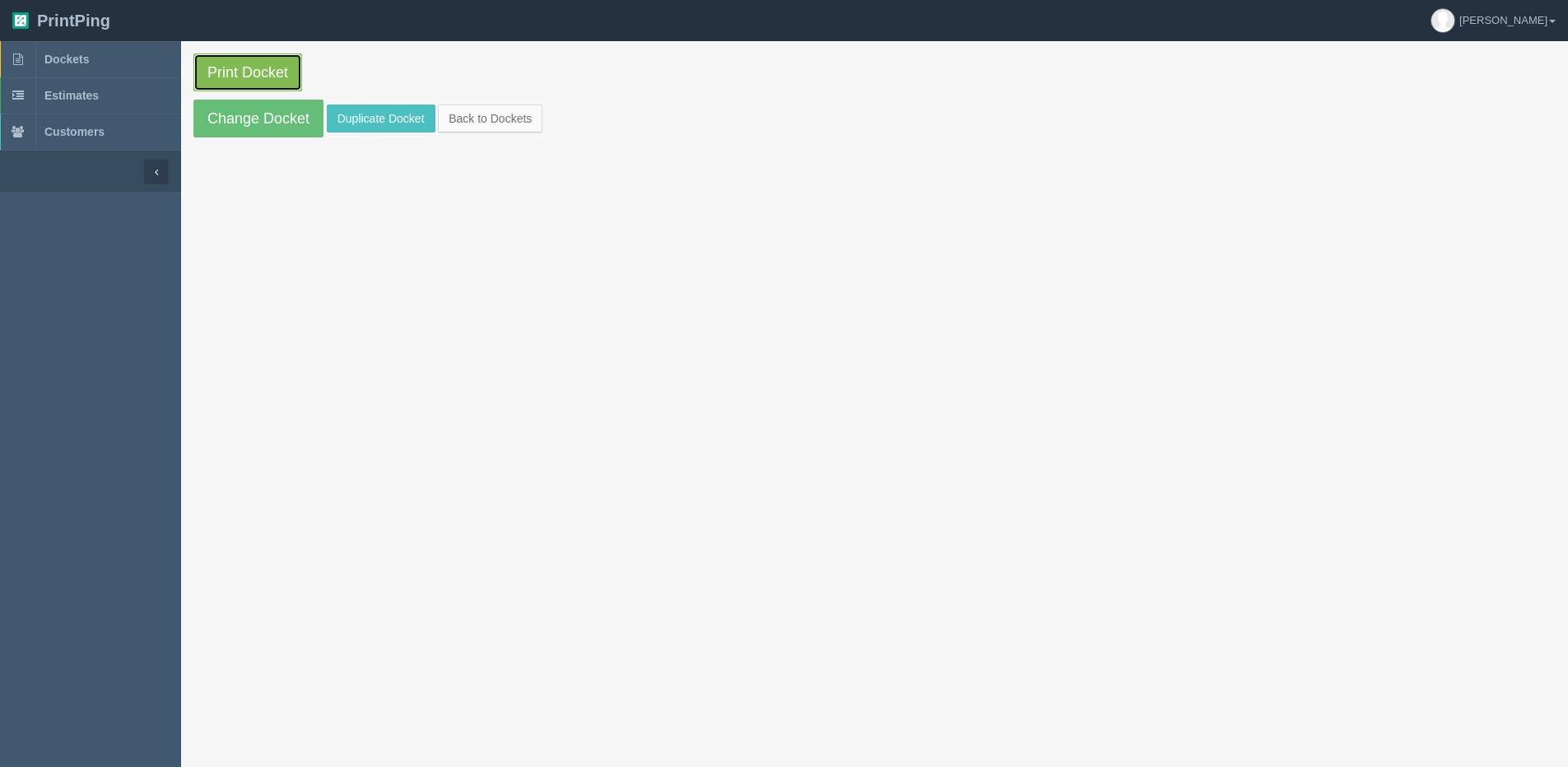
click at [250, 70] on link "Print Docket" at bounding box center [248, 73] width 109 height 38
click at [471, 113] on link "Back to Dockets" at bounding box center [490, 118] width 105 height 28
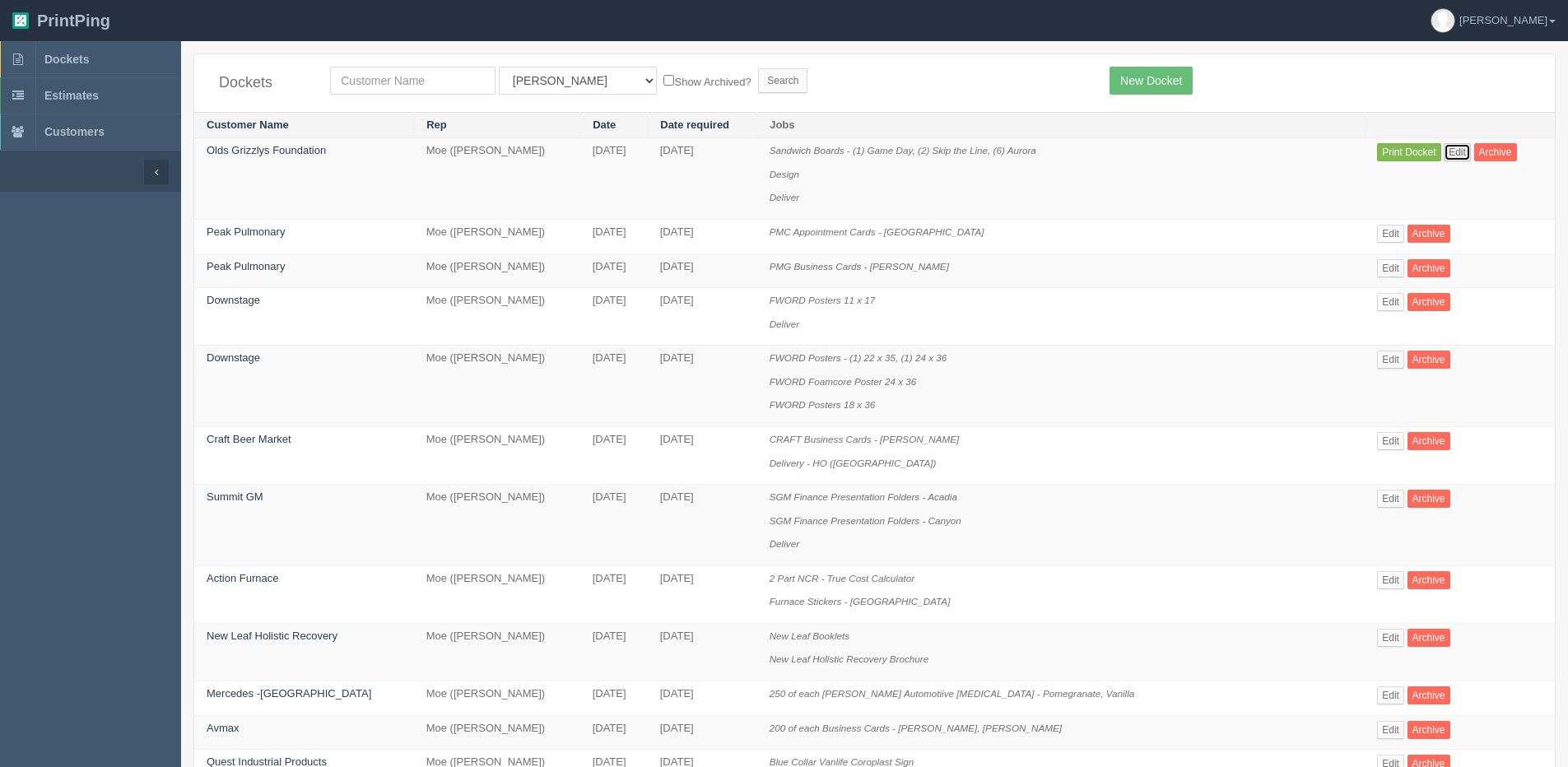
drag, startPoint x: 1438, startPoint y: 147, endPoint x: 1415, endPoint y: 153, distance: 23.8
click at [1444, 146] on link "Edit" at bounding box center [1458, 153] width 27 height 18
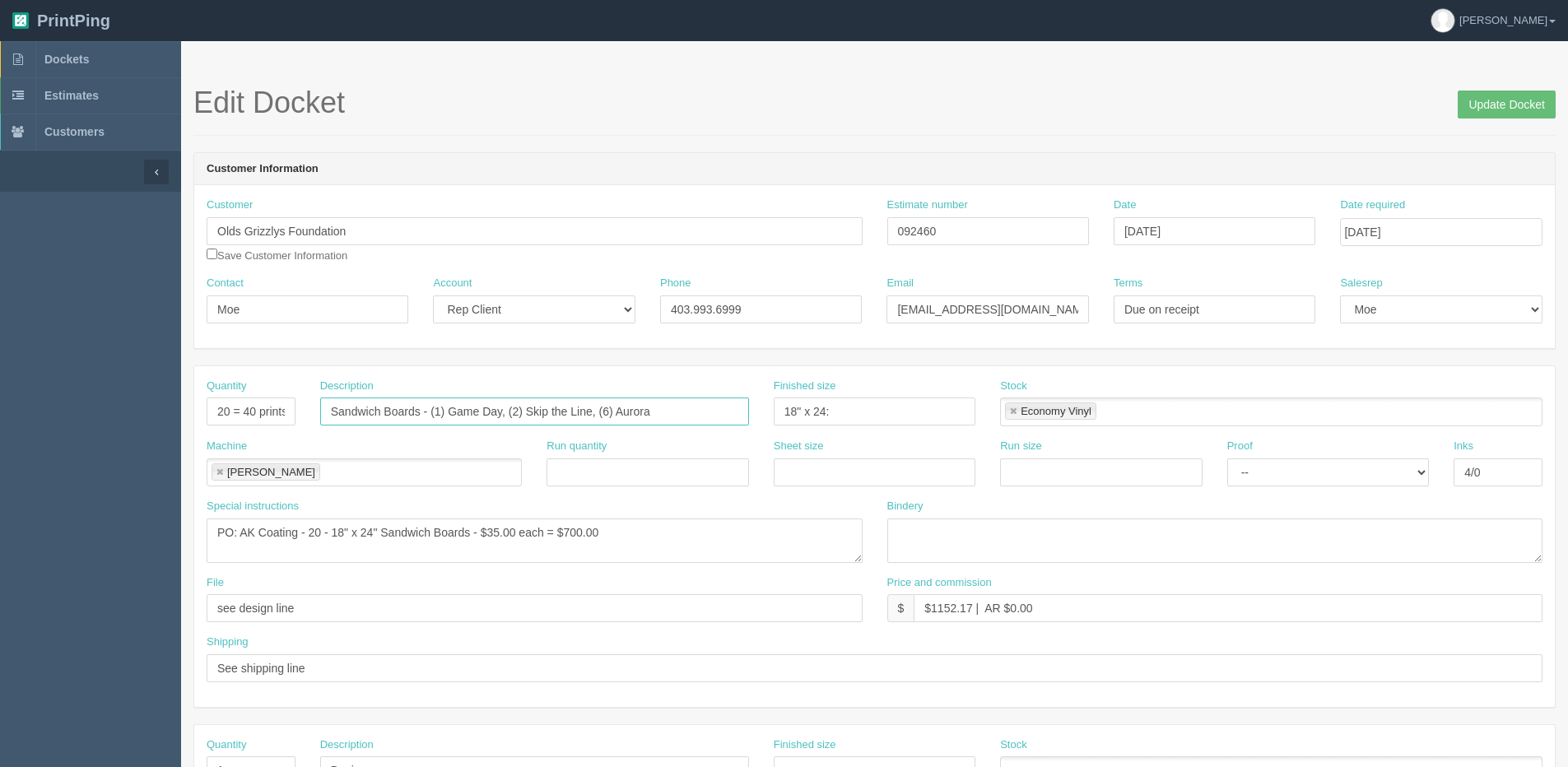
click at [437, 408] on input "Sandwich Boards - (1) Game Day, (2) Skip the Line, (6) Aurora" at bounding box center [535, 411] width 429 height 28
type input "Sandwich Boards - (10) Game Day, (2) Skip the Line, (6) Aurora"
click at [841, 406] on input "18" x 24:" at bounding box center [875, 411] width 202 height 28
type input "18" x 24""
click at [911, 550] on textarea at bounding box center [1215, 541] width 656 height 45
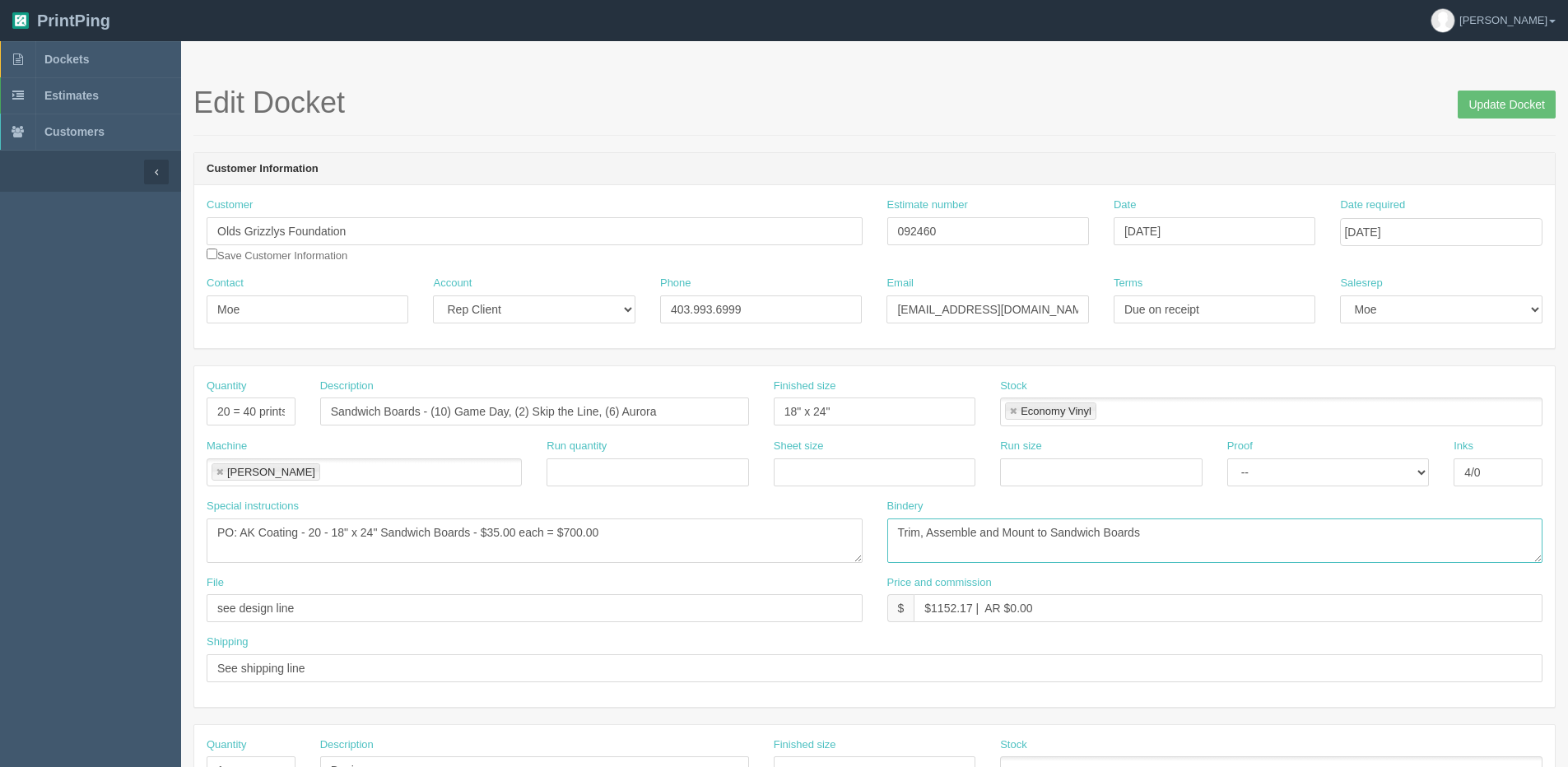
click at [1198, 537] on textarea "Trim, Assemble and Mount to Sandwich Boards" at bounding box center [1215, 541] width 656 height 45
type textarea "Trim, Assemble and Mount to Sandwich Boards - ARB $315.92"
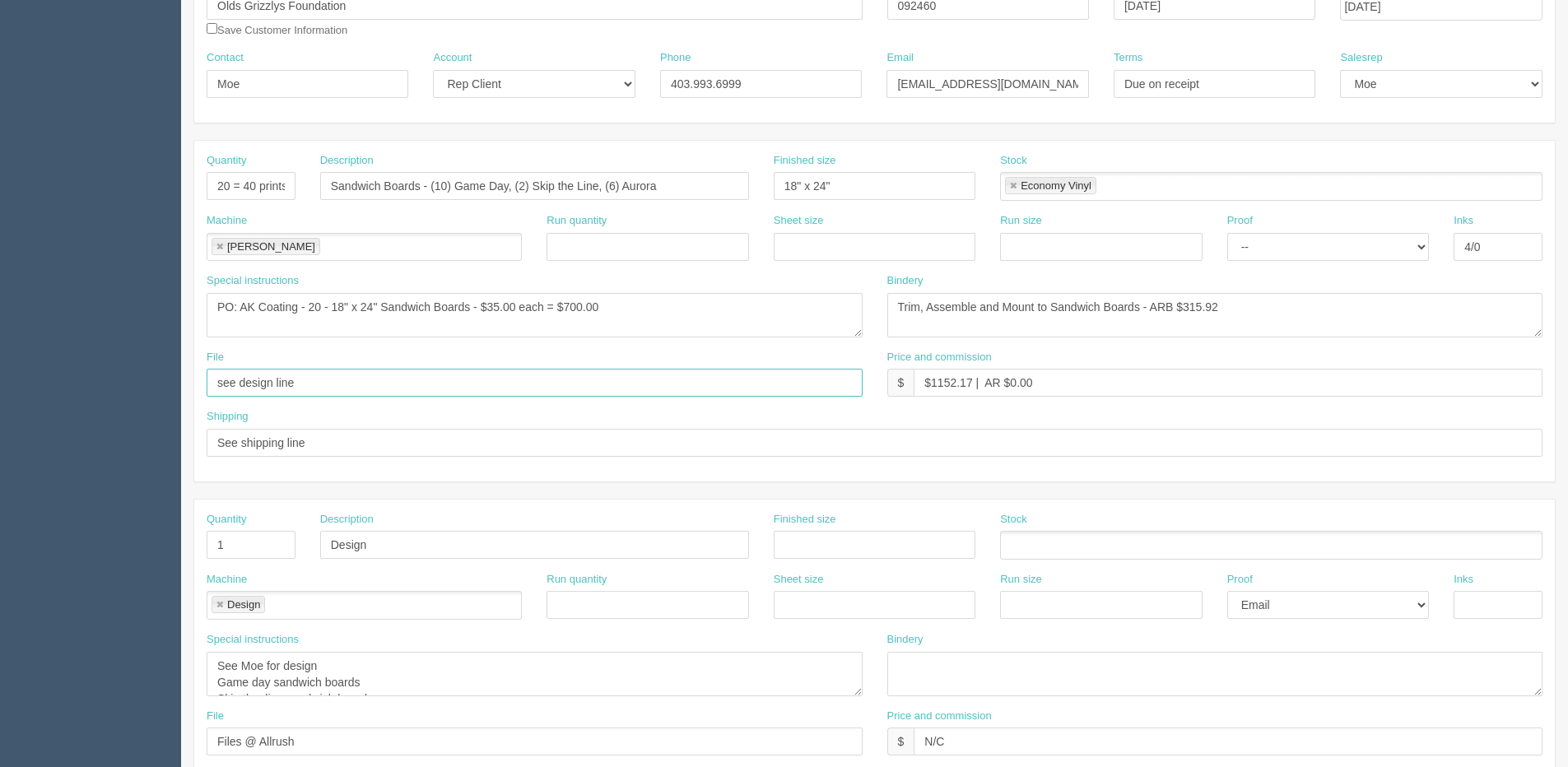
scroll to position [329, 0]
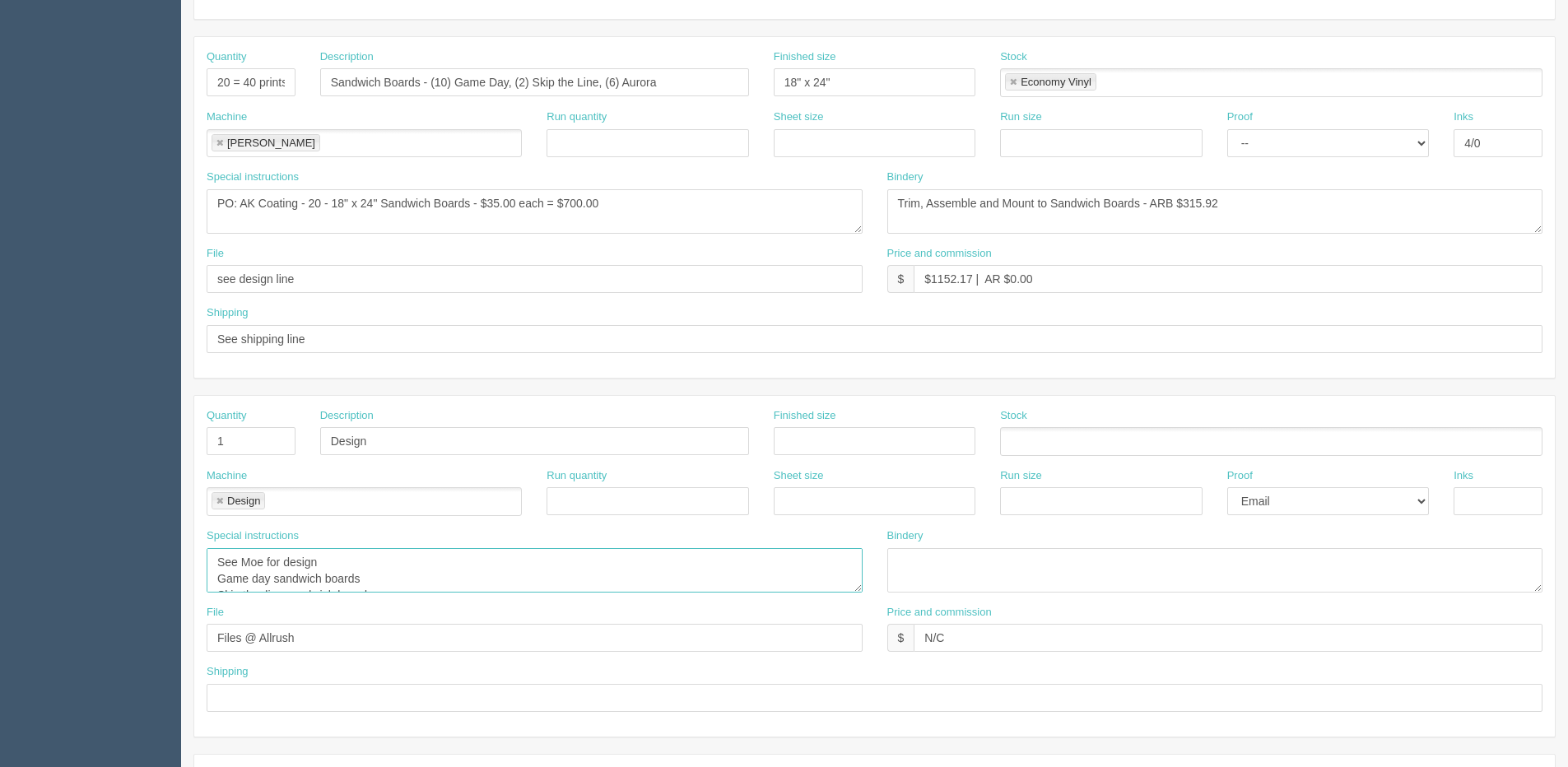
click at [268, 580] on textarea "See Moe for design Game day sandwich boards Skip the line sandwich boards Auror…" at bounding box center [534, 571] width 656 height 45
drag, startPoint x: 275, startPoint y: 579, endPoint x: 201, endPoint y: 549, distance: 79.8
click at [201, 549] on div "Special instructions See Moe for design Game day sandwich boards Skip the line …" at bounding box center [535, 566] width 681 height 76
click at [316, 580] on textarea "See Moe for design Game day sandwich boards Skip the line sandwich boards Auror…" at bounding box center [534, 571] width 656 height 45
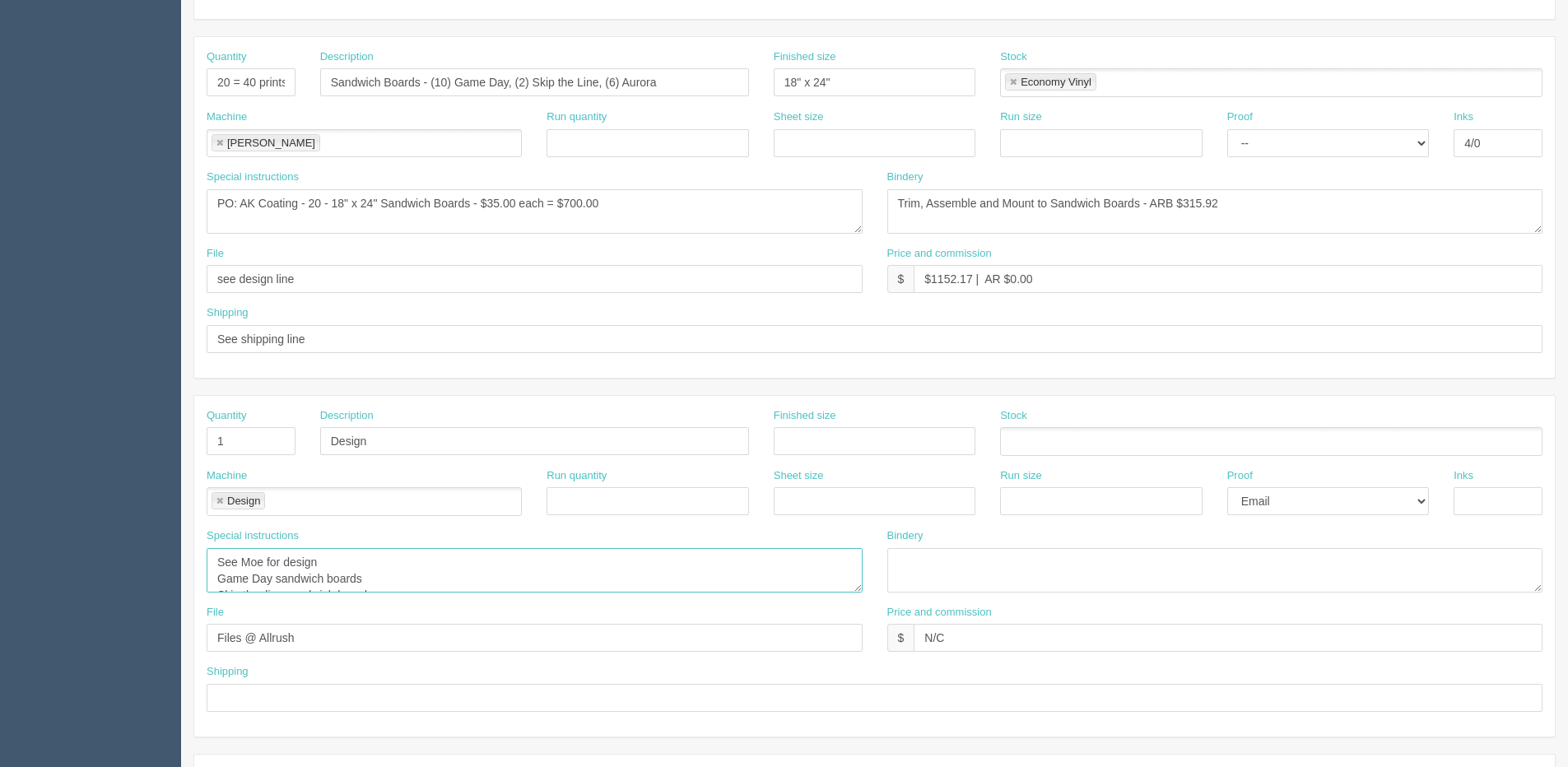
drag, startPoint x: 274, startPoint y: 577, endPoint x: 192, endPoint y: 573, distance: 82.1
click at [192, 573] on section "Edit Docket Update Docket Customer Information Customer Olds Grizzlys Foundatio…" at bounding box center [875, 439] width 1388 height 1454
paste textarea "Game Day"
click at [536, 573] on textarea "See Moe for design Game day sandwich boards Skip the line sandwich boards Auror…" at bounding box center [534, 571] width 656 height 45
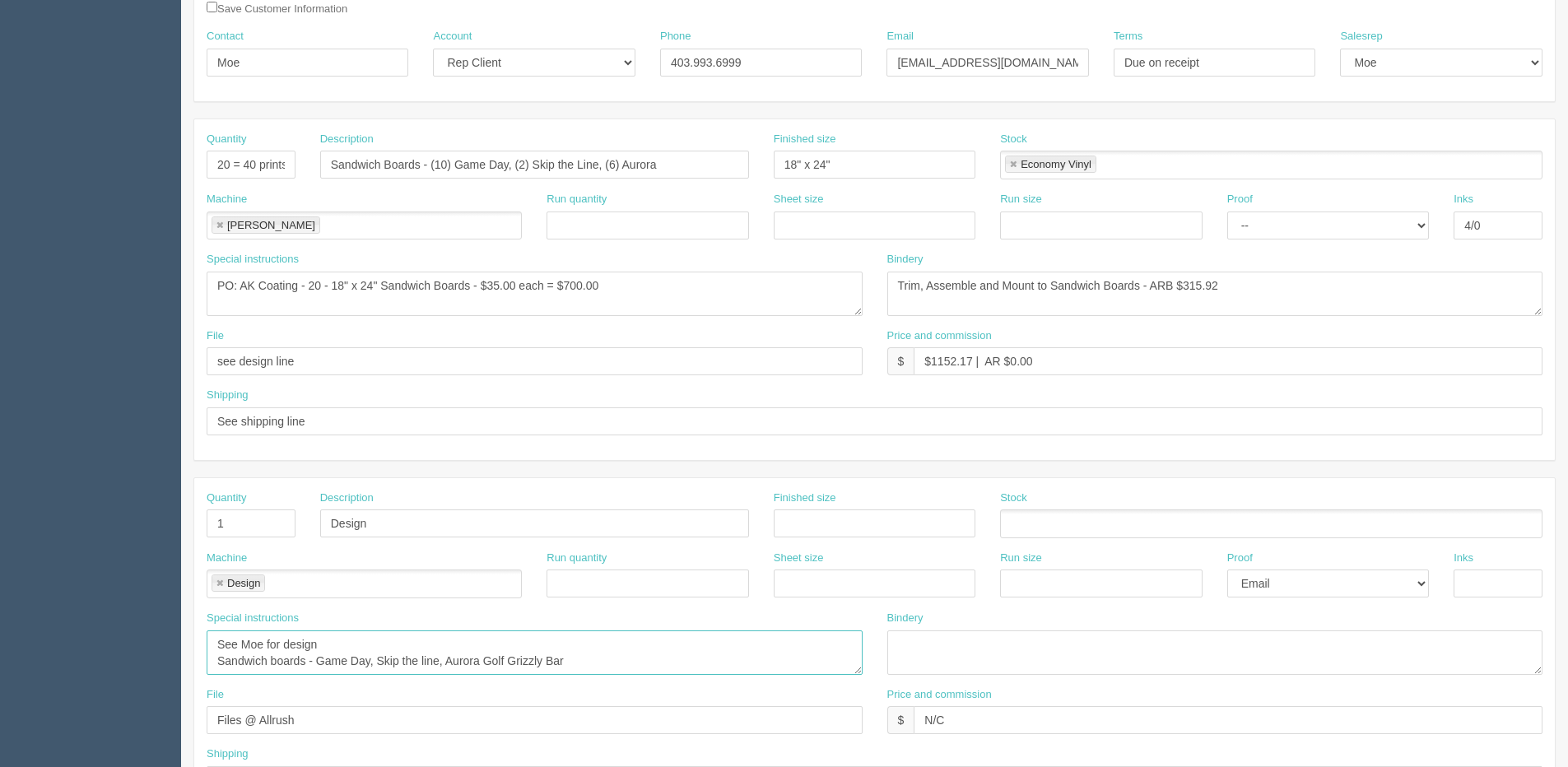
type textarea "See Moe for design Sandwich boards - Game Day, Skip the line, Aurora Golf Grizz…"
drag, startPoint x: 331, startPoint y: 727, endPoint x: -198, endPoint y: 752, distance: 529.6
click at [0, 752] on html "PrintPing [PERSON_NAME] Edit account ( [PERSON_NAME][EMAIL_ADDRESS][DOMAIN_NAME…" at bounding box center [784, 501] width 1568 height 1495
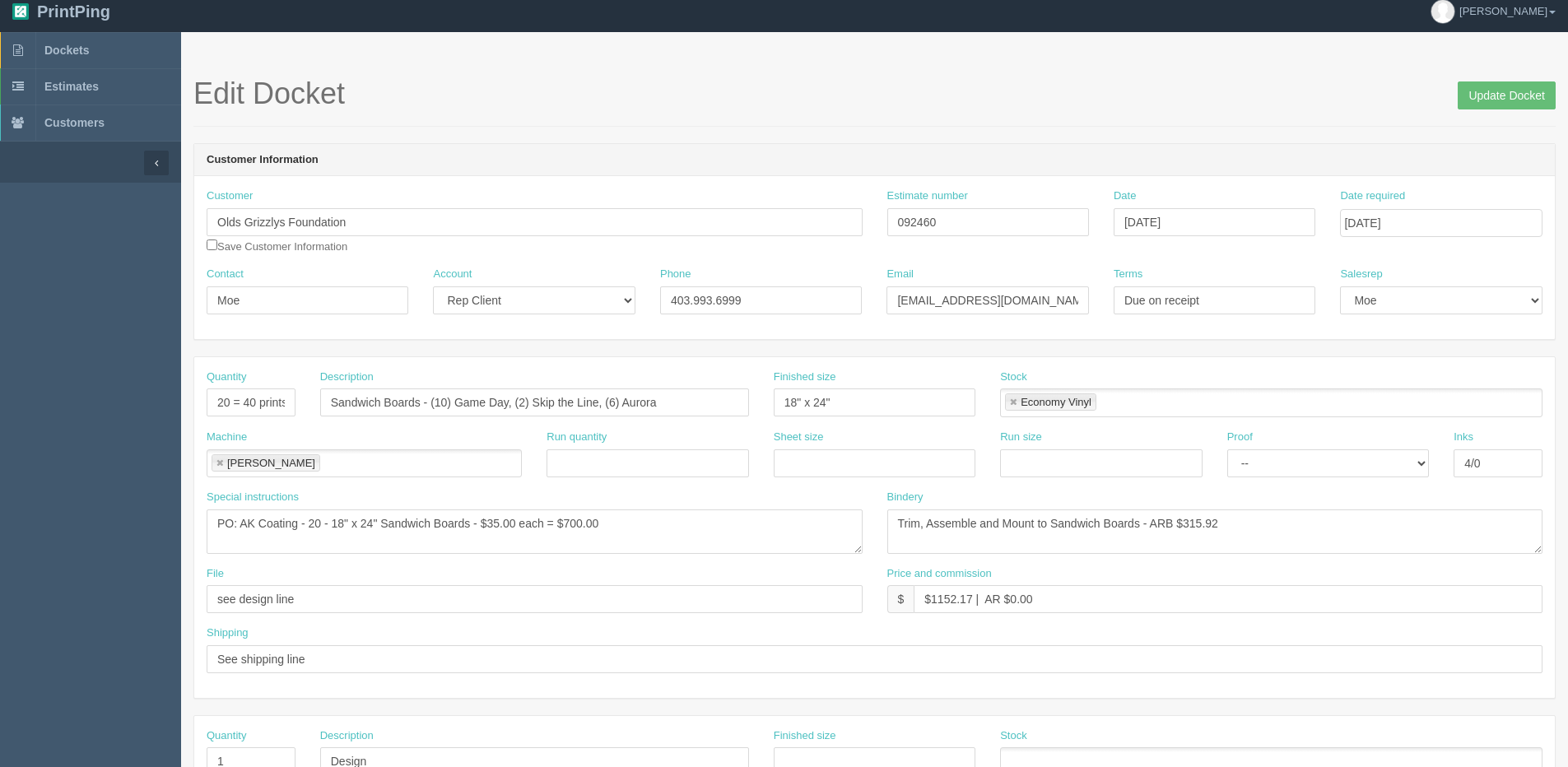
scroll to position [0, 0]
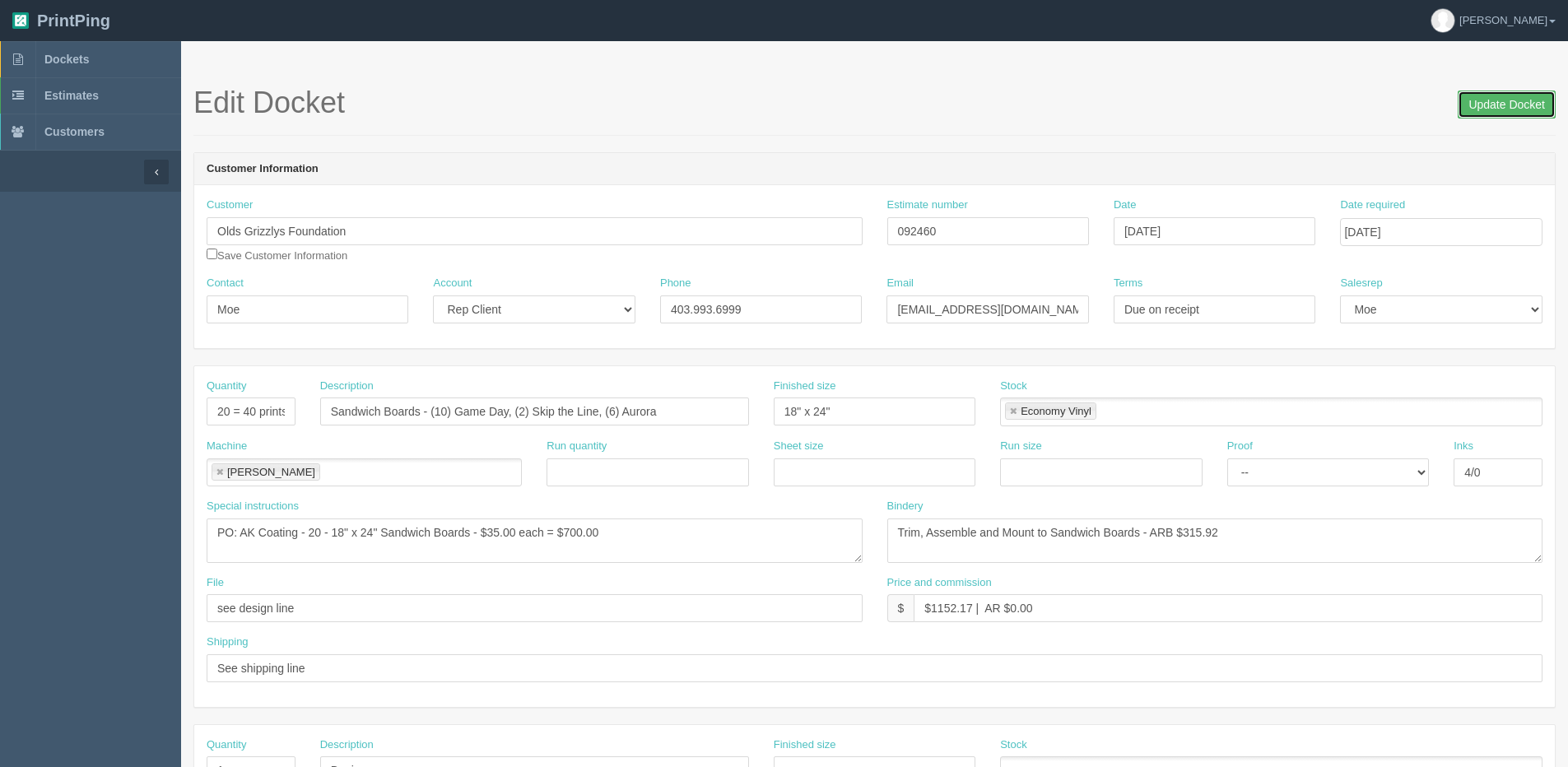
drag, startPoint x: 1477, startPoint y: 97, endPoint x: 1270, endPoint y: 85, distance: 207.3
click at [1473, 97] on input "Update Docket" at bounding box center [1506, 104] width 98 height 28
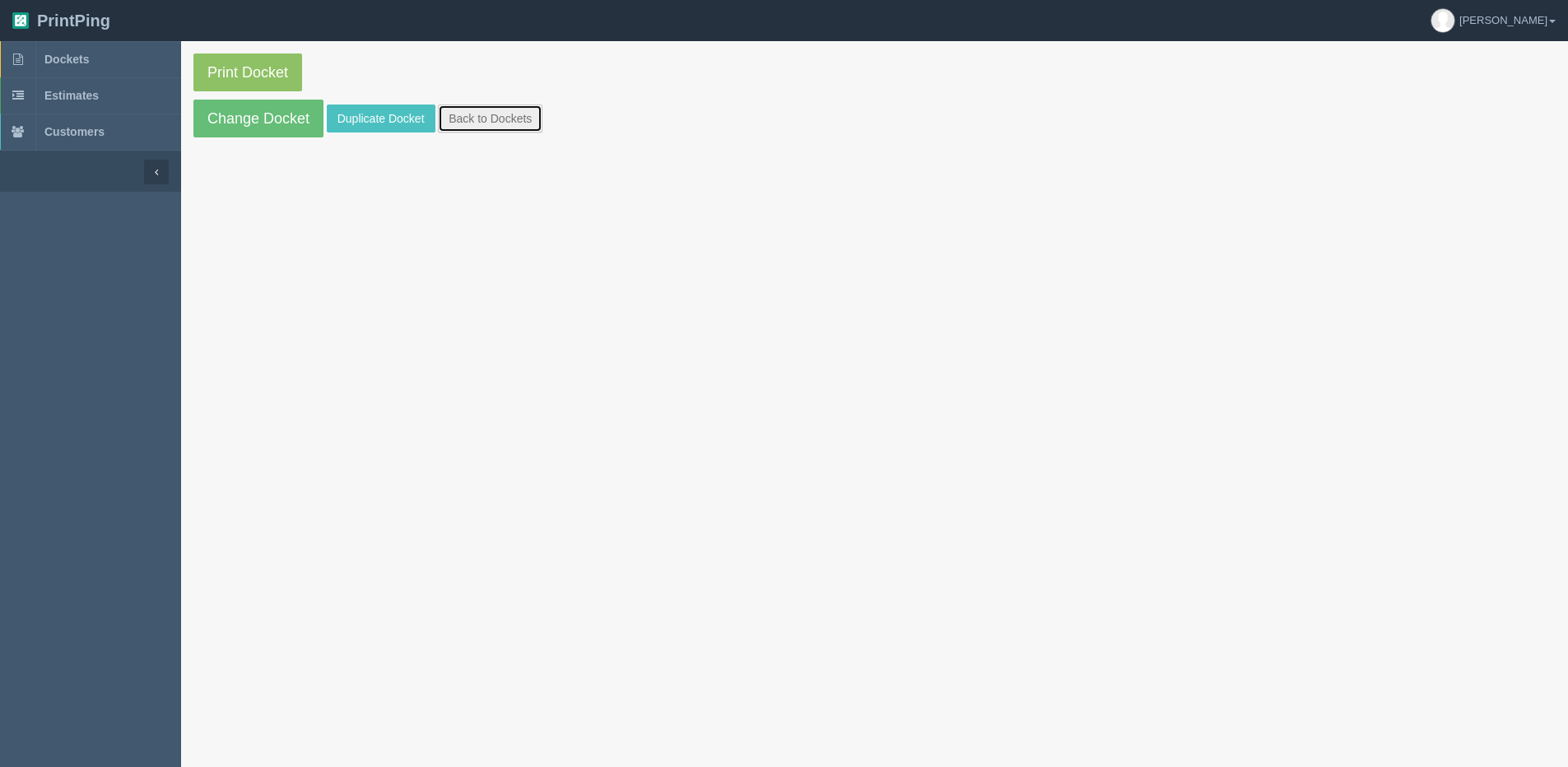
click at [501, 123] on link "Back to Dockets" at bounding box center [490, 118] width 105 height 28
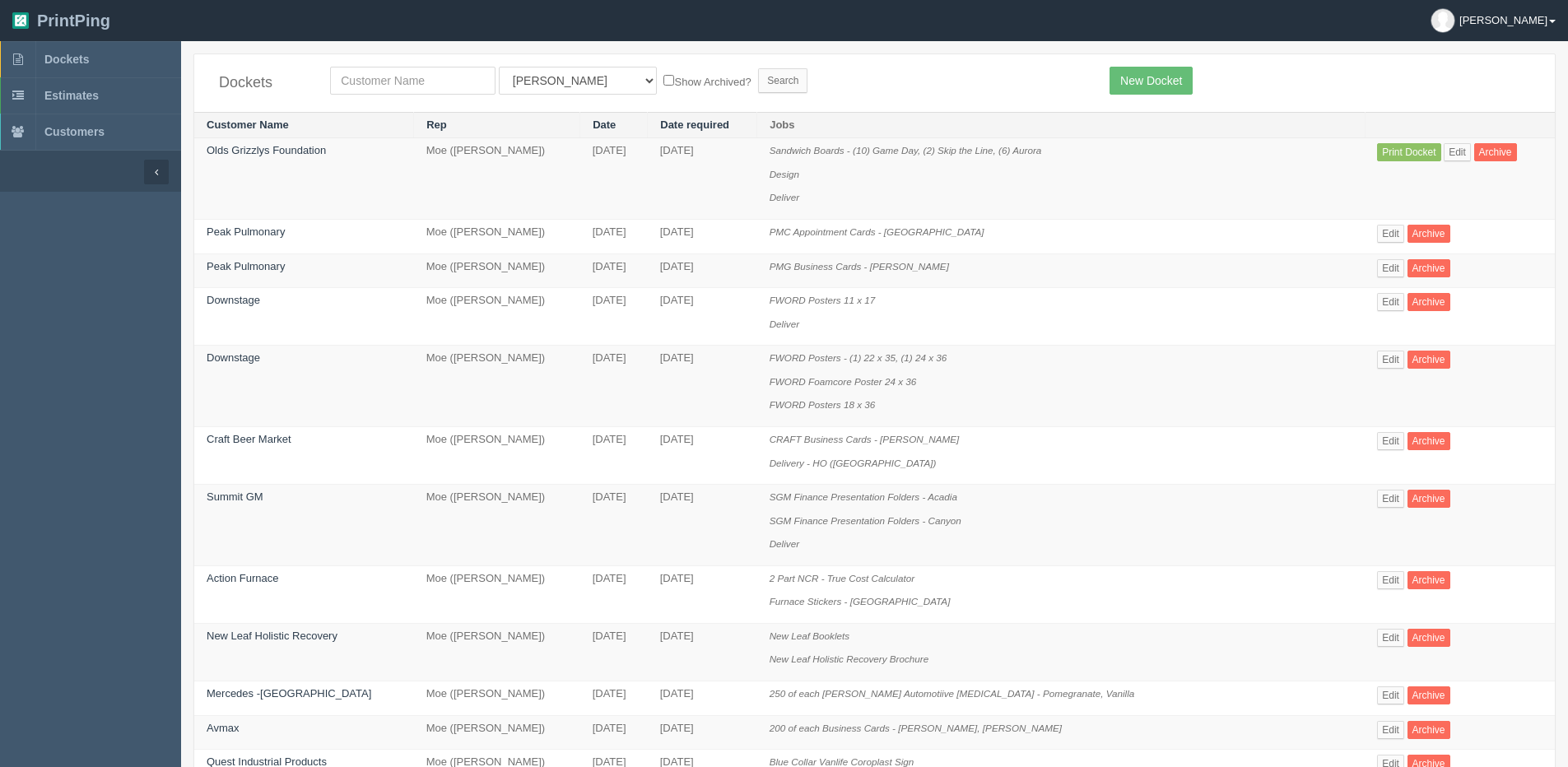
click at [1552, 20] on b at bounding box center [1552, 22] width 6 height 4
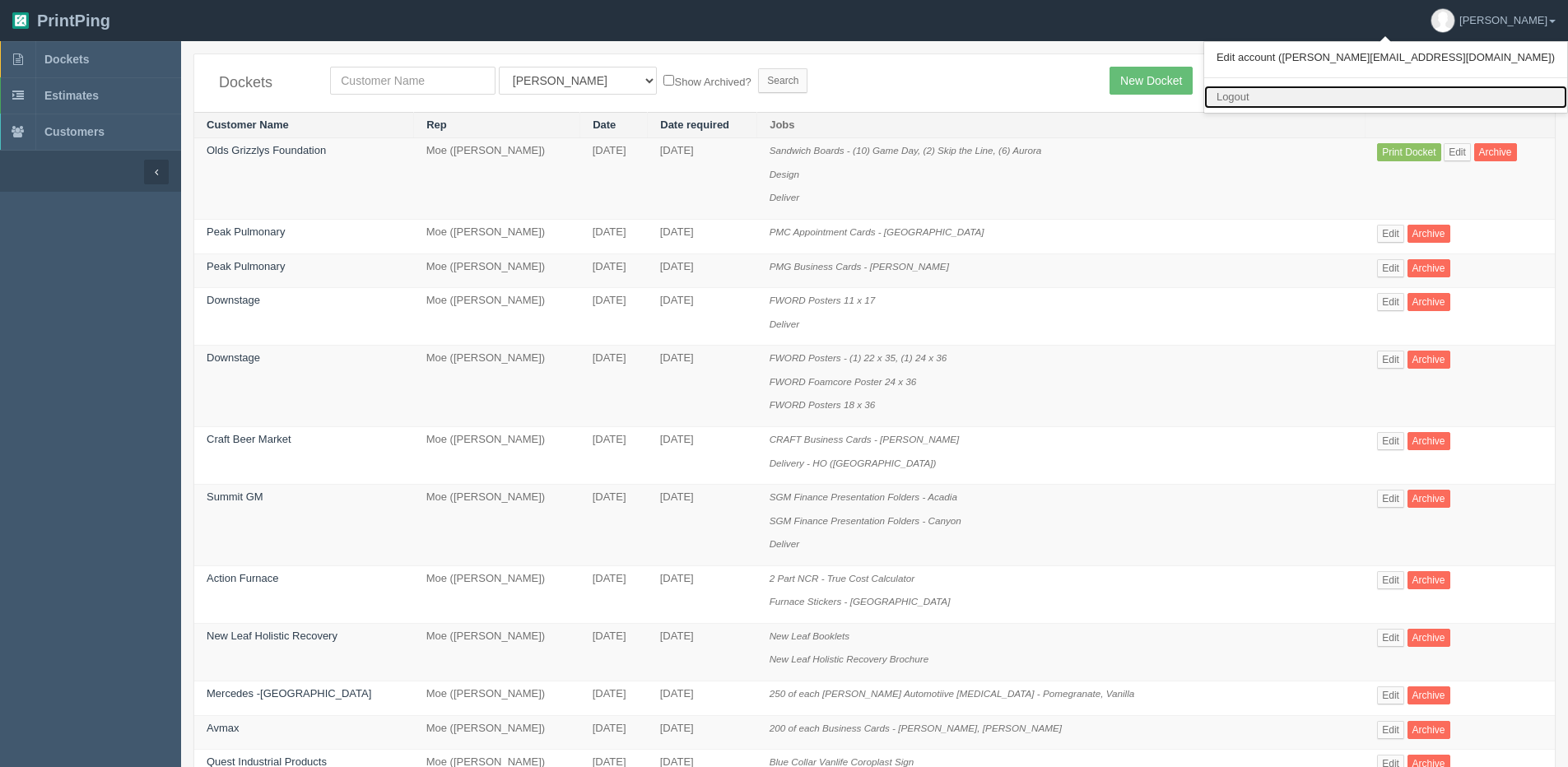
click at [1453, 91] on link "Logout" at bounding box center [1386, 97] width 363 height 24
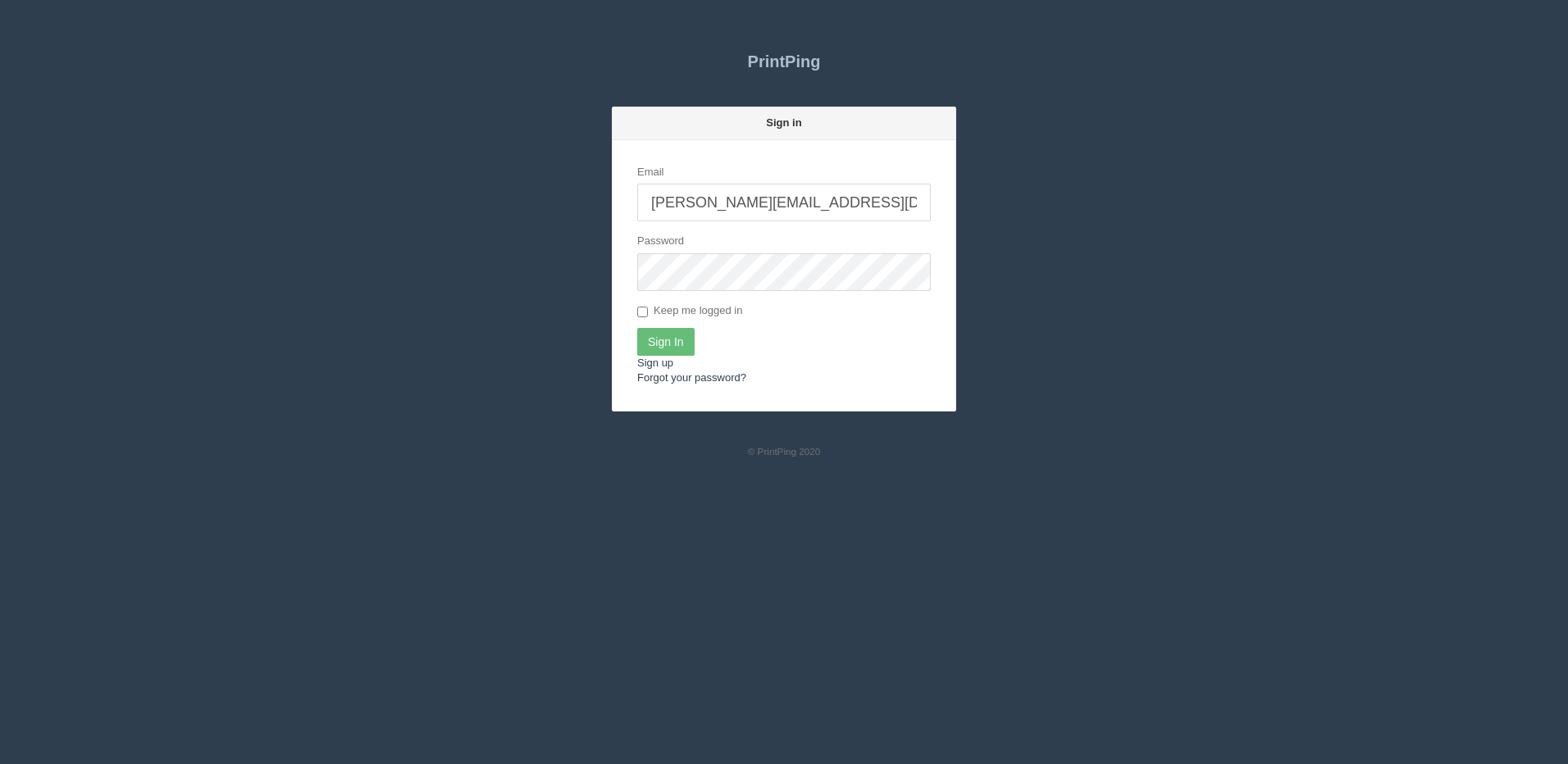
click at [797, 215] on input "[PERSON_NAME][EMAIL_ADDRESS][DOMAIN_NAME]" at bounding box center [784, 203] width 294 height 38
type input "[PERSON_NAME][EMAIL_ADDRESS][DOMAIN_NAME]"
click at [661, 339] on input "Sign In" at bounding box center [666, 341] width 57 height 28
